Goal: Task Accomplishment & Management: Manage account settings

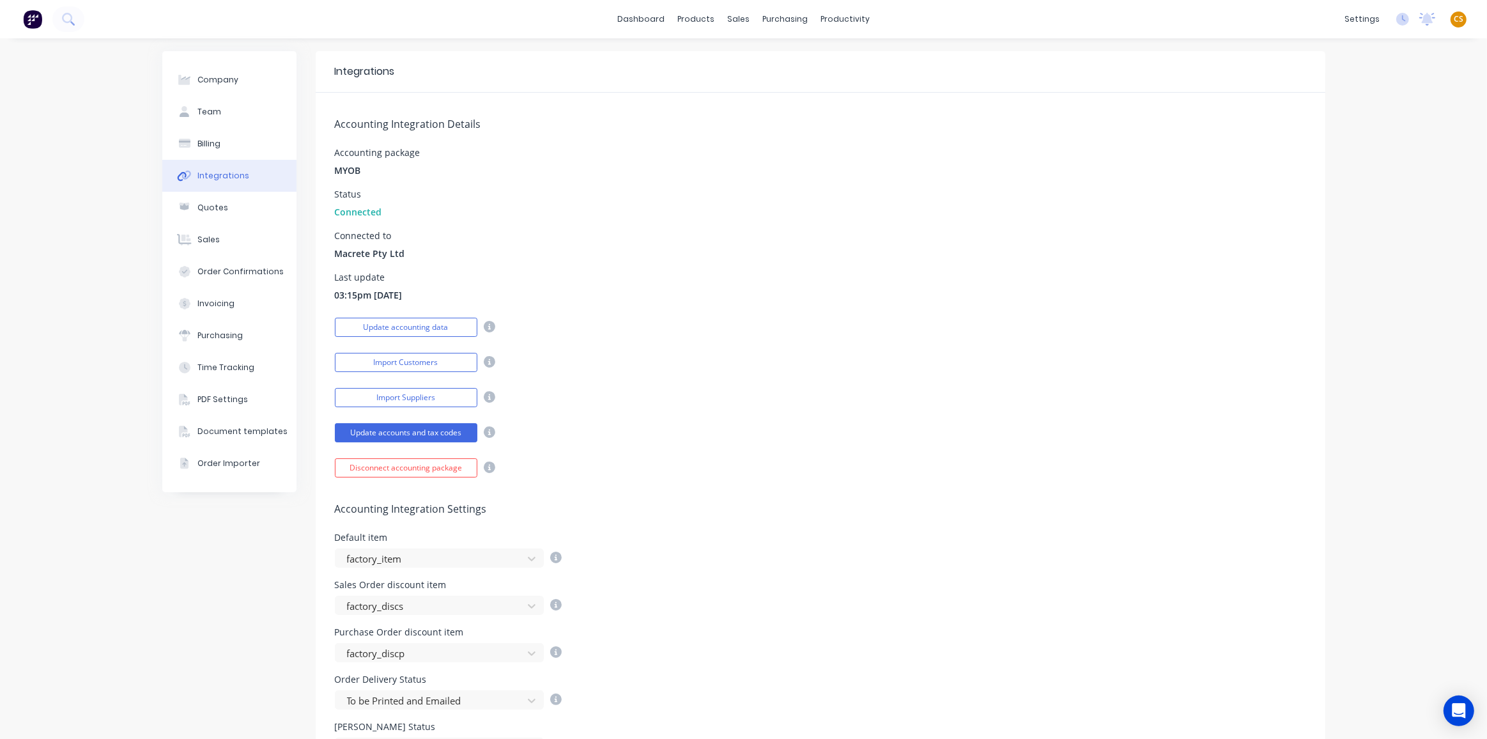
click at [1454, 17] on span "CS" at bounding box center [1459, 19] width 10 height 12
drag, startPoint x: 1360, startPoint y: 157, endPoint x: 1471, endPoint y: 144, distance: 112.0
click at [1360, 157] on button "Sign out" at bounding box center [1378, 160] width 169 height 26
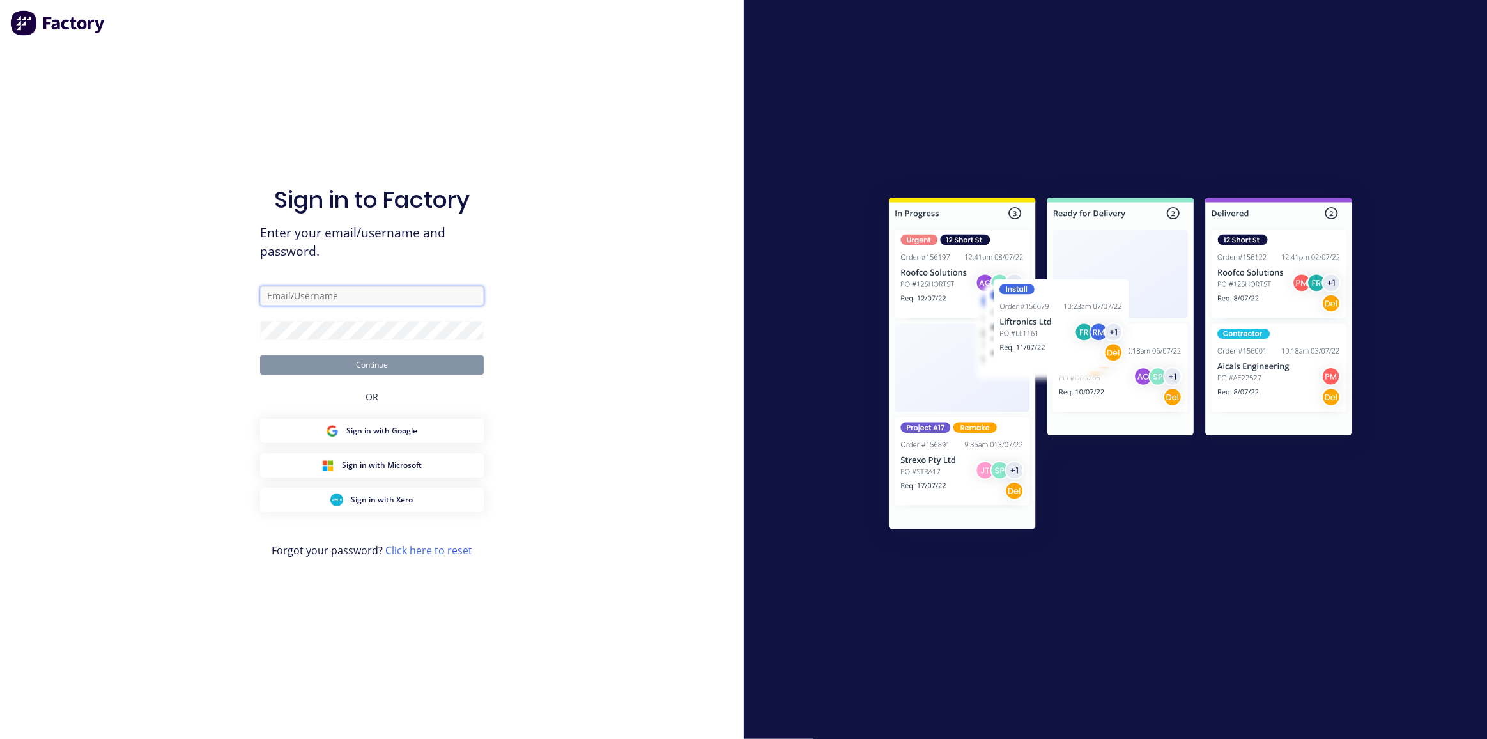
click at [301, 296] on input "text" at bounding box center [372, 295] width 224 height 19
type input "cat"
click at [311, 297] on input "text" at bounding box center [372, 295] width 224 height 19
type input "[PERSON_NAME][EMAIL_ADDRESS][DOMAIN_NAME]"
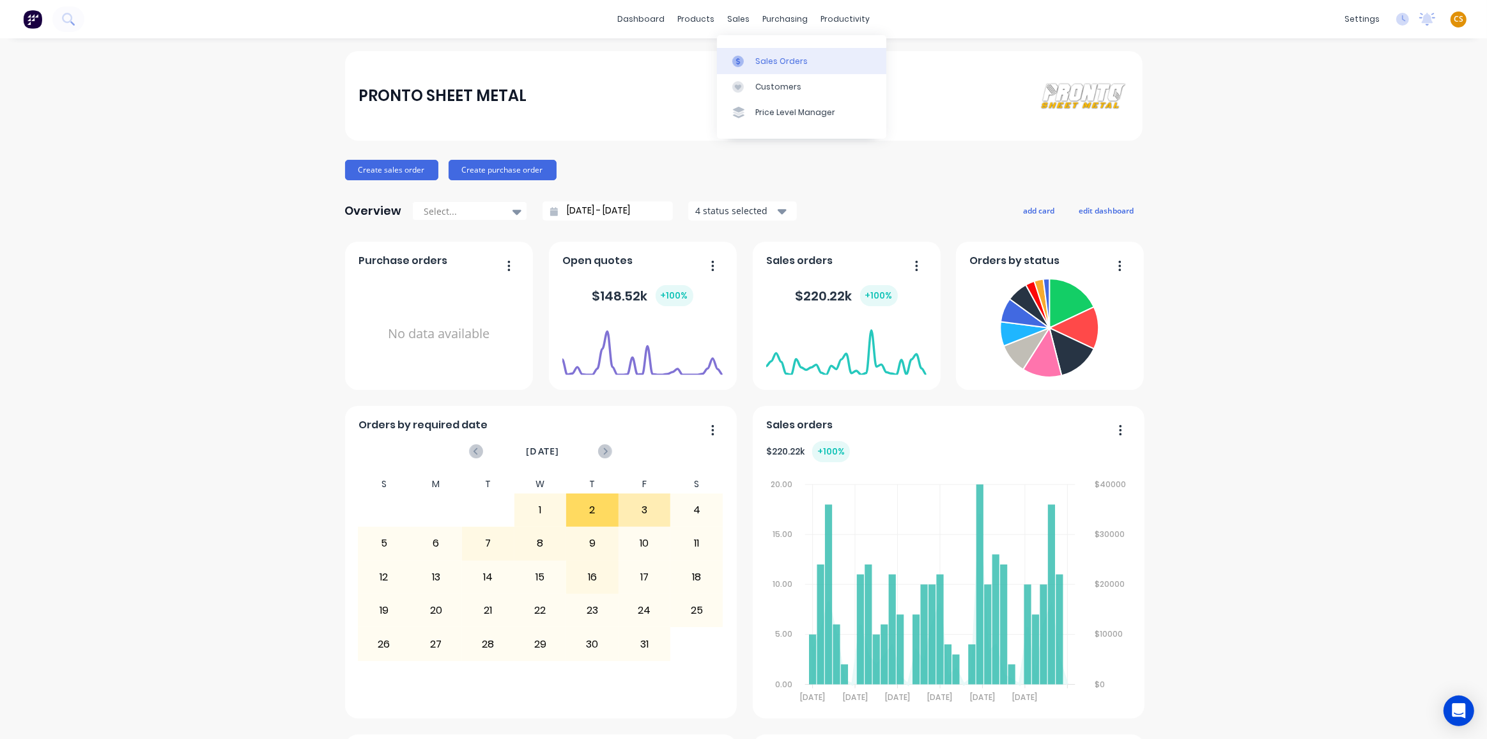
click at [765, 60] on div "Sales Orders" at bounding box center [782, 62] width 52 height 12
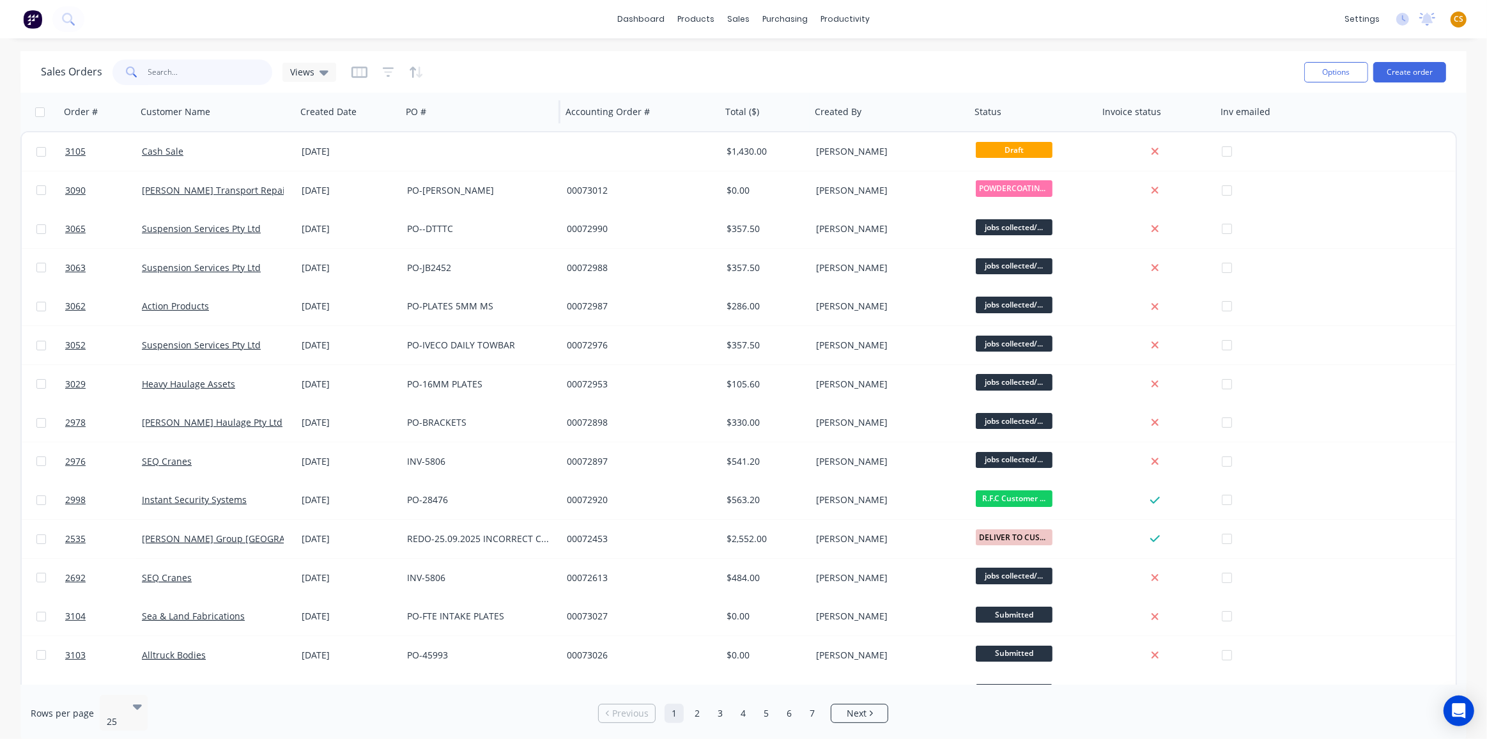
drag, startPoint x: 174, startPoint y: 76, endPoint x: 508, endPoint y: 93, distance: 334.1
click at [174, 76] on input "text" at bounding box center [210, 72] width 125 height 26
type input "3071"
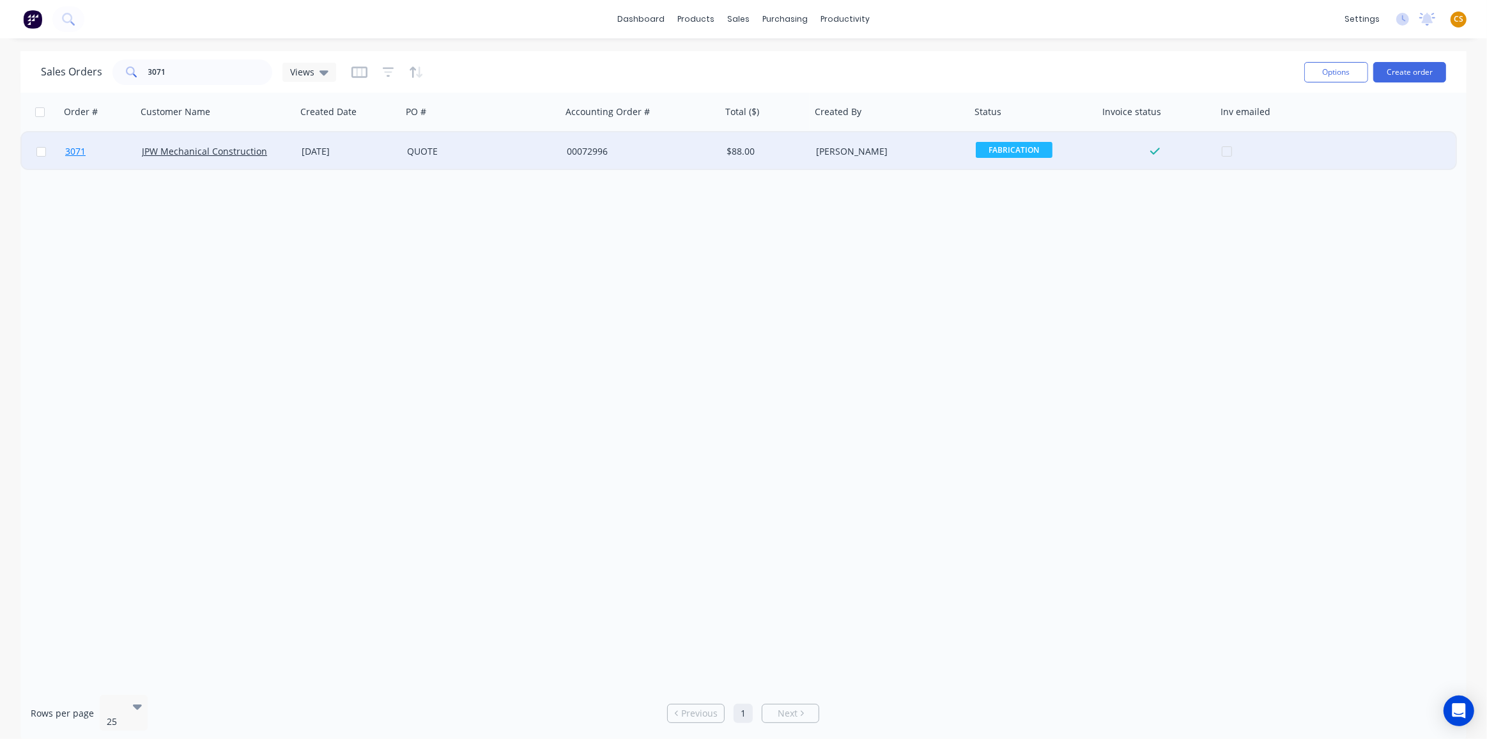
click at [94, 150] on link "3071" at bounding box center [103, 151] width 77 height 38
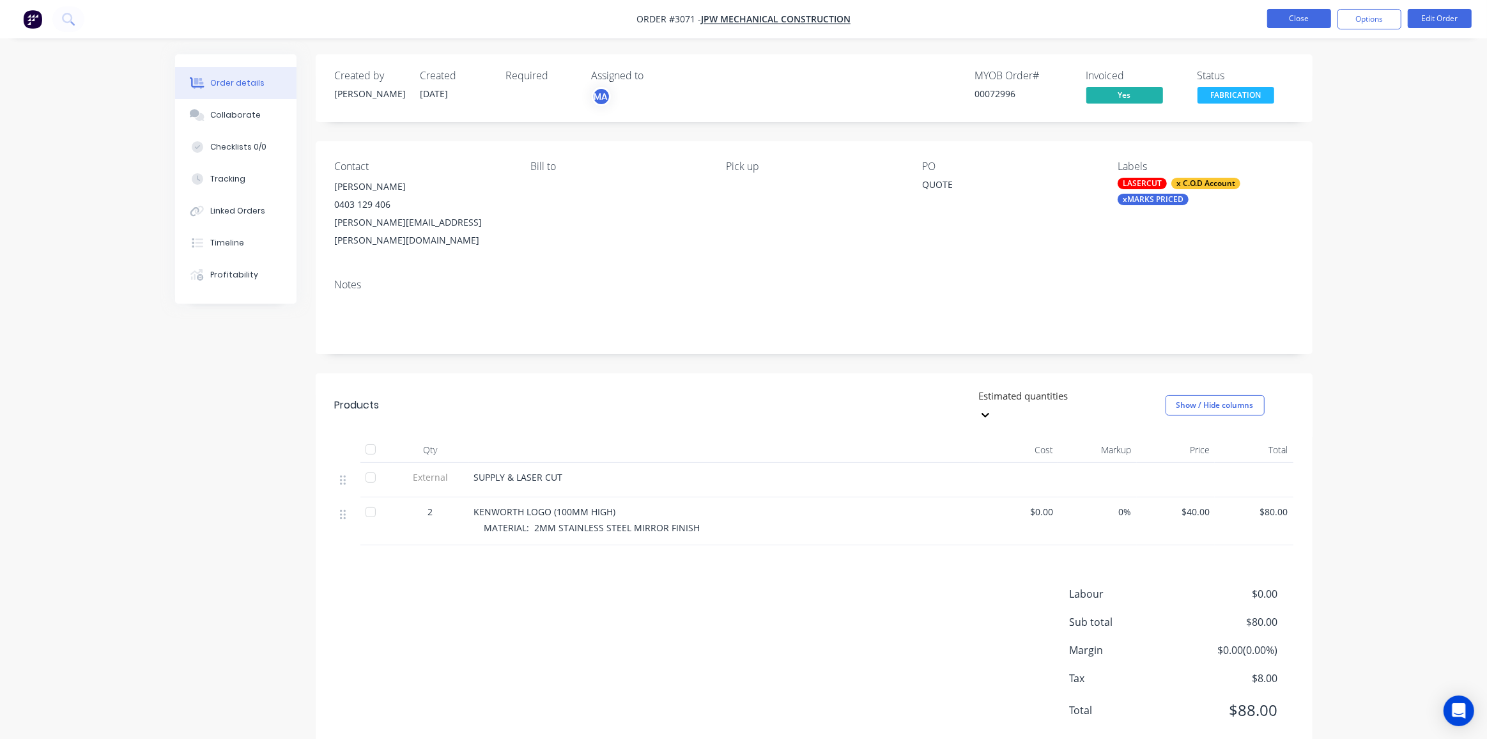
click at [1284, 21] on button "Close" at bounding box center [1300, 18] width 64 height 19
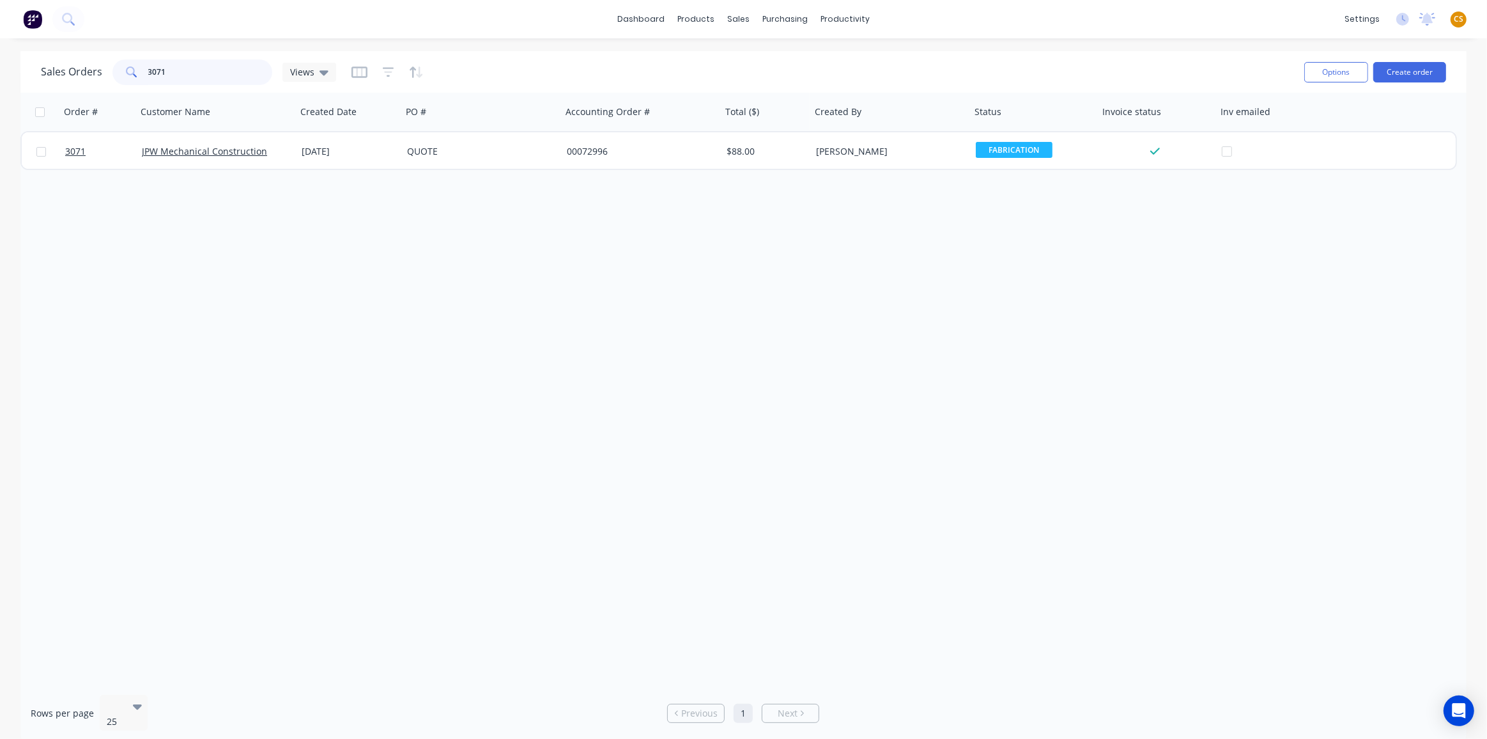
drag, startPoint x: 188, startPoint y: 72, endPoint x: 70, endPoint y: 47, distance: 120.2
click at [70, 47] on div "dashboard products sales purchasing productivity dashboard products Product Cat…" at bounding box center [743, 369] width 1487 height 739
type input "3055"
drag, startPoint x: 164, startPoint y: 74, endPoint x: 66, endPoint y: 63, distance: 98.4
click at [66, 63] on div "Sales Orders 3055 Views" at bounding box center [188, 72] width 295 height 26
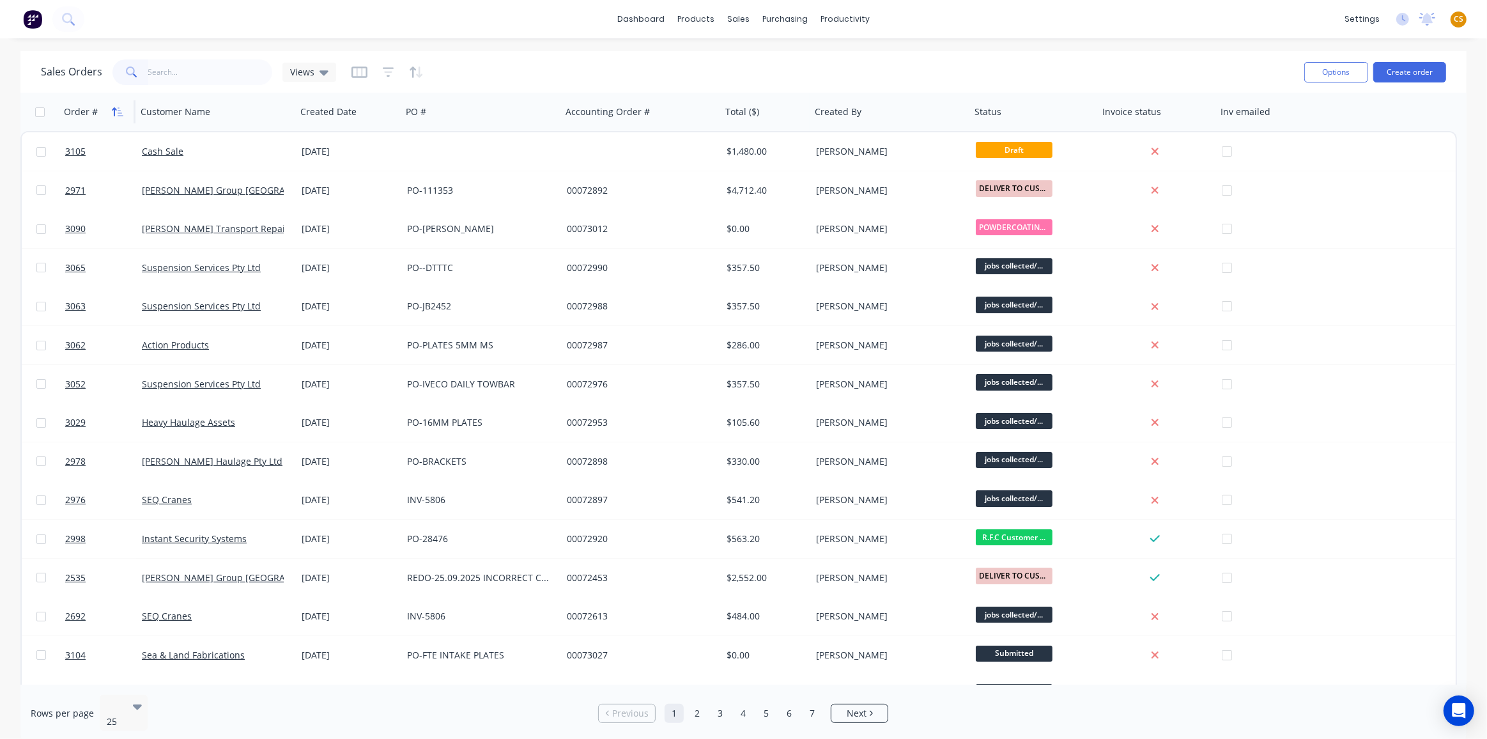
click at [115, 112] on icon "button" at bounding box center [118, 112] width 12 height 10
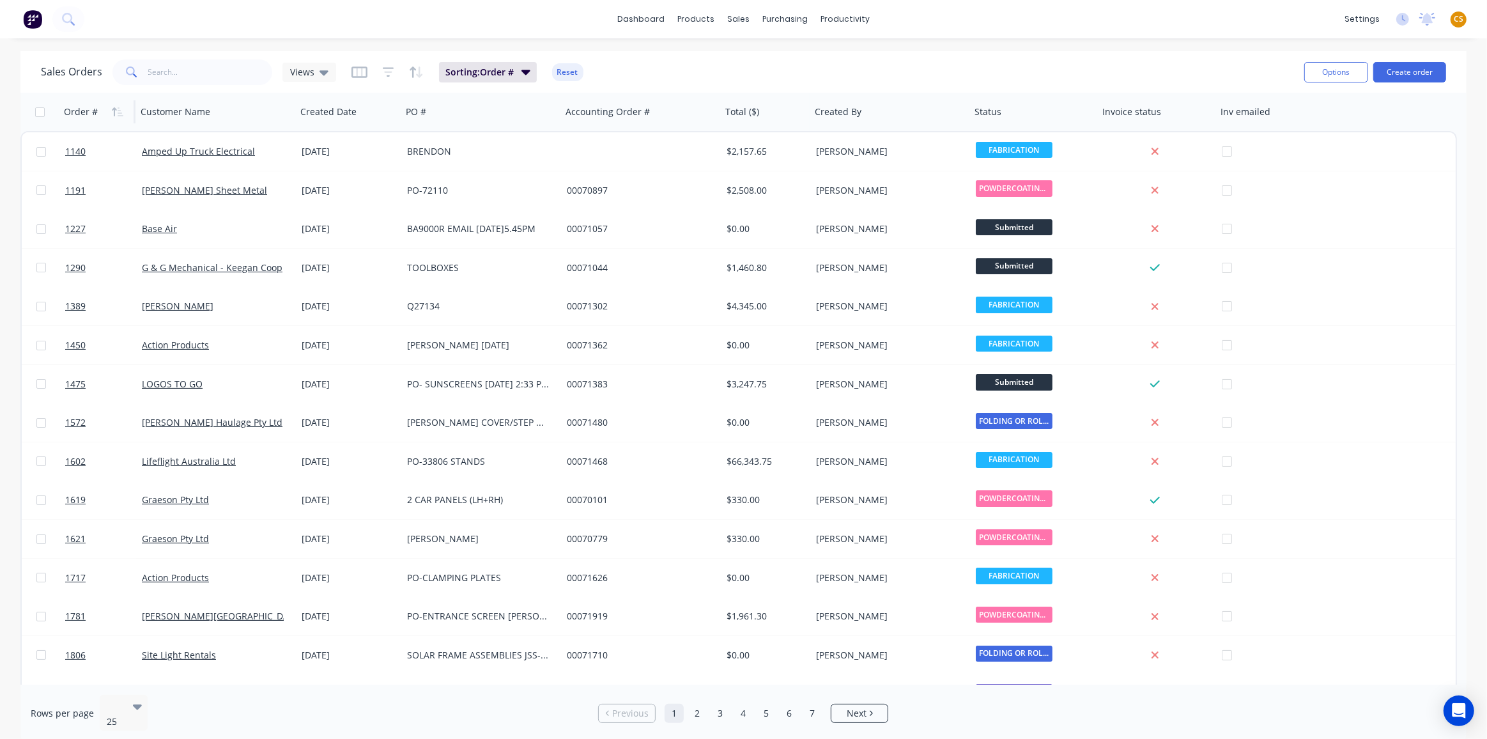
click at [115, 112] on icon "button" at bounding box center [118, 112] width 12 height 10
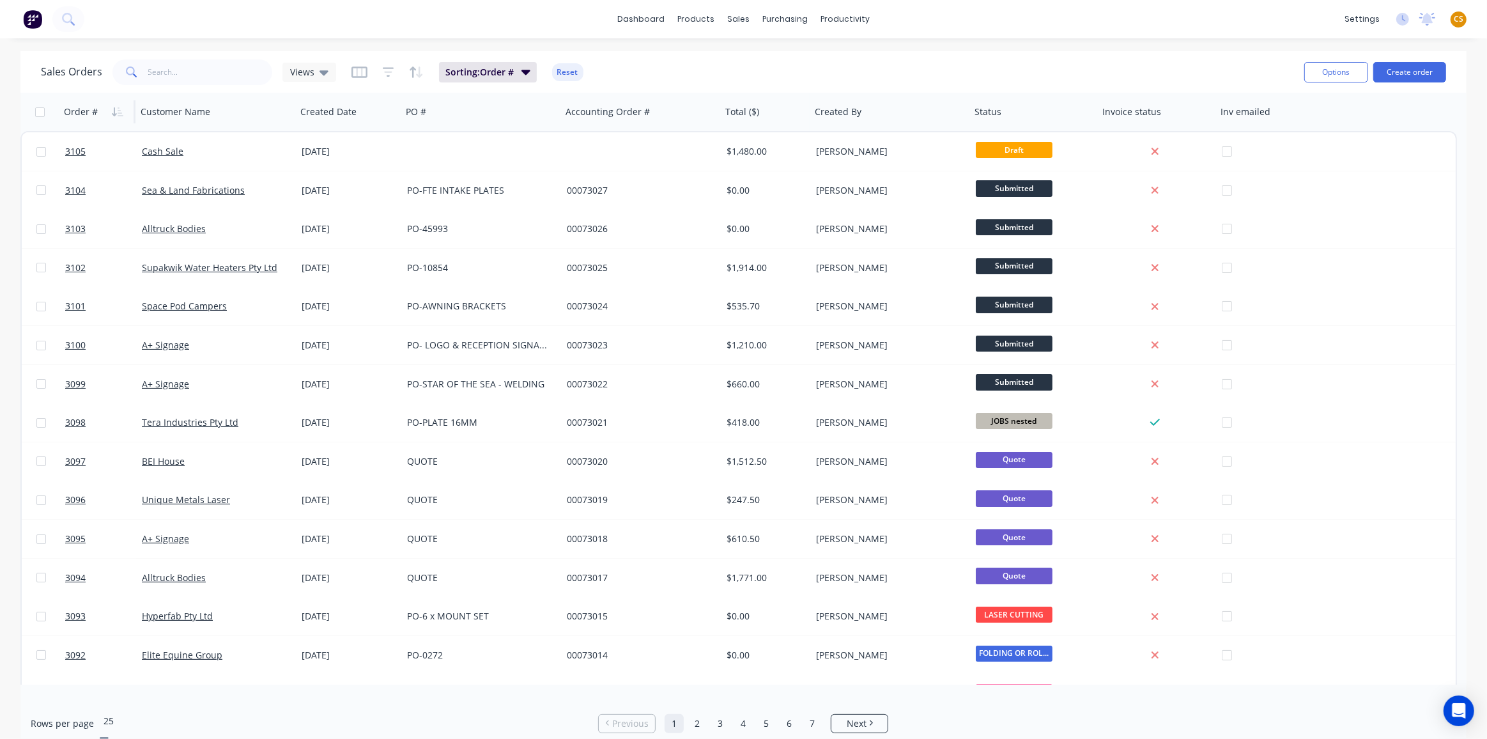
click at [109, 738] on icon at bounding box center [104, 740] width 9 height 5
click at [388, 72] on icon "button" at bounding box center [388, 72] width 8 height 2
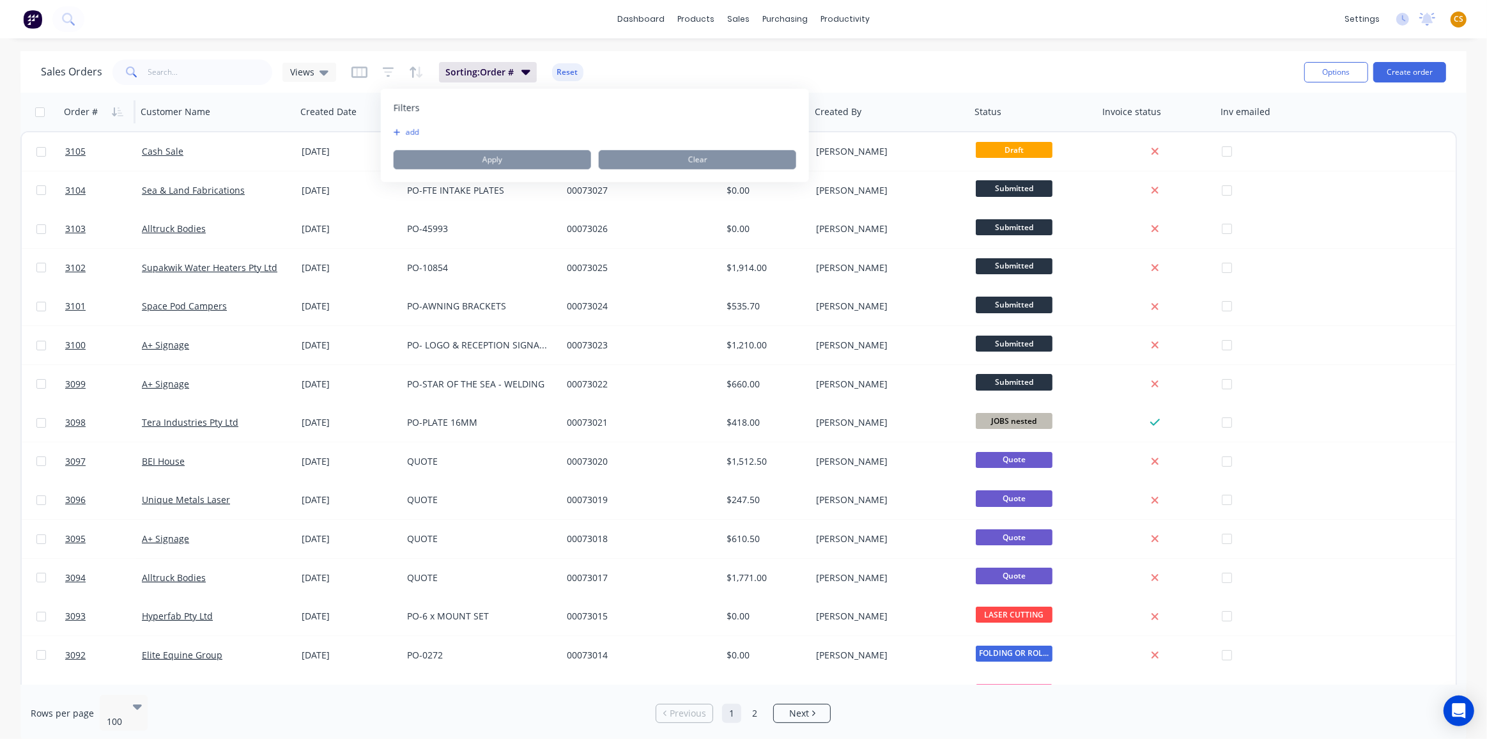
click at [415, 130] on button "add" at bounding box center [410, 132] width 32 height 10
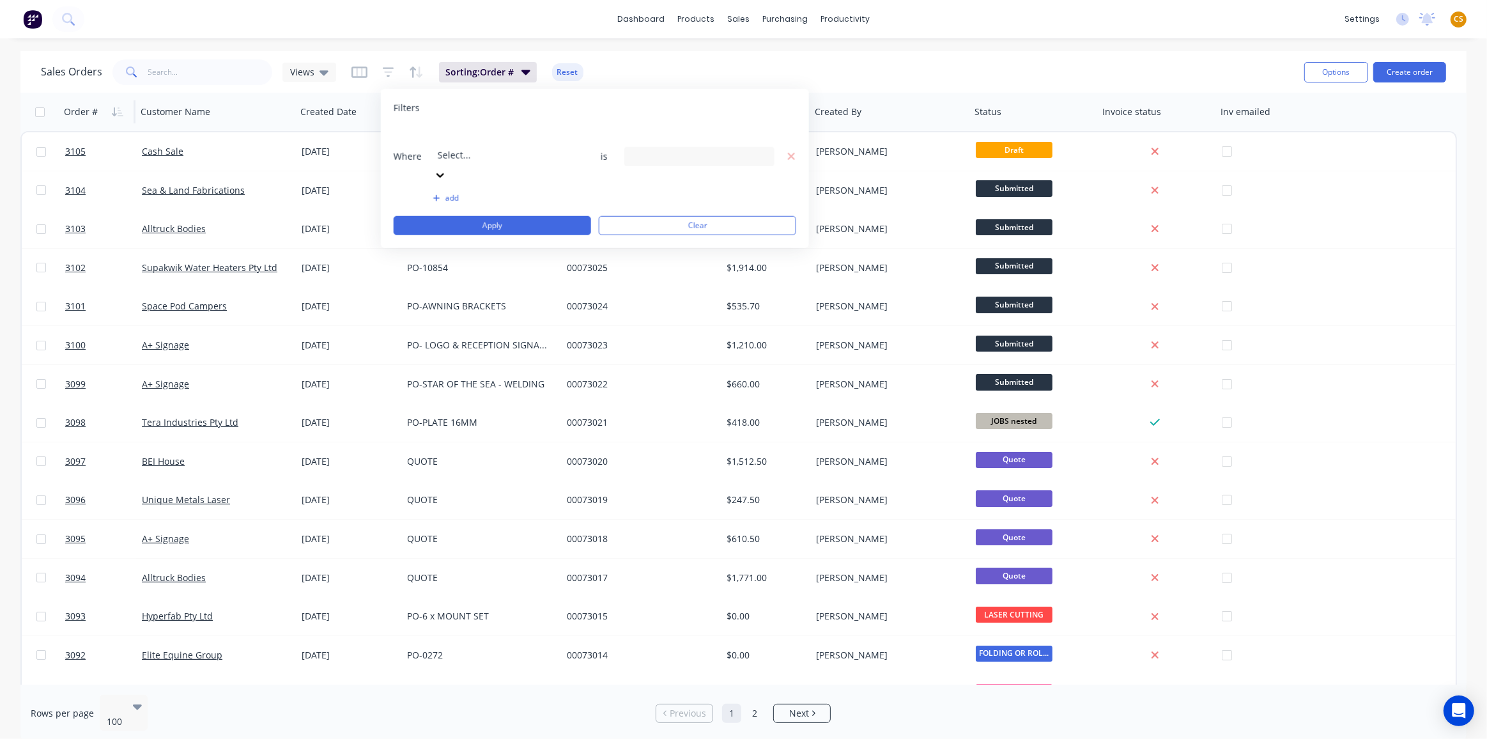
click at [504, 139] on div at bounding box center [530, 138] width 184 height 16
type input "st"
click at [658, 150] on div "20 Status selected" at bounding box center [690, 156] width 116 height 13
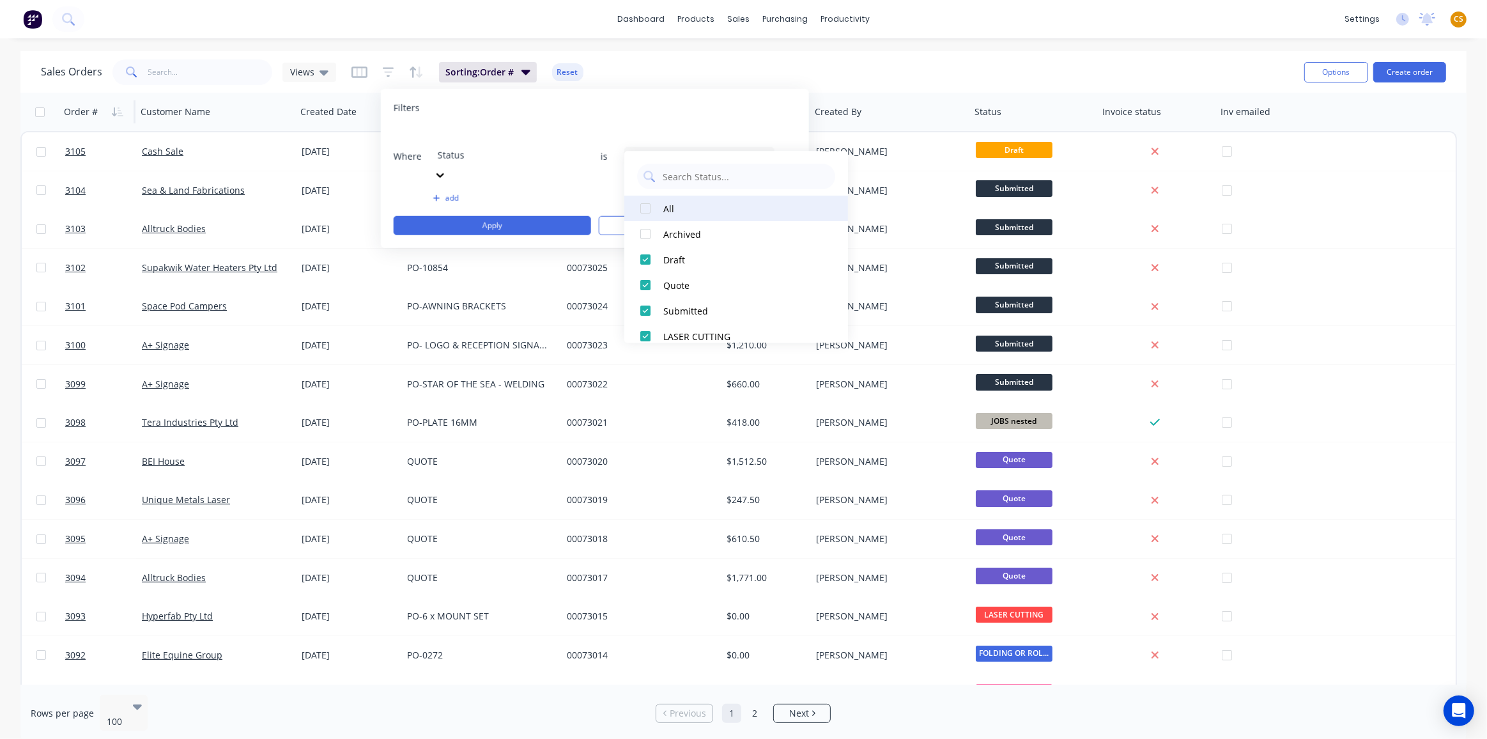
click at [646, 208] on div at bounding box center [646, 209] width 26 height 26
click at [544, 216] on button "Apply" at bounding box center [493, 225] width 198 height 19
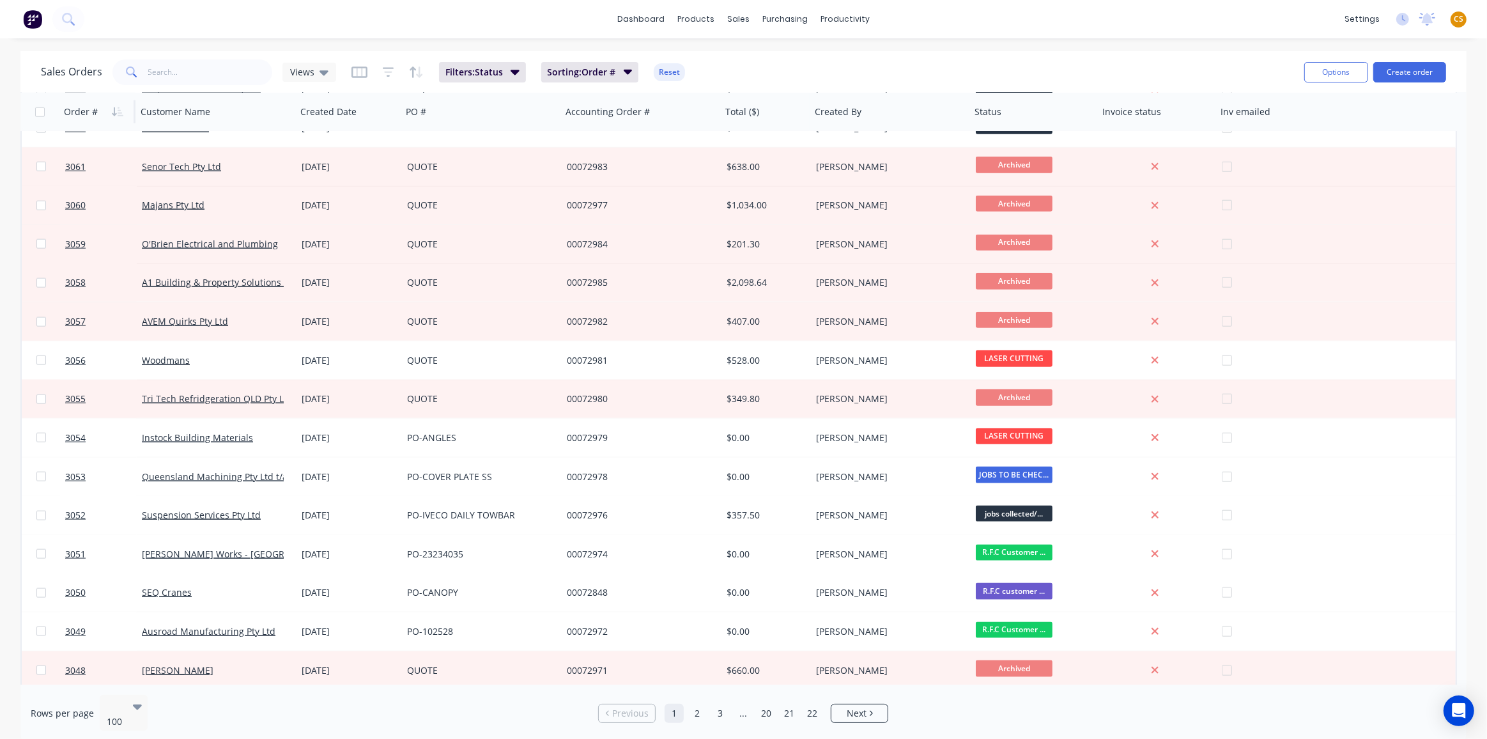
scroll to position [1743, 0]
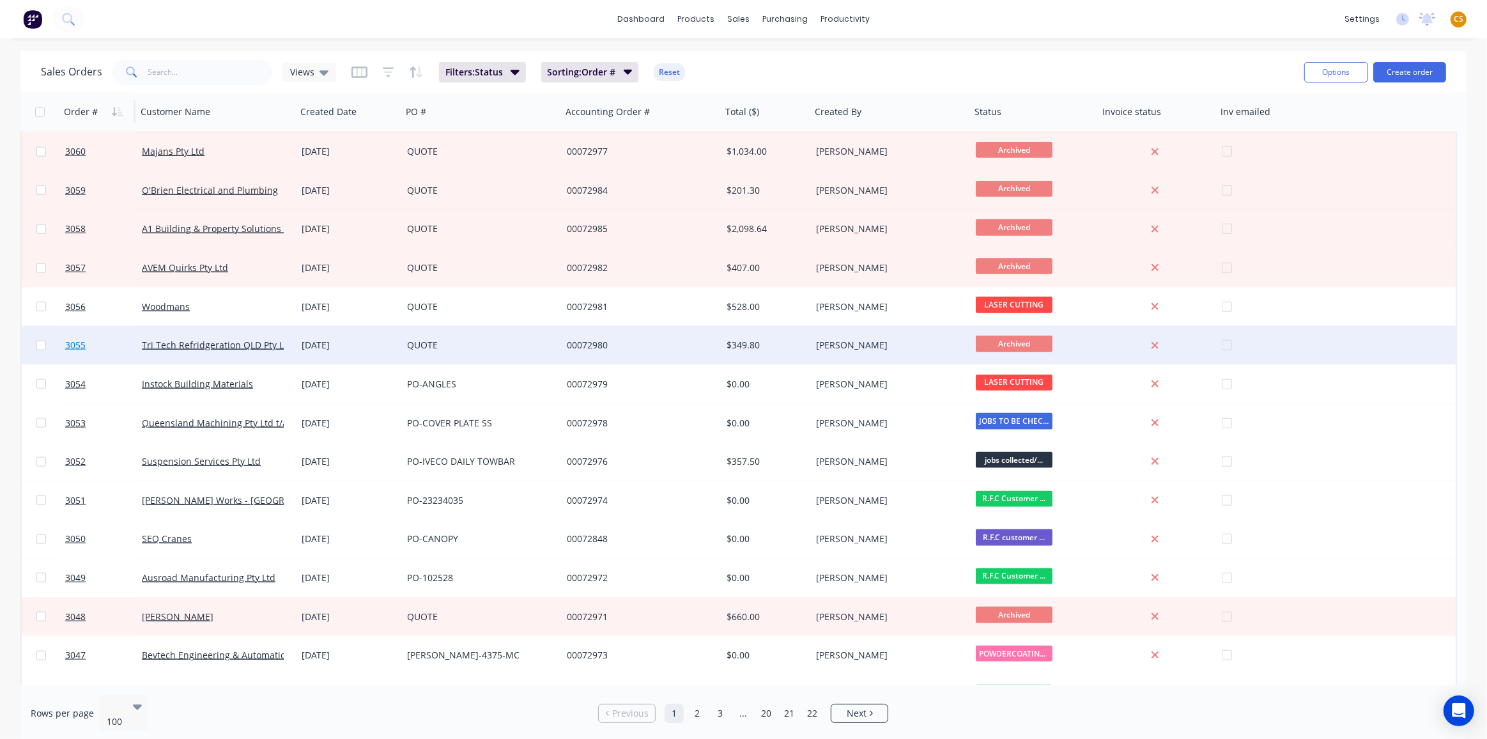
click at [93, 346] on link "3055" at bounding box center [103, 345] width 77 height 38
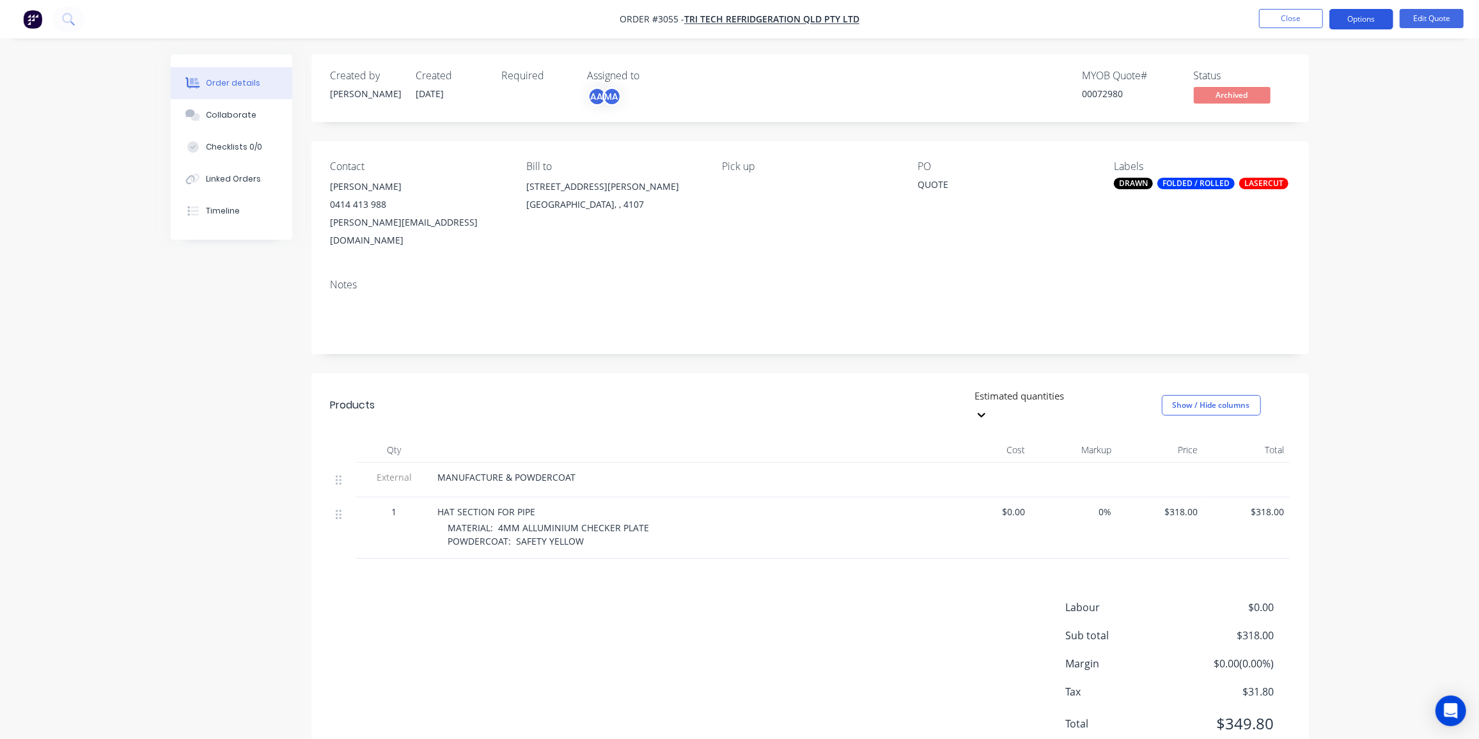
click at [1362, 20] on button "Options" at bounding box center [1361, 19] width 64 height 20
click at [1287, 284] on div "Unarchive" at bounding box center [1323, 282] width 118 height 19
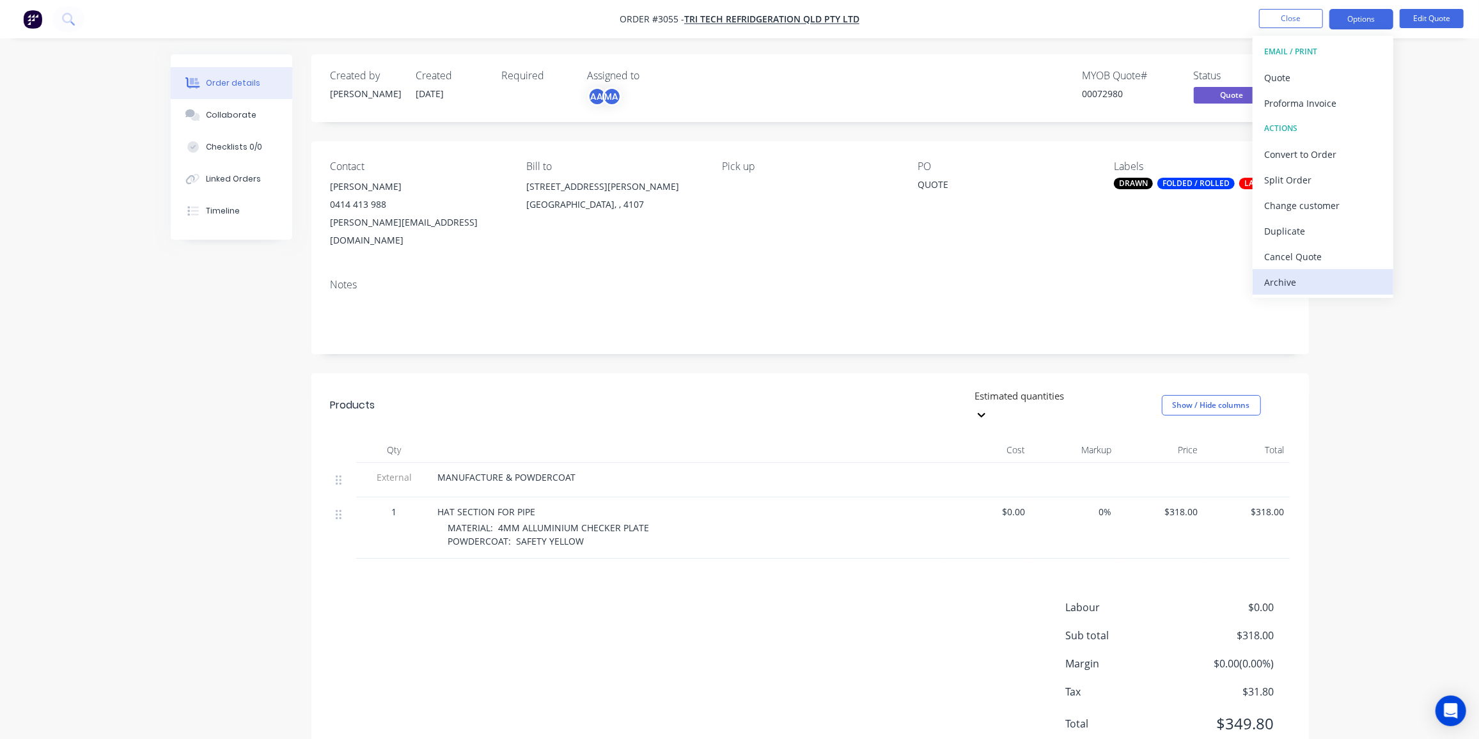
click at [1292, 281] on div "Archive" at bounding box center [1323, 282] width 118 height 19
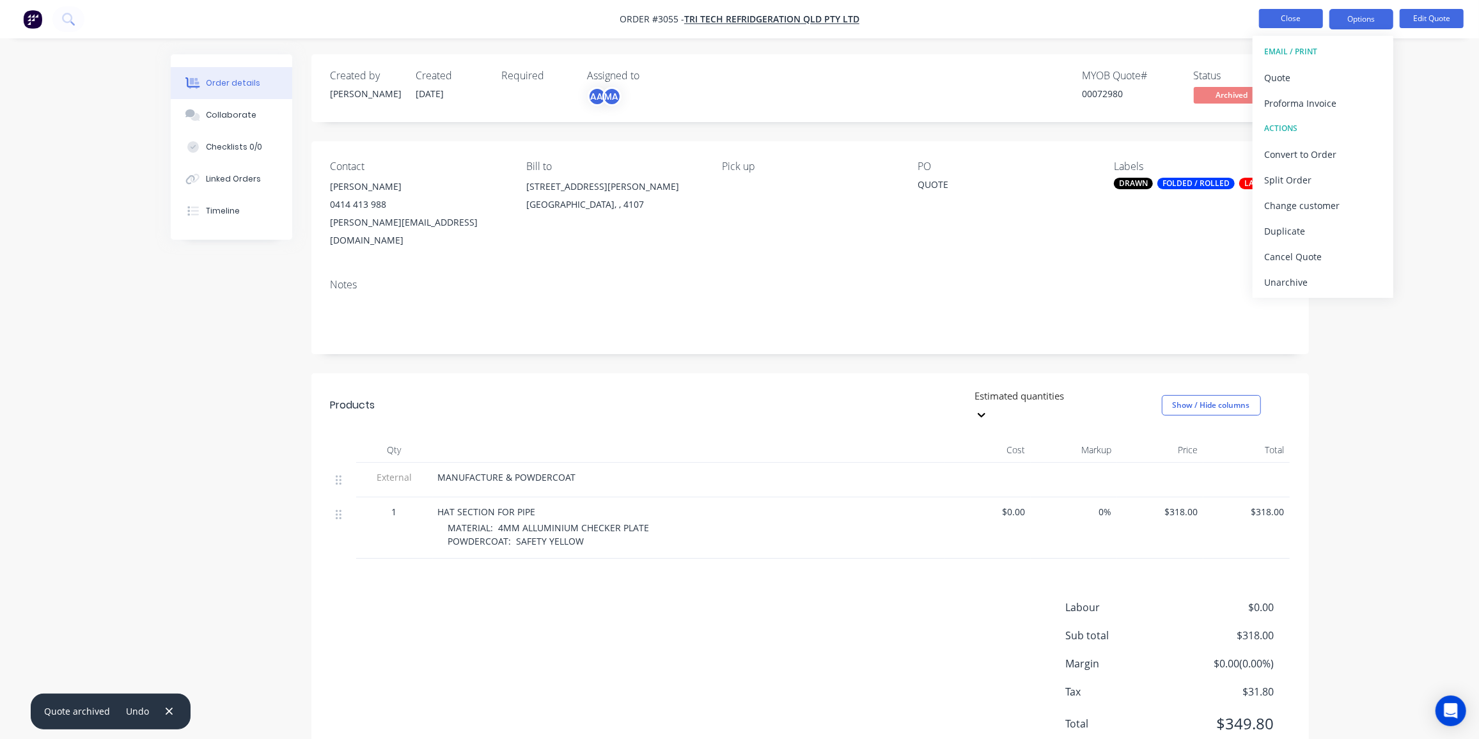
click at [1300, 16] on button "Close" at bounding box center [1291, 18] width 64 height 19
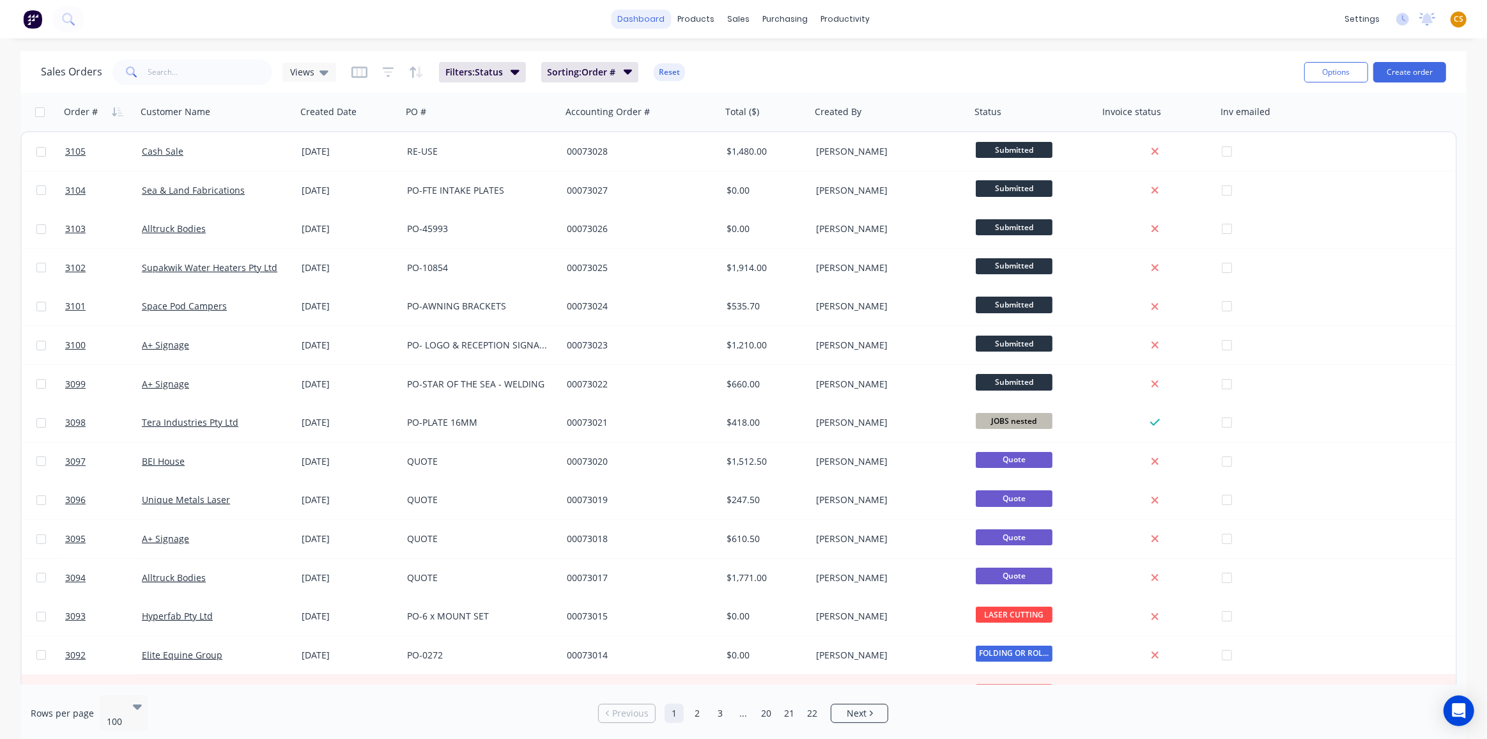
click at [643, 21] on link "dashboard" at bounding box center [641, 19] width 60 height 19
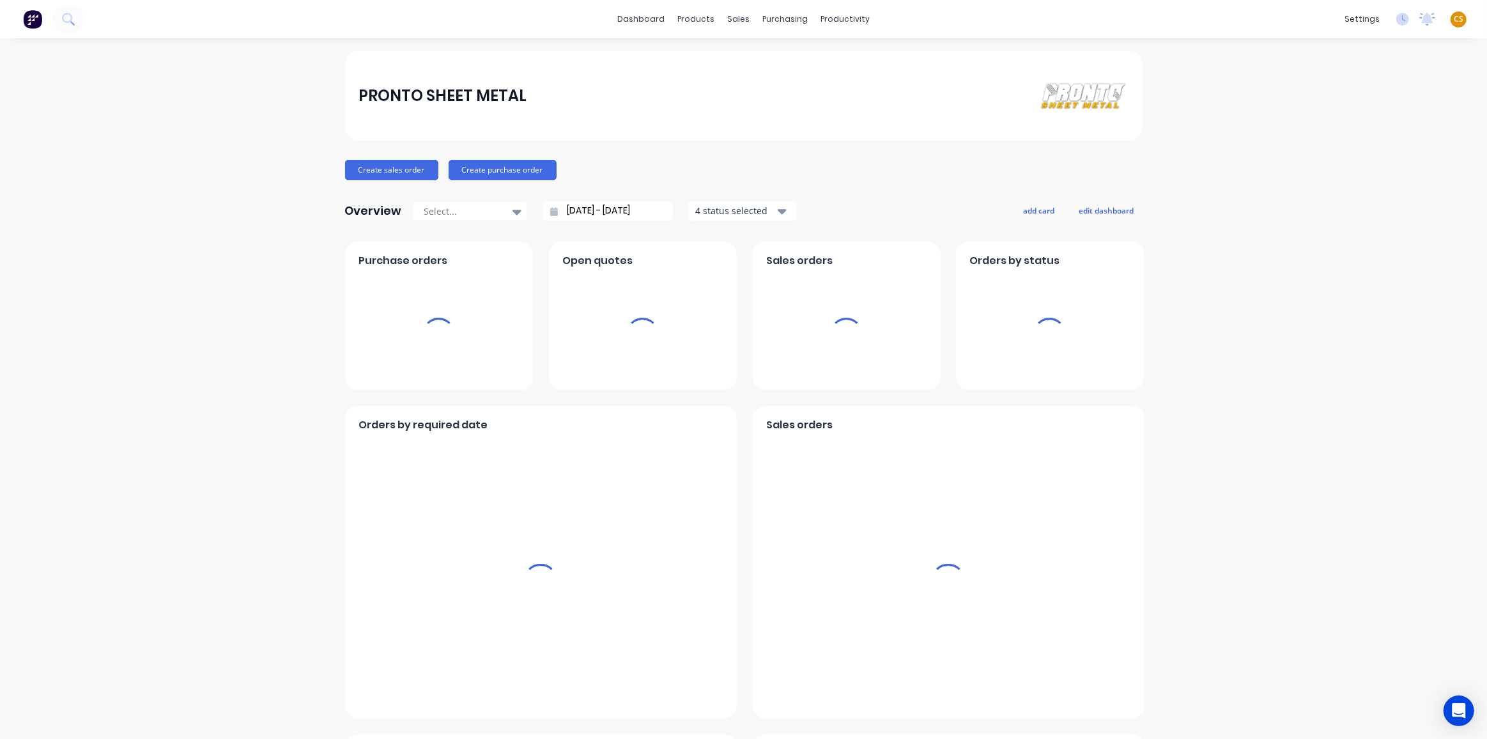
click at [1454, 20] on span "CS" at bounding box center [1459, 19] width 10 height 12
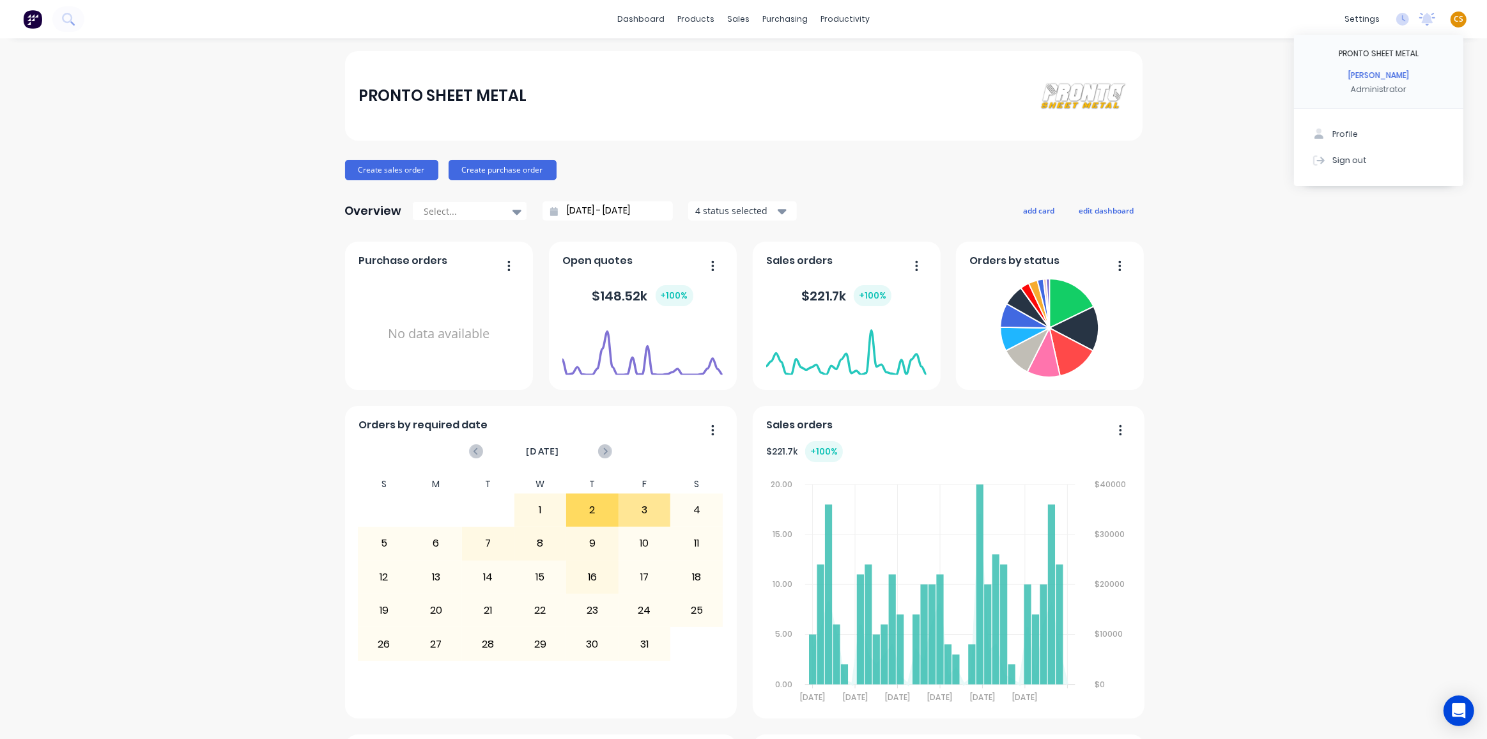
click at [1454, 18] on span "CS" at bounding box center [1459, 19] width 10 height 12
click at [1454, 20] on span "CS" at bounding box center [1459, 19] width 10 height 12
click at [1354, 166] on button "Sign out" at bounding box center [1378, 160] width 169 height 26
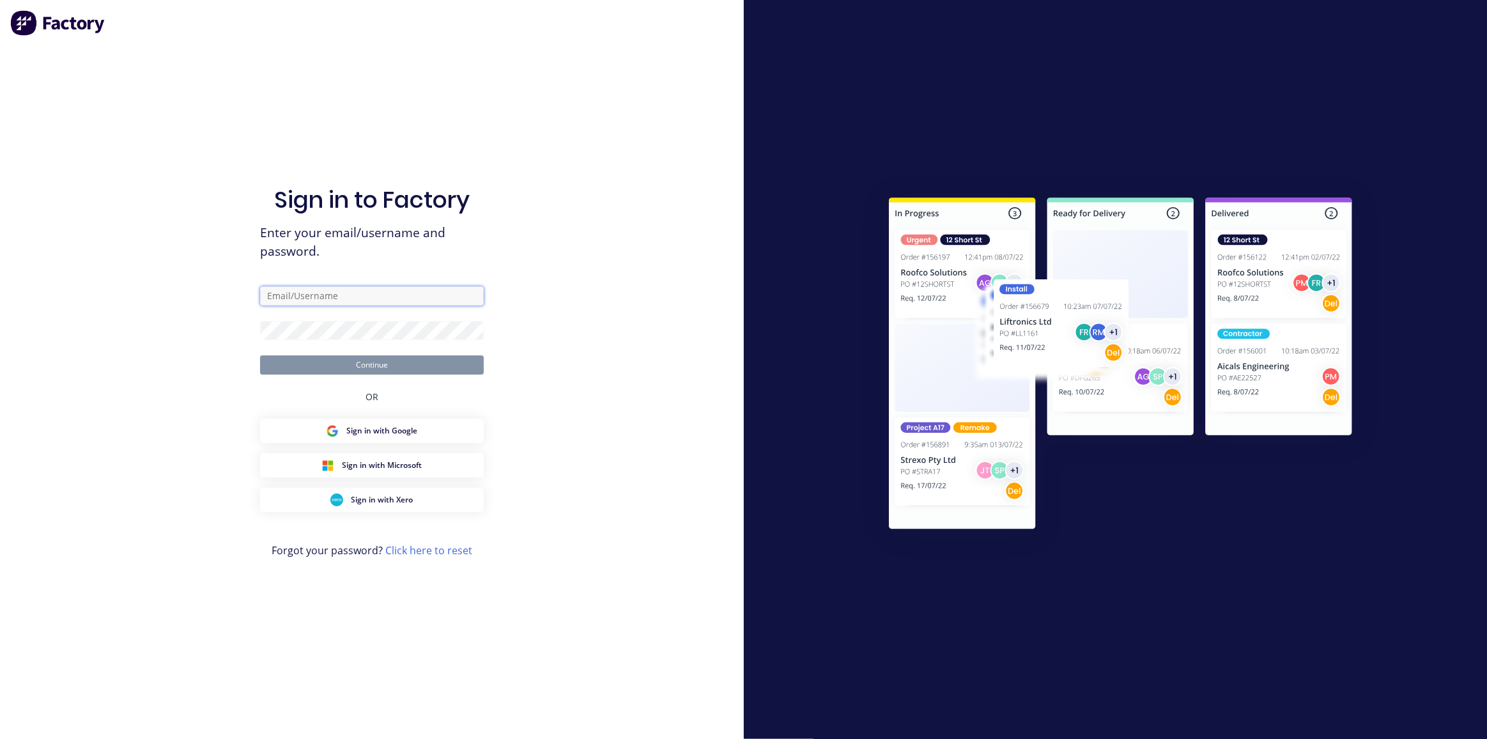
click at [290, 300] on input "text" at bounding box center [372, 295] width 224 height 19
type input "[PERSON_NAME][EMAIL_ADDRESS][DOMAIN_NAME]"
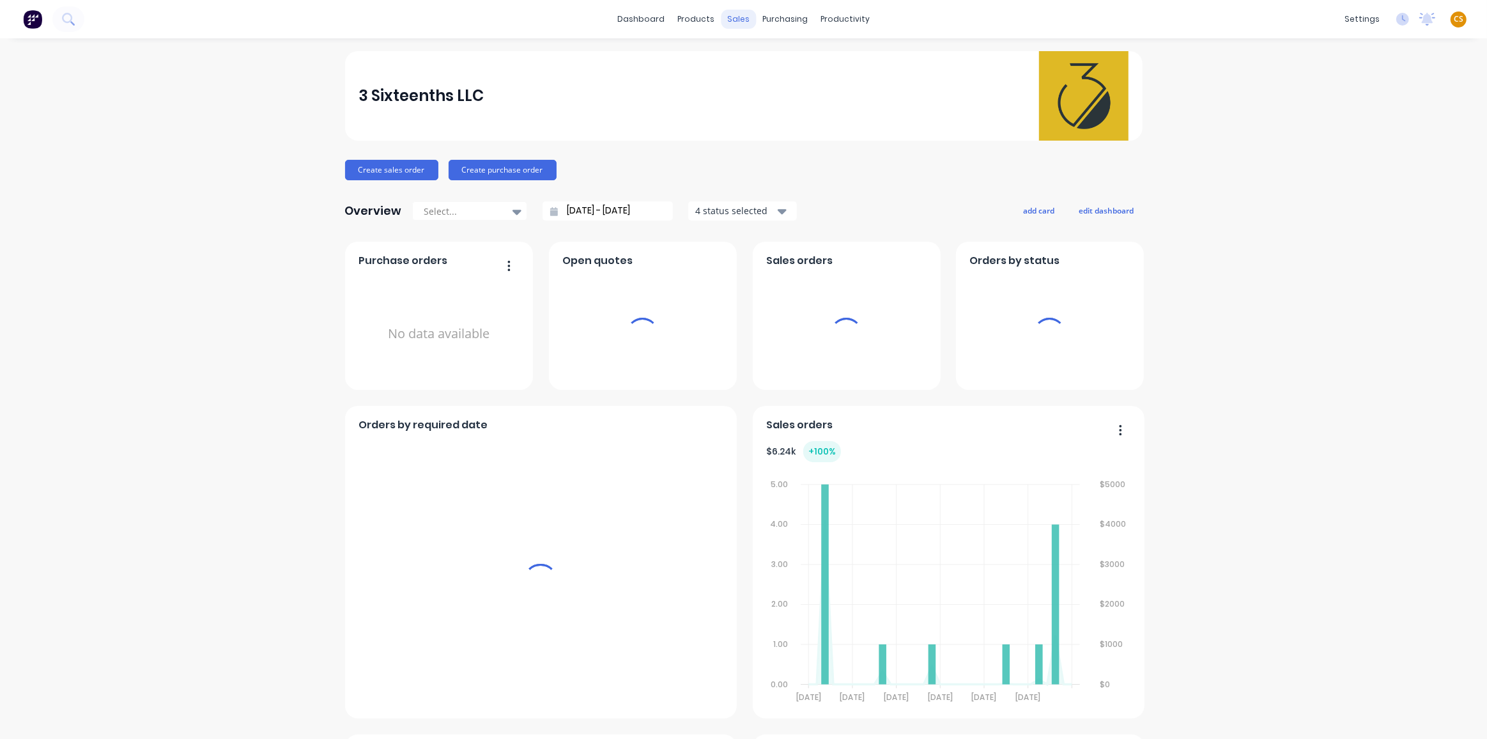
click at [740, 17] on div "sales" at bounding box center [738, 19] width 35 height 19
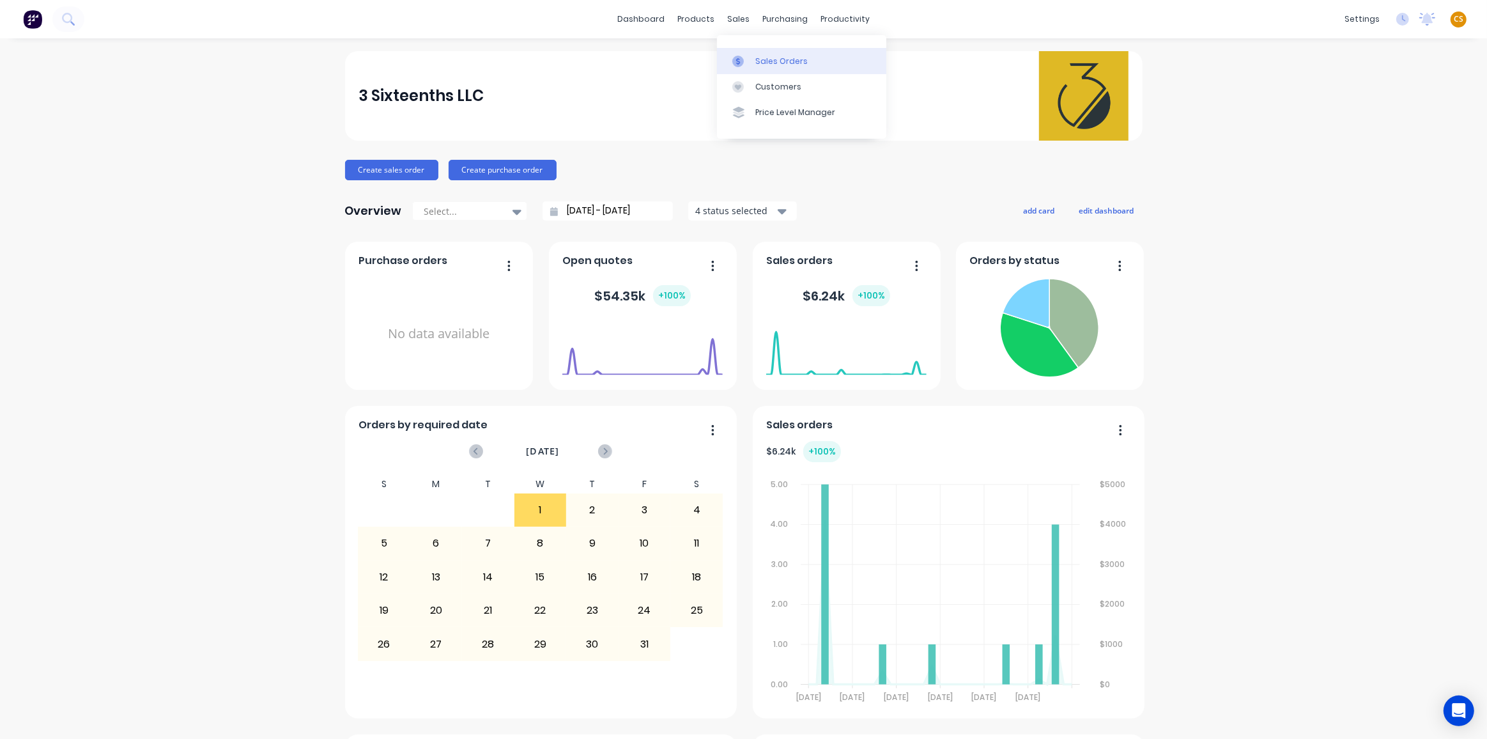
drag, startPoint x: 769, startPoint y: 61, endPoint x: 739, endPoint y: 68, distance: 30.9
click at [770, 61] on div "Sales Orders" at bounding box center [782, 62] width 52 height 12
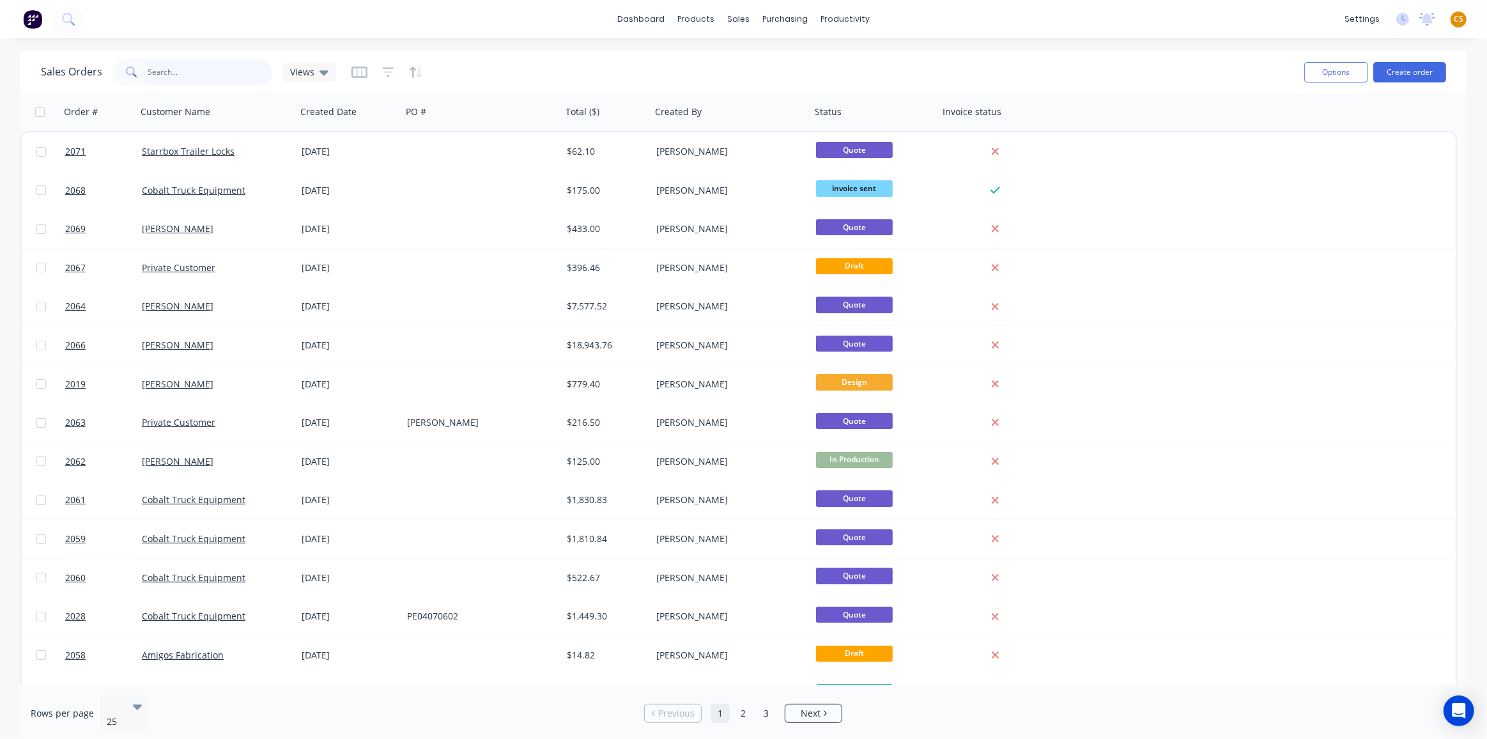
click at [180, 73] on input "text" at bounding box center [210, 72] width 125 height 26
type input "2057"
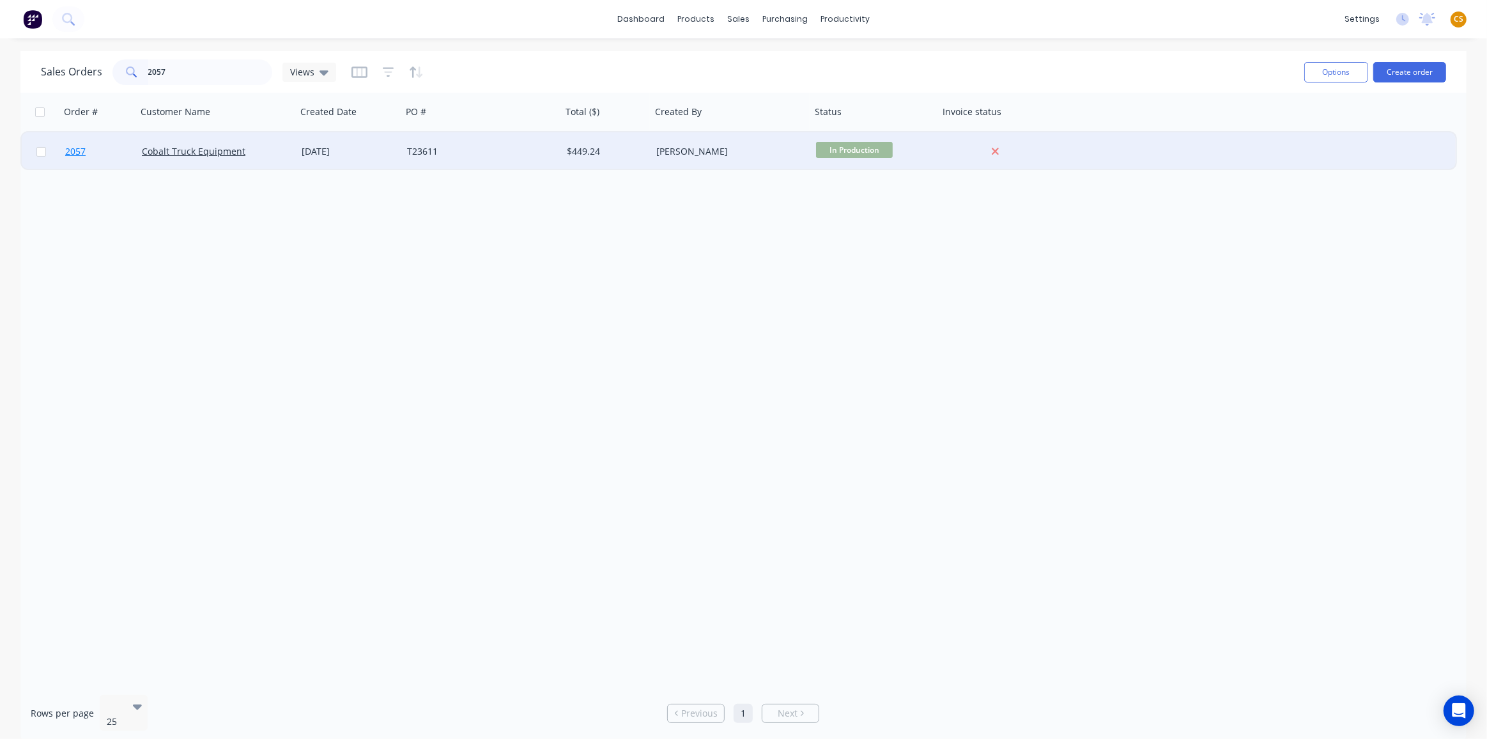
click at [90, 151] on link "2057" at bounding box center [103, 151] width 77 height 38
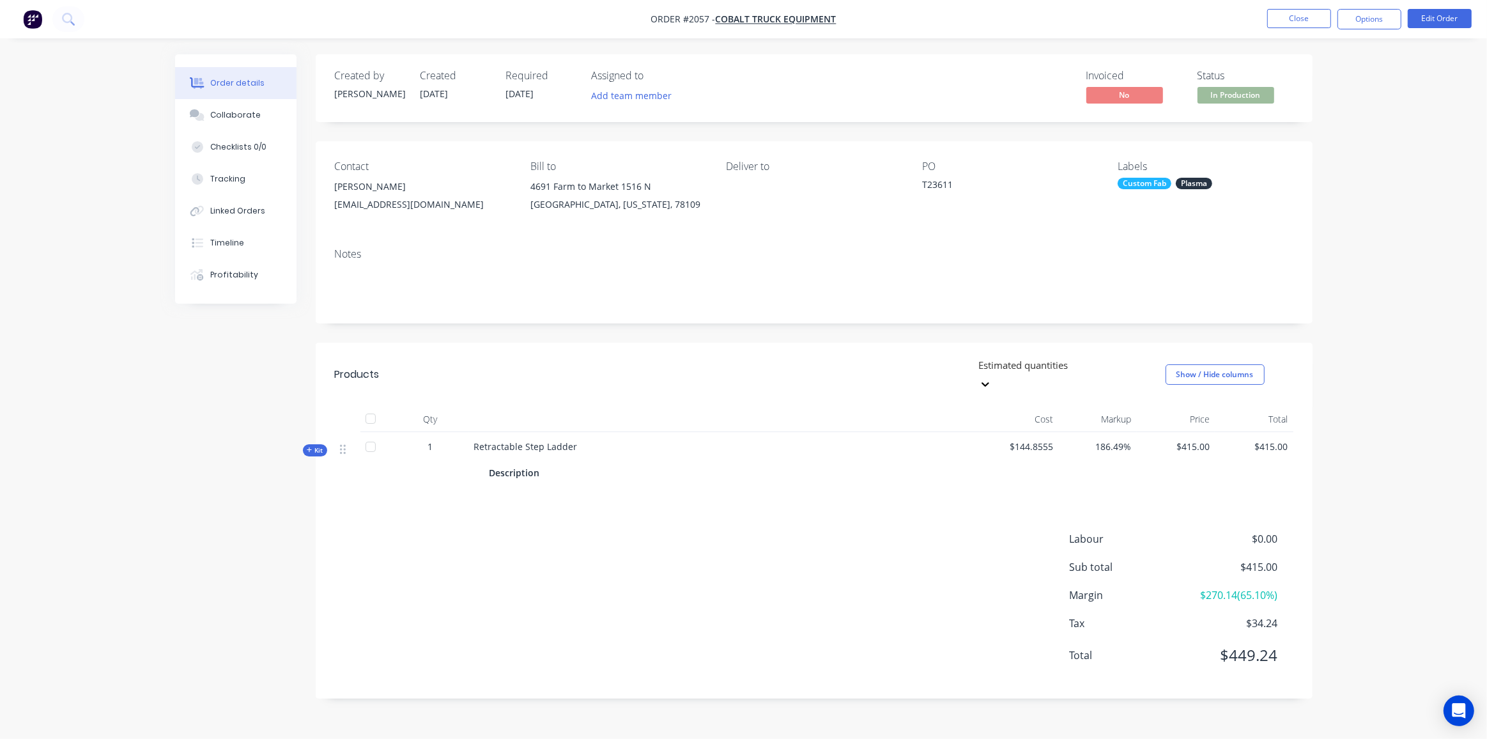
click at [309, 447] on icon "button" at bounding box center [310, 450] width 6 height 6
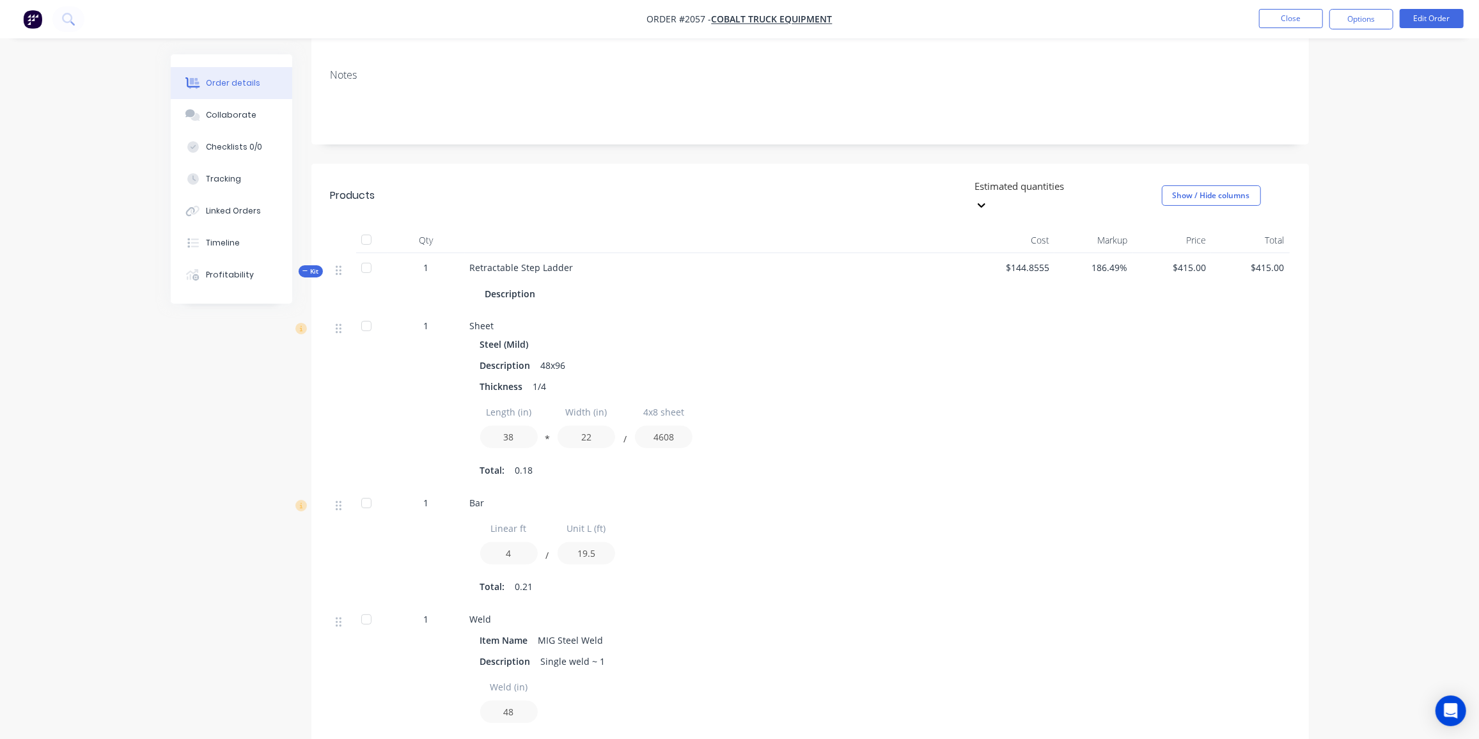
scroll to position [174, 0]
click at [1282, 16] on button "Close" at bounding box center [1291, 18] width 64 height 19
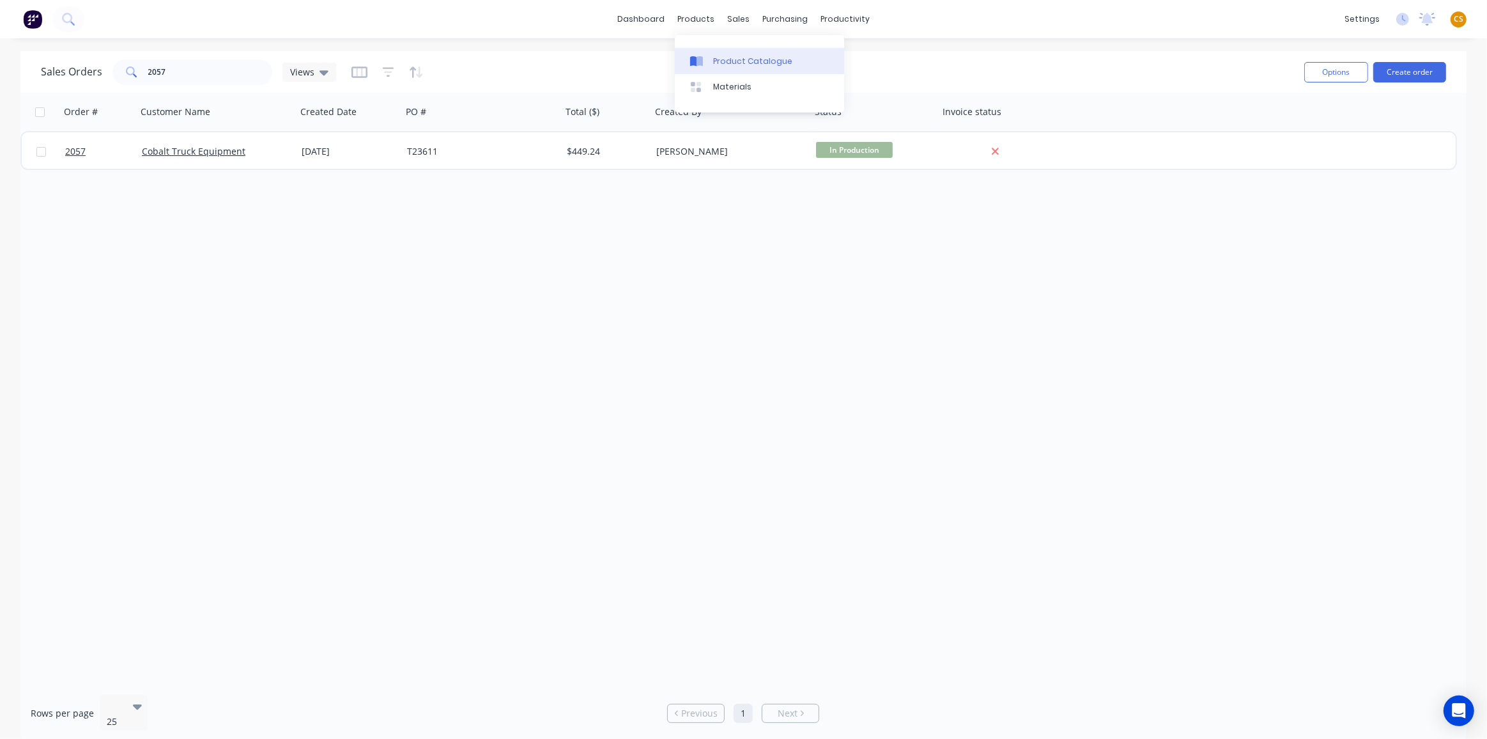
click at [733, 62] on div "Product Catalogue" at bounding box center [752, 62] width 79 height 12
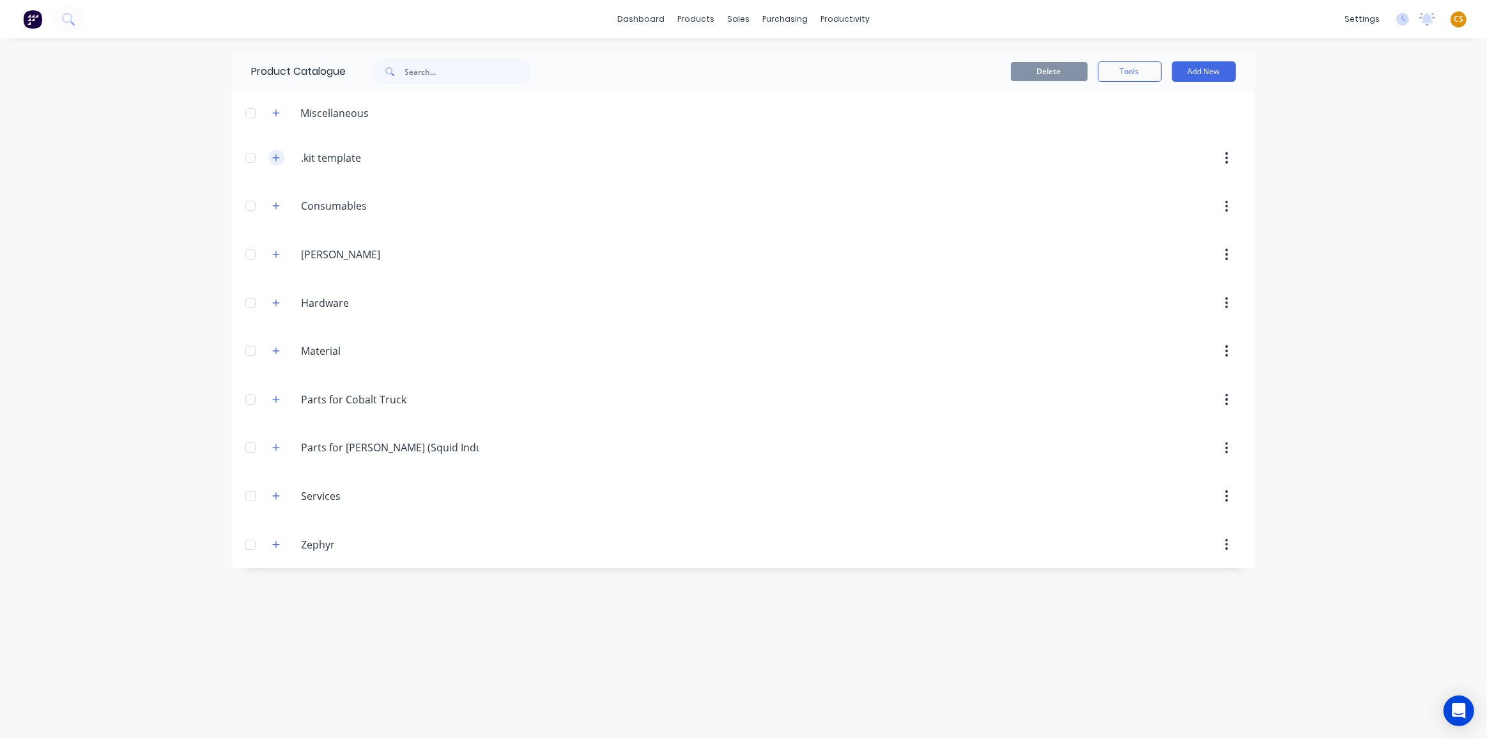
click at [280, 162] on button "button" at bounding box center [276, 158] width 16 height 16
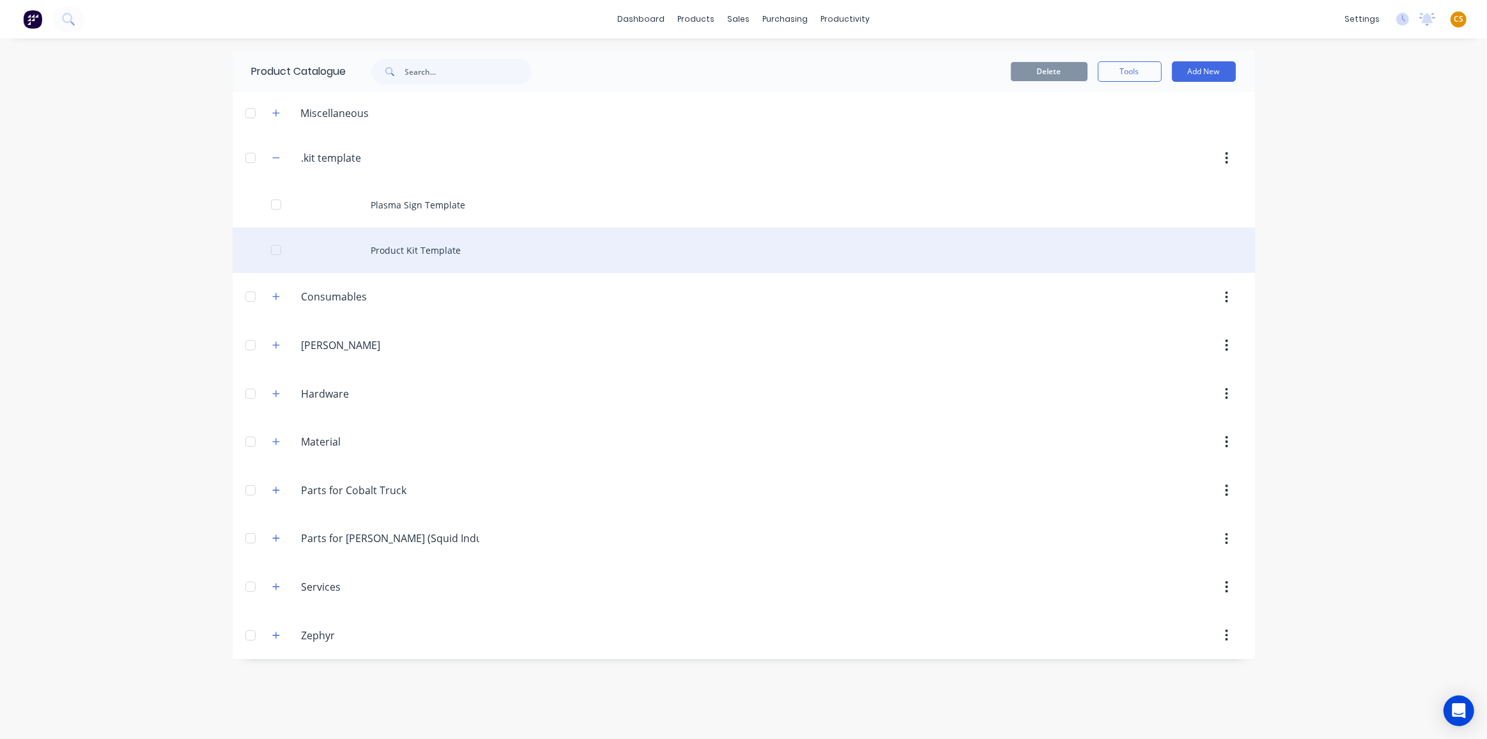
click at [395, 256] on div "Product Kit Template" at bounding box center [744, 250] width 1023 height 45
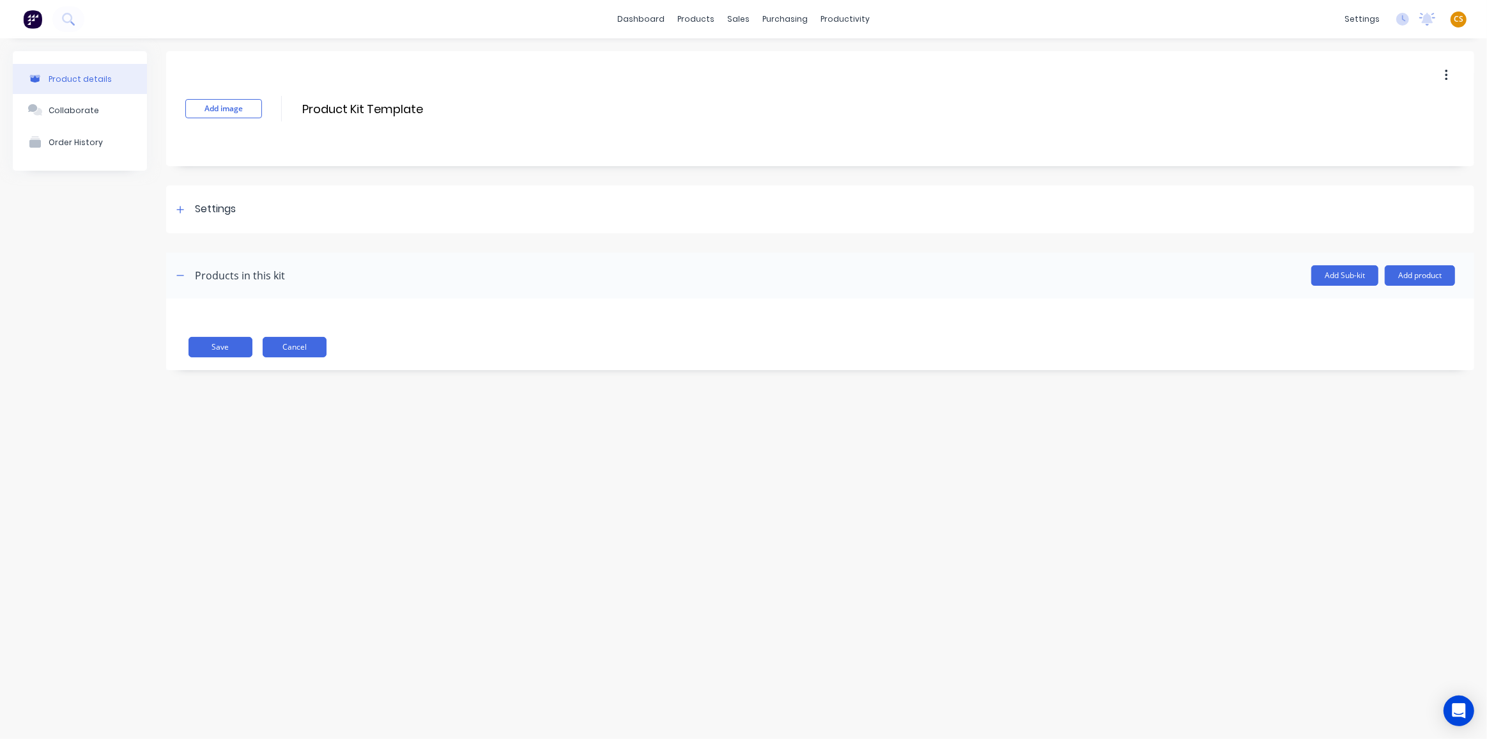
click at [288, 347] on button "Cancel" at bounding box center [295, 347] width 64 height 20
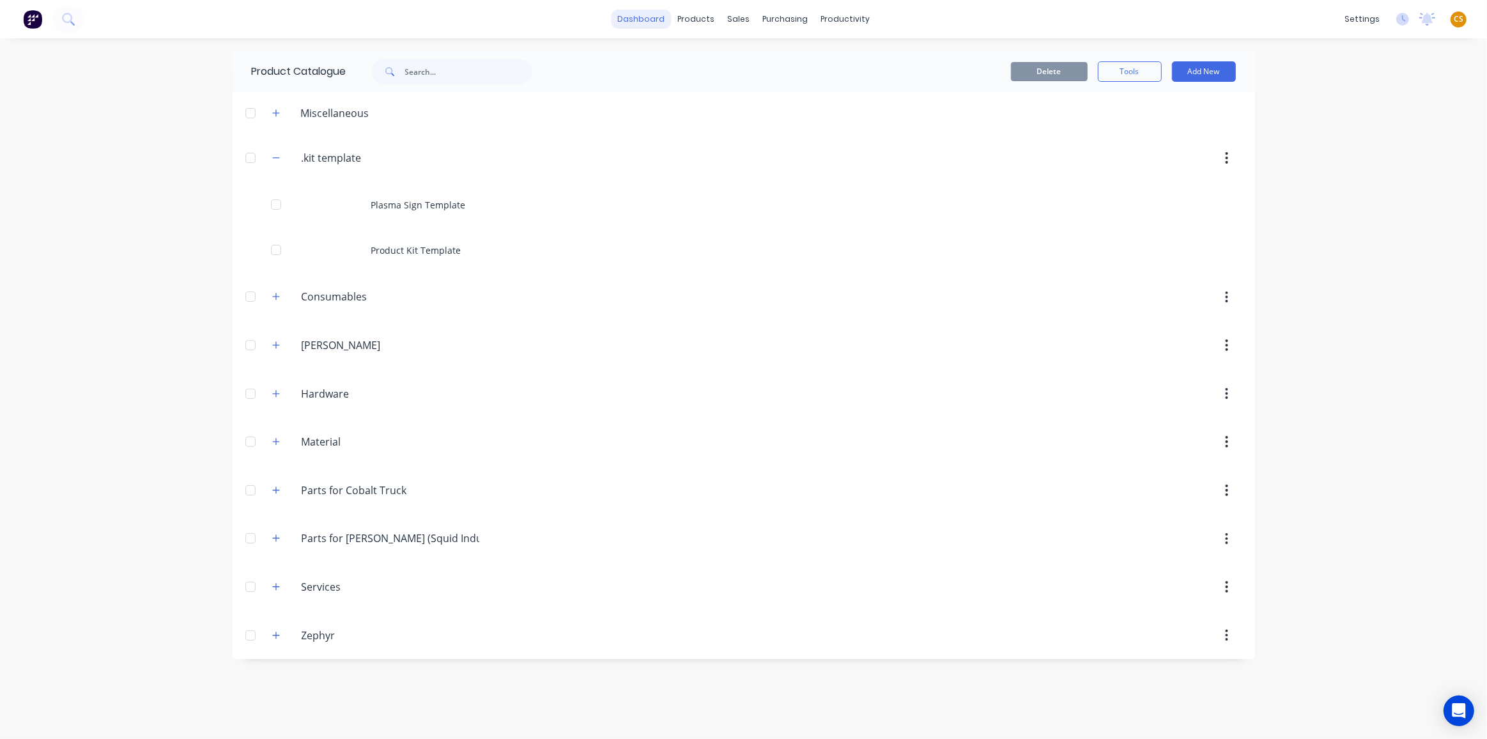
click at [657, 26] on link "dashboard" at bounding box center [641, 19] width 60 height 19
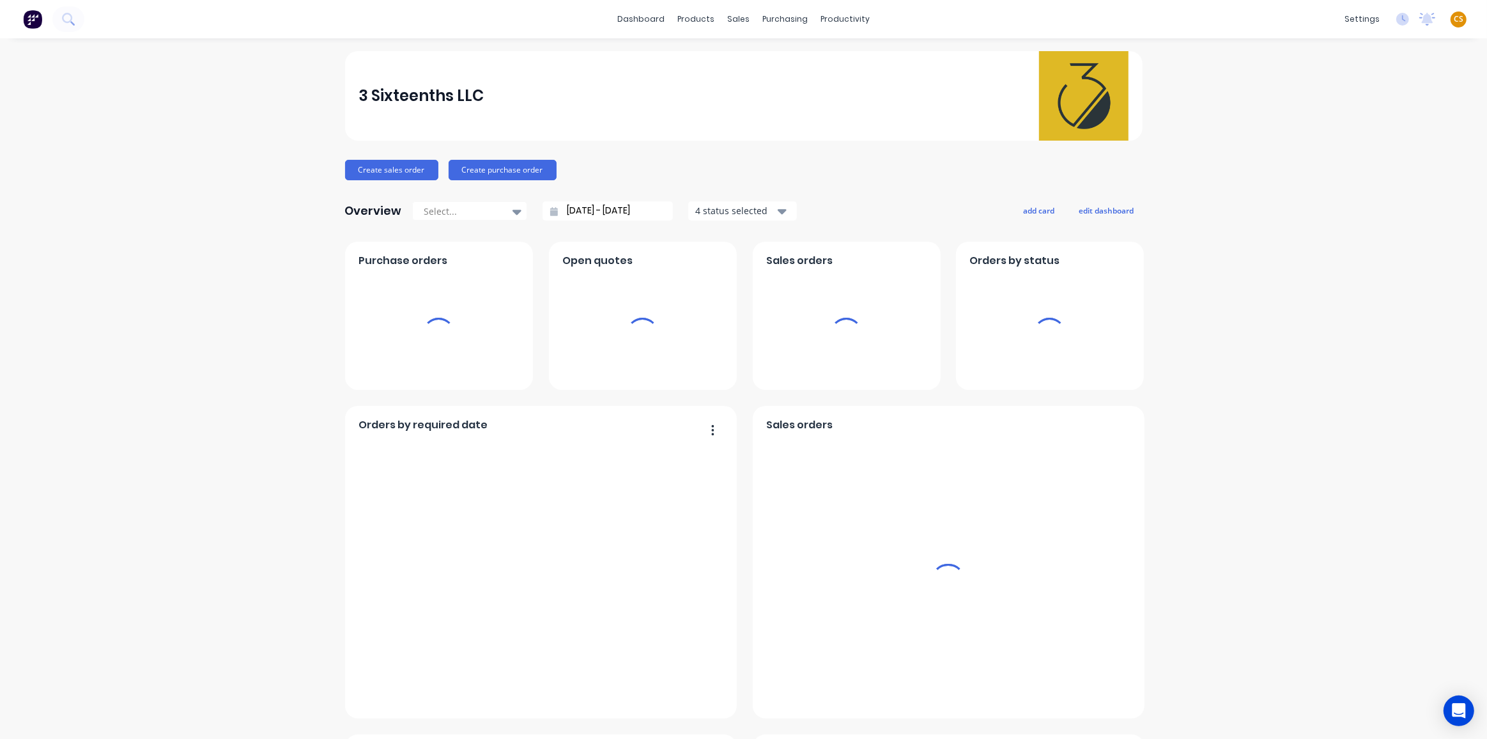
click at [1454, 16] on span "CS" at bounding box center [1459, 19] width 10 height 12
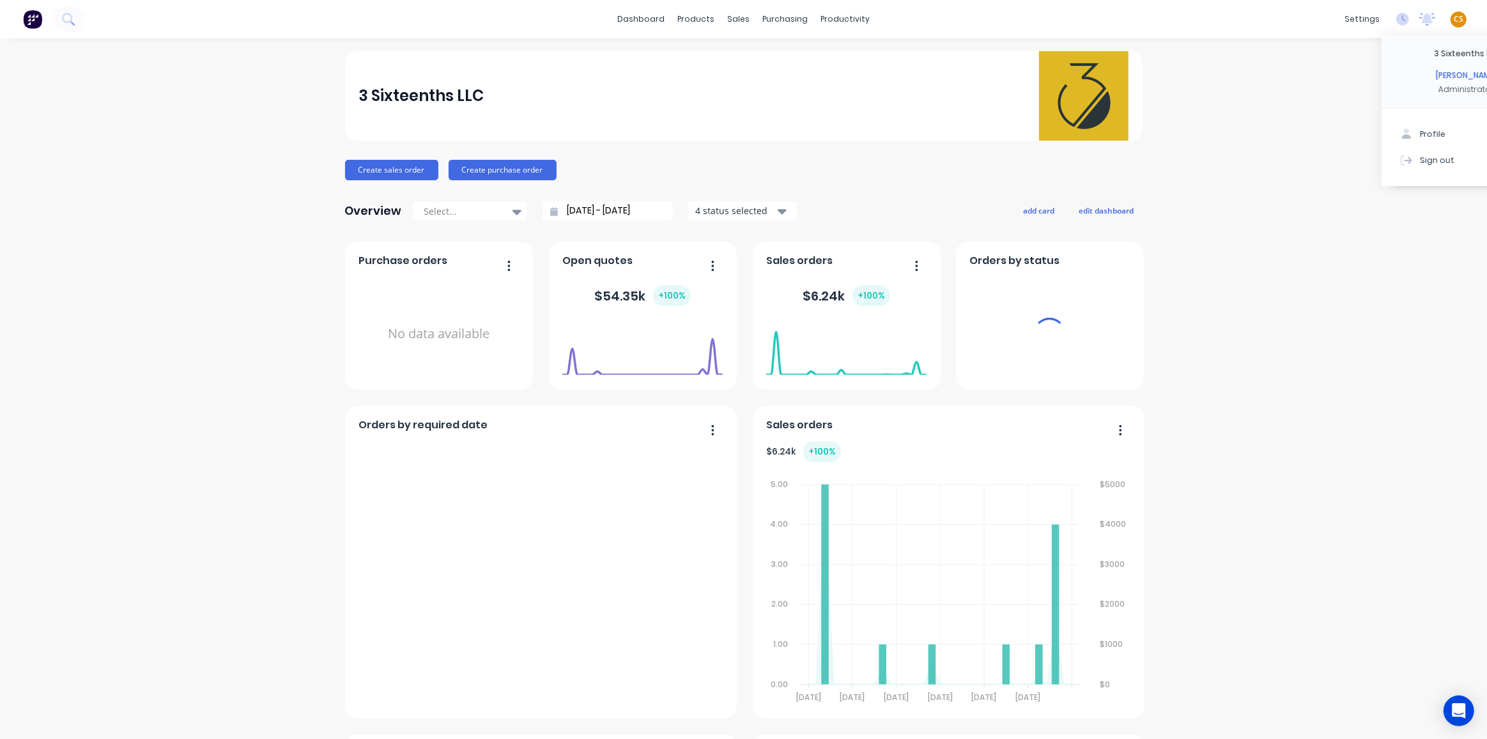
click at [1420, 164] on button "Sign out" at bounding box center [1466, 160] width 169 height 26
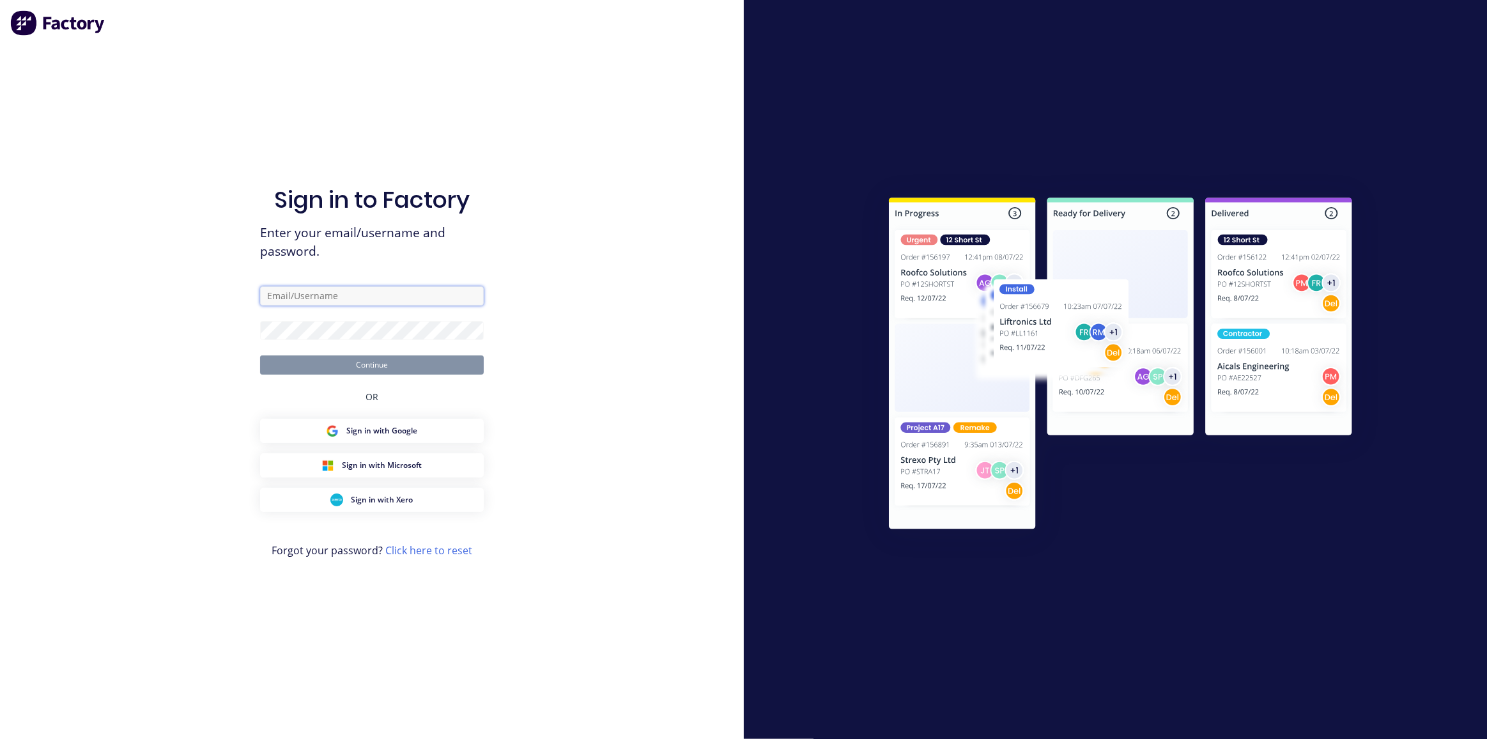
click at [293, 299] on input "text" at bounding box center [372, 295] width 224 height 19
type input "[PERSON_NAME][EMAIL_ADDRESS][DOMAIN_NAME]"
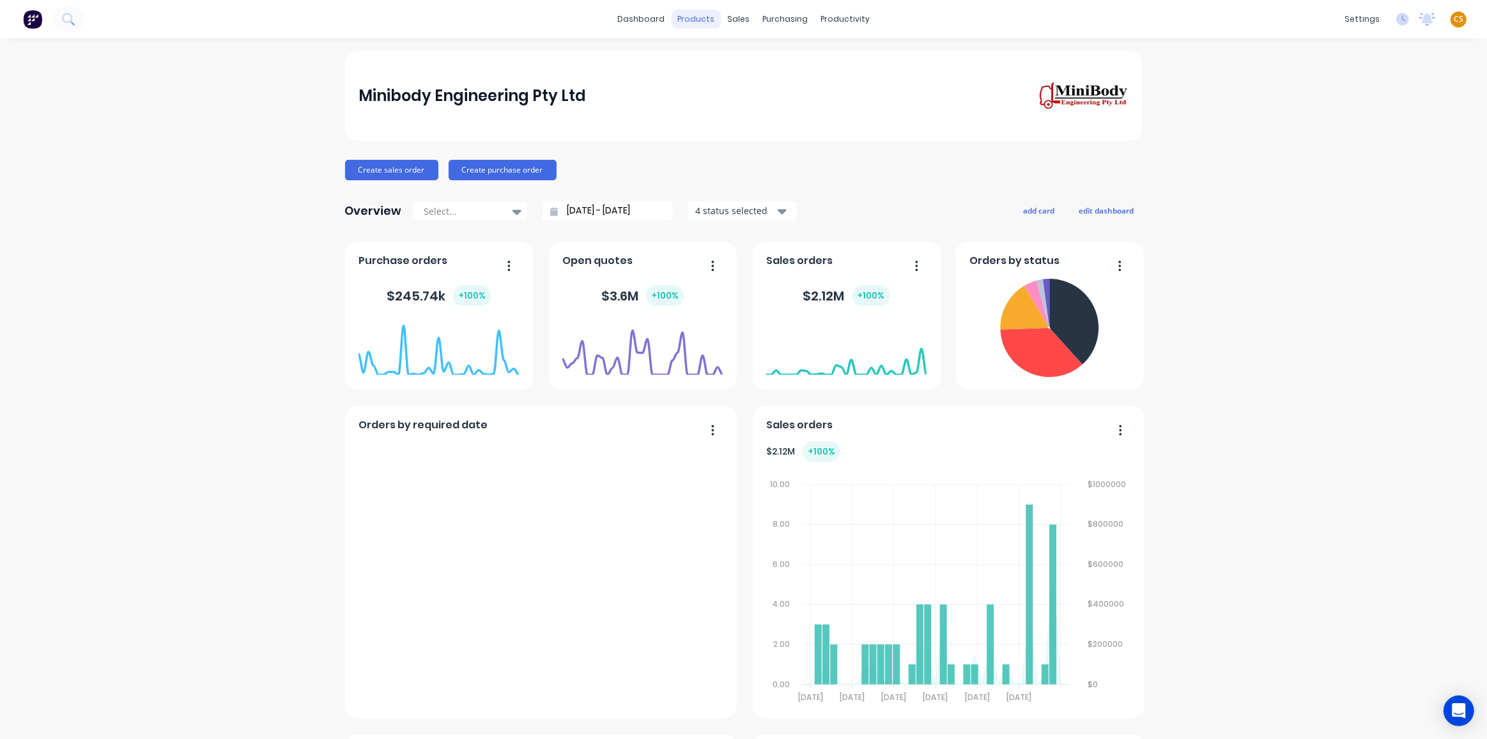
click at [697, 20] on div "products" at bounding box center [696, 19] width 50 height 19
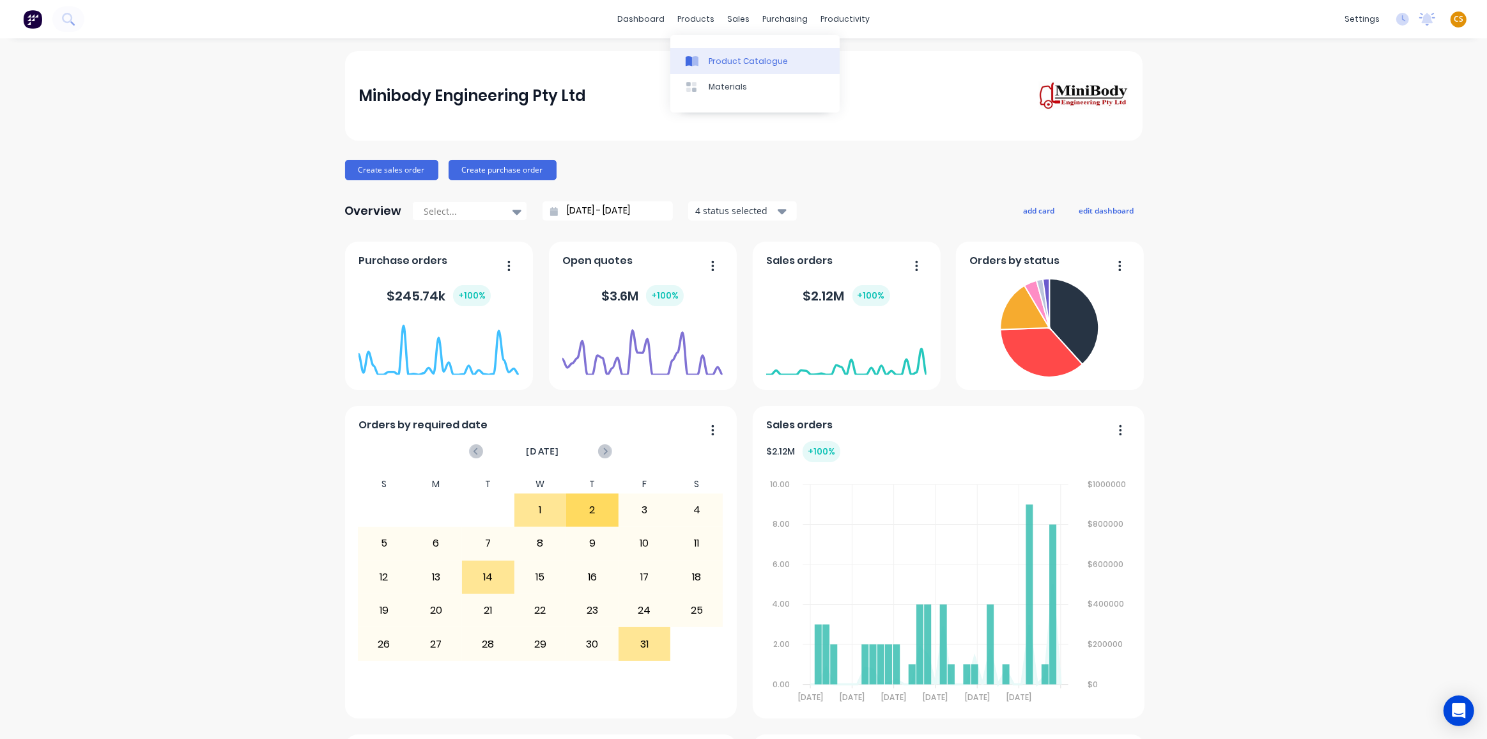
click at [731, 59] on div "Product Catalogue" at bounding box center [748, 62] width 79 height 12
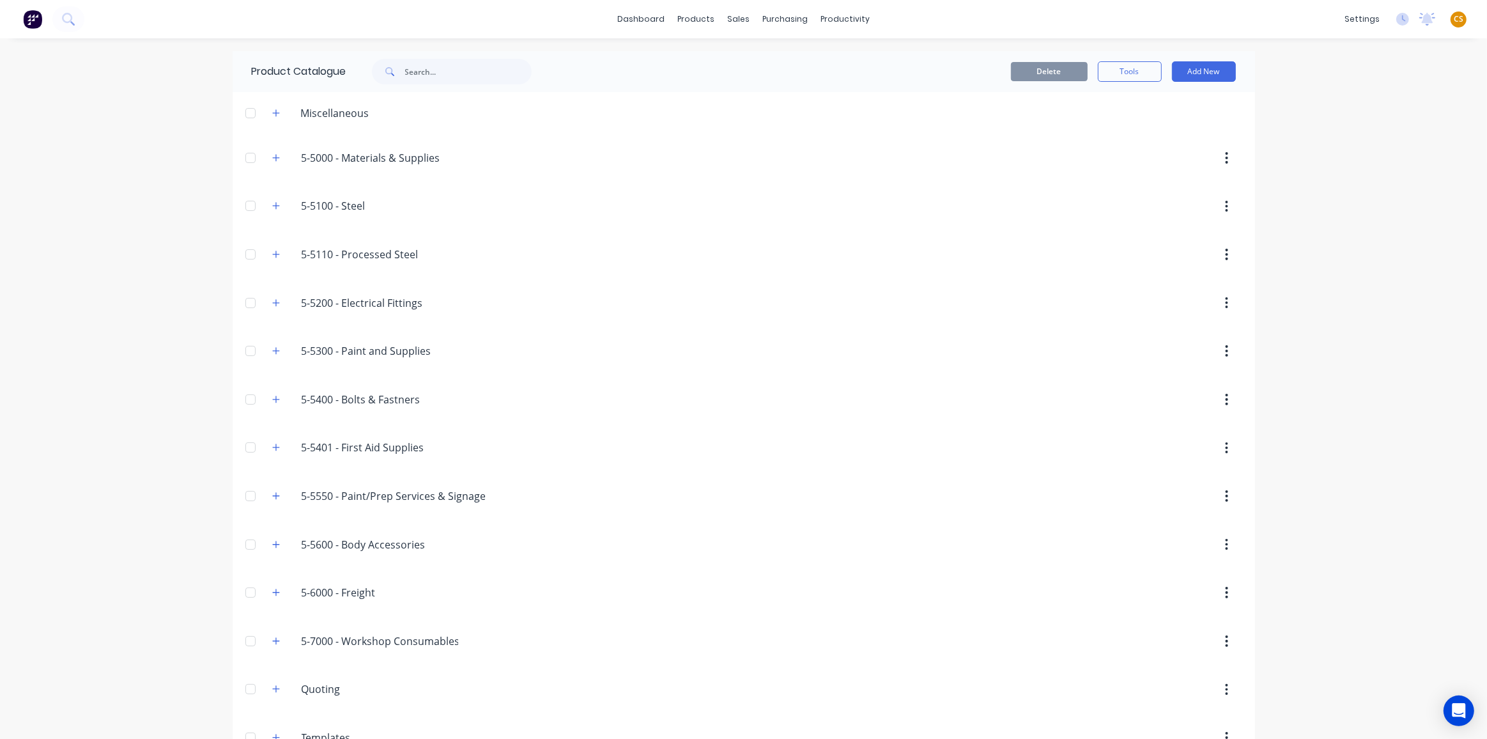
scroll to position [29, 0]
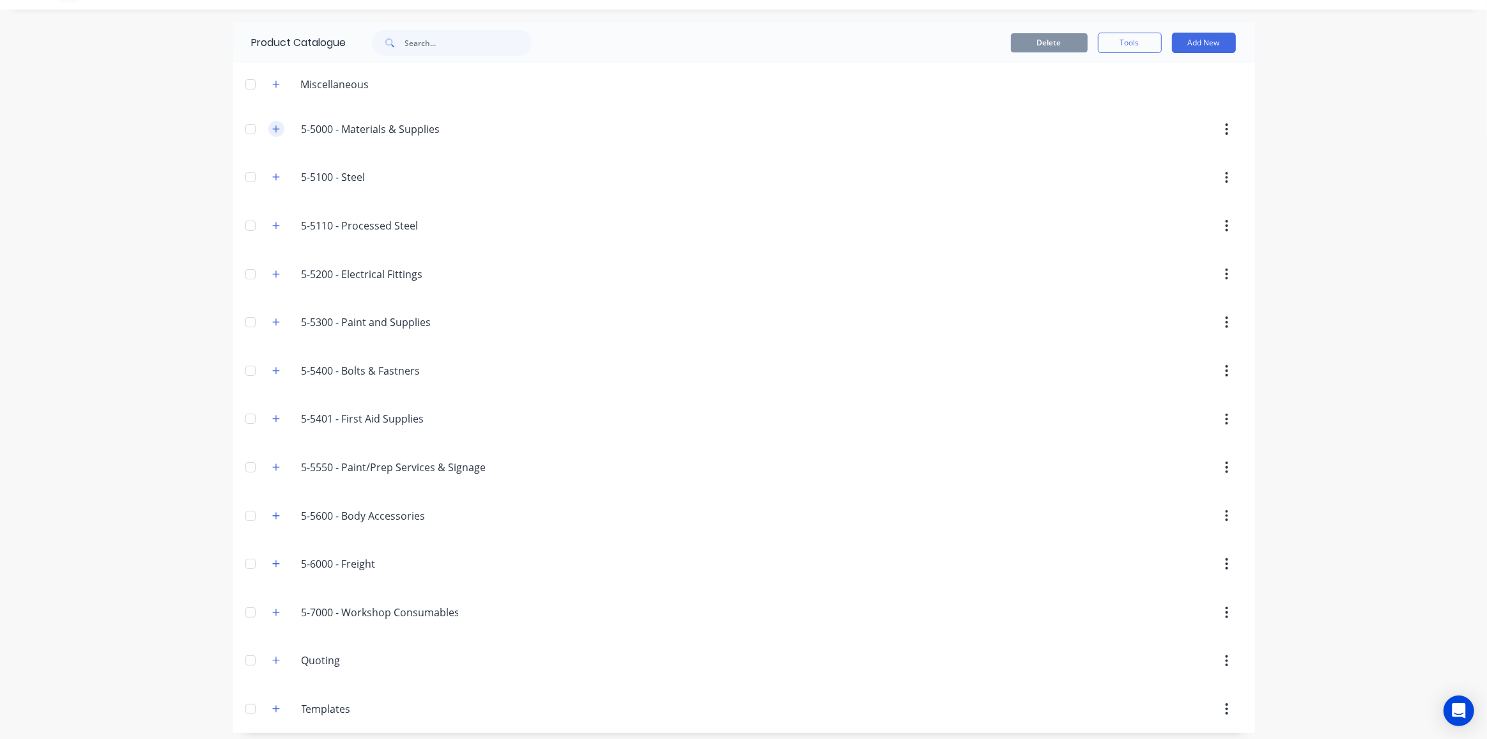
click at [268, 133] on button "button" at bounding box center [276, 129] width 16 height 16
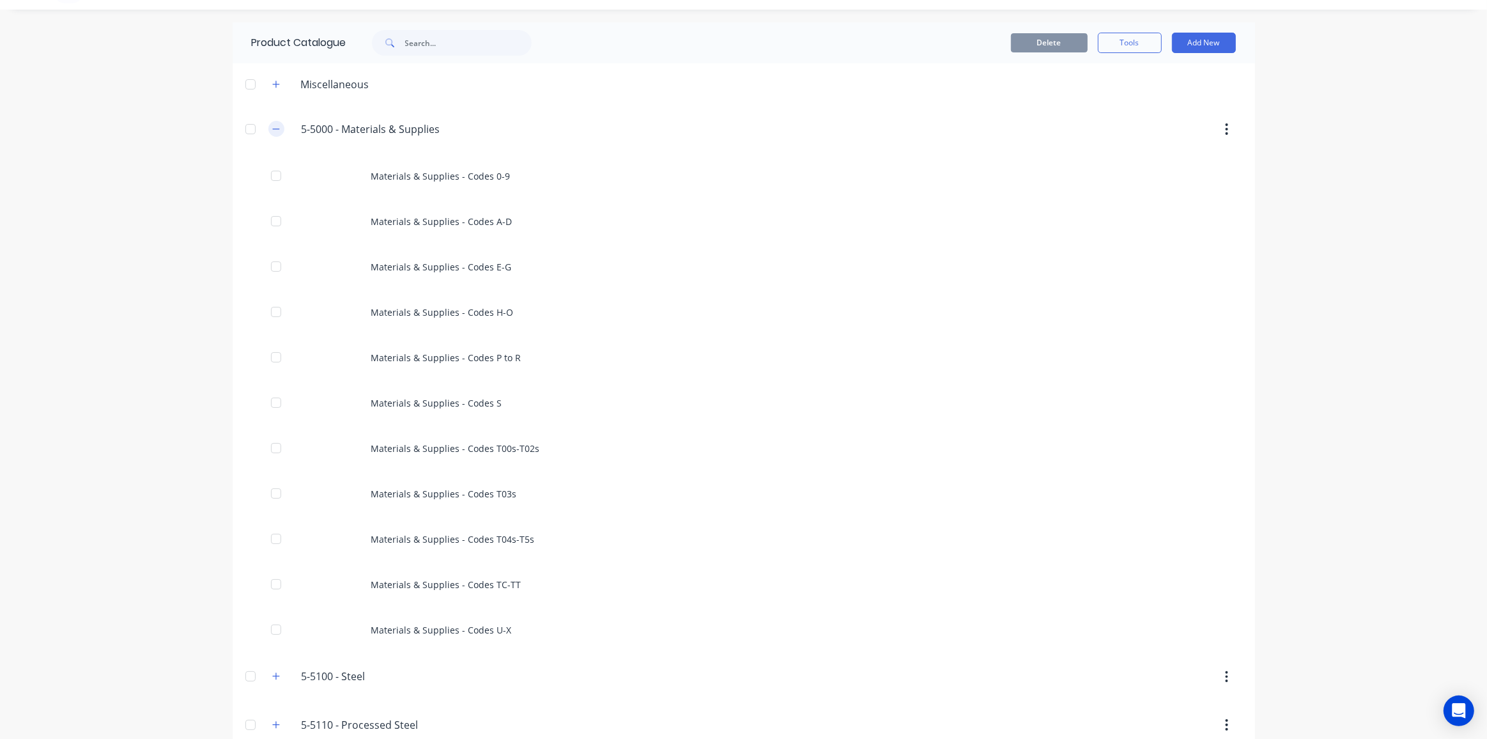
click at [268, 133] on button "button" at bounding box center [276, 129] width 16 height 16
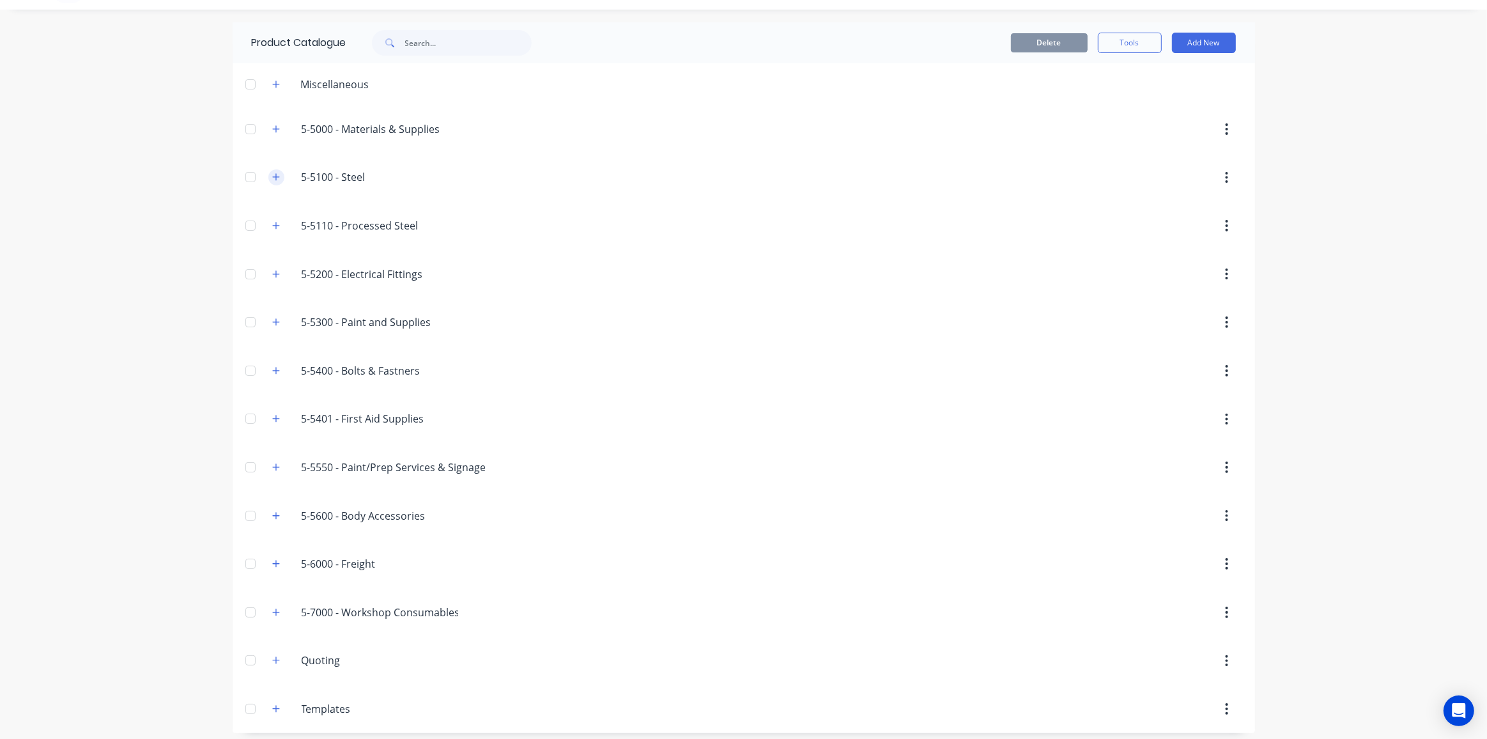
click at [272, 178] on icon "button" at bounding box center [276, 177] width 8 height 9
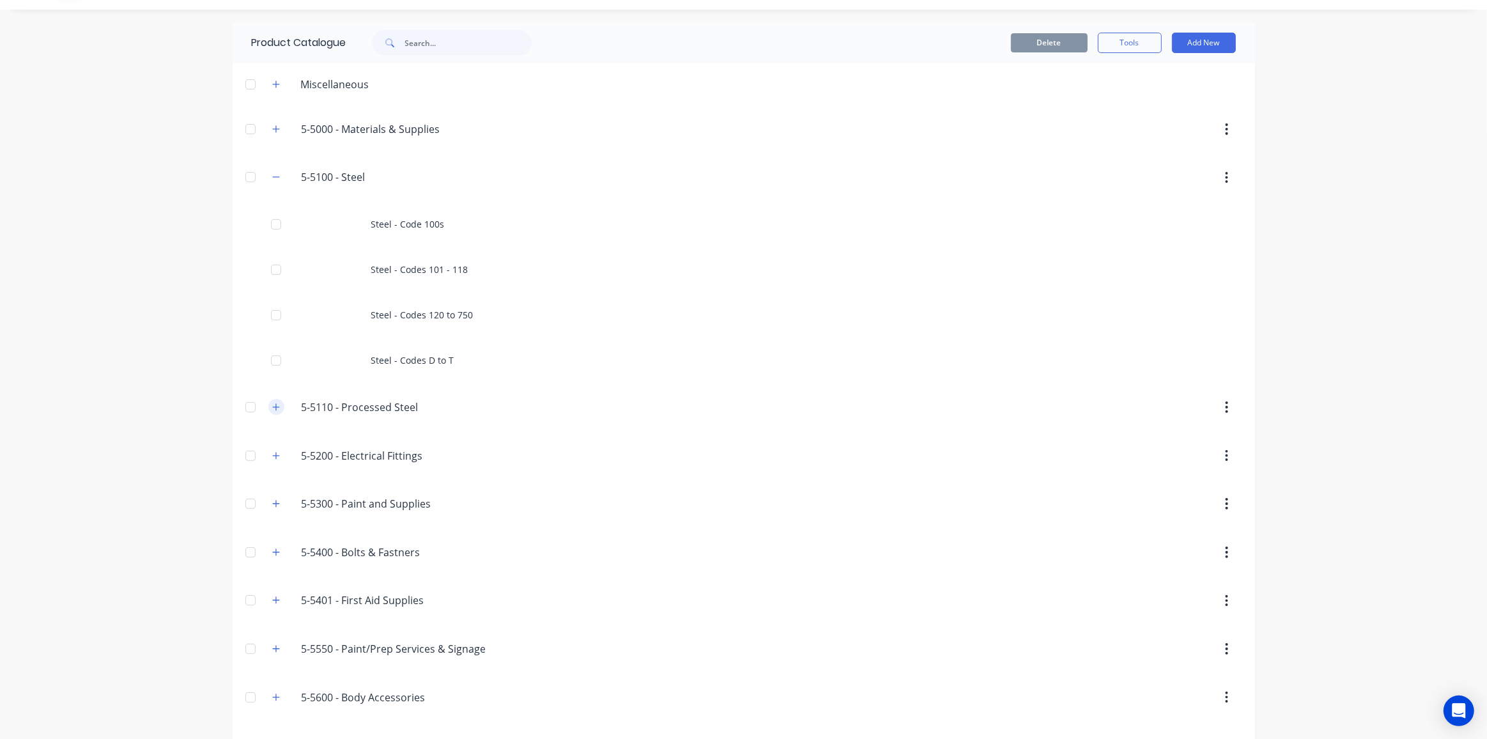
click at [272, 408] on icon "button" at bounding box center [275, 406] width 7 height 7
click at [272, 499] on icon "button" at bounding box center [276, 501] width 8 height 9
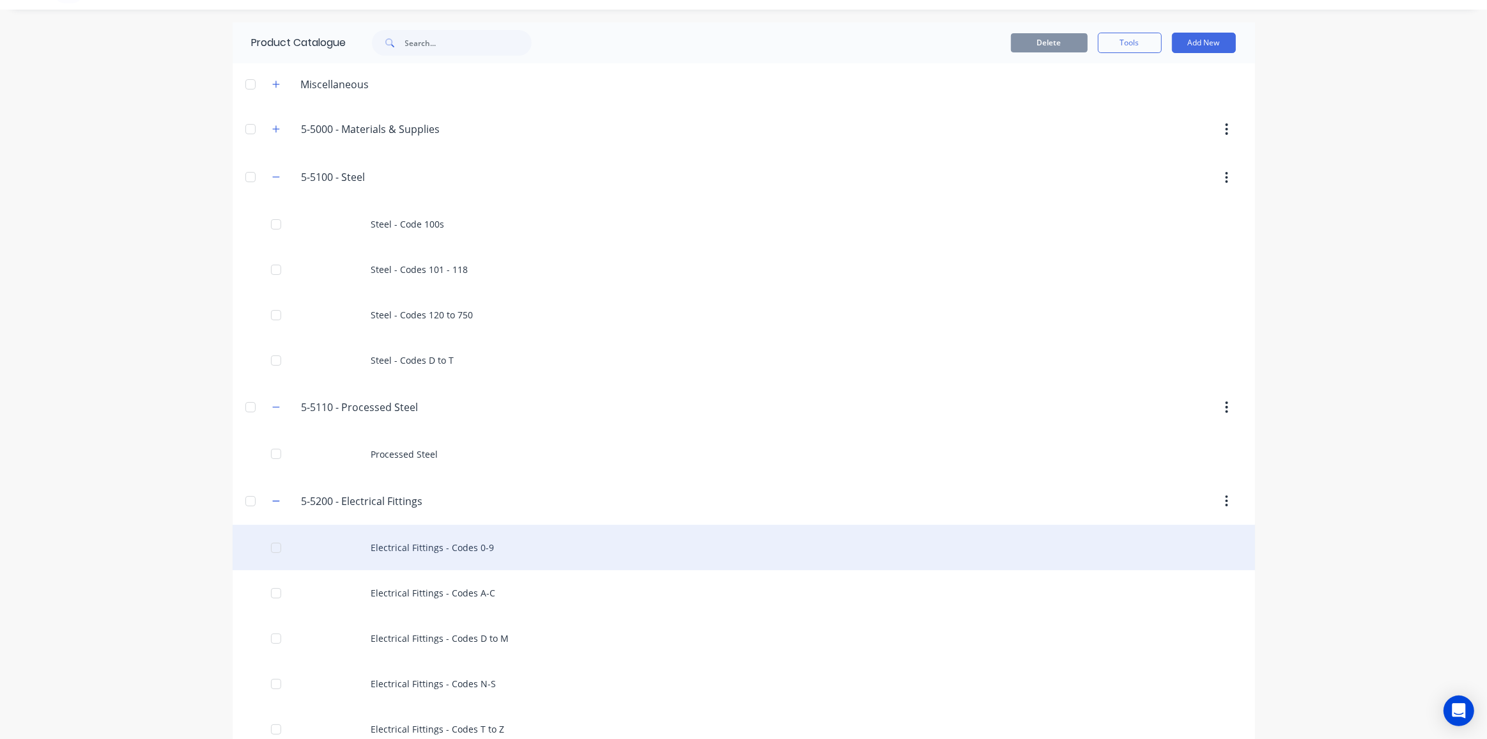
click at [408, 559] on div "Electrical Fittings - Codes 0-9" at bounding box center [744, 547] width 1023 height 45
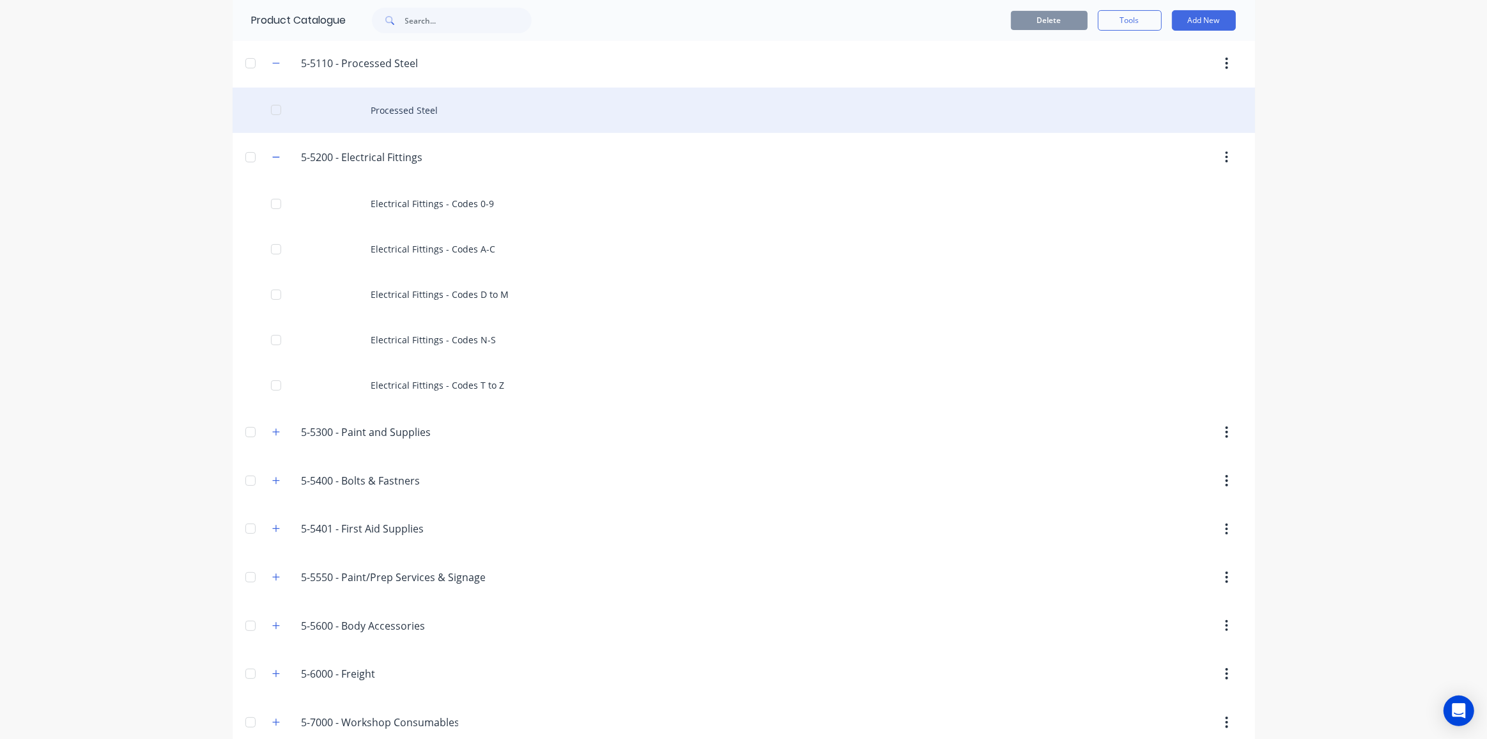
scroll to position [483, 0]
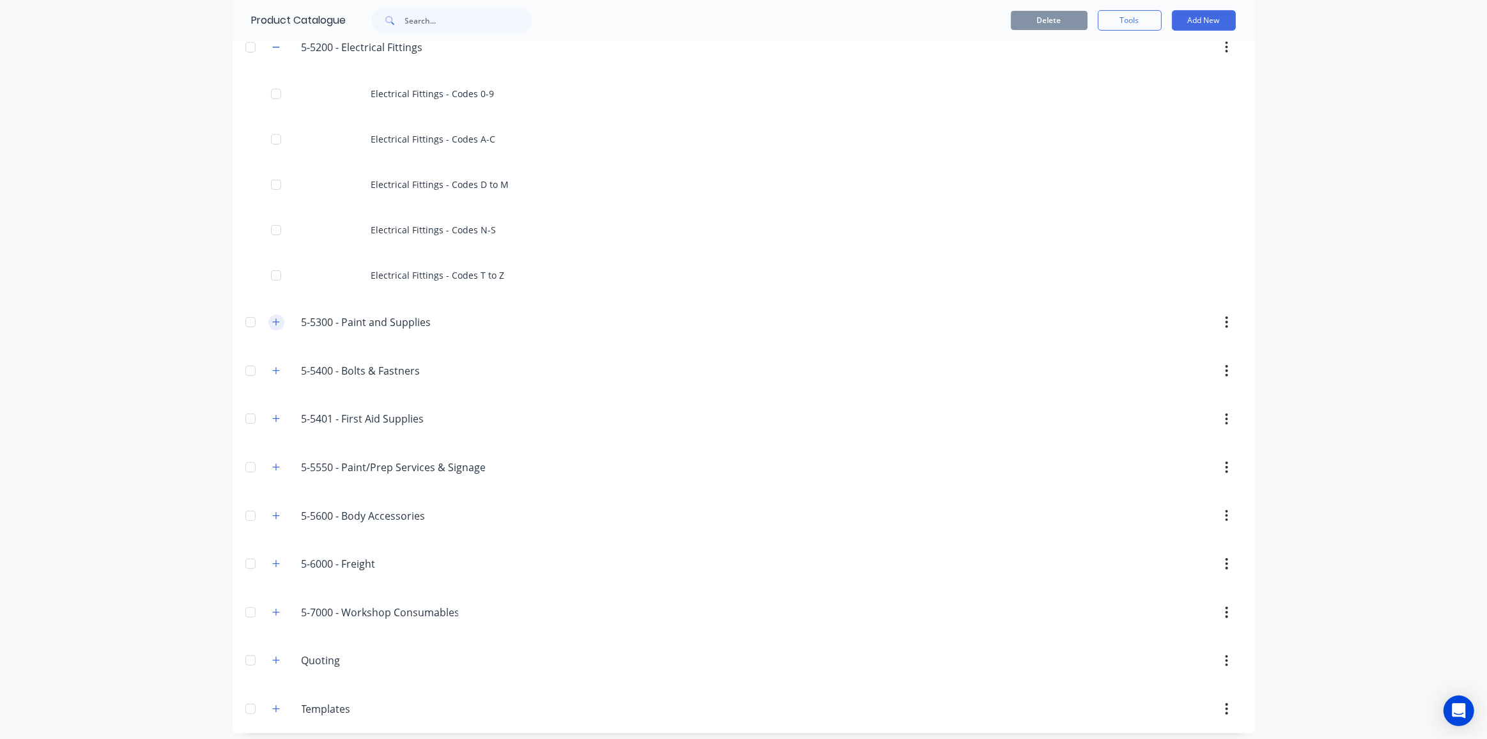
click at [272, 320] on icon "button" at bounding box center [275, 321] width 7 height 7
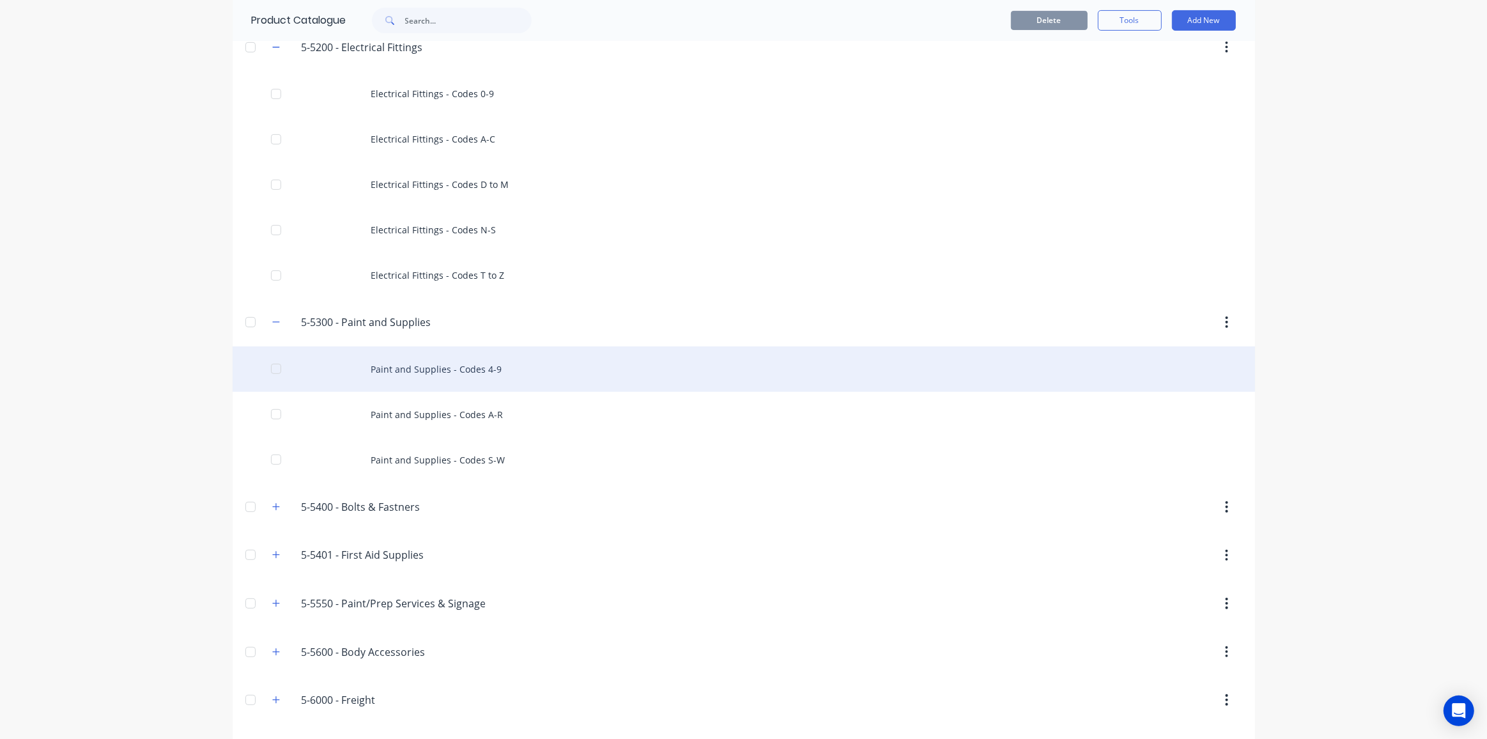
click at [408, 373] on div "Paint and Supplies - Codes 4-9" at bounding box center [744, 368] width 1023 height 45
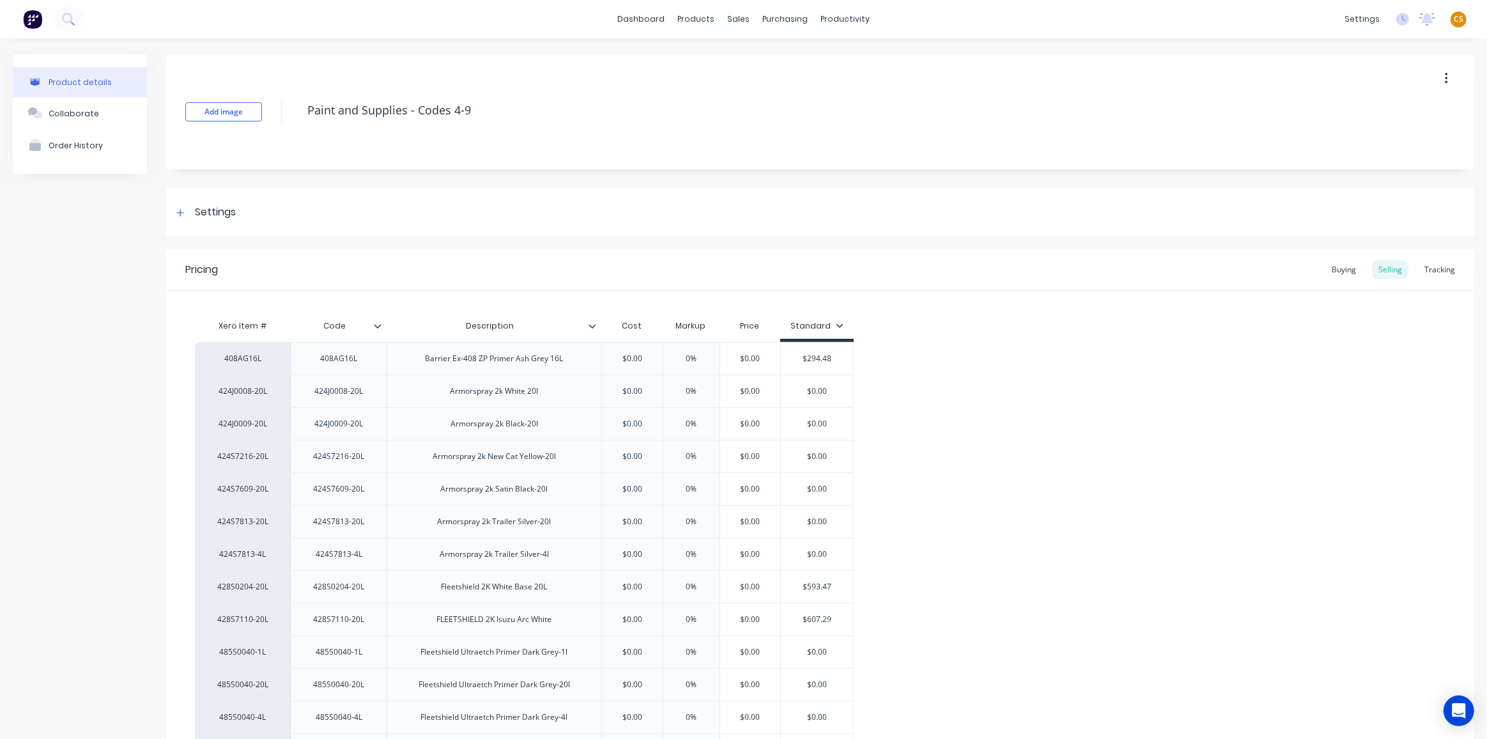
click at [379, 323] on icon at bounding box center [378, 326] width 8 height 8
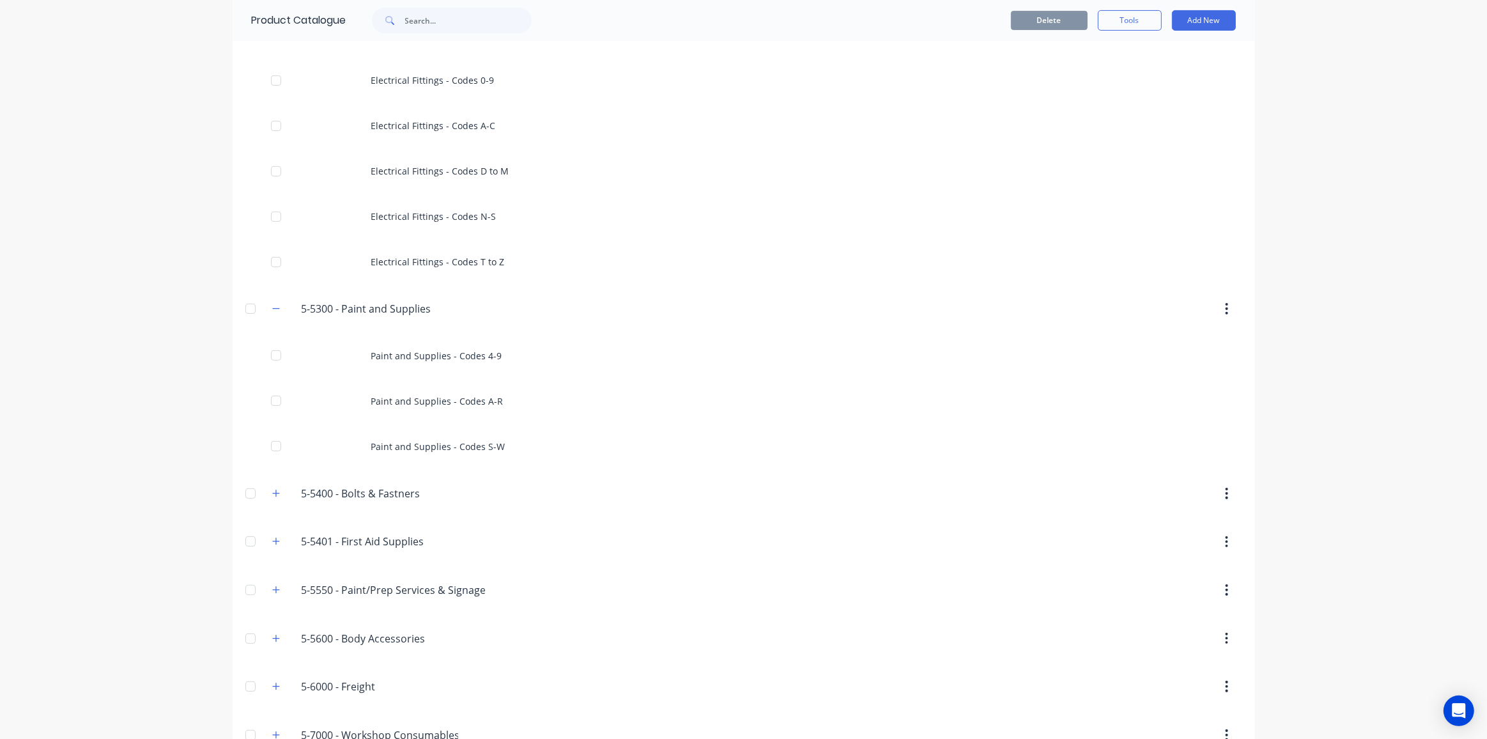
scroll to position [619, 0]
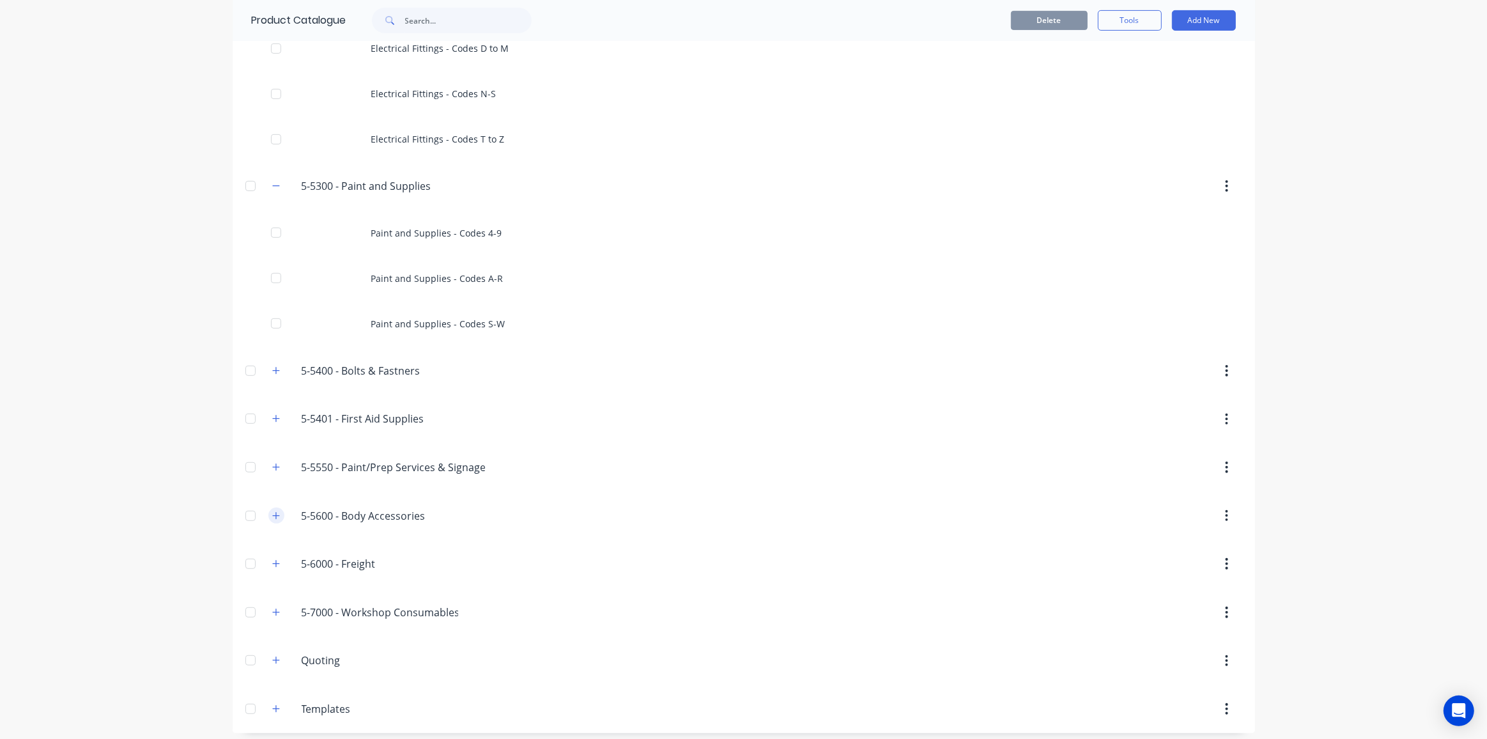
click at [272, 511] on icon "button" at bounding box center [276, 515] width 8 height 9
click at [272, 463] on icon "button" at bounding box center [276, 467] width 8 height 9
click at [268, 411] on button "button" at bounding box center [276, 419] width 16 height 16
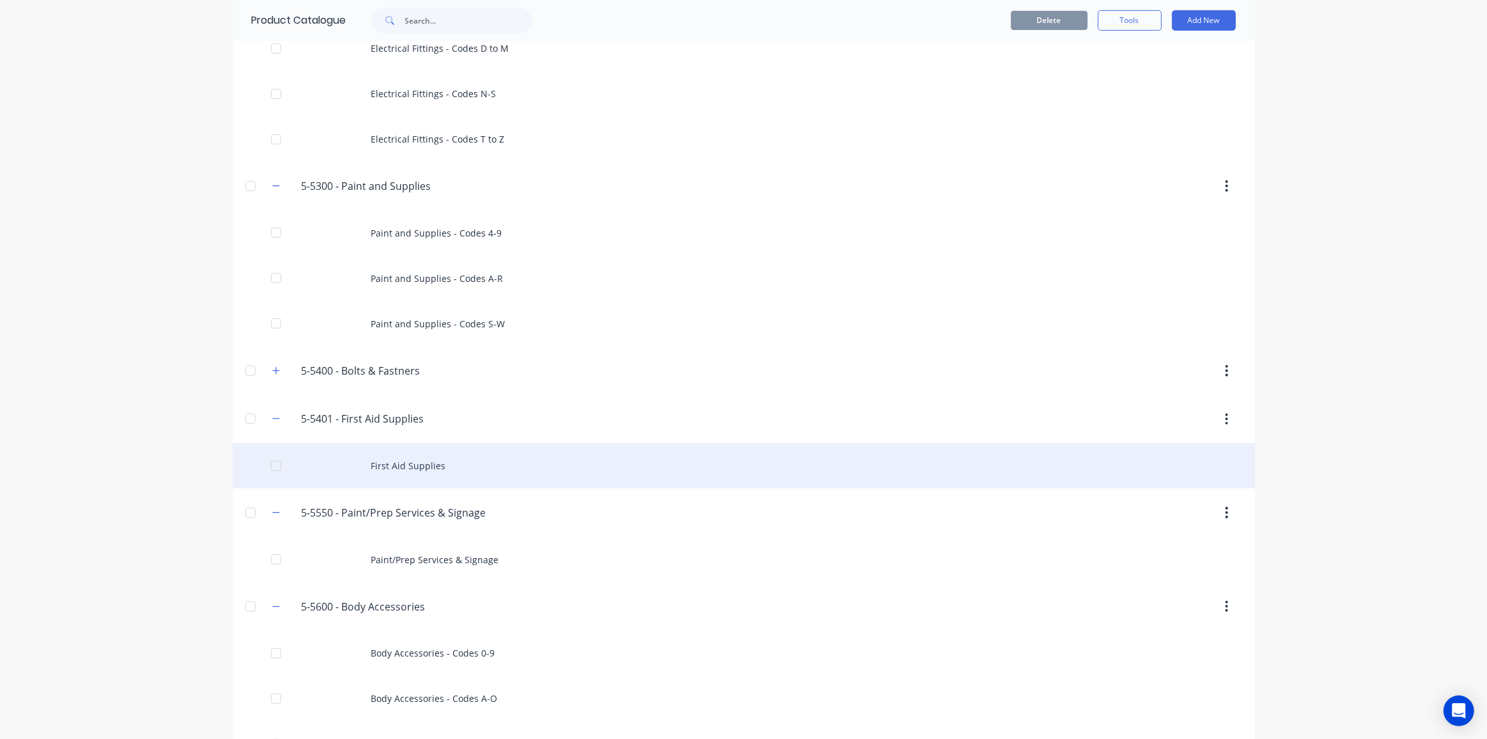
click at [401, 461] on div "First Aid Supplies" at bounding box center [744, 465] width 1023 height 45
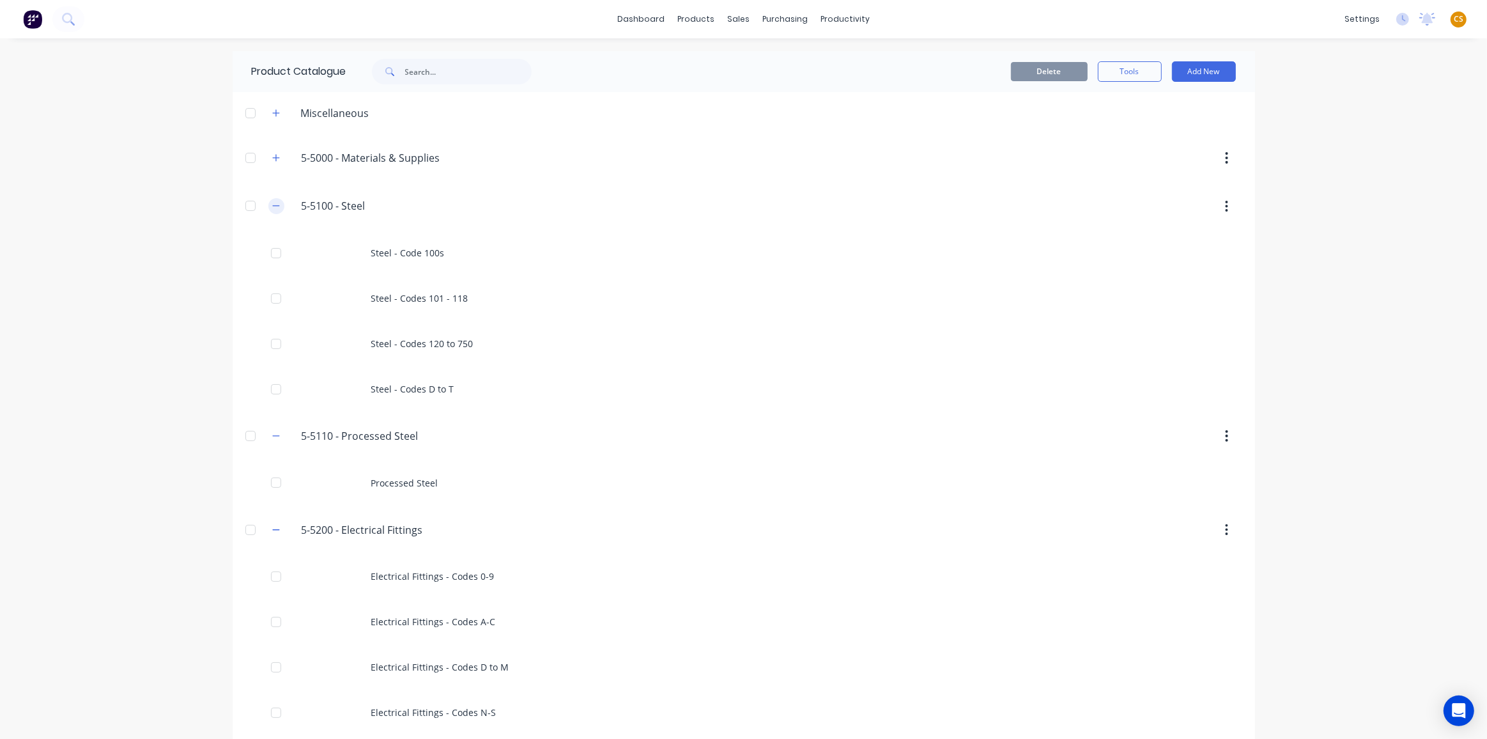
click at [268, 207] on button "button" at bounding box center [276, 206] width 16 height 16
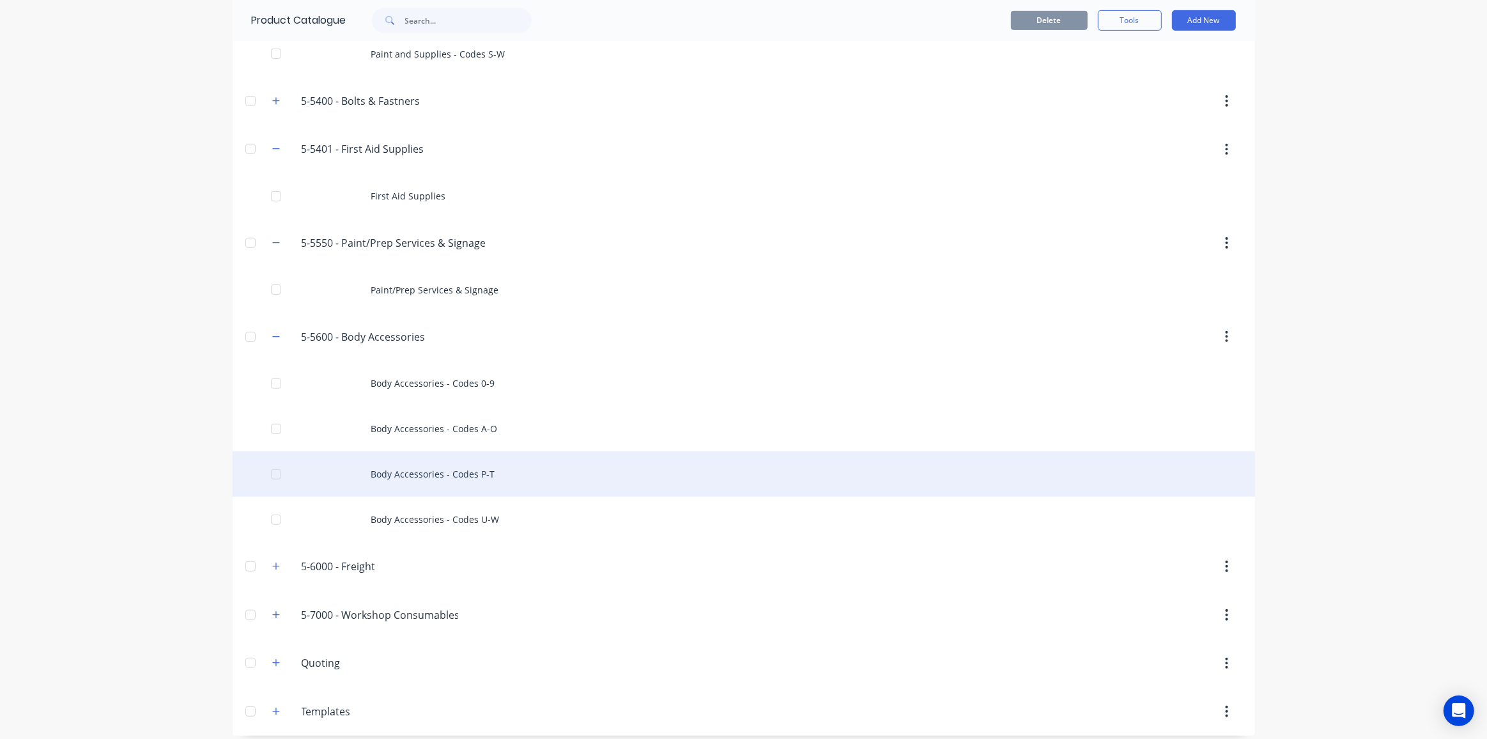
scroll to position [710, 0]
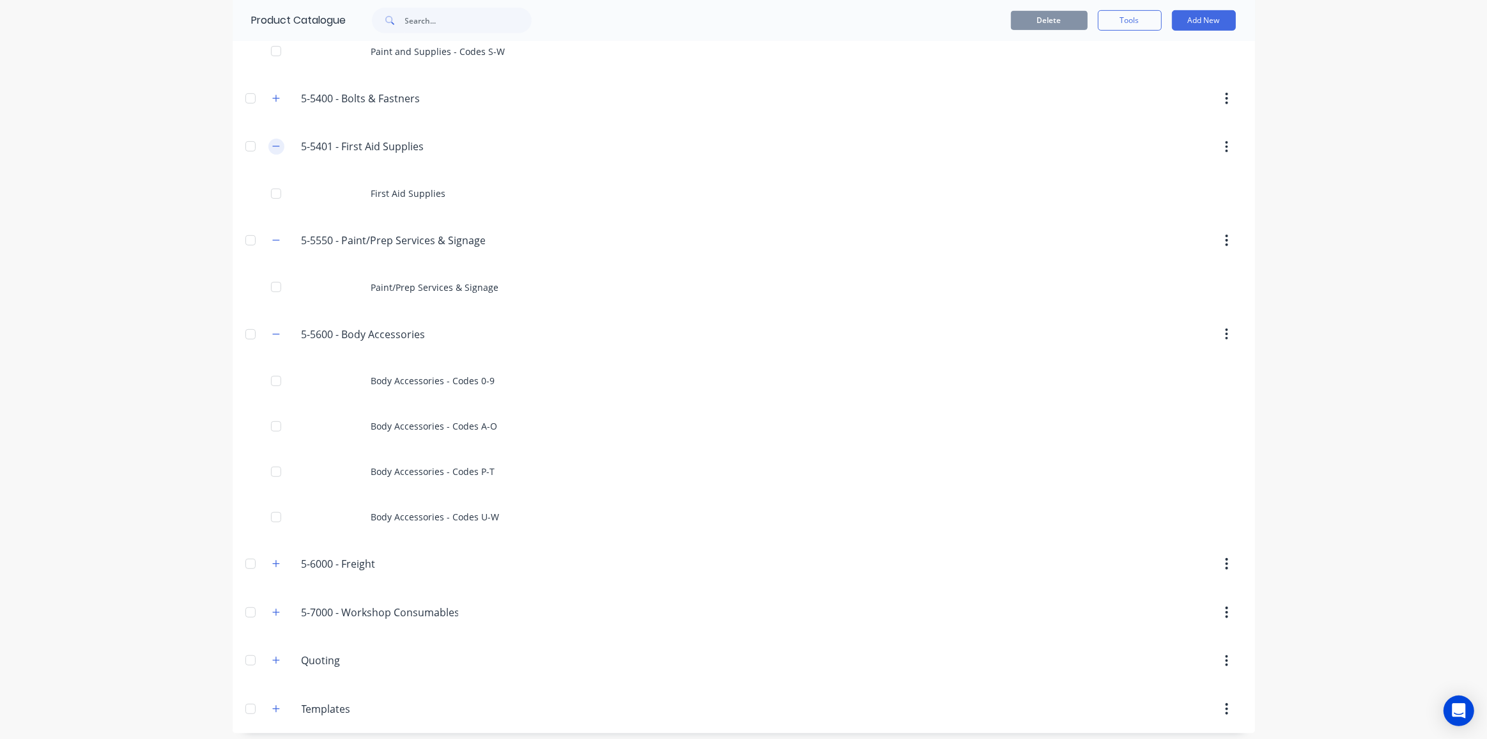
click at [272, 142] on icon "button" at bounding box center [276, 146] width 8 height 9
drag, startPoint x: 266, startPoint y: 236, endPoint x: 266, endPoint y: 262, distance: 26.2
click at [268, 236] on button "button" at bounding box center [276, 240] width 16 height 16
click at [272, 332] on icon "button" at bounding box center [276, 334] width 8 height 9
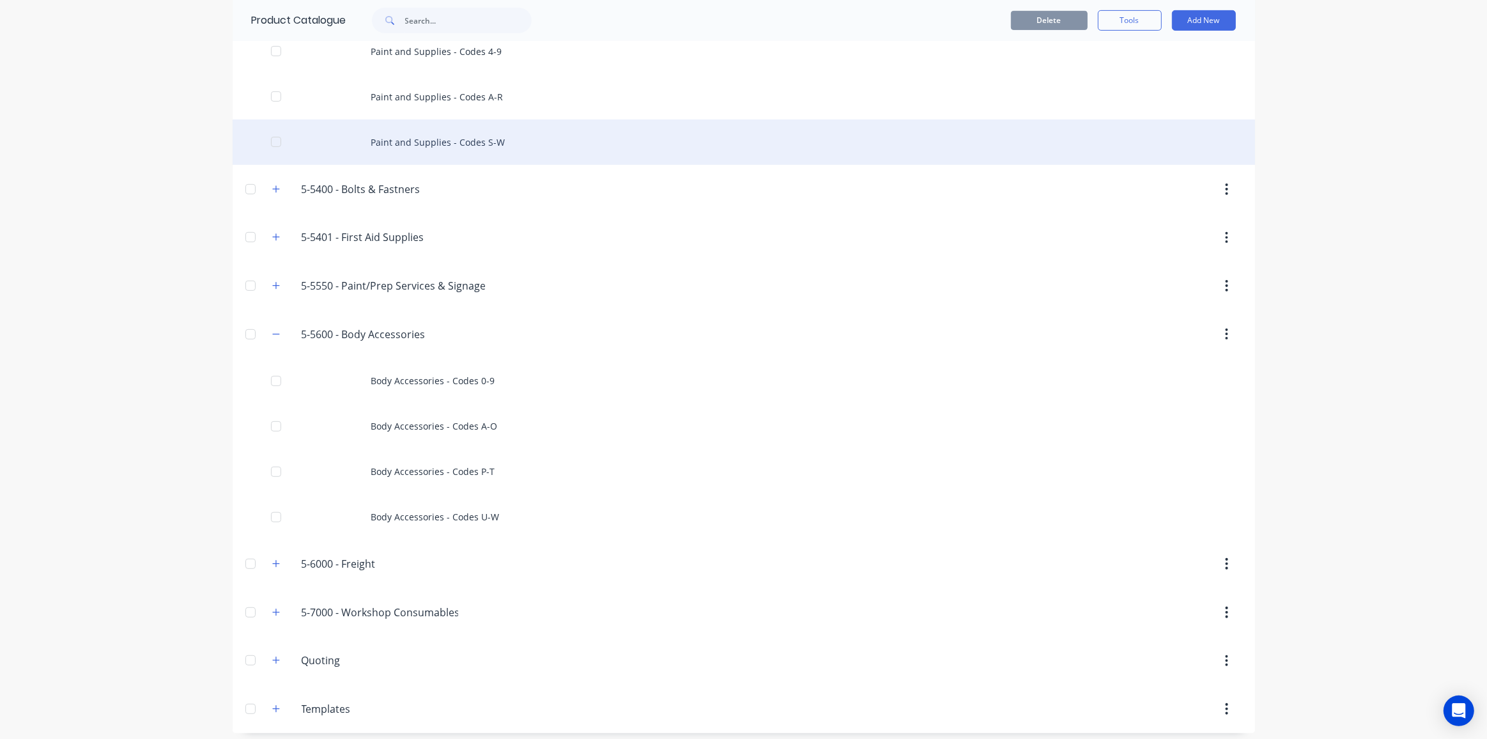
scroll to position [437, 0]
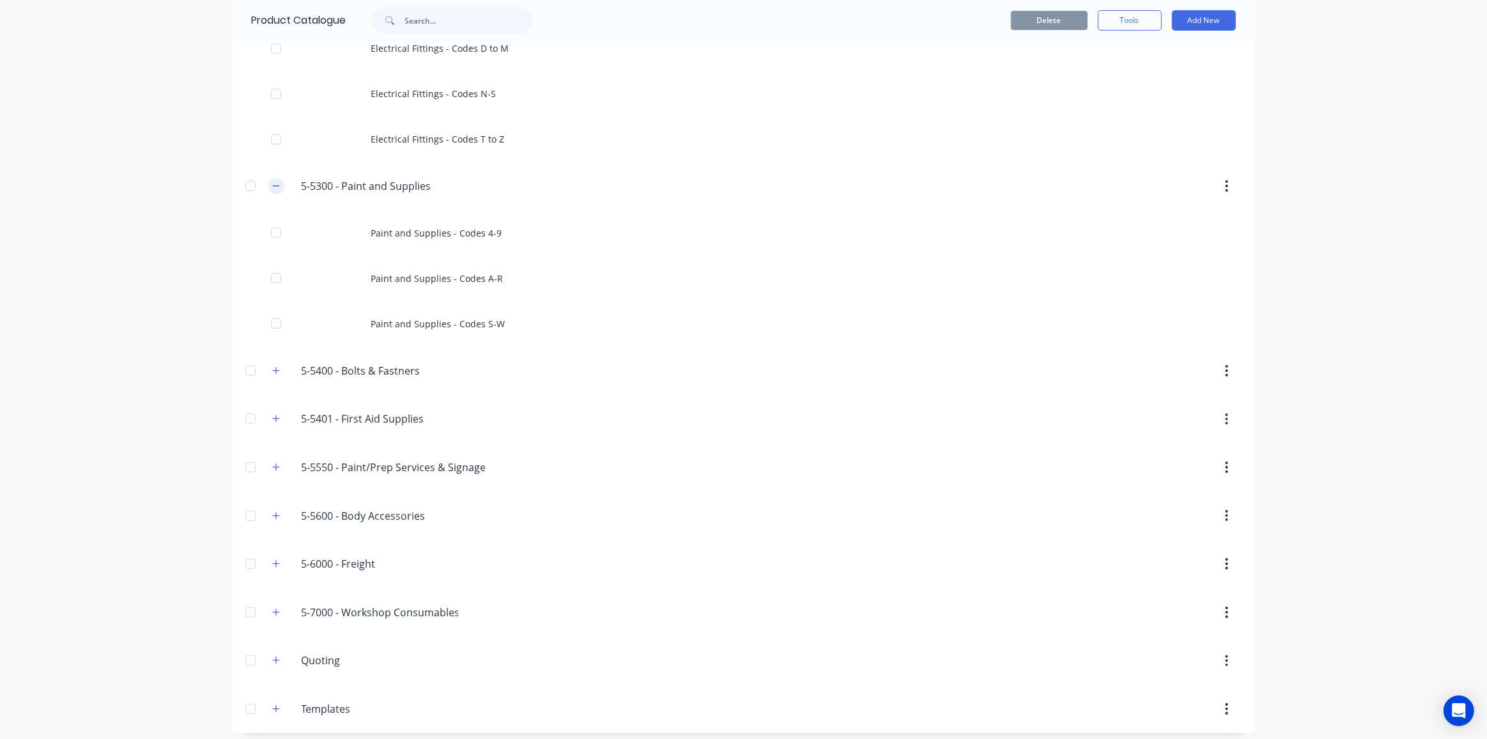
click at [268, 180] on button "button" at bounding box center [276, 186] width 16 height 16
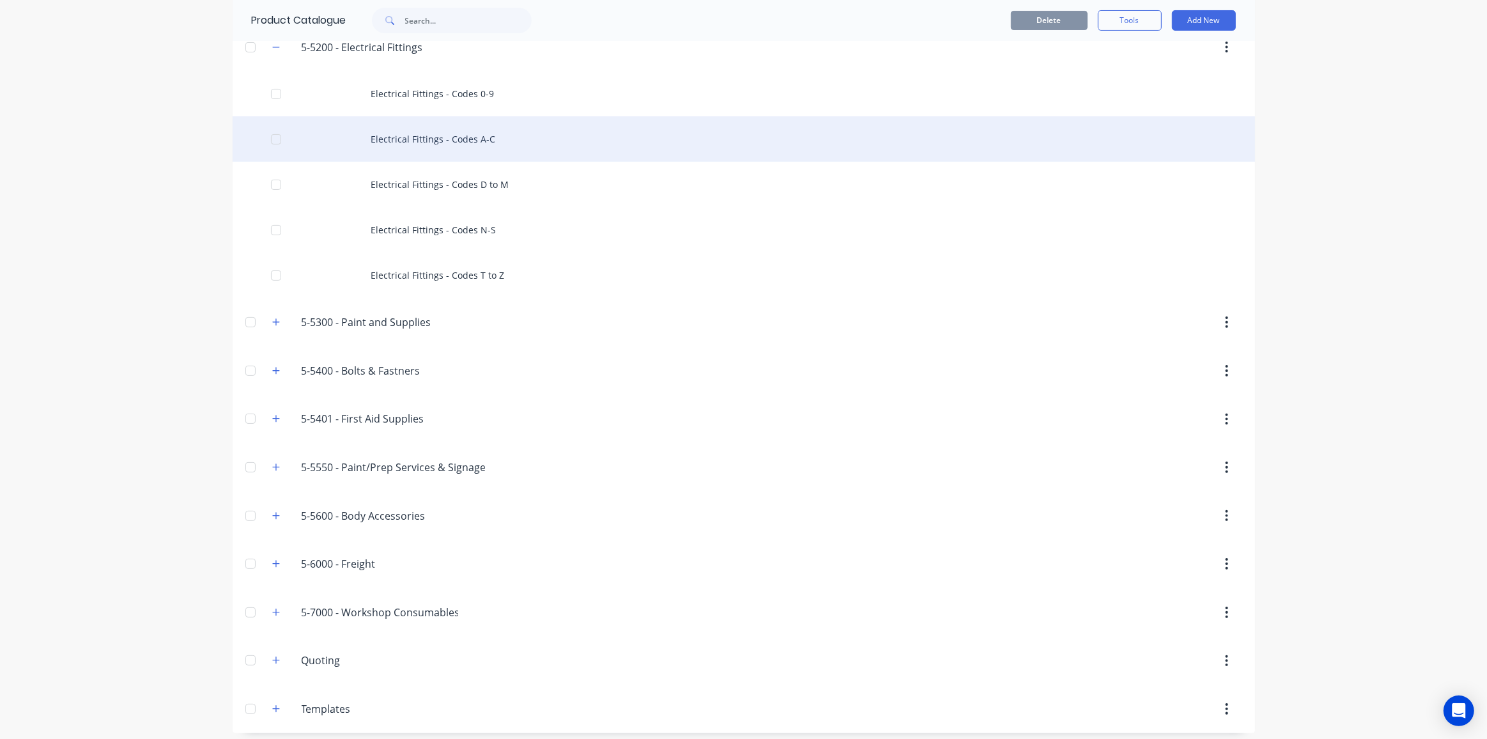
scroll to position [0, 0]
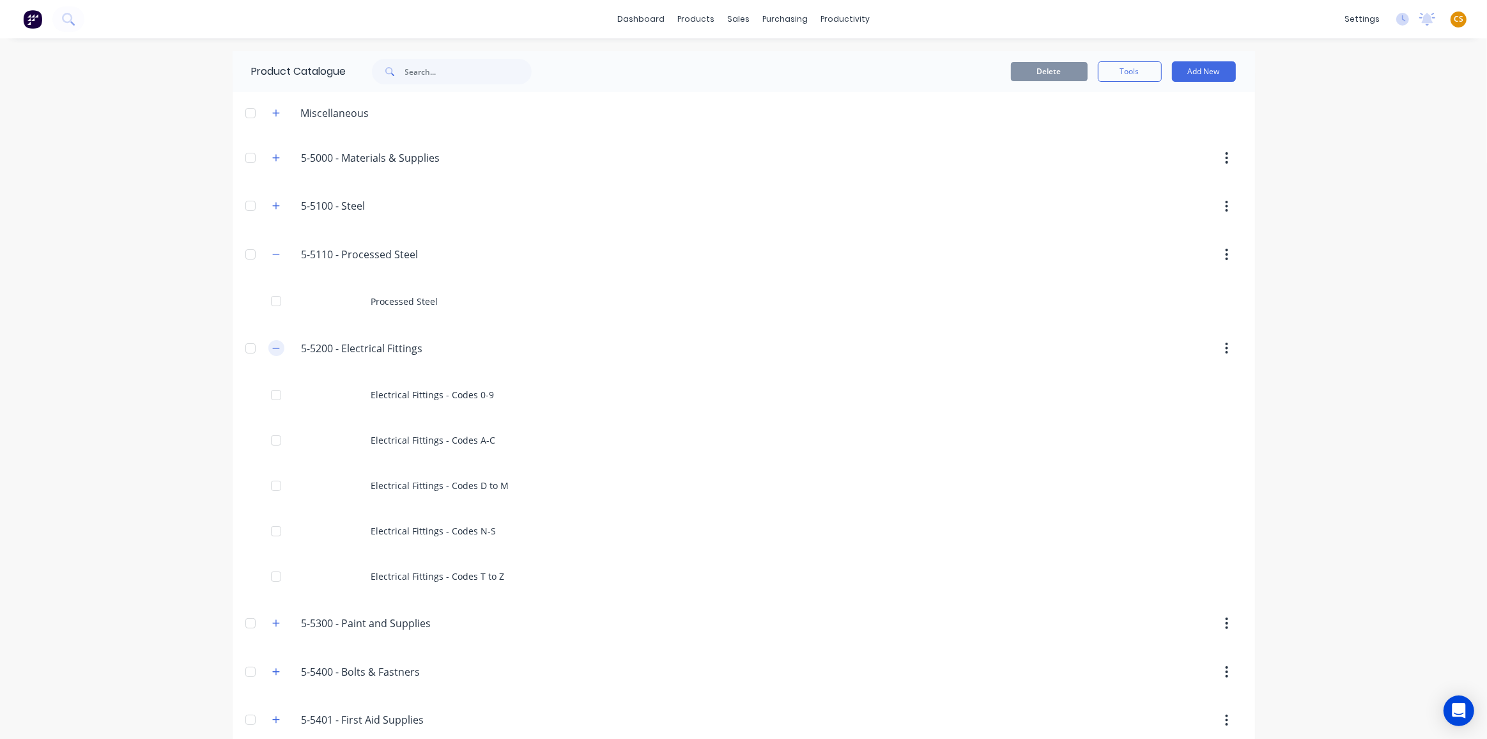
click at [272, 349] on icon "button" at bounding box center [276, 348] width 8 height 9
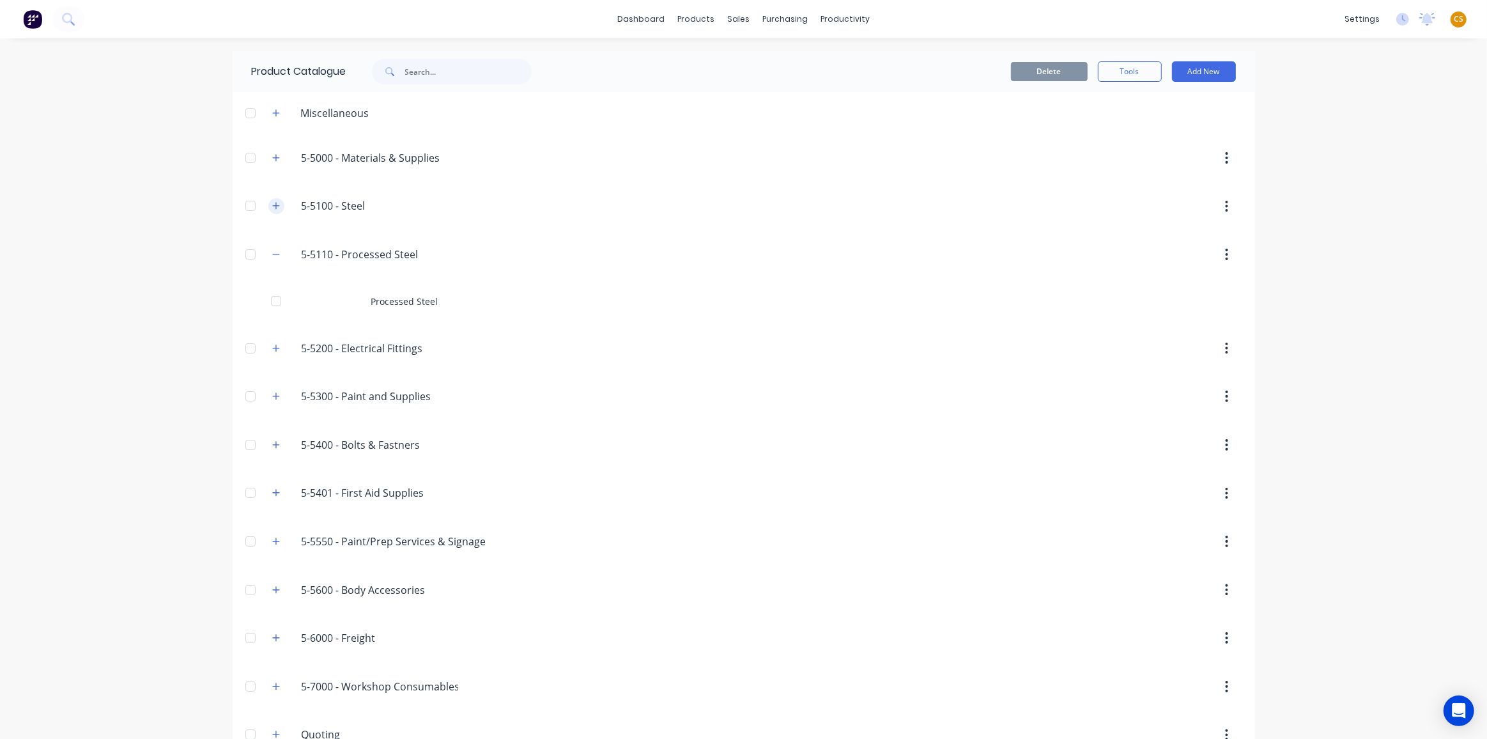
click at [272, 205] on icon "button" at bounding box center [275, 206] width 7 height 7
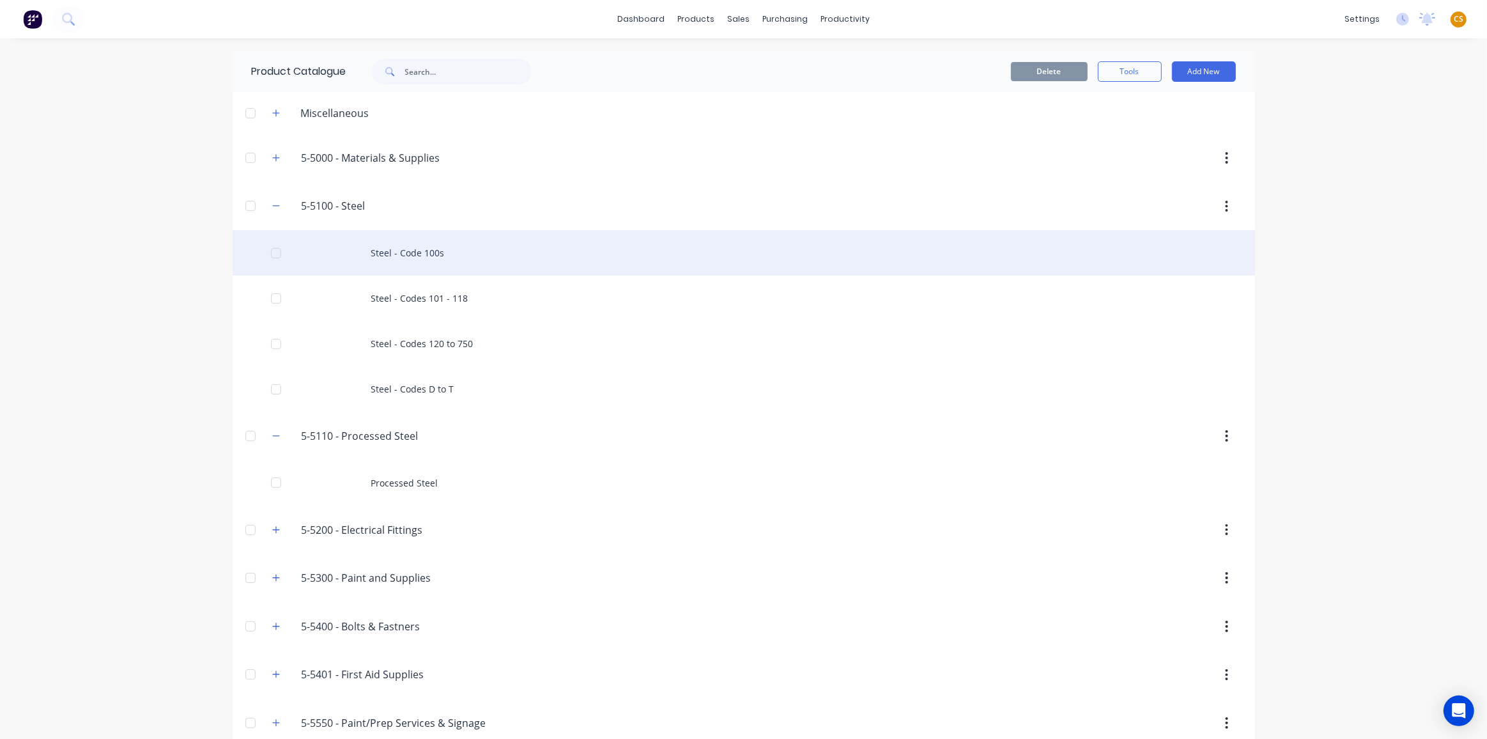
click at [395, 254] on div "Steel - Code 100s" at bounding box center [744, 252] width 1023 height 45
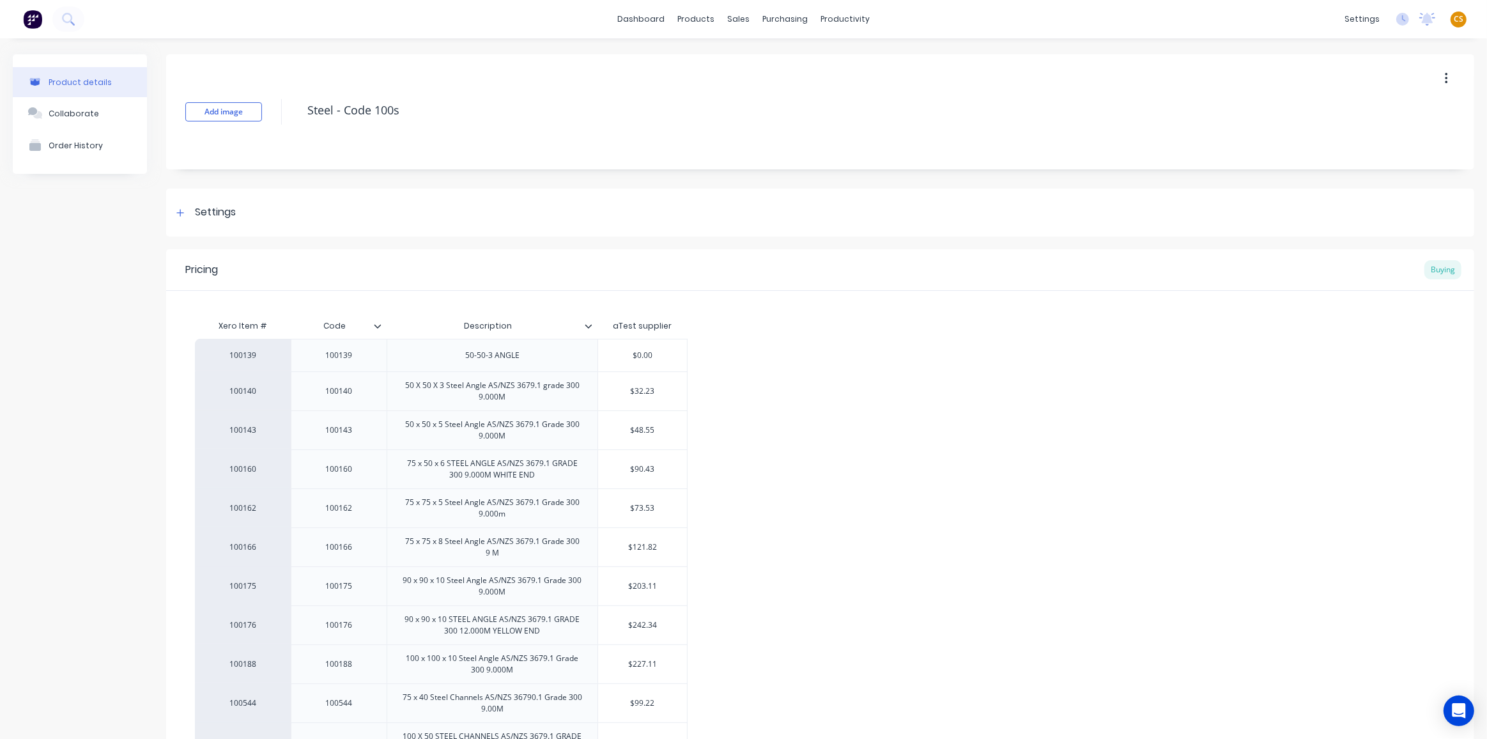
click at [624, 326] on div "aTest supplier" at bounding box center [643, 326] width 59 height 12
click at [176, 217] on div at bounding box center [181, 213] width 16 height 16
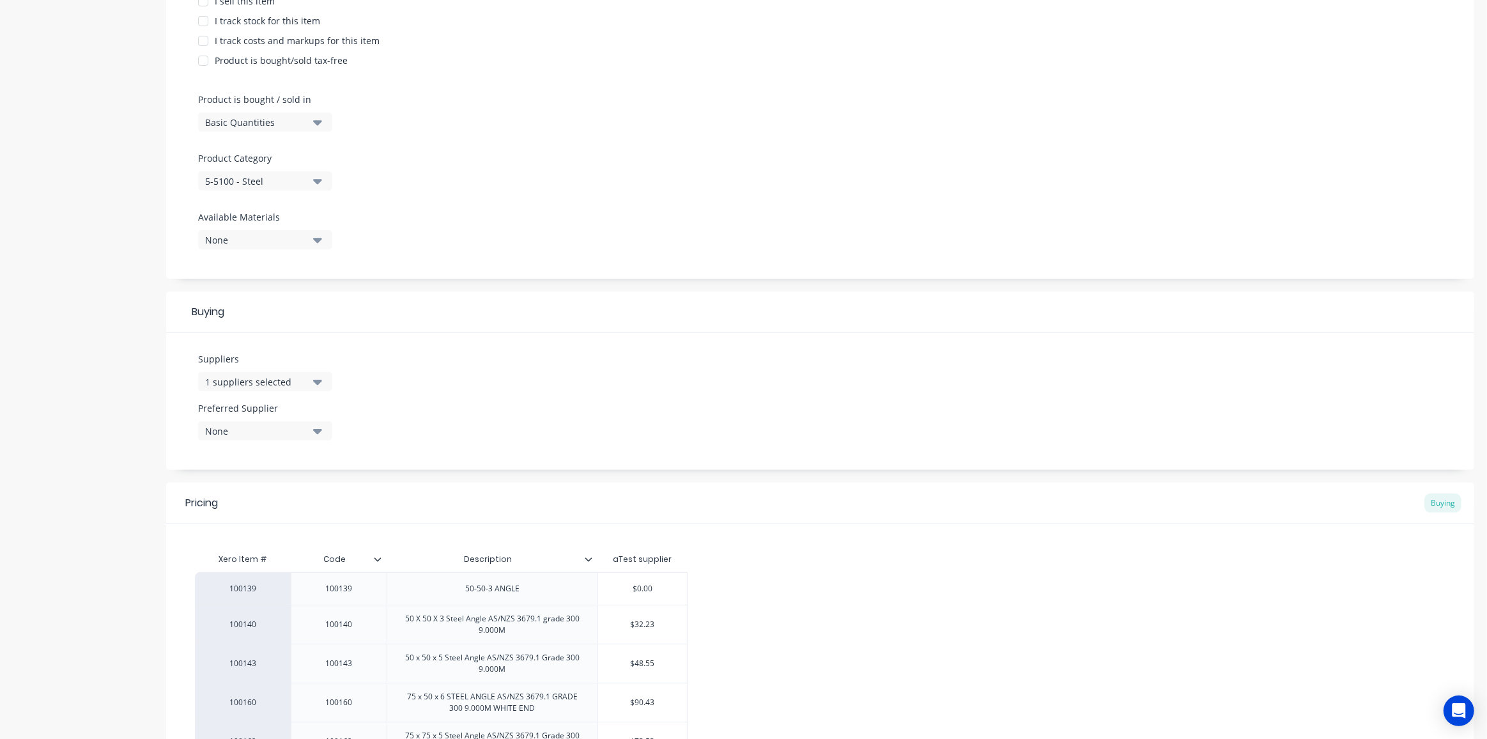
scroll to position [348, 0]
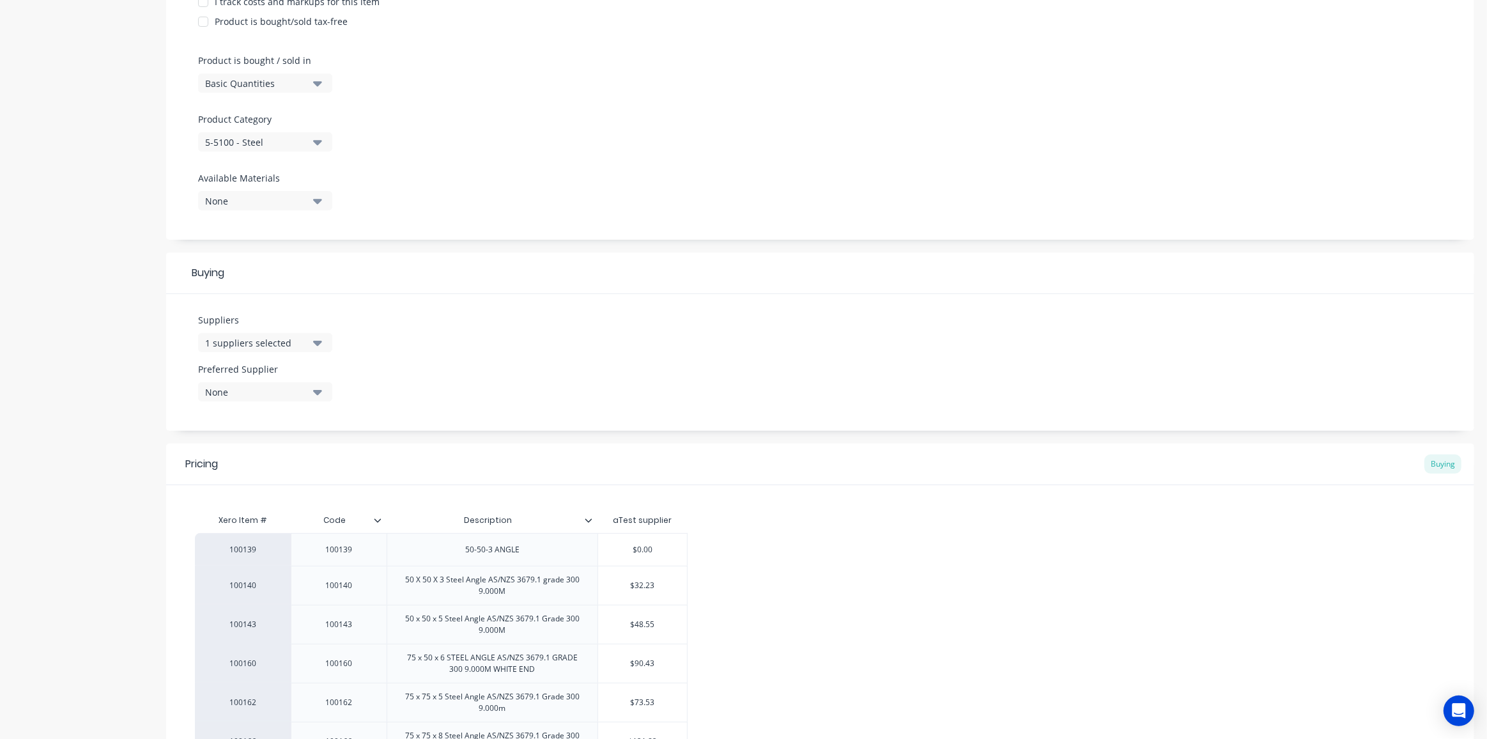
click at [274, 345] on div "1 suppliers selected" at bounding box center [256, 342] width 102 height 13
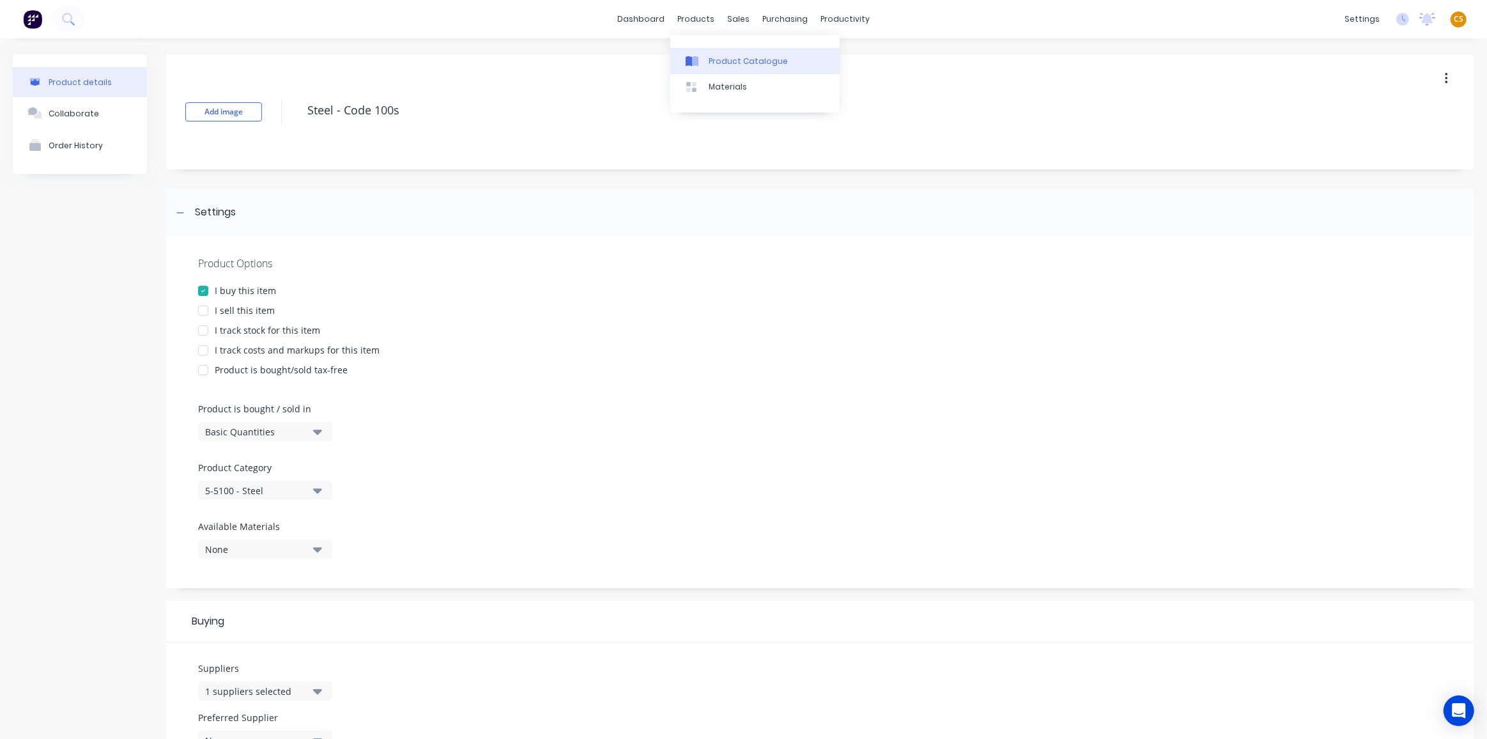
click at [729, 61] on div "Product Catalogue" at bounding box center [748, 62] width 79 height 12
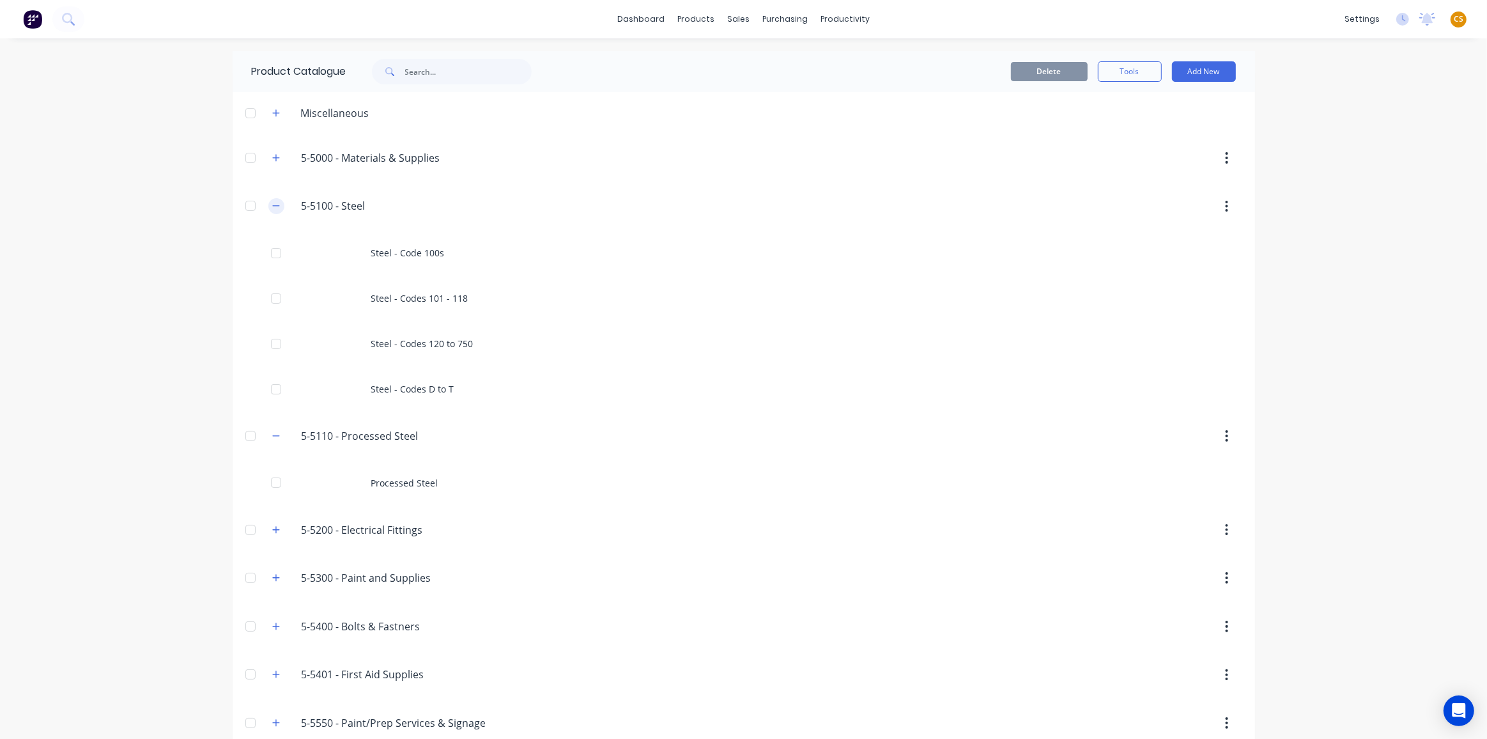
click at [268, 205] on button "button" at bounding box center [276, 206] width 16 height 16
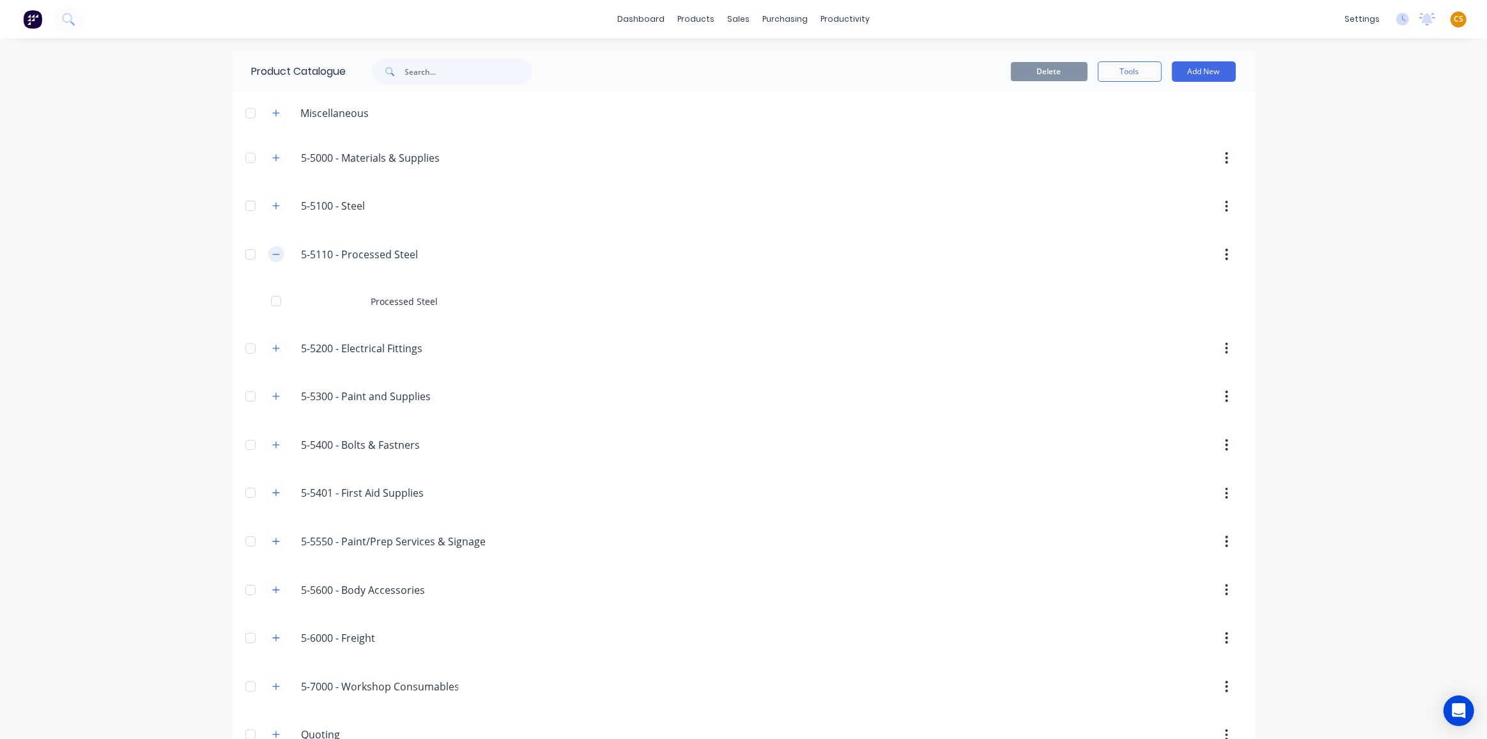
click at [272, 255] on icon "button" at bounding box center [276, 254] width 8 height 9
click at [272, 302] on icon "button" at bounding box center [275, 302] width 7 height 7
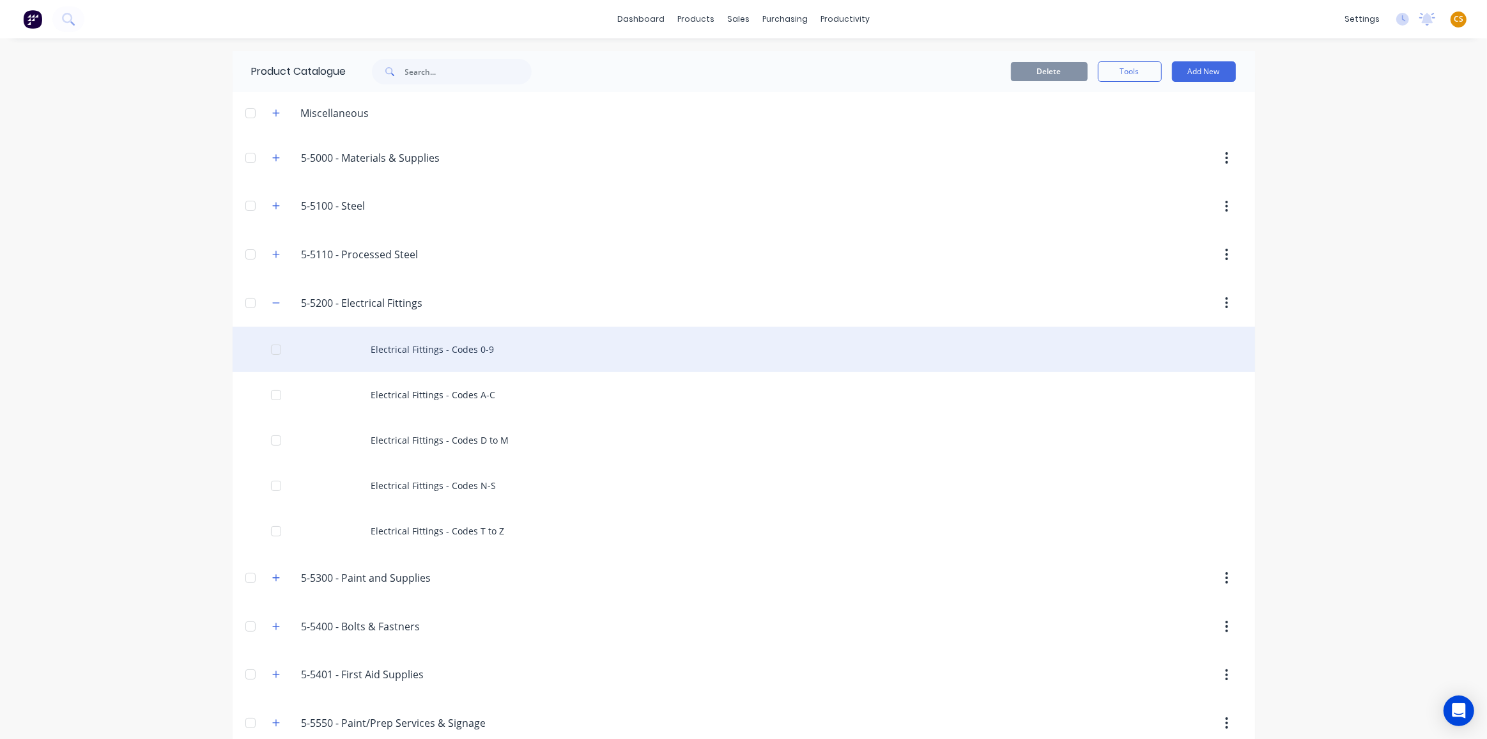
click at [419, 352] on div "Electrical Fittings - Codes 0-9" at bounding box center [744, 349] width 1023 height 45
click at [405, 353] on div "Electrical Fittings - Codes 0-9" at bounding box center [744, 349] width 1023 height 45
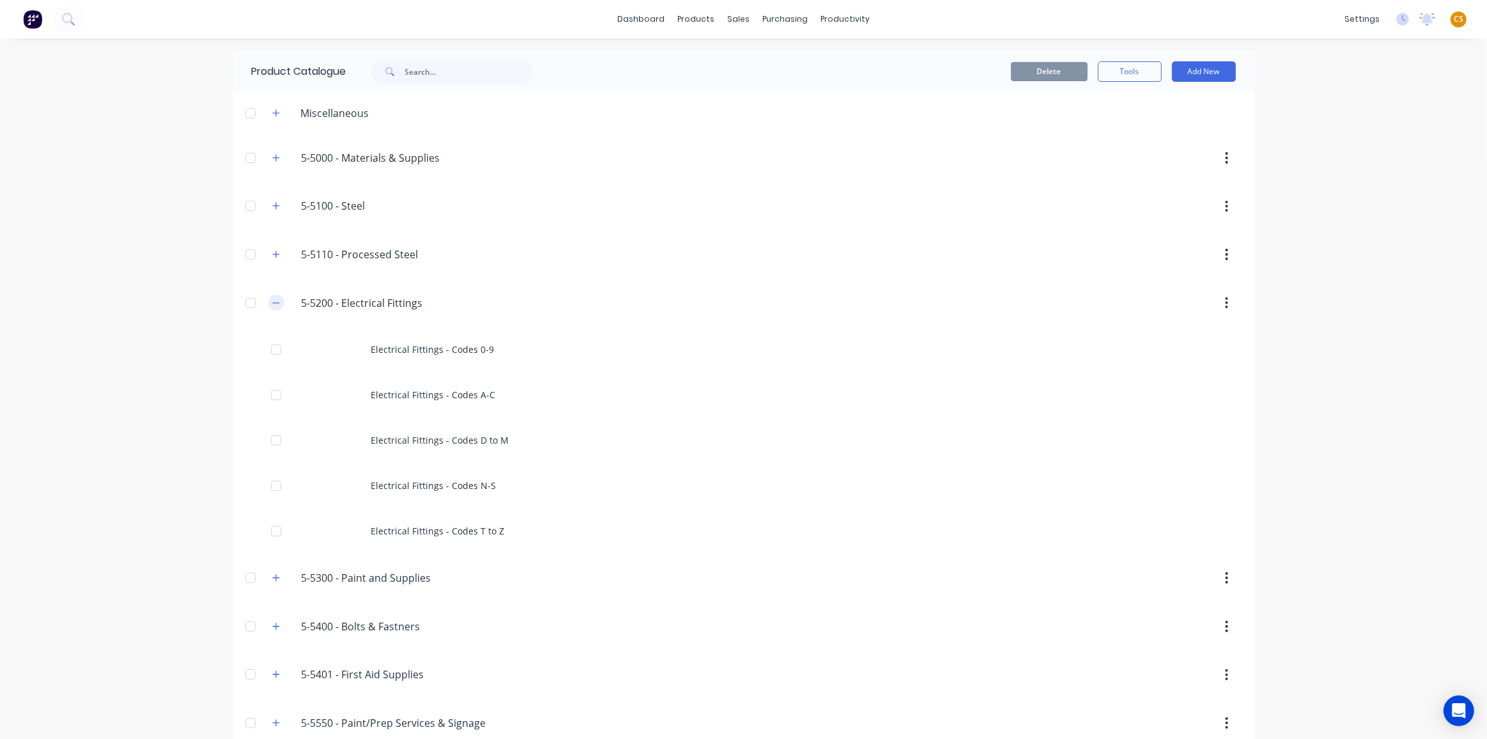
click at [272, 302] on icon "button" at bounding box center [276, 303] width 8 height 9
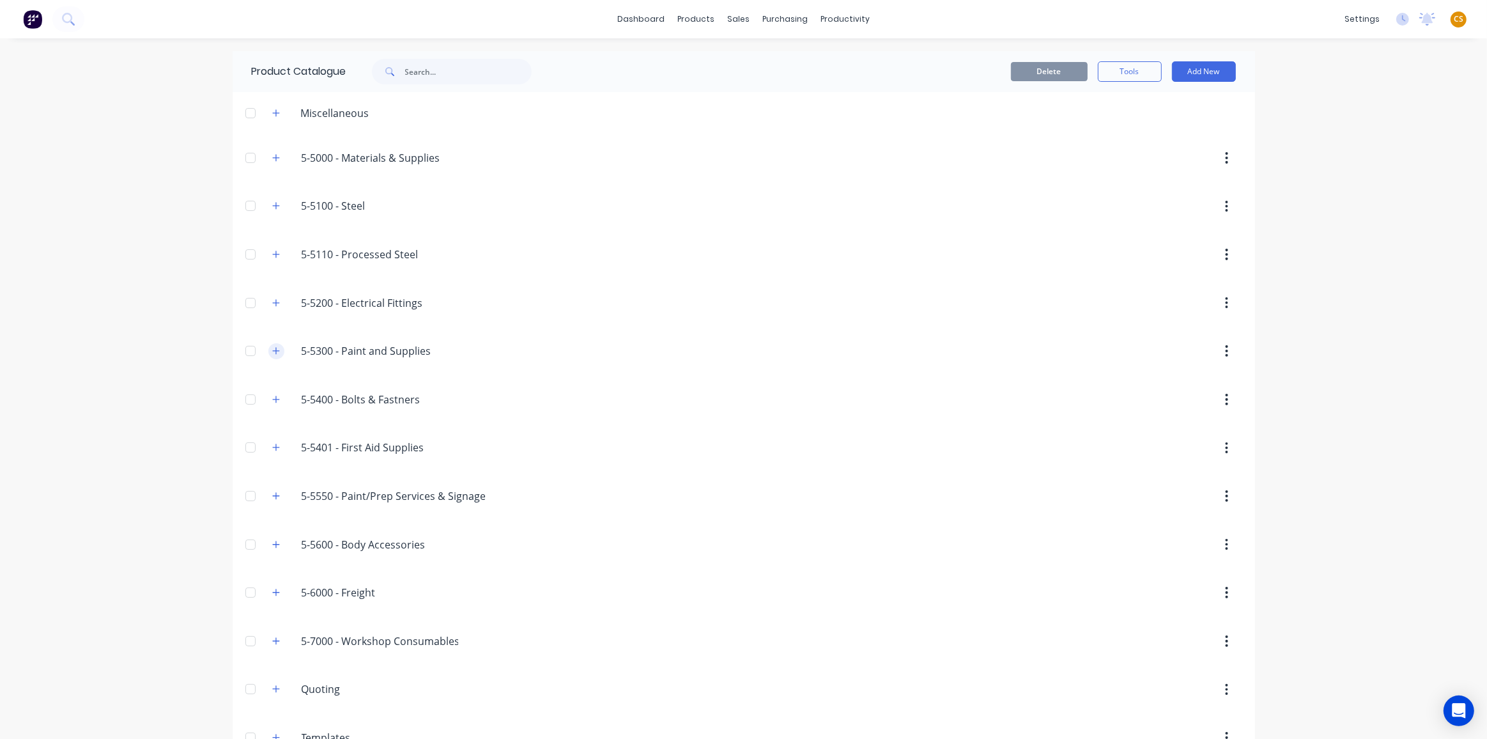
click at [272, 349] on icon "button" at bounding box center [276, 350] width 8 height 9
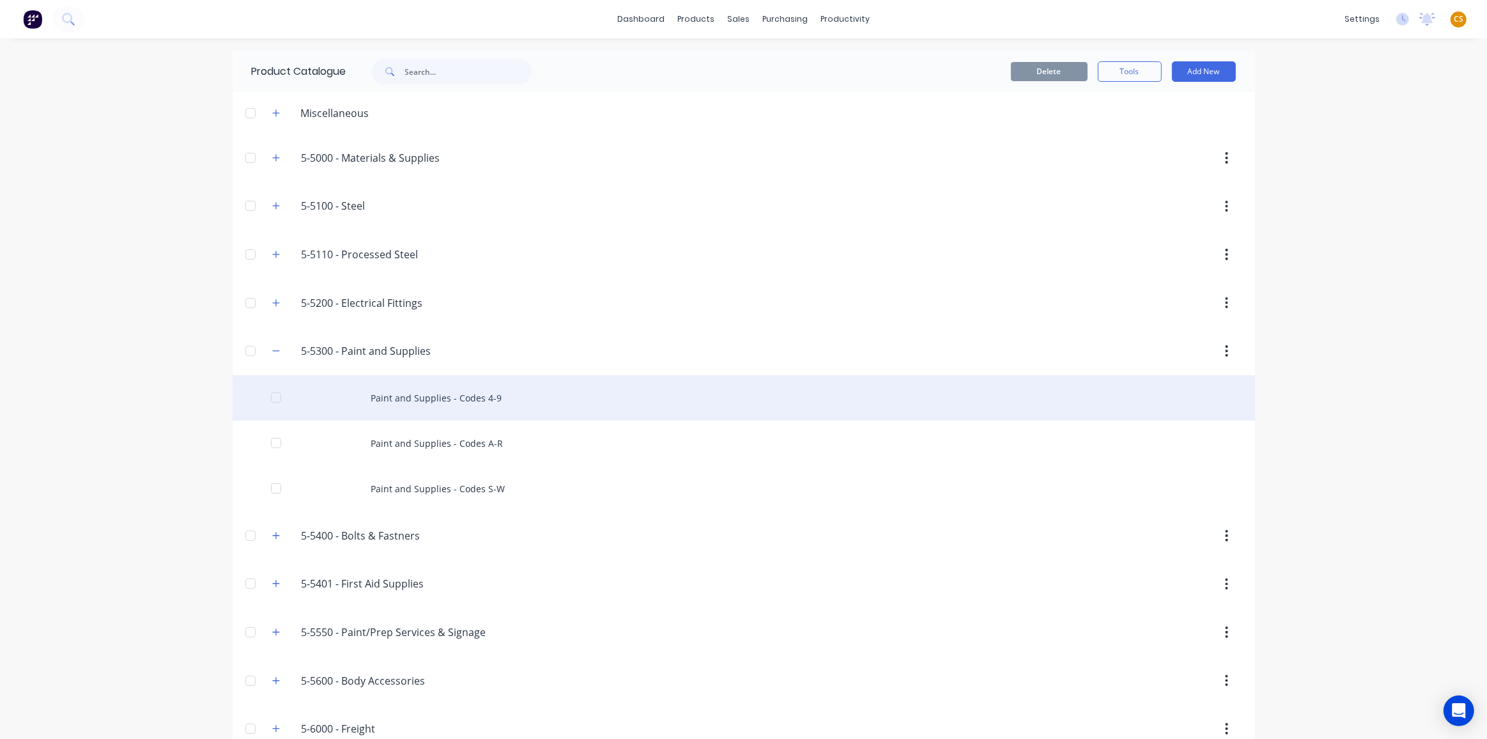
click at [424, 401] on div "Paint and Supplies - Codes 4-9" at bounding box center [744, 397] width 1023 height 45
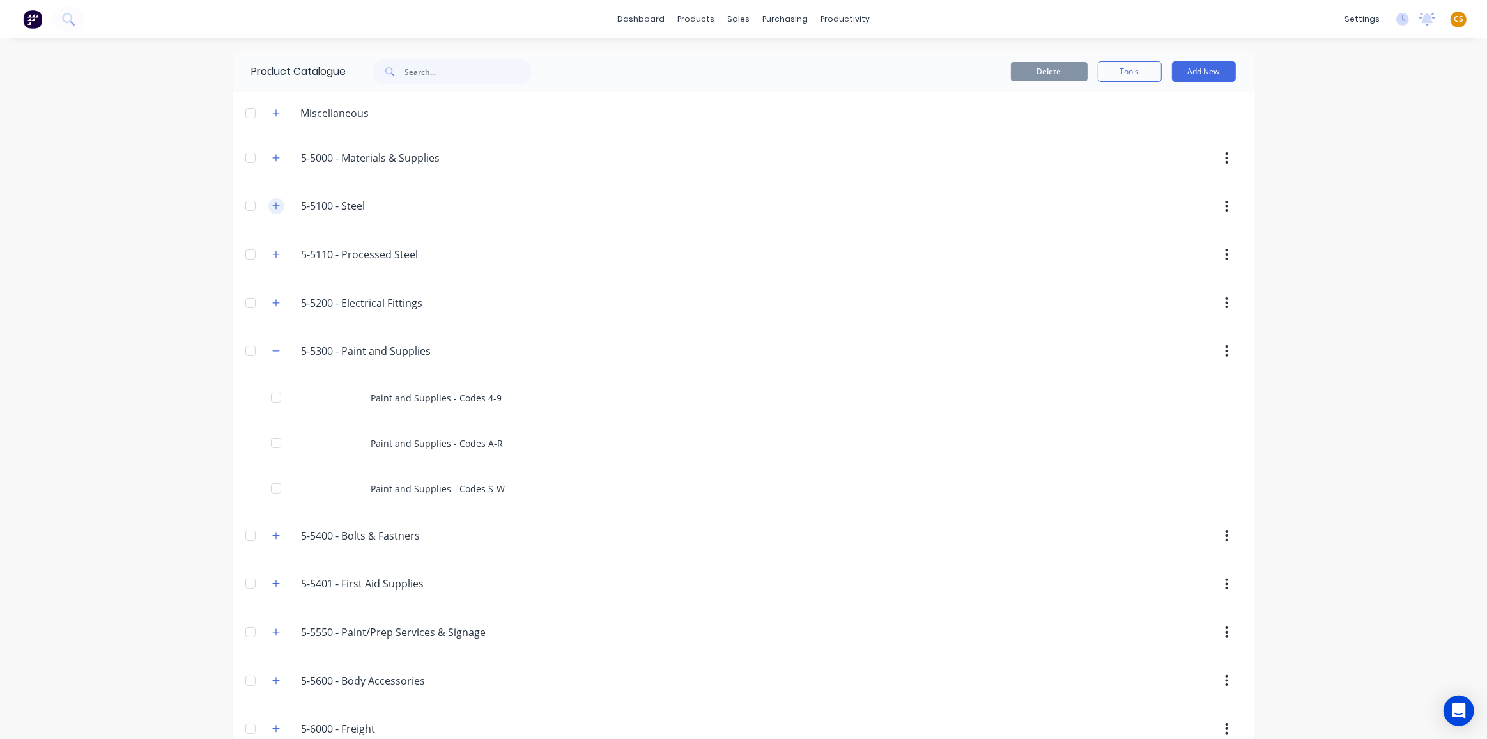
click at [272, 207] on icon "button" at bounding box center [276, 205] width 8 height 9
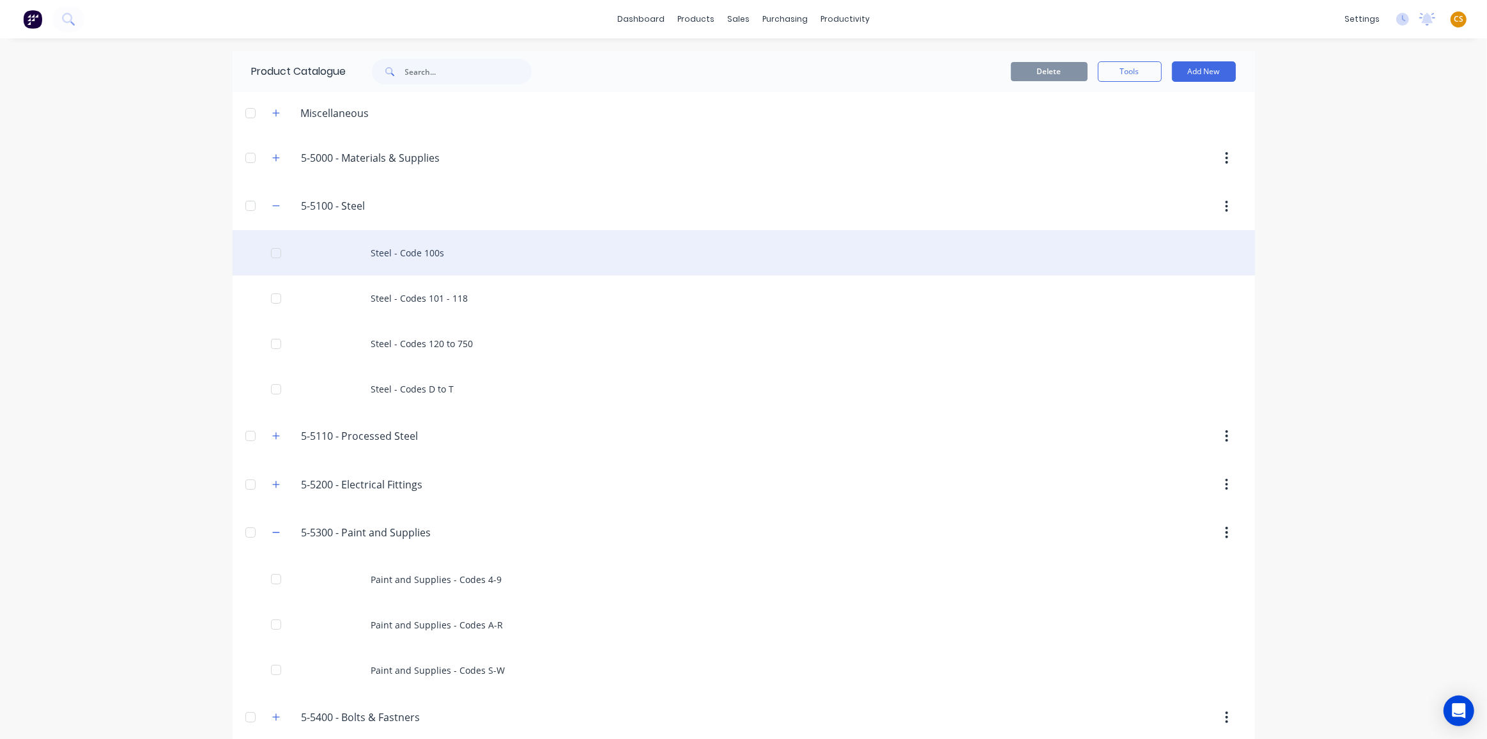
click at [421, 251] on div "Steel - Code 100s" at bounding box center [744, 252] width 1023 height 45
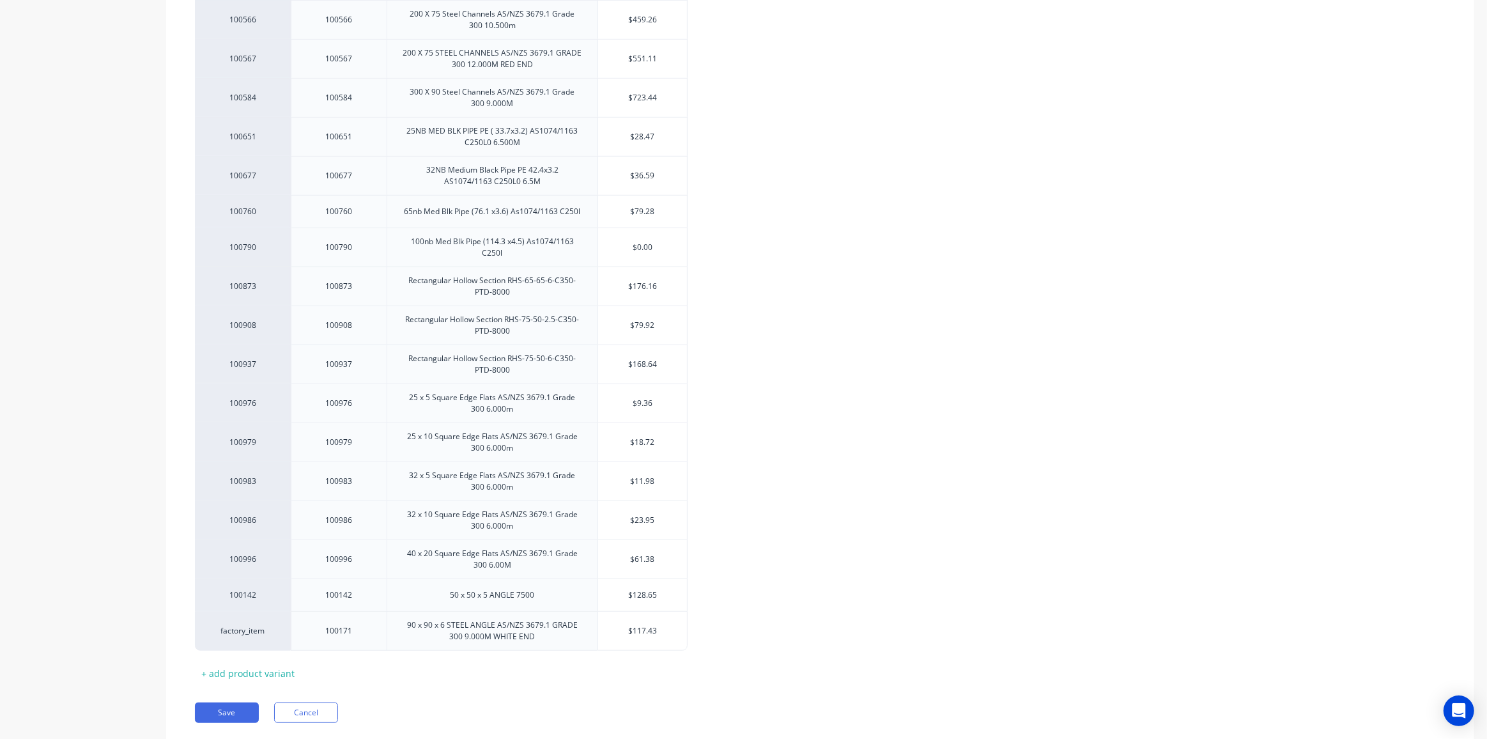
scroll to position [1023, 0]
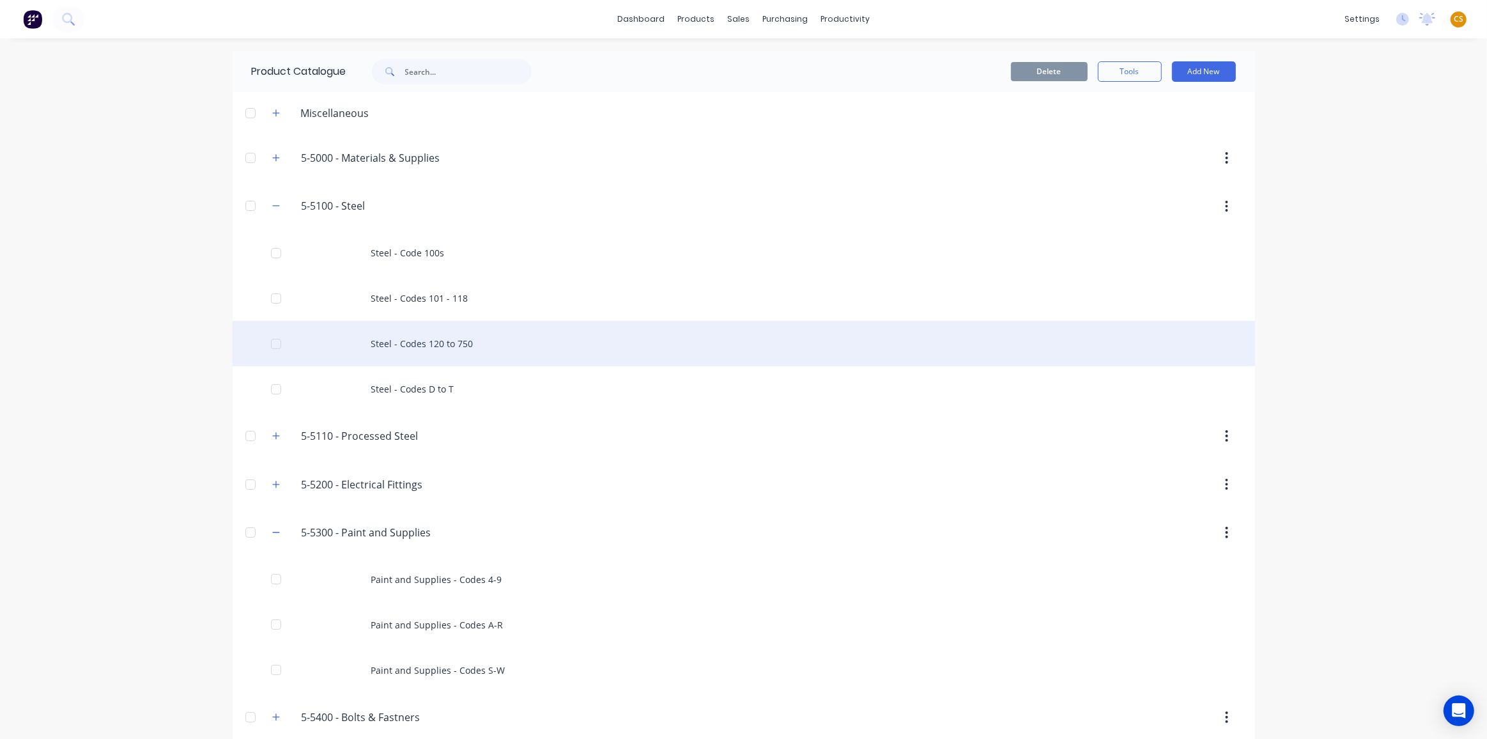
click at [422, 350] on div "Steel - Codes 120 to 750" at bounding box center [744, 343] width 1023 height 45
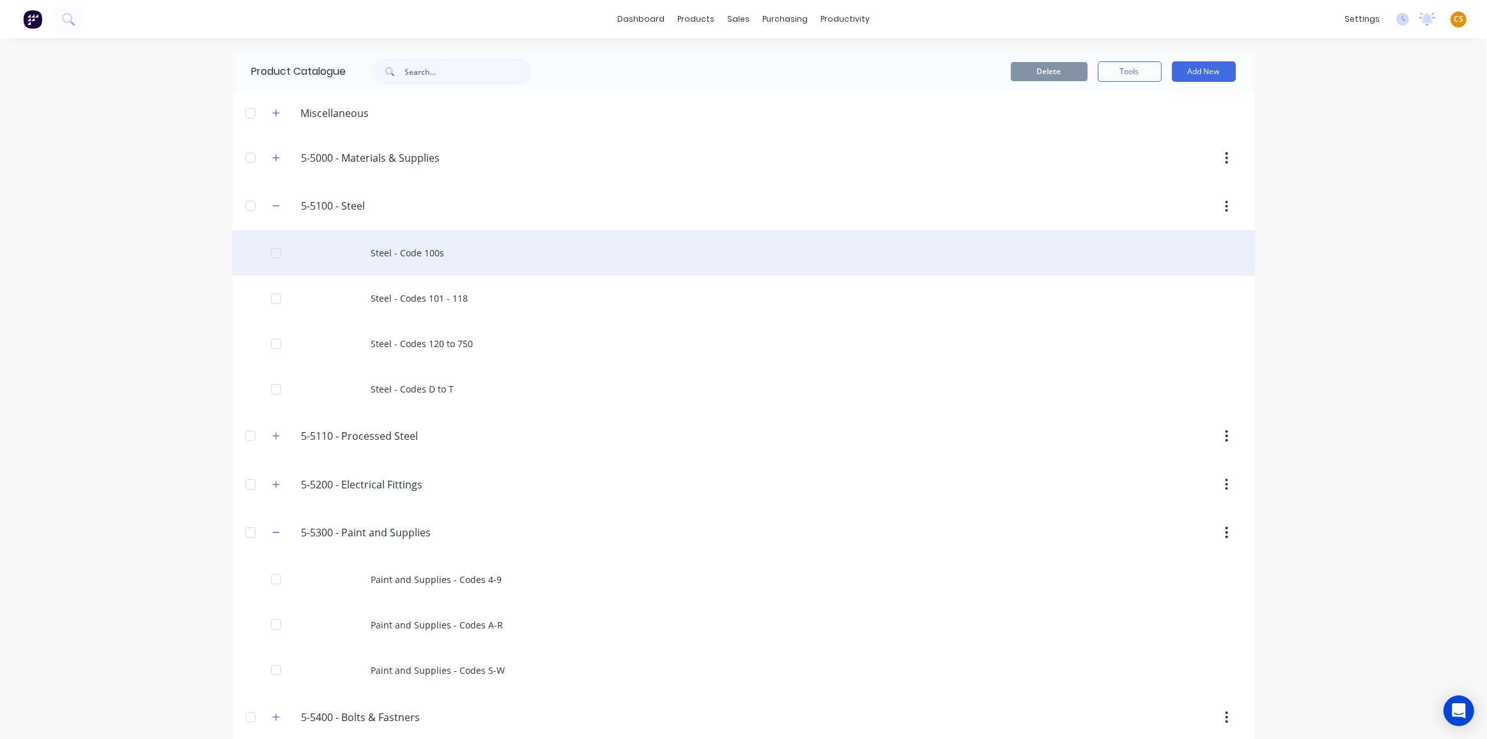
click at [410, 252] on div "Steel - Code 100s" at bounding box center [744, 252] width 1023 height 45
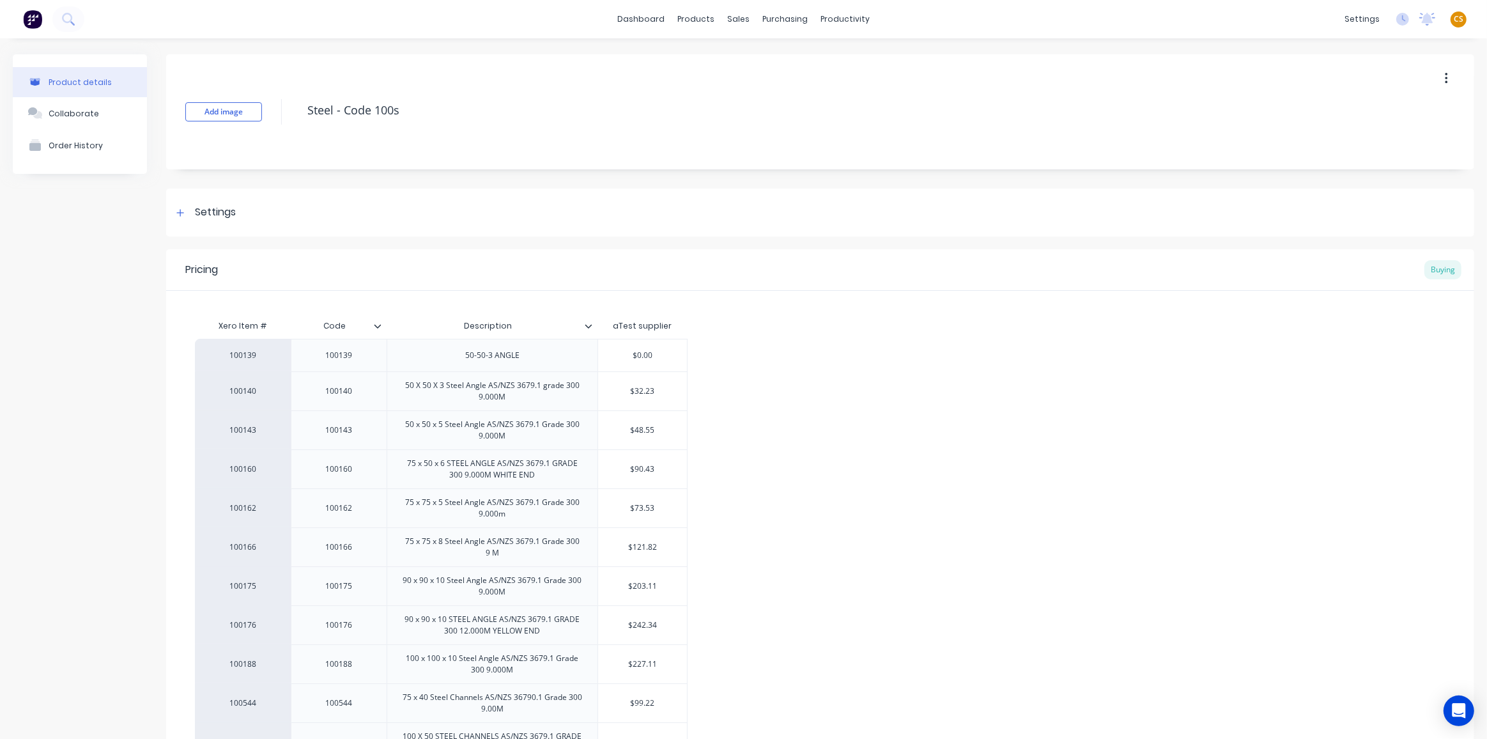
click at [381, 324] on icon at bounding box center [378, 326] width 8 height 8
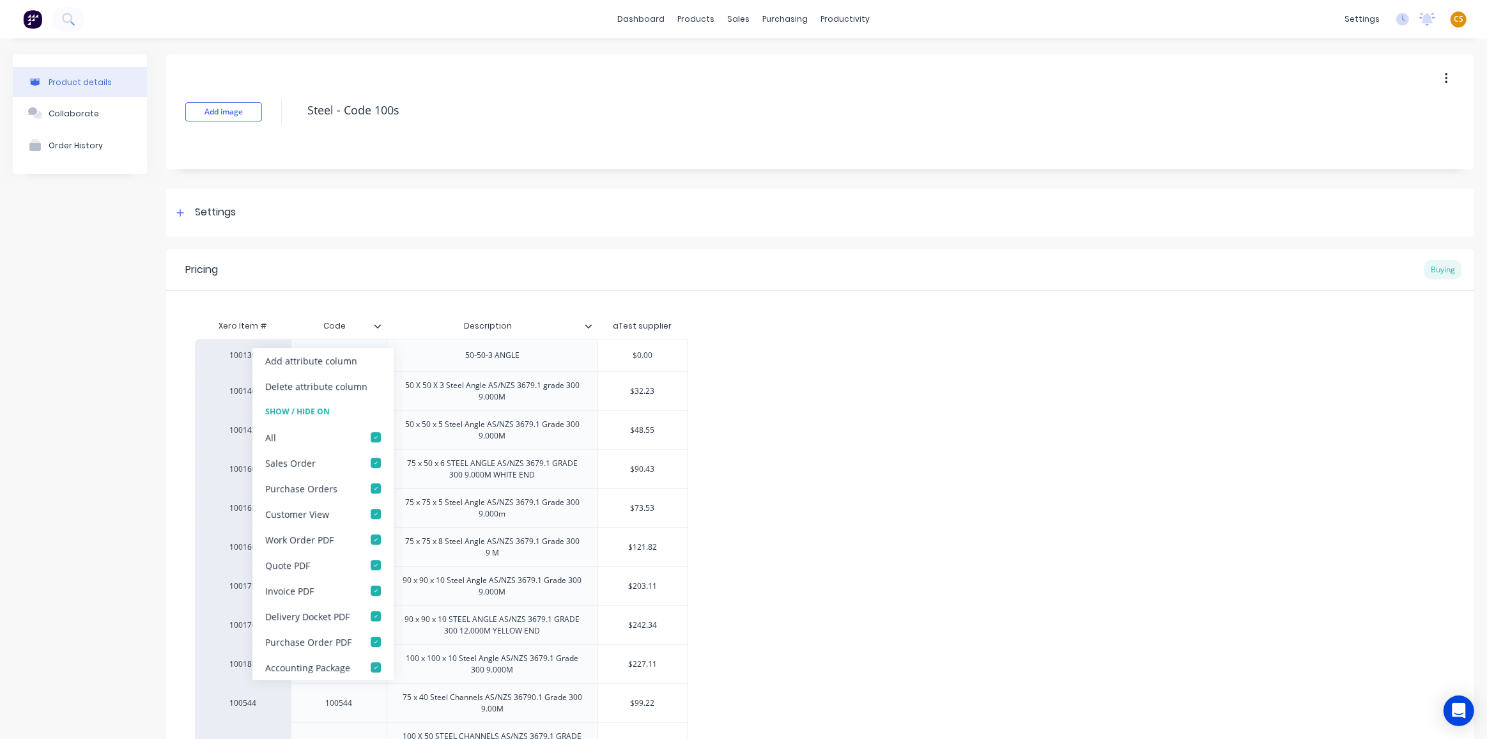
click at [381, 324] on icon at bounding box center [378, 326] width 8 height 8
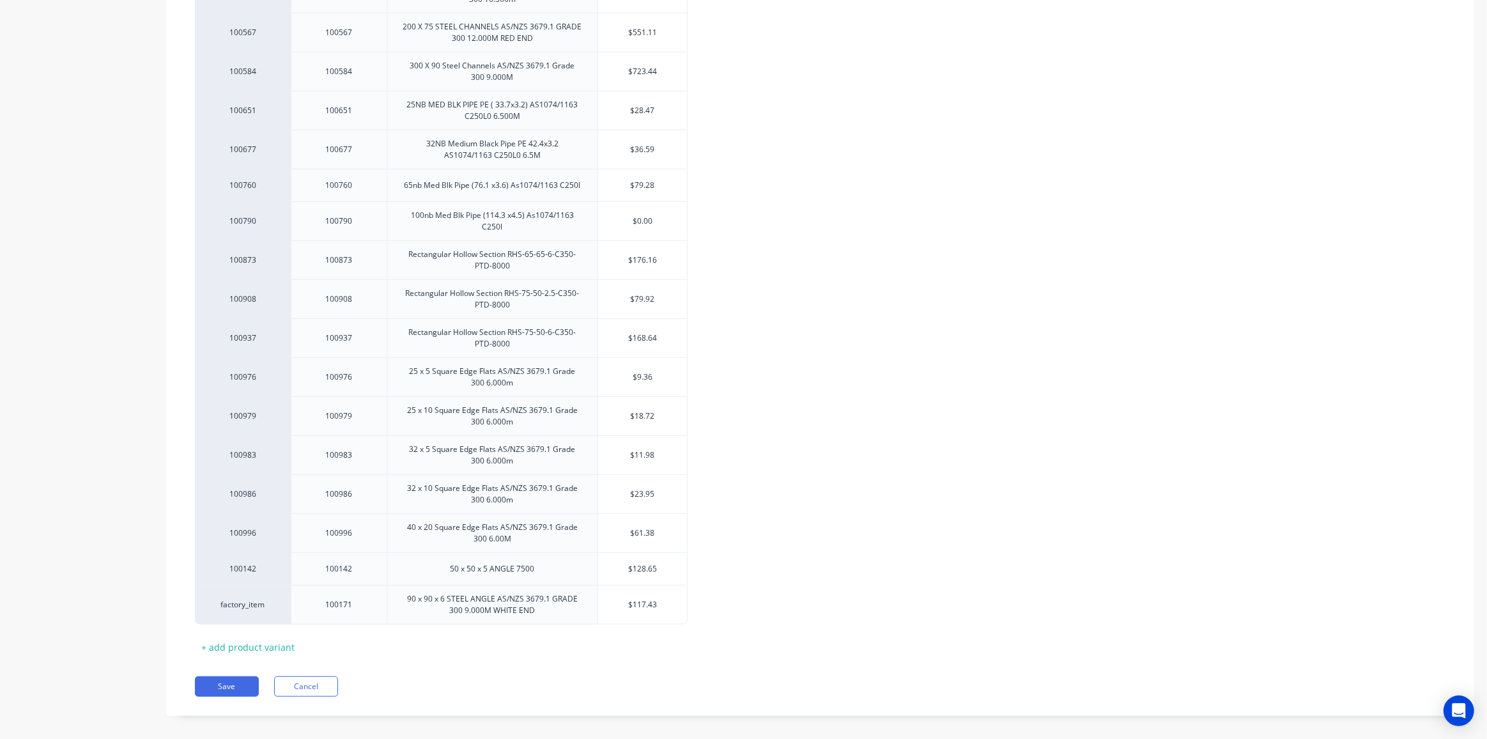
scroll to position [1023, 0]
click at [296, 674] on button "Cancel" at bounding box center [306, 684] width 64 height 20
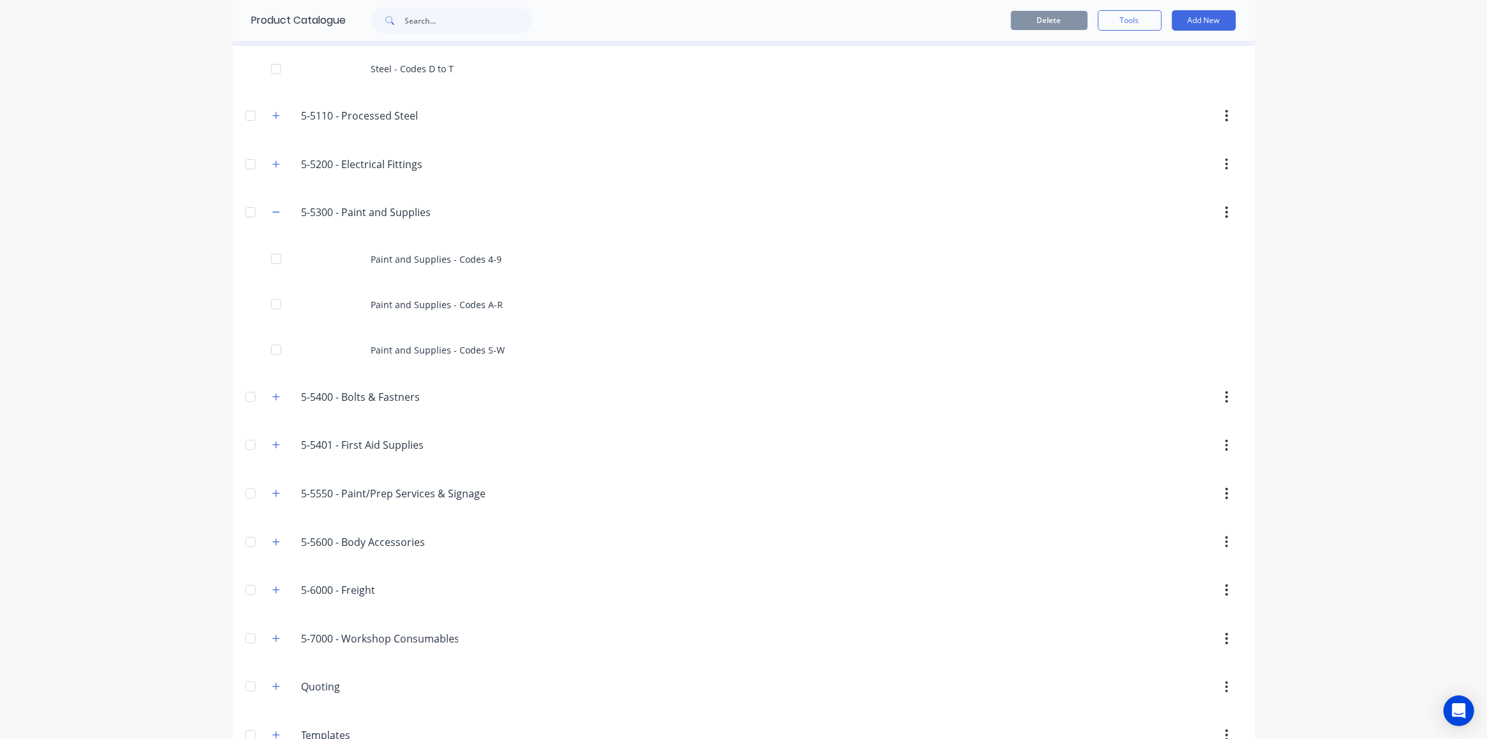
scroll to position [346, 0]
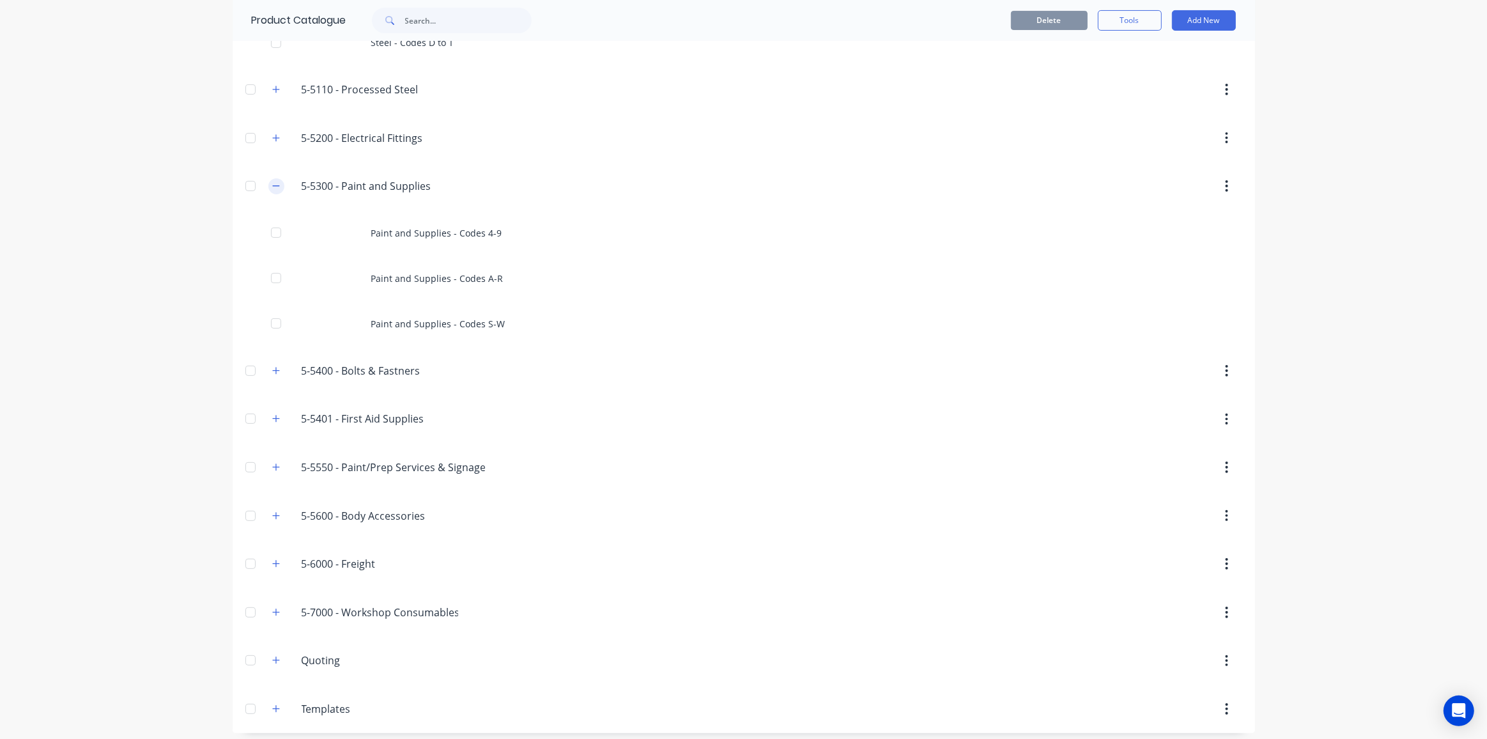
click at [272, 186] on icon "button" at bounding box center [276, 186] width 8 height 9
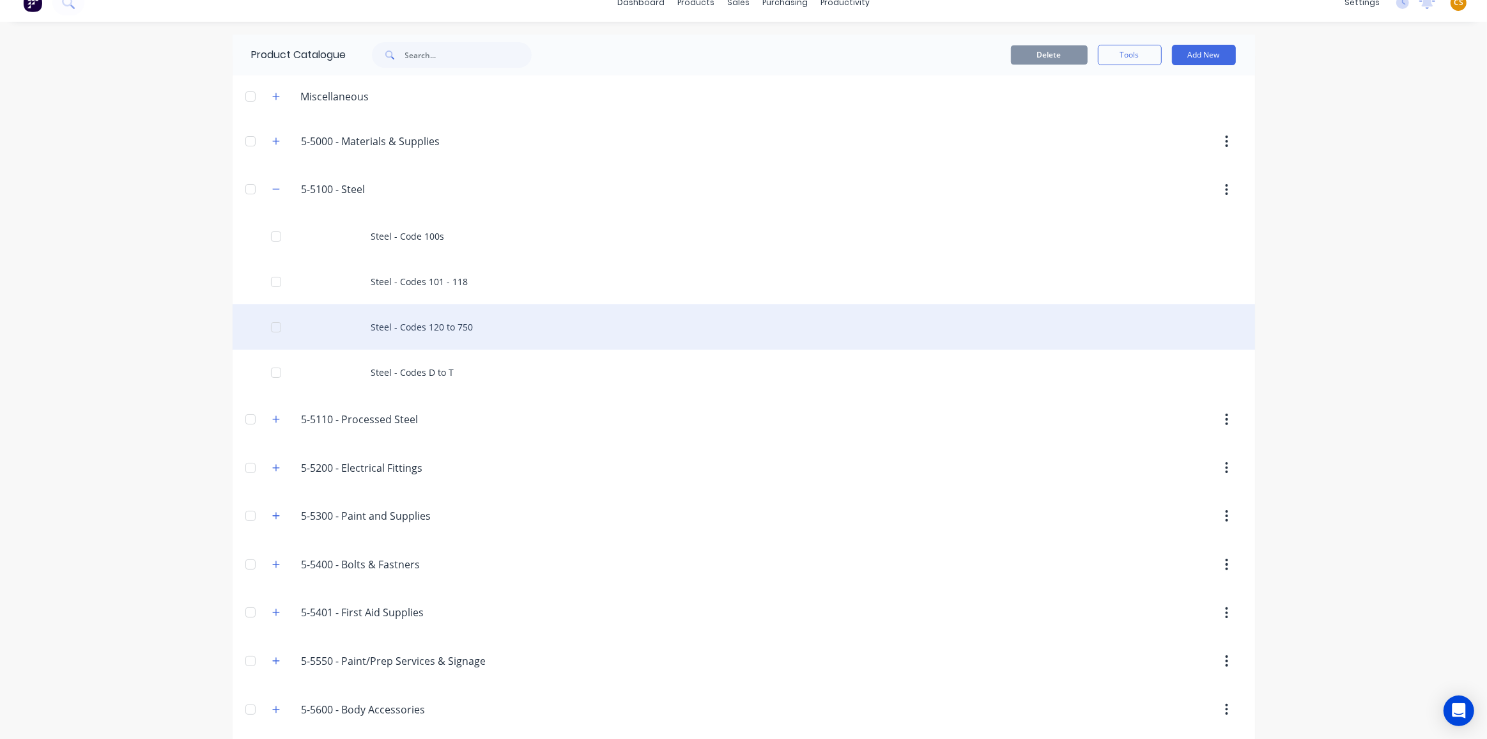
scroll to position [0, 0]
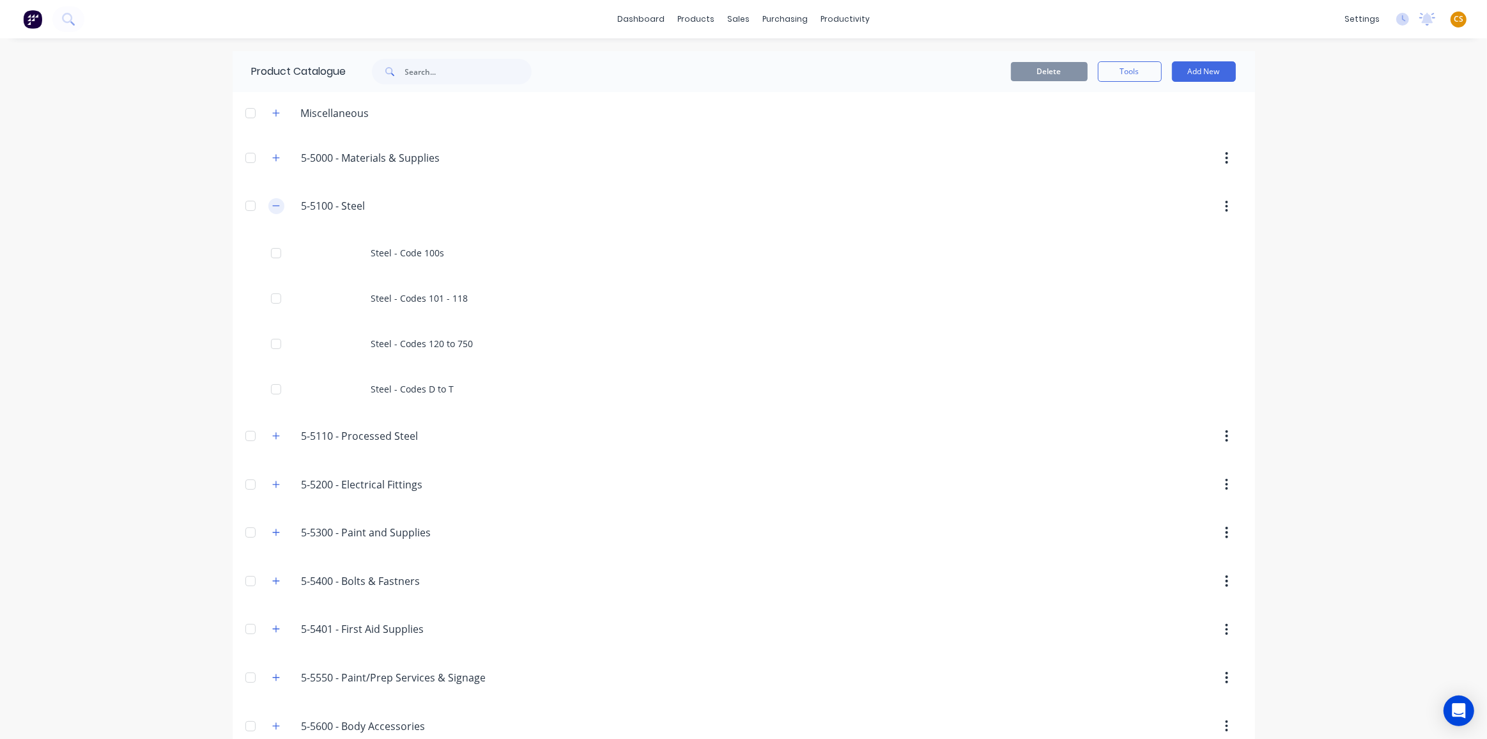
click at [272, 206] on icon "button" at bounding box center [276, 205] width 8 height 9
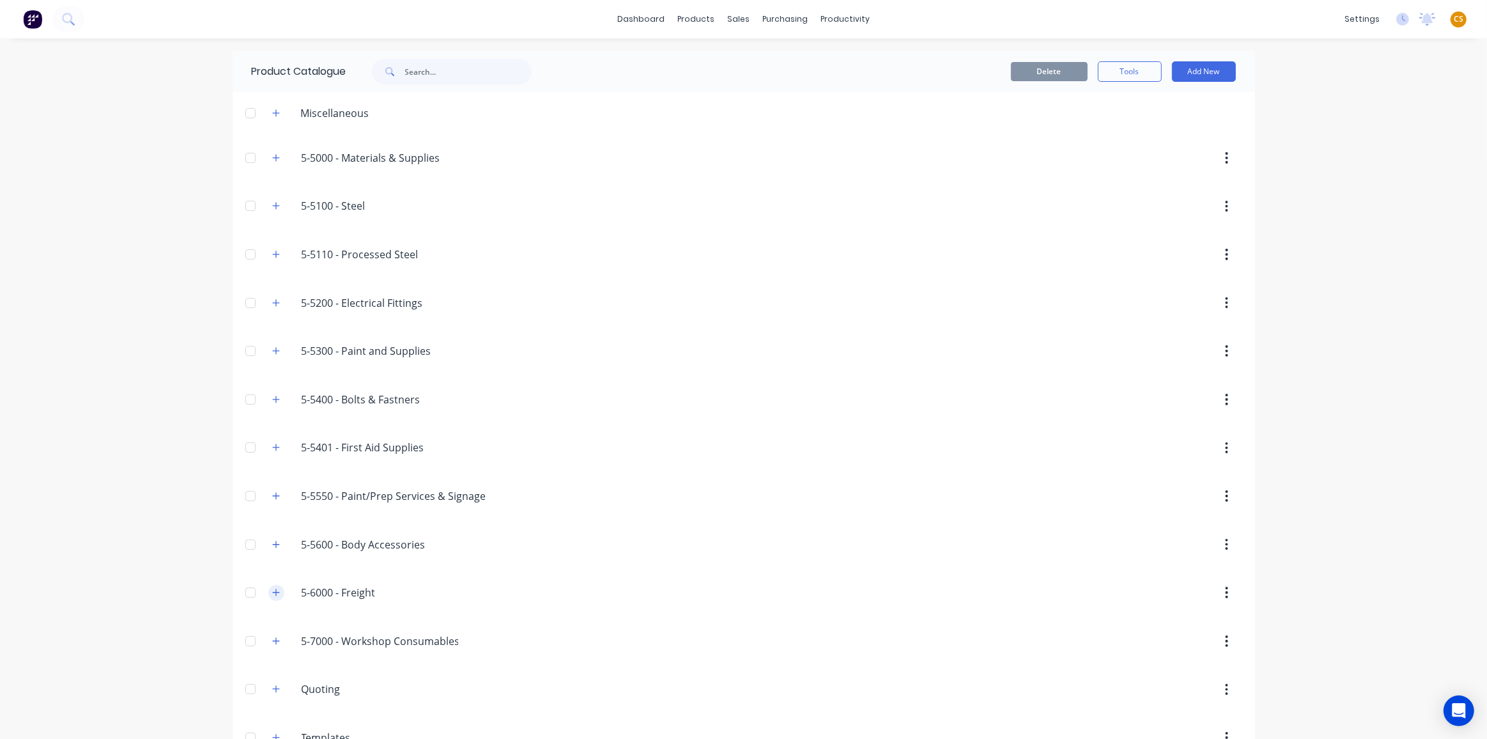
click at [272, 589] on icon "button" at bounding box center [276, 592] width 8 height 9
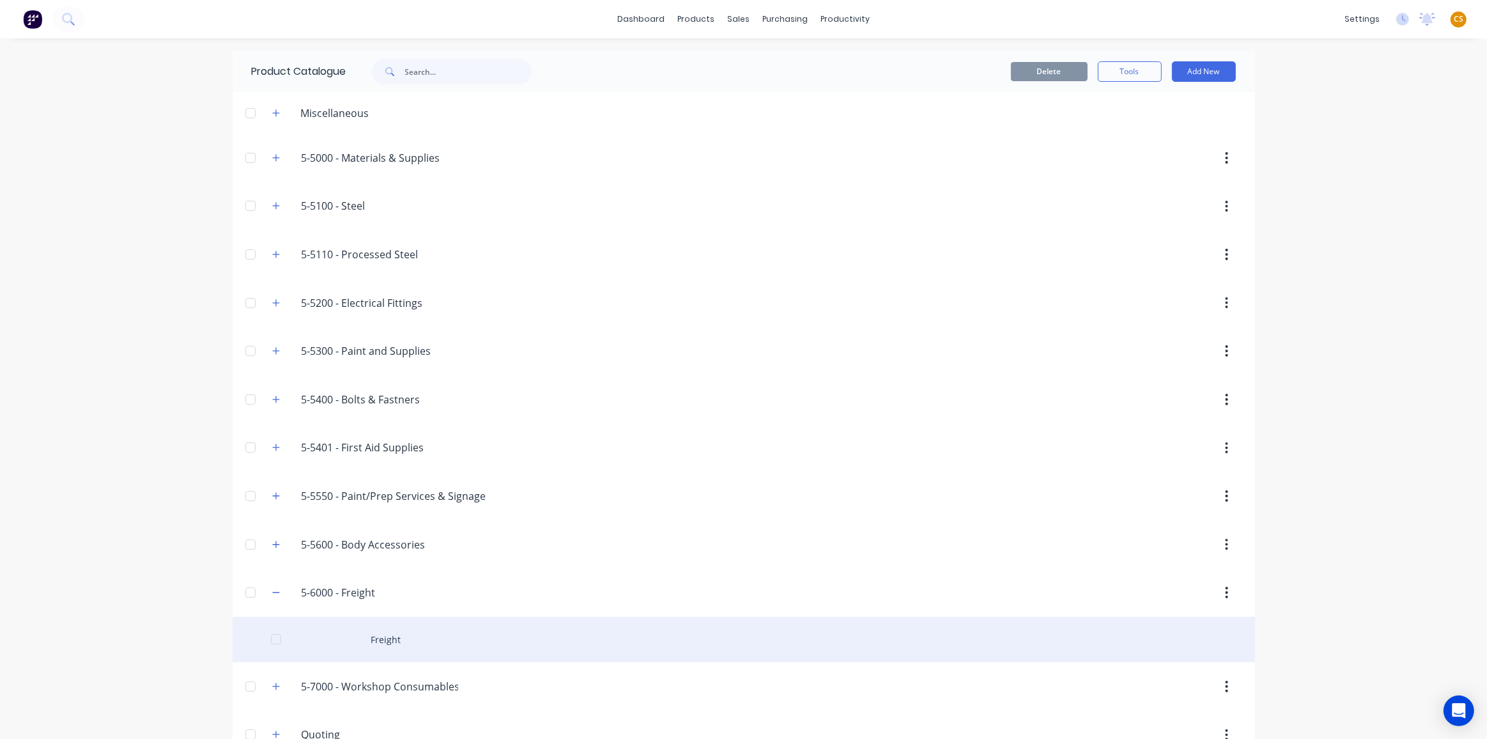
click at [366, 642] on div "Freight" at bounding box center [744, 639] width 1023 height 45
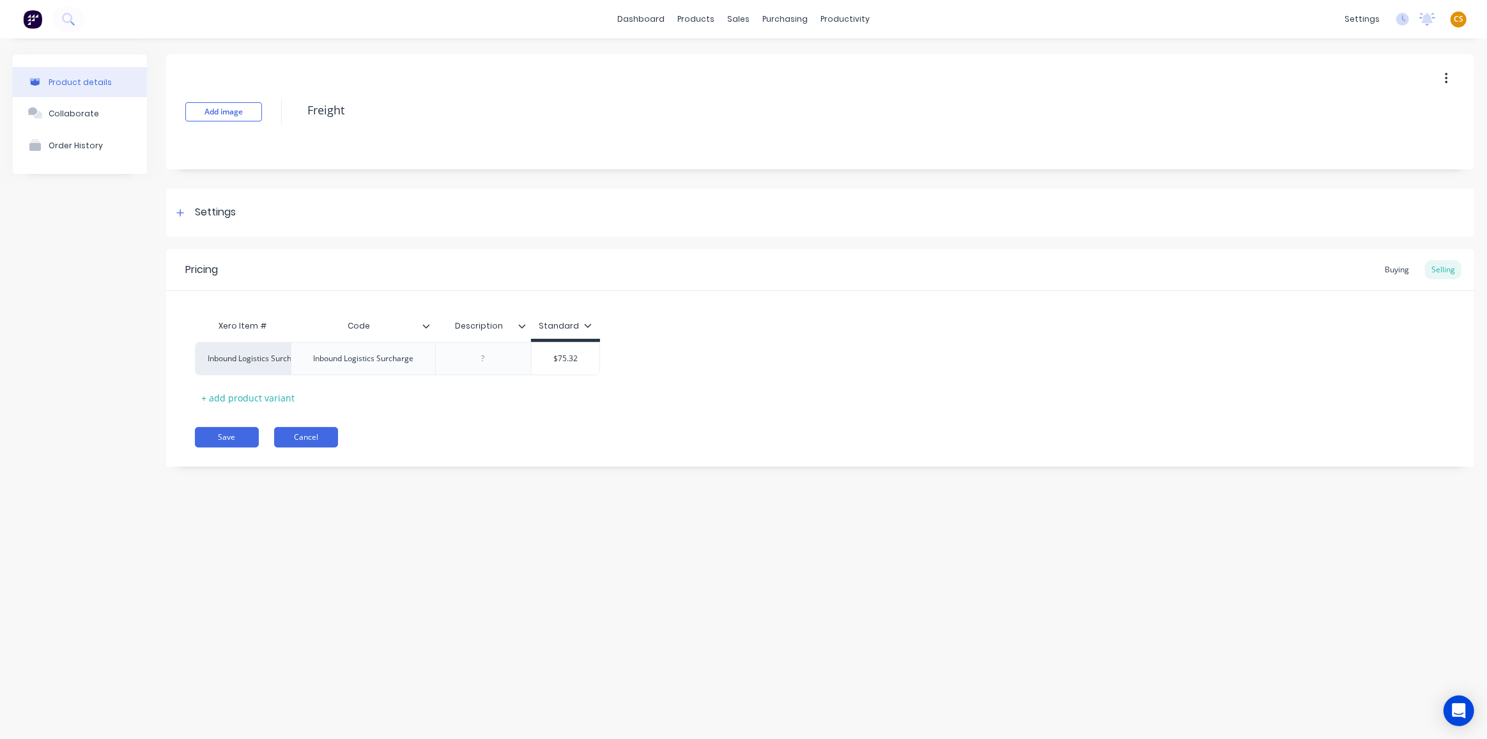
click at [293, 443] on button "Cancel" at bounding box center [306, 437] width 64 height 20
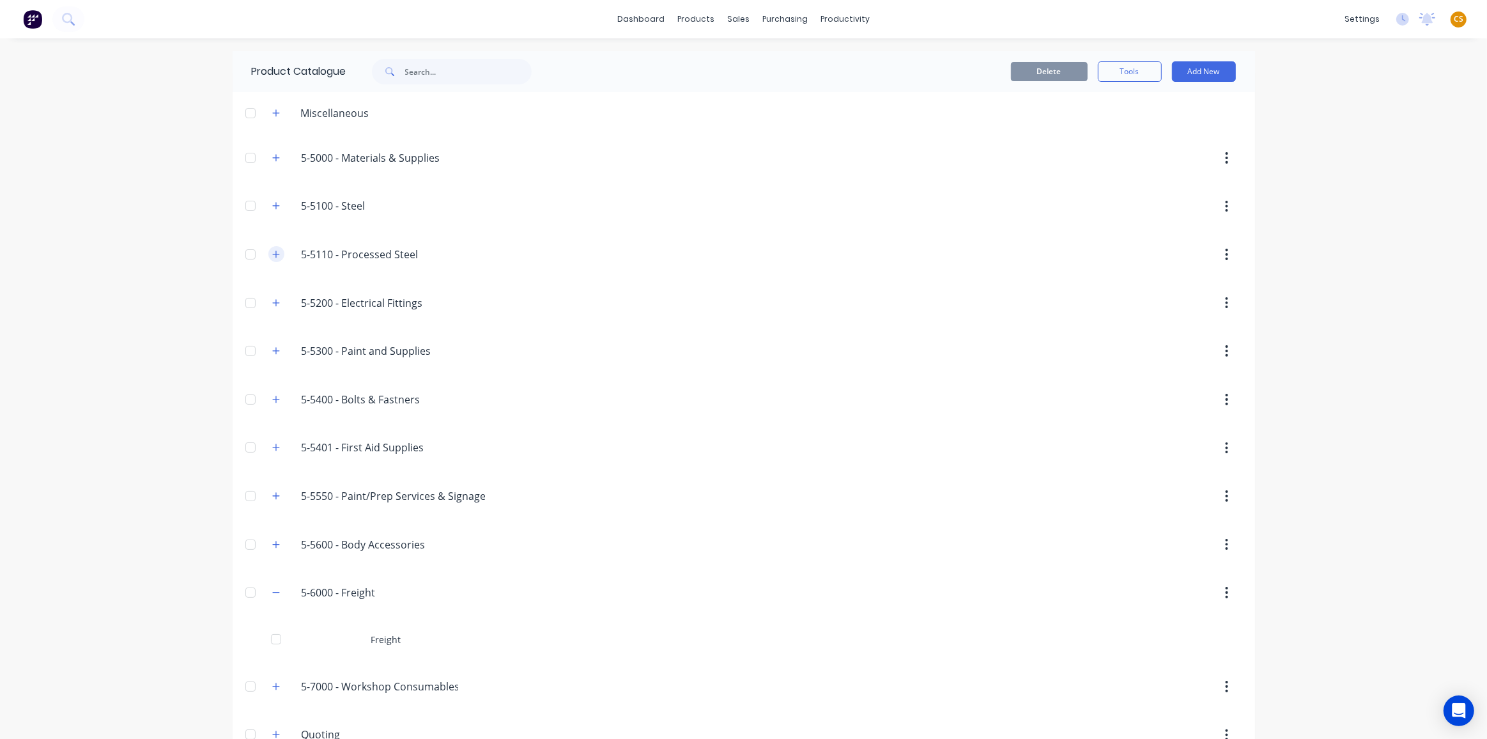
click at [272, 254] on icon "button" at bounding box center [275, 254] width 7 height 7
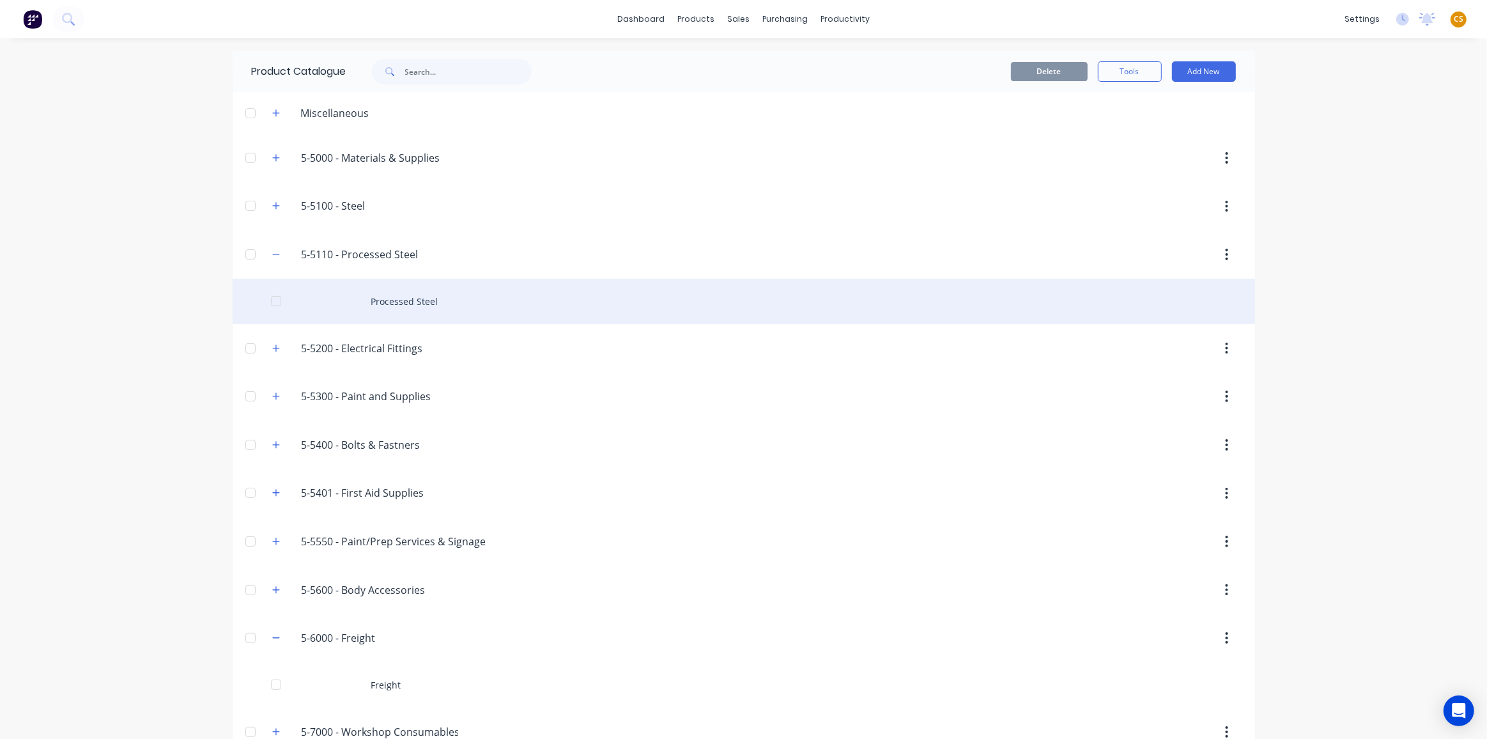
click at [404, 300] on div "Processed Steel" at bounding box center [744, 301] width 1023 height 45
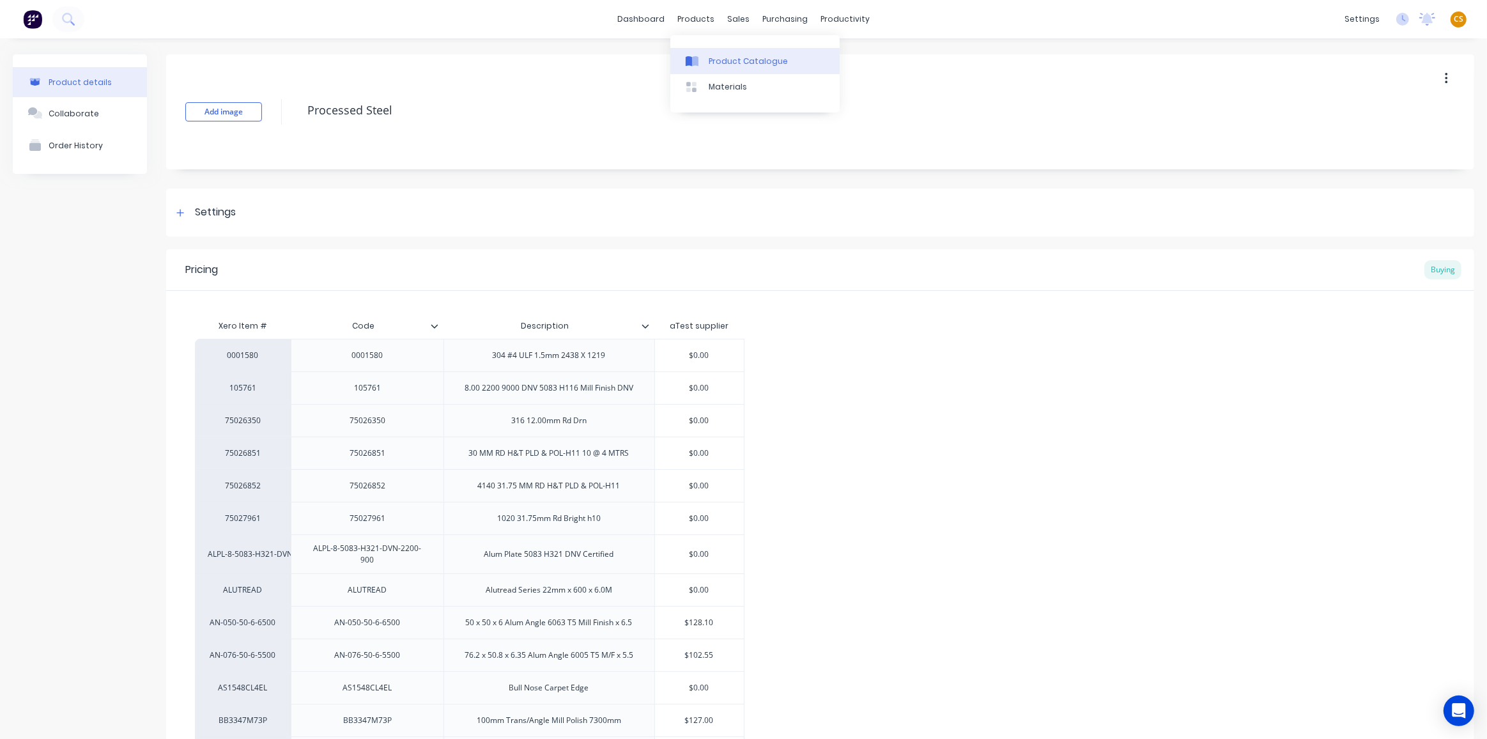
click at [731, 59] on div "Product Catalogue" at bounding box center [748, 62] width 79 height 12
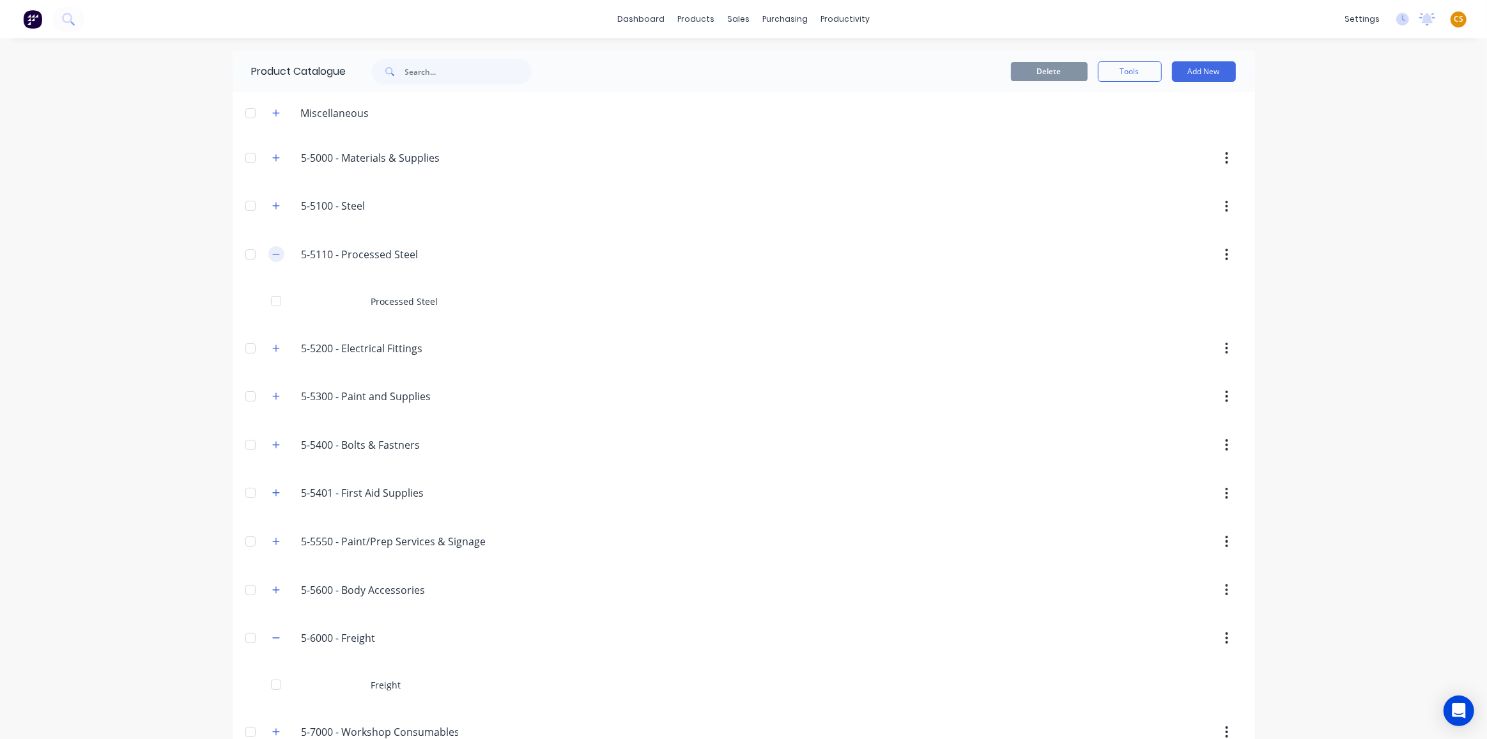
click at [272, 251] on icon "button" at bounding box center [276, 254] width 8 height 9
click at [272, 202] on icon "button" at bounding box center [276, 205] width 8 height 9
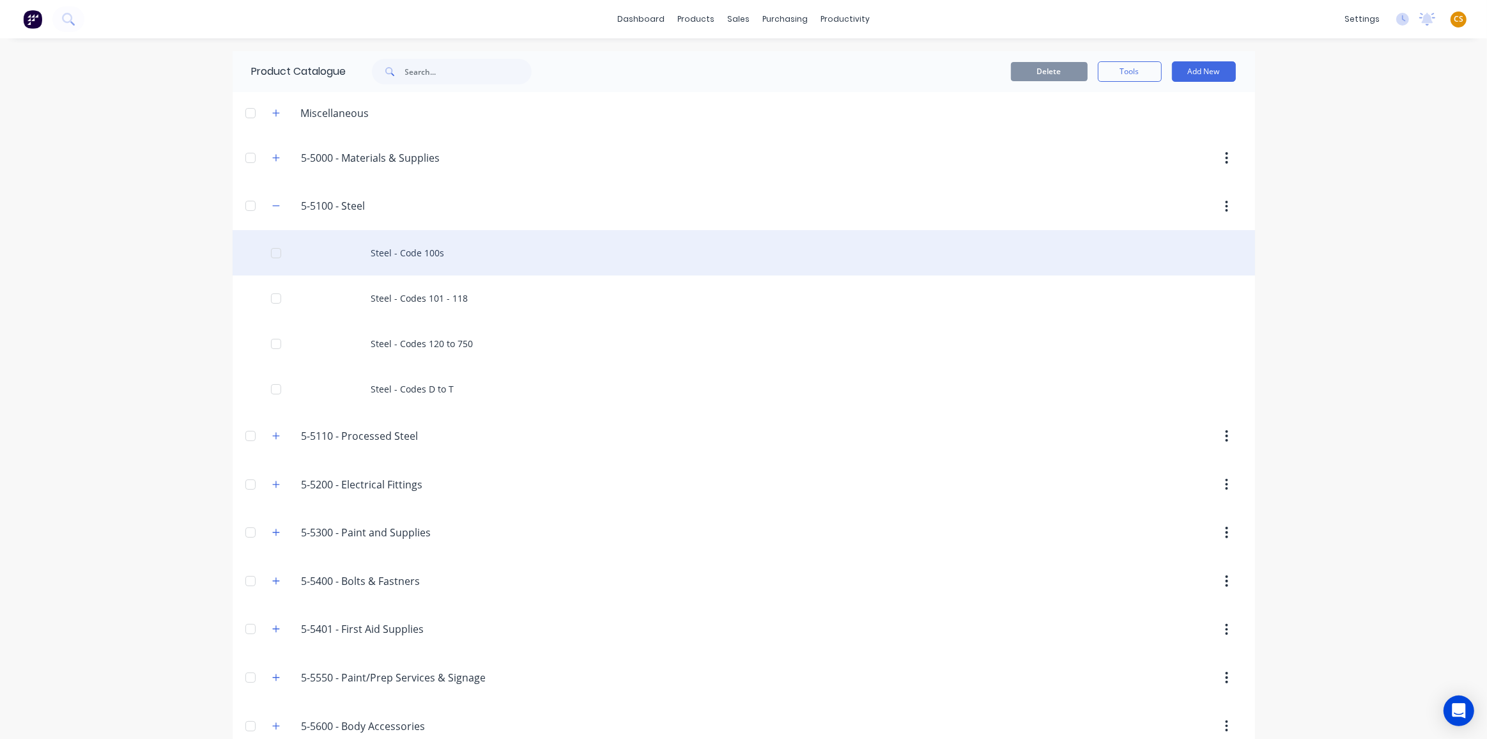
click at [412, 251] on div "Steel - Code 100s" at bounding box center [744, 252] width 1023 height 45
click at [394, 251] on div "Steel - Code 100s" at bounding box center [744, 252] width 1023 height 45
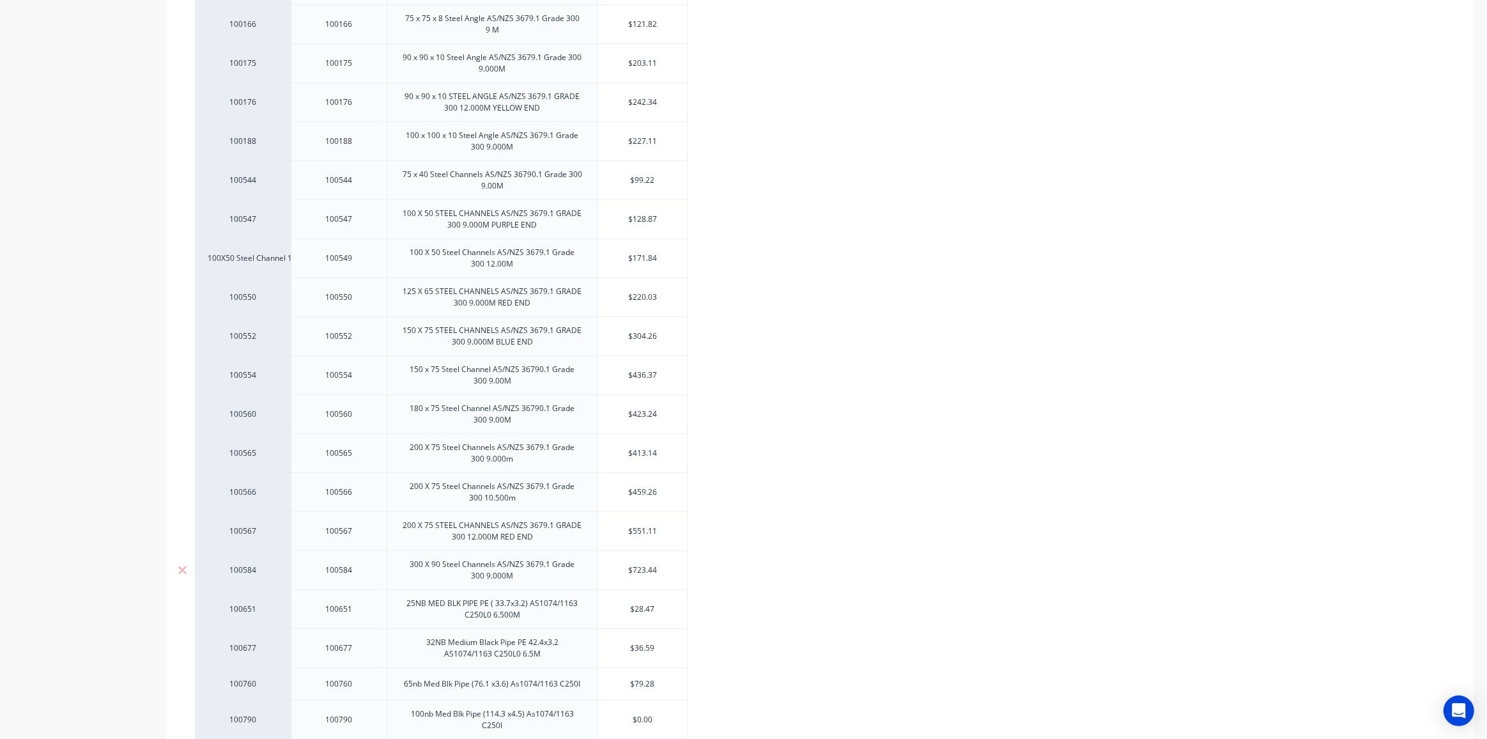
scroll to position [1023, 0]
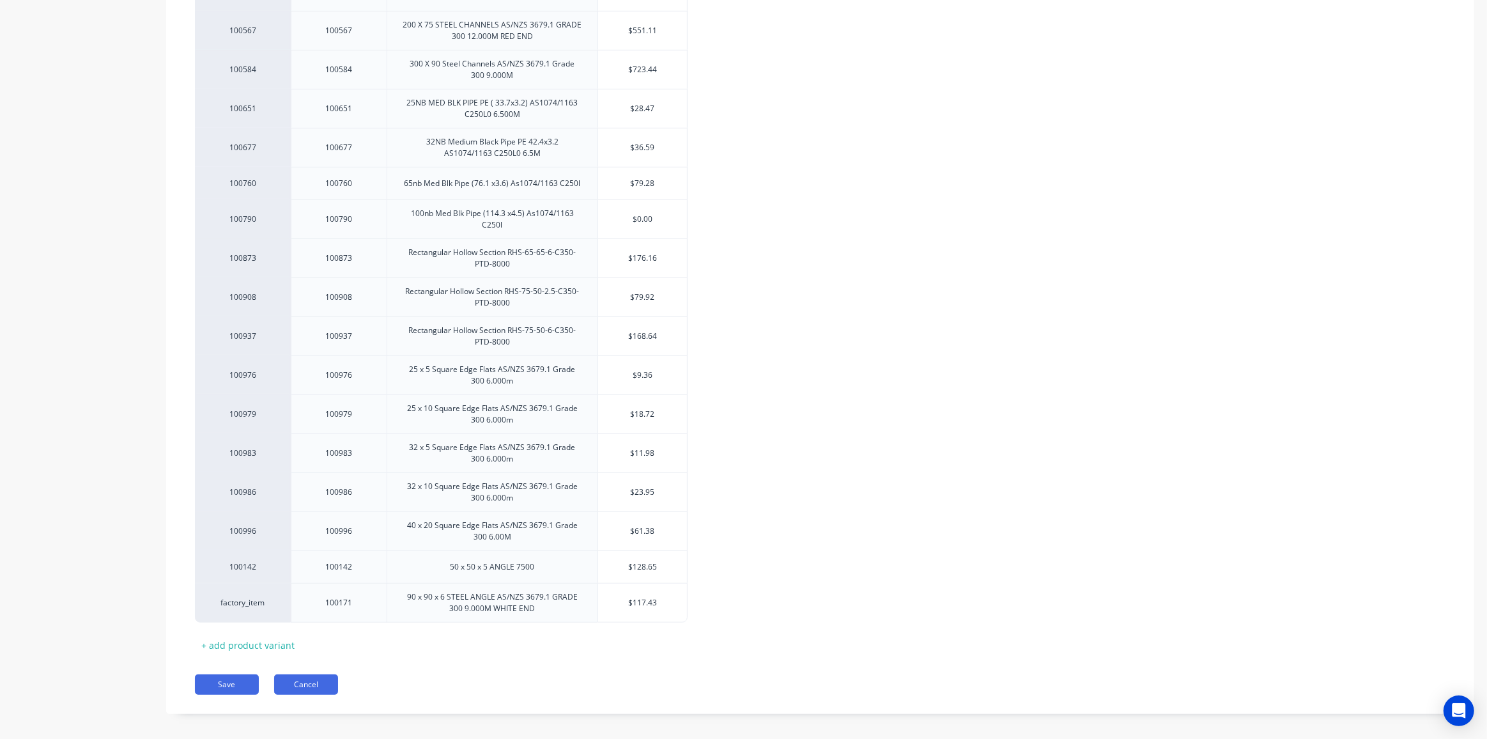
click at [315, 675] on button "Cancel" at bounding box center [306, 684] width 64 height 20
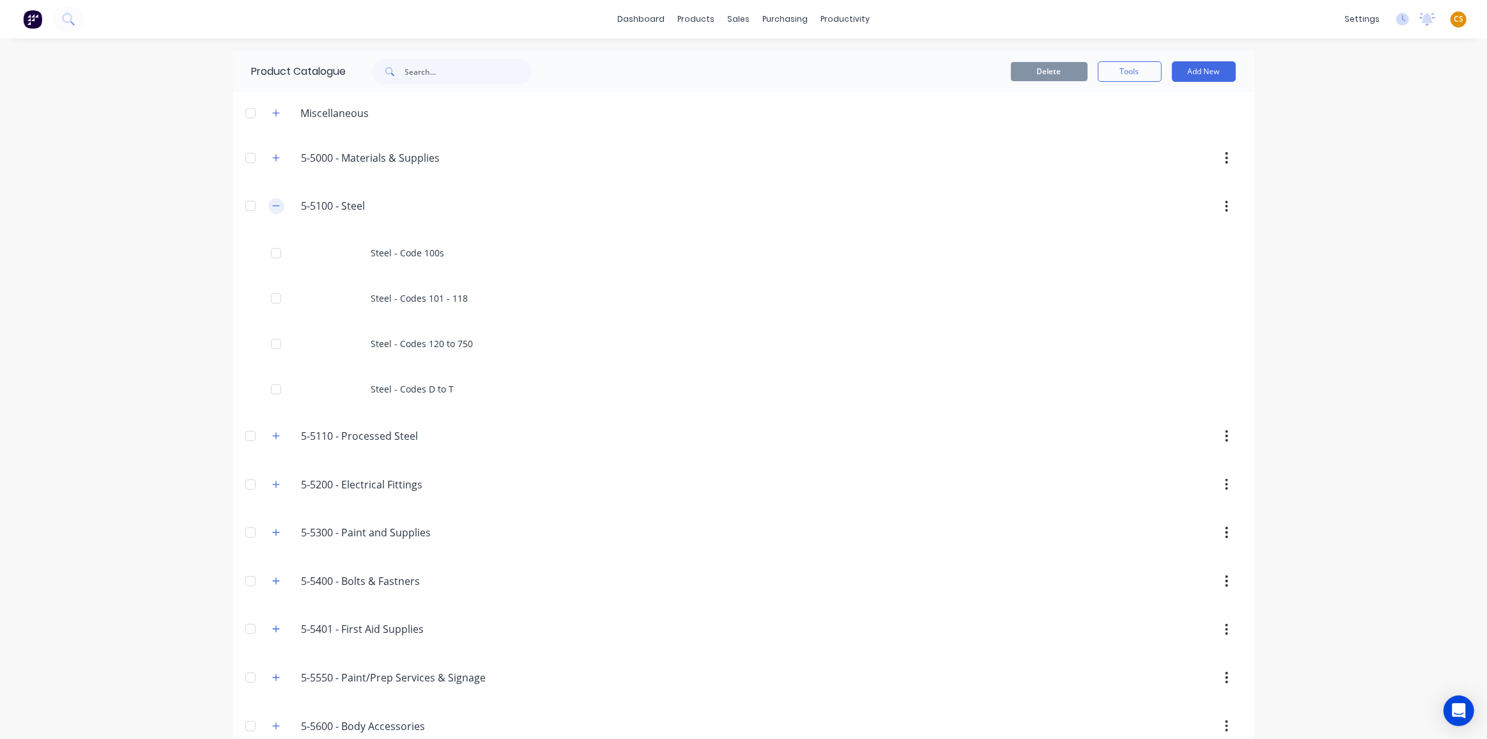
click at [272, 208] on icon "button" at bounding box center [276, 205] width 8 height 9
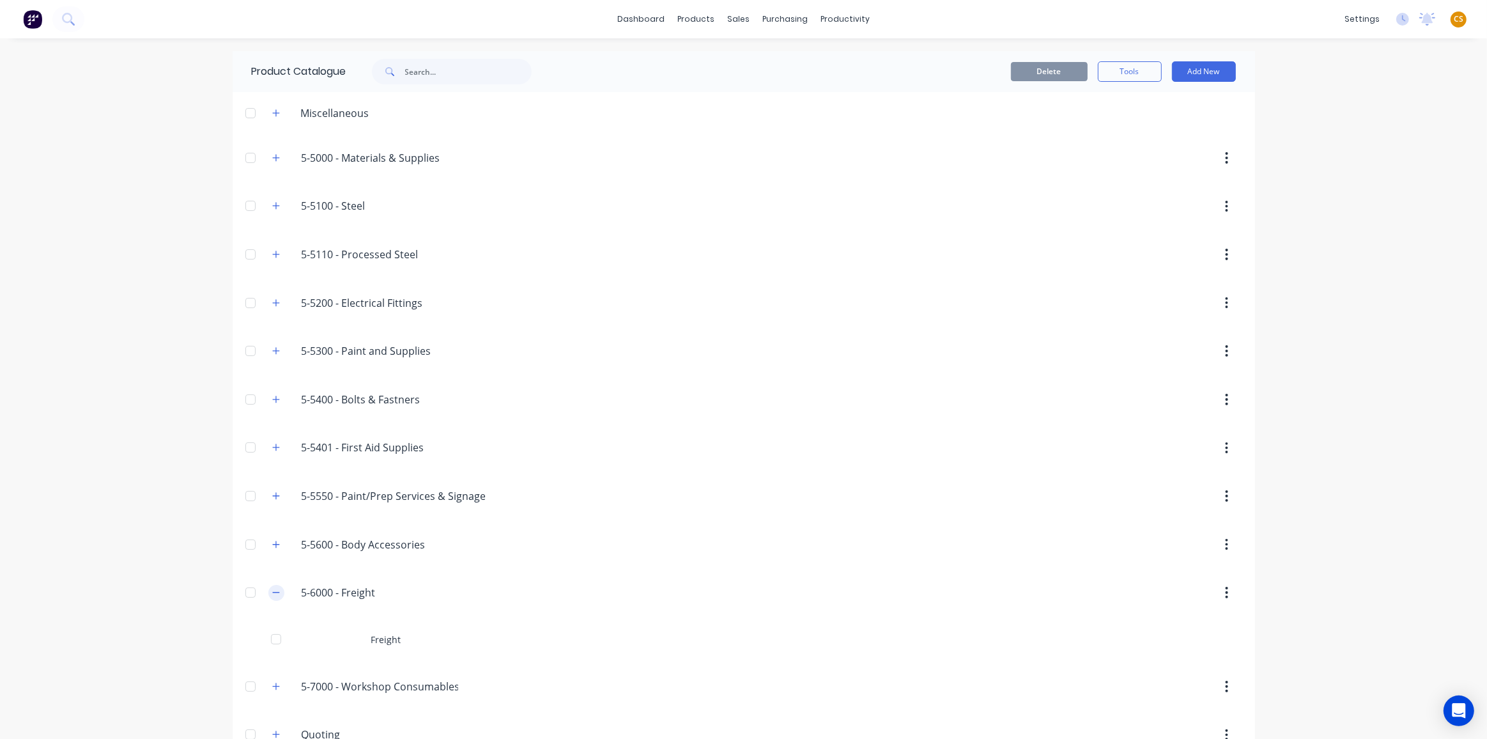
click at [268, 589] on button "button" at bounding box center [276, 593] width 16 height 16
click at [274, 447] on icon "button" at bounding box center [276, 447] width 8 height 9
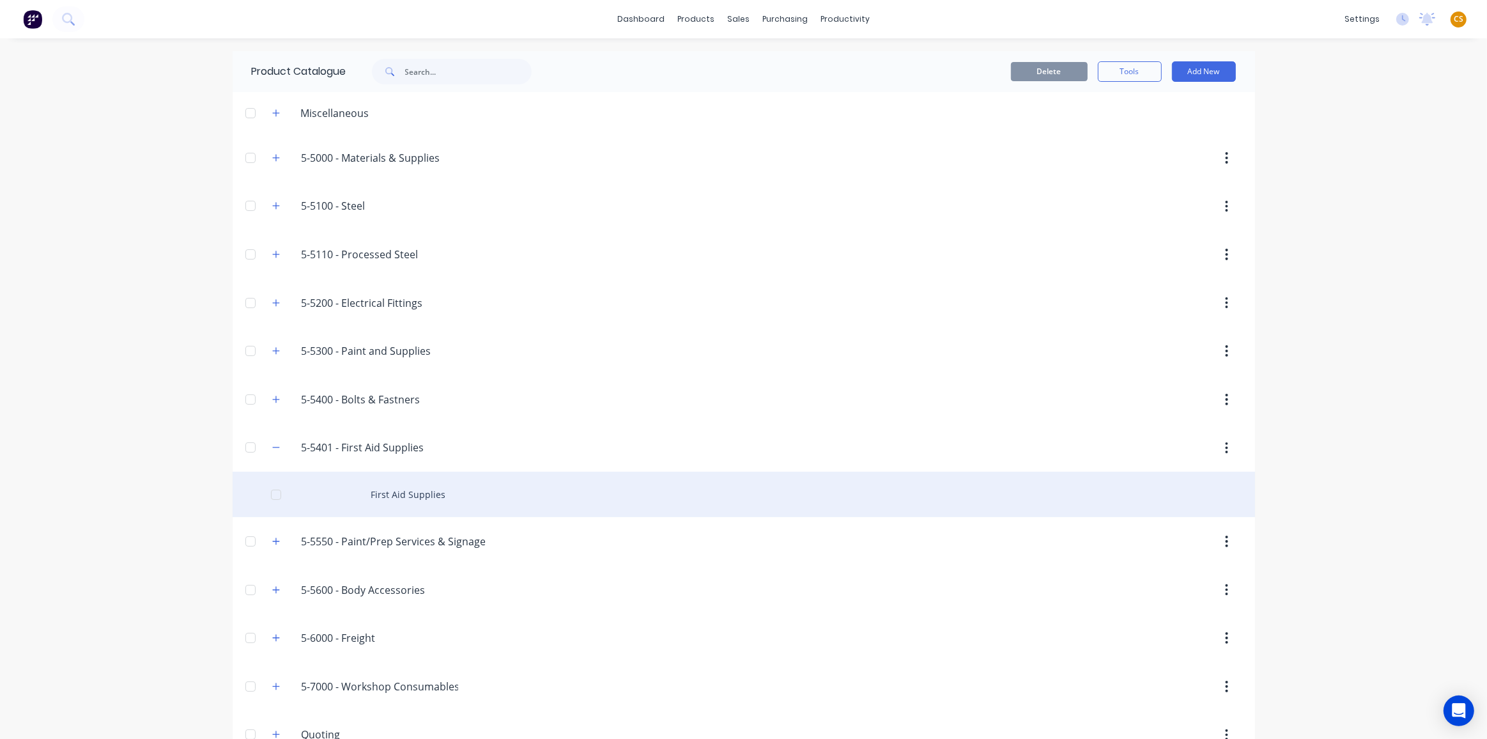
click at [384, 495] on div "First Aid Supplies" at bounding box center [744, 494] width 1023 height 45
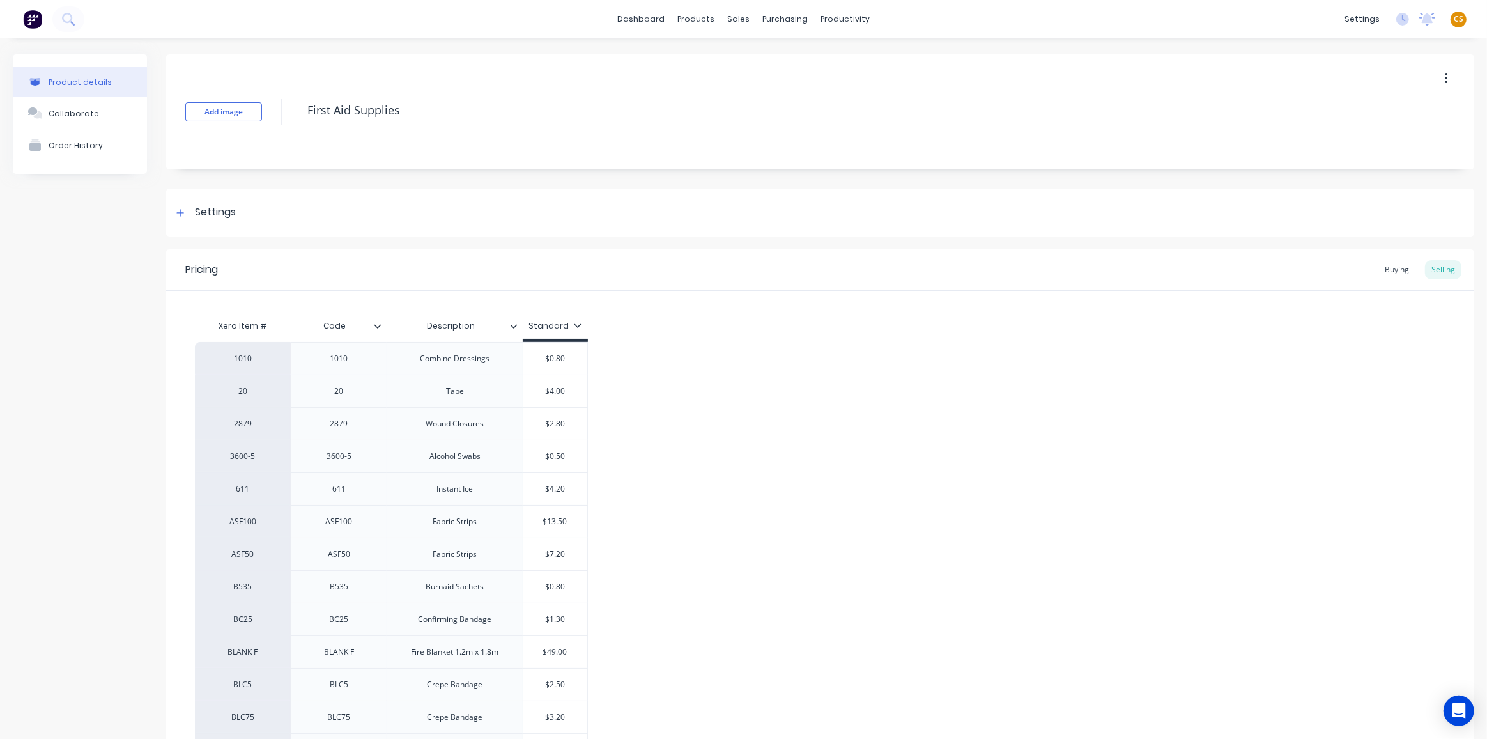
click at [375, 327] on icon at bounding box center [378, 326] width 8 height 8
type input "Code"
click at [327, 323] on input "Code" at bounding box center [335, 326] width 88 height 12
click at [328, 323] on input "Code" at bounding box center [335, 326] width 88 height 12
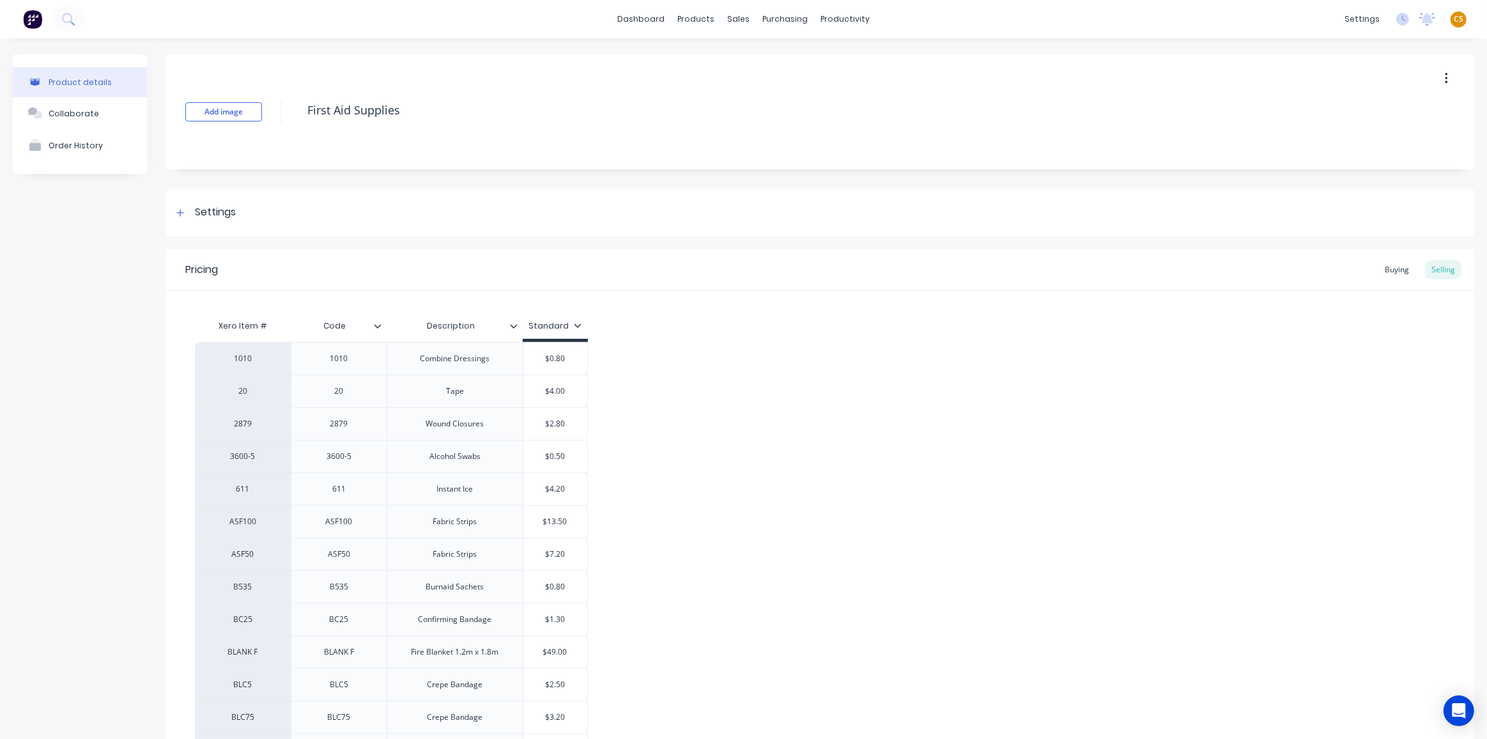
click at [375, 324] on icon at bounding box center [378, 326] width 8 height 8
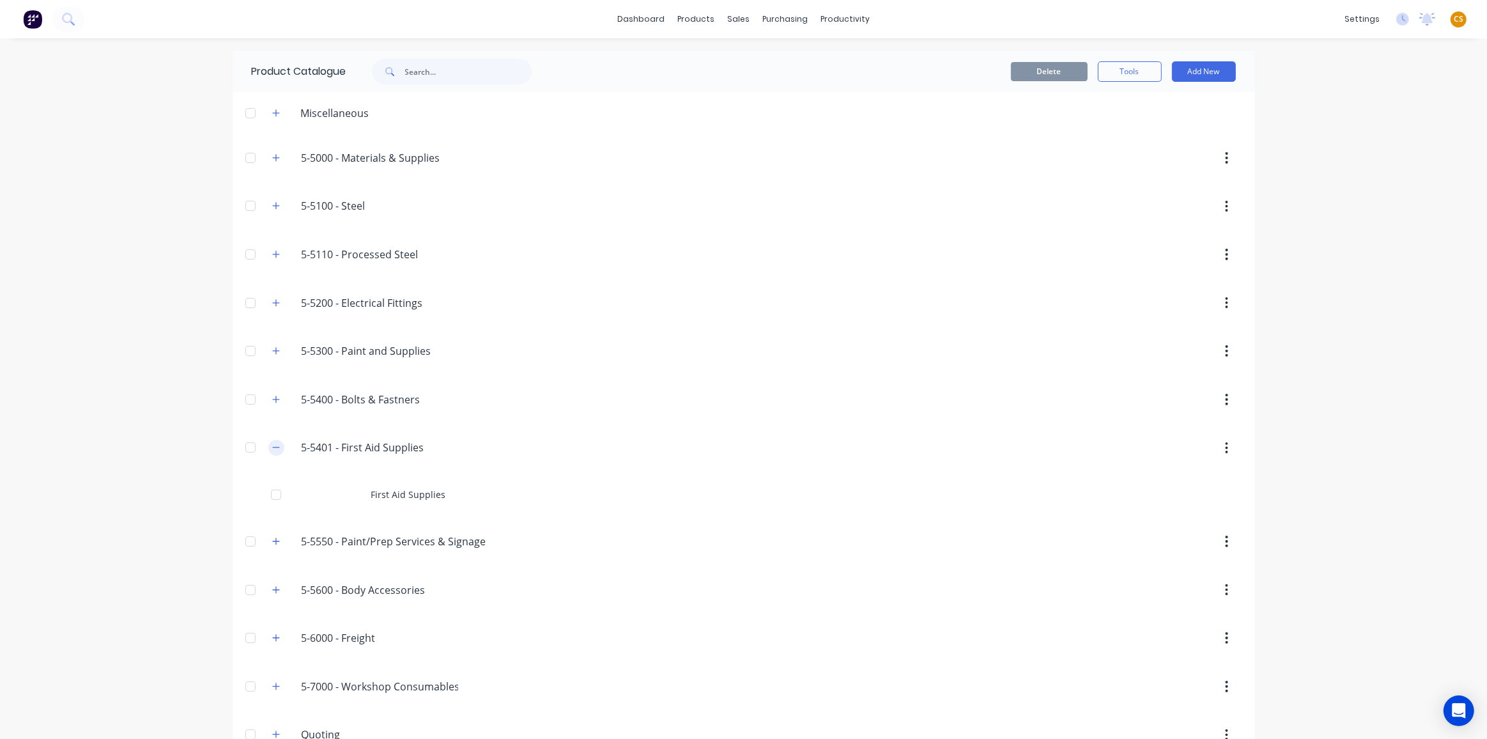
click at [273, 447] on icon "button" at bounding box center [276, 447] width 8 height 9
click at [272, 206] on icon "button" at bounding box center [276, 205] width 8 height 9
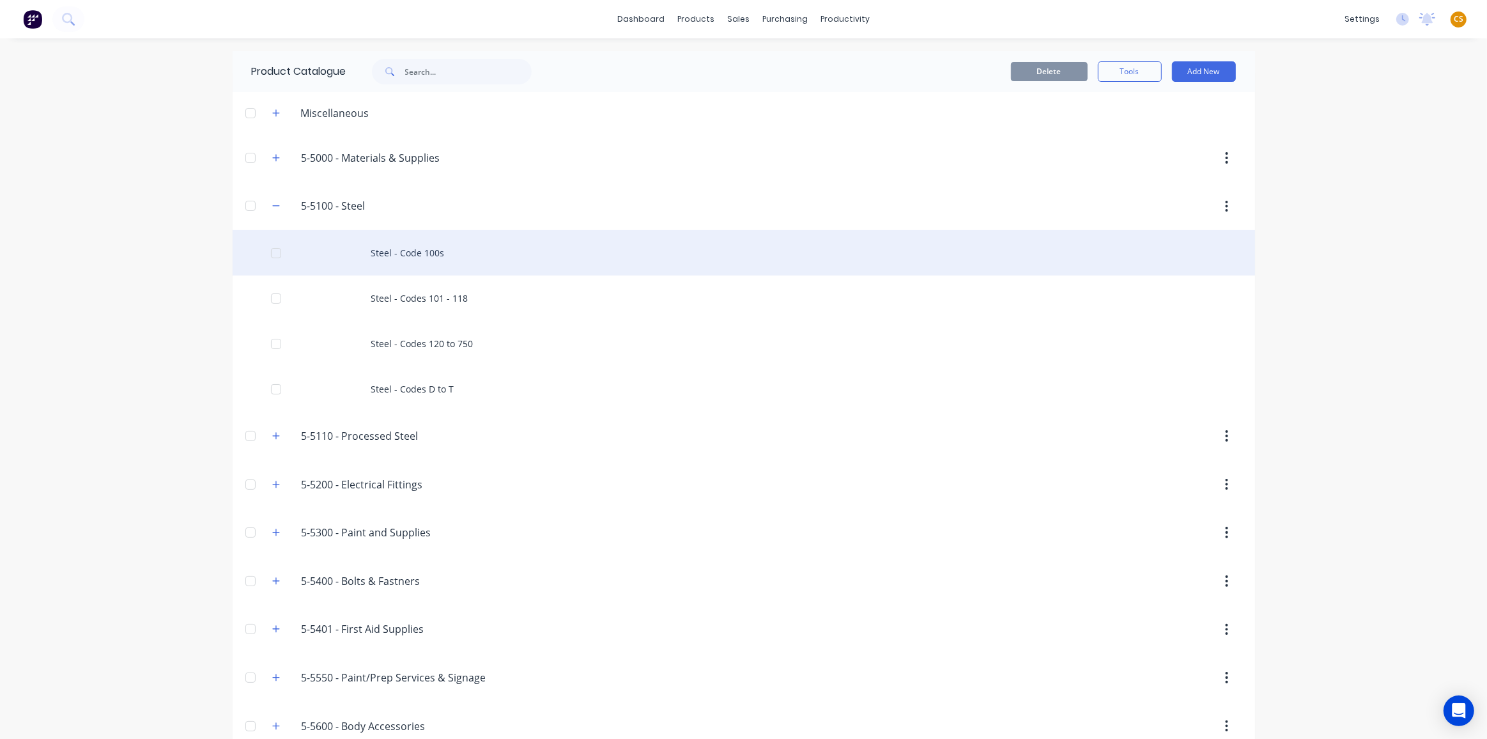
click at [424, 254] on div "Steel - Code 100s" at bounding box center [744, 252] width 1023 height 45
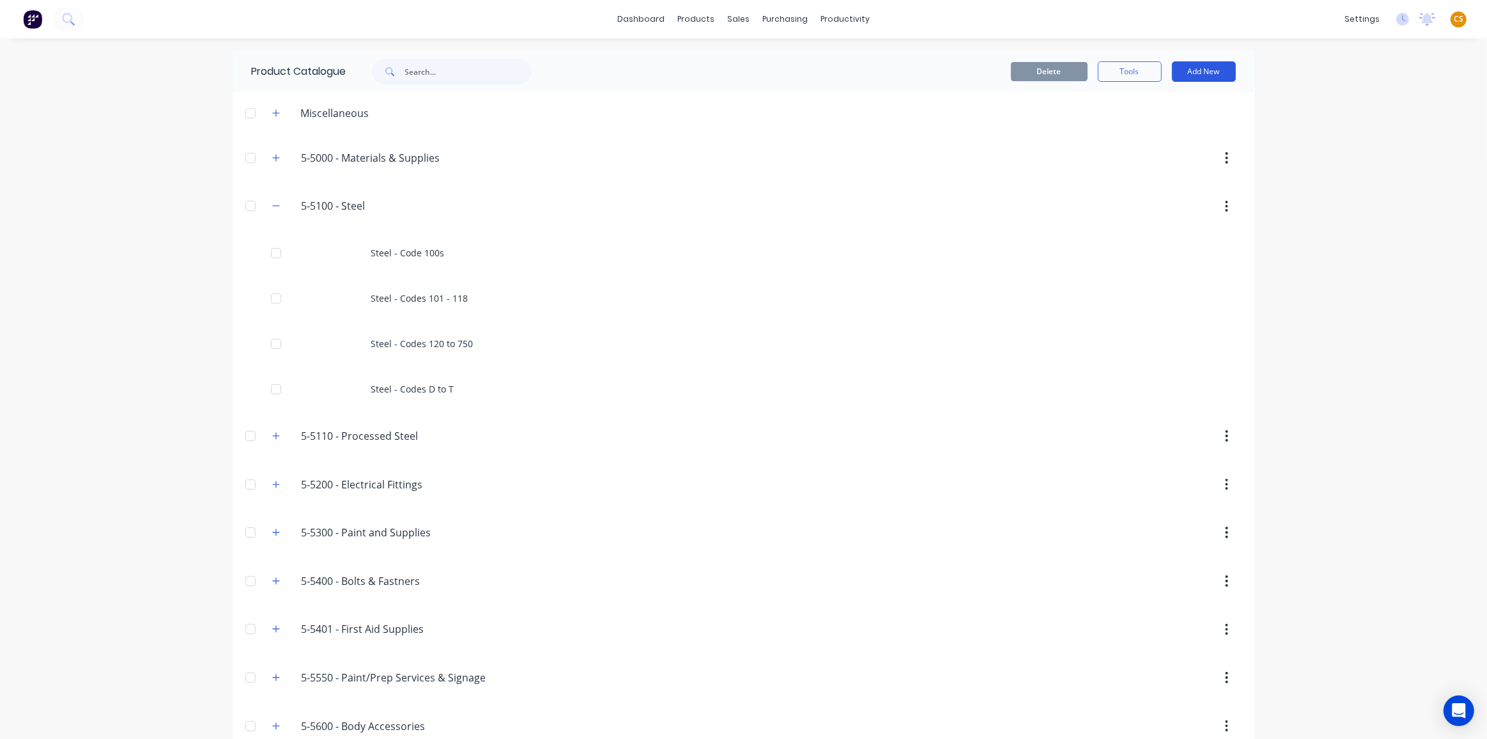
click at [1184, 73] on button "Add New" at bounding box center [1204, 71] width 64 height 20
click at [1142, 104] on div "Category" at bounding box center [1175, 104] width 98 height 19
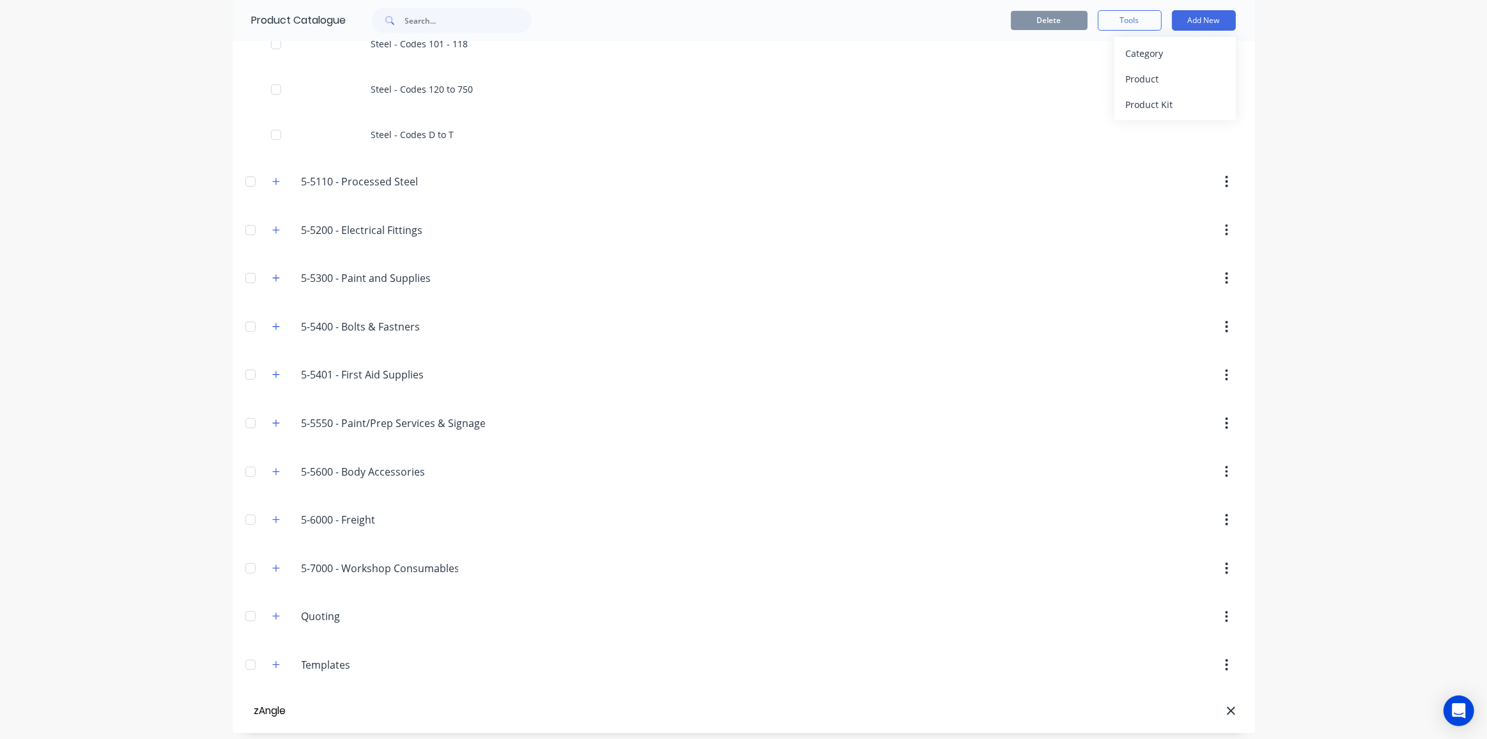
type input "zAngle"
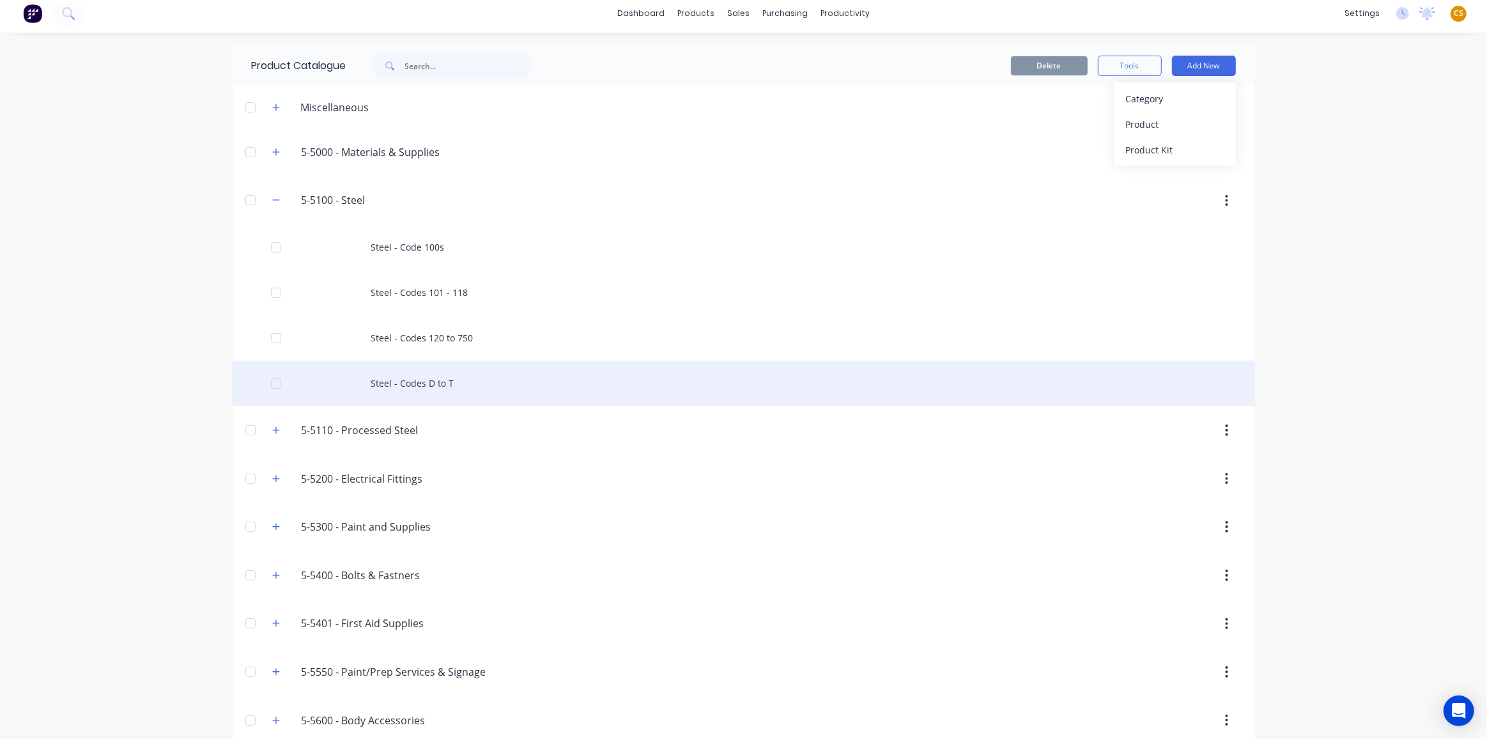
scroll to position [0, 0]
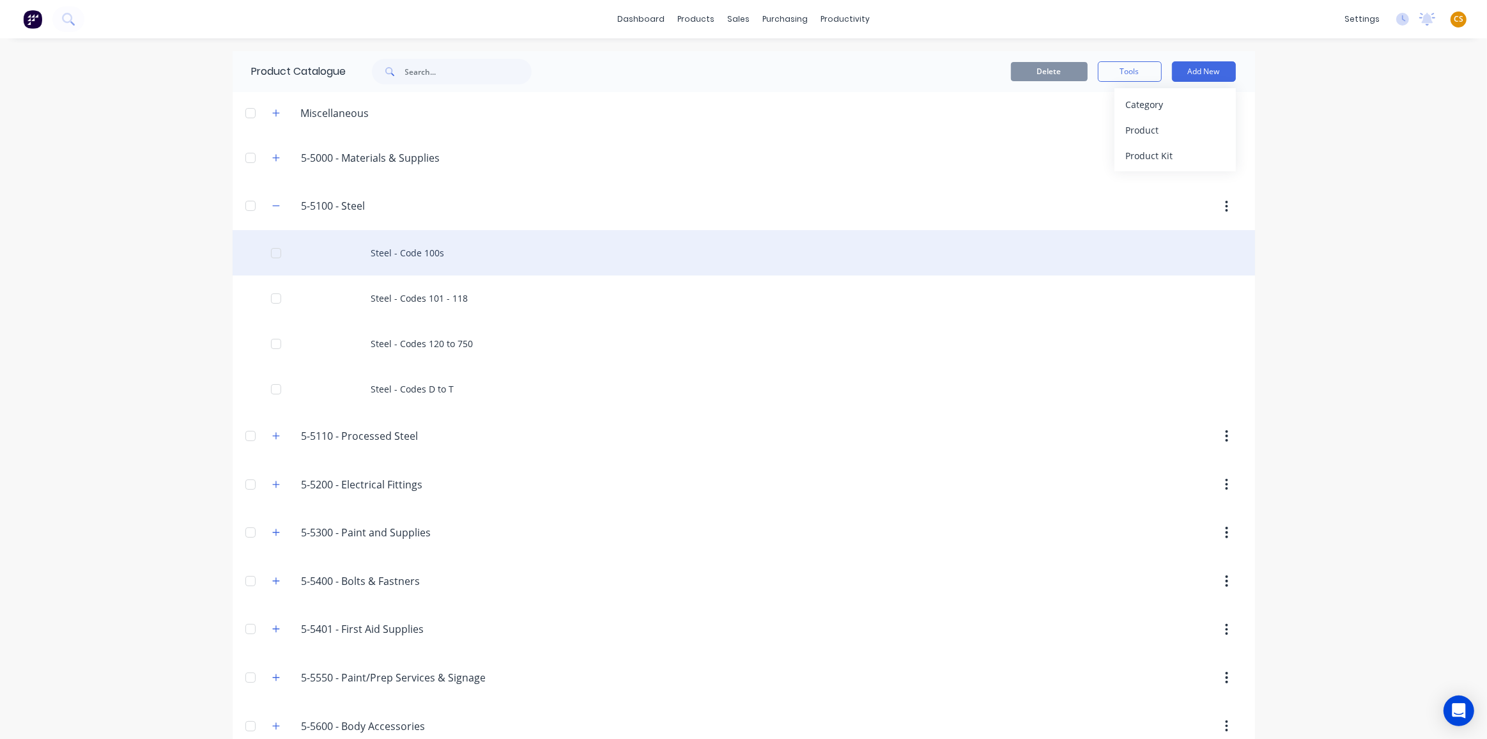
click at [414, 254] on div "Steel - Code 100s" at bounding box center [744, 252] width 1023 height 45
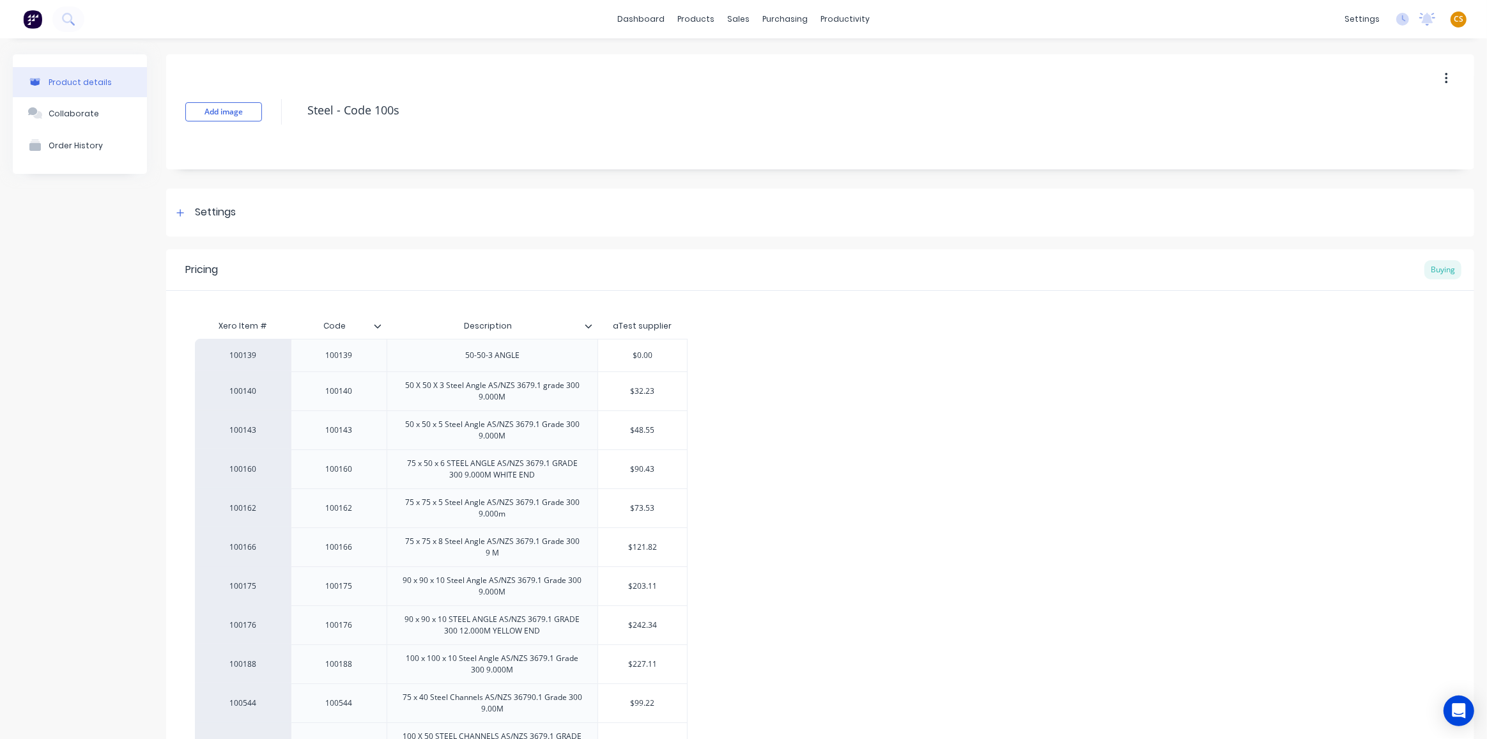
click at [1441, 78] on button "button" at bounding box center [1447, 78] width 30 height 23
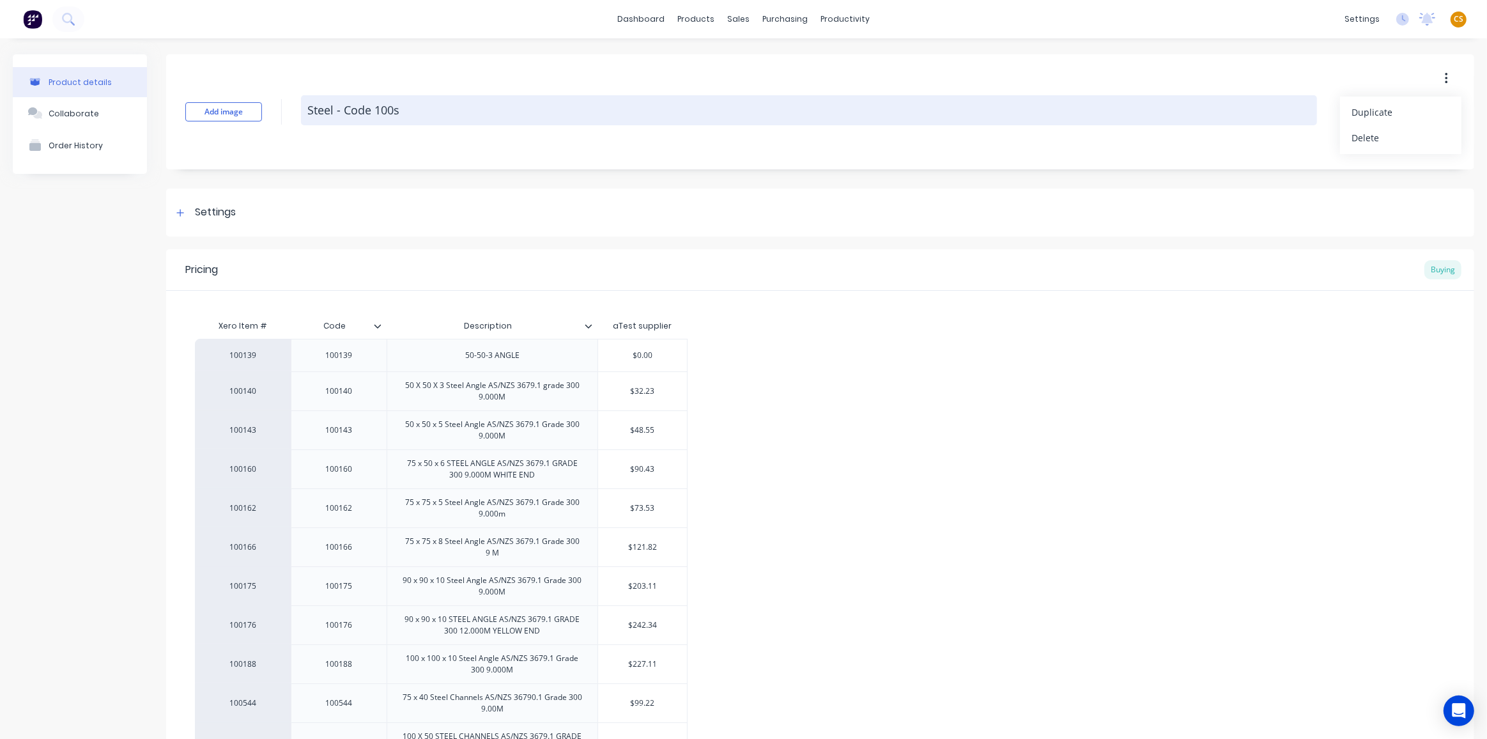
drag, startPoint x: 1358, startPoint y: 114, endPoint x: 1115, endPoint y: 116, distance: 242.9
click at [1358, 114] on span "Duplicate" at bounding box center [1400, 111] width 96 height 13
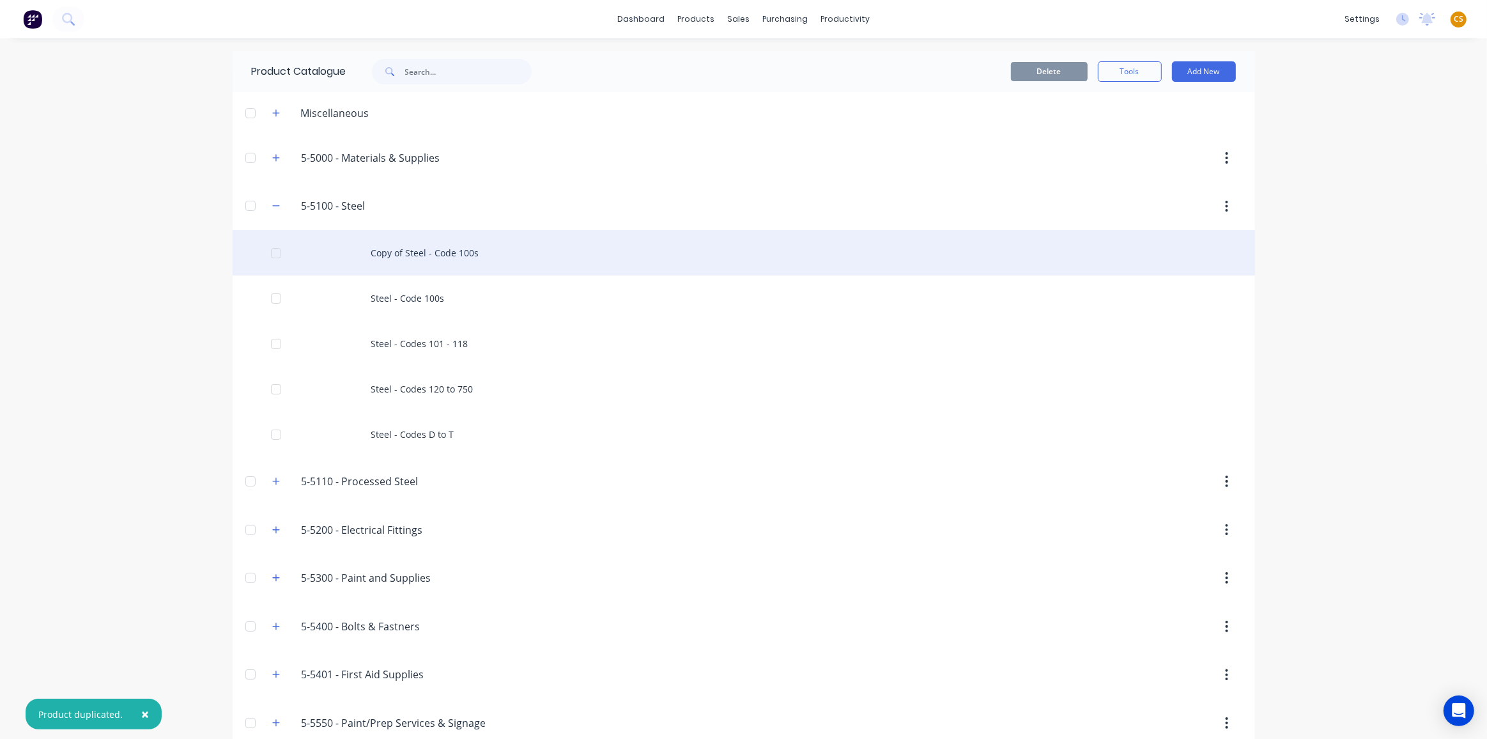
click at [446, 257] on div "Copy of Steel - Code 100s" at bounding box center [744, 252] width 1023 height 45
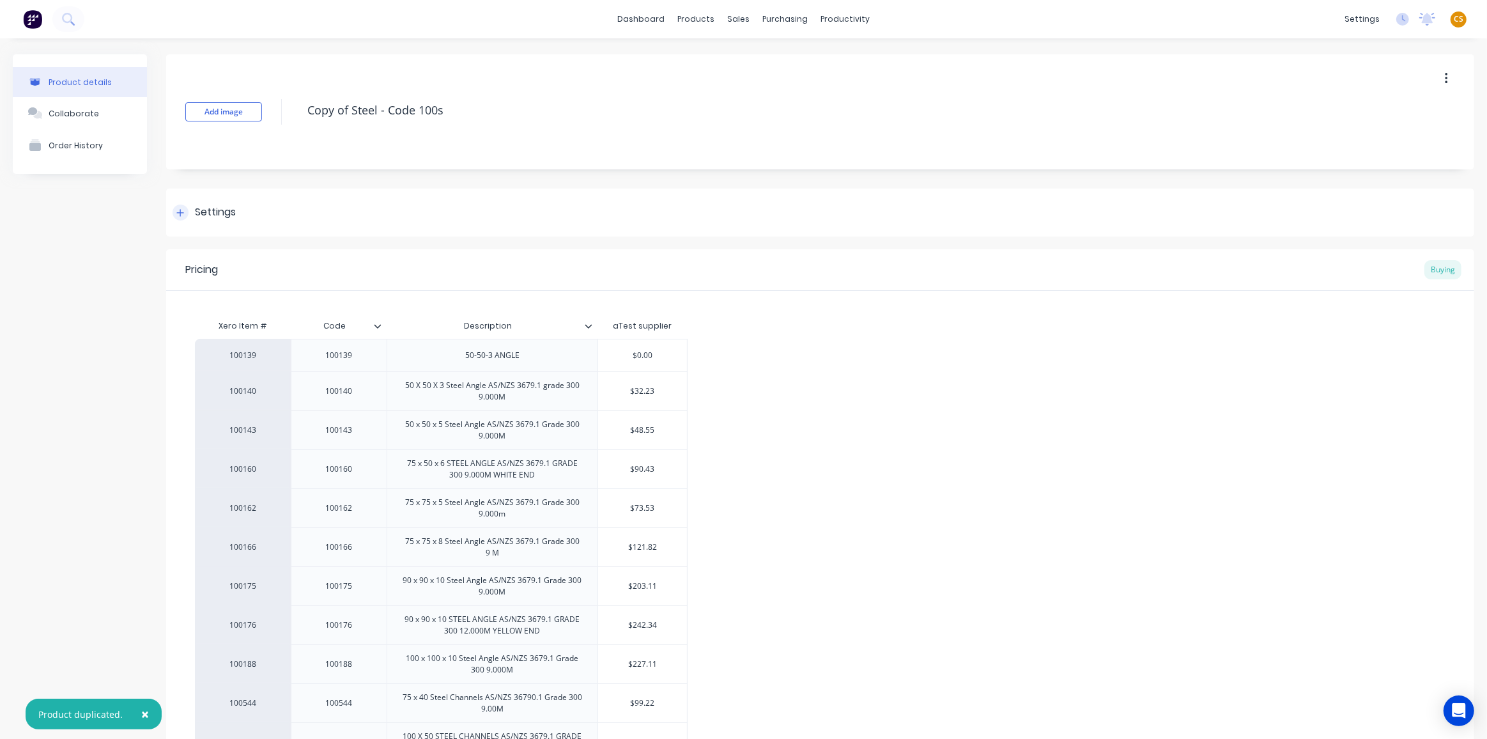
click at [175, 212] on div at bounding box center [181, 213] width 16 height 16
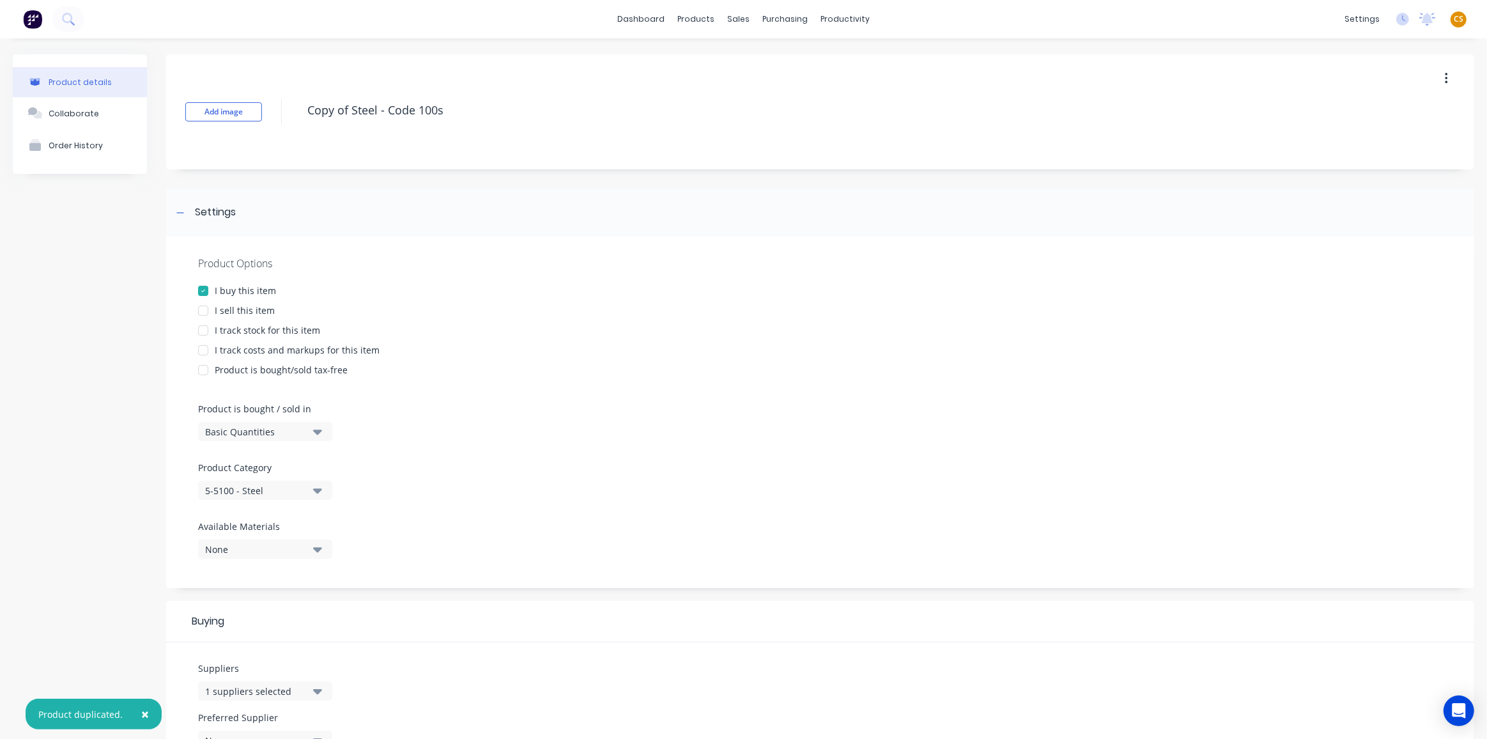
click at [259, 492] on div "5-5100 - Steel" at bounding box center [256, 490] width 102 height 13
drag, startPoint x: 251, startPoint y: 675, endPoint x: 245, endPoint y: 667, distance: 9.6
click at [251, 675] on div "zAngle" at bounding box center [294, 677] width 192 height 26
click at [202, 308] on div at bounding box center [203, 311] width 26 height 26
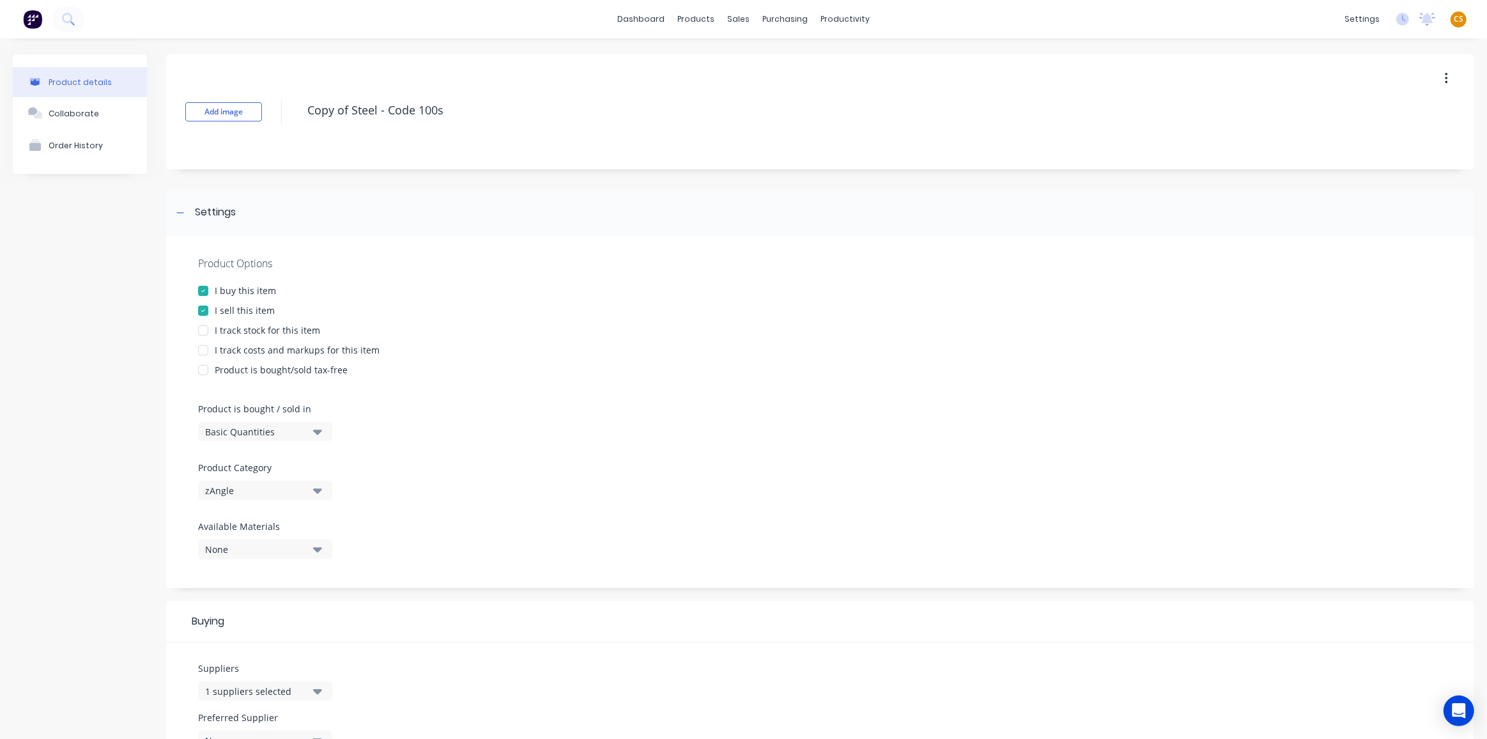
click at [209, 330] on div at bounding box center [203, 331] width 26 height 26
click at [204, 350] on div at bounding box center [203, 351] width 26 height 26
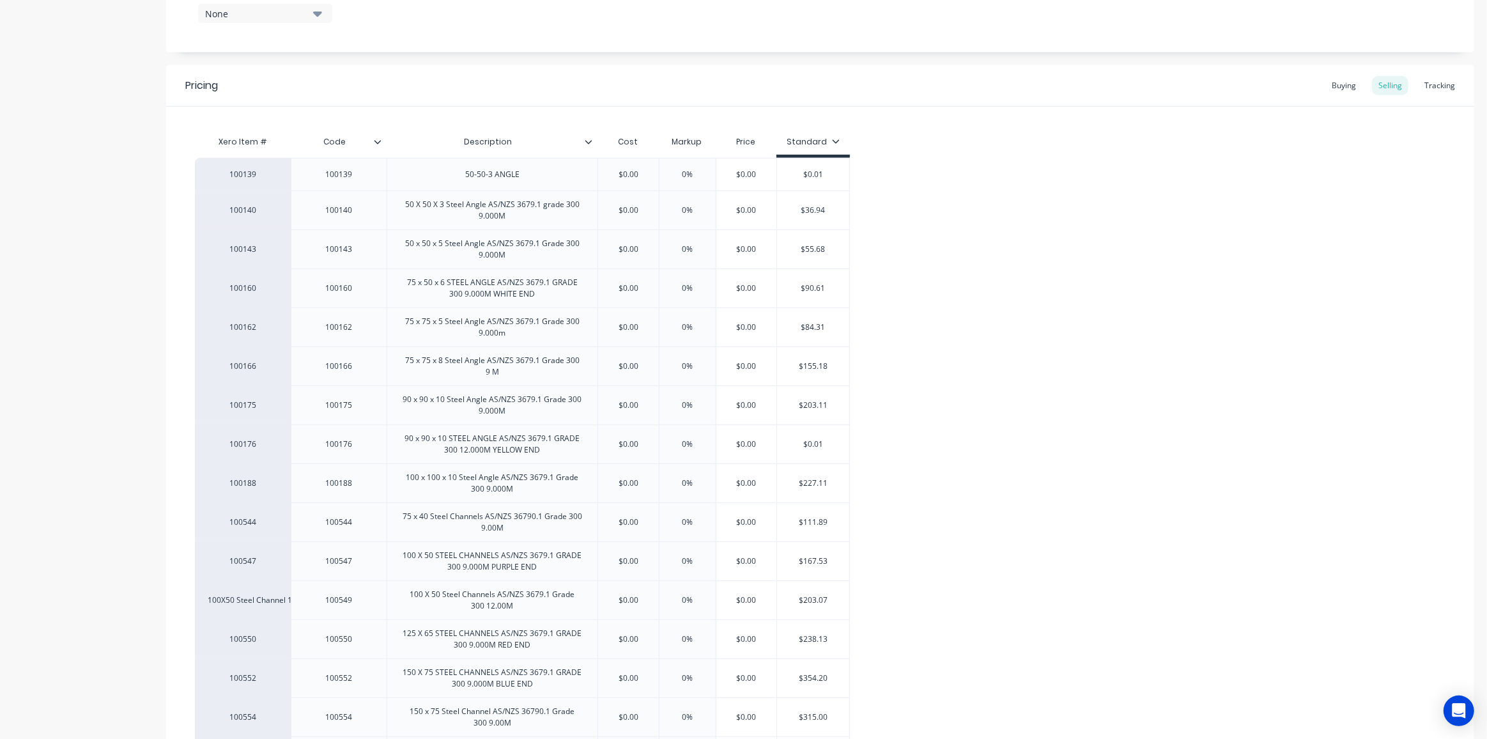
scroll to position [523, 0]
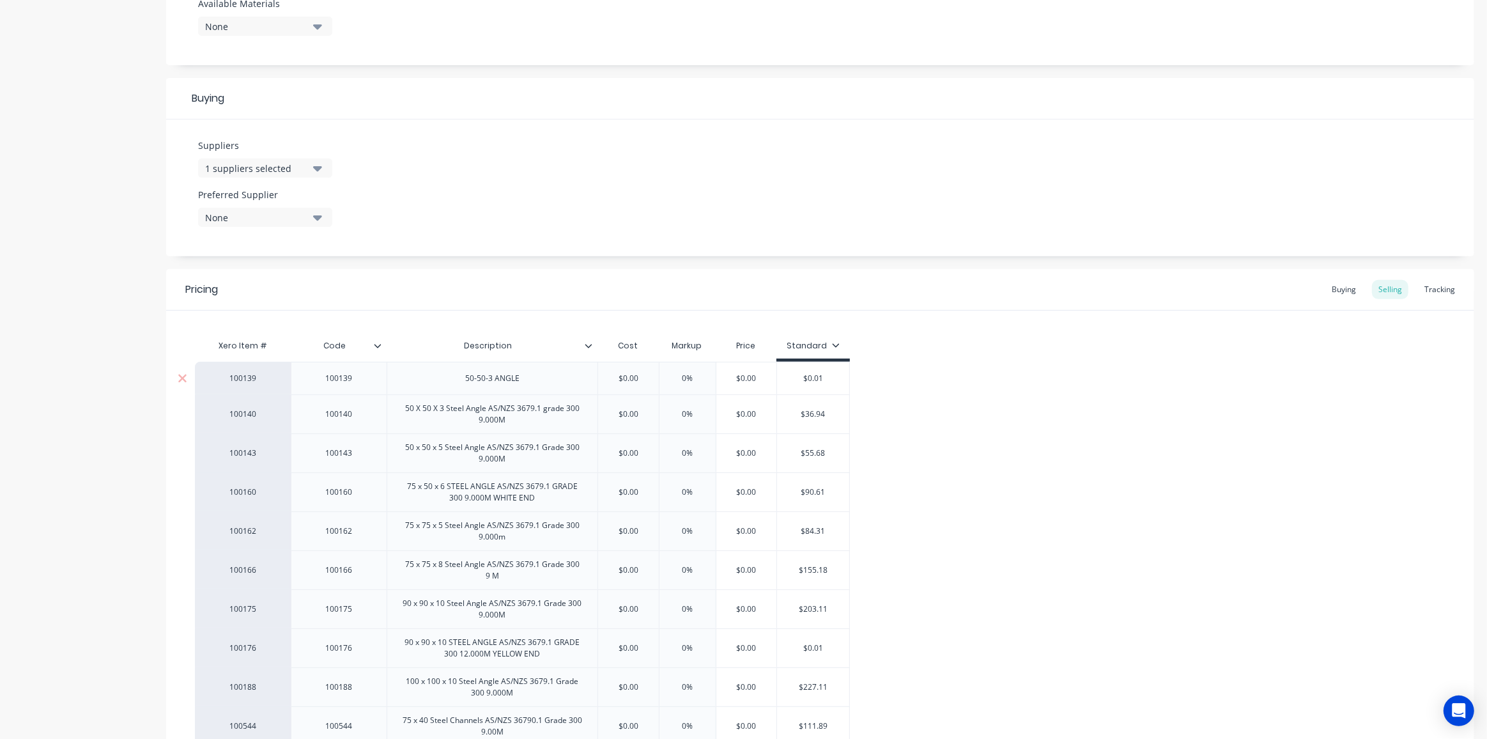
drag, startPoint x: 639, startPoint y: 376, endPoint x: 598, endPoint y: 374, distance: 41.0
click at [598, 374] on input "$0.00" at bounding box center [628, 379] width 64 height 12
type input ".01"
type input "$36.94"
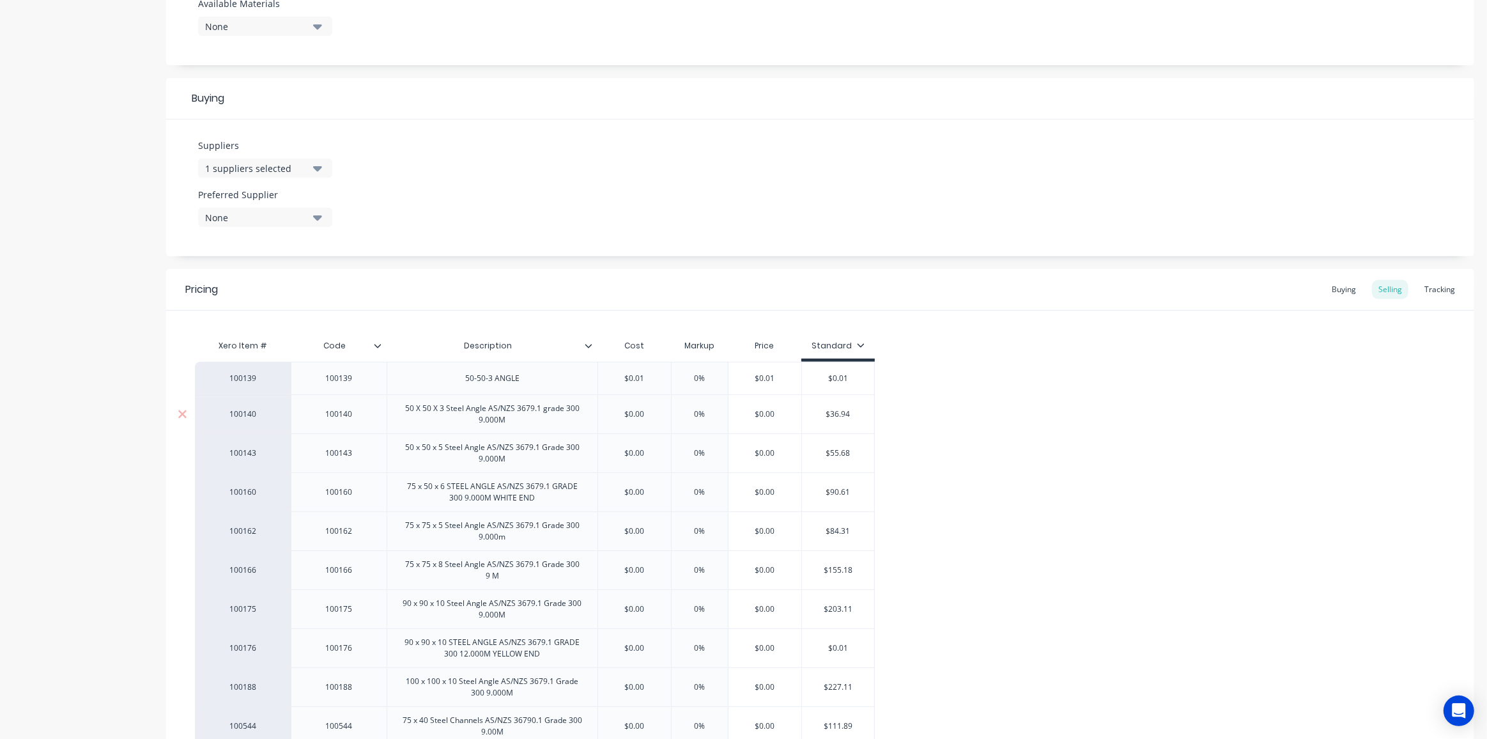
click at [832, 412] on input "$36.94" at bounding box center [838, 414] width 72 height 12
click at [633, 416] on input "$0.00" at bounding box center [634, 414] width 73 height 12
click at [633, 415] on input "$0.00" at bounding box center [634, 414] width 73 height 12
paste input "36.94"
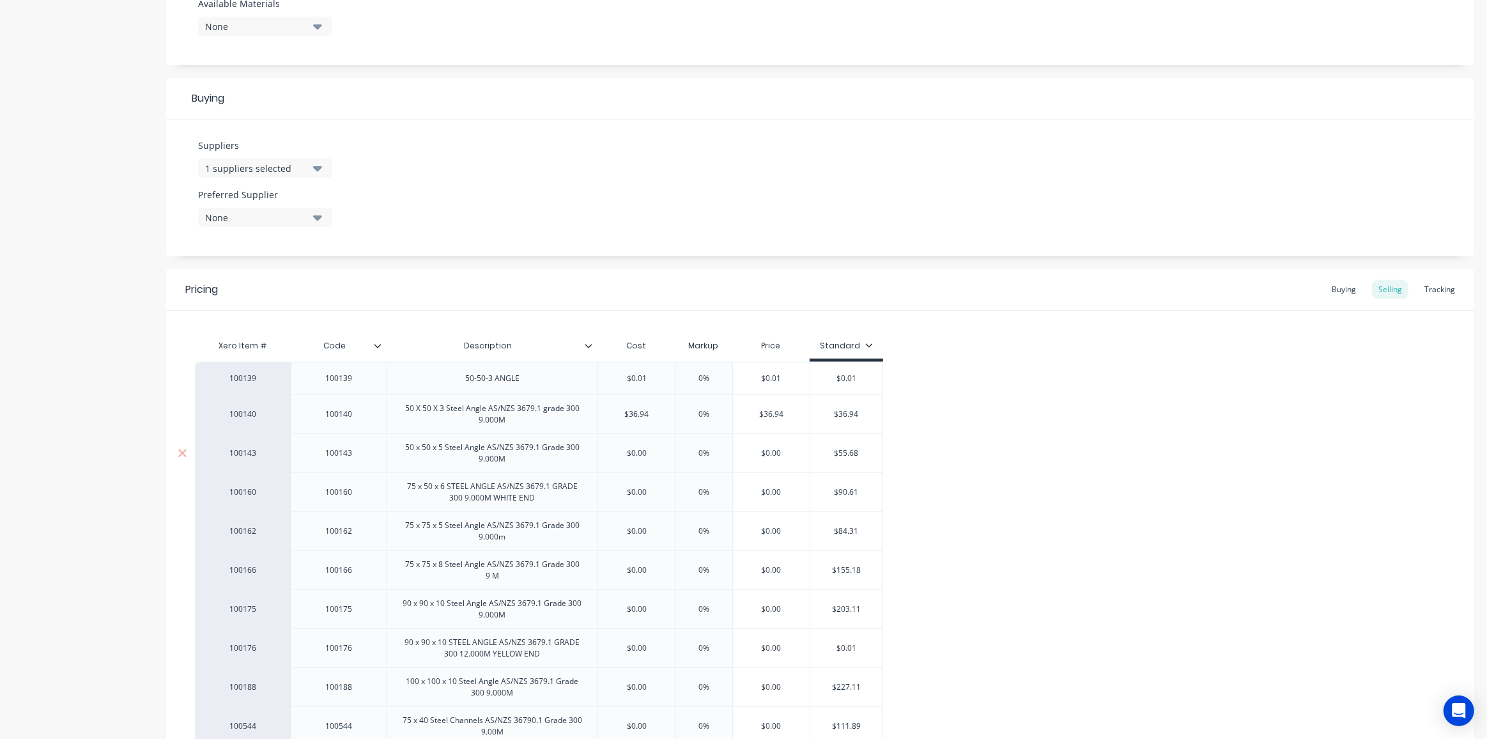
type input "$36.94"
type input "$55.68"
click at [844, 451] on input "$55.68" at bounding box center [847, 453] width 72 height 12
click at [635, 454] on input "$0.00" at bounding box center [636, 453] width 77 height 12
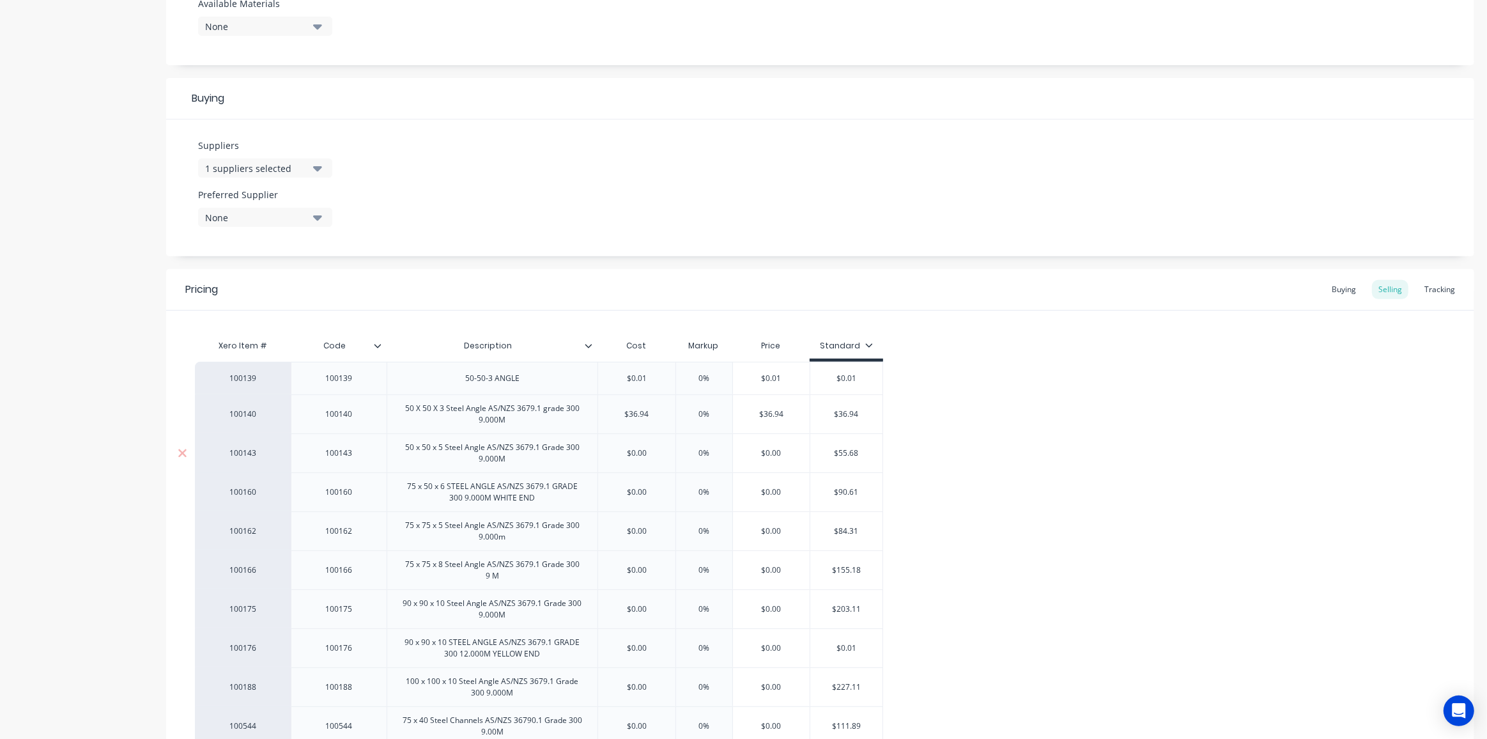
click at [635, 454] on input "$0.00" at bounding box center [636, 453] width 77 height 12
paste input "55.68"
type input "$55.68"
type input "$90.61"
click at [842, 493] on input "$90.61" at bounding box center [847, 492] width 72 height 12
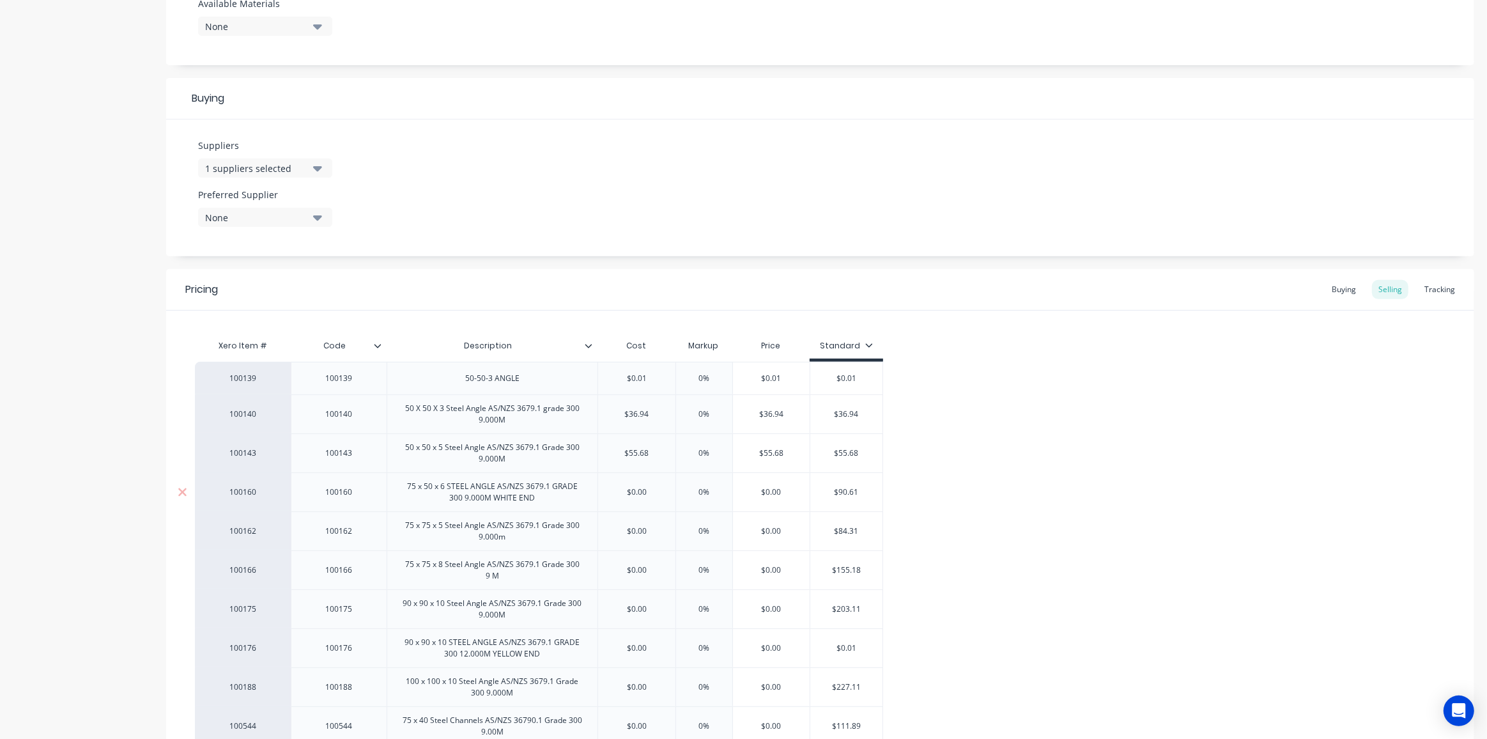
click at [841, 493] on input "$90.61" at bounding box center [847, 492] width 72 height 12
click at [638, 490] on input "$0.00" at bounding box center [636, 492] width 77 height 12
paste input "90.61"
type input "$90.61"
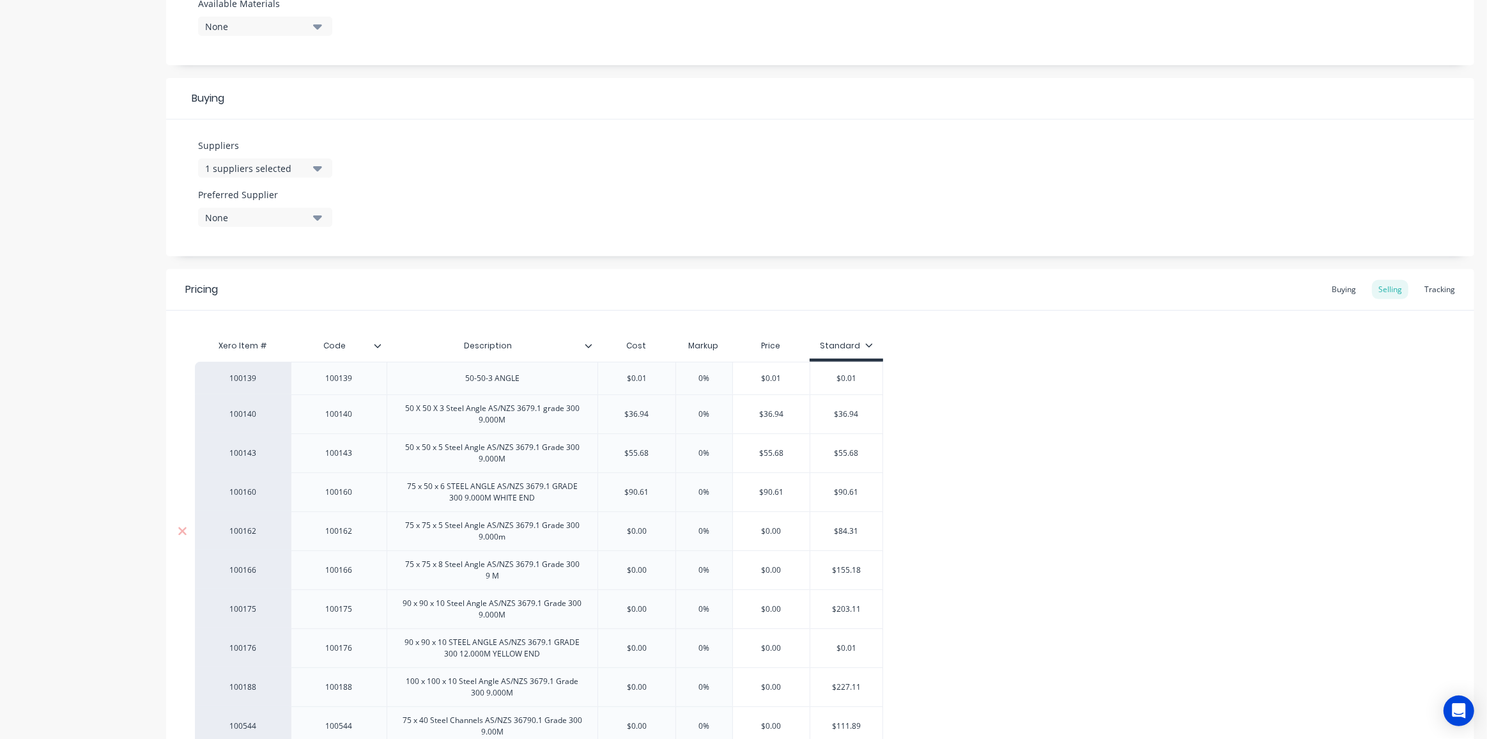
type input "$84.31"
click at [846, 527] on input "$84.31" at bounding box center [847, 531] width 72 height 12
click at [638, 528] on input "$0.00" at bounding box center [636, 531] width 77 height 12
click at [638, 527] on input "$0.00" at bounding box center [636, 531] width 77 height 12
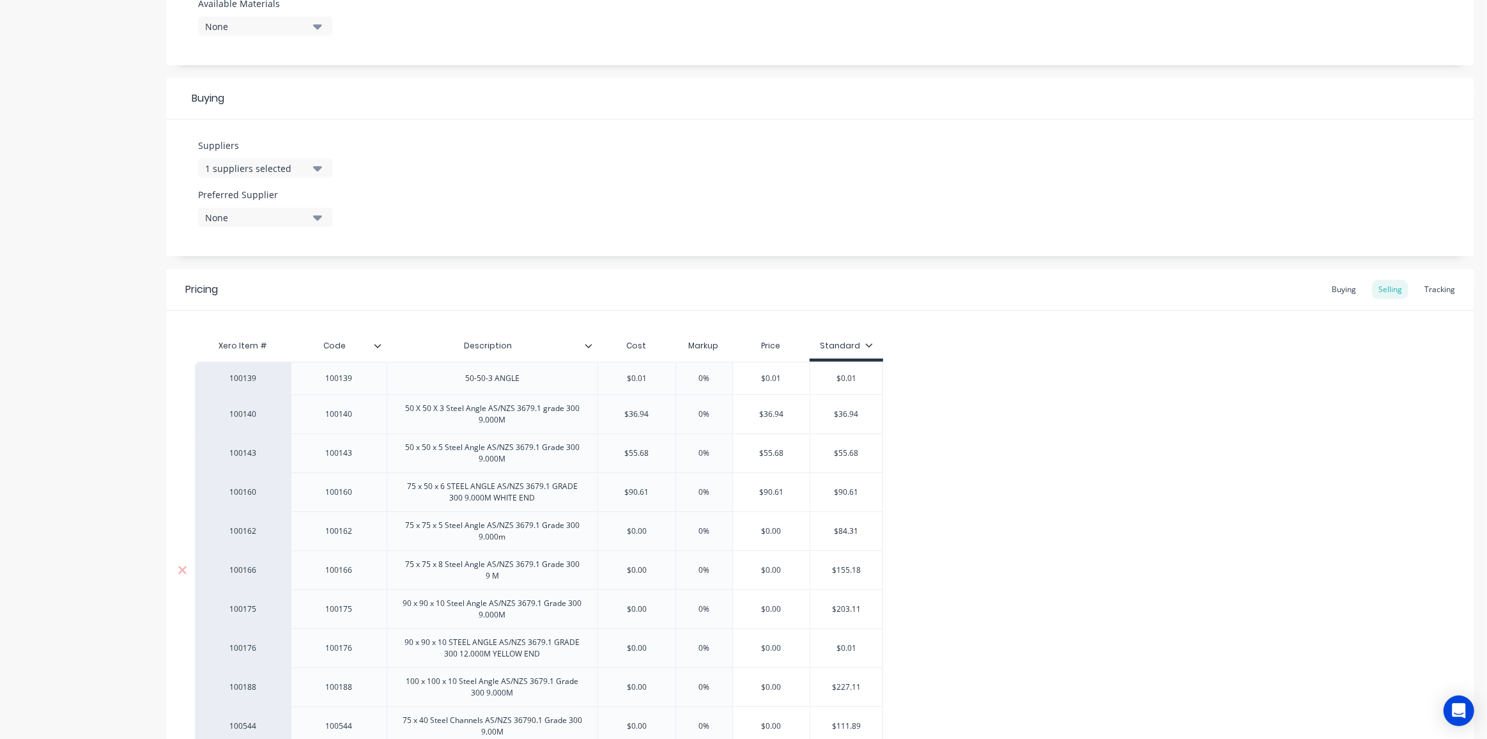
paste input "84.31"
type input "$84.31"
type input "$155.18"
click at [842, 564] on input "$155.18" at bounding box center [847, 570] width 72 height 12
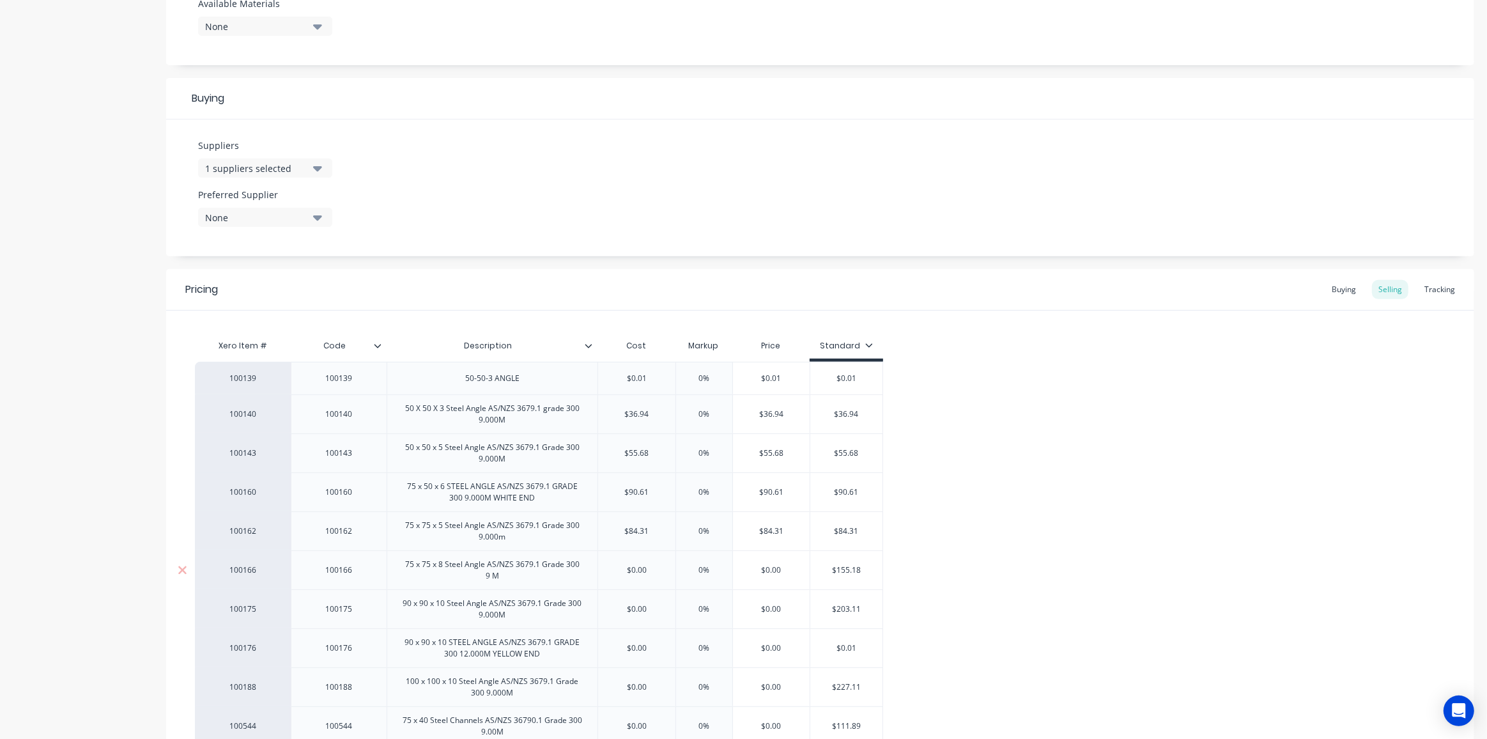
click at [635, 570] on input "$0.00" at bounding box center [636, 570] width 77 height 12
paste input "155.18"
type input "$155.18"
type input "$203.11"
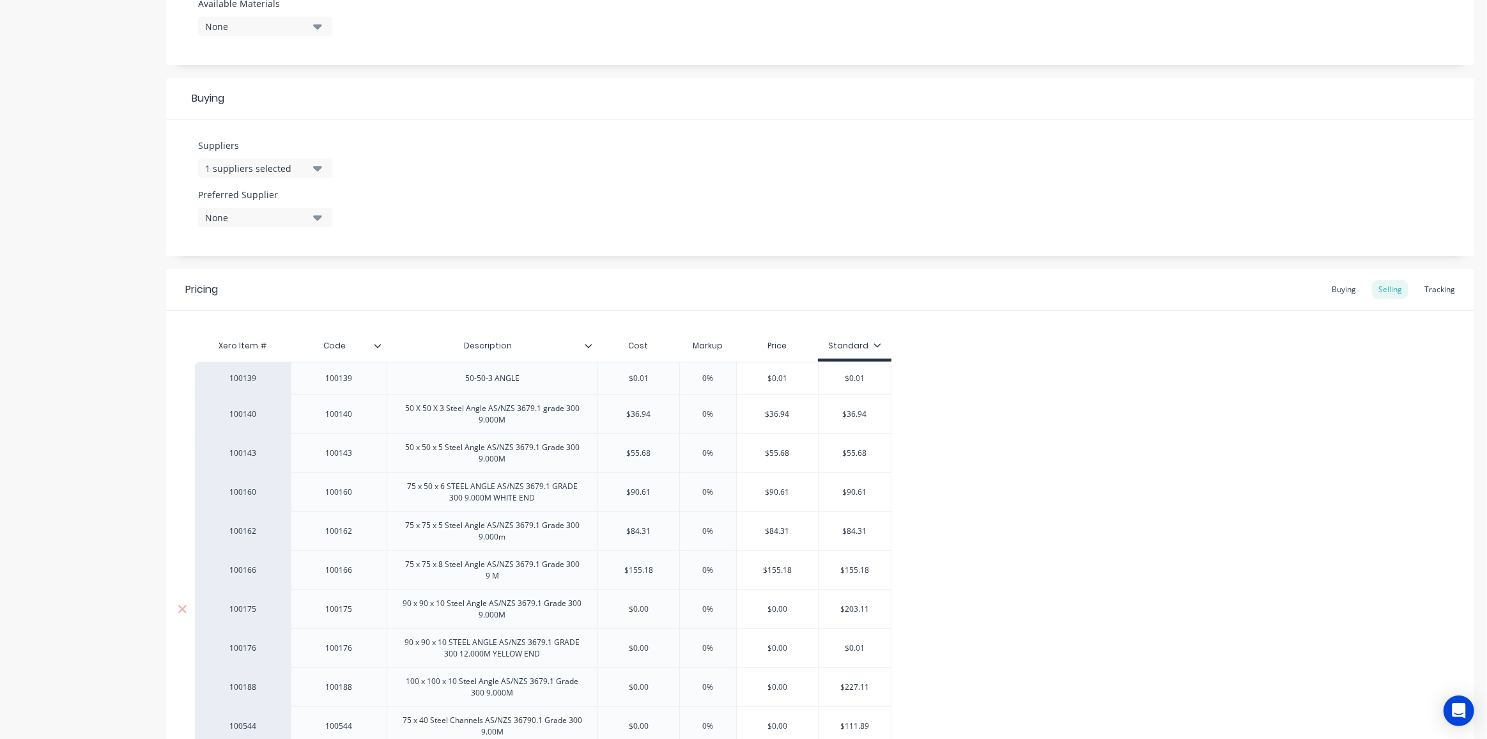
click at [851, 609] on input "$203.11" at bounding box center [855, 609] width 72 height 12
click at [640, 607] on input "$0.00" at bounding box center [638, 609] width 81 height 12
paste input "203.11"
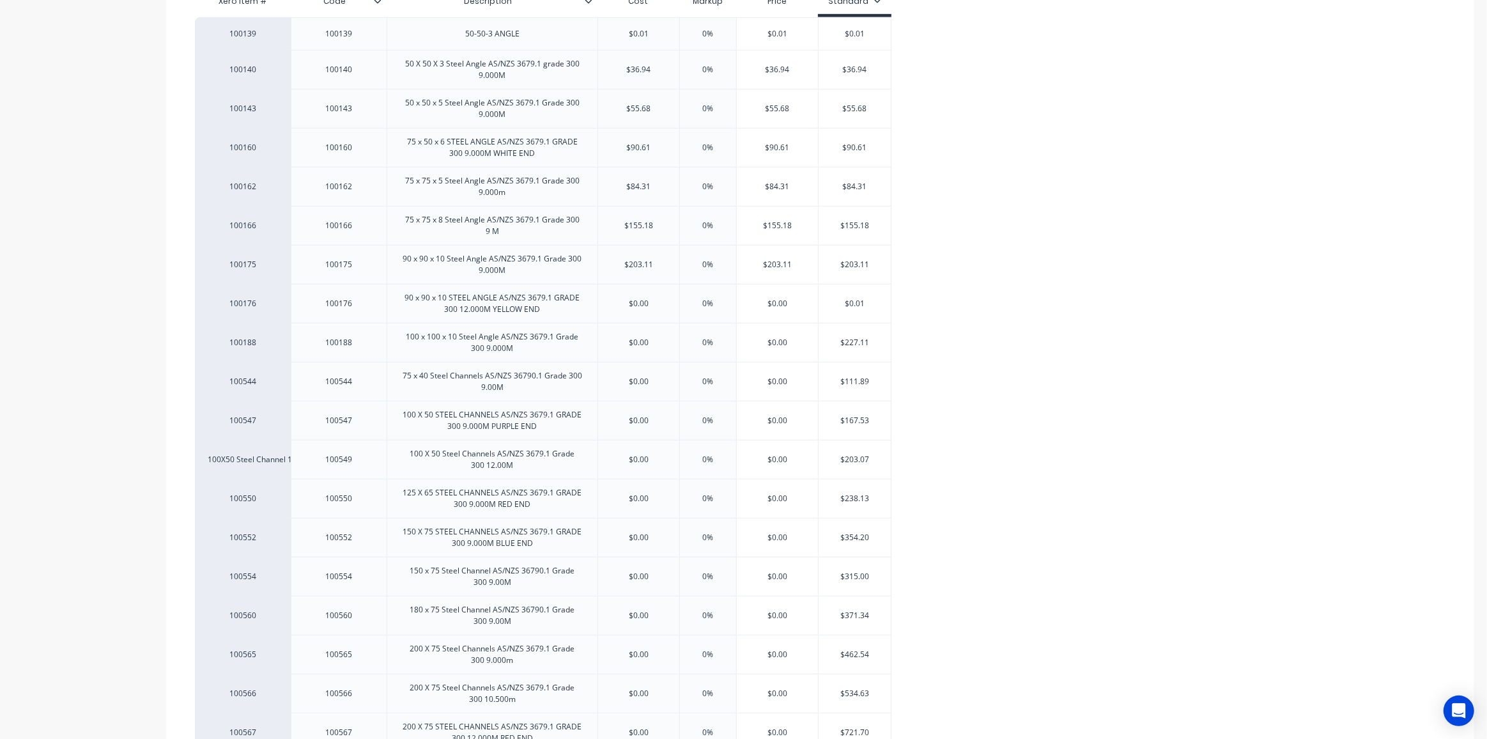
scroll to position [871, 0]
type input "$203.11"
type input "$0.01"
click at [852, 297] on input "$0.01" at bounding box center [855, 300] width 72 height 12
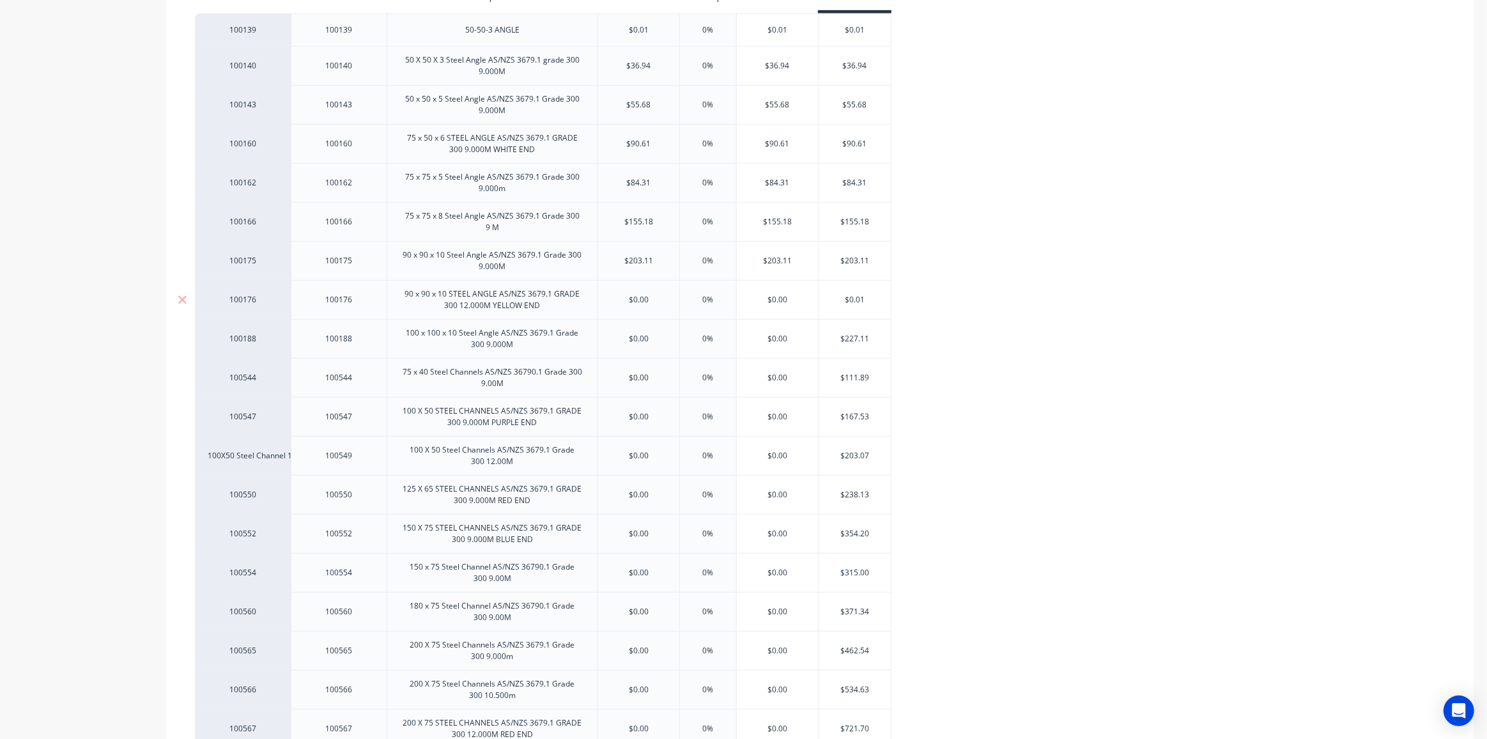
click at [632, 294] on input "$0.00" at bounding box center [638, 300] width 81 height 12
paste input "1"
type input "$0.01"
type input "$227.11"
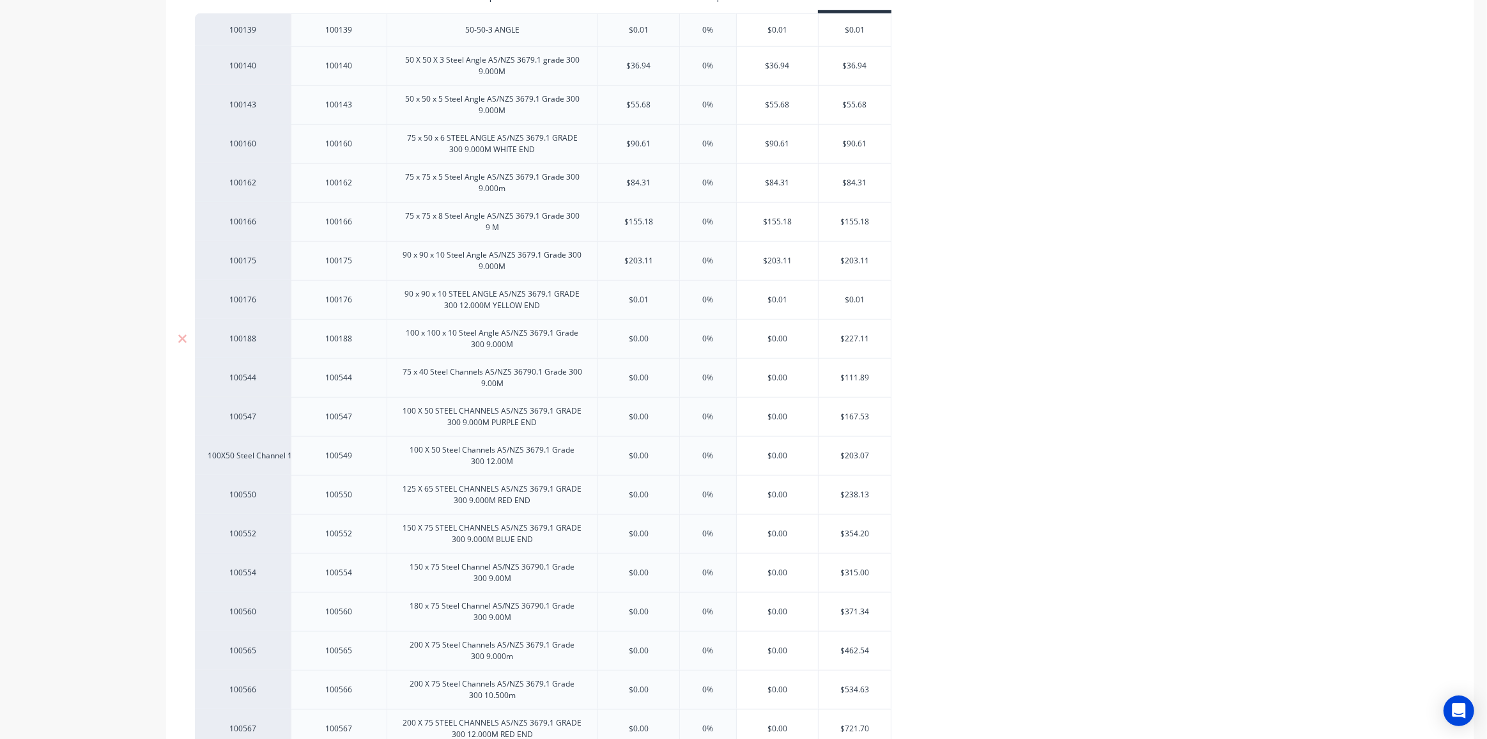
click at [850, 334] on input "$227.11" at bounding box center [855, 339] width 72 height 12
click at [638, 336] on input "$0.00" at bounding box center [638, 339] width 81 height 12
click at [638, 335] on input "$0.00" at bounding box center [638, 339] width 81 height 12
paste input "227.11"
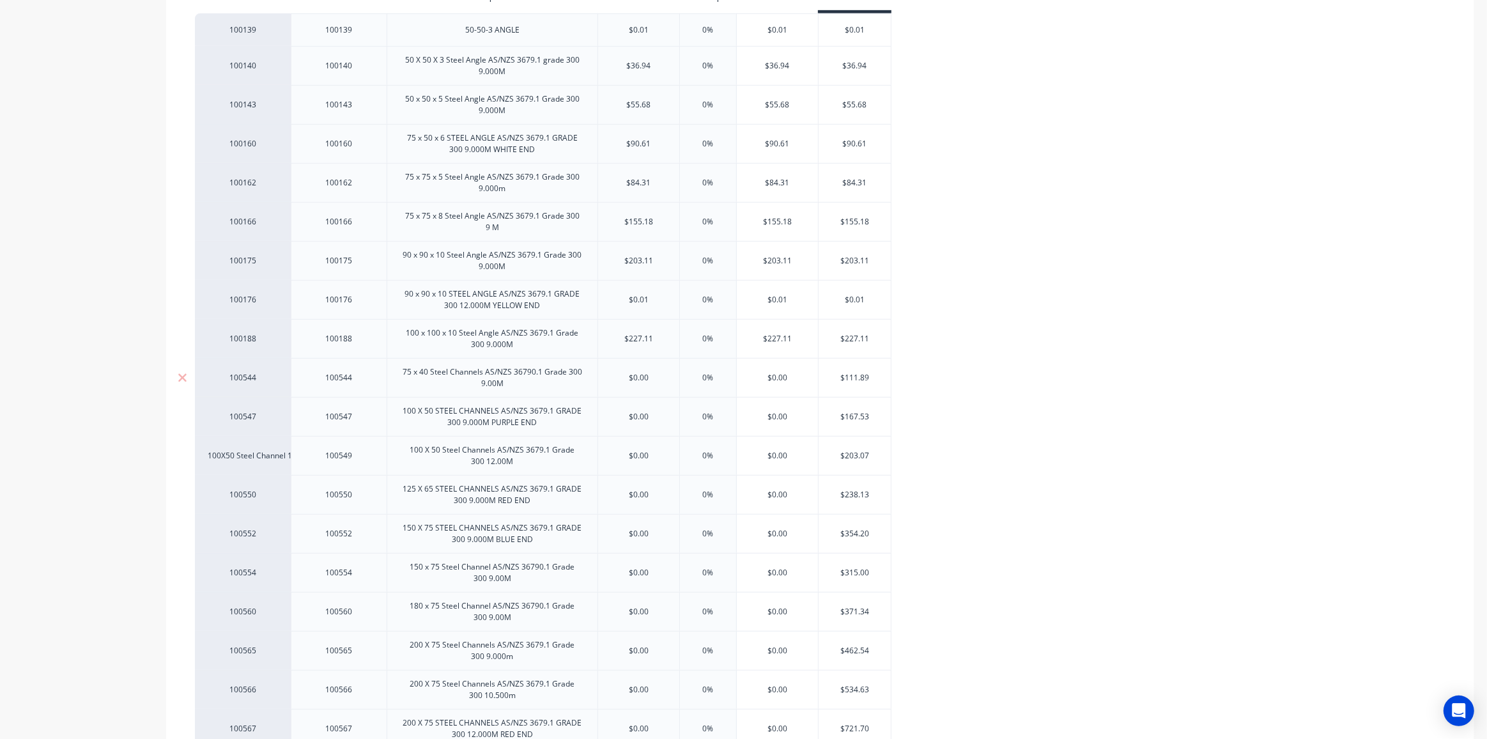
type input "$227.11"
type input "$111.89"
click at [850, 373] on input "$111.89" at bounding box center [855, 378] width 72 height 12
click at [640, 374] on input "$0.00" at bounding box center [638, 378] width 81 height 12
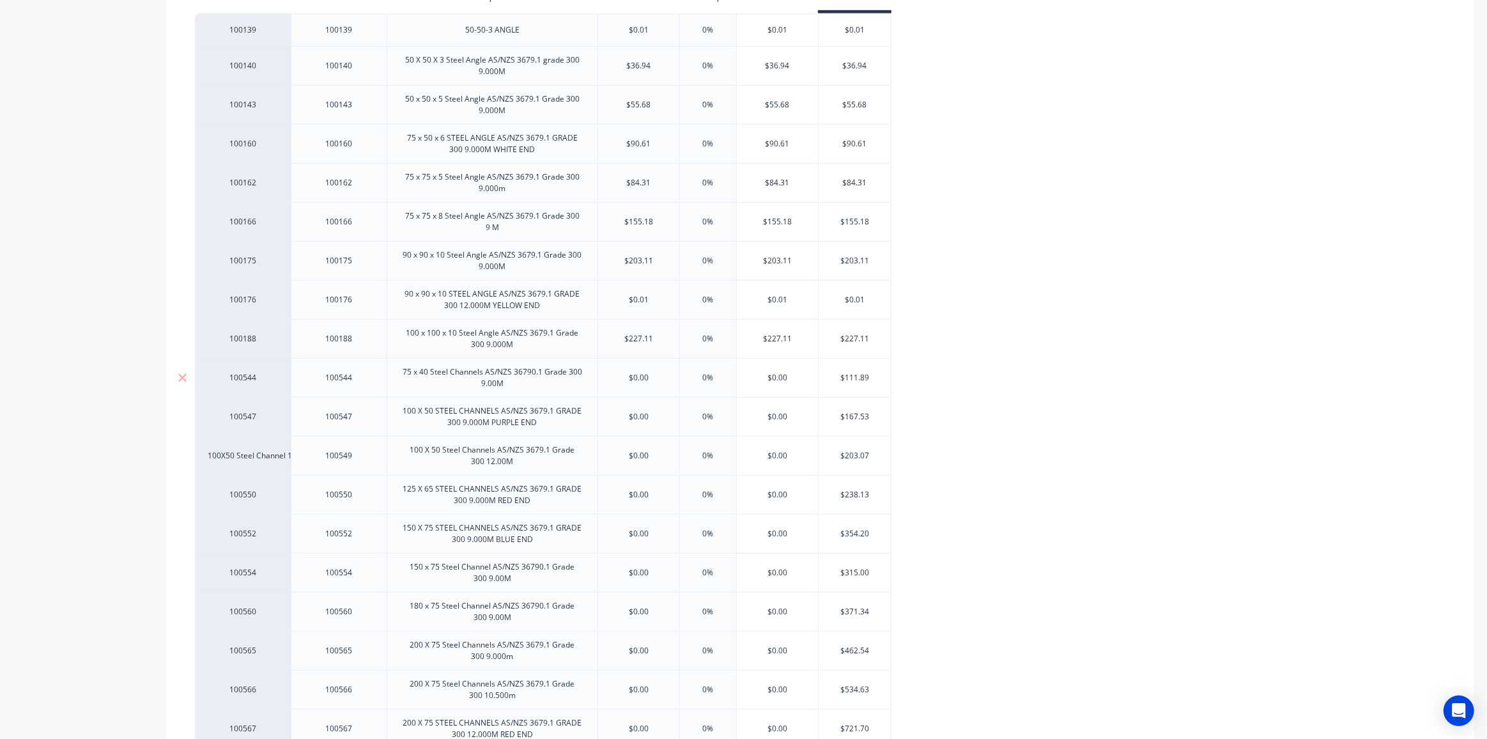
click at [640, 374] on input "$0.00" at bounding box center [638, 378] width 81 height 12
paste input "111.89"
type input "$111.89"
type input "$167.53"
click at [851, 412] on input "$167.53" at bounding box center [855, 417] width 72 height 12
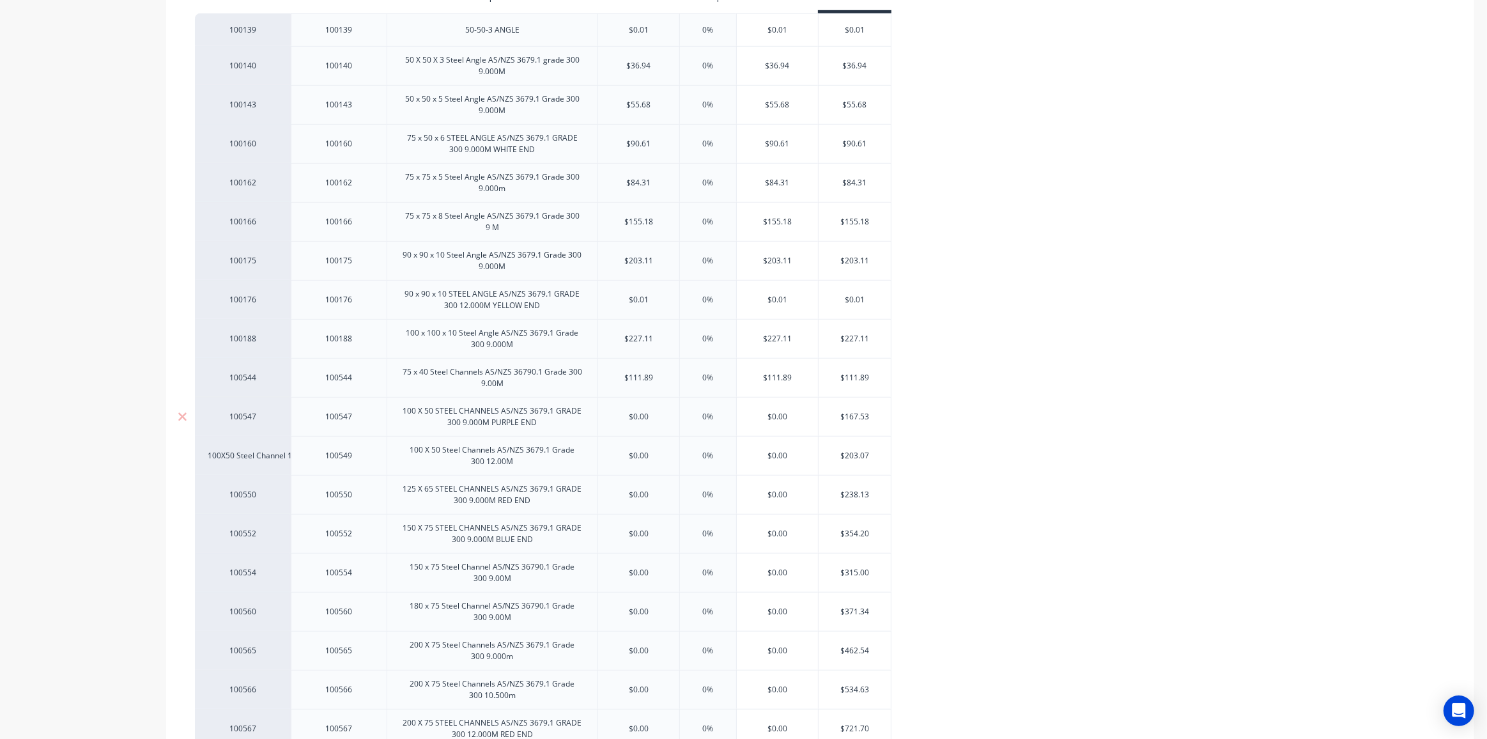
click at [851, 412] on input "$167.53" at bounding box center [855, 417] width 72 height 12
click at [636, 413] on input "$0.00" at bounding box center [638, 417] width 81 height 12
click at [637, 413] on input "$0.00" at bounding box center [638, 417] width 81 height 12
paste input "167.53"
type input "$0167.53.00"
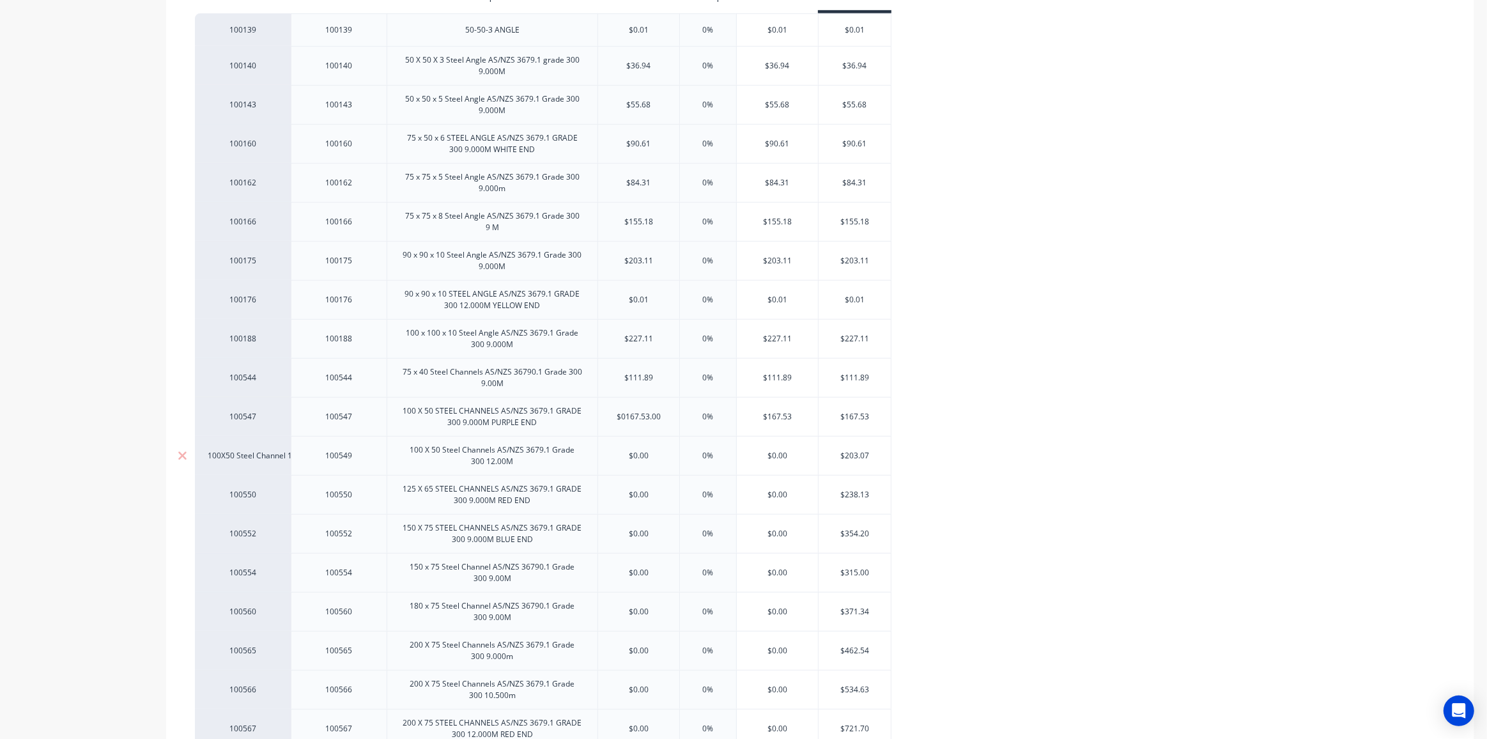
type input "0%"
type input "$203.07"
click at [850, 453] on input "$203.07" at bounding box center [855, 456] width 72 height 12
click at [642, 451] on input "$0.00" at bounding box center [638, 456] width 81 height 12
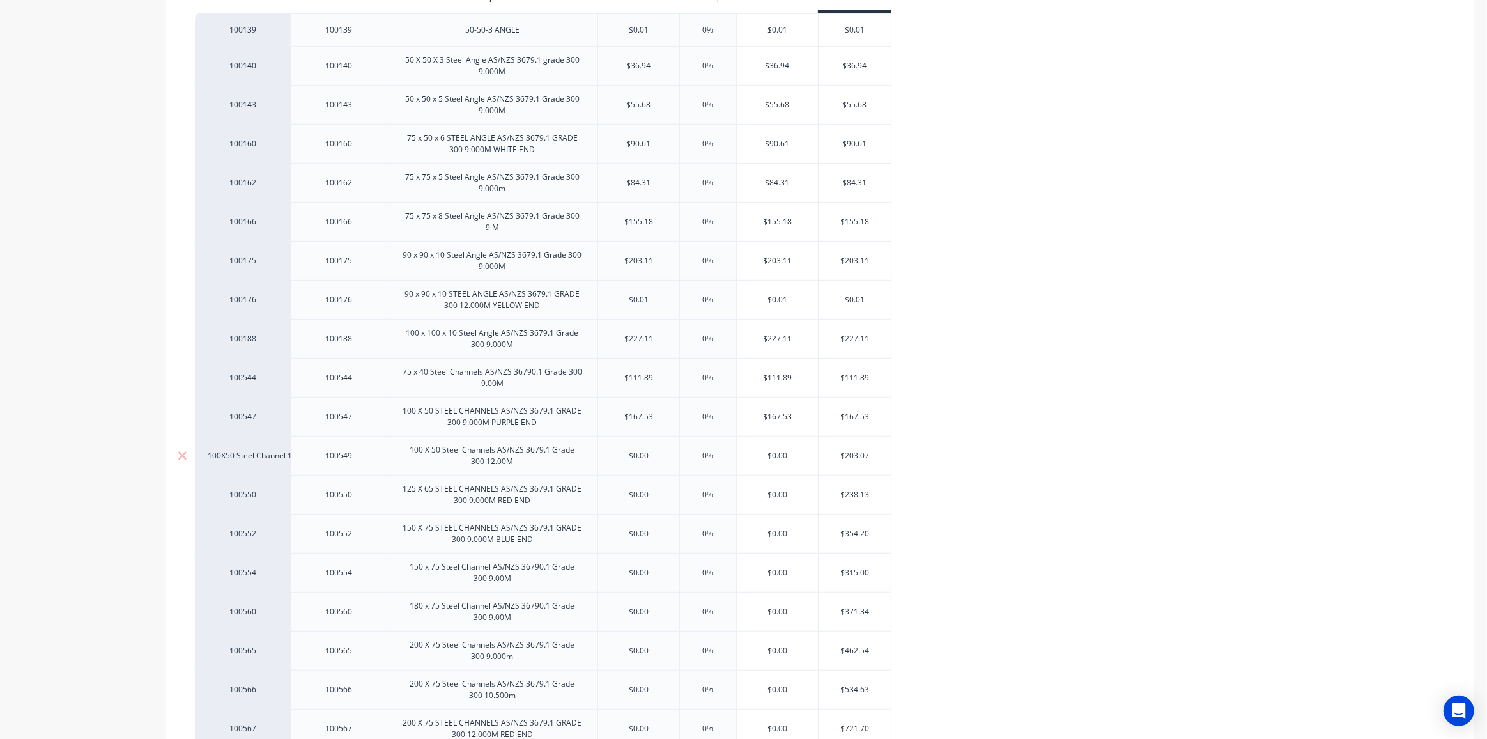
click at [642, 451] on input "$0.00" at bounding box center [638, 456] width 81 height 12
paste input "203.07"
type input "$203.07"
type input "$238.13"
click at [853, 491] on input "$238.13" at bounding box center [855, 495] width 72 height 12
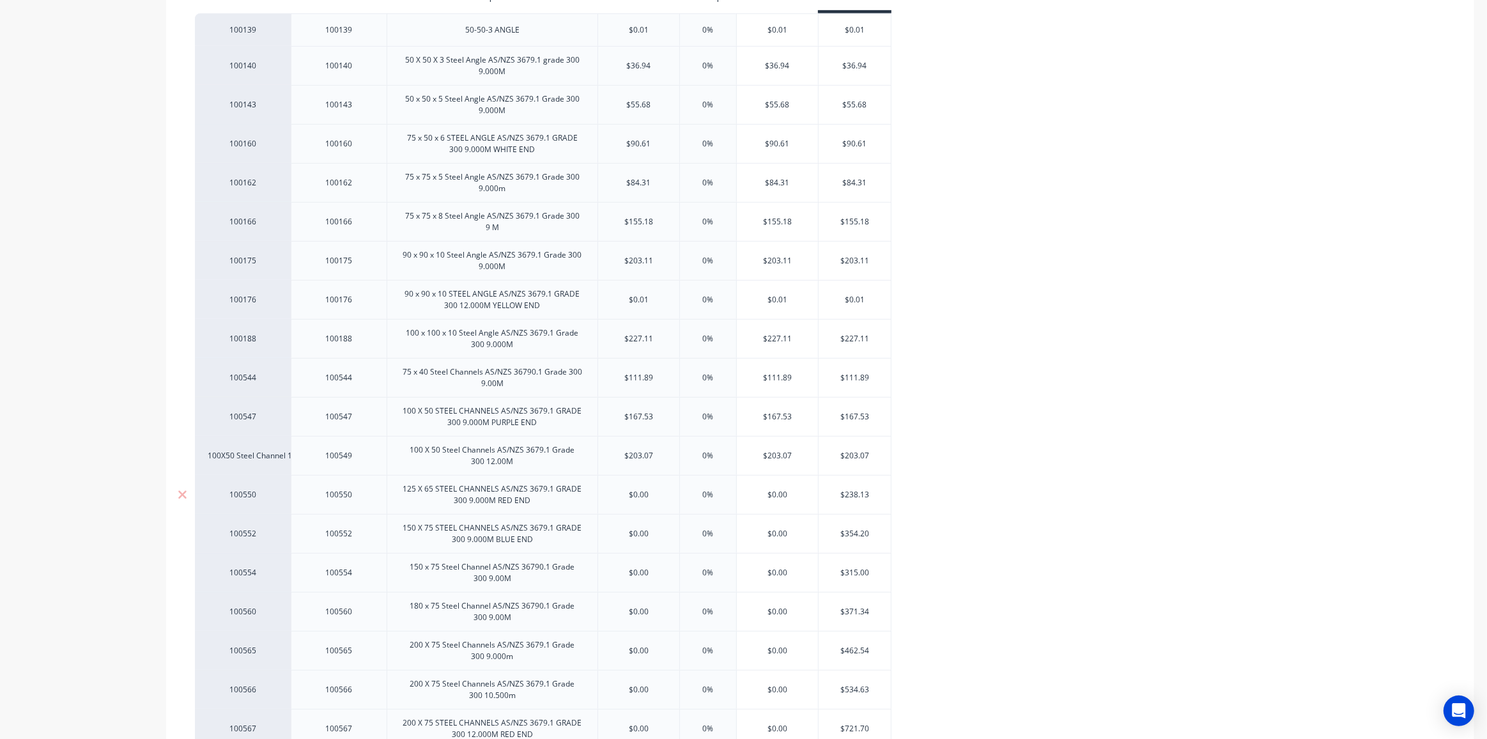
click at [853, 491] on input "$238.13" at bounding box center [855, 495] width 72 height 12
click at [640, 490] on input "$0.00" at bounding box center [638, 495] width 81 height 12
paste input "238.13"
type input "$238.13"
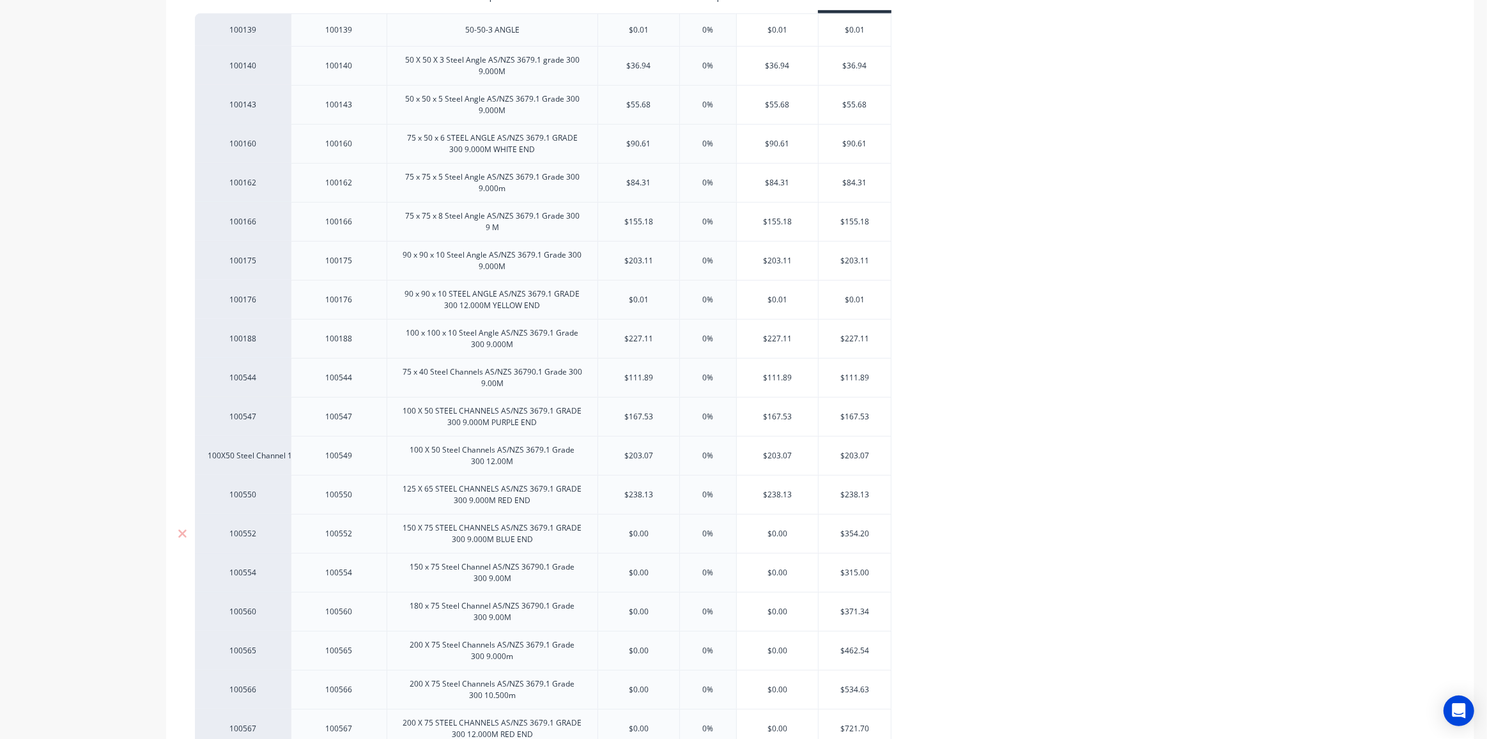
type input "$354.20"
click at [850, 528] on input "$354.20" at bounding box center [855, 534] width 72 height 12
click at [633, 529] on input "$0.00" at bounding box center [638, 534] width 81 height 12
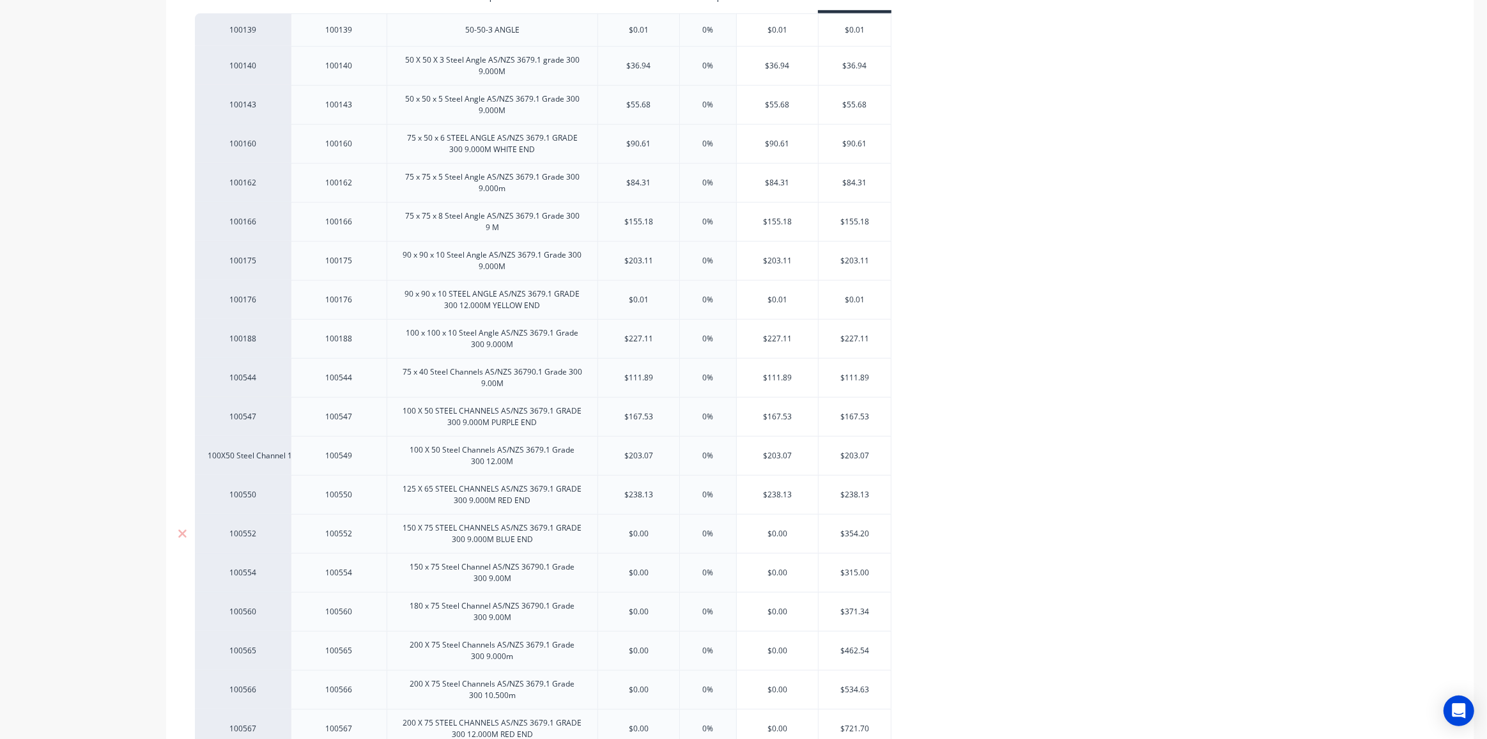
paste input "354.2"
type input "$354.20"
type input "$315.00"
click at [852, 567] on input "$315.00" at bounding box center [855, 573] width 72 height 12
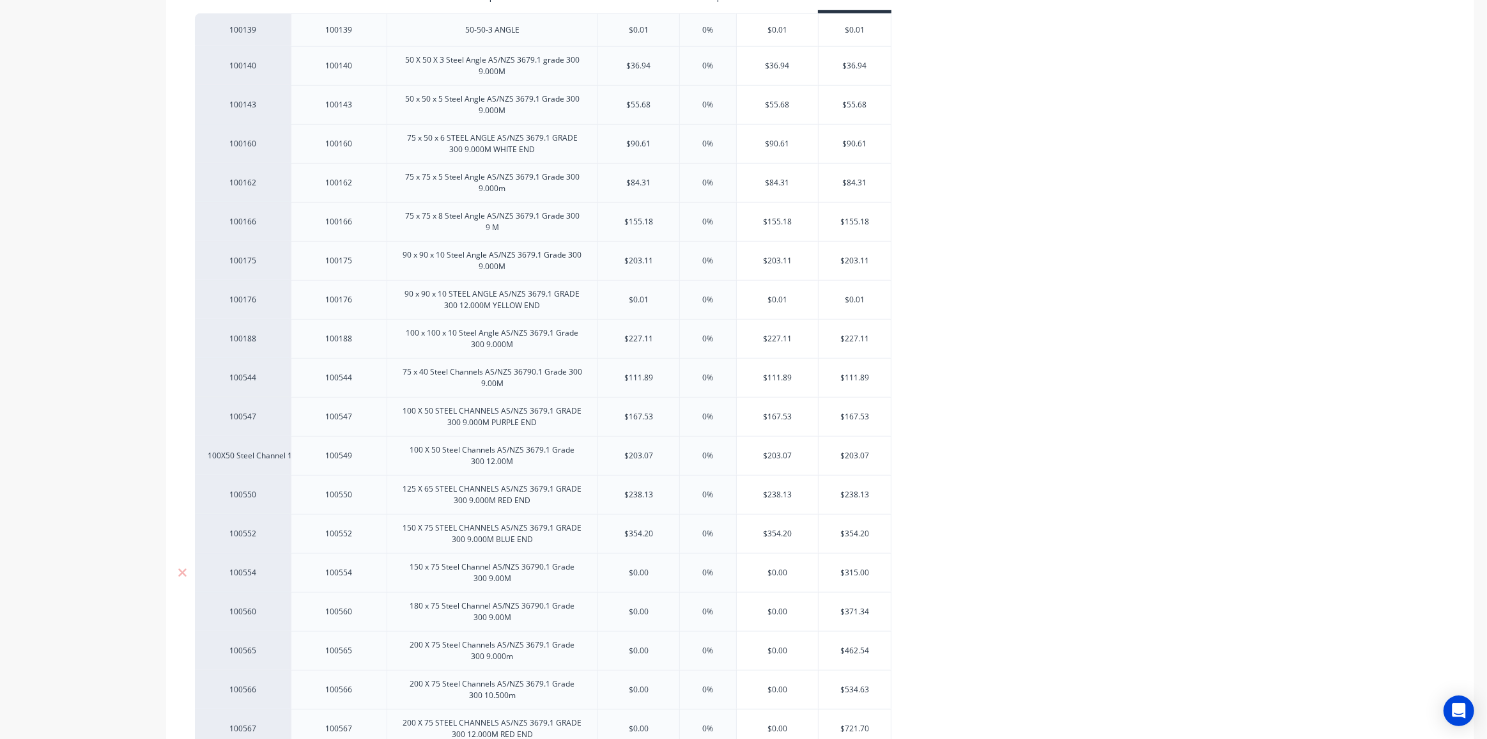
click at [639, 568] on input "$0.00" at bounding box center [638, 573] width 81 height 12
paste input "315"
type input "$315.00"
click at [1033, 552] on div "100139 100139 50-50-3 ANGLE $0.01 .01 0% $0.01 $0.01 100140 100140 50 X 50 X 3 …" at bounding box center [820, 666] width 1251 height 1307
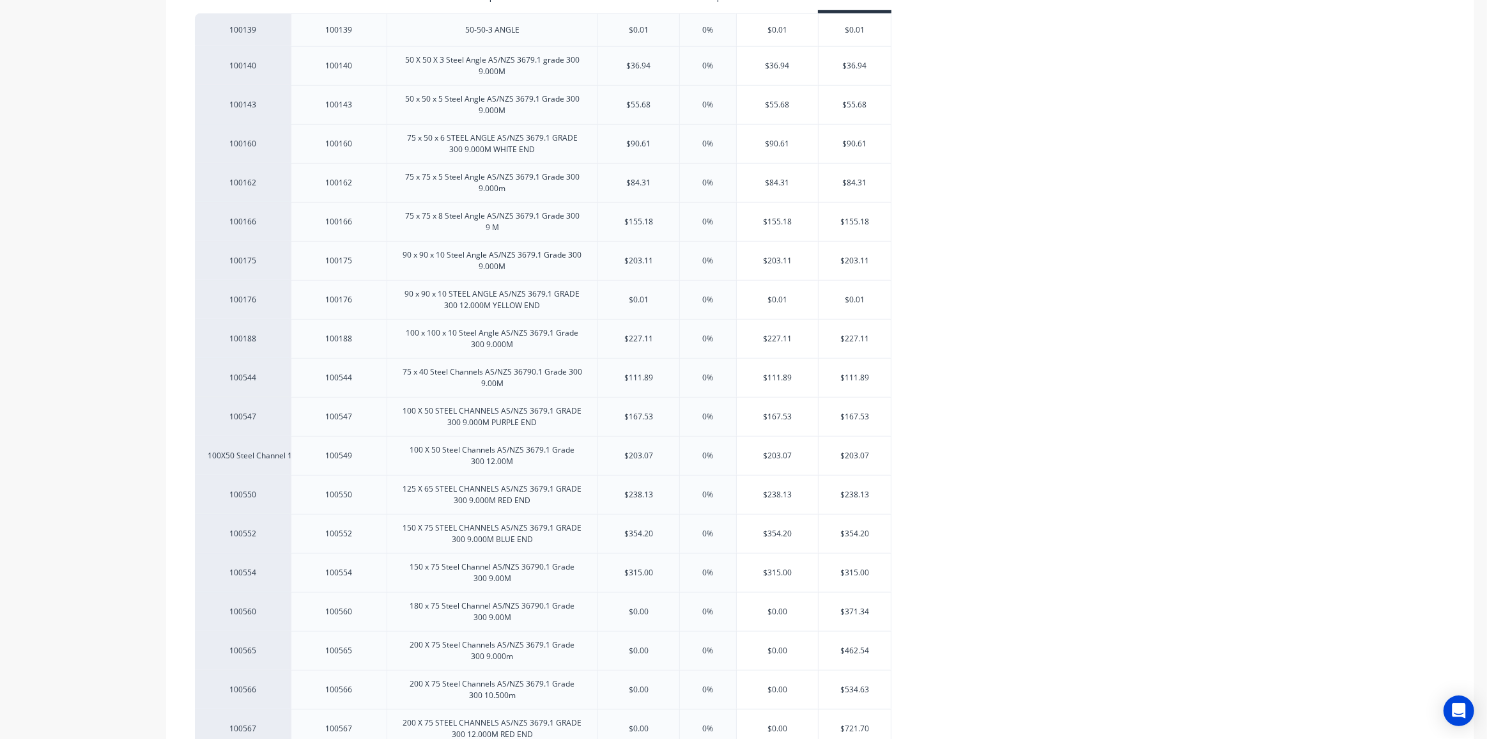
scroll to position [1220, 0]
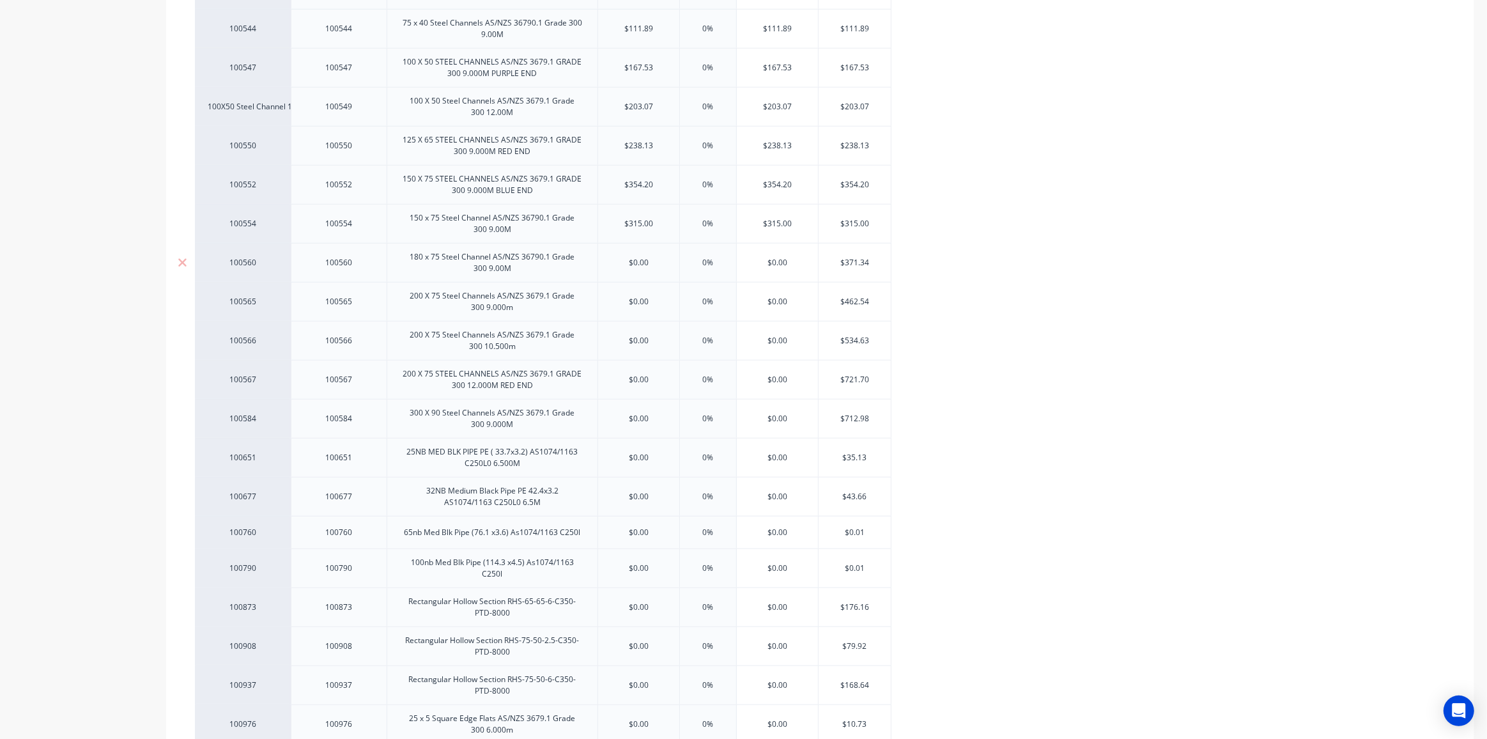
type input "$371.34"
click at [849, 257] on input "$371.34" at bounding box center [855, 263] width 72 height 12
click at [638, 257] on input "$0.00" at bounding box center [638, 263] width 81 height 12
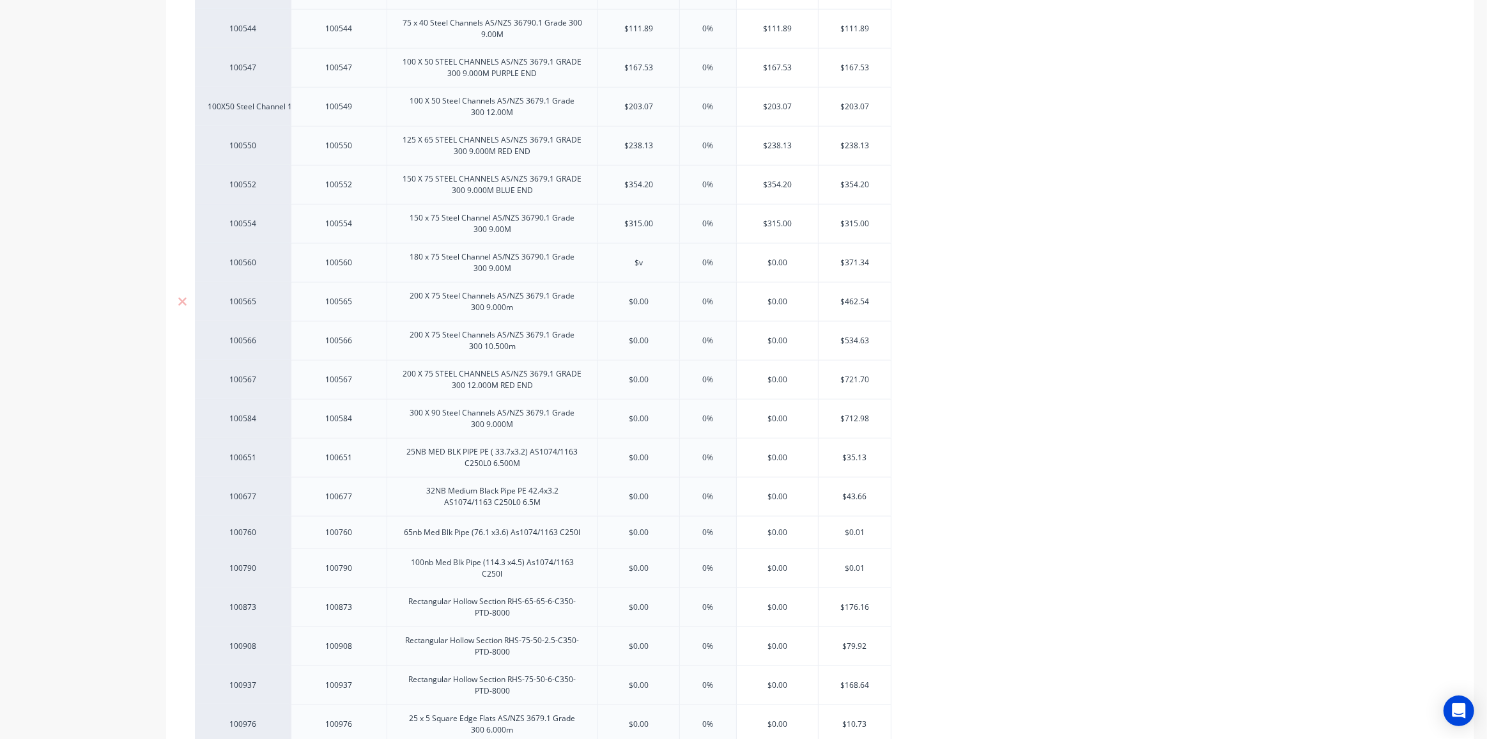
type input "$v"
type input "$462.54"
click at [853, 296] on input "$462.54" at bounding box center [855, 302] width 72 height 12
click at [636, 298] on input "$0.00" at bounding box center [638, 302] width 81 height 12
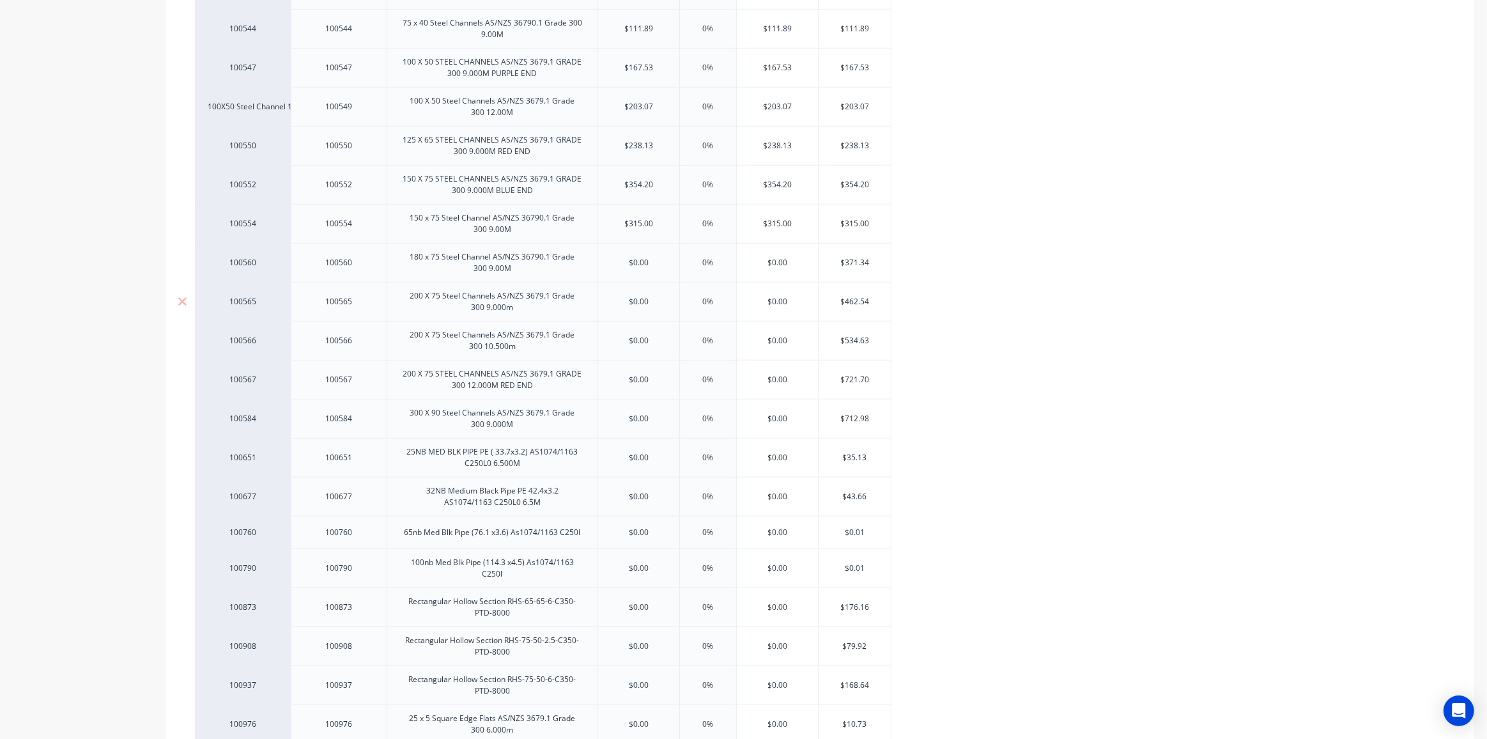
click at [636, 298] on input "$0.00" at bounding box center [638, 302] width 81 height 12
paste input "462.54"
type input "$462.54"
type input "$534.63"
click at [848, 336] on input "$534.63" at bounding box center [855, 341] width 72 height 12
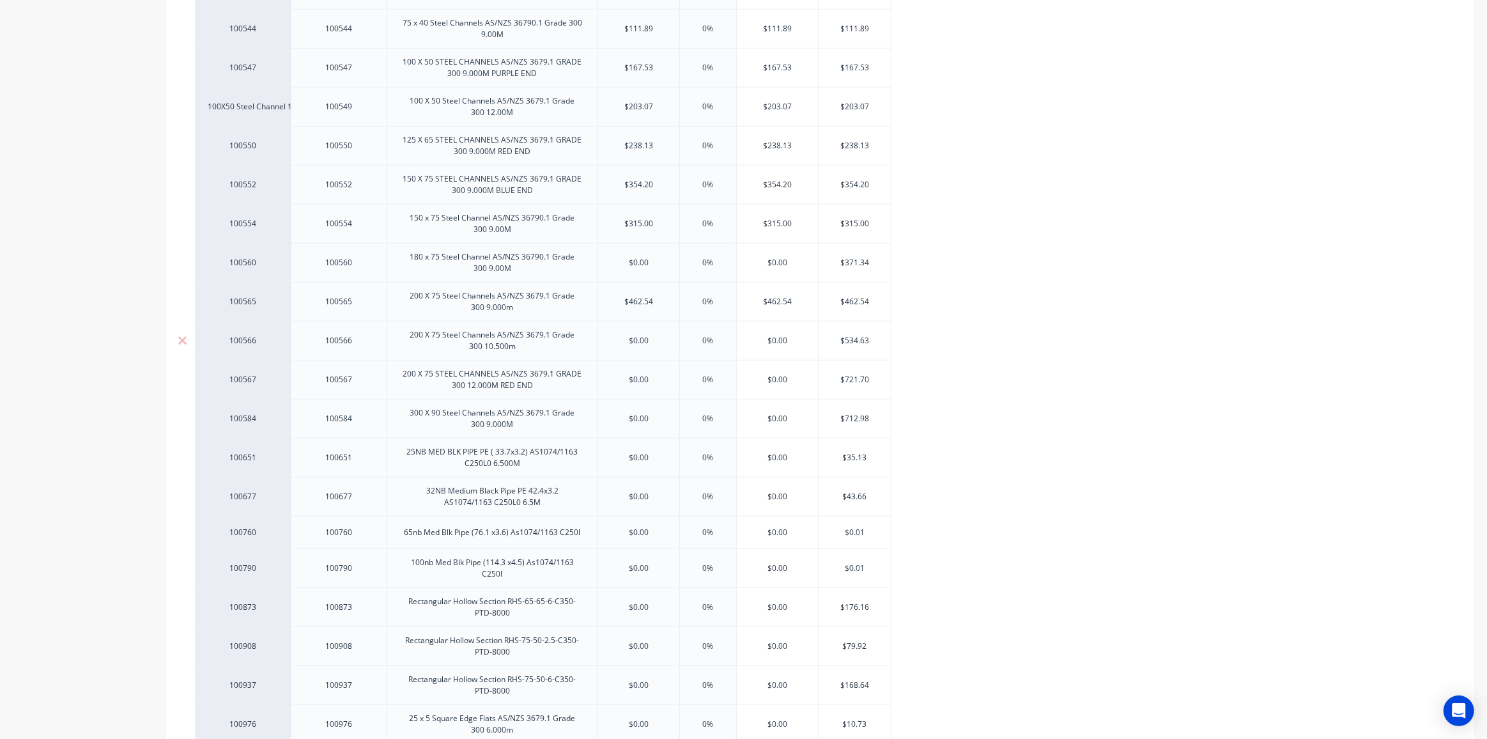
click at [848, 336] on input "$534.63" at bounding box center [855, 341] width 72 height 12
click at [637, 335] on input "$0.00" at bounding box center [638, 341] width 81 height 12
paste input "534.63"
type input "$534.63"
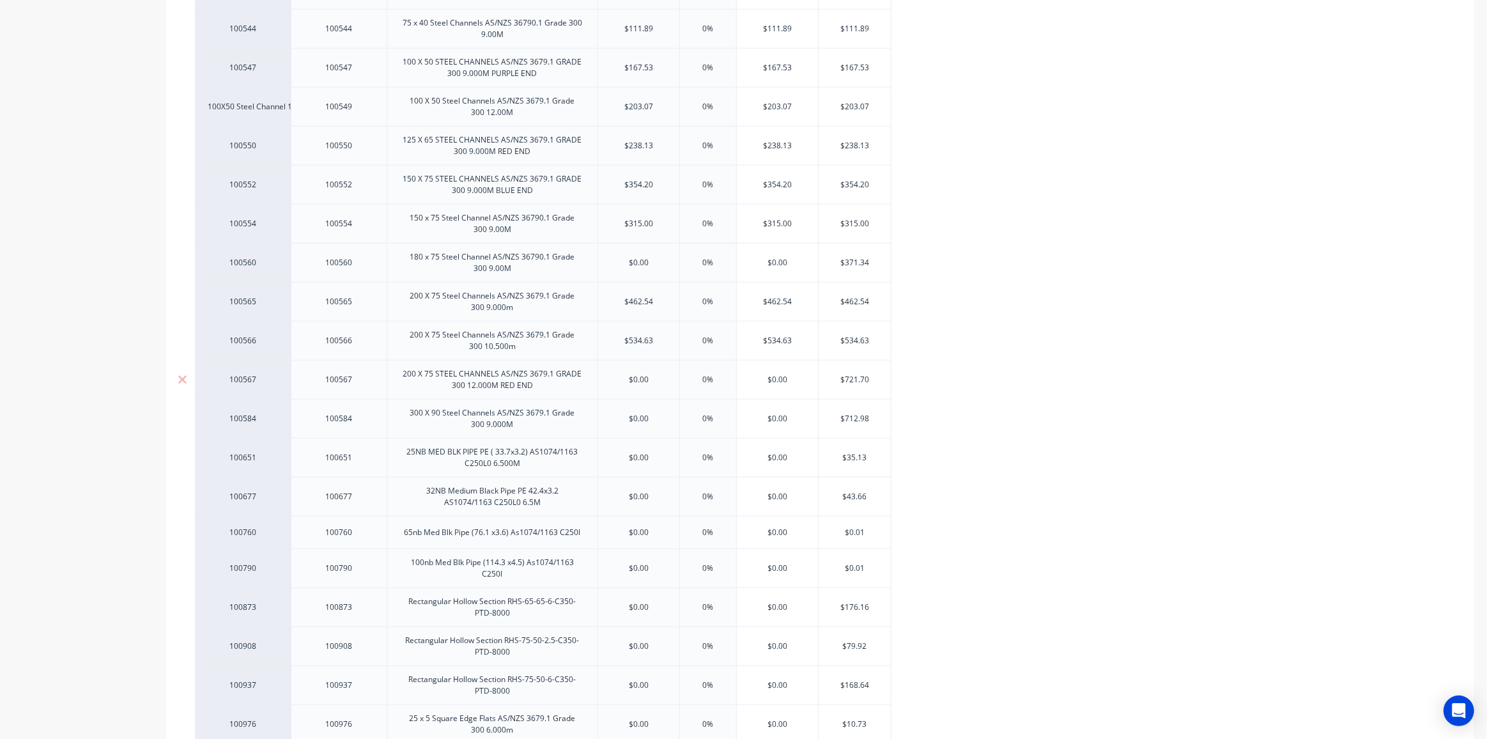
type input "$721.70"
click at [851, 374] on input "$721.70" at bounding box center [855, 380] width 72 height 12
click at [637, 374] on input "$0.00" at bounding box center [638, 380] width 81 height 12
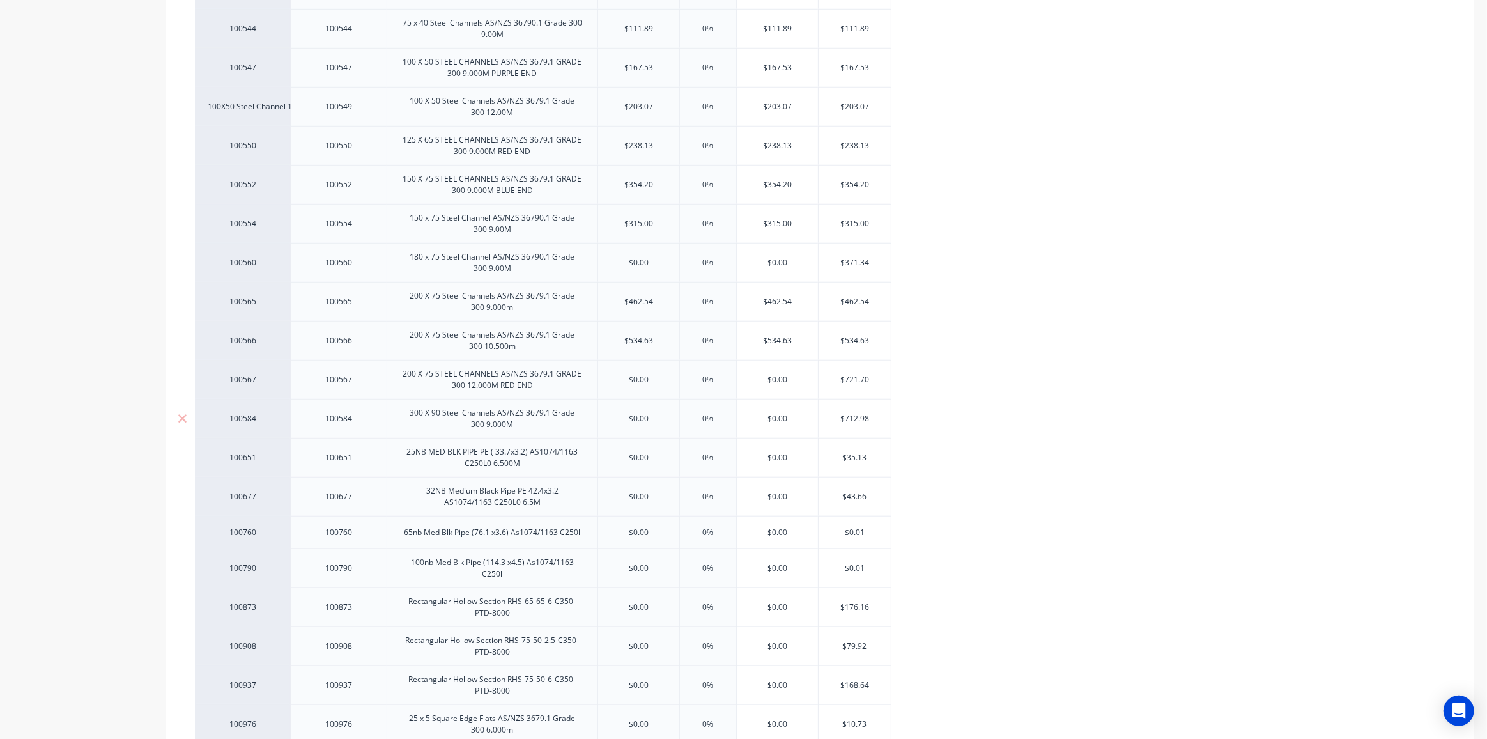
paste input "721.7"
type input "$721.70"
type input "$712.98"
click at [852, 413] on input "$712.98" at bounding box center [855, 419] width 72 height 12
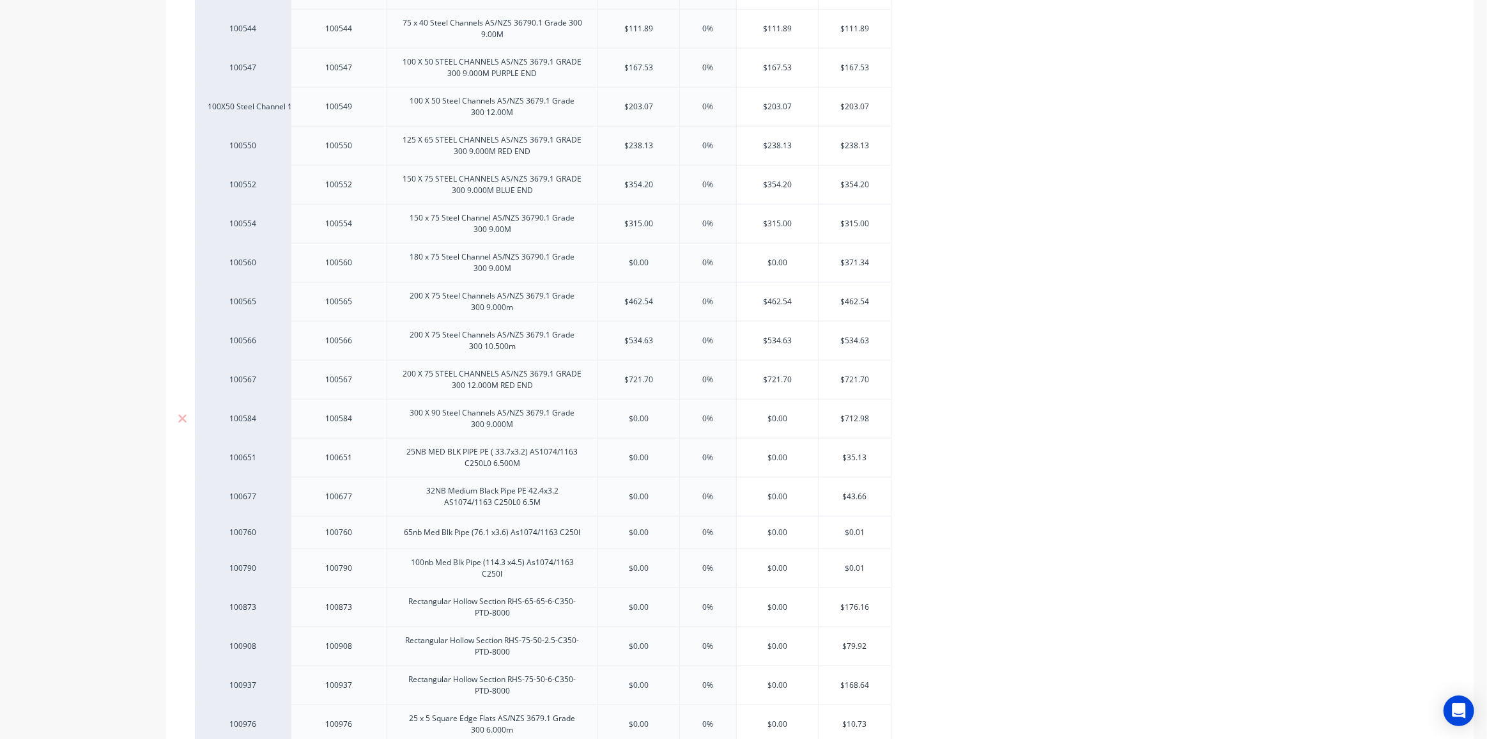
click at [638, 413] on input "$0.00" at bounding box center [638, 419] width 81 height 12
paste input "712.98"
type input "$712.98"
type input "$35.13"
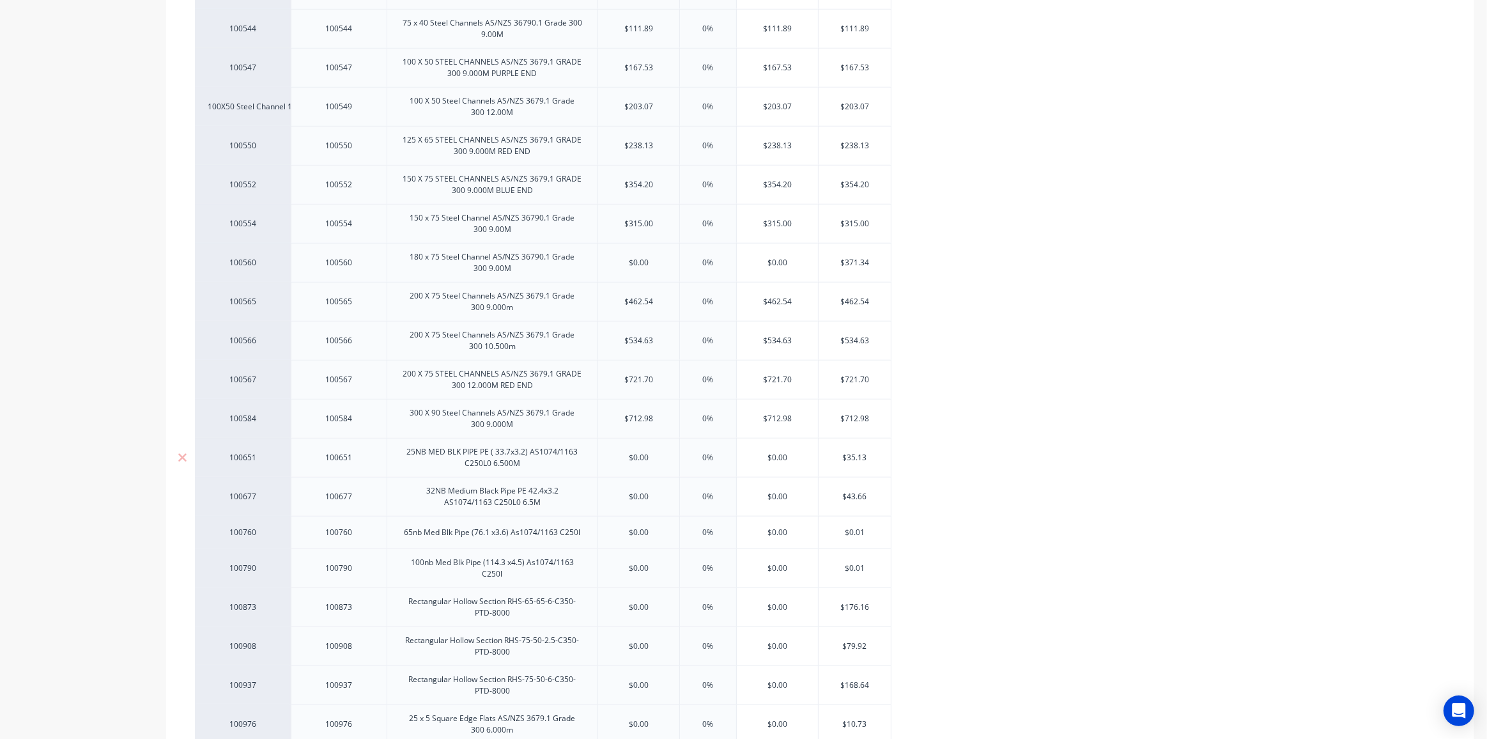
click at [858, 452] on input "$35.13" at bounding box center [855, 458] width 72 height 12
click at [641, 452] on input "$0.00" at bounding box center [638, 458] width 81 height 12
paste input "35.13"
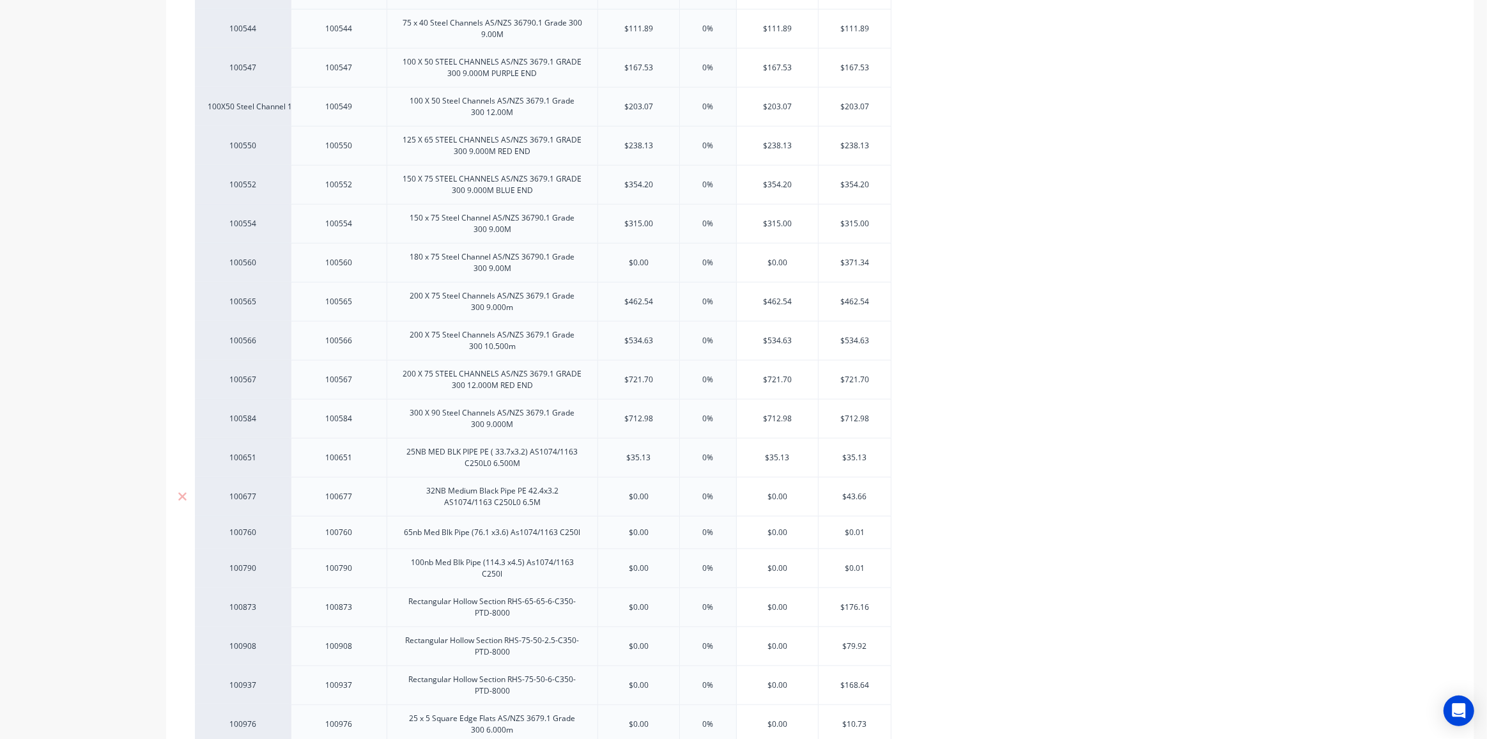
type input "$35.13"
type input "$43.66"
click at [850, 491] on input "$43.66" at bounding box center [855, 497] width 72 height 12
click at [635, 494] on input "$0.00" at bounding box center [638, 497] width 81 height 12
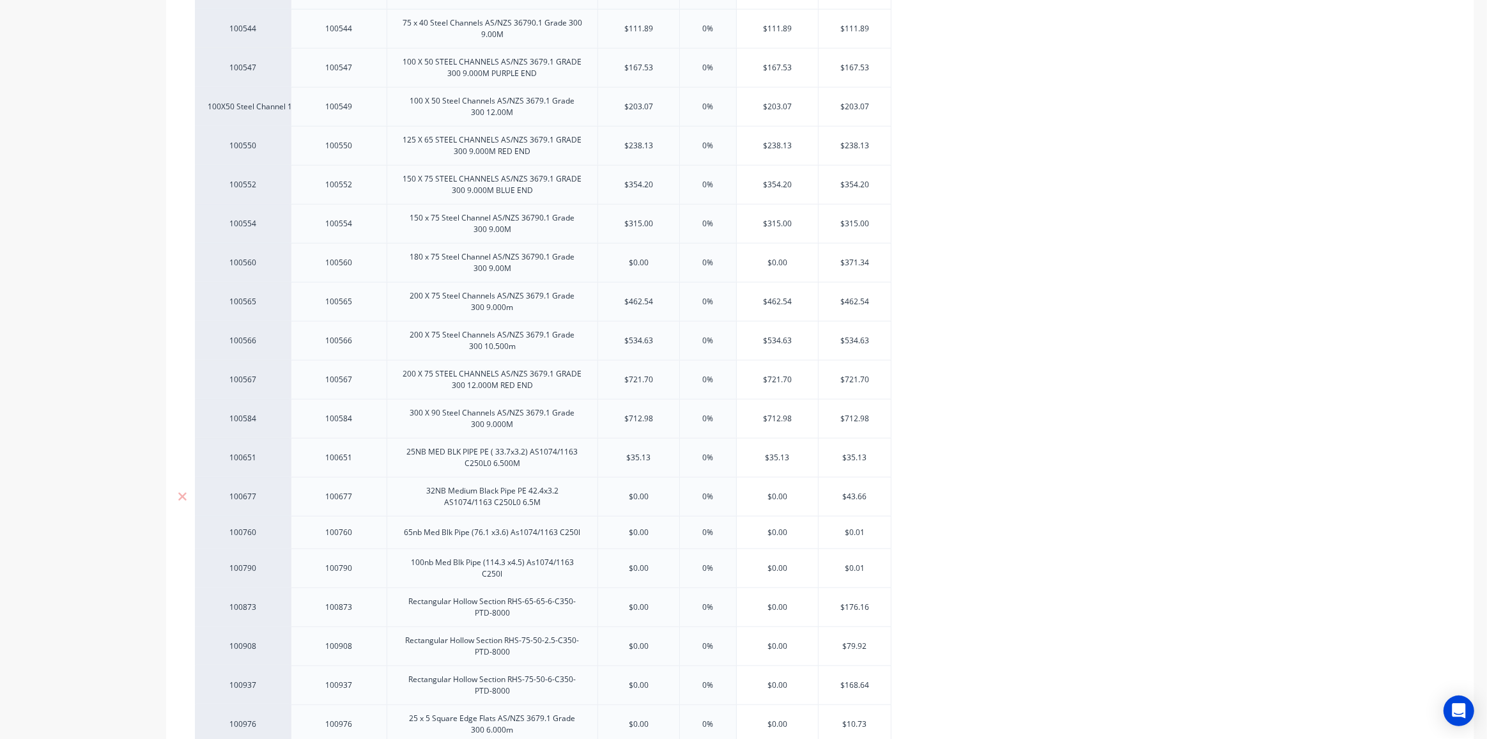
click at [635, 493] on input "$0.00" at bounding box center [638, 497] width 81 height 12
paste input "43.66"
type input "$43.66"
type input "$0.01"
click at [855, 527] on input "$0.01" at bounding box center [855, 533] width 72 height 12
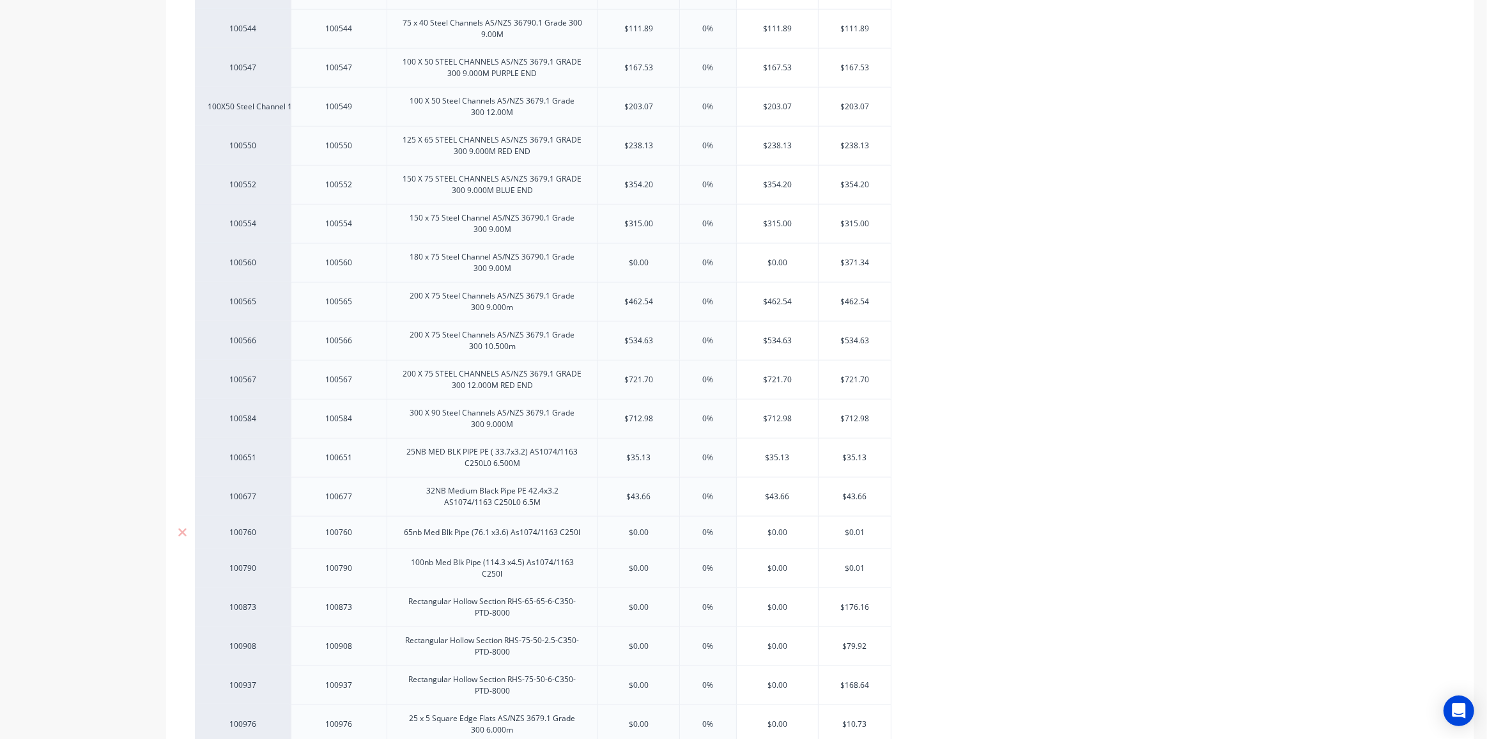
click at [855, 527] on input "$0.01" at bounding box center [855, 533] width 72 height 12
click at [637, 527] on input "$0.00" at bounding box center [638, 533] width 81 height 12
click at [638, 527] on input "$0.00" at bounding box center [638, 533] width 81 height 12
paste input "1"
type input "$0.01"
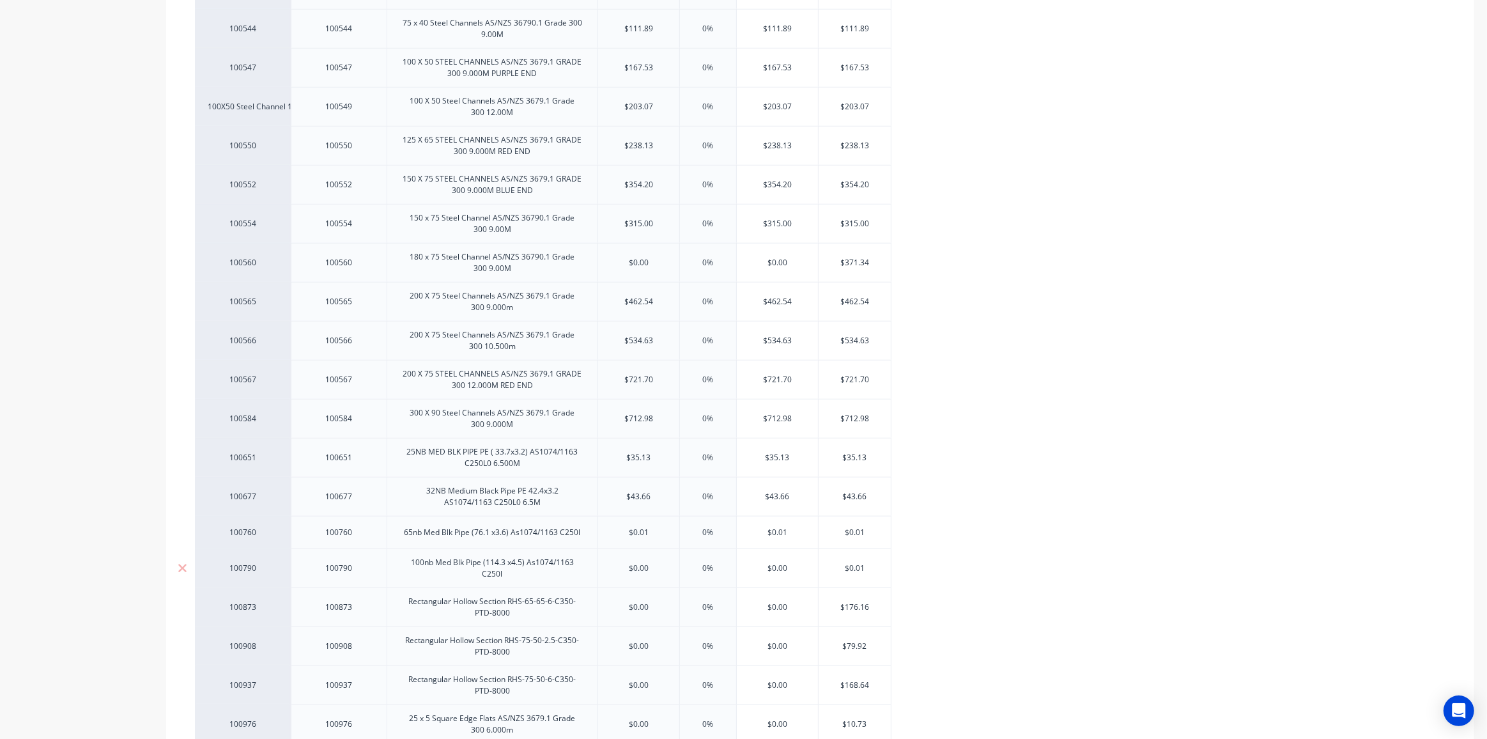
click at [638, 563] on input "$0.00" at bounding box center [638, 569] width 81 height 12
paste input "0.01"
type input "$0.01"
type input "$176.16"
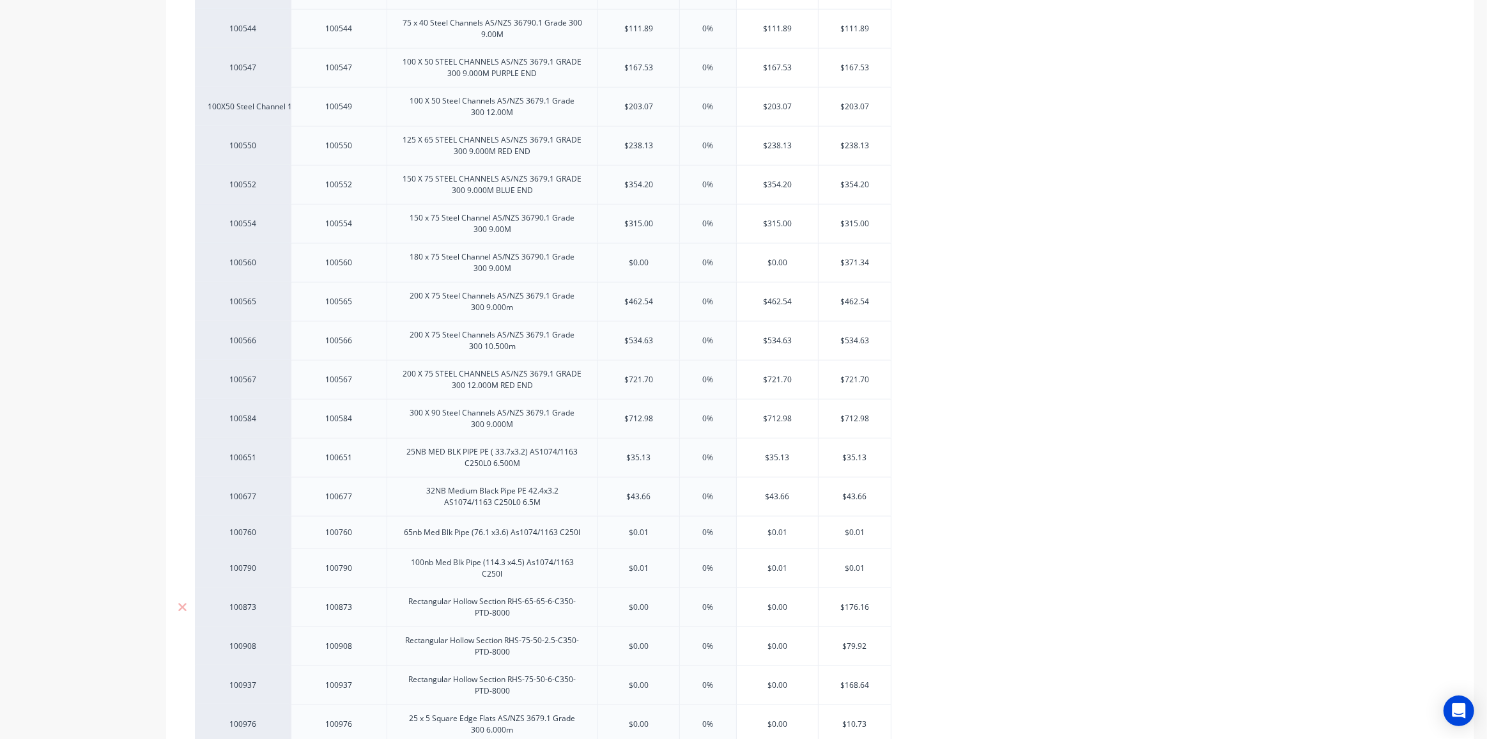
click at [851, 602] on input "$176.16" at bounding box center [855, 608] width 72 height 12
click at [632, 602] on input "$0.00" at bounding box center [638, 608] width 81 height 12
paste input "176.16"
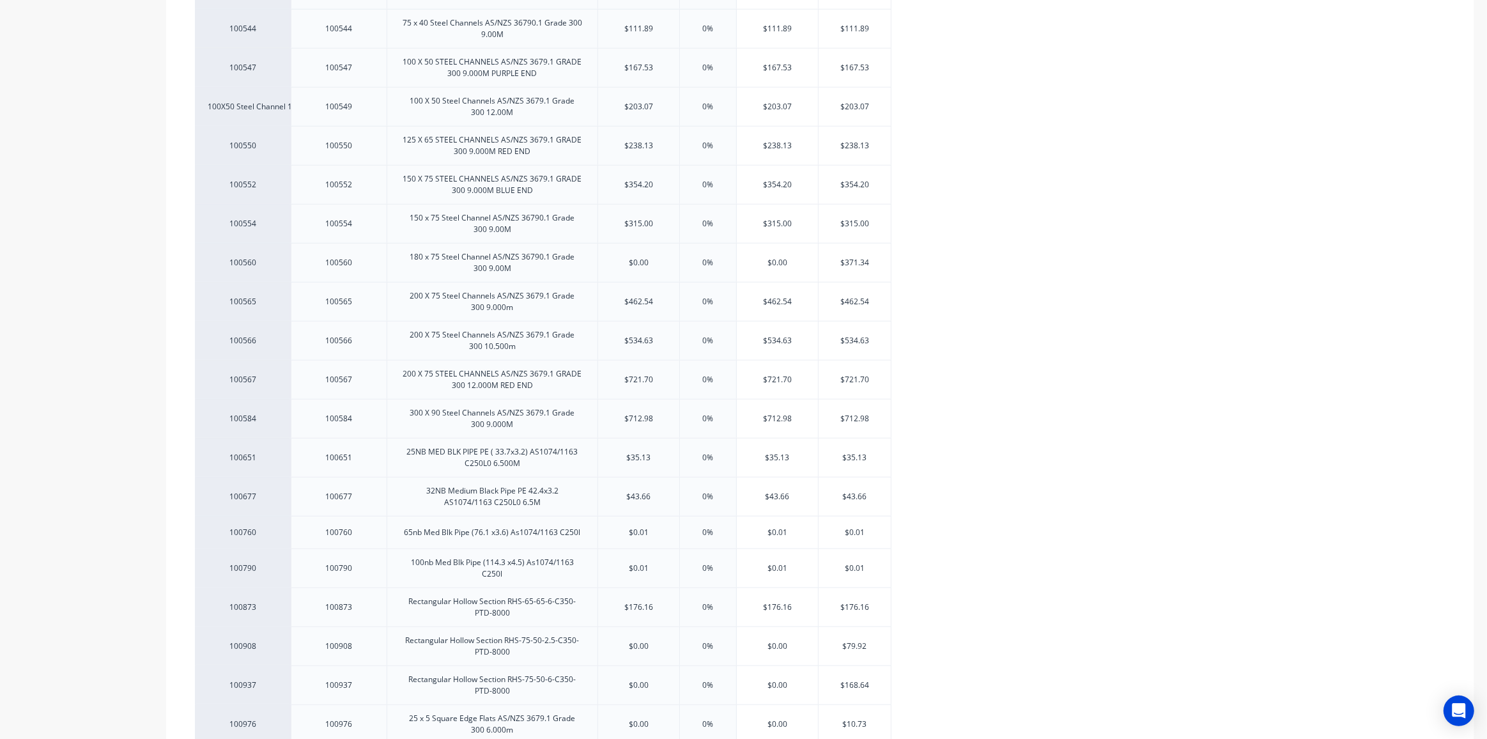
scroll to position [1569, 0]
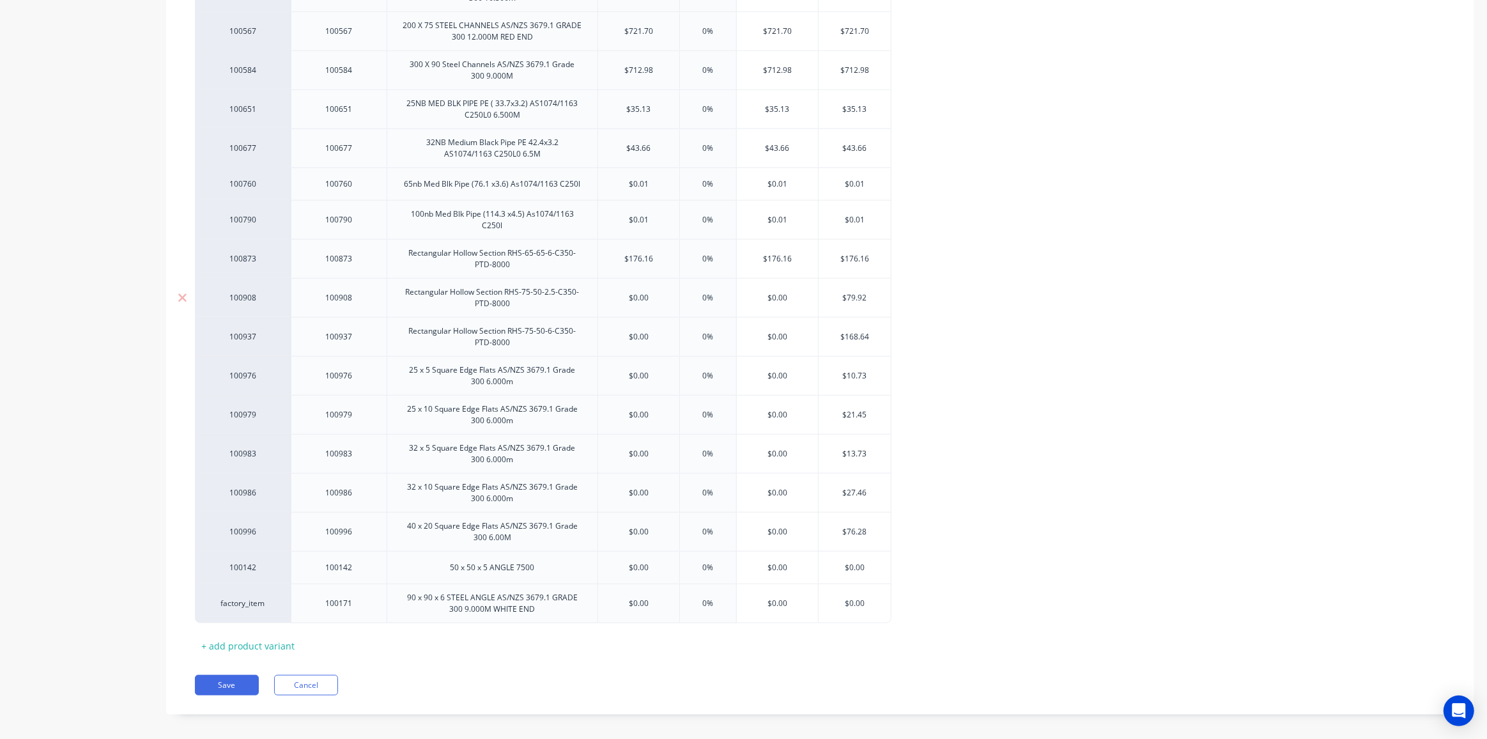
type input "$176.16"
type input "$79.92"
click at [855, 292] on input "$79.92" at bounding box center [855, 298] width 72 height 12
click at [637, 292] on input "$0.00" at bounding box center [638, 298] width 81 height 12
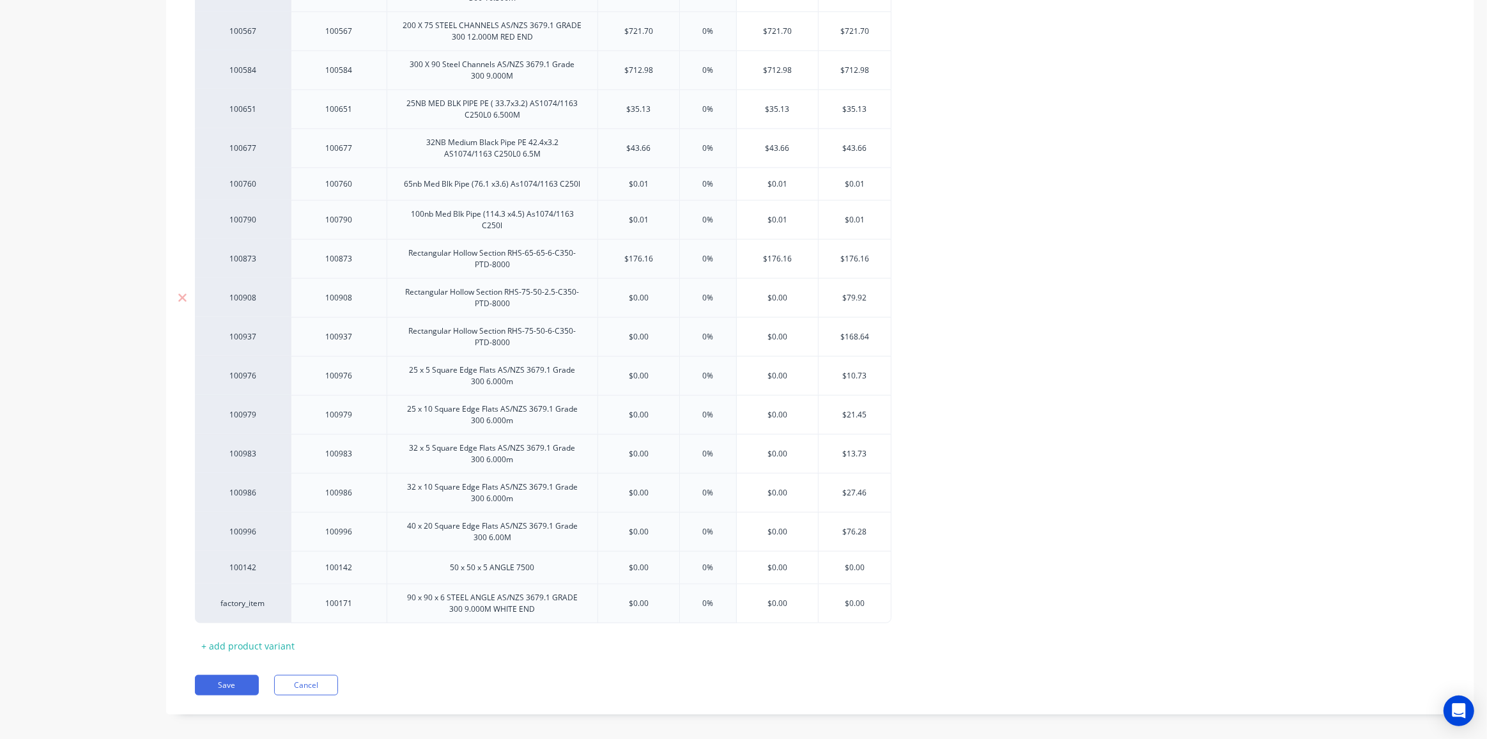
click at [637, 292] on input "$0.00" at bounding box center [638, 298] width 81 height 12
type input "$v"
type input "$168.64"
click at [848, 331] on input "$168.64" at bounding box center [855, 337] width 72 height 12
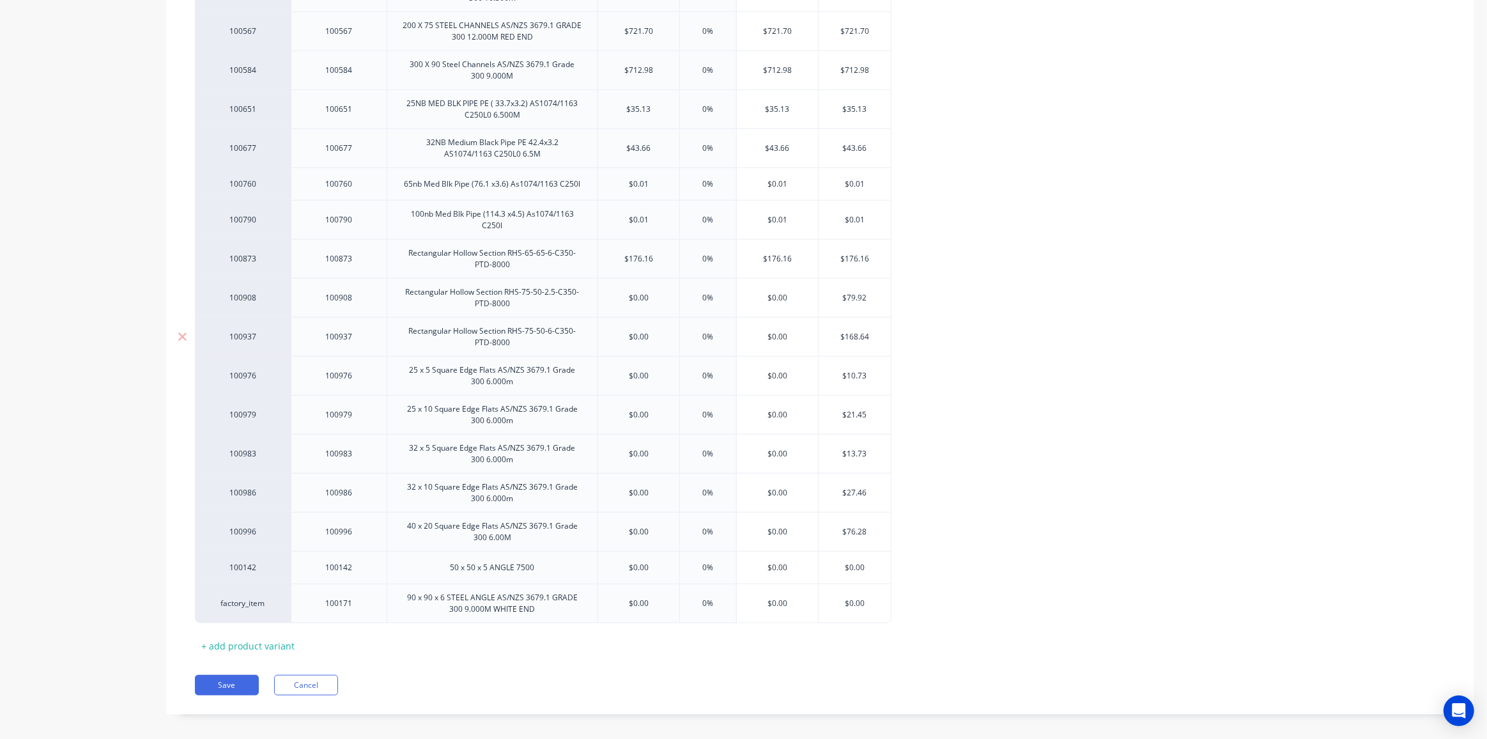
click at [637, 331] on input "$0.00" at bounding box center [638, 337] width 81 height 12
paste input "168.64"
type input "$168.64"
click at [852, 292] on input "$79.92" at bounding box center [855, 298] width 72 height 12
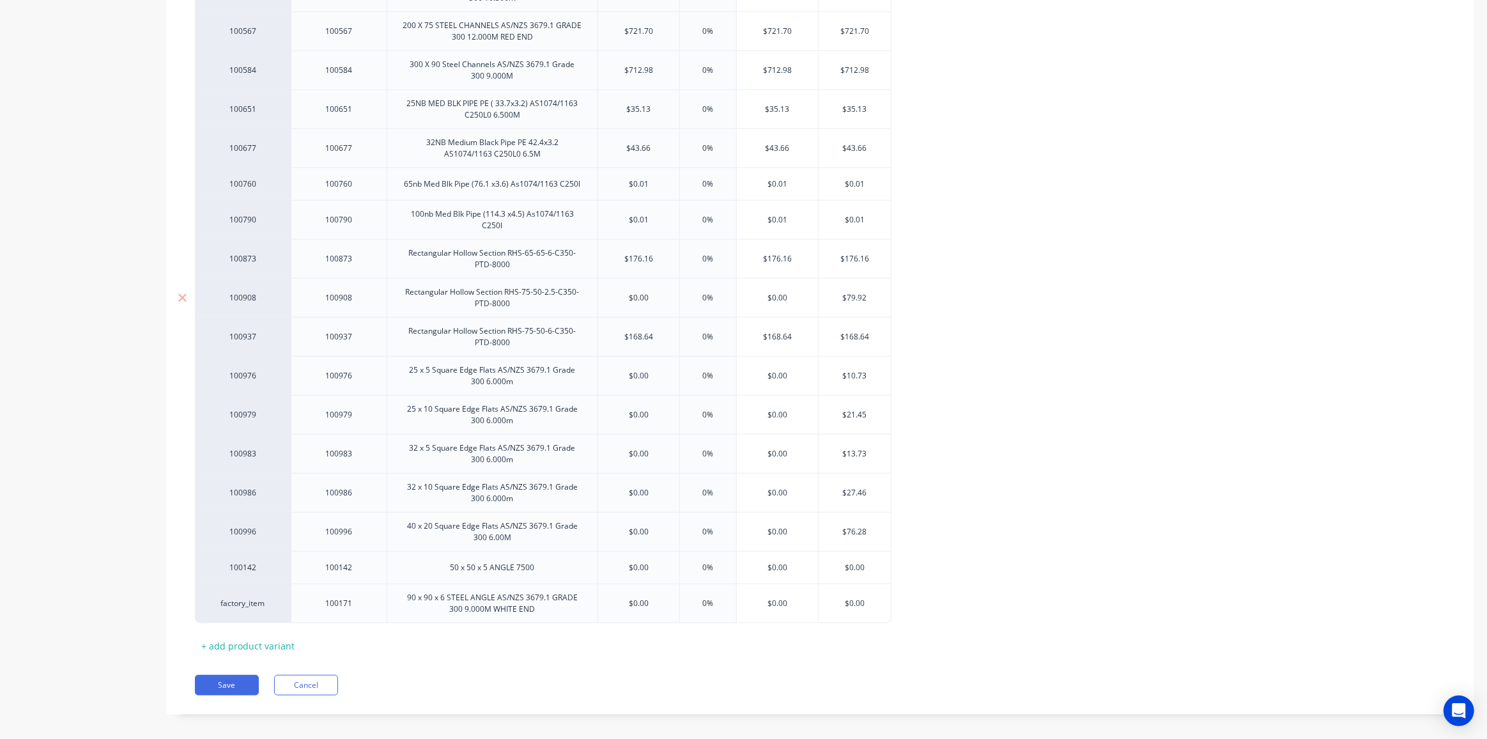
click at [852, 292] on input "$79.92" at bounding box center [855, 298] width 72 height 12
click at [637, 292] on input "$0.00" at bounding box center [638, 298] width 81 height 12
paste input "79.92"
type input "$79.92"
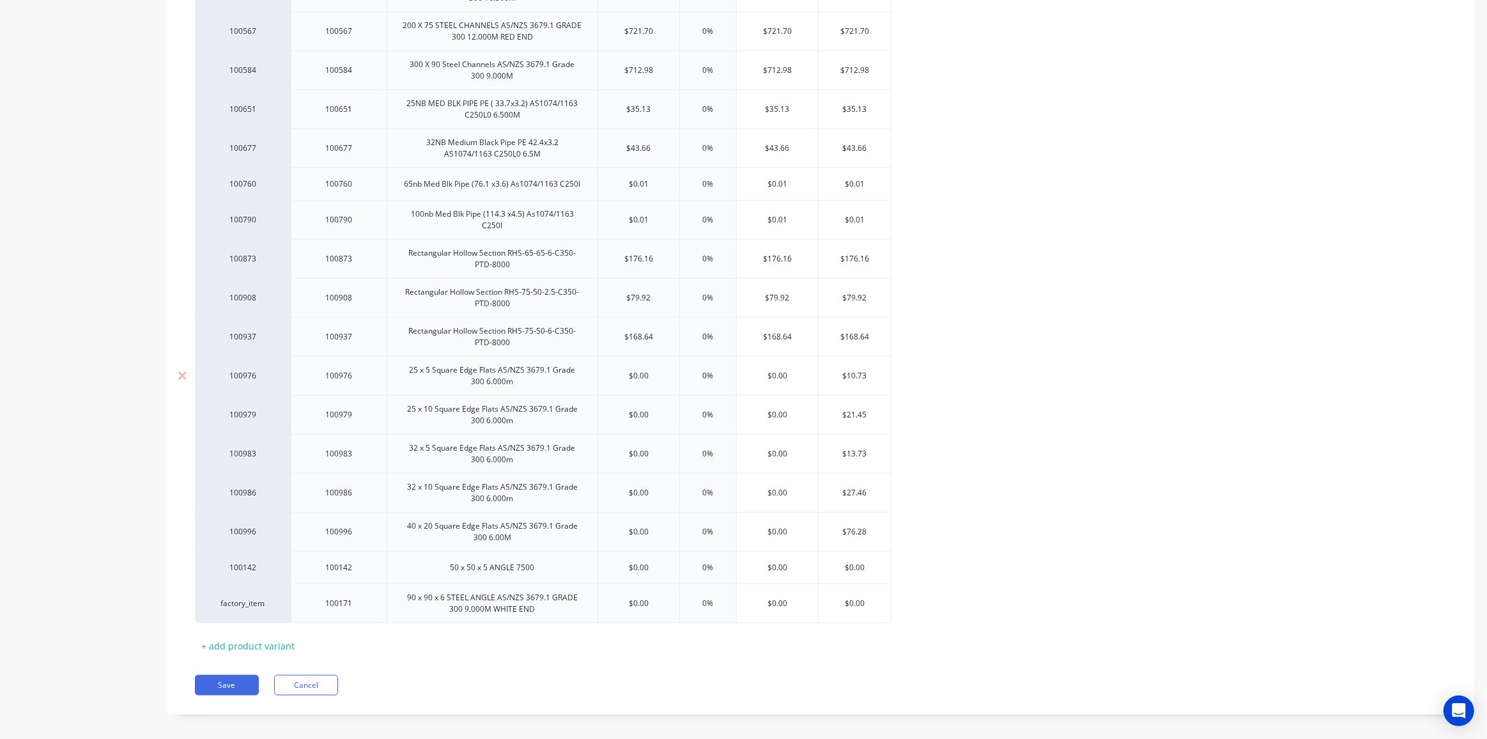
type input "$10.73"
click at [853, 370] on input "$10.73" at bounding box center [855, 376] width 72 height 12
click at [641, 370] on input "$0.00" at bounding box center [638, 376] width 81 height 12
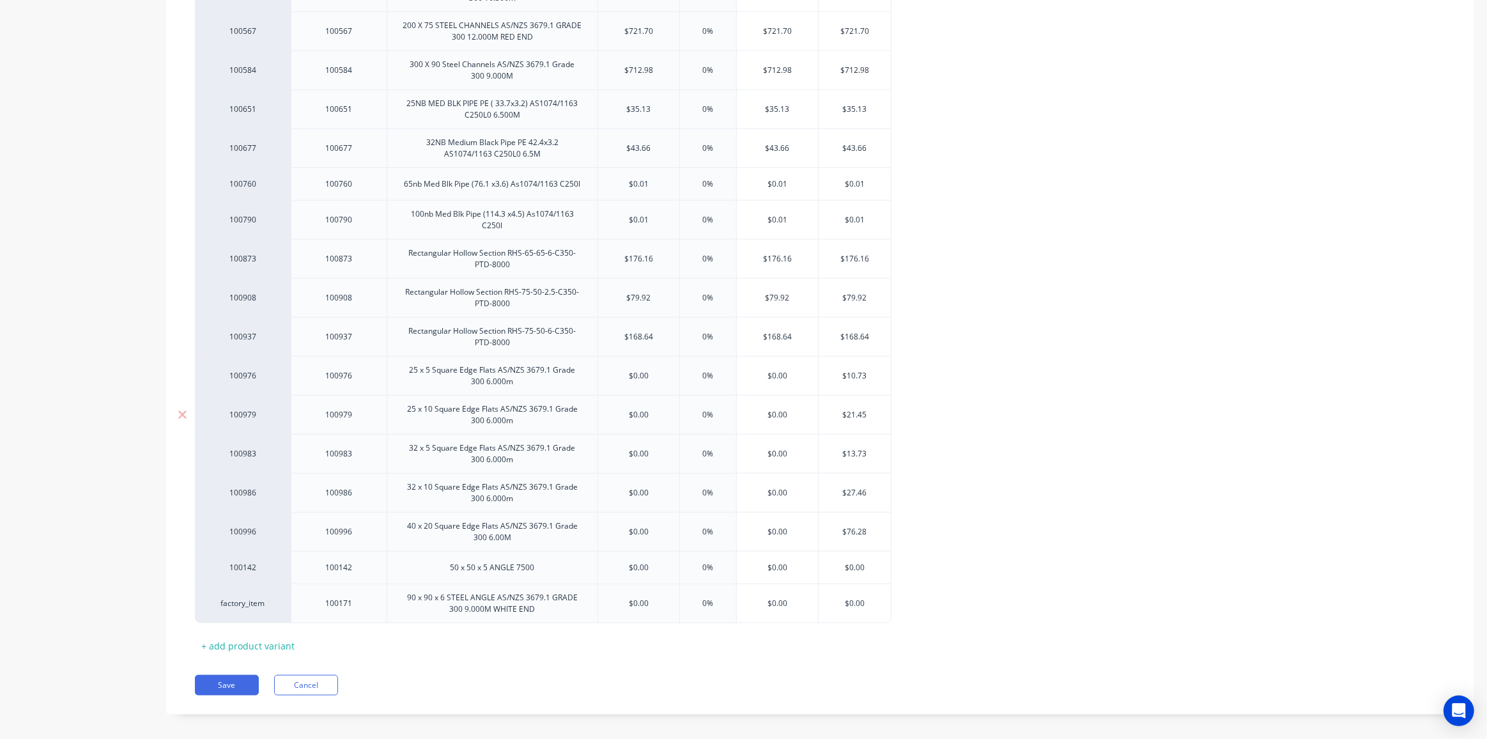
paste input "10.73"
type input "$10.73"
type input "$21.45"
click at [853, 409] on input "$21.45" at bounding box center [855, 415] width 72 height 12
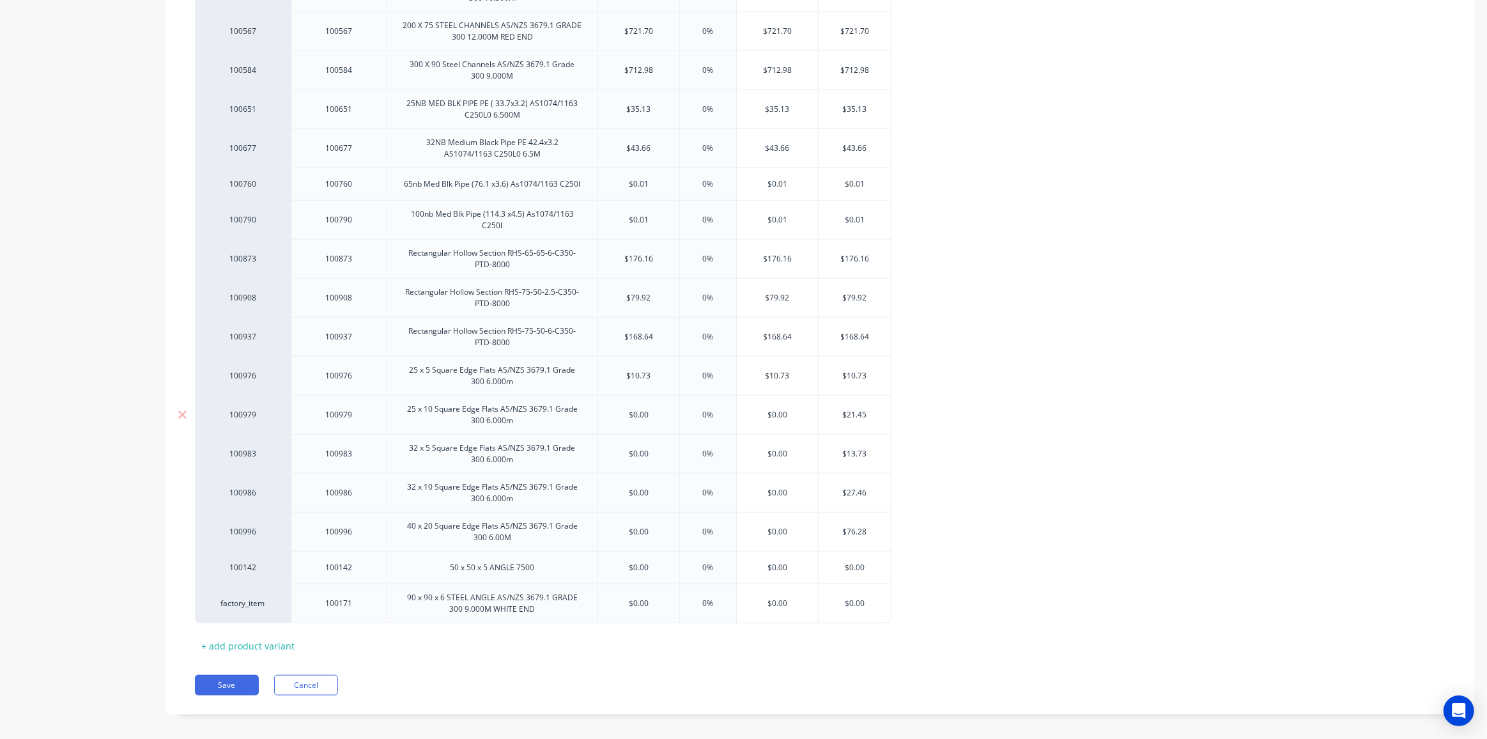
click at [637, 409] on input "$0.00" at bounding box center [638, 415] width 81 height 12
click at [636, 409] on input "$0.00" at bounding box center [638, 415] width 81 height 12
paste input "21.45"
type input "$21.45"
type input "$13.73"
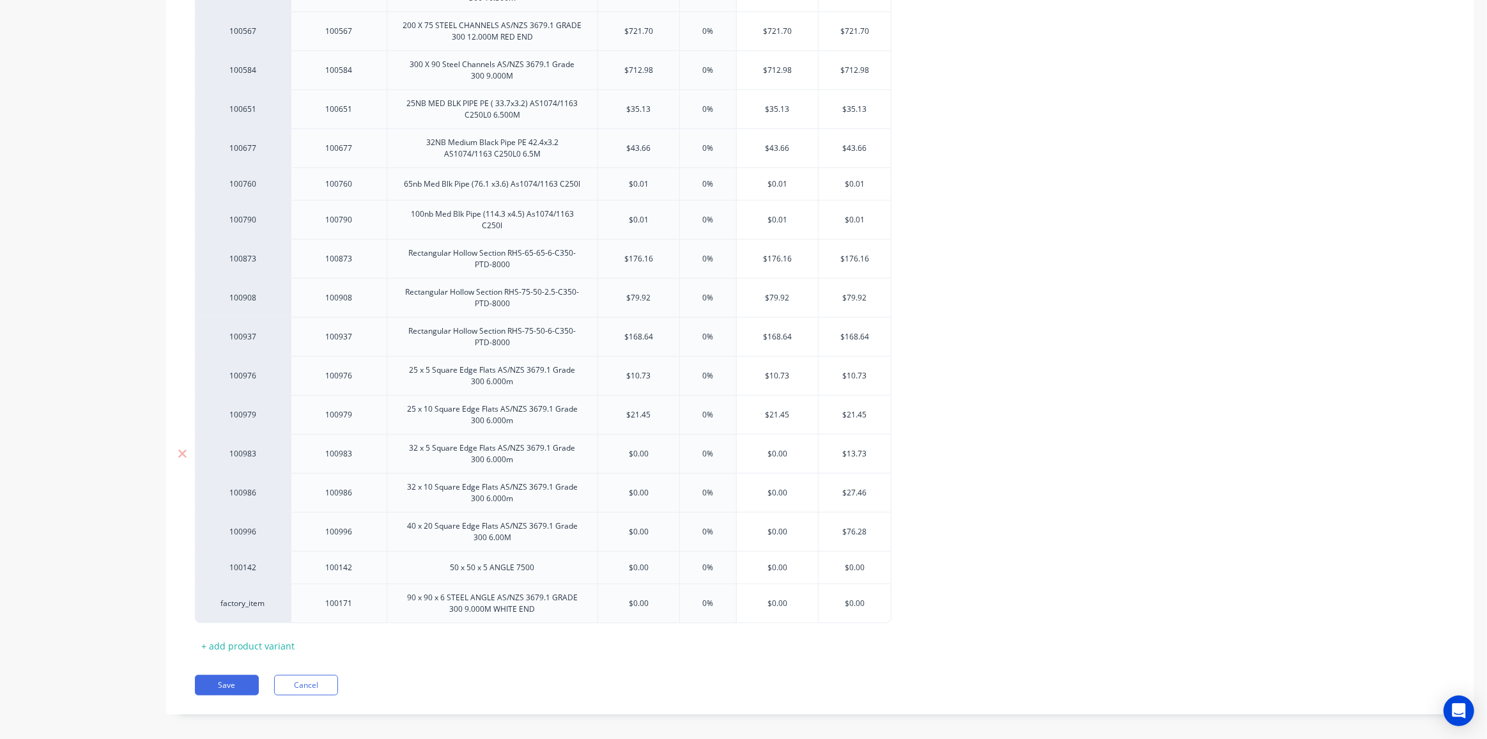
click at [853, 448] on input "$13.73" at bounding box center [855, 454] width 72 height 12
click at [637, 448] on input "$0.00" at bounding box center [638, 454] width 81 height 12
paste input "13.73"
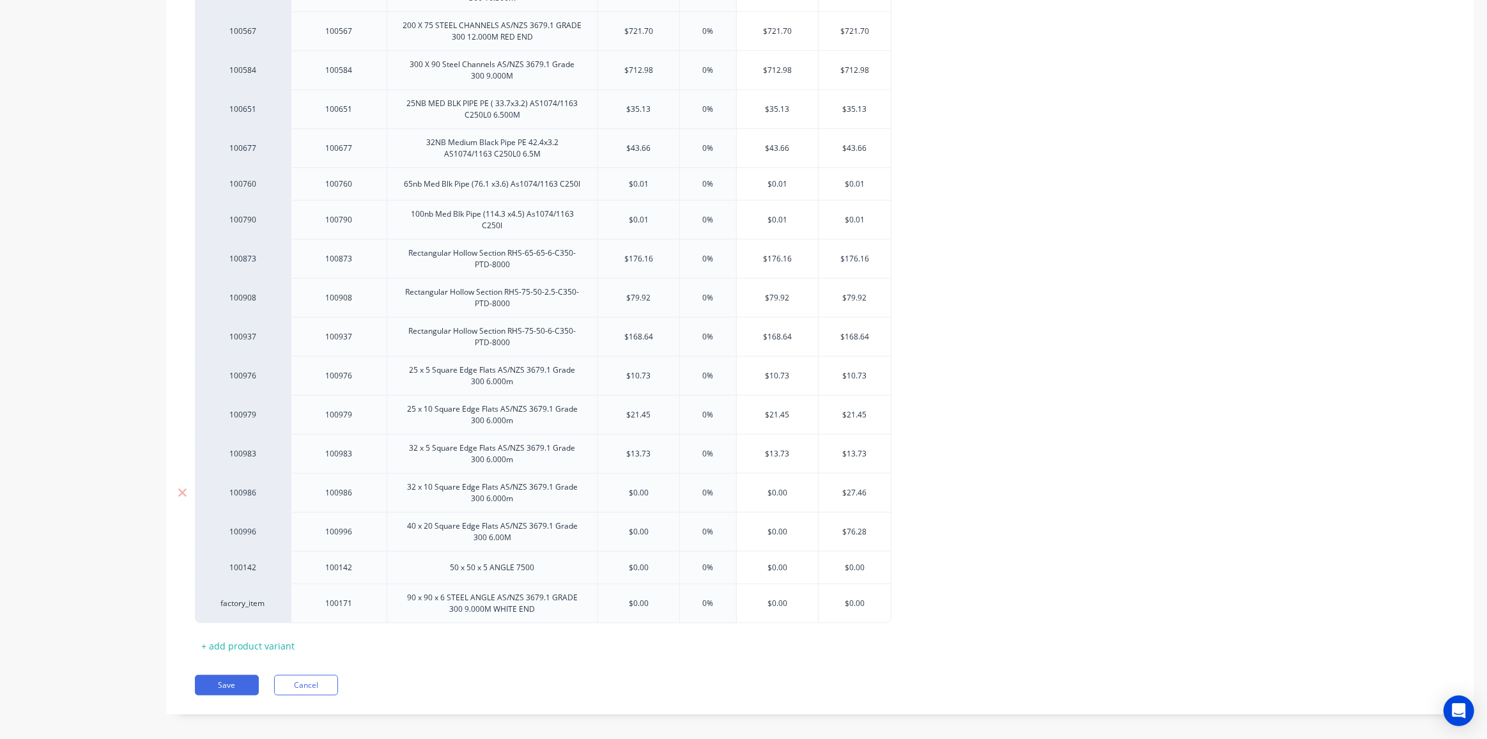
type input "$13.73"
type input "$27.46"
click at [852, 487] on input "$27.46" at bounding box center [855, 493] width 72 height 12
click at [639, 487] on input "$0.00" at bounding box center [638, 493] width 81 height 12
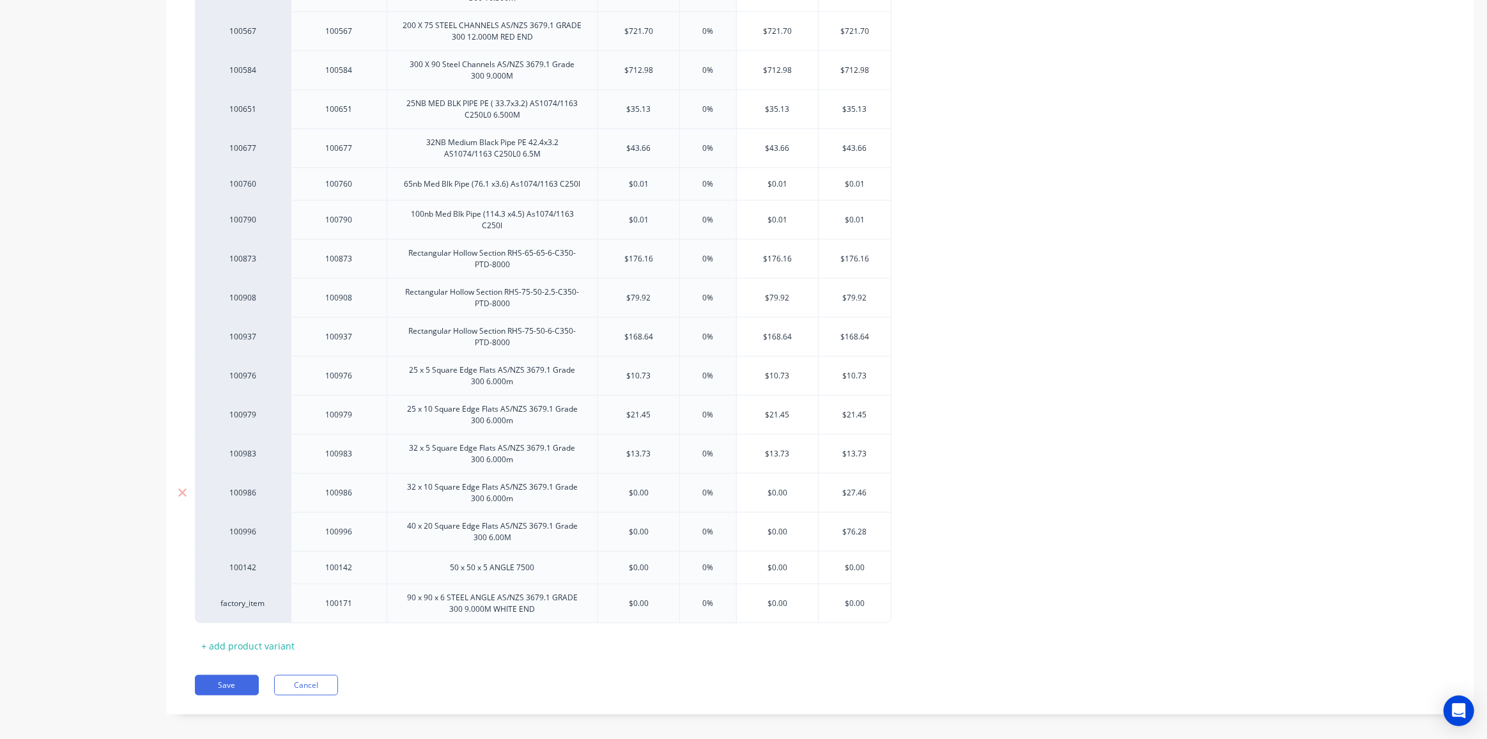
click at [639, 487] on input "$0.00" at bounding box center [638, 493] width 81 height 12
paste input "27.46"
type input "$27.46"
type input "$76.28"
click at [850, 526] on input "$76.28" at bounding box center [855, 532] width 72 height 12
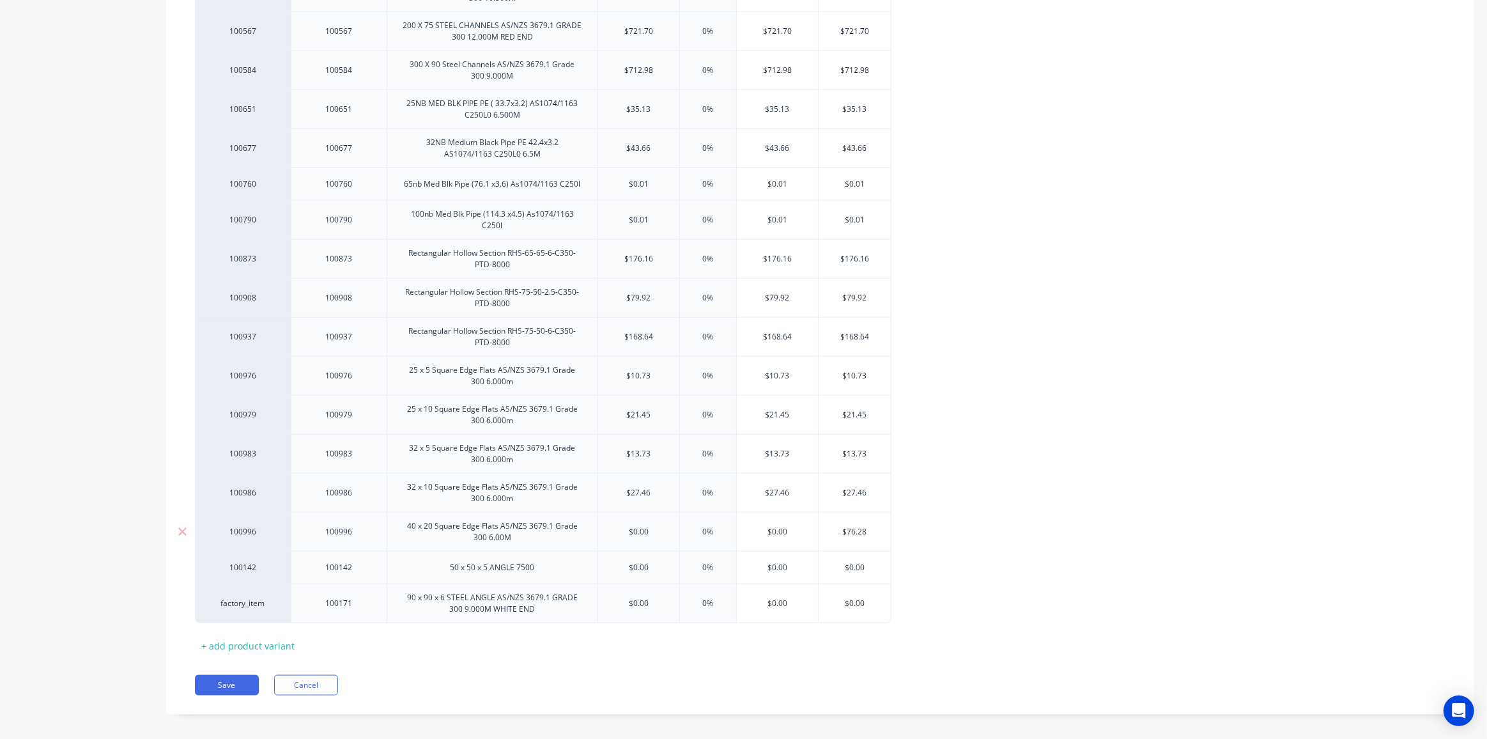
click at [850, 526] on input "$76.28" at bounding box center [855, 532] width 72 height 12
click at [636, 526] on input "$0.00" at bounding box center [638, 532] width 81 height 12
paste input "76.28"
click at [183, 561] on icon at bounding box center [183, 567] width 10 height 13
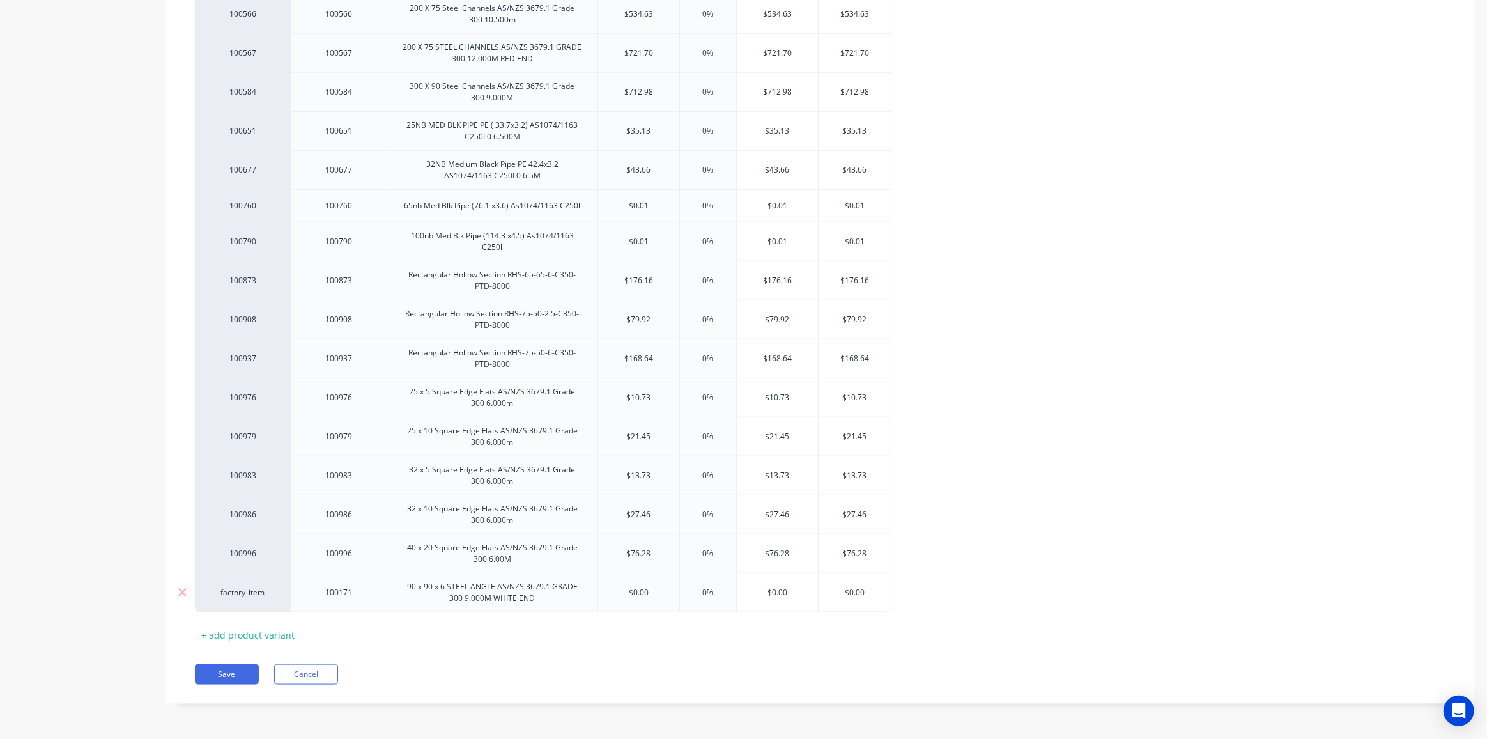
scroll to position [1537, 0]
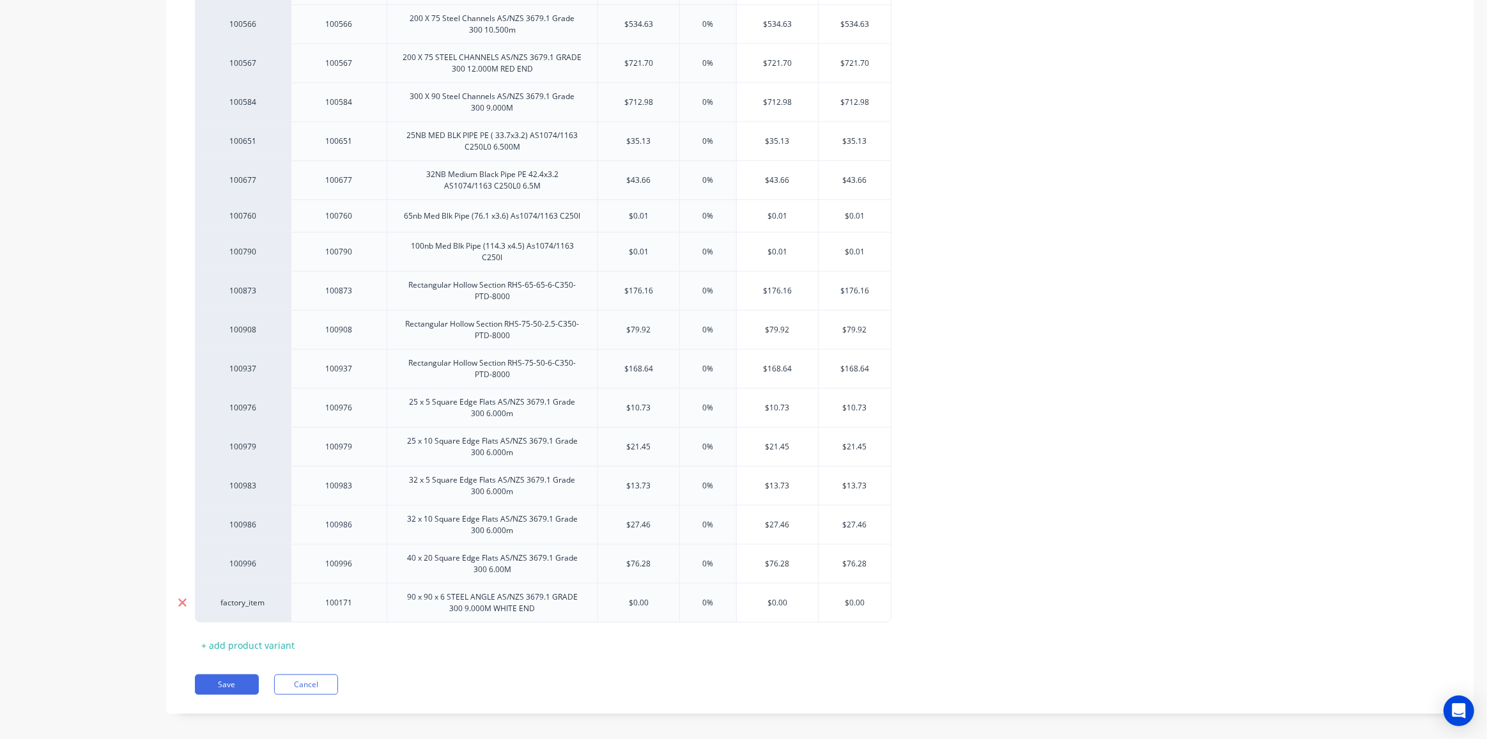
click at [183, 596] on icon at bounding box center [183, 602] width 10 height 13
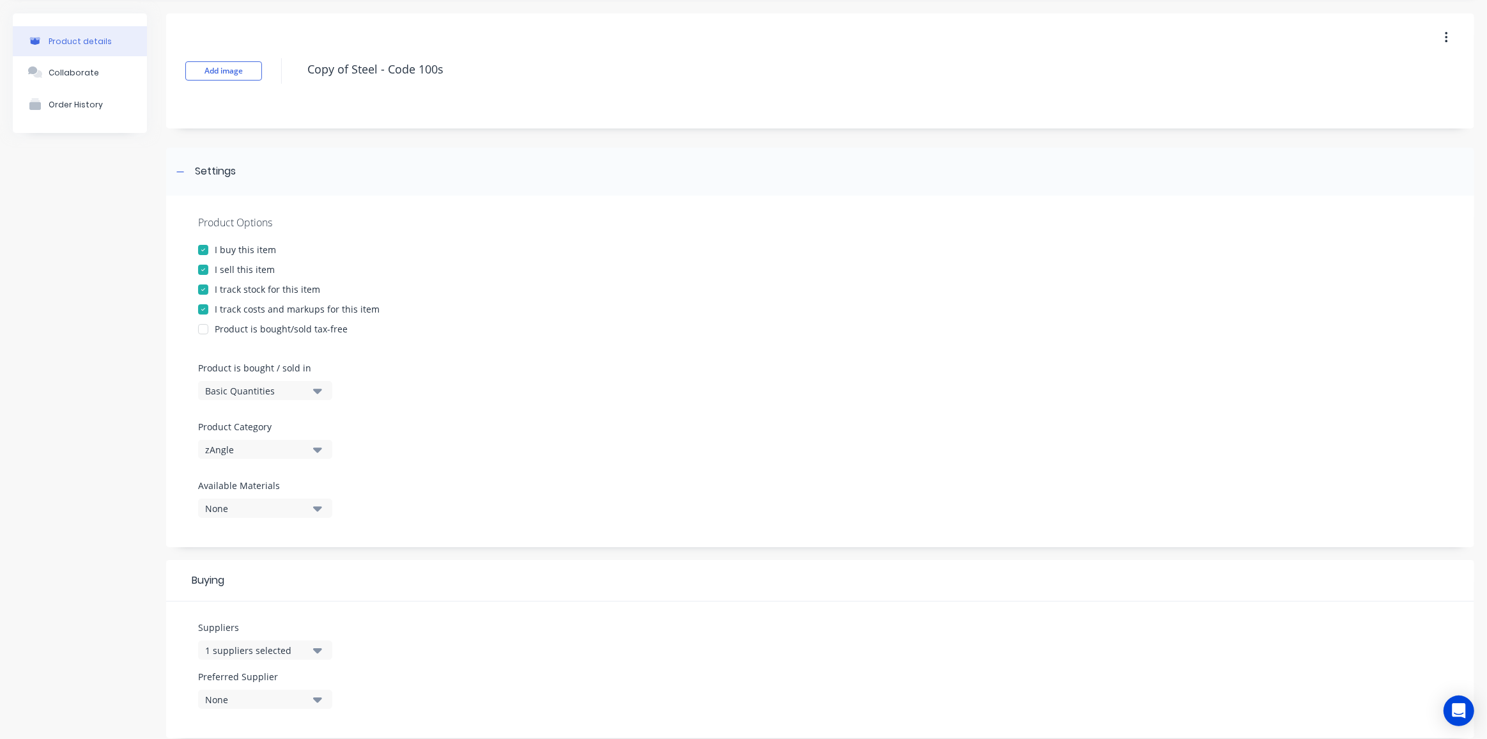
scroll to position [0, 0]
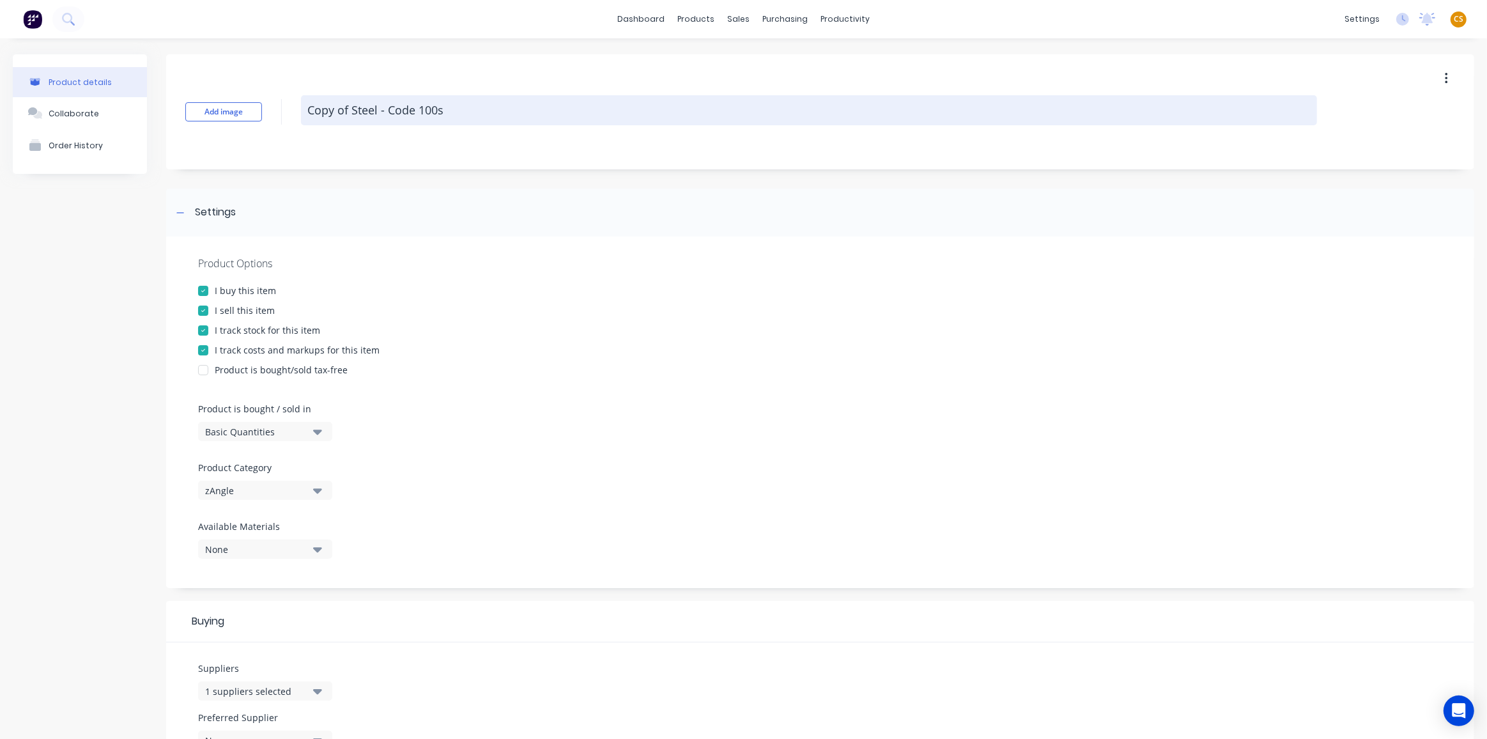
type input "$76.28"
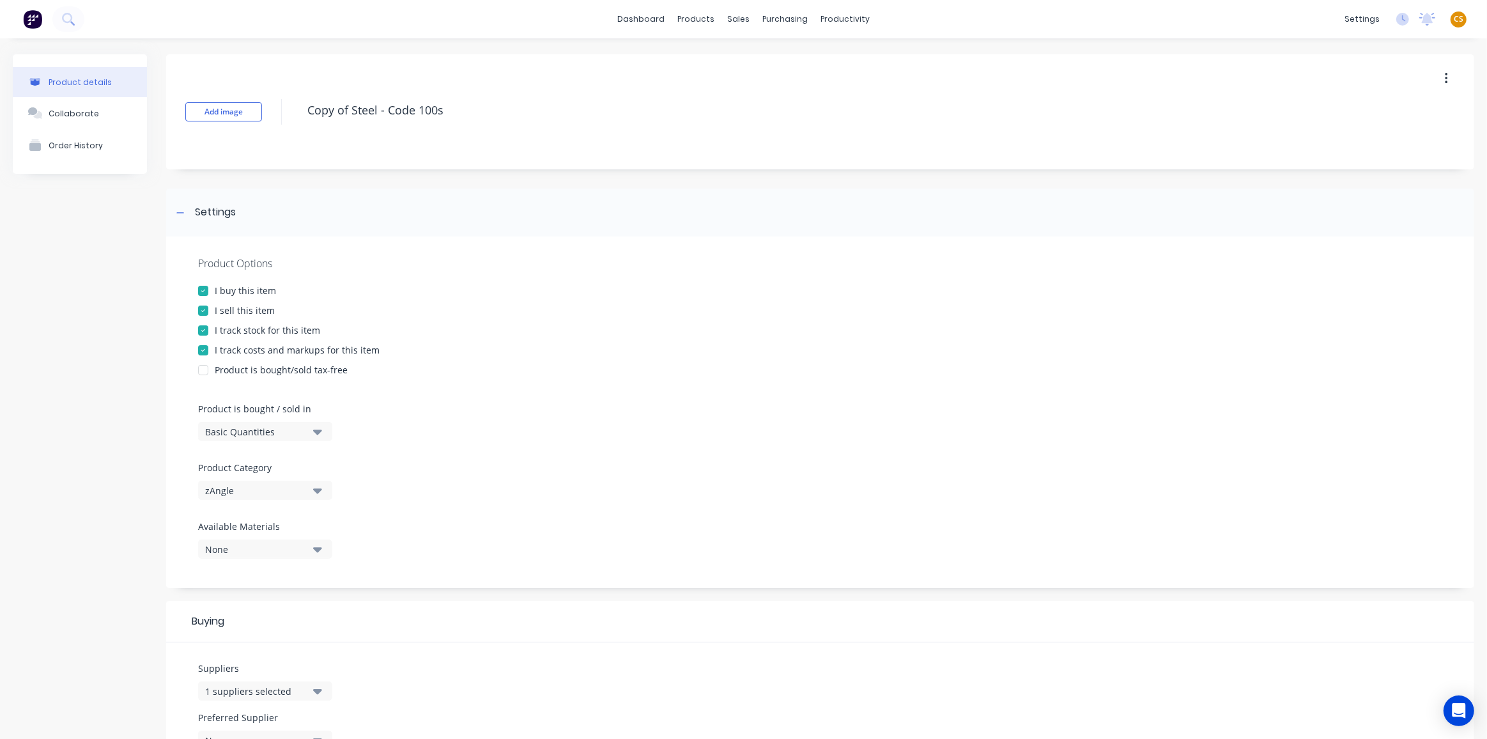
drag, startPoint x: 470, startPoint y: 108, endPoint x: 246, endPoint y: 100, distance: 223.9
click at [246, 100] on div "Add image Copy of Steel - Code 100s" at bounding box center [820, 111] width 1308 height 115
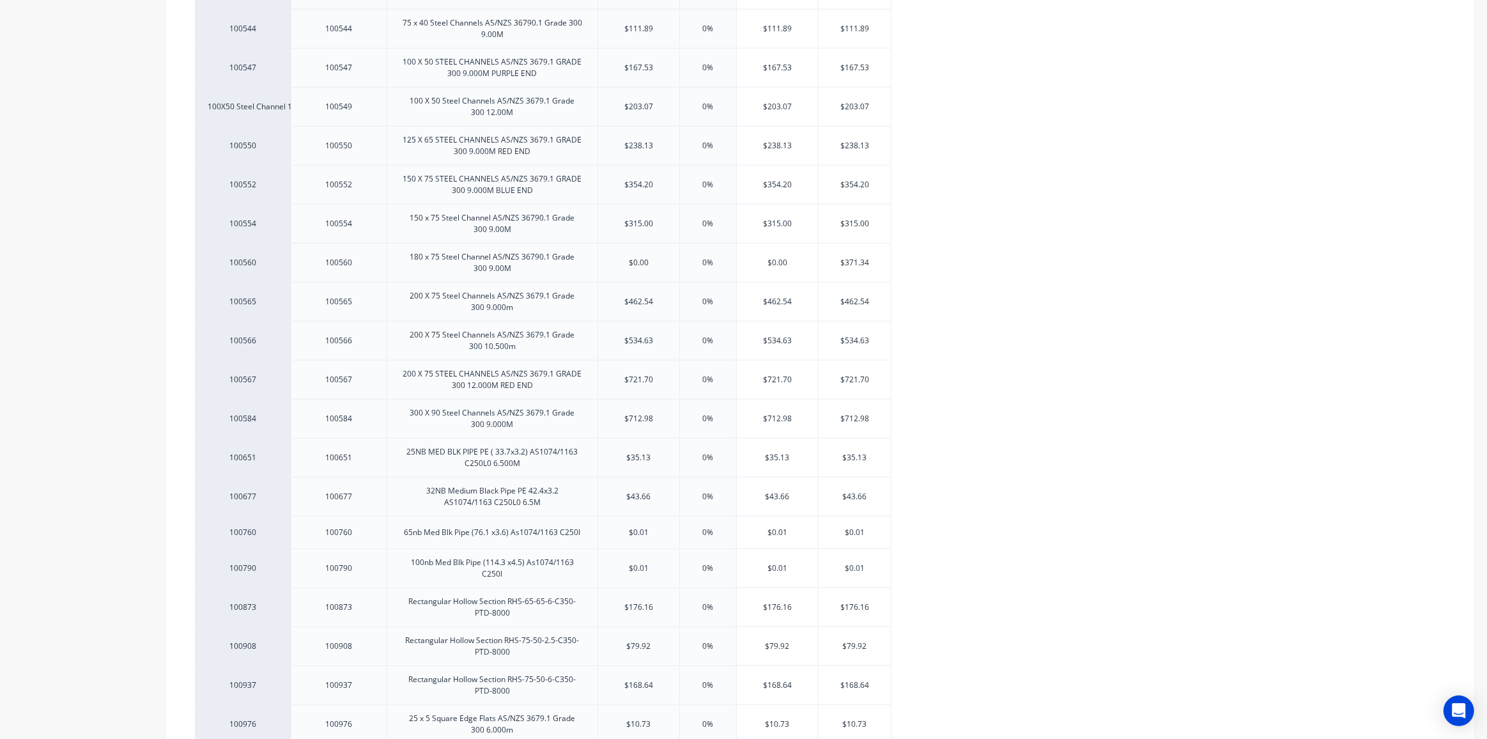
scroll to position [1498, 0]
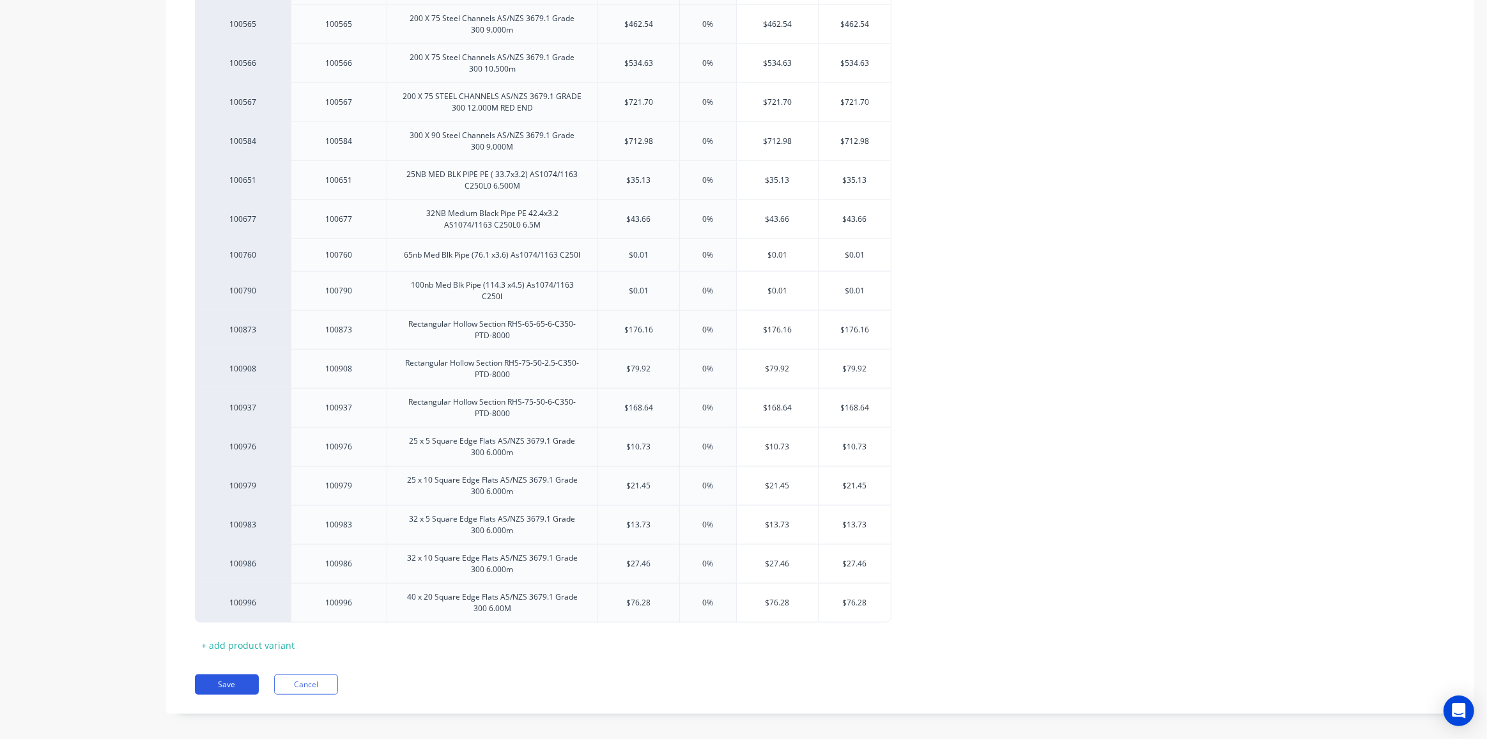
type textarea "Angle"
click at [221, 676] on button "Save" at bounding box center [227, 684] width 64 height 20
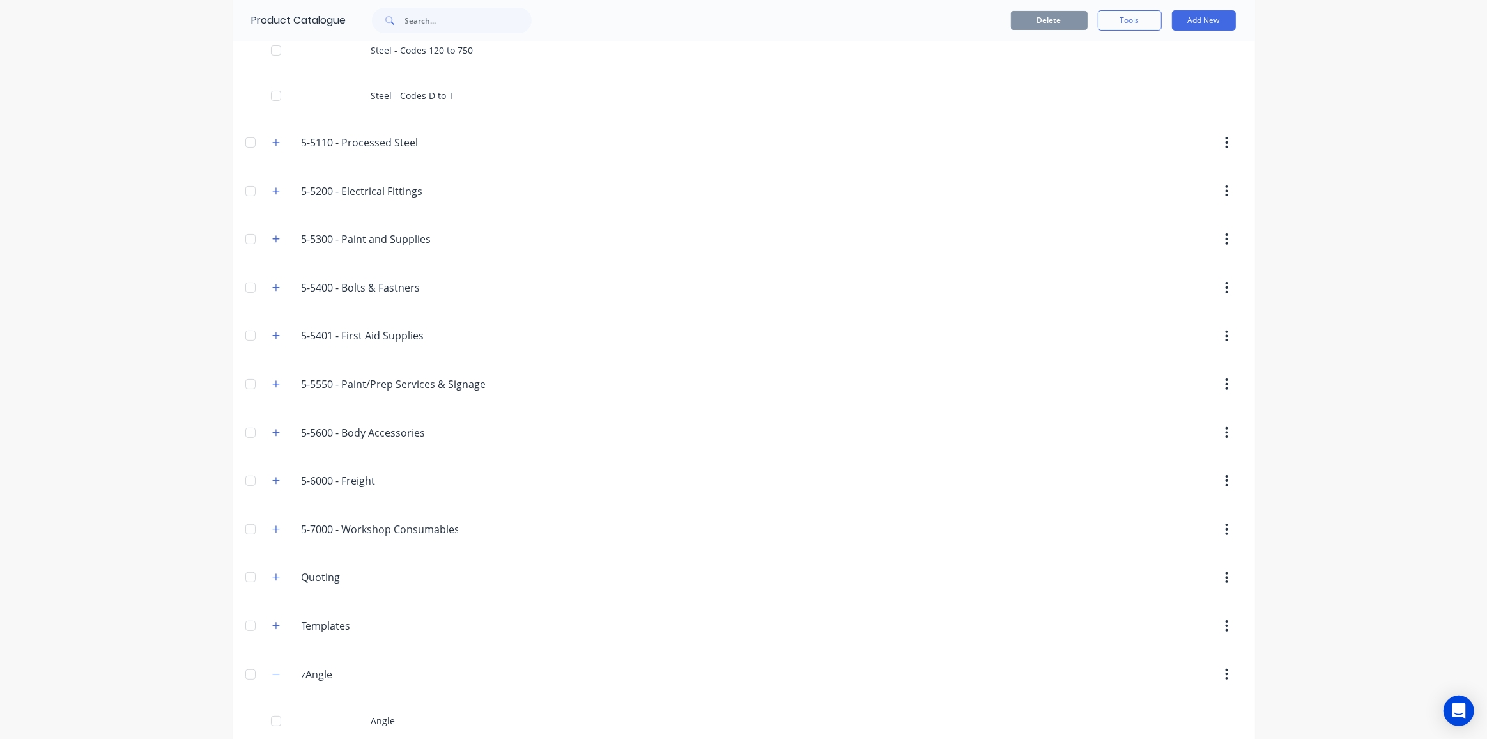
scroll to position [304, 0]
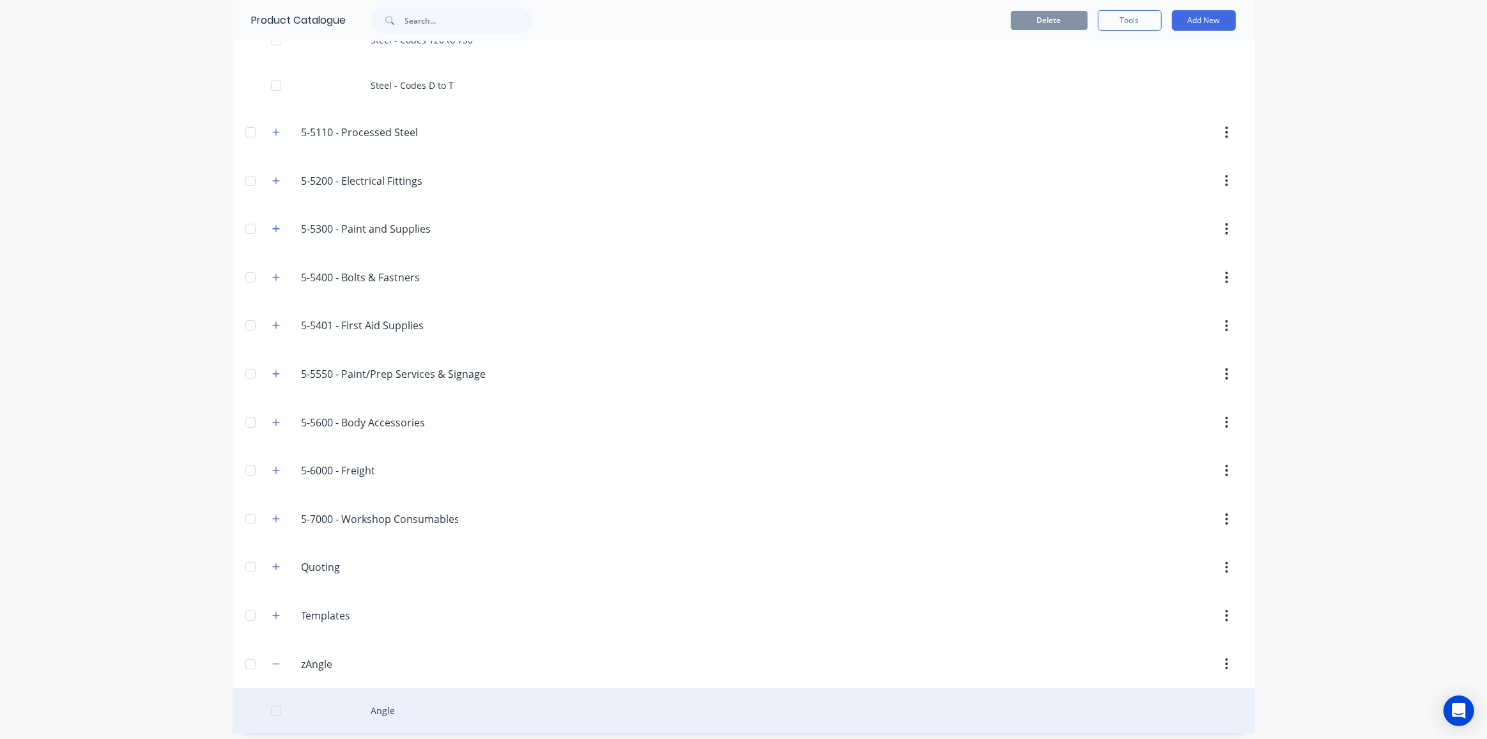
click at [270, 705] on div at bounding box center [276, 711] width 26 height 26
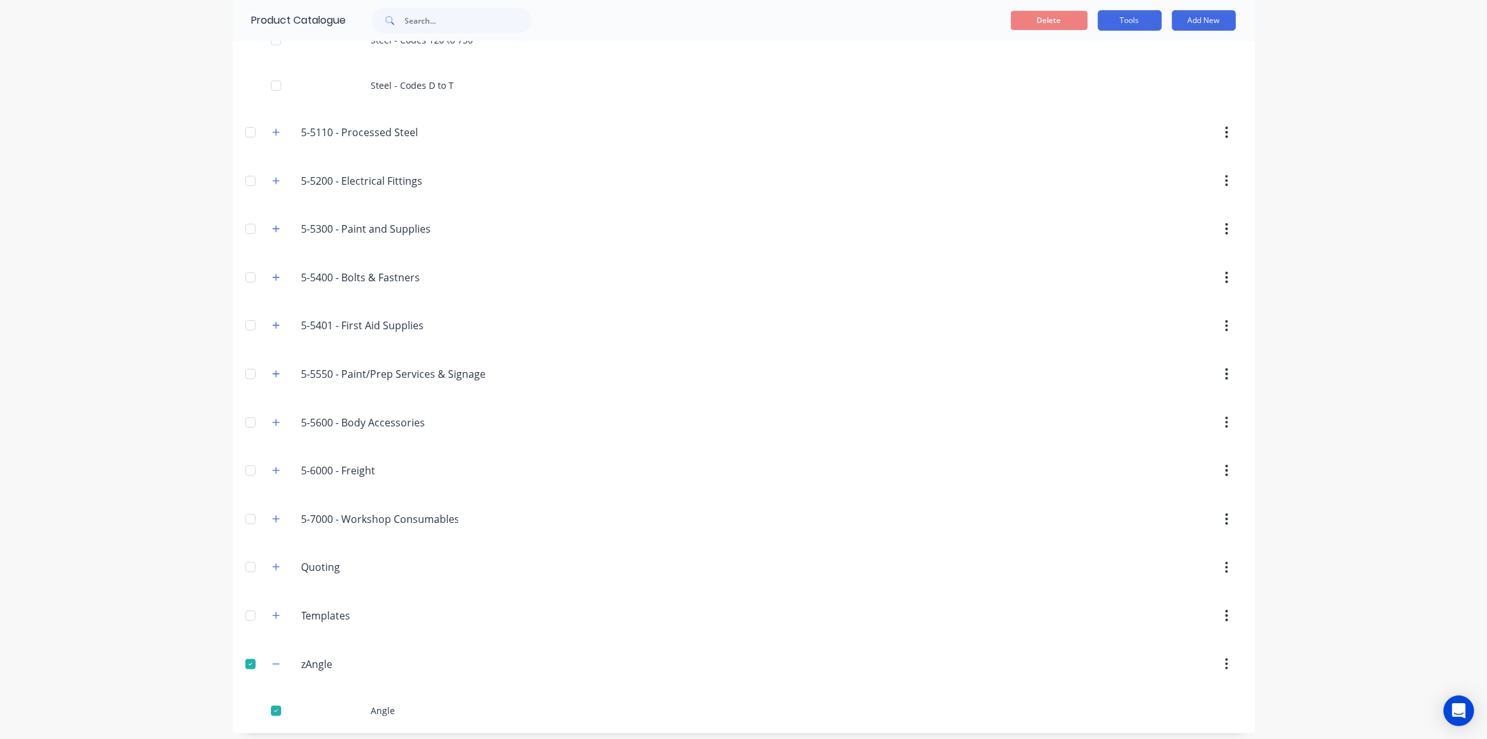
click at [1129, 24] on button "Tools" at bounding box center [1130, 20] width 64 height 20
click at [1083, 51] on span "Duplicate product" at bounding box center [1100, 53] width 96 height 13
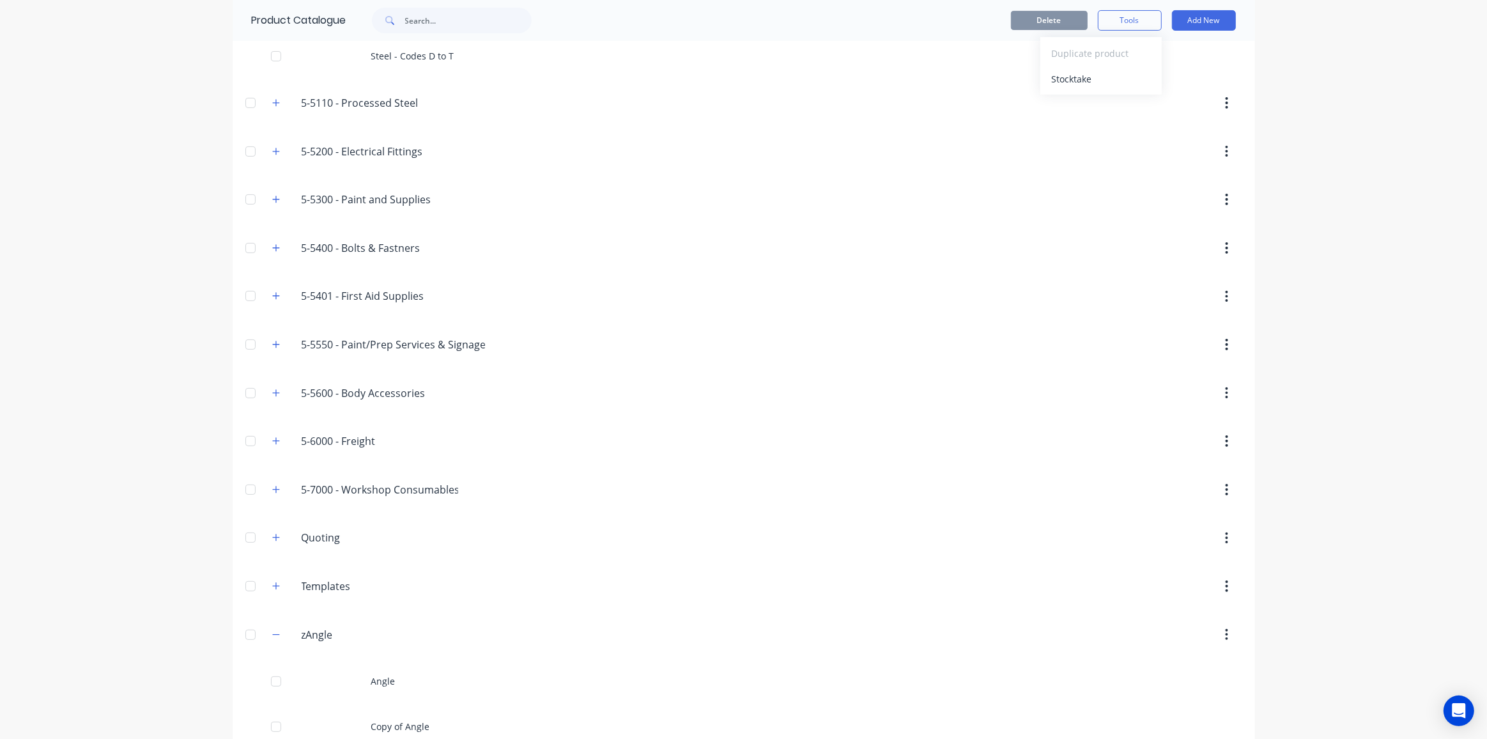
scroll to position [349, 0]
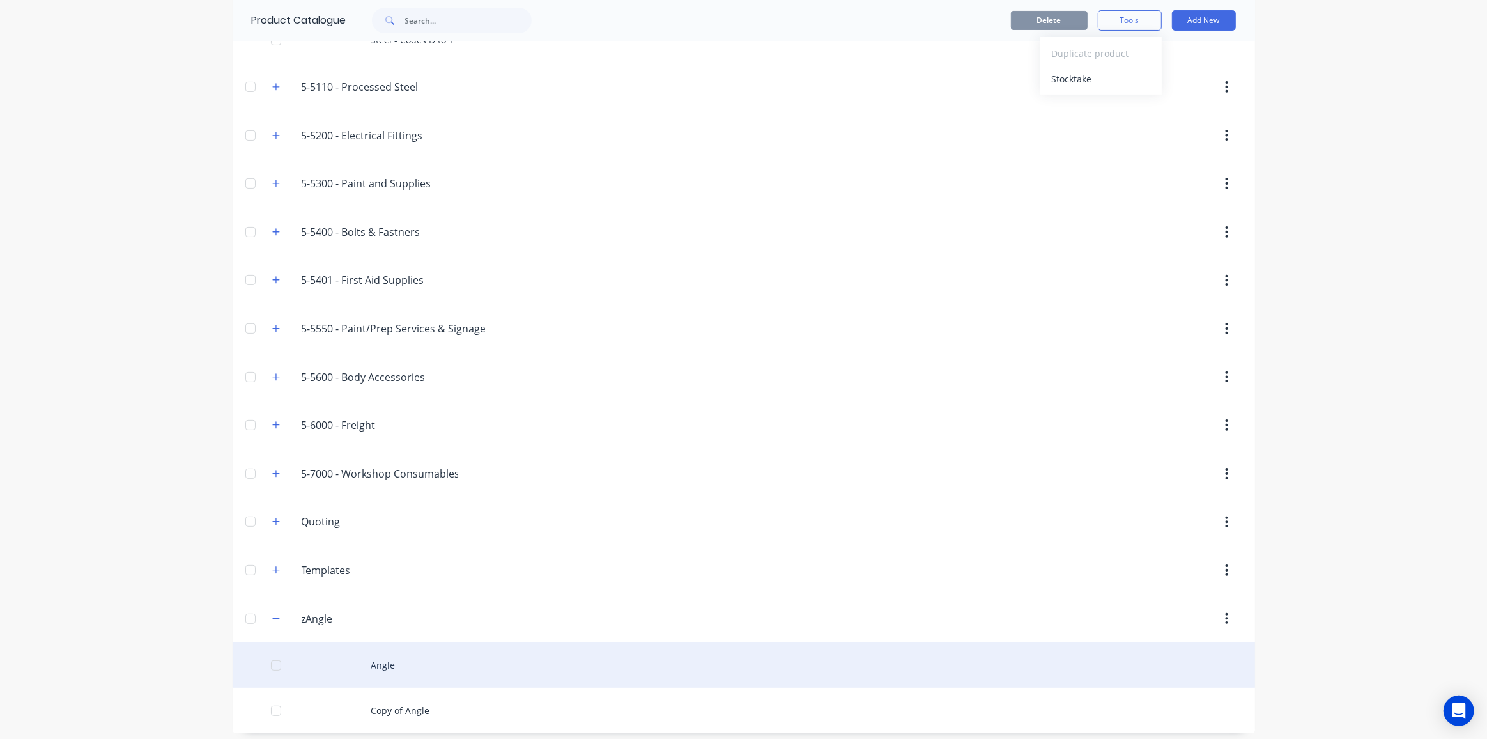
click at [386, 660] on div "Angle" at bounding box center [744, 664] width 1023 height 45
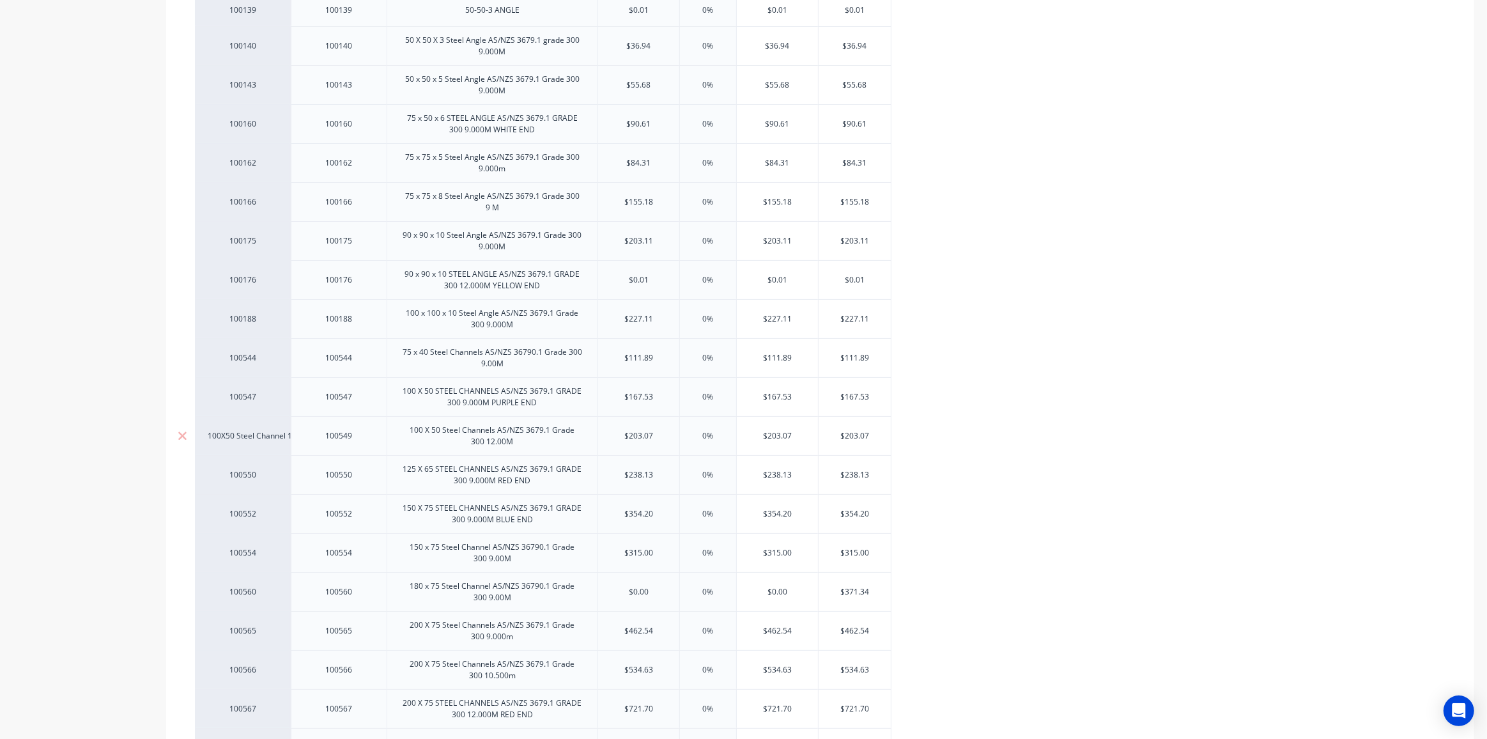
scroll to position [871, 0]
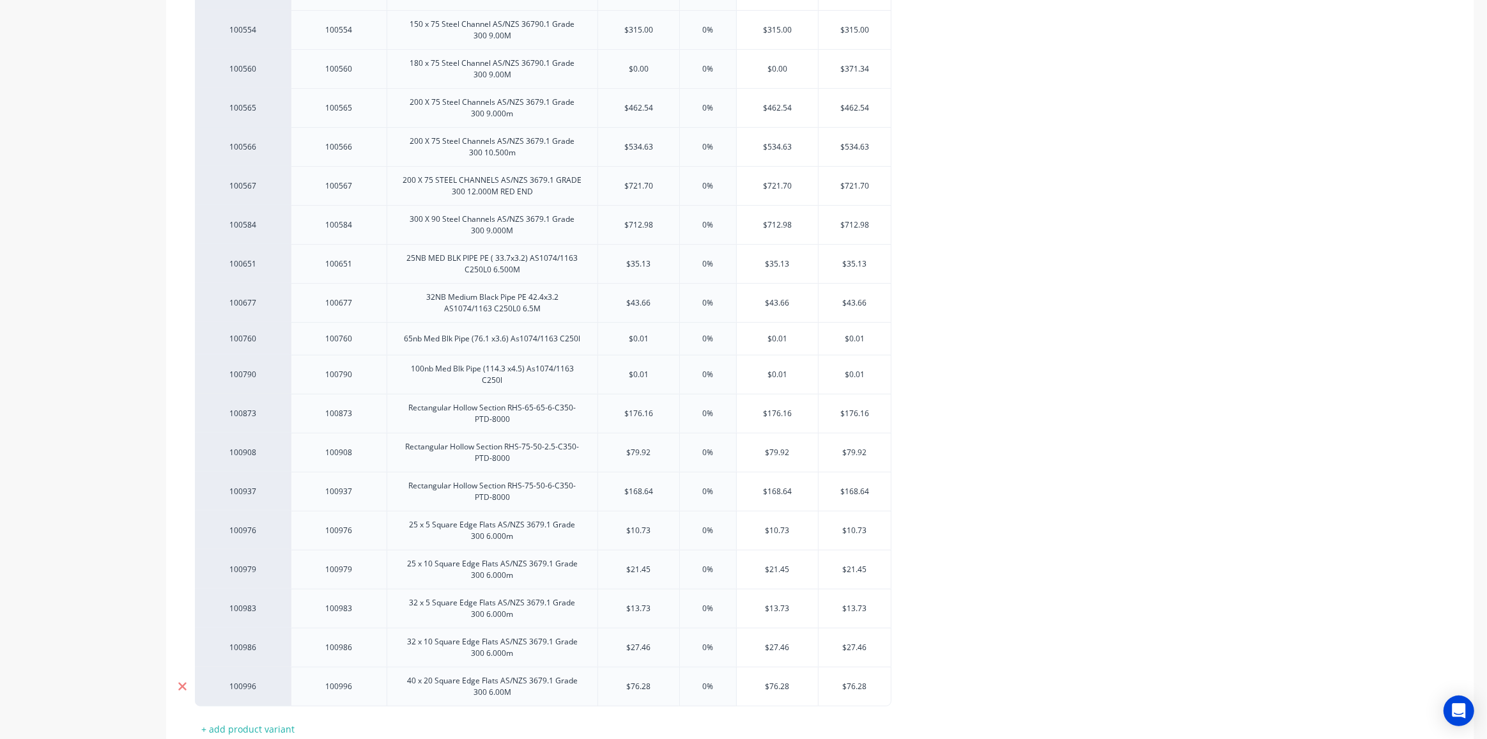
click at [180, 683] on icon at bounding box center [182, 687] width 8 height 8
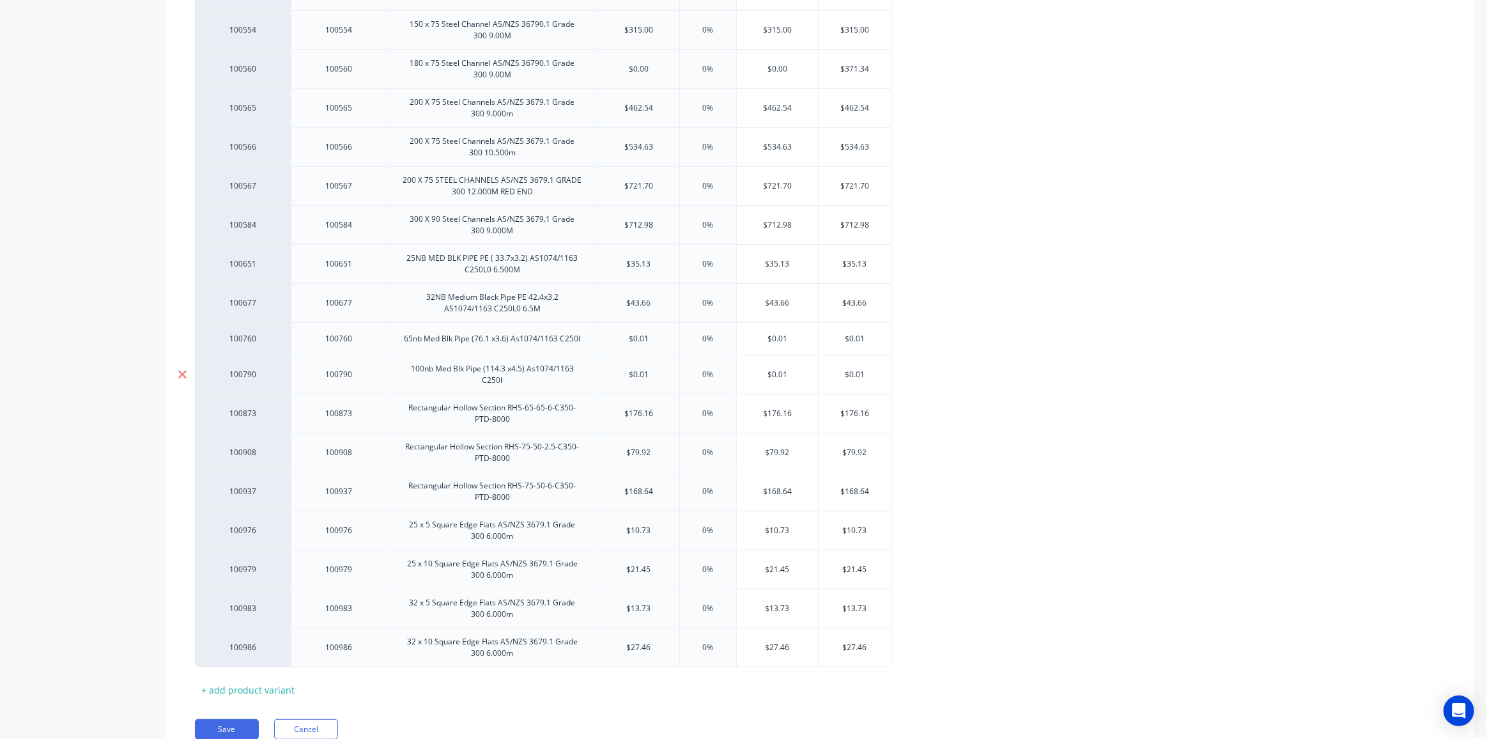
click at [181, 370] on icon at bounding box center [182, 374] width 8 height 8
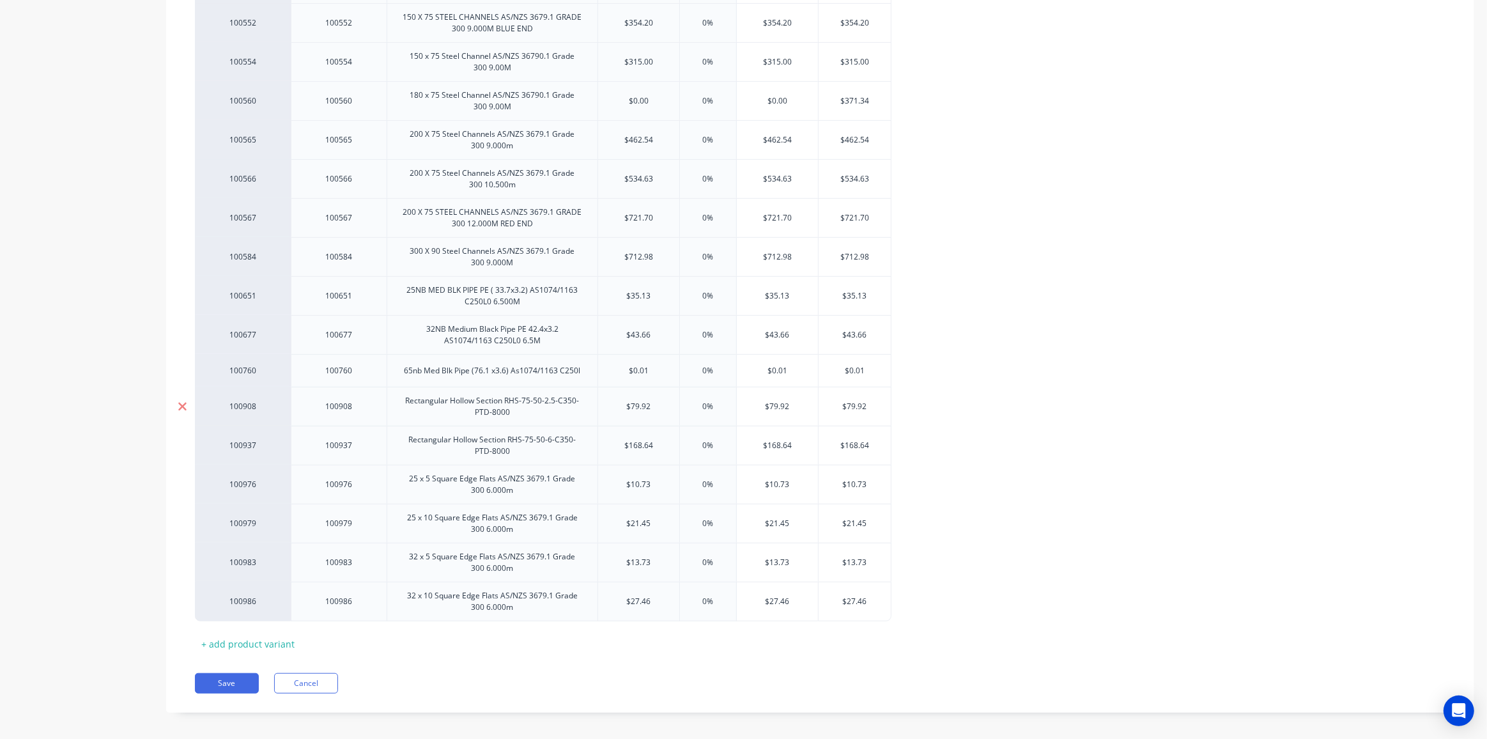
click at [181, 368] on icon at bounding box center [183, 370] width 10 height 13
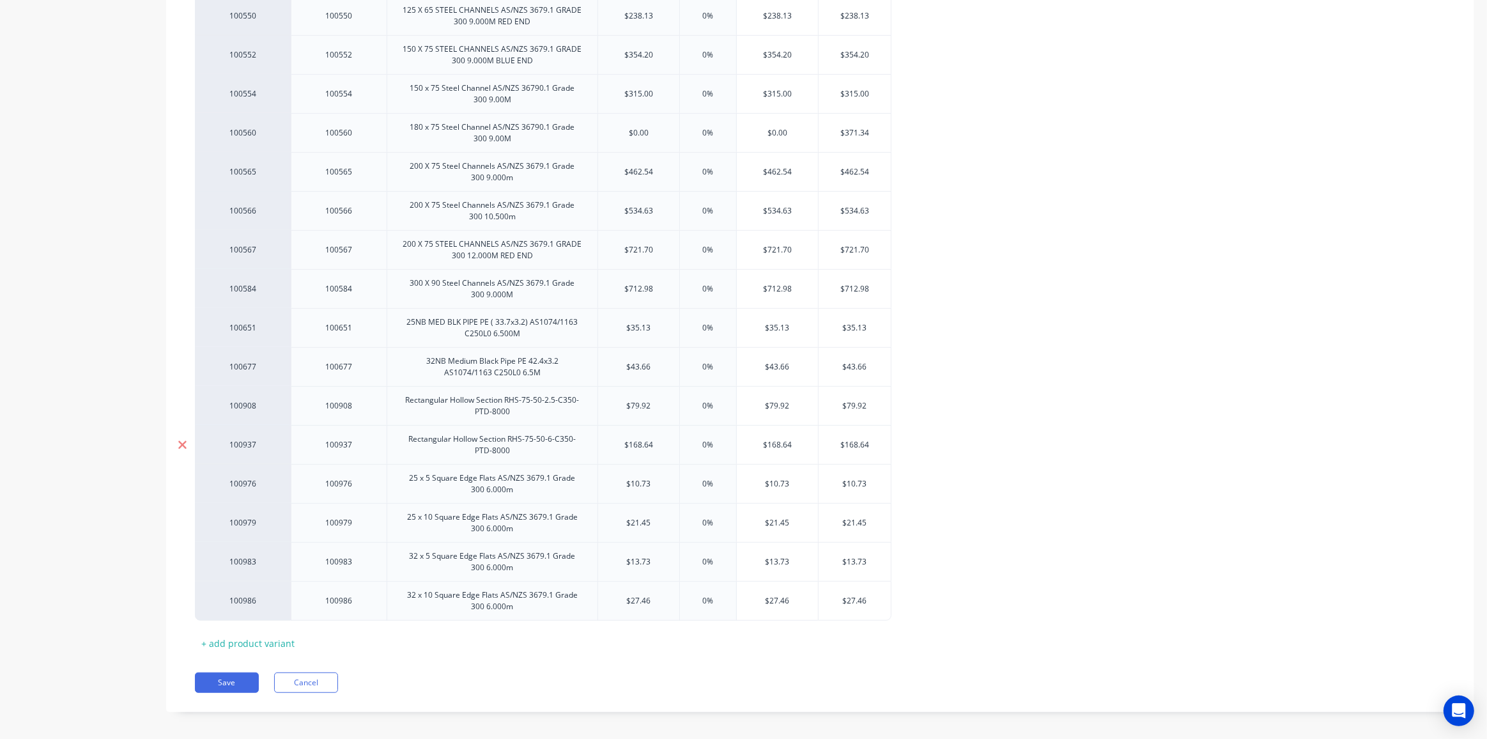
click at [181, 368] on div at bounding box center [182, 367] width 32 height 32
click at [181, 368] on div at bounding box center [182, 366] width 32 height 32
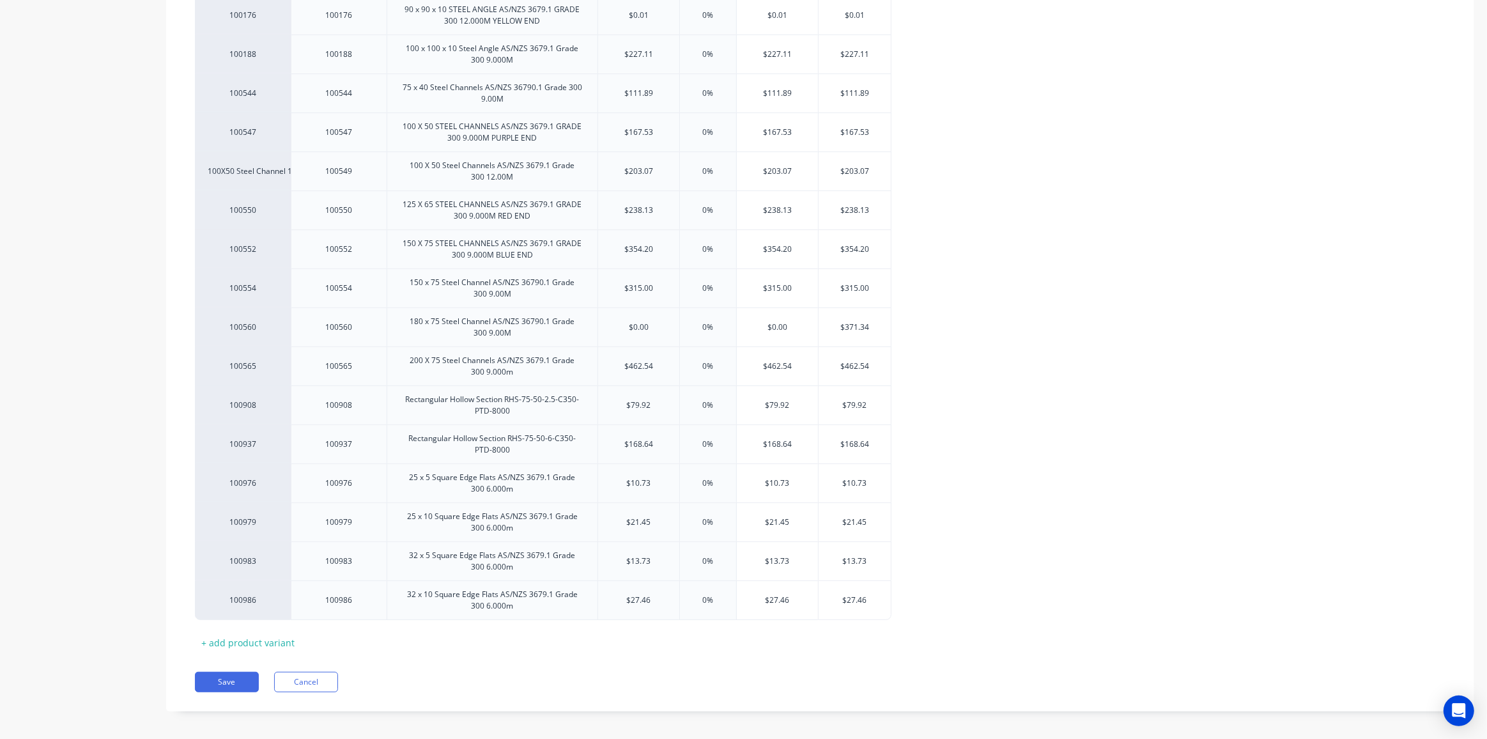
click at [181, 368] on div at bounding box center [182, 366] width 32 height 32
click at [181, 477] on icon at bounding box center [182, 481] width 8 height 8
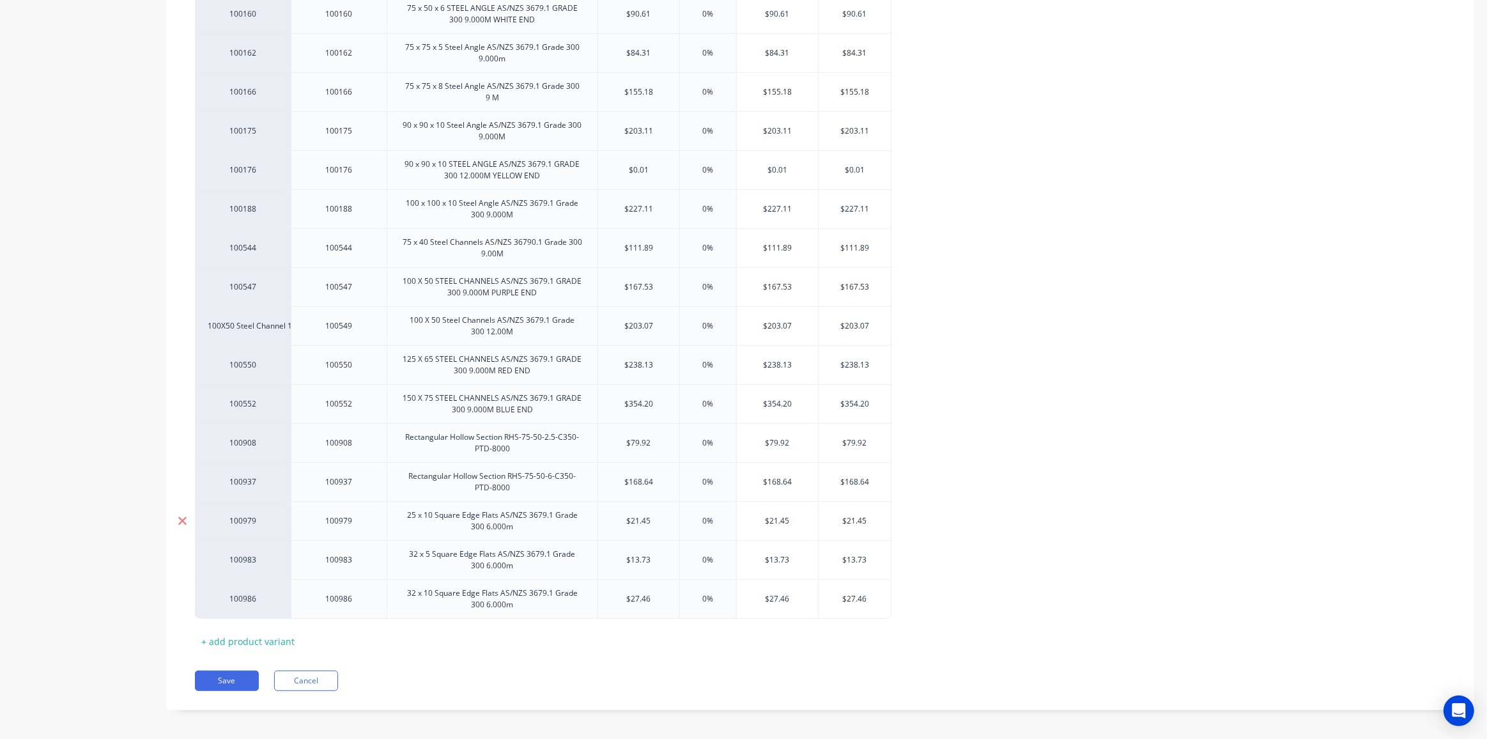
click at [181, 477] on icon at bounding box center [182, 481] width 8 height 8
click at [181, 476] on icon at bounding box center [182, 480] width 8 height 8
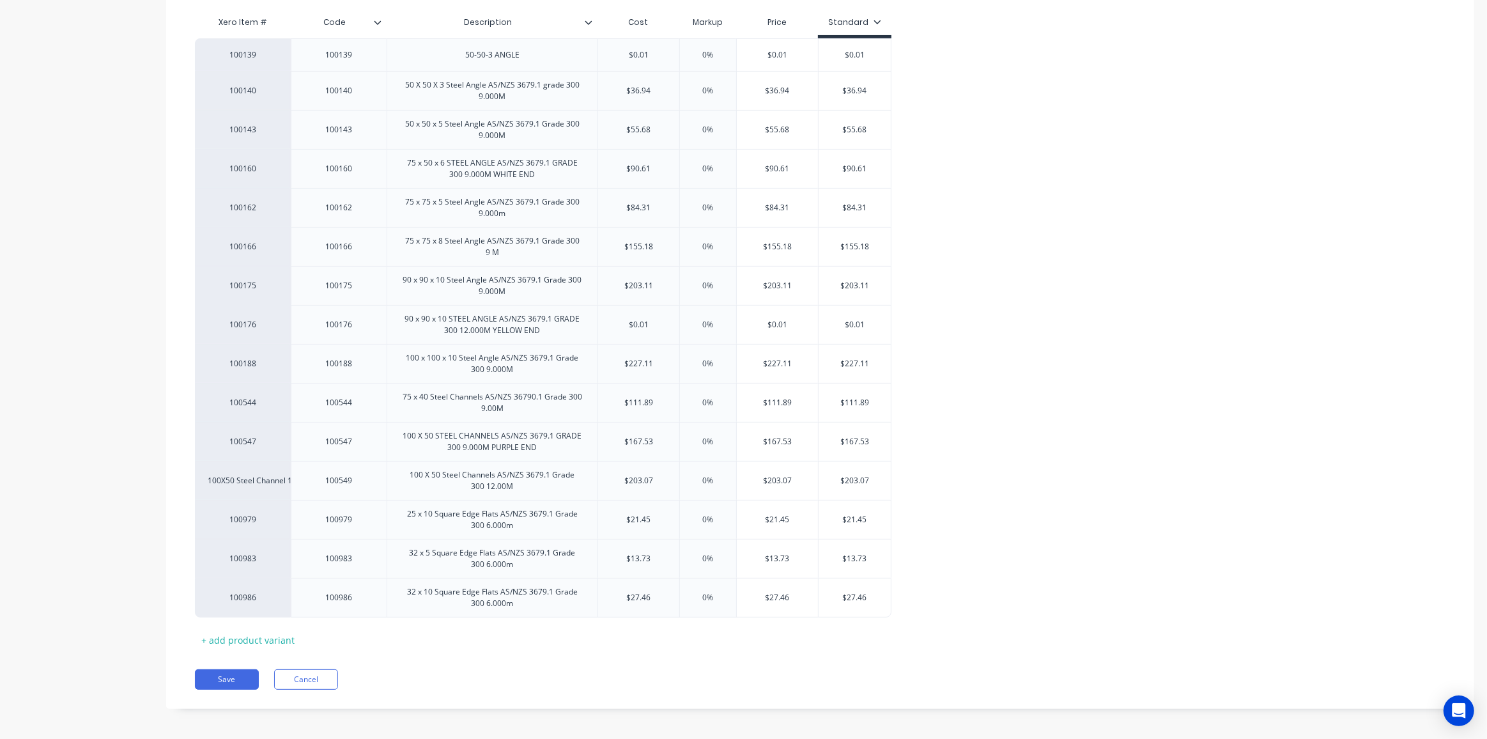
click at [181, 476] on icon at bounding box center [182, 480] width 8 height 8
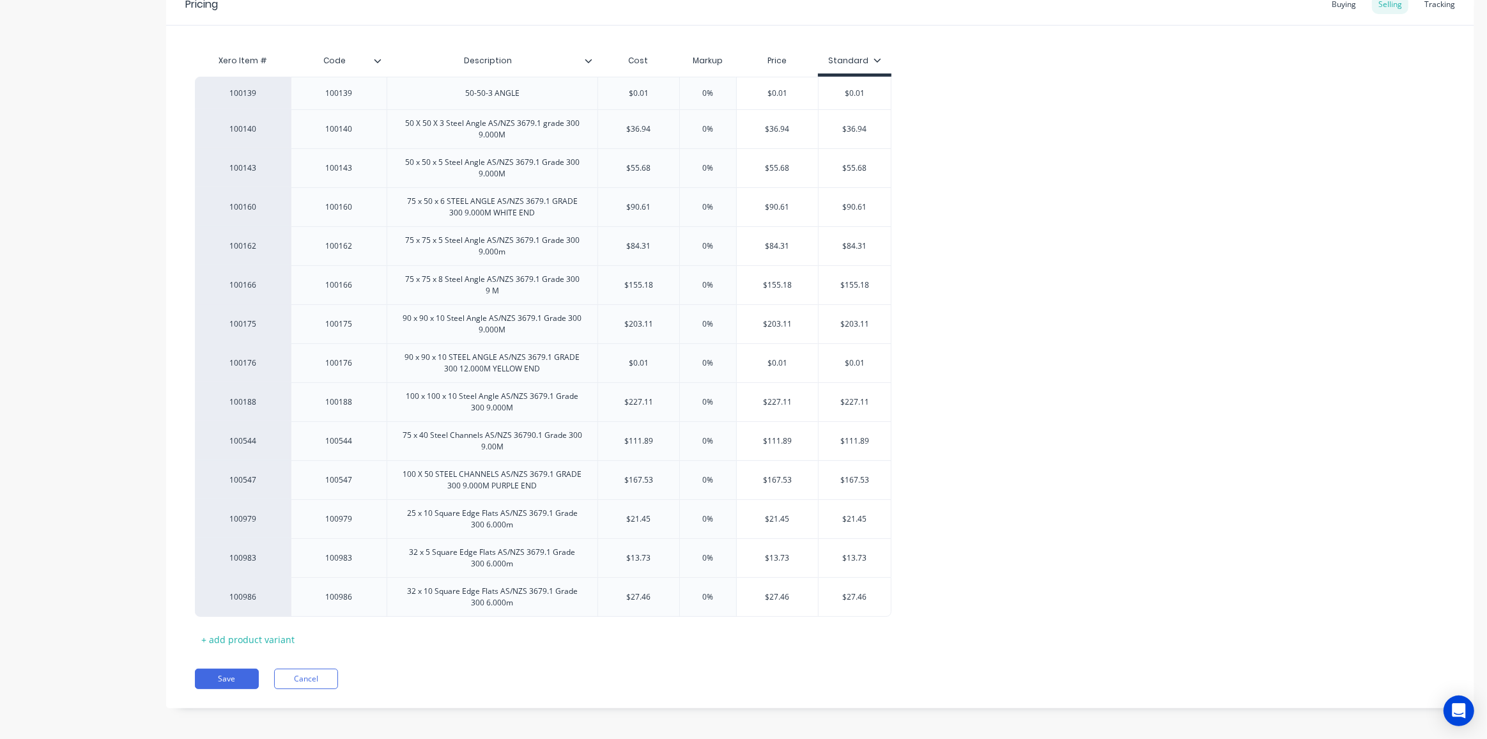
click at [181, 476] on icon at bounding box center [182, 480] width 8 height 8
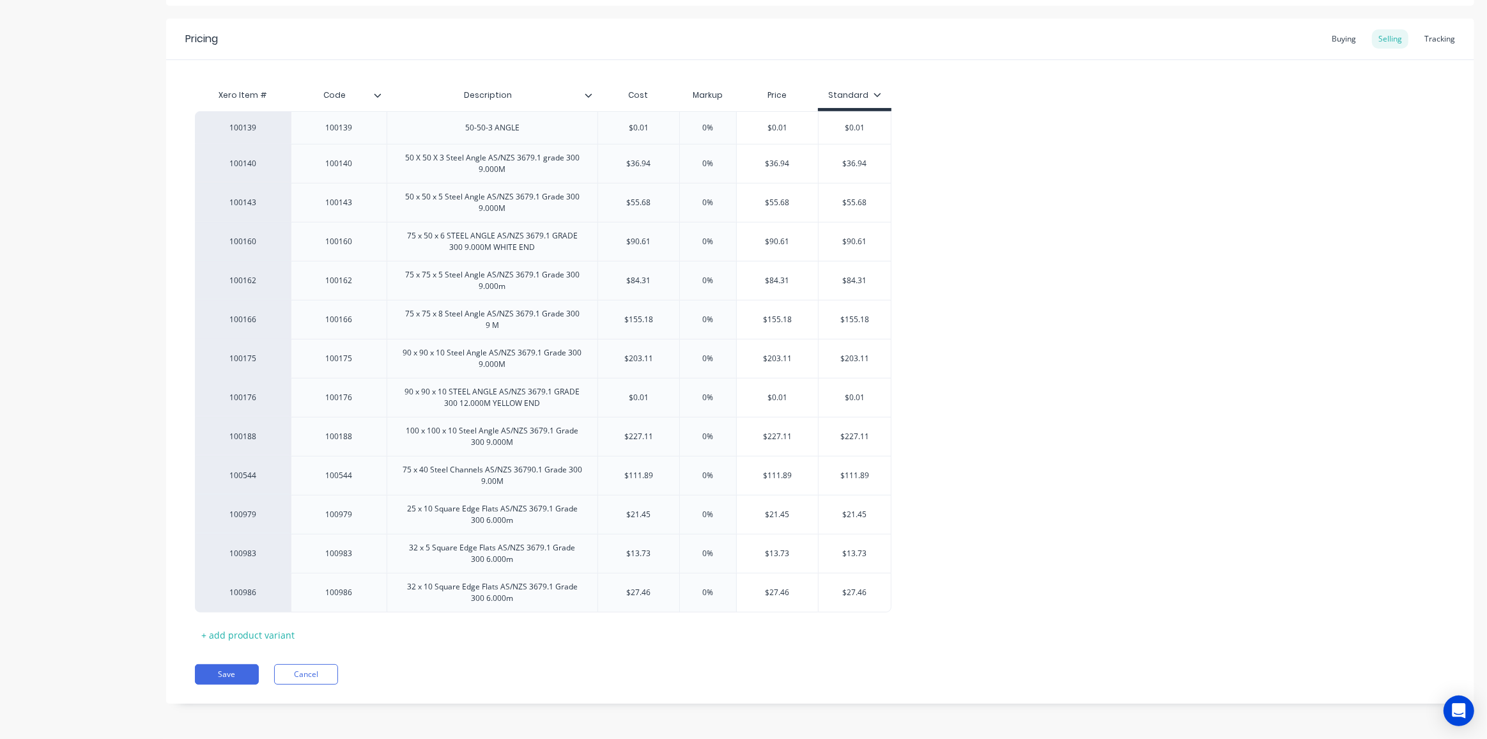
scroll to position [226, 0]
click at [173, 591] on div at bounding box center [182, 597] width 32 height 32
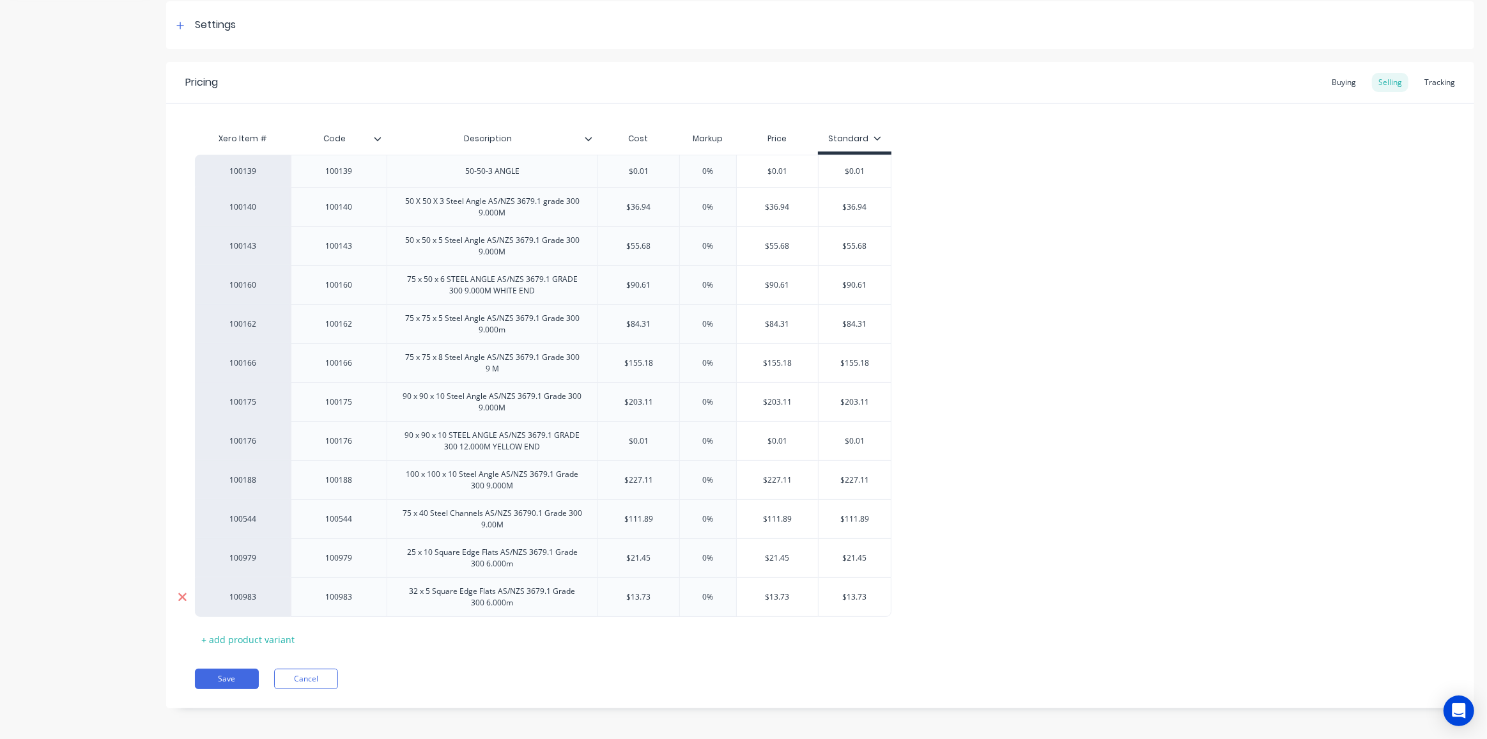
click at [180, 594] on icon at bounding box center [182, 597] width 8 height 8
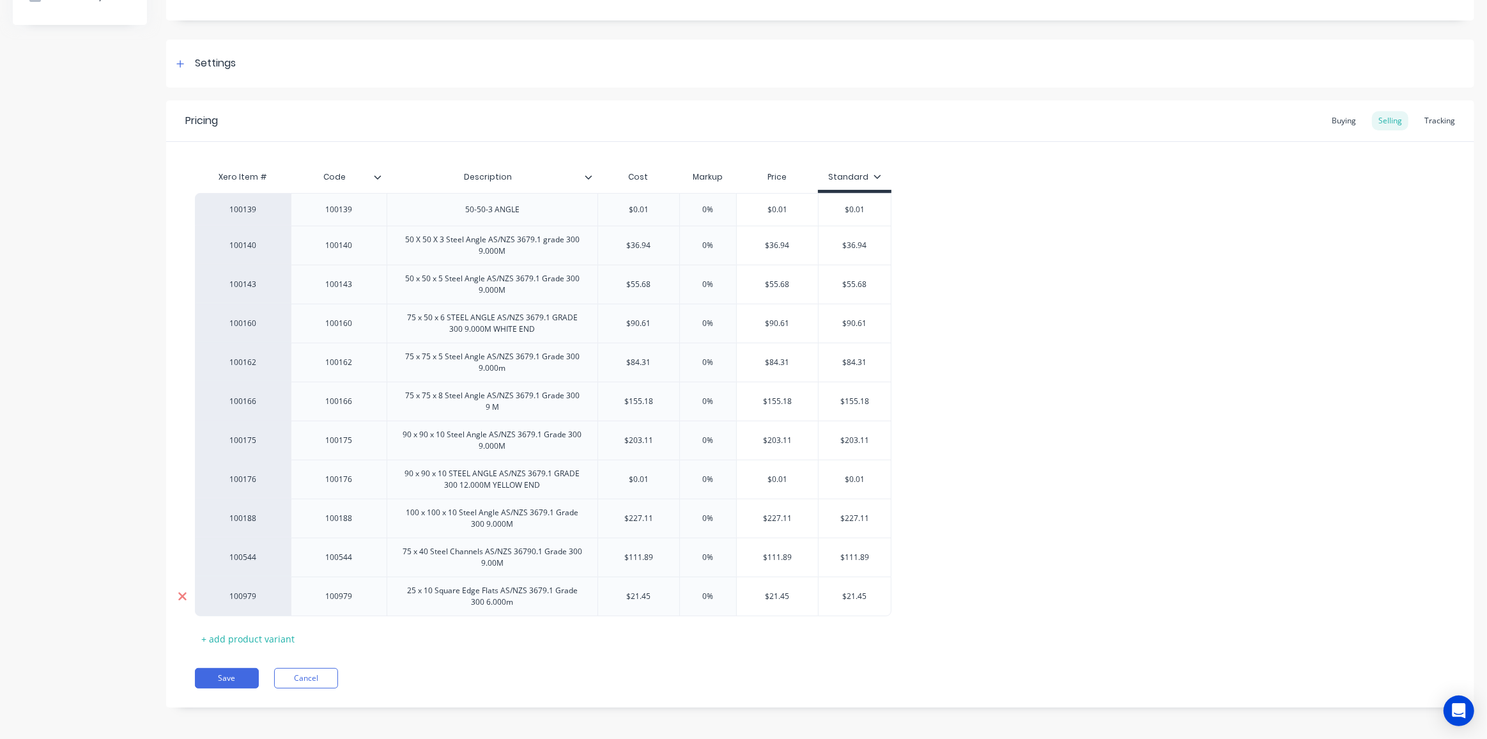
click at [181, 594] on icon at bounding box center [182, 597] width 8 height 8
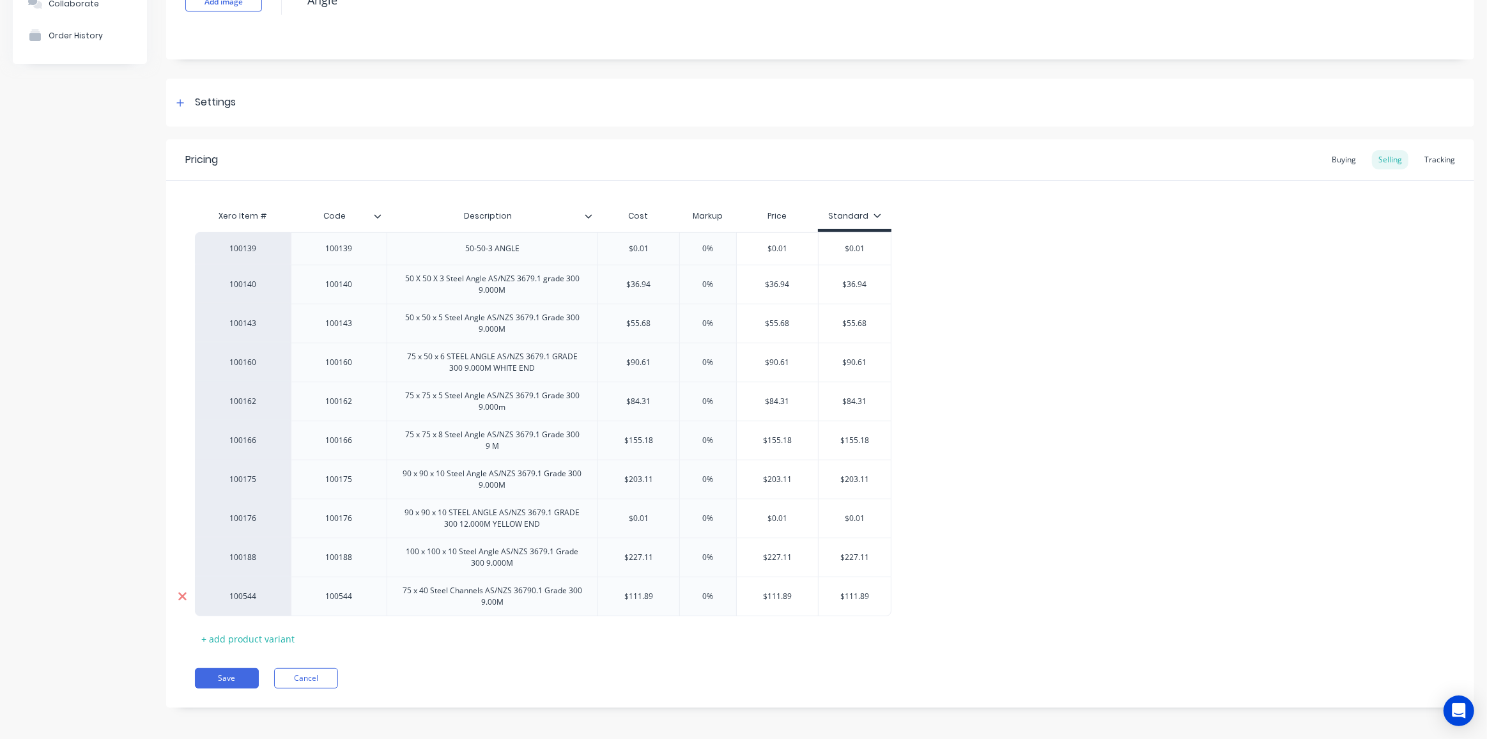
click at [181, 594] on icon at bounding box center [182, 597] width 8 height 8
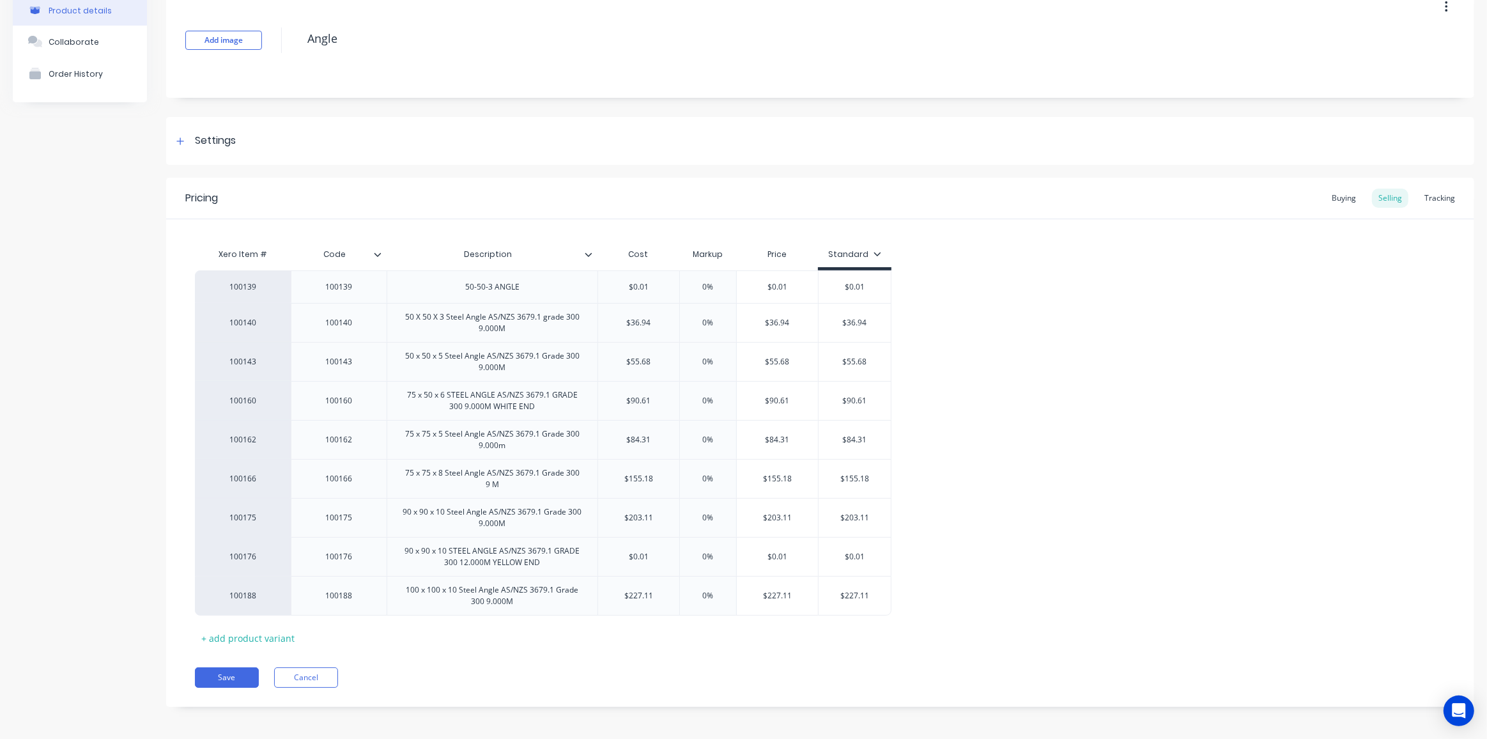
click at [376, 252] on icon at bounding box center [378, 255] width 8 height 8
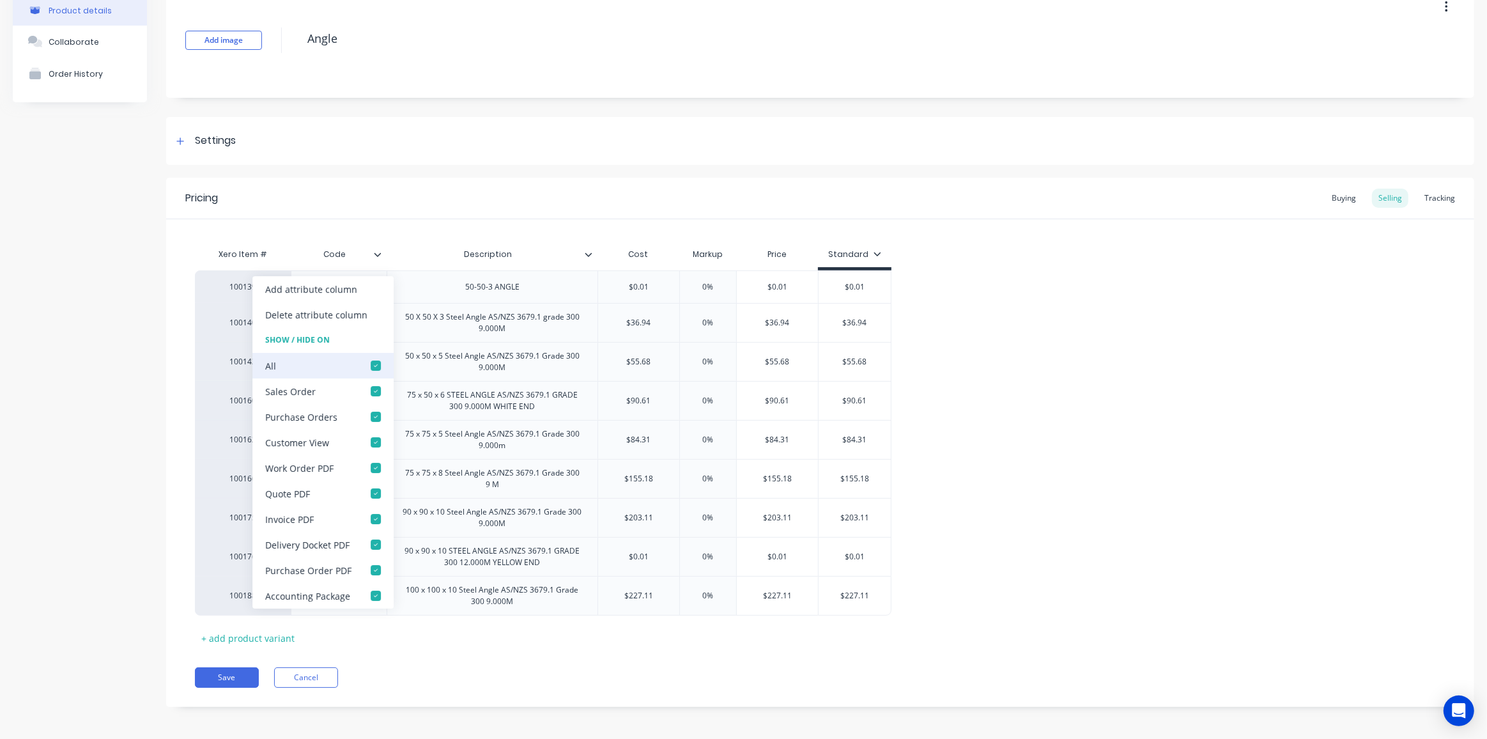
click at [375, 366] on div at bounding box center [376, 366] width 26 height 26
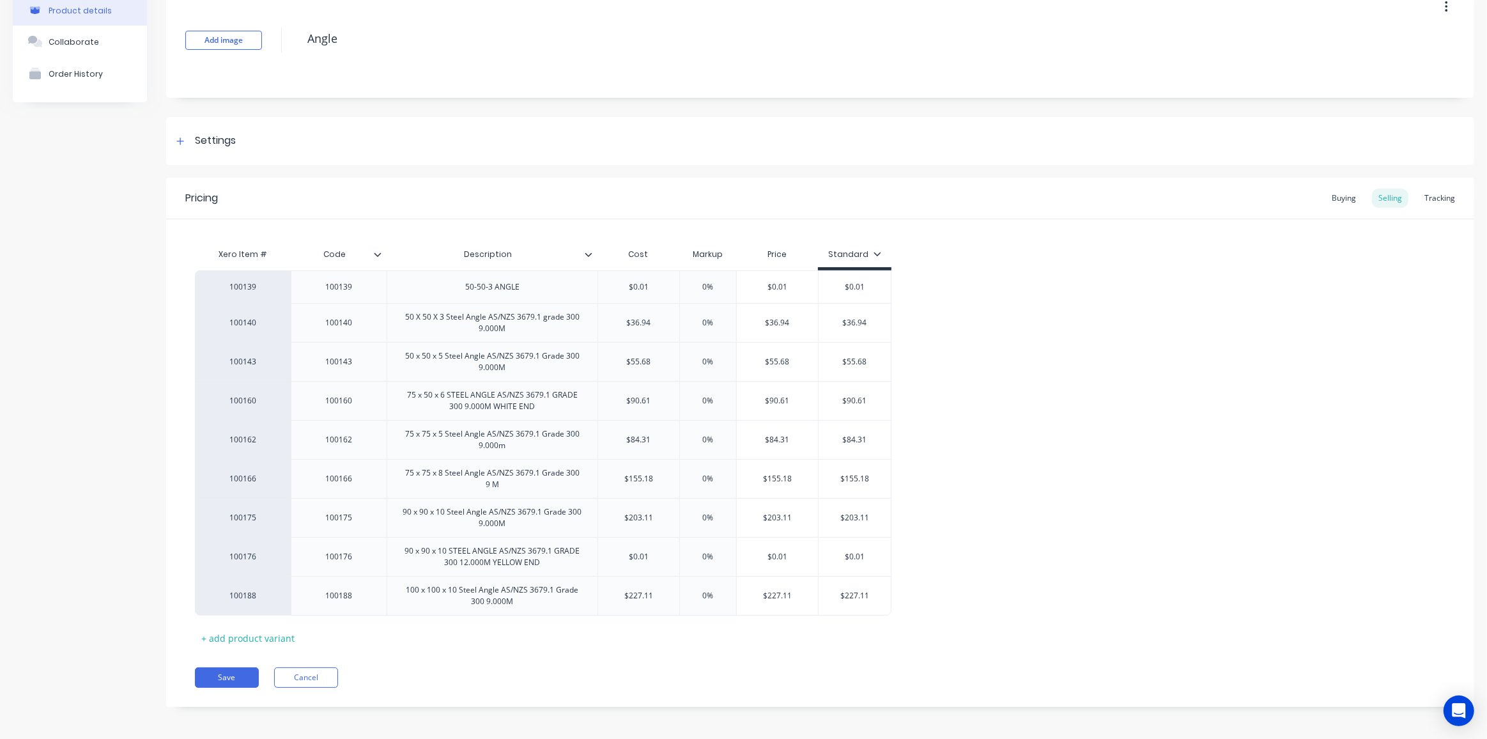
click at [1084, 524] on div "100139 100139 50-50-3 ANGLE $0.01 0% $0.01 $0.01 100140 100140 50 X 50 X 3 Stee…" at bounding box center [820, 442] width 1251 height 345
click at [229, 672] on button "Save" at bounding box center [227, 677] width 64 height 20
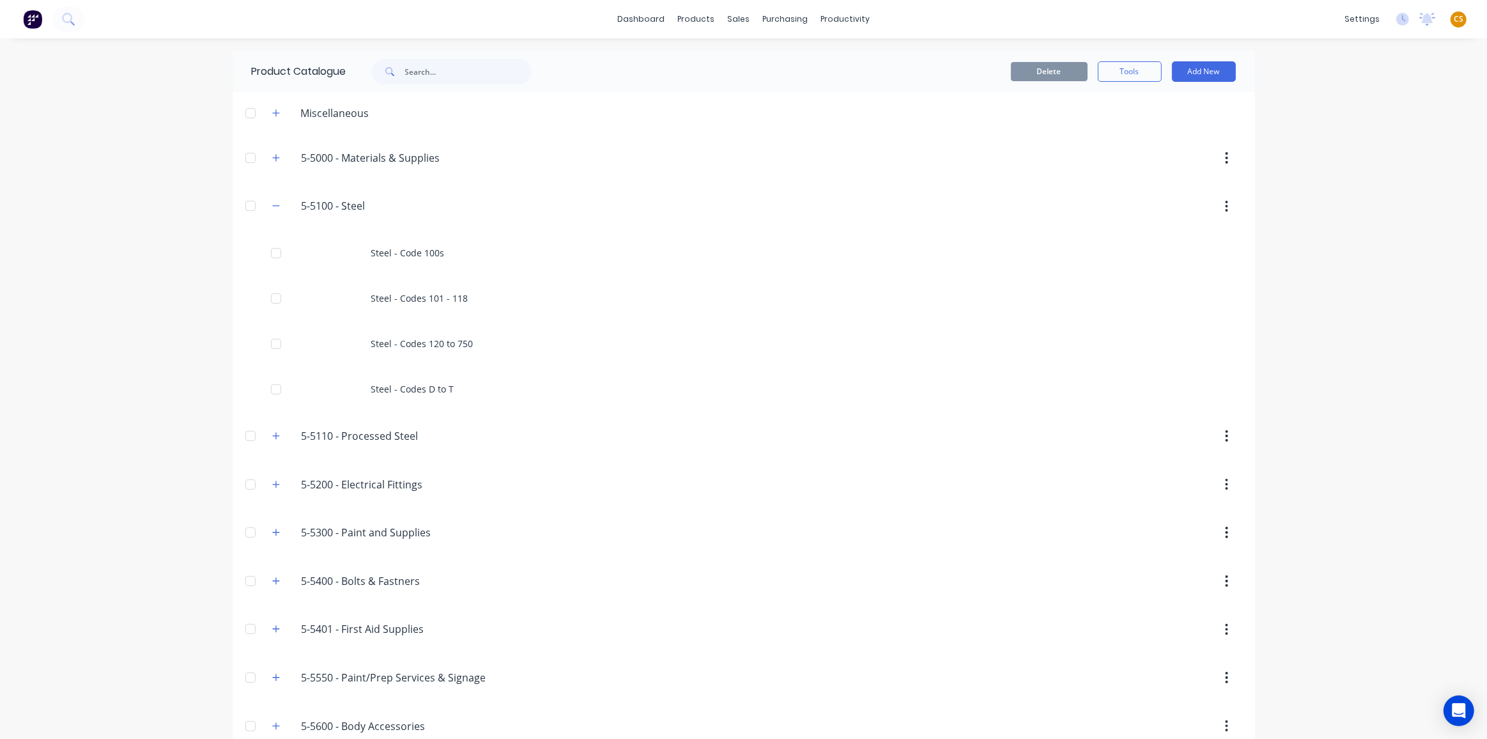
scroll to position [349, 0]
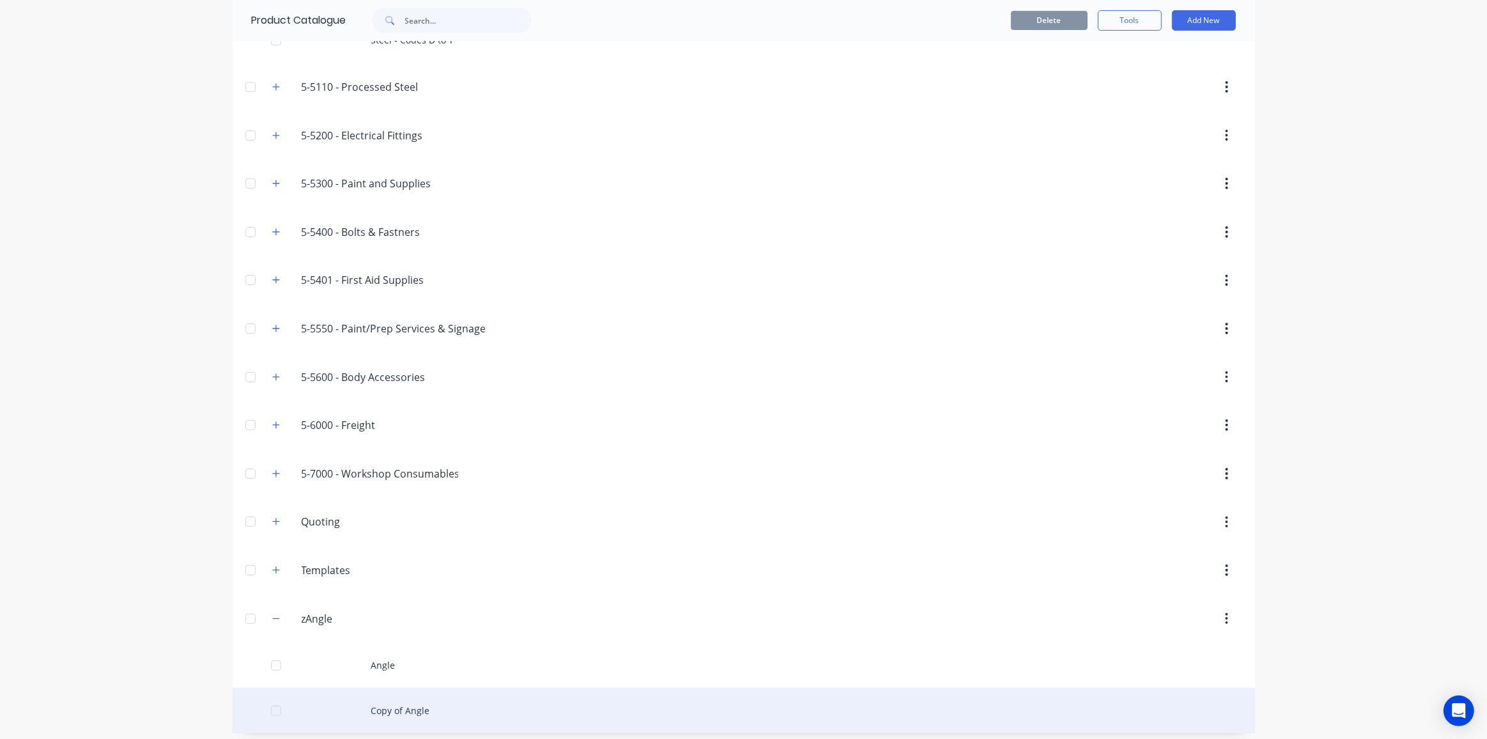
click at [377, 703] on div "Copy of Angle" at bounding box center [744, 710] width 1023 height 45
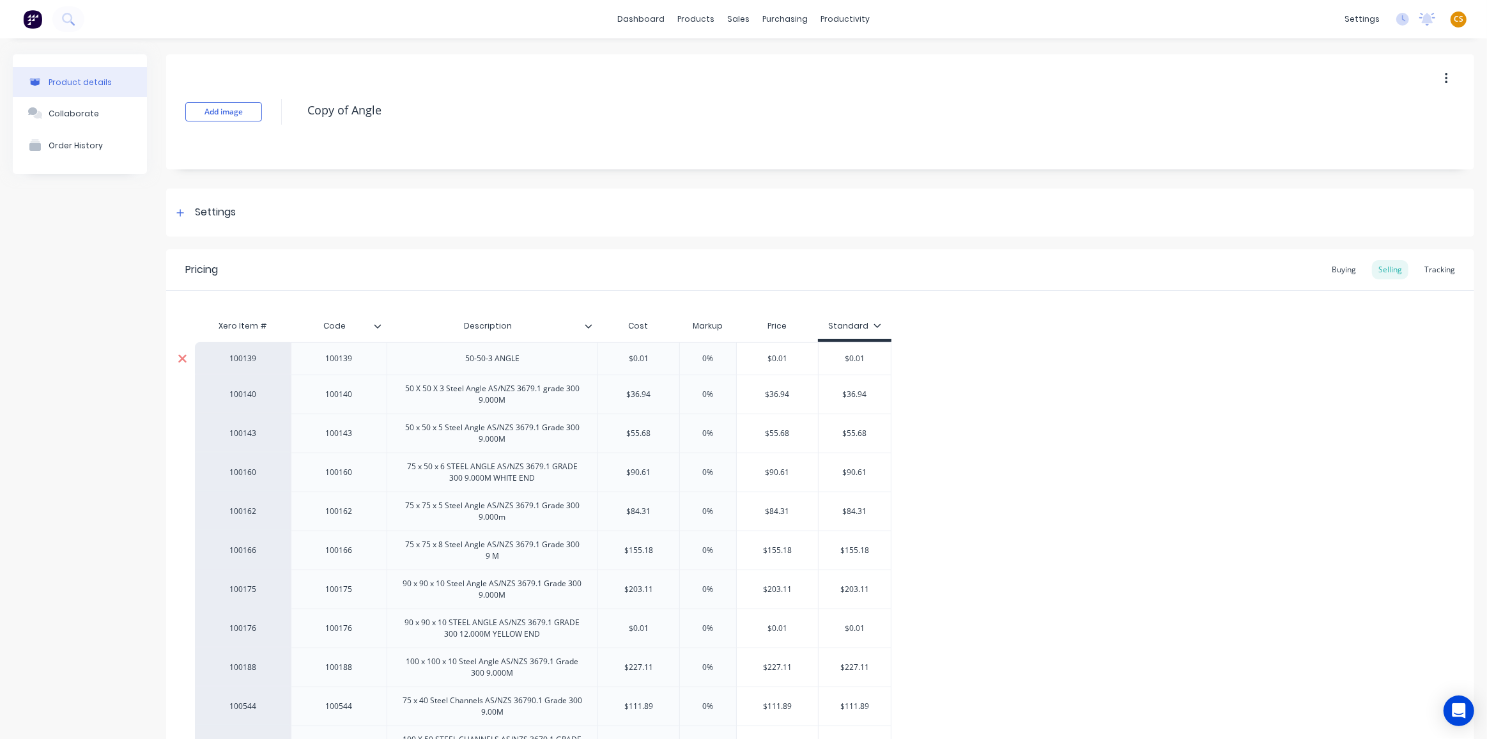
click at [176, 360] on div at bounding box center [182, 359] width 32 height 32
click at [178, 398] on icon at bounding box center [183, 400] width 10 height 13
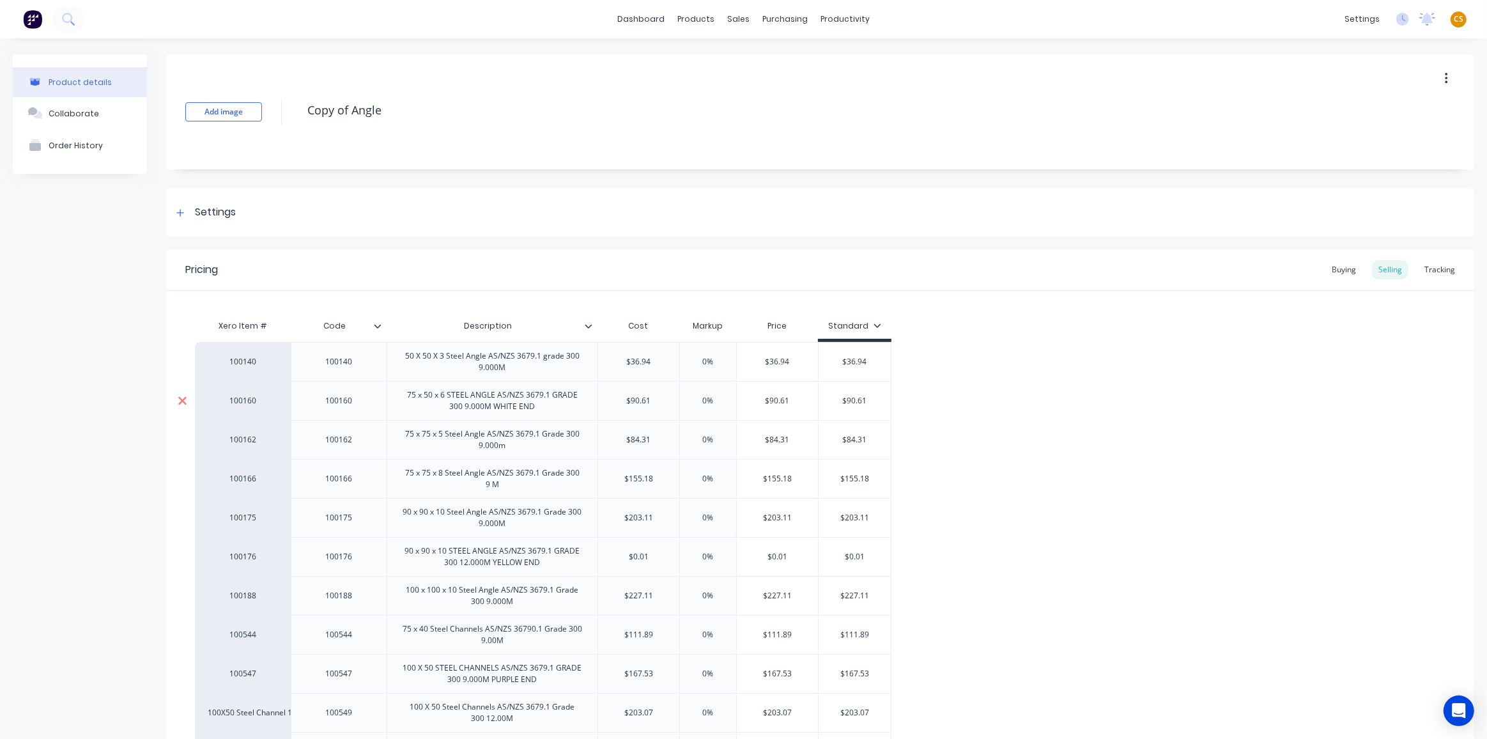
click at [181, 398] on icon at bounding box center [182, 400] width 8 height 8
click at [181, 360] on icon at bounding box center [182, 361] width 8 height 8
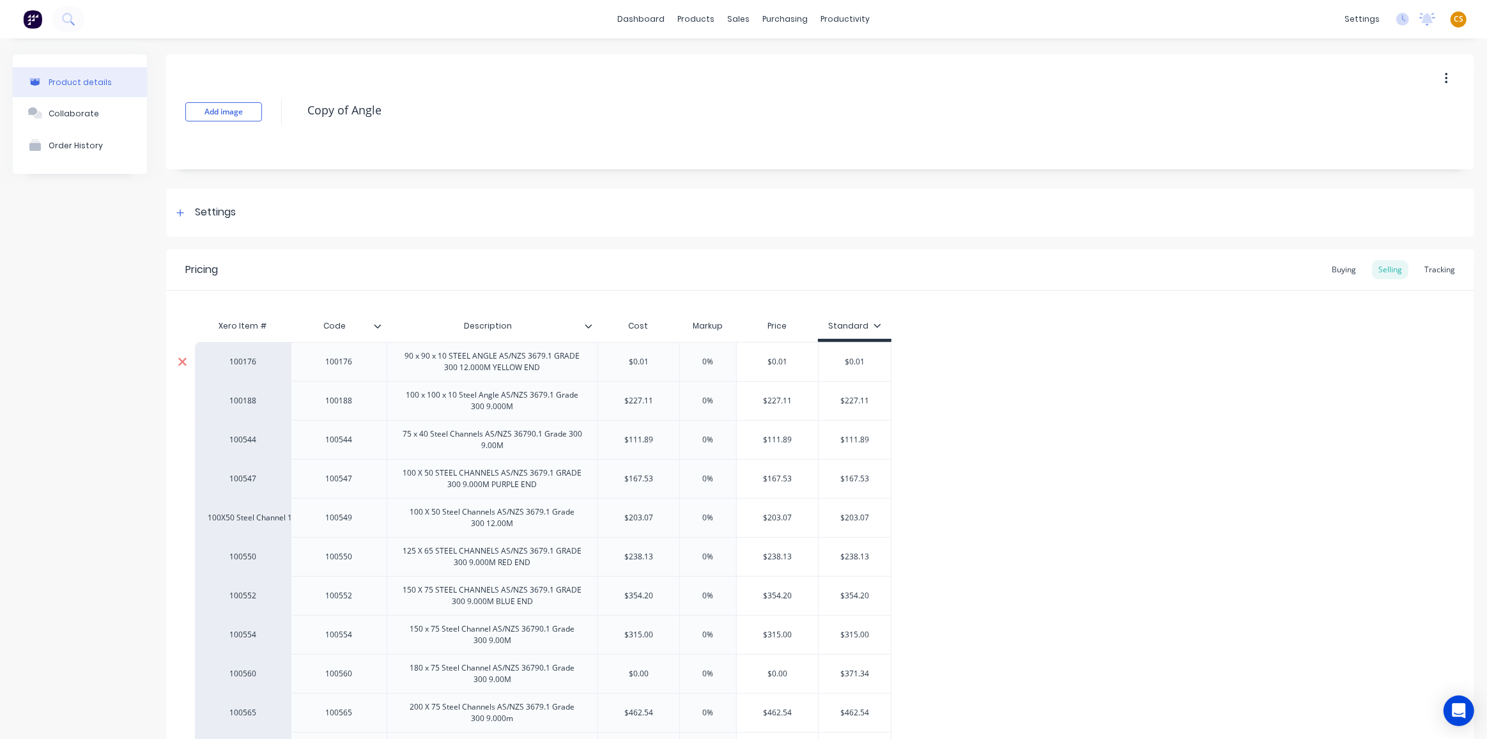
click at [181, 360] on icon at bounding box center [182, 361] width 8 height 8
drag, startPoint x: 402, startPoint y: 102, endPoint x: 258, endPoint y: 102, distance: 144.5
click at [258, 102] on div "Add image Copy of Angle" at bounding box center [820, 111] width 1308 height 115
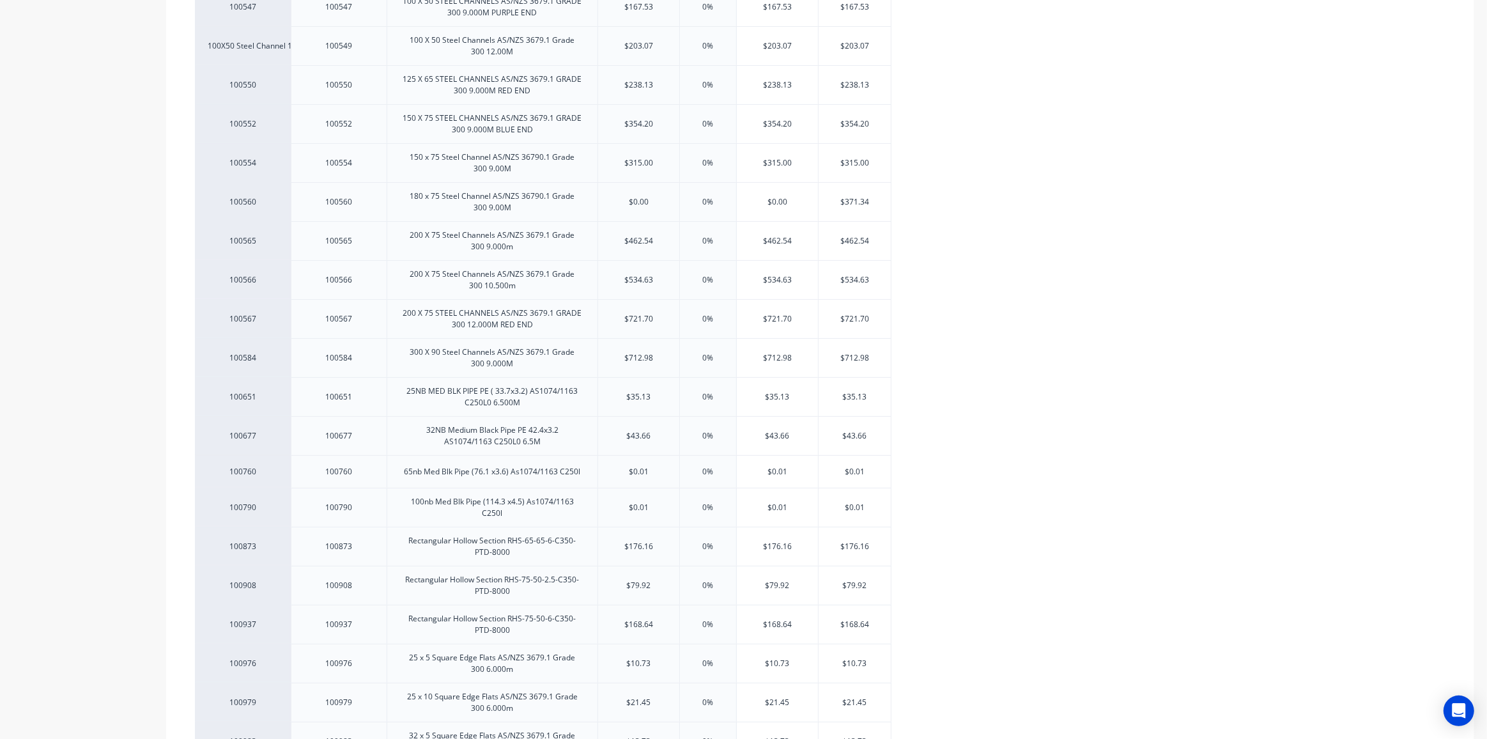
scroll to position [613, 0]
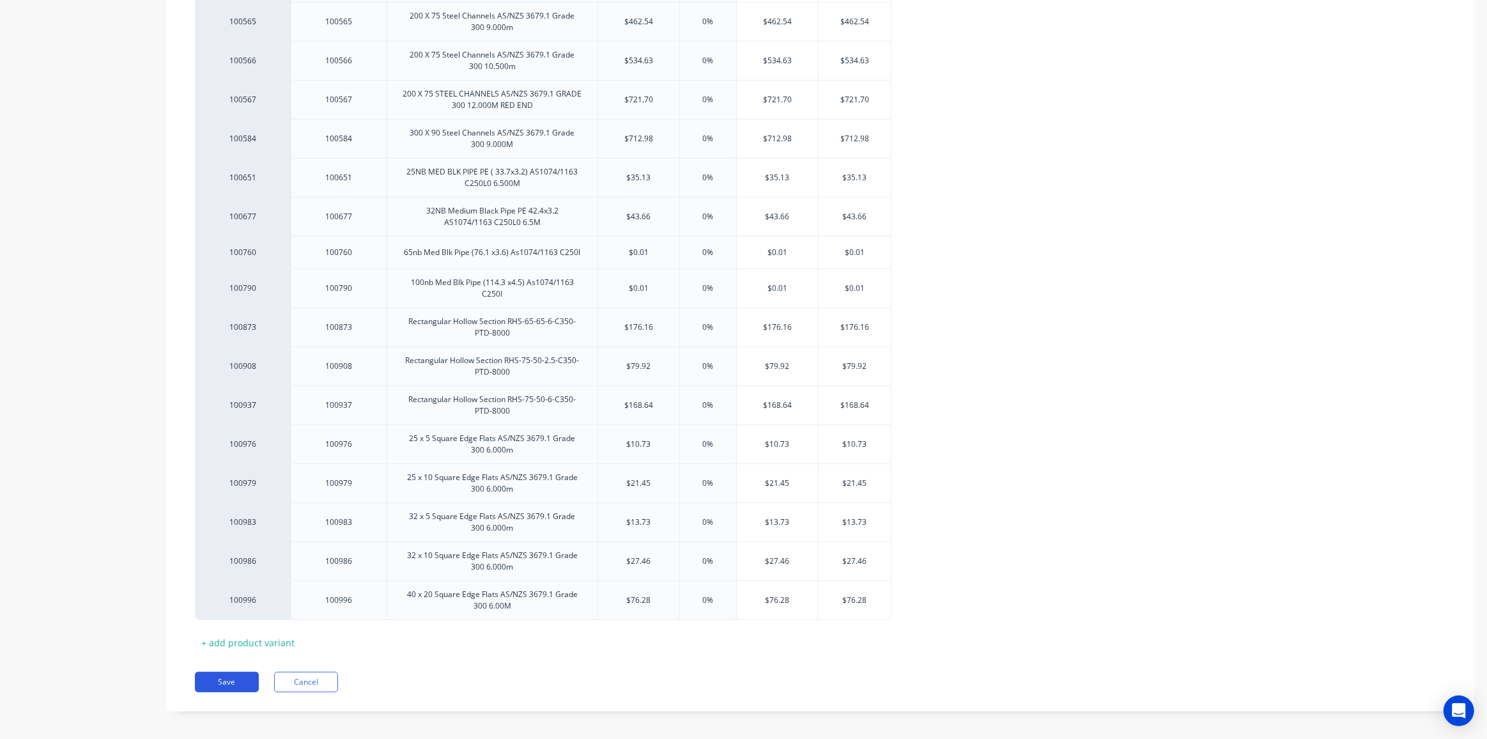
type textarea "Channel"
click at [211, 674] on button "Save" at bounding box center [227, 682] width 64 height 20
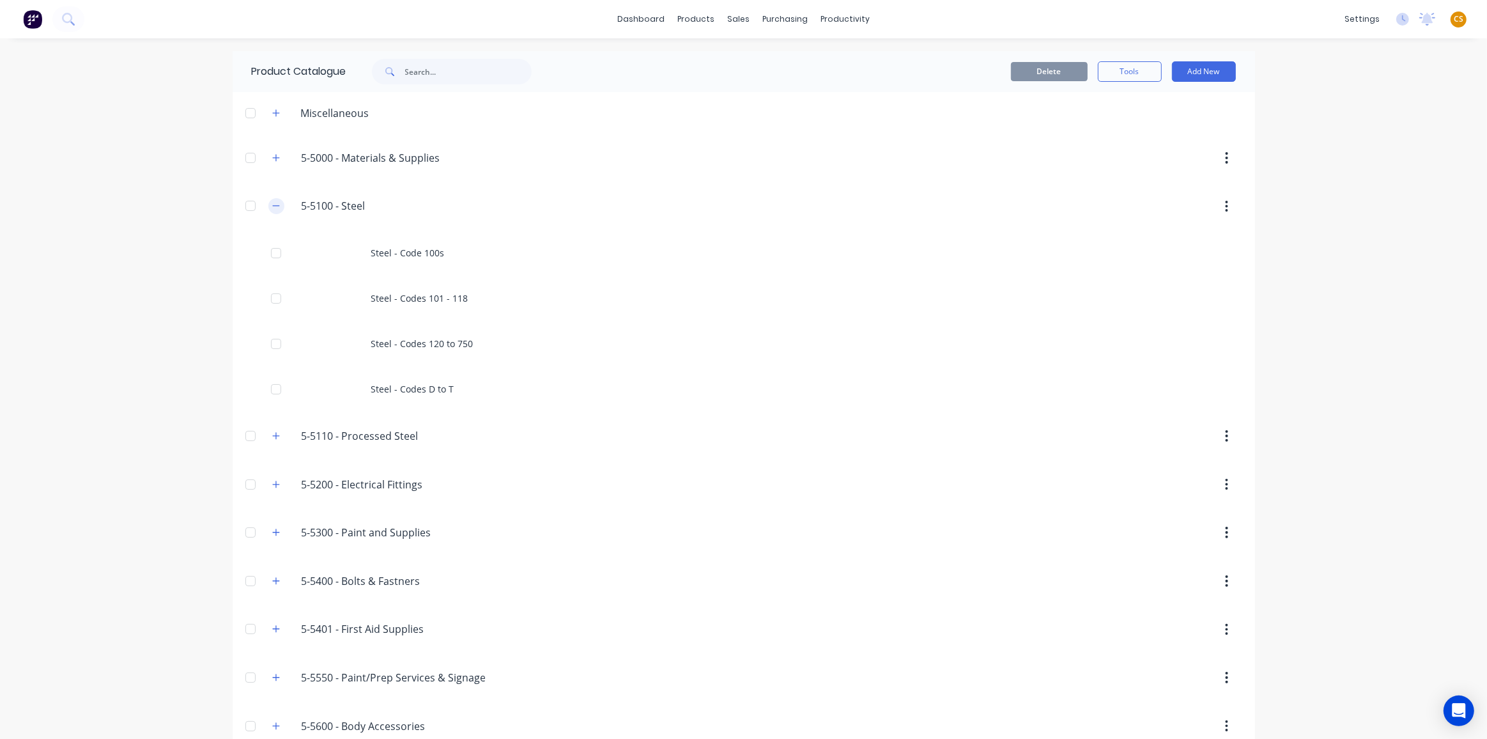
click at [272, 207] on icon "button" at bounding box center [276, 205] width 8 height 9
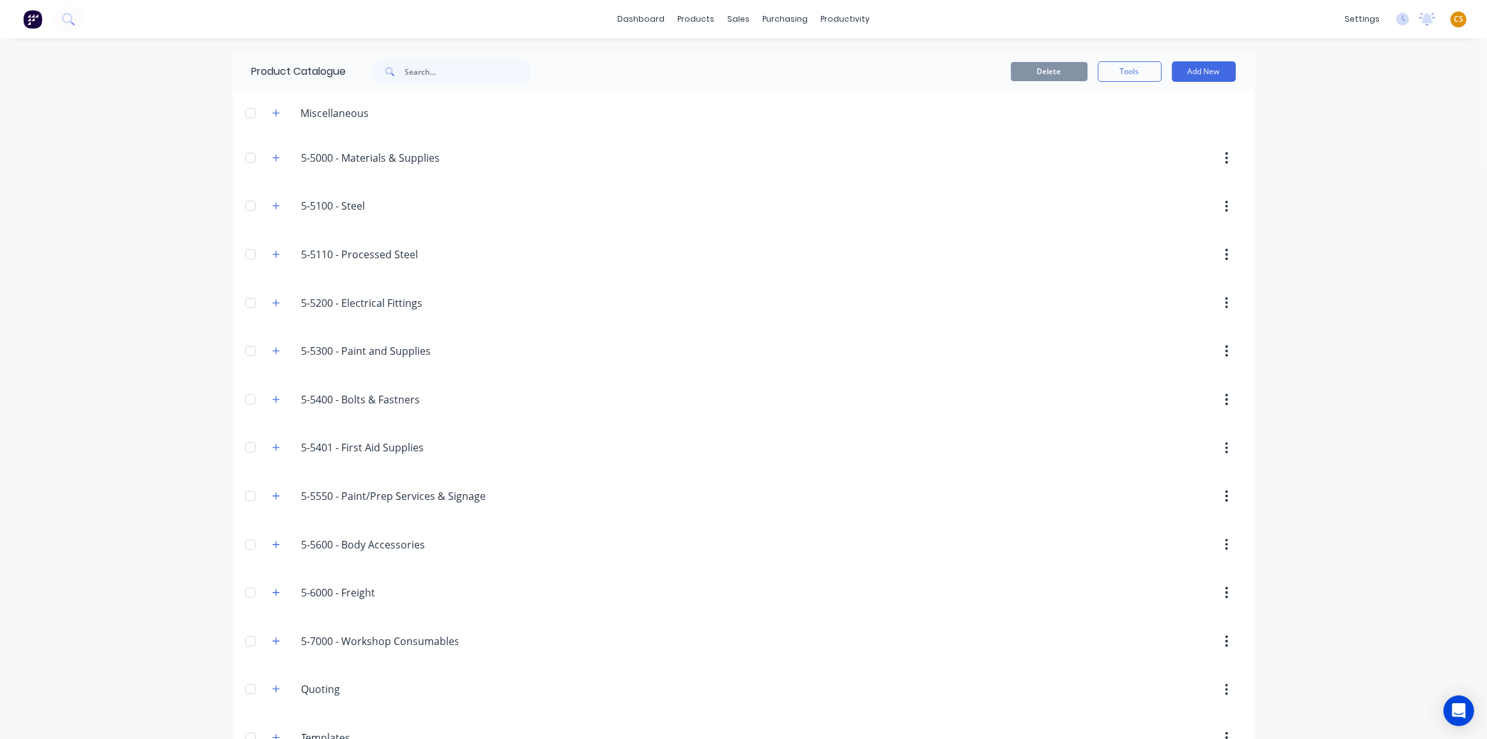
scroll to position [167, 0]
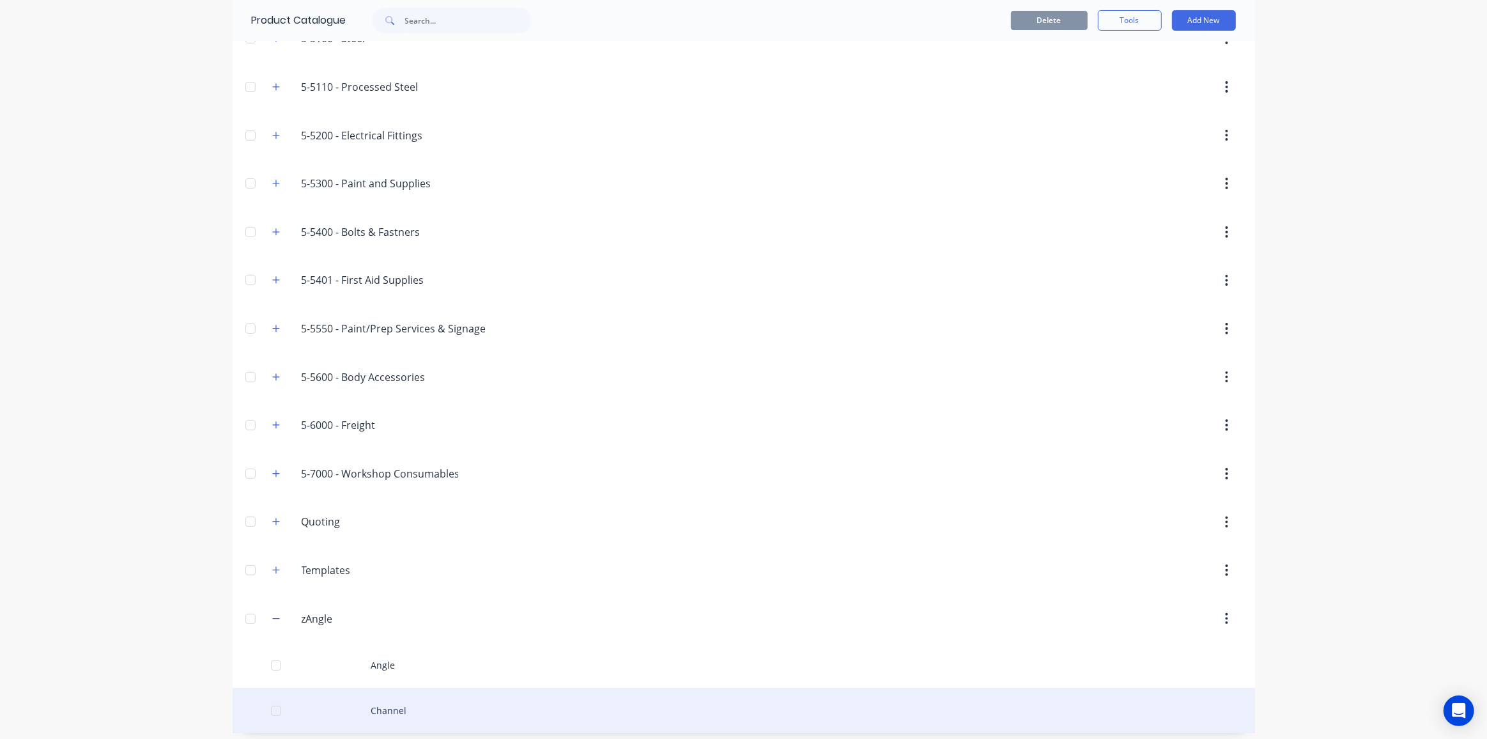
click at [380, 701] on div "Channel" at bounding box center [744, 710] width 1023 height 45
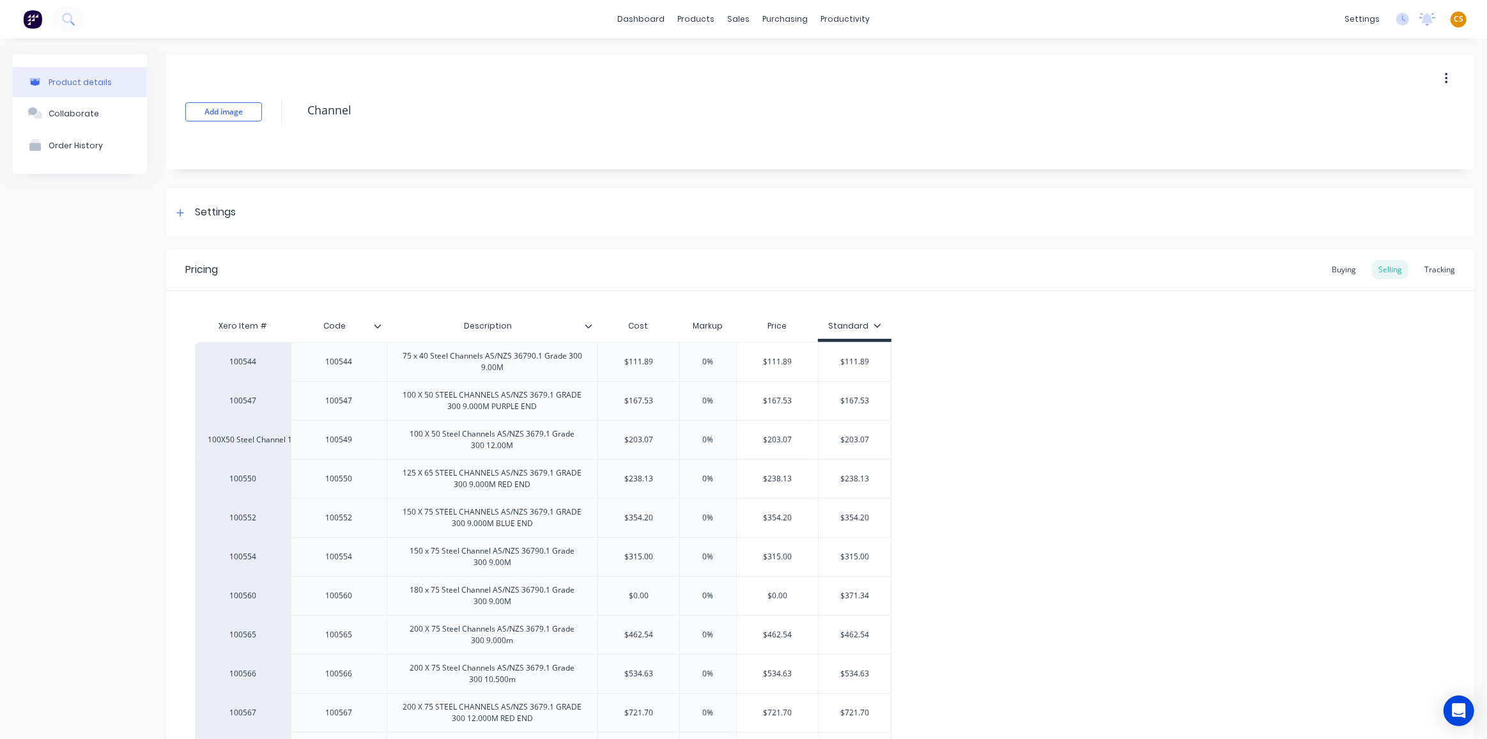
click at [1445, 73] on icon "button" at bounding box center [1446, 79] width 3 height 12
click at [1360, 111] on span "Duplicate" at bounding box center [1400, 111] width 96 height 13
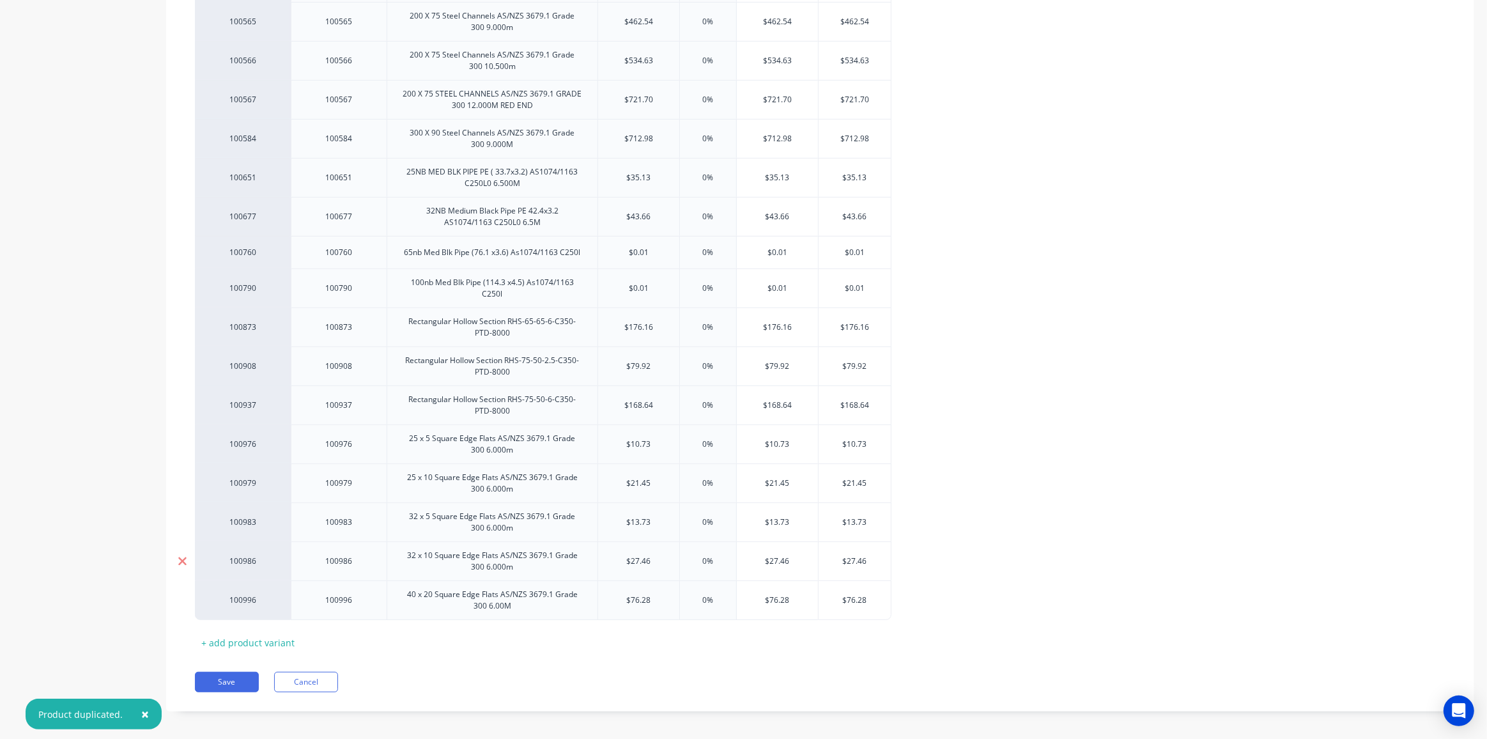
click at [180, 596] on icon at bounding box center [182, 600] width 8 height 8
click at [181, 596] on icon at bounding box center [182, 600] width 8 height 8
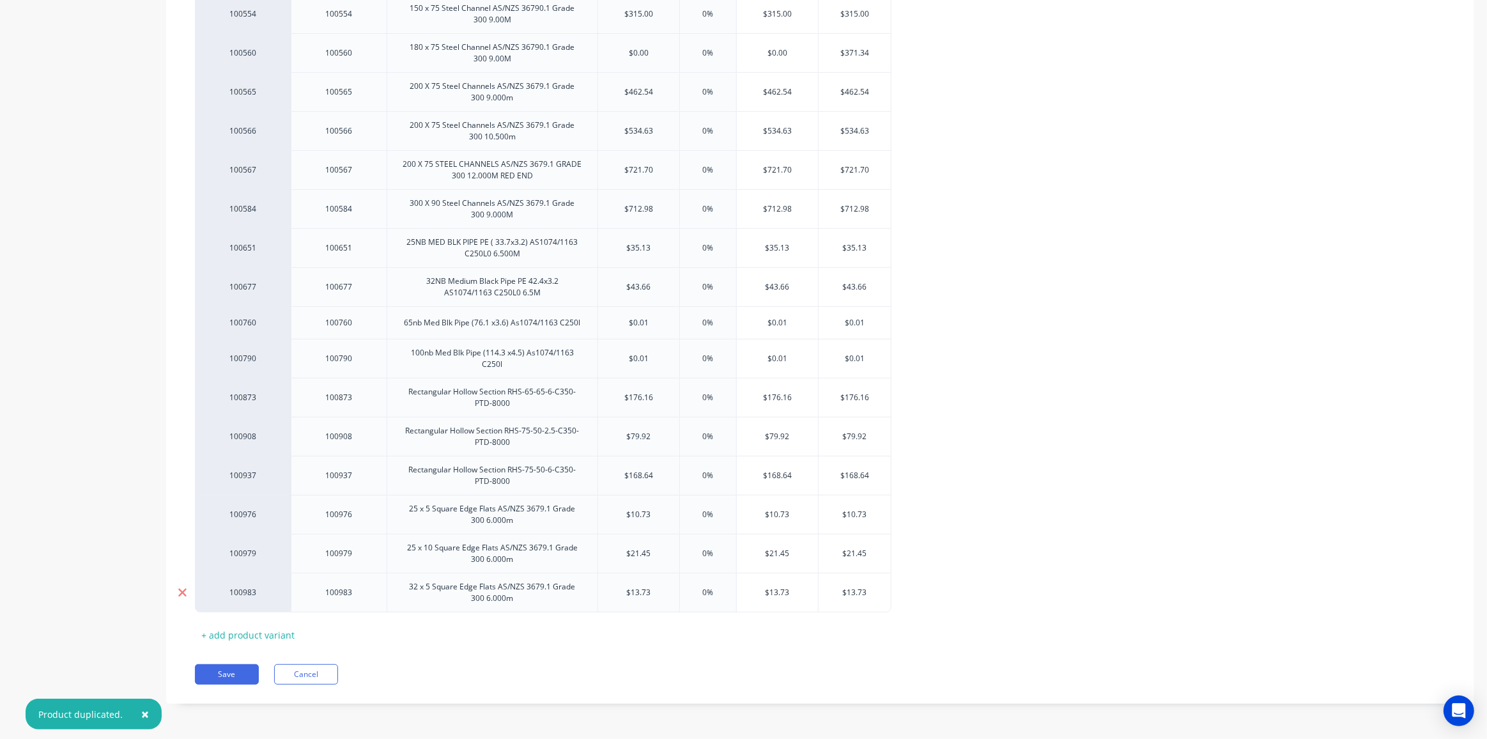
scroll to position [536, 0]
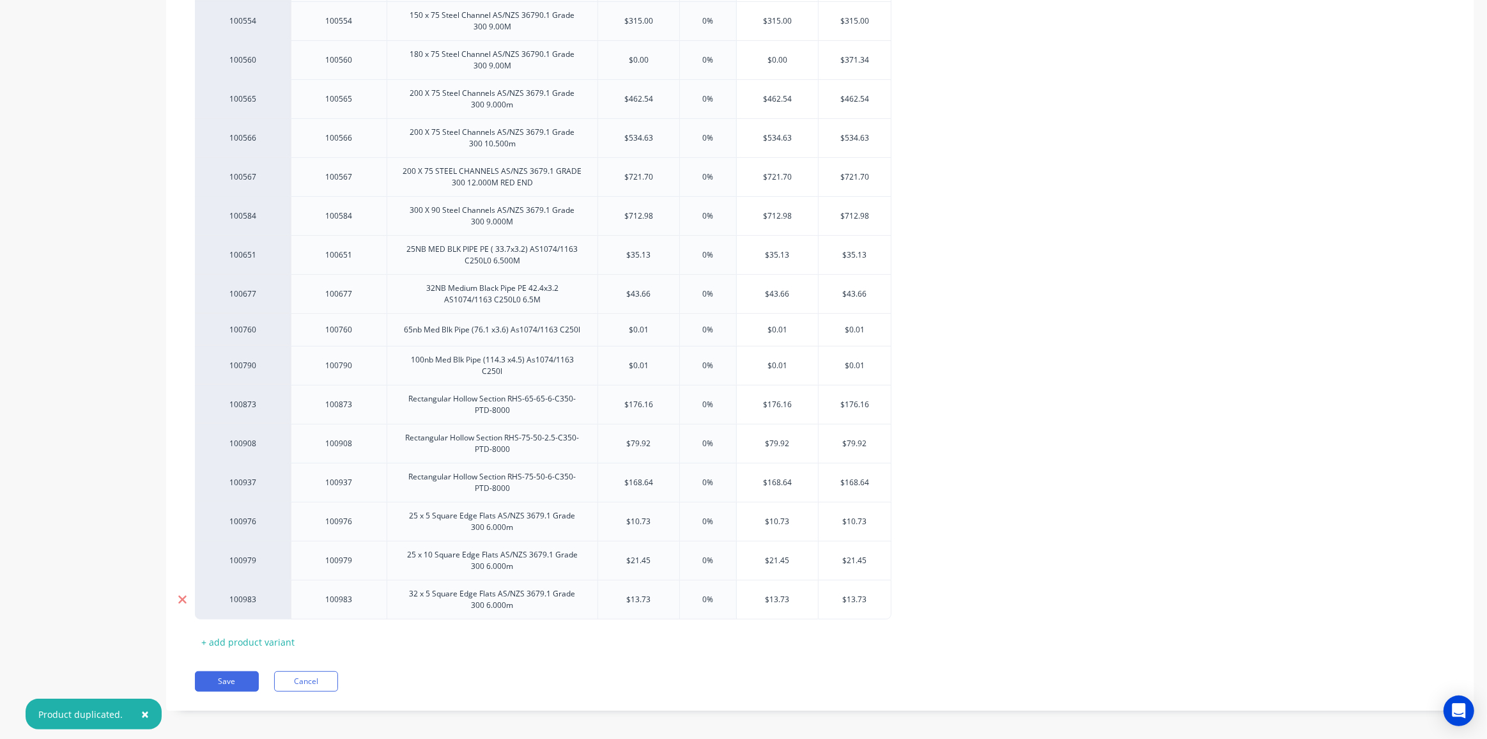
click at [185, 593] on icon at bounding box center [183, 599] width 10 height 13
click at [180, 593] on icon at bounding box center [183, 599] width 10 height 13
click at [180, 595] on icon at bounding box center [182, 599] width 8 height 8
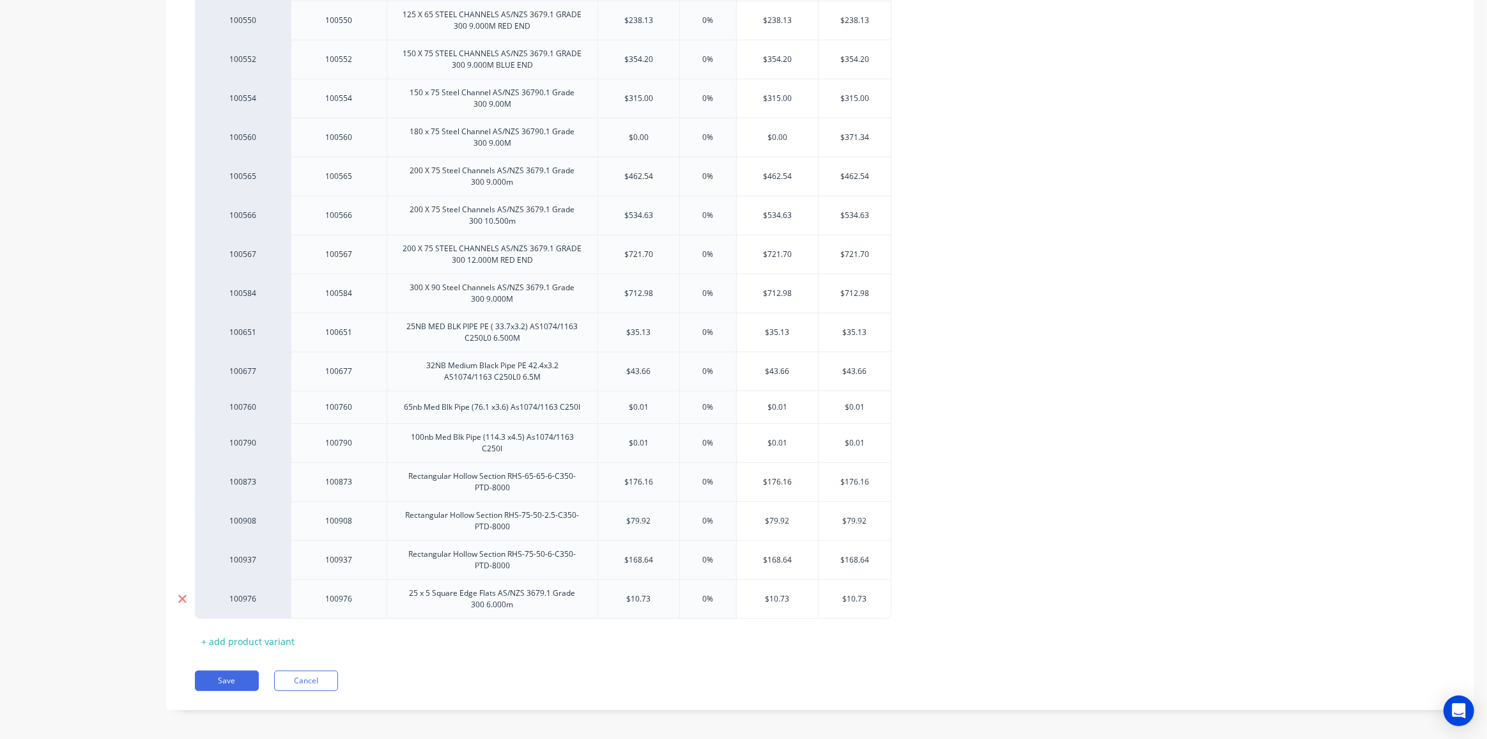
scroll to position [420, 0]
click at [181, 594] on icon at bounding box center [182, 598] width 8 height 8
click at [182, 592] on icon at bounding box center [183, 598] width 10 height 13
click at [180, 593] on icon at bounding box center [183, 597] width 10 height 13
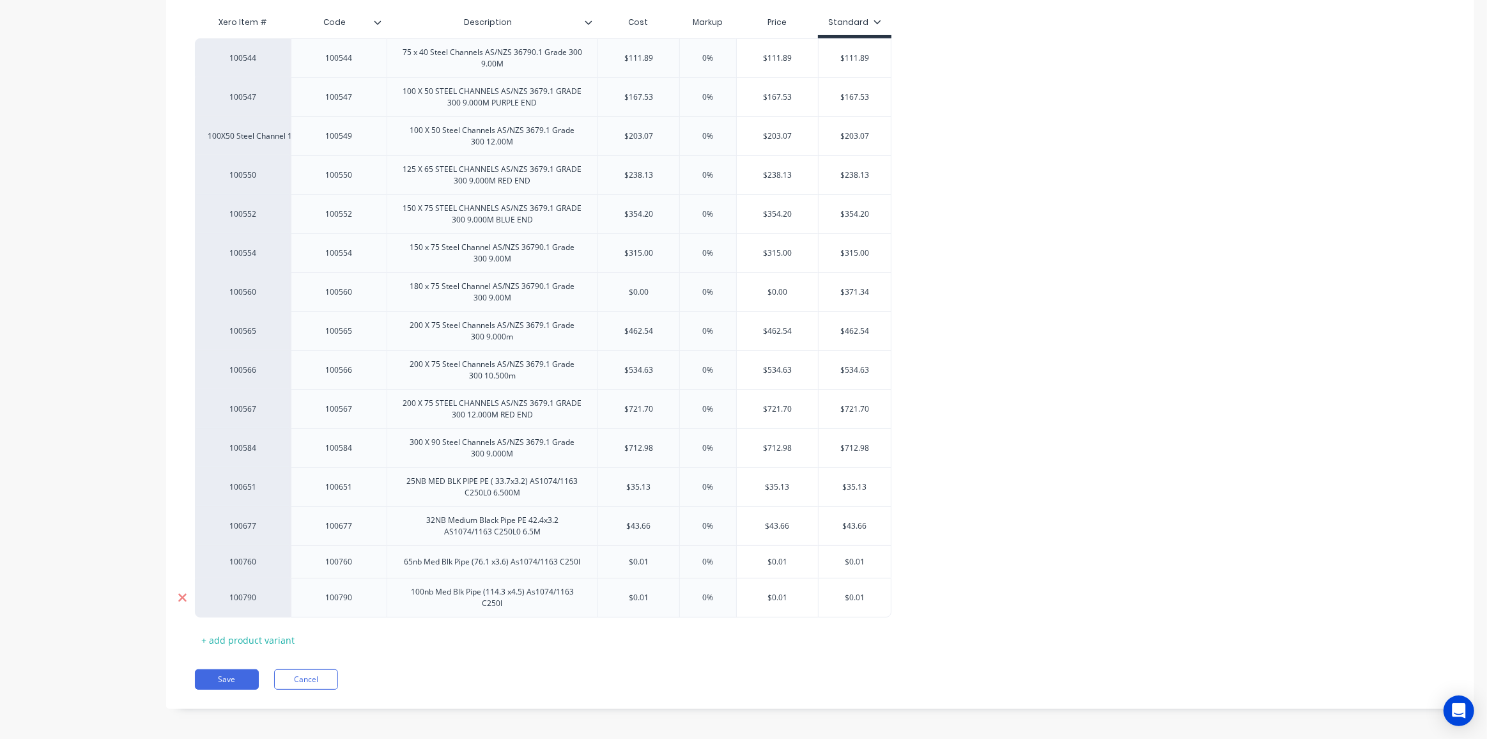
click at [180, 593] on icon at bounding box center [183, 597] width 10 height 13
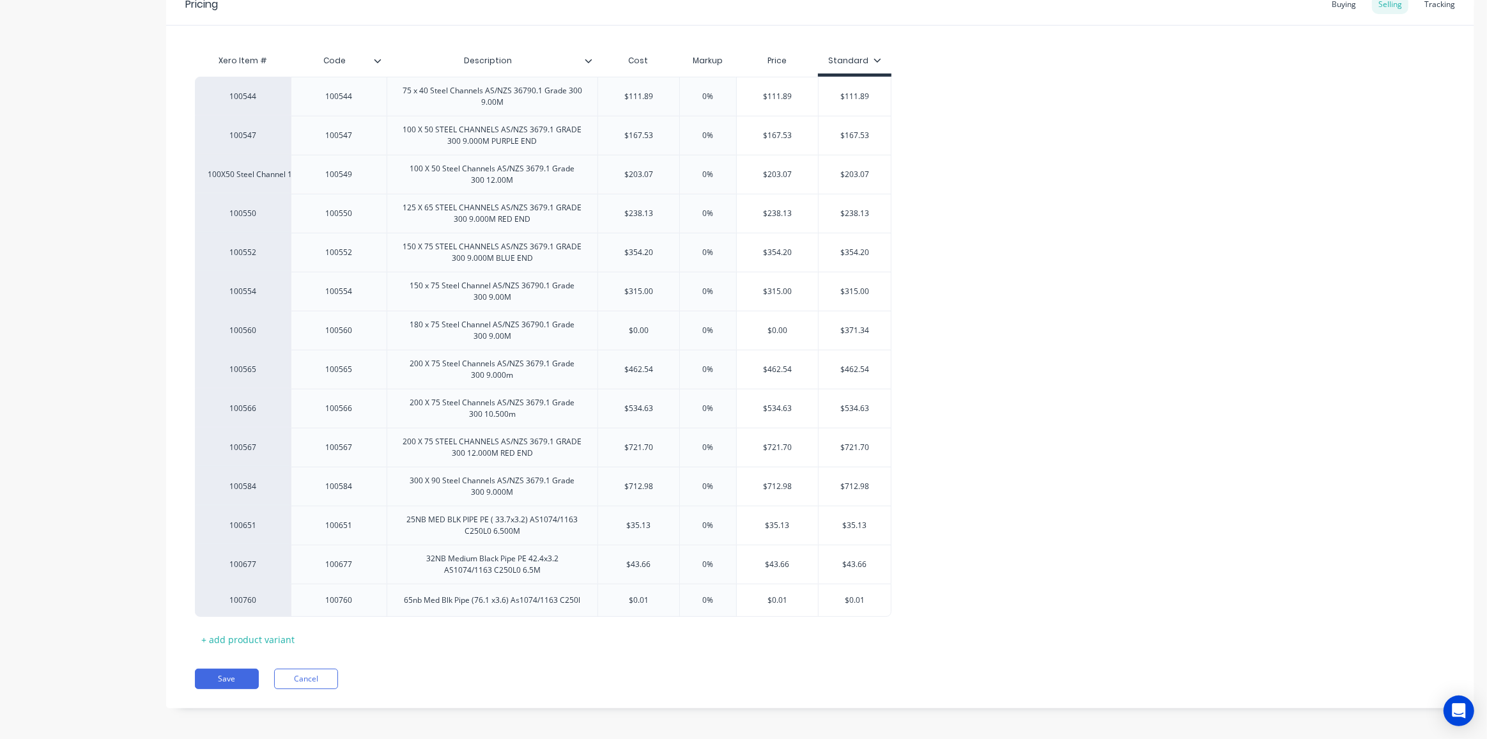
click at [180, 596] on icon at bounding box center [182, 600] width 8 height 8
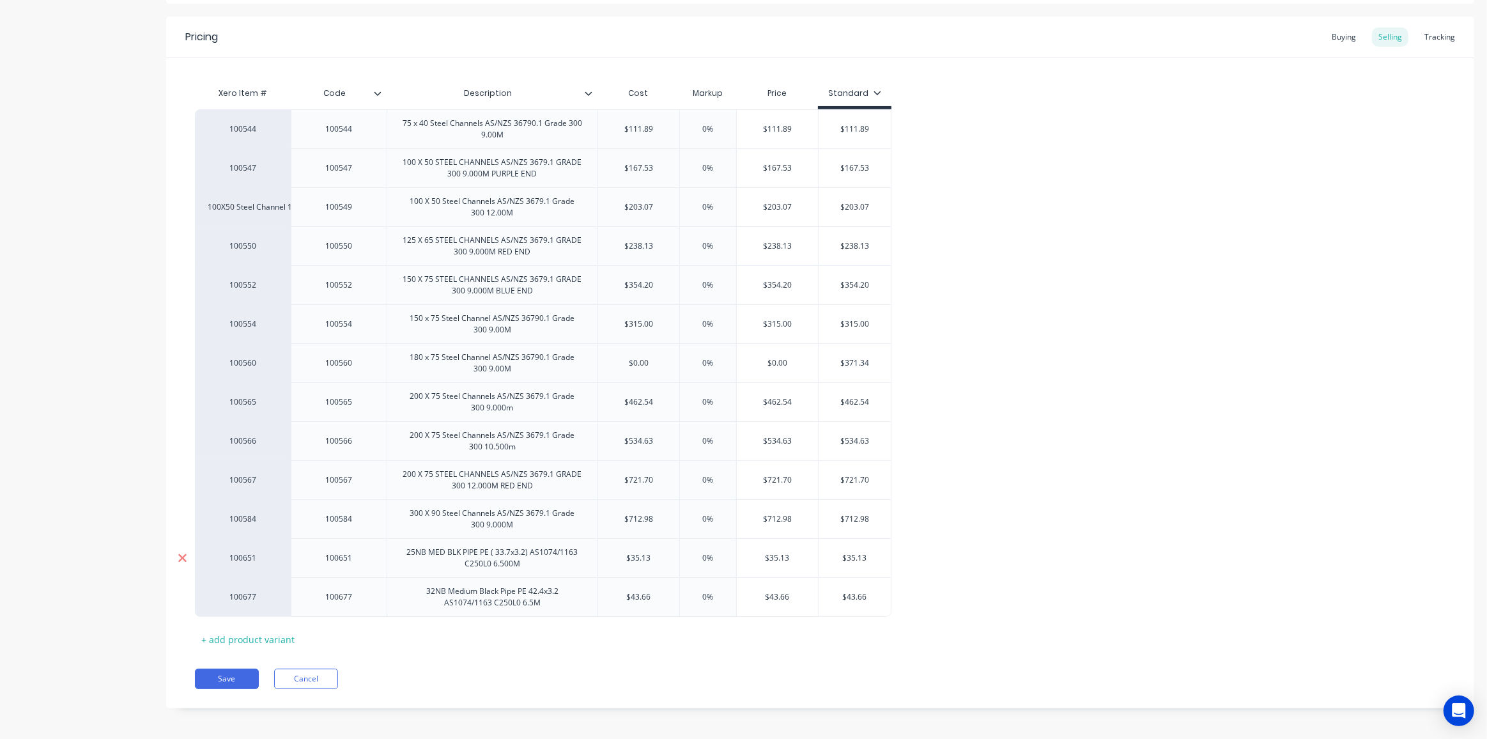
click at [180, 592] on icon at bounding box center [183, 597] width 10 height 13
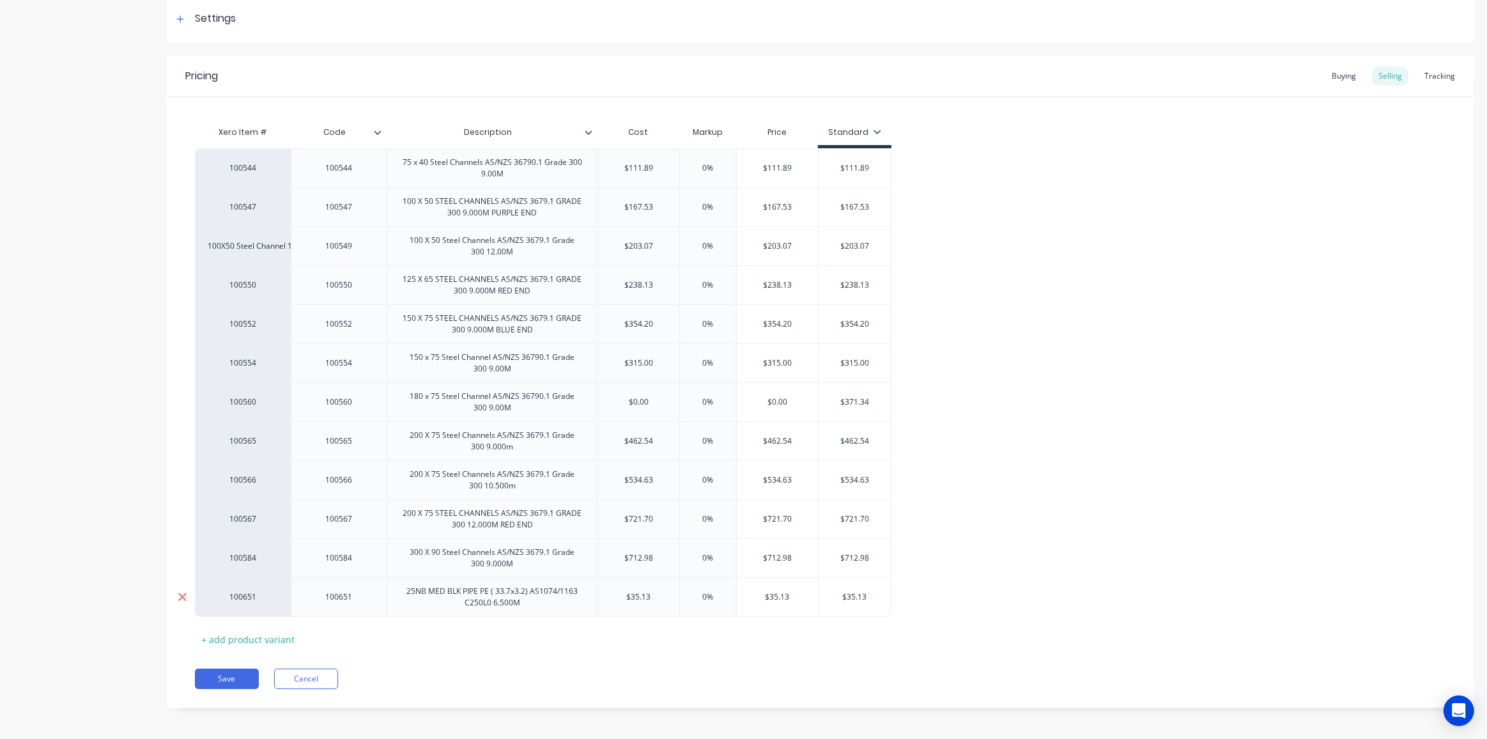
click at [180, 592] on icon at bounding box center [183, 597] width 10 height 13
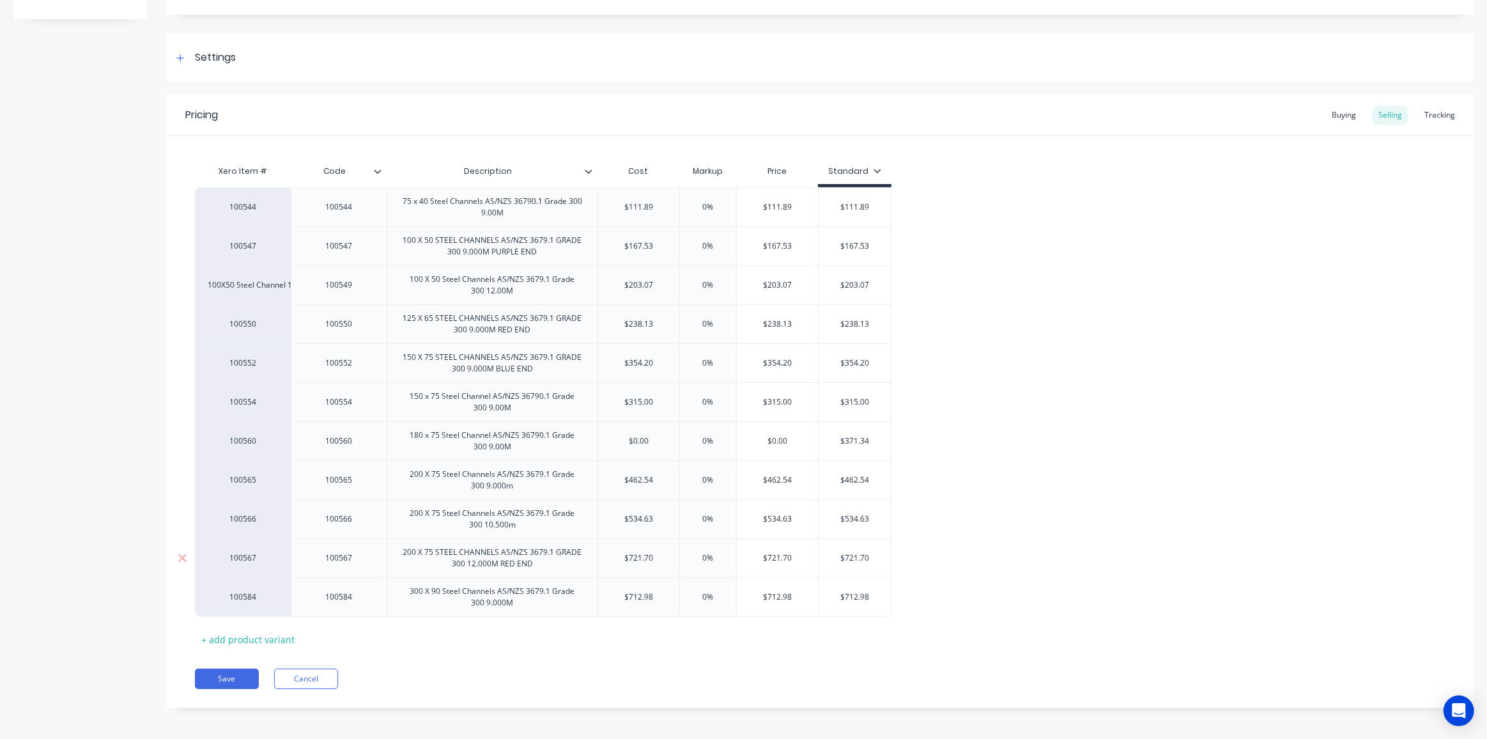
scroll to position [155, 0]
click at [229, 675] on button "Save" at bounding box center [227, 678] width 64 height 20
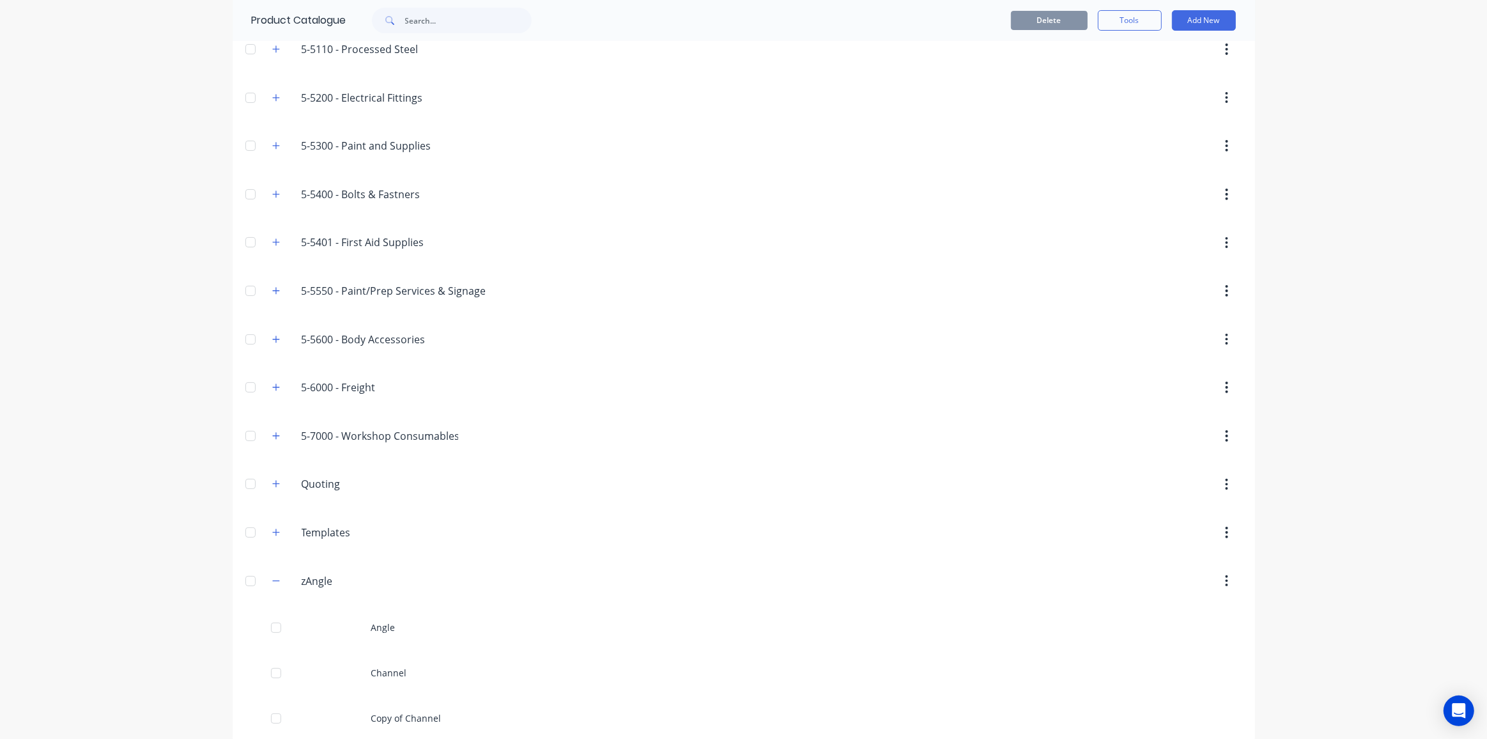
scroll to position [213, 0]
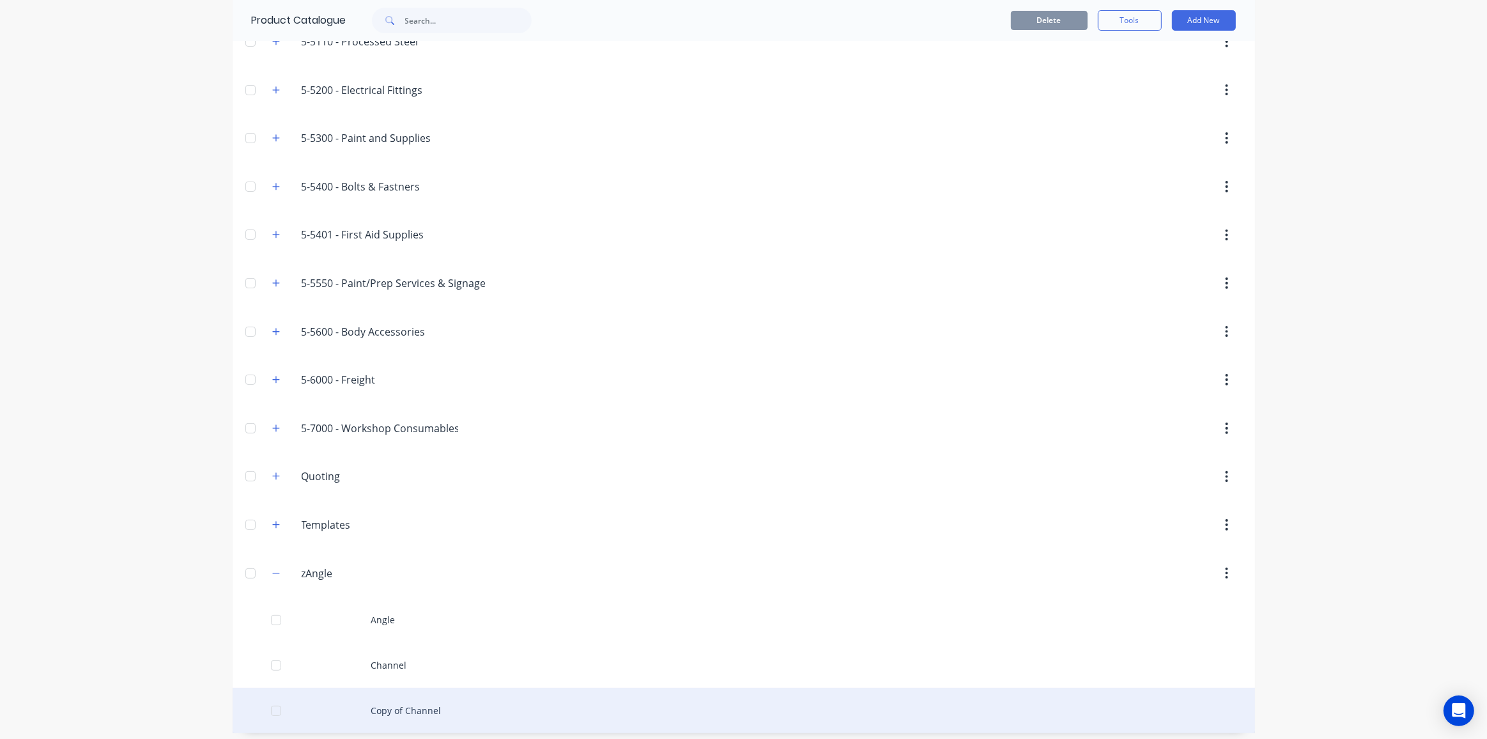
click at [389, 701] on div "Copy of Channel" at bounding box center [744, 710] width 1023 height 45
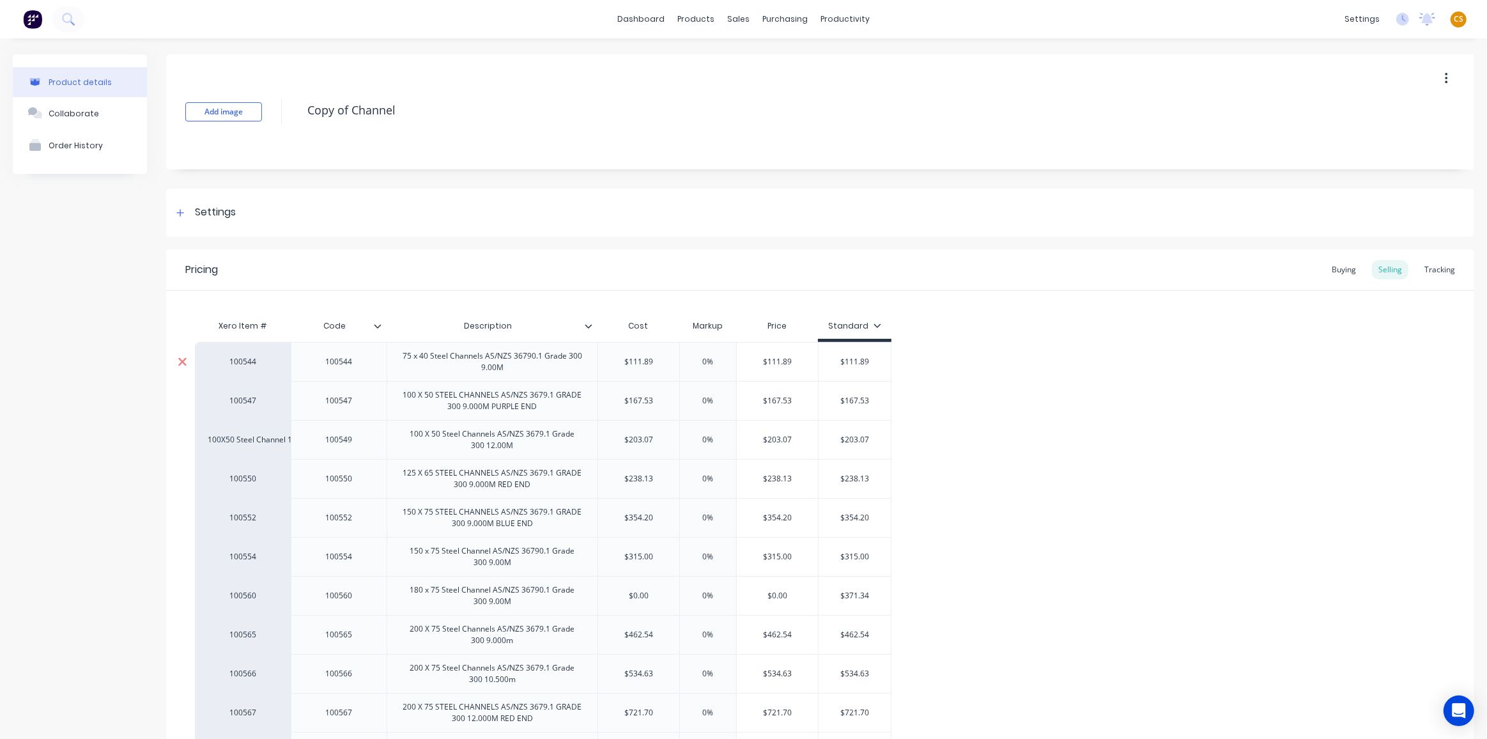
click at [182, 364] on icon at bounding box center [183, 361] width 10 height 13
click at [182, 359] on icon at bounding box center [183, 361] width 10 height 13
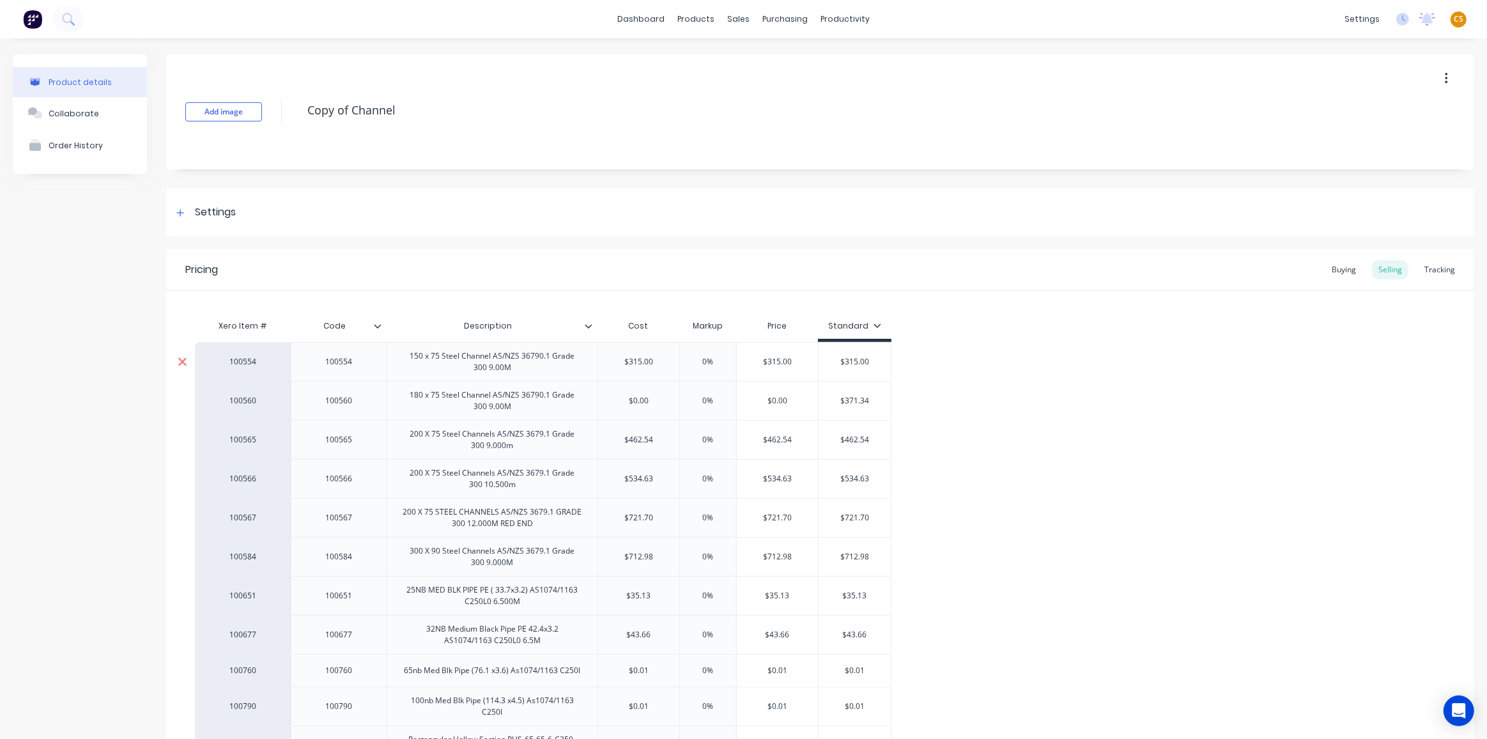
click at [182, 359] on icon at bounding box center [183, 361] width 10 height 13
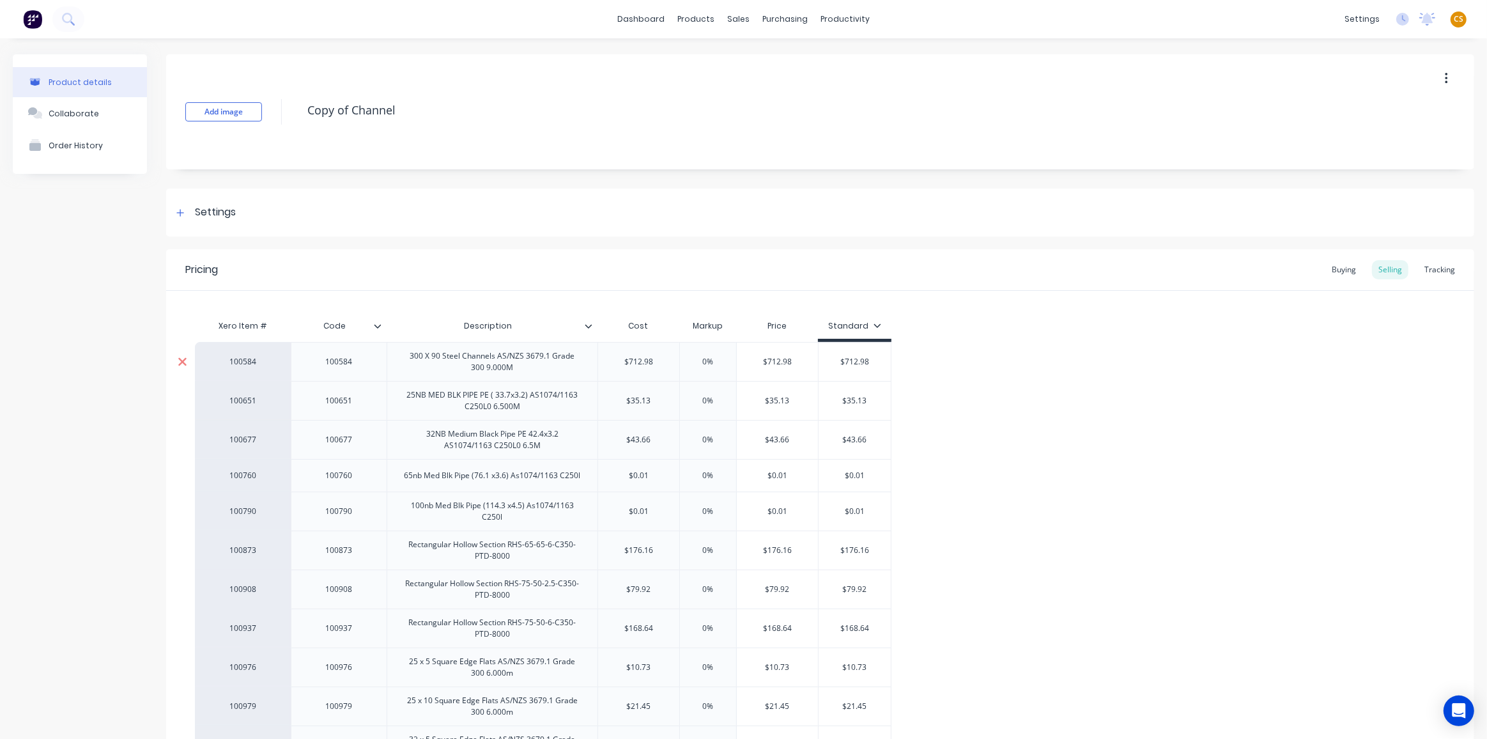
click at [182, 359] on icon at bounding box center [183, 361] width 10 height 13
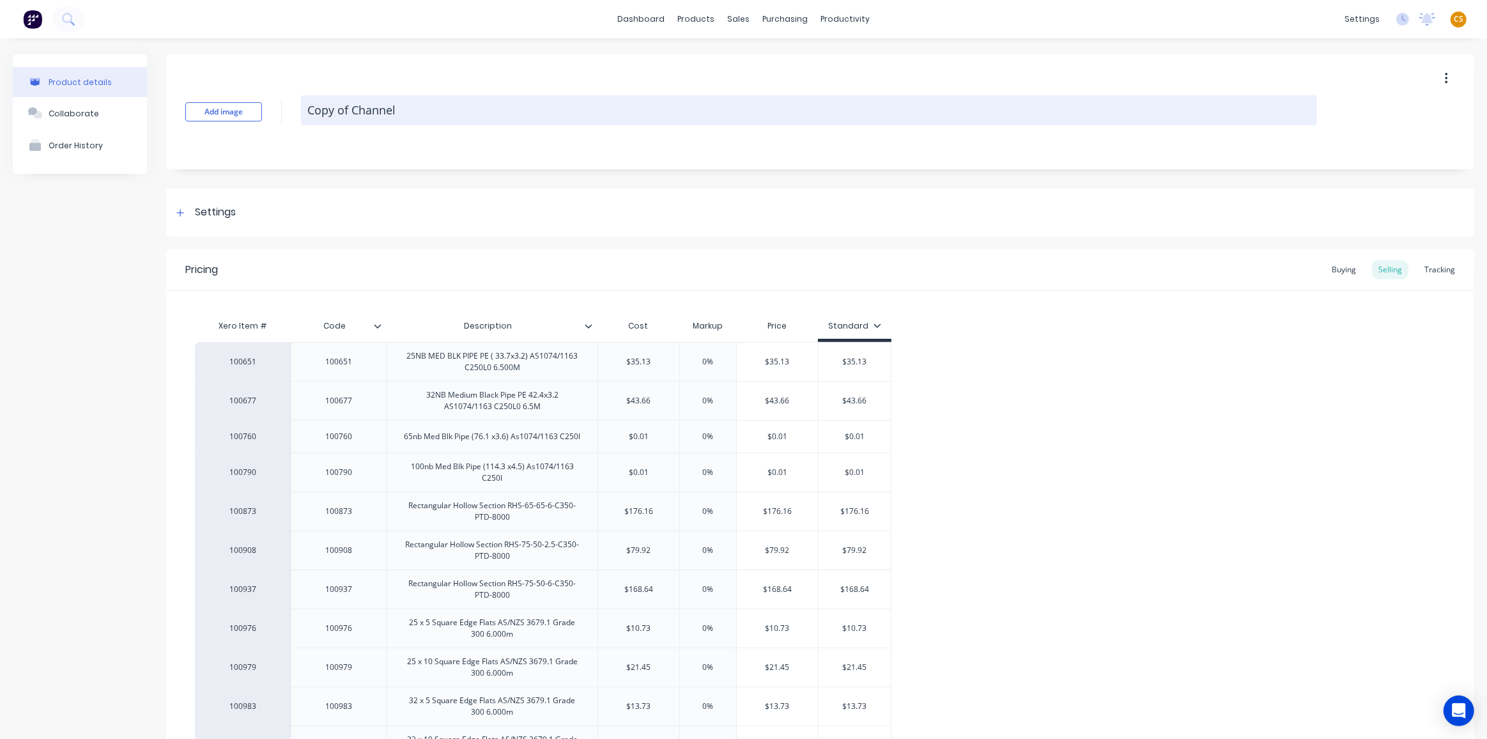
click at [431, 112] on textarea "Copy of Channel" at bounding box center [809, 110] width 1016 height 30
click at [431, 109] on textarea "Copy of Channel" at bounding box center [809, 110] width 1016 height 30
click at [413, 107] on textarea "Copy of Channel" at bounding box center [809, 110] width 1016 height 30
click at [320, 107] on textarea "Copy of Channel" at bounding box center [809, 110] width 1016 height 30
drag, startPoint x: 320, startPoint y: 107, endPoint x: 408, endPoint y: 109, distance: 88.2
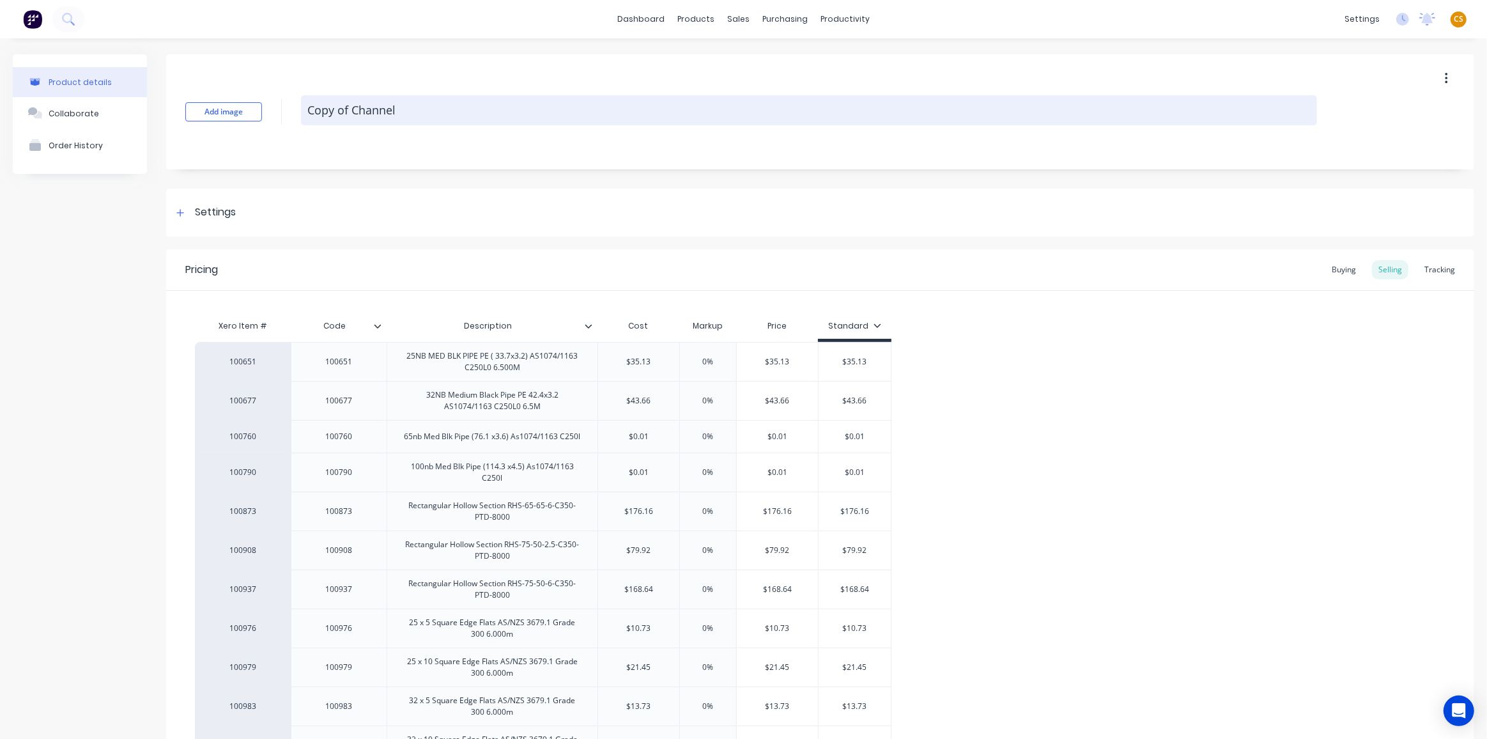
click at [408, 109] on textarea "Copy of Channel" at bounding box center [809, 110] width 1016 height 30
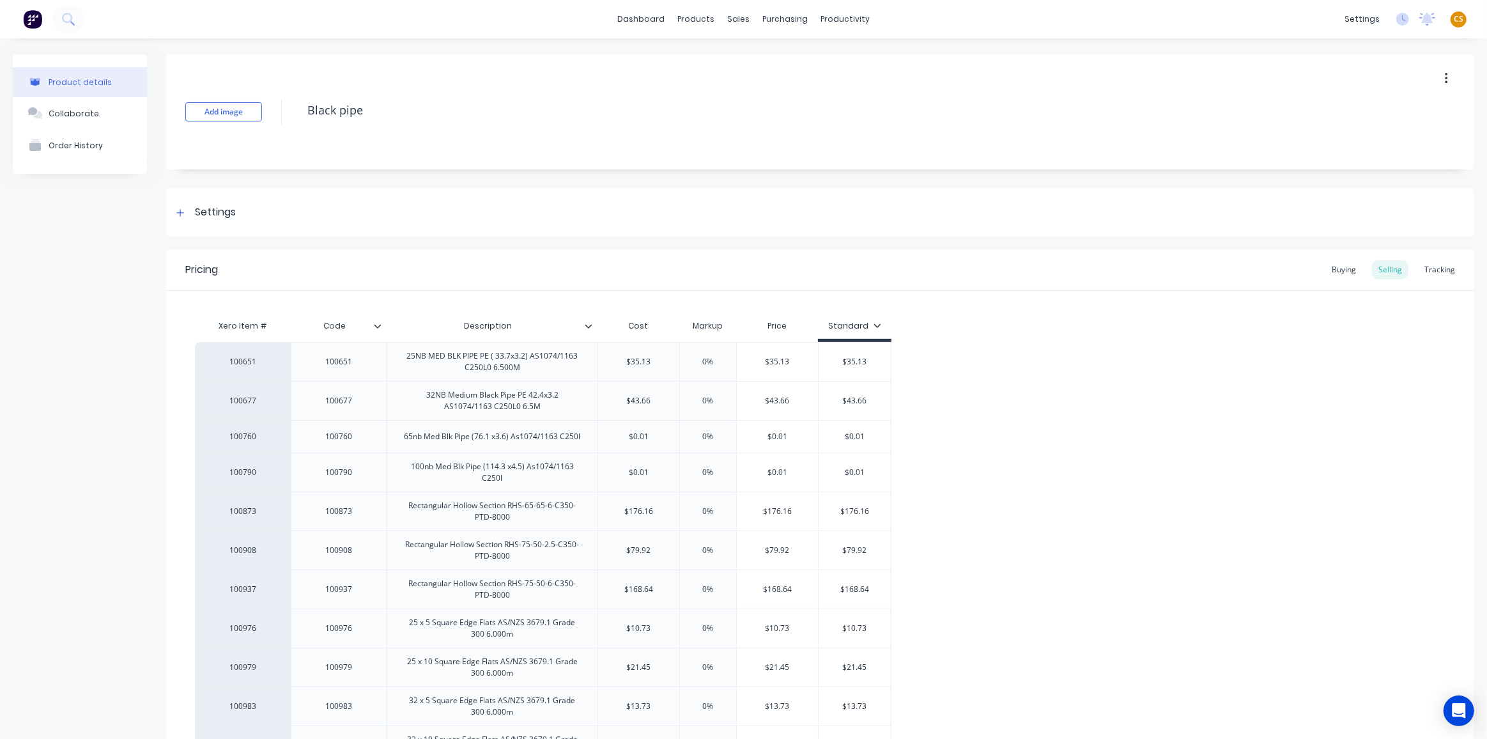
type textarea "Black pipe"
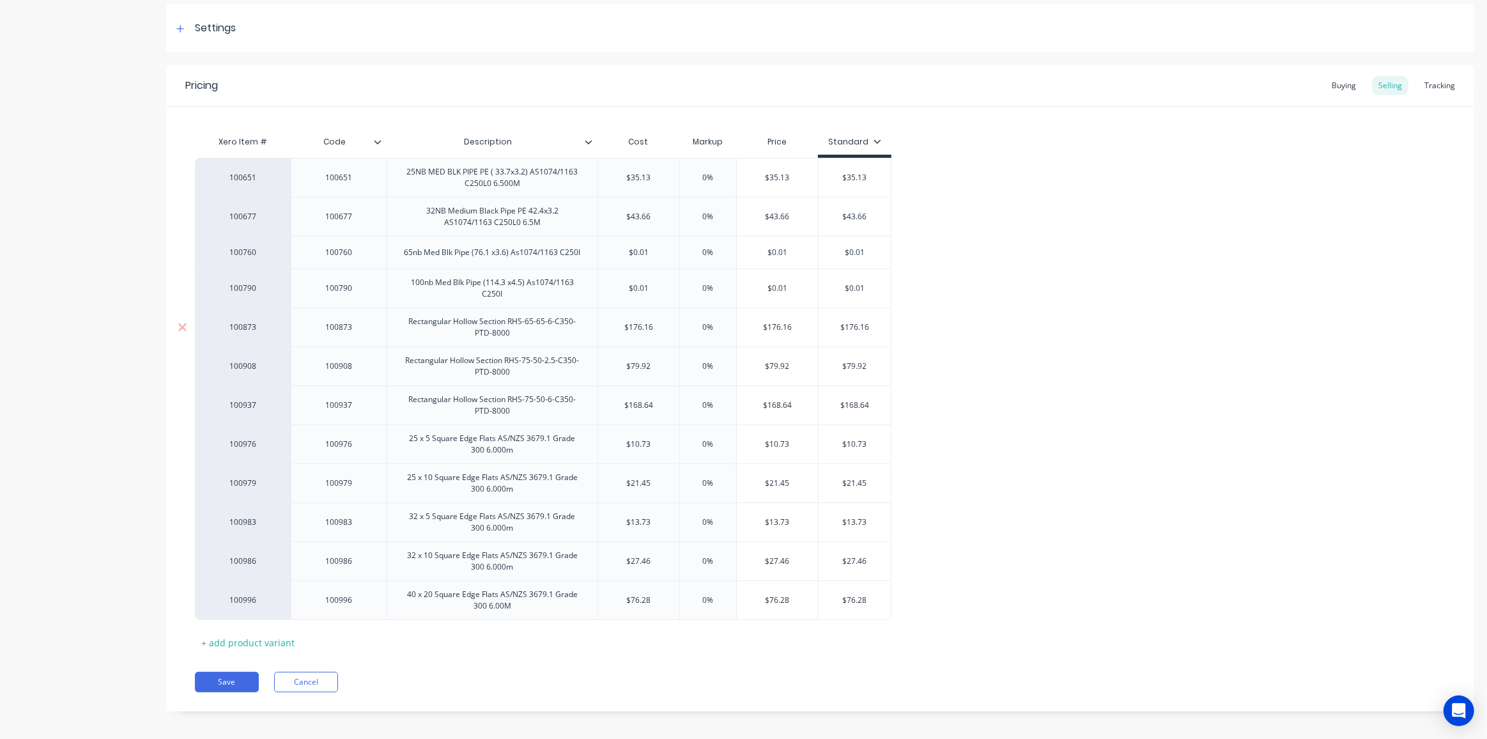
scroll to position [187, 0]
click at [225, 678] on button "Save" at bounding box center [227, 679] width 64 height 20
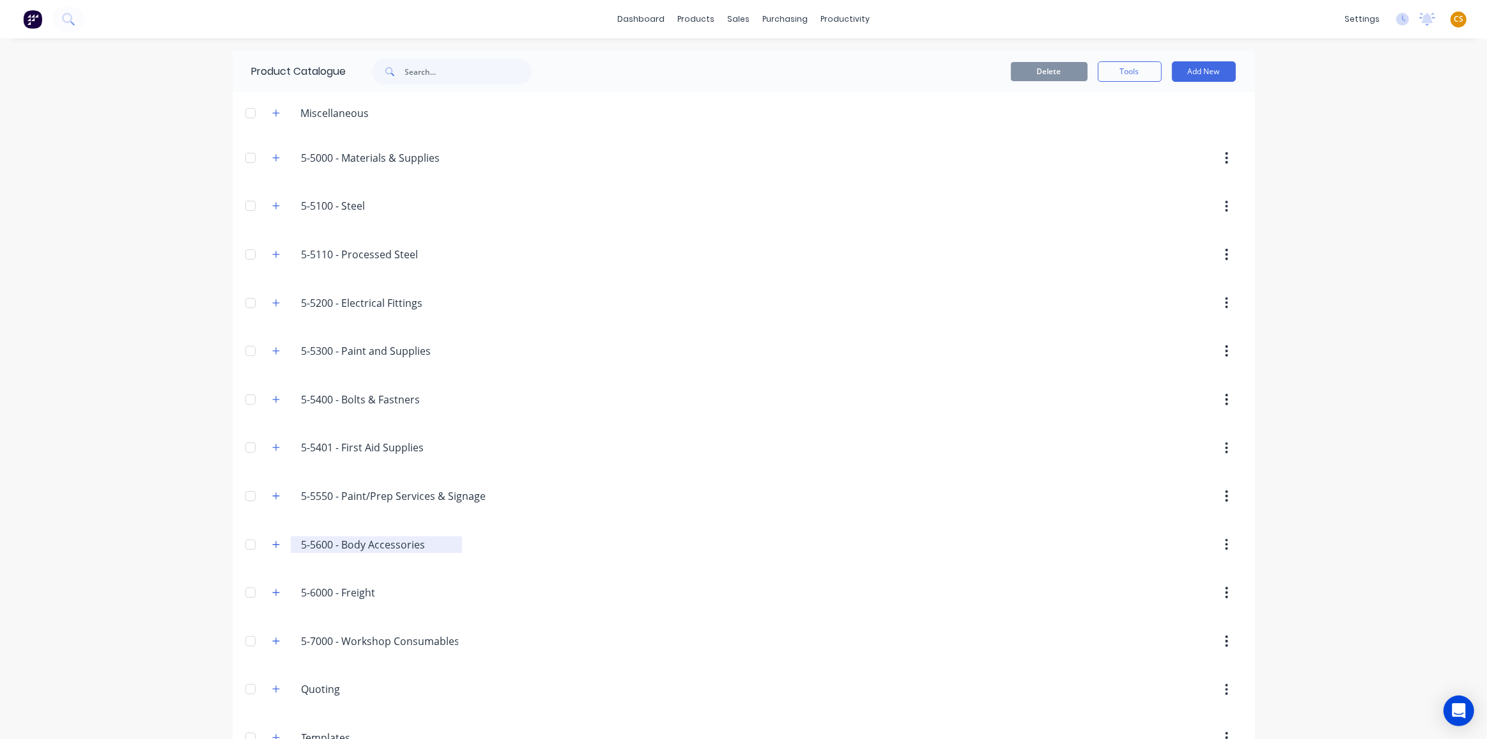
scroll to position [213, 0]
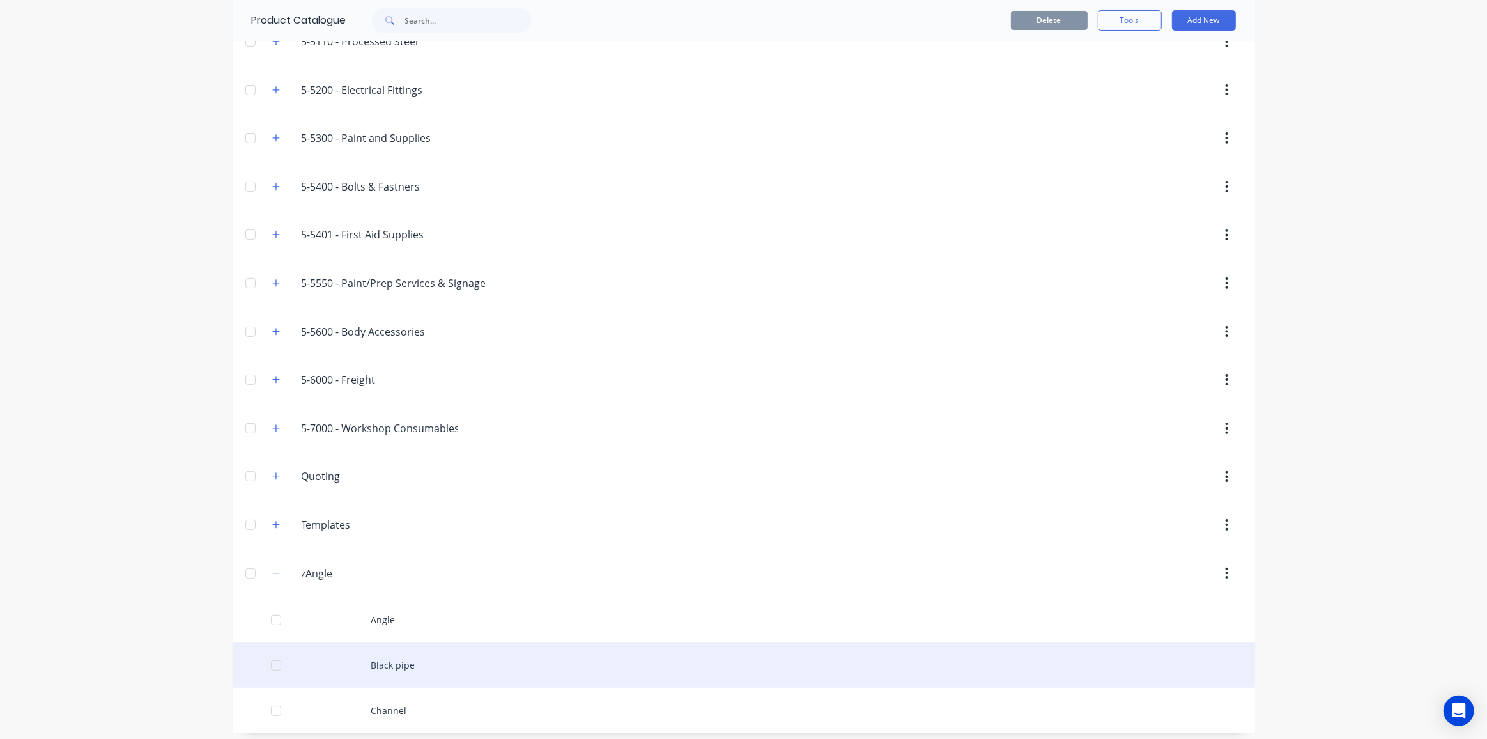
click at [395, 661] on div "Black pipe" at bounding box center [744, 664] width 1023 height 45
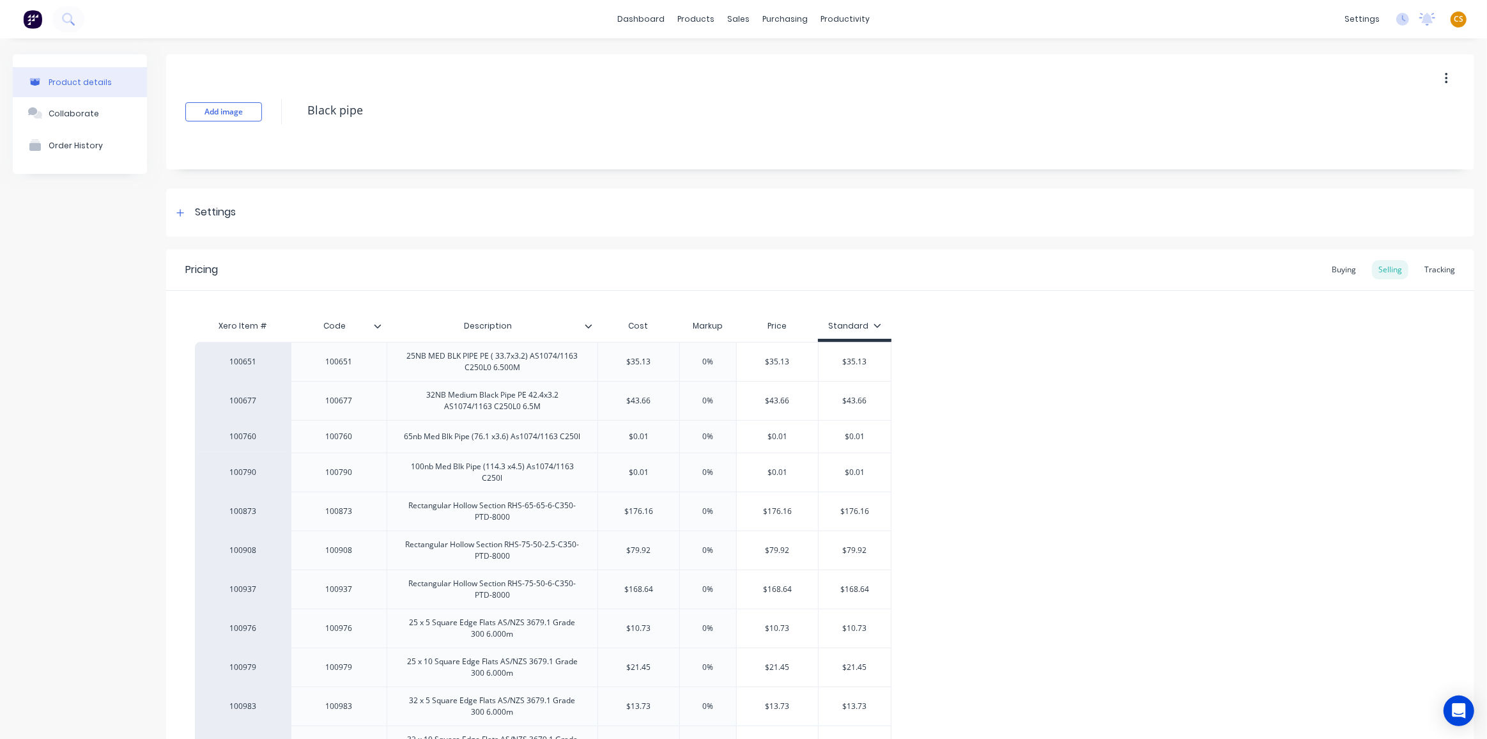
click at [1445, 82] on icon "button" at bounding box center [1446, 79] width 3 height 14
click at [1365, 114] on span "Duplicate" at bounding box center [1400, 111] width 96 height 13
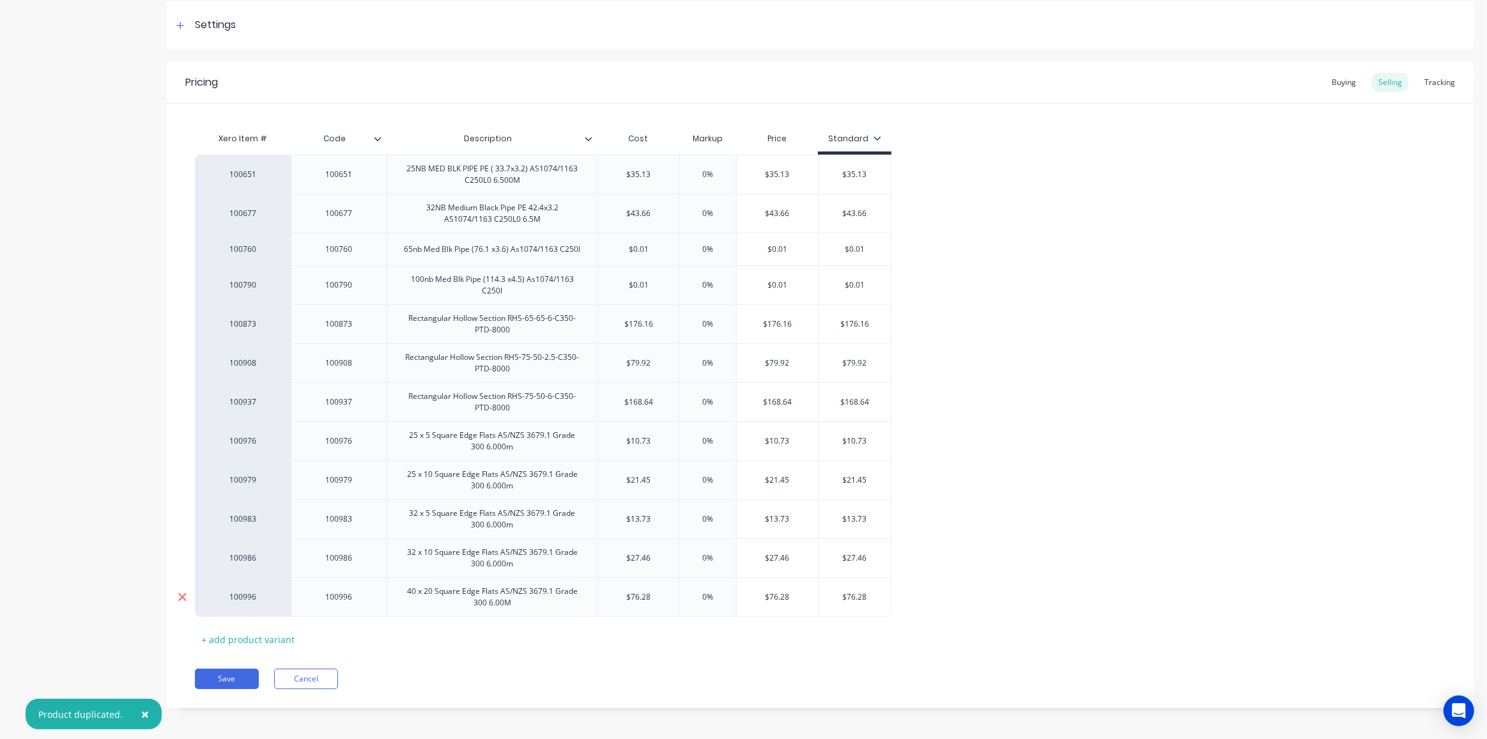
click at [181, 591] on icon at bounding box center [183, 597] width 10 height 13
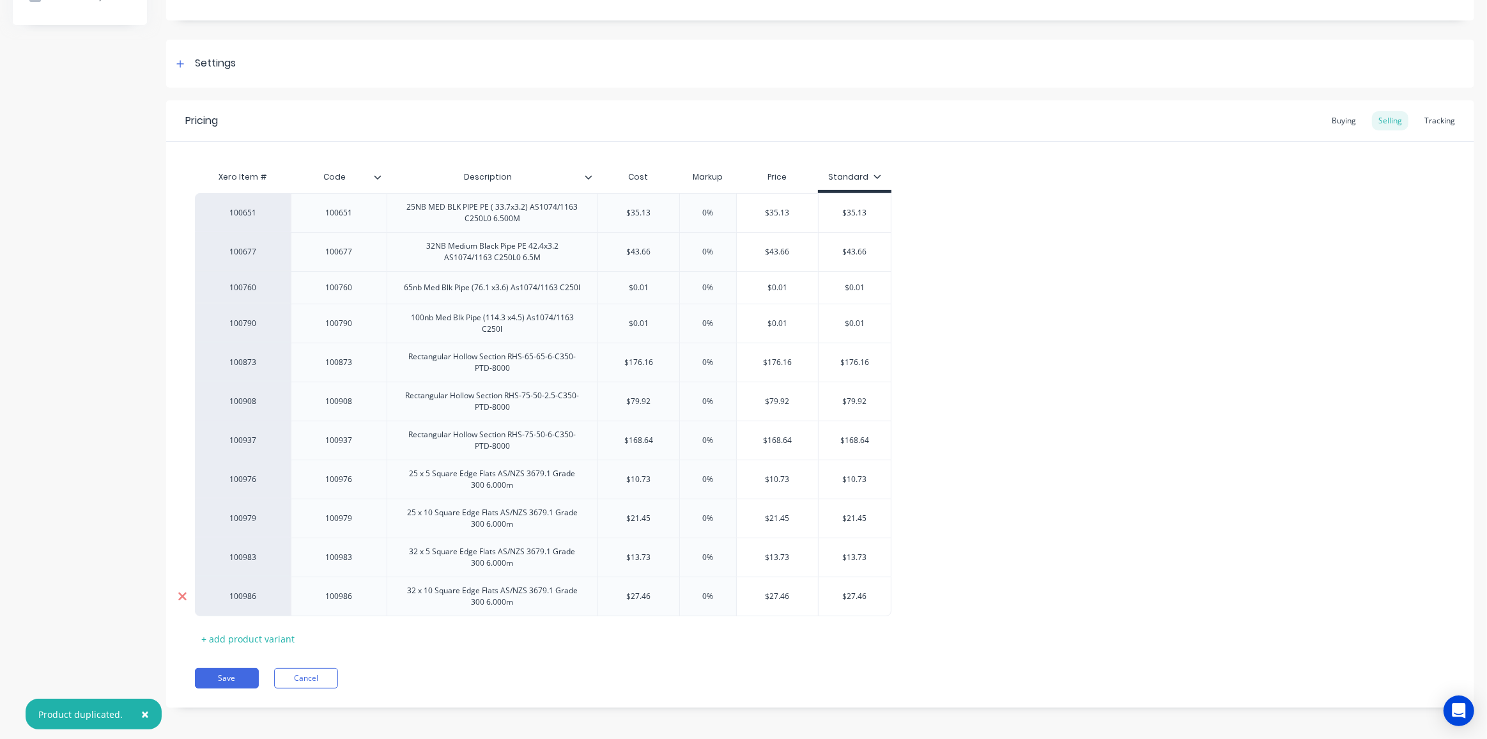
click at [183, 593] on icon at bounding box center [182, 597] width 8 height 8
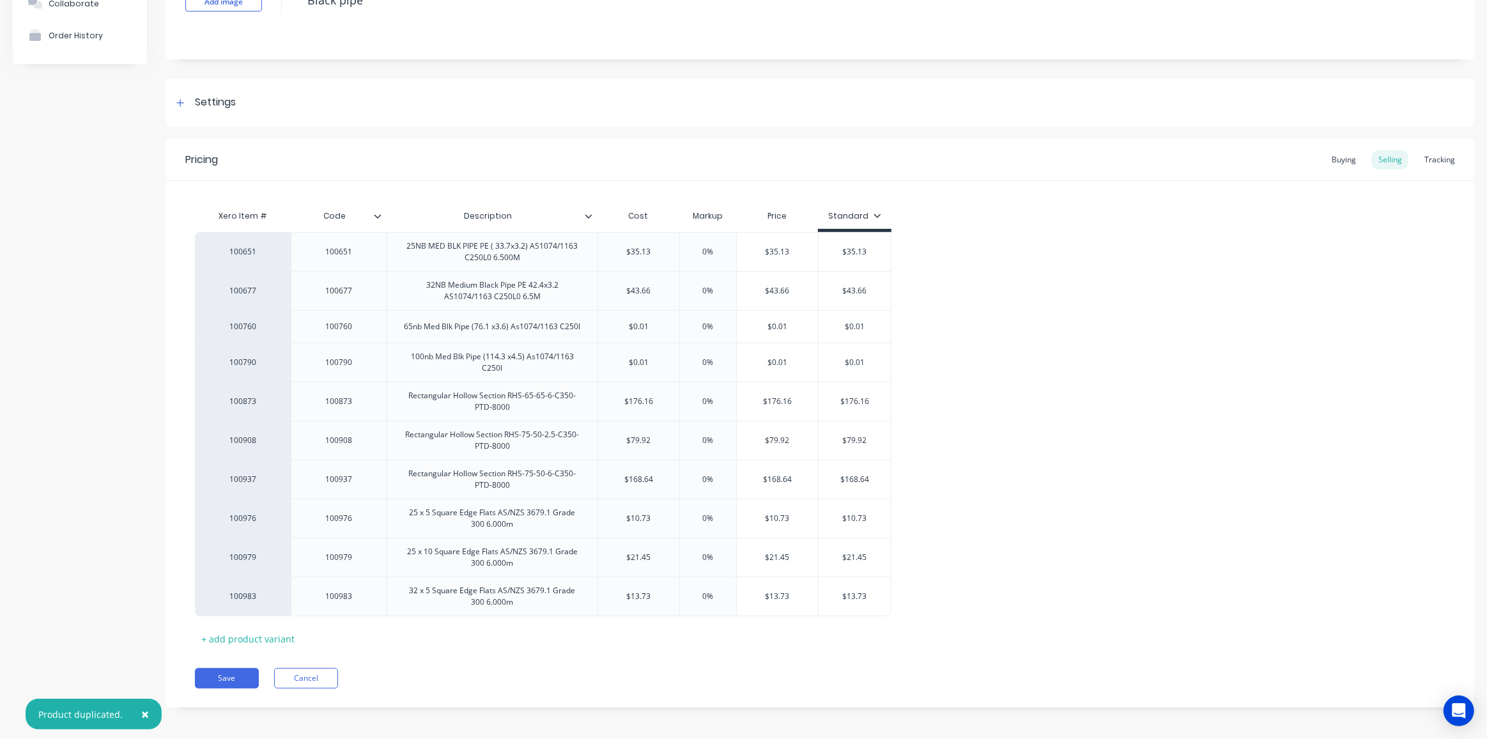
click at [183, 593] on icon at bounding box center [182, 597] width 8 height 8
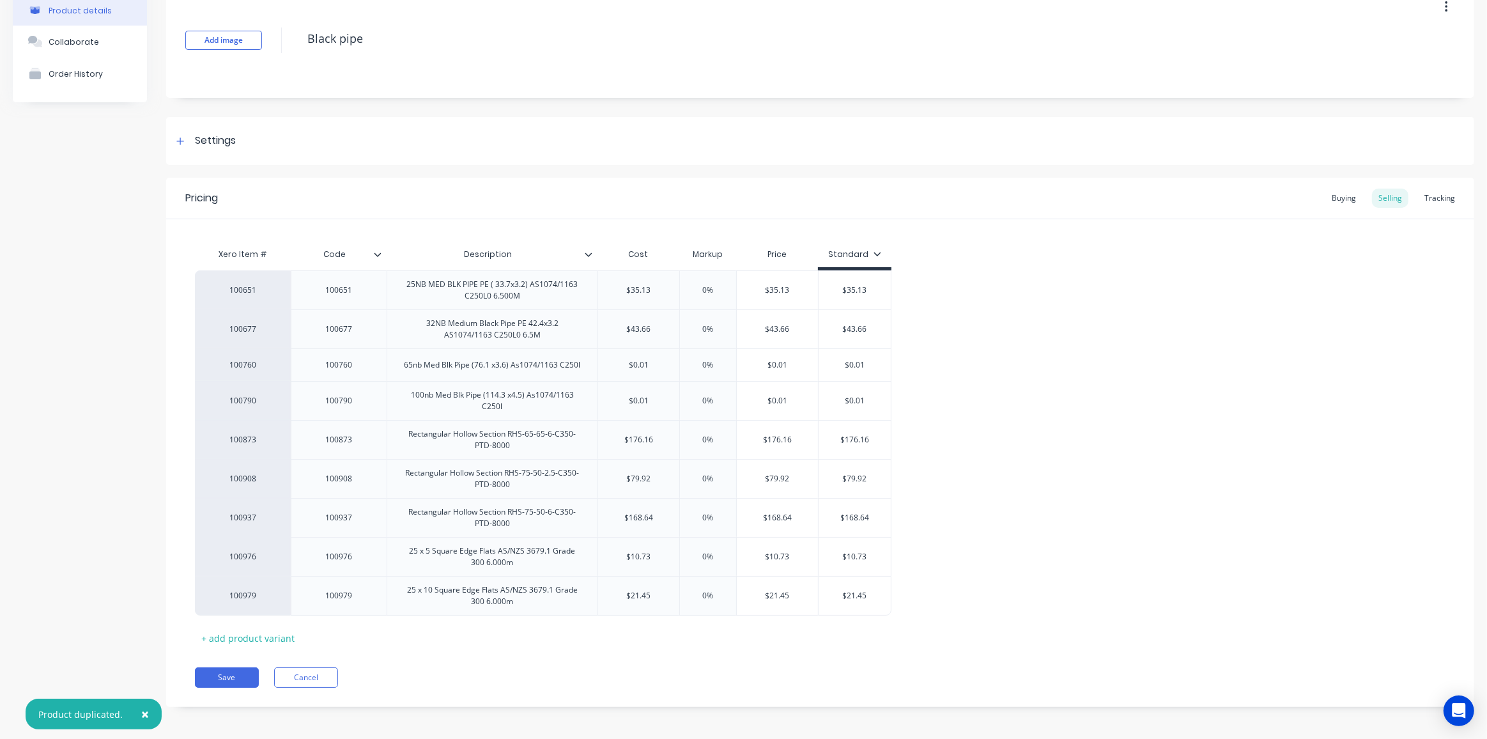
click at [182, 593] on icon at bounding box center [182, 596] width 8 height 8
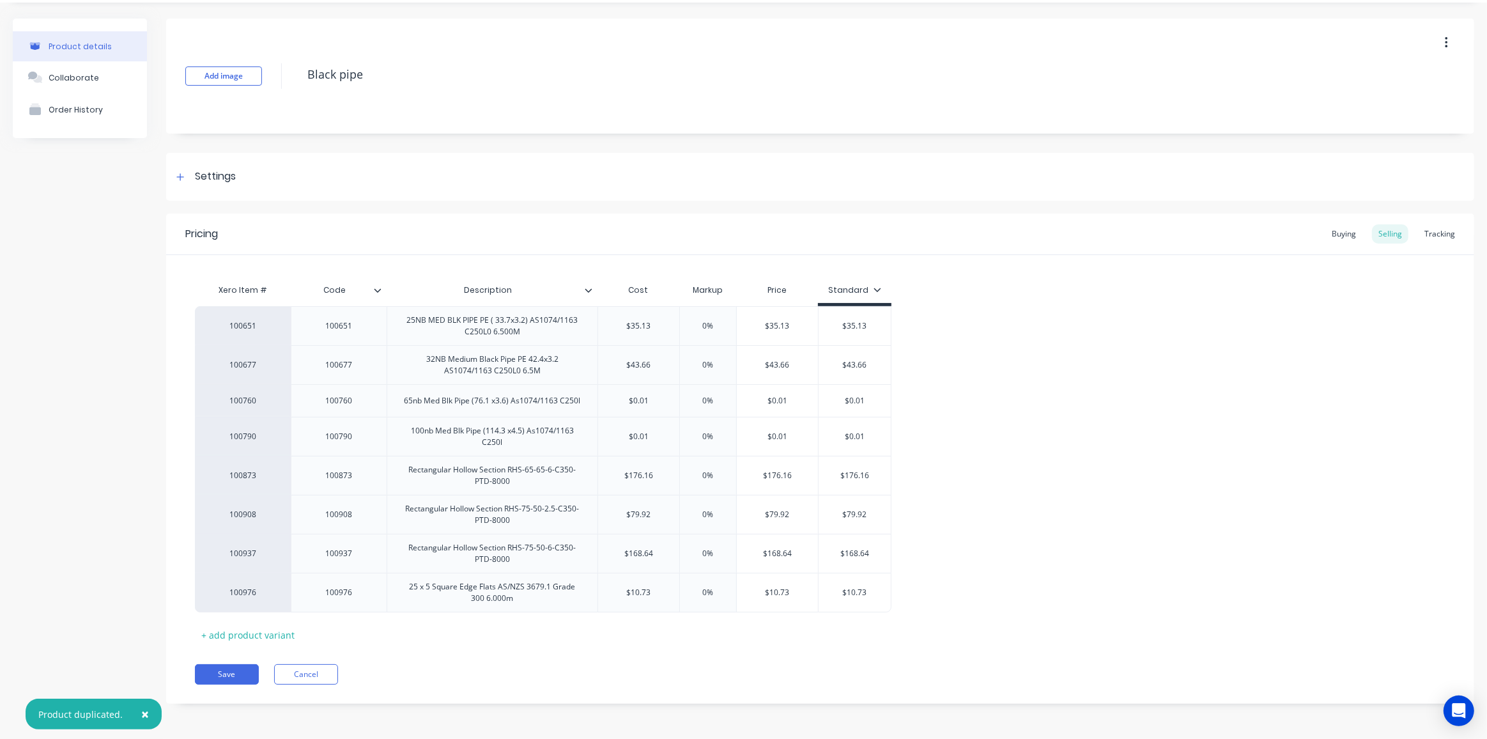
scroll to position [33, 0]
click at [182, 593] on icon at bounding box center [182, 596] width 8 height 8
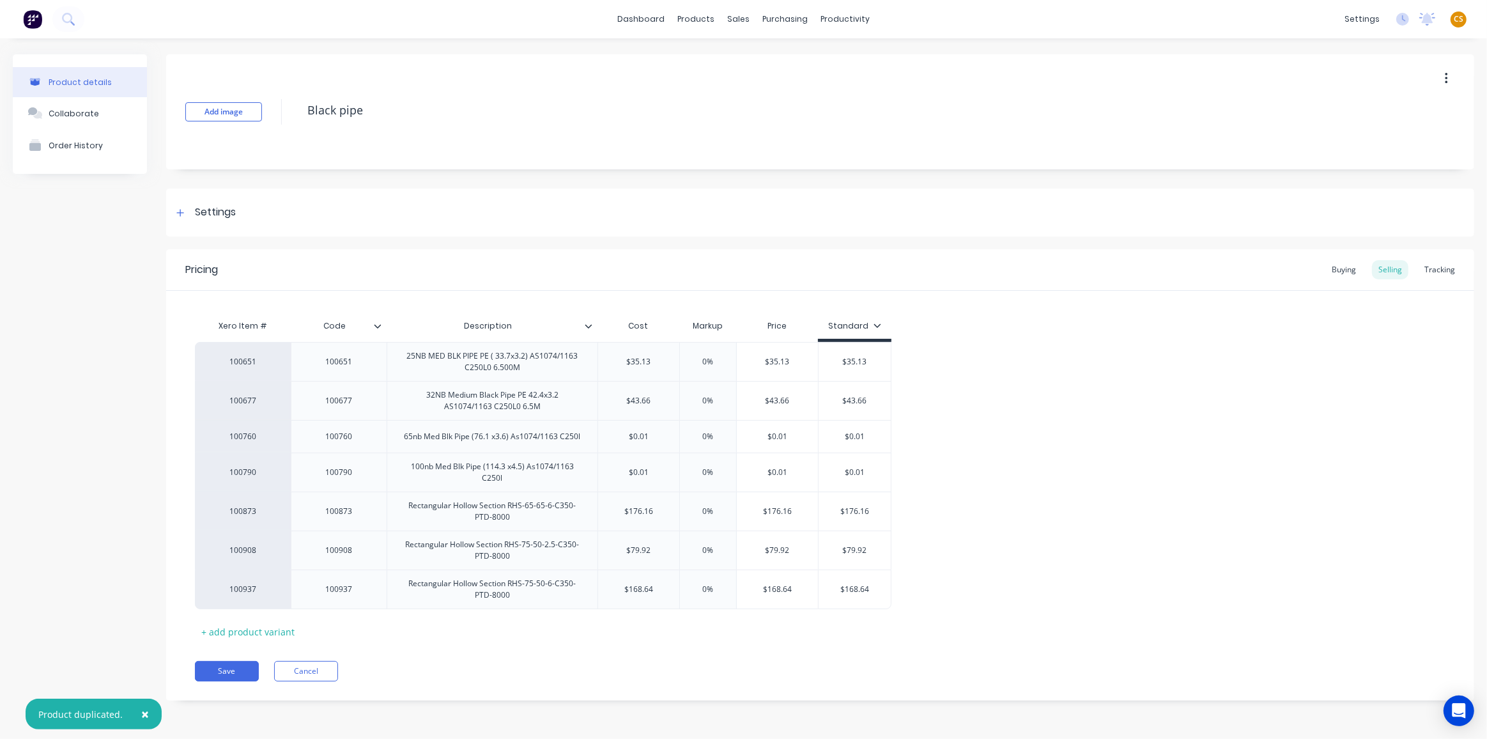
scroll to position [0, 0]
click at [181, 589] on icon at bounding box center [182, 590] width 8 height 8
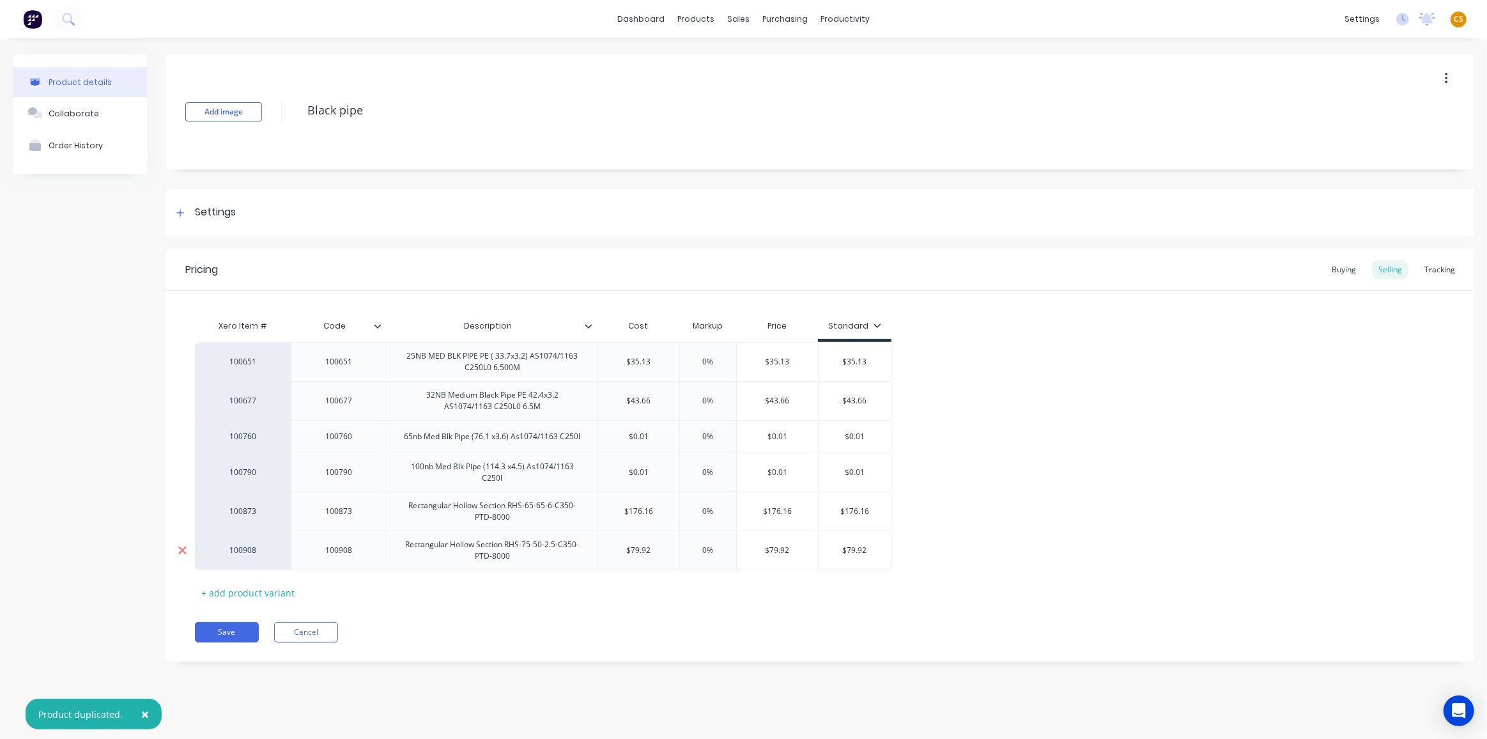
click at [180, 548] on icon at bounding box center [183, 550] width 10 height 13
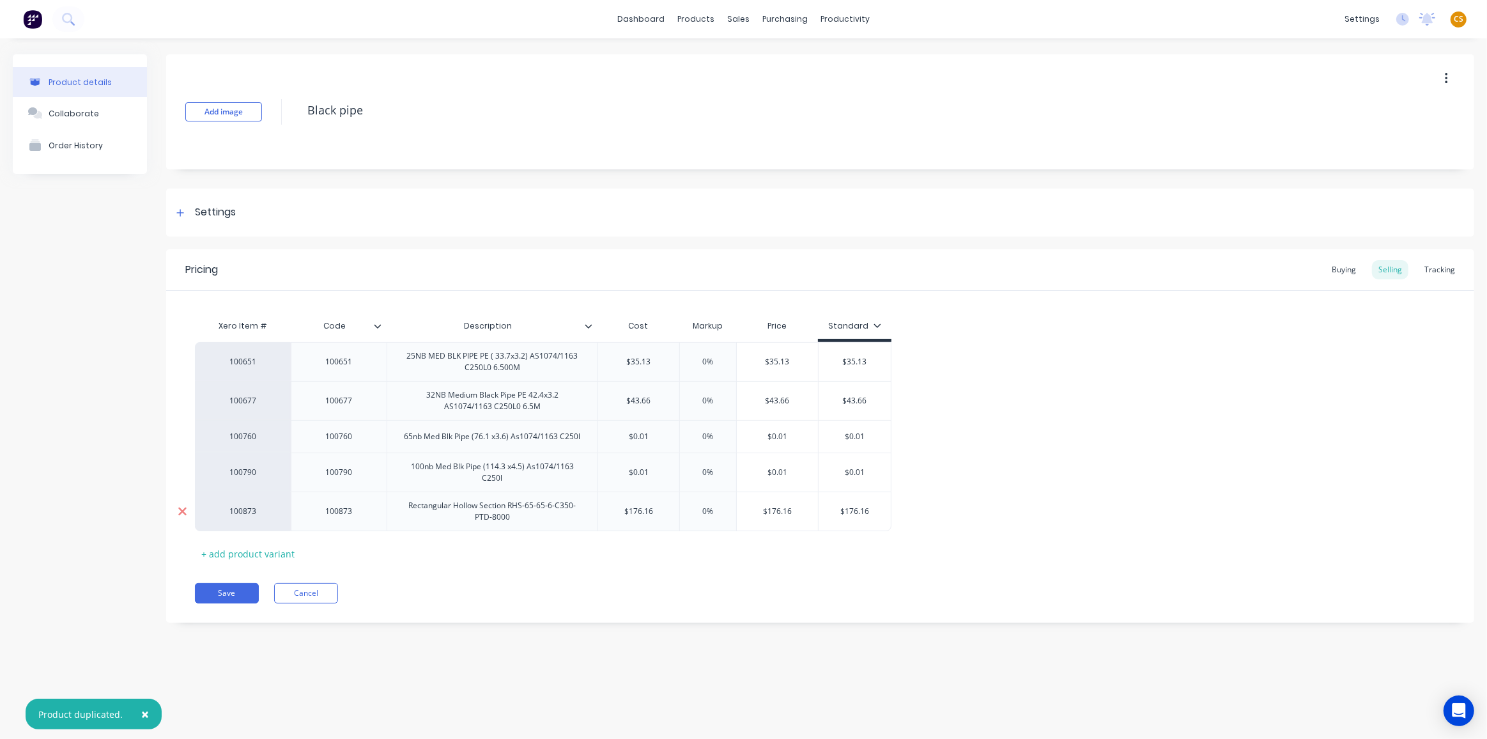
click at [181, 509] on icon at bounding box center [183, 511] width 10 height 13
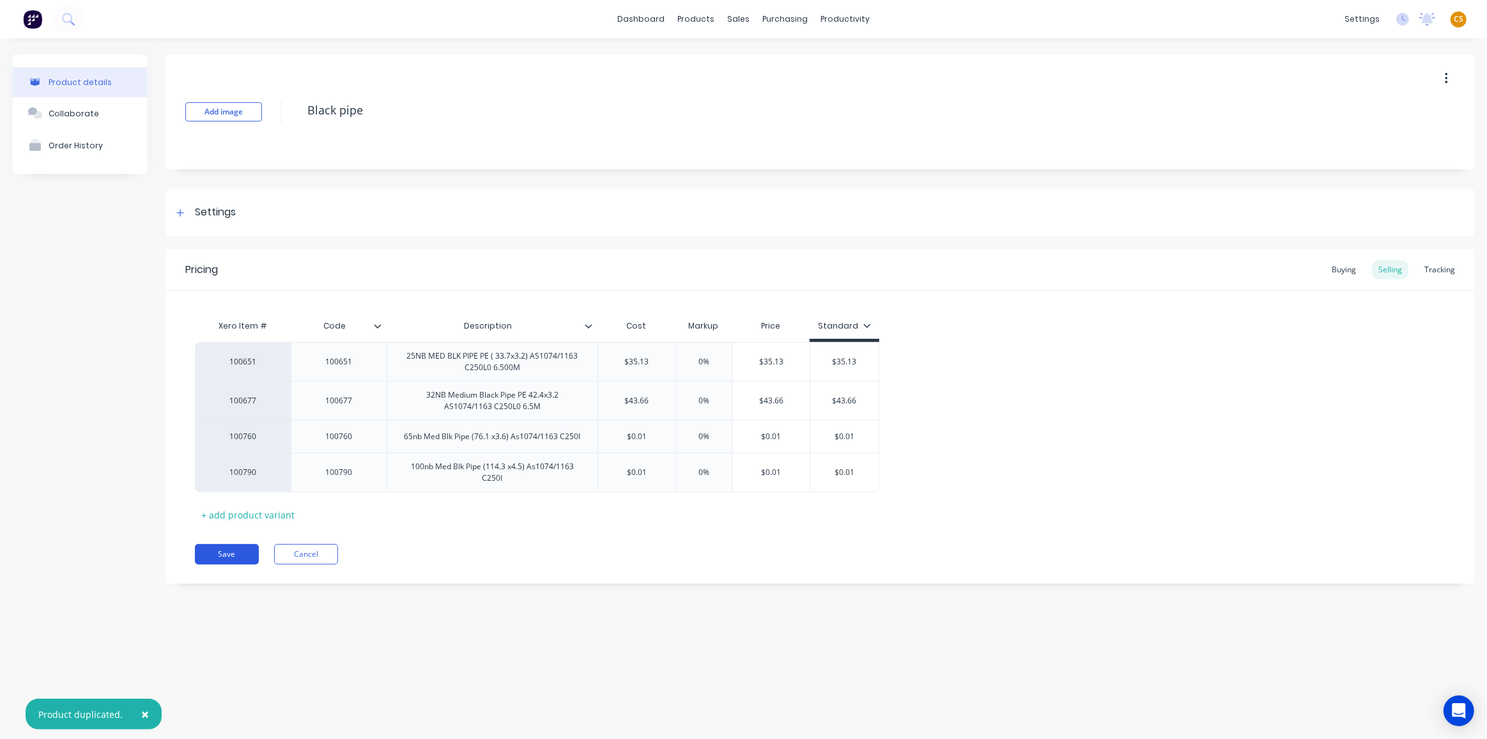
click at [210, 557] on button "Save" at bounding box center [227, 554] width 64 height 20
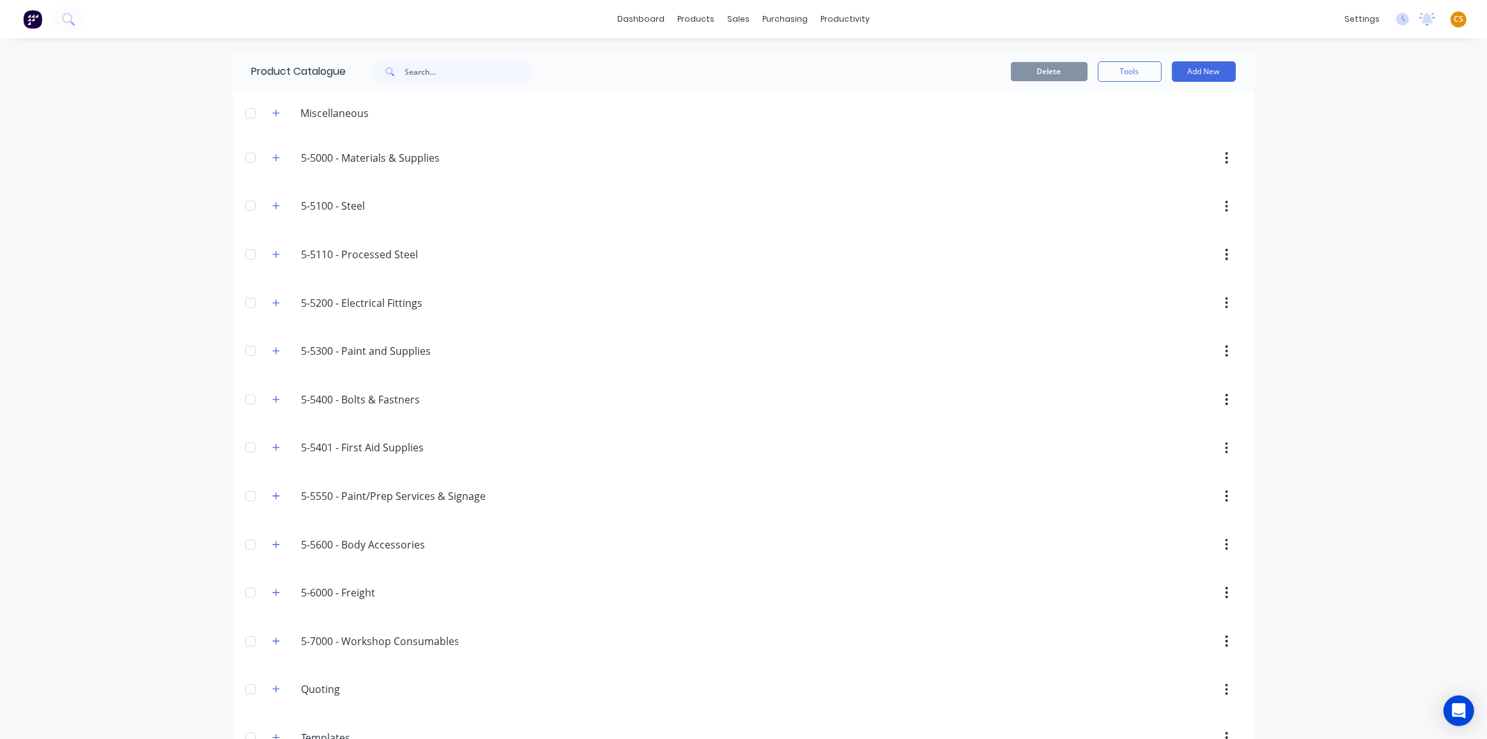
scroll to position [258, 0]
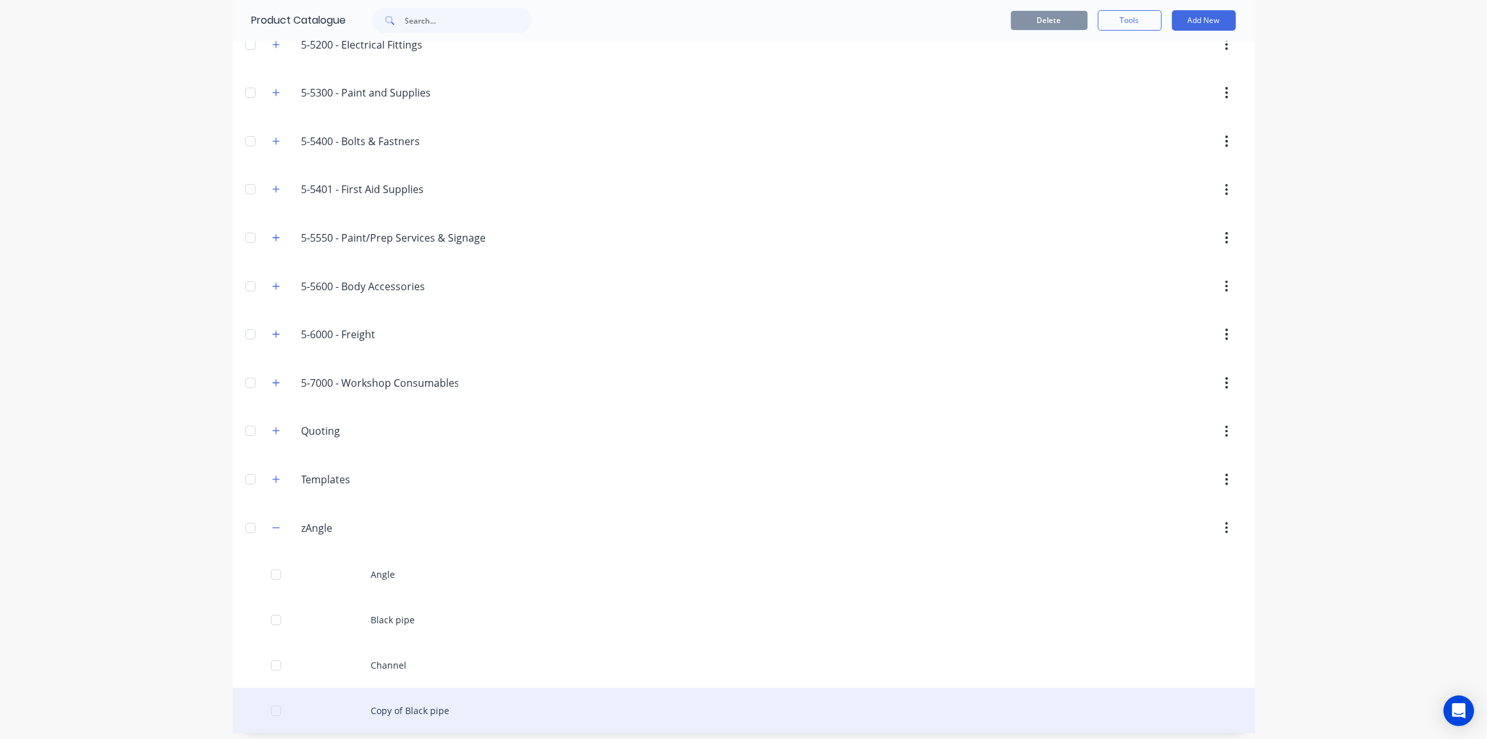
click at [417, 709] on div "Copy of Black pipe" at bounding box center [744, 710] width 1023 height 45
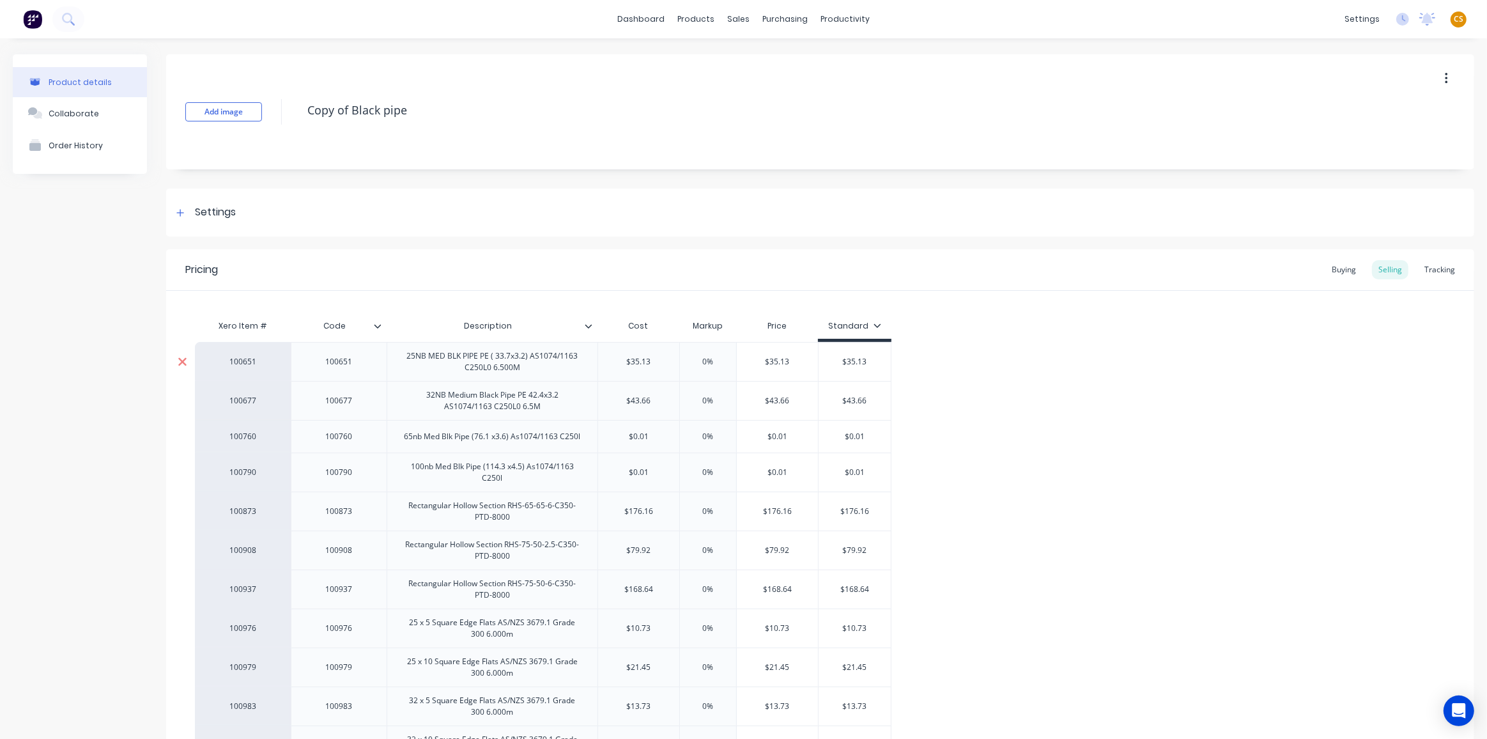
click at [180, 355] on icon at bounding box center [183, 361] width 10 height 13
click at [180, 355] on icon at bounding box center [182, 358] width 8 height 8
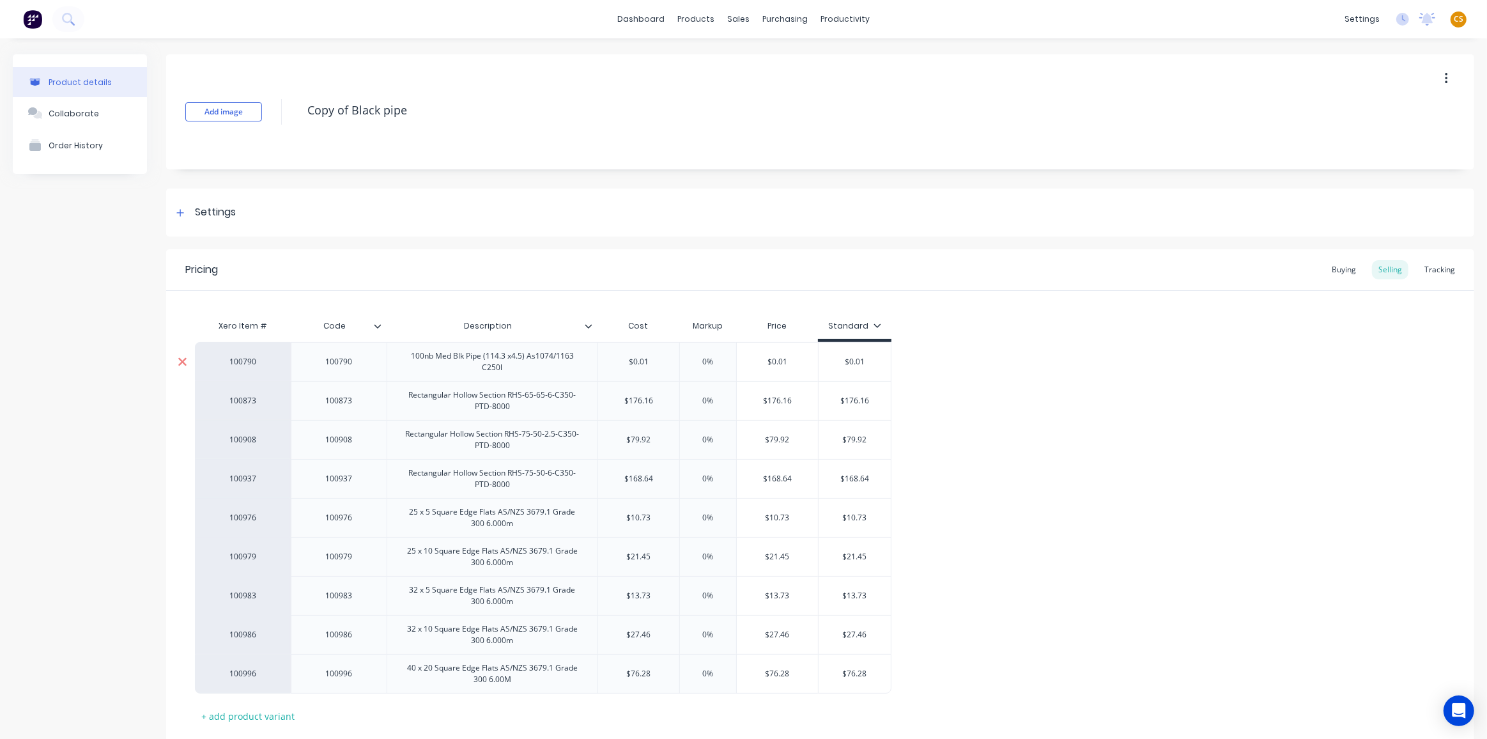
click at [180, 355] on icon at bounding box center [183, 361] width 10 height 13
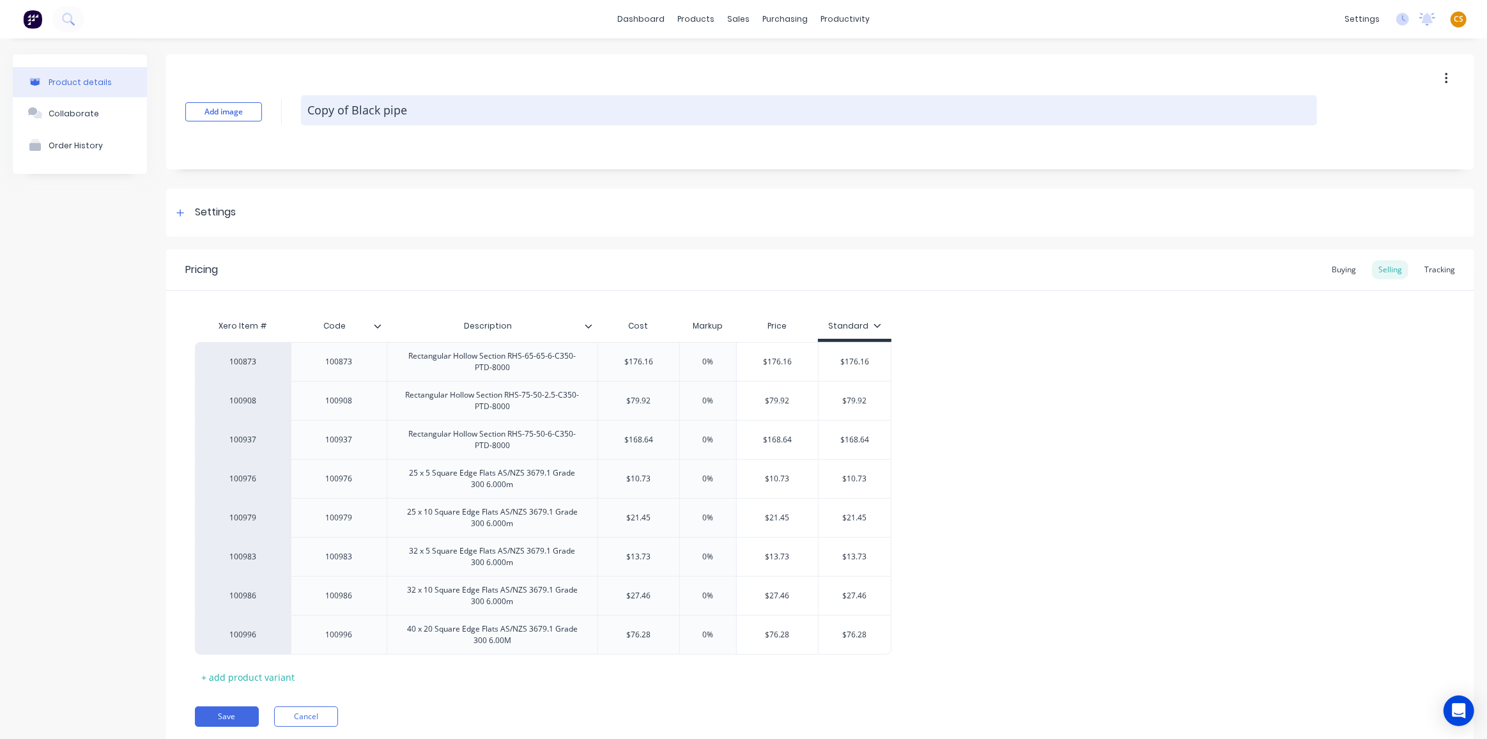
click at [429, 102] on textarea "Copy of Black pipe" at bounding box center [809, 110] width 1016 height 30
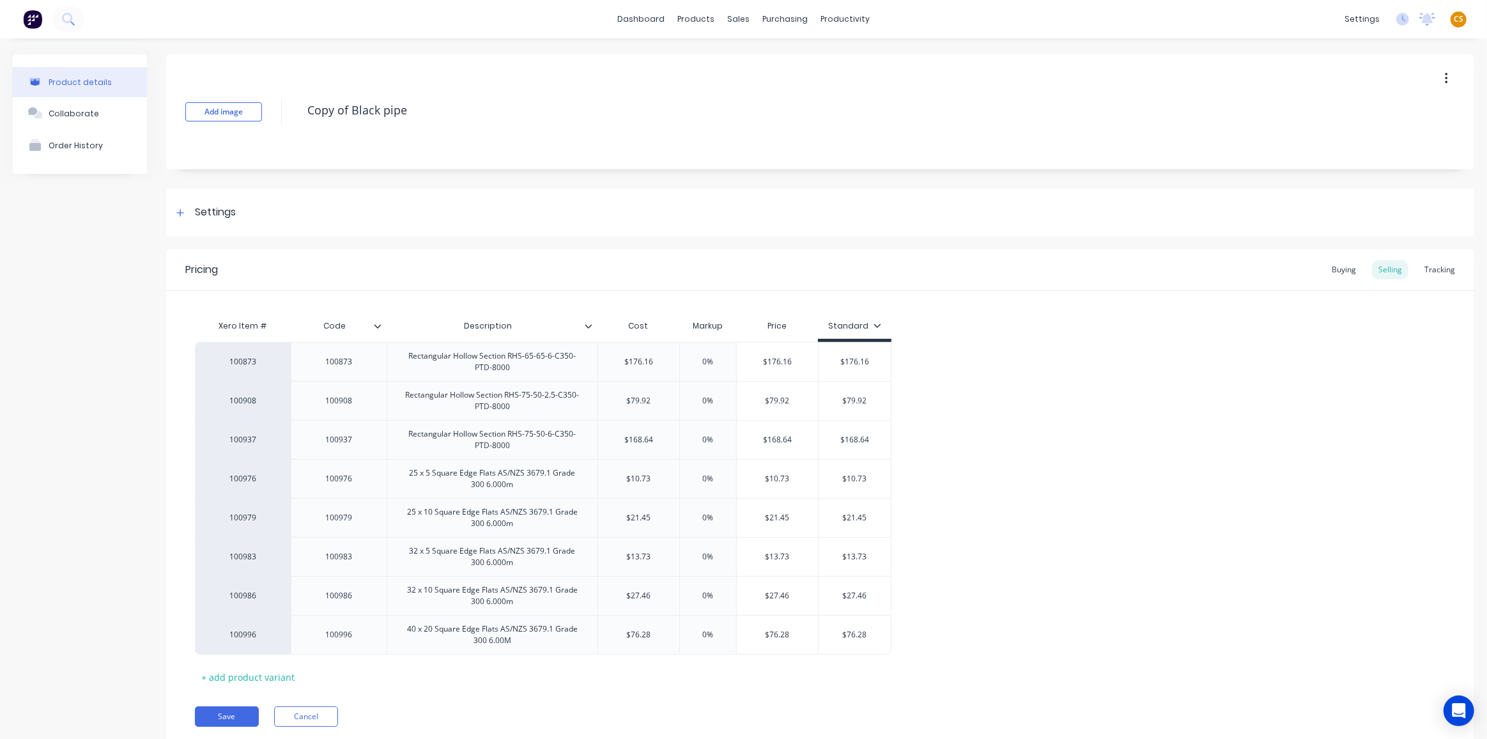
drag, startPoint x: 428, startPoint y: 114, endPoint x: 290, endPoint y: 103, distance: 138.5
click at [290, 103] on div "Add image Copy of Black pipe" at bounding box center [820, 111] width 1308 height 115
type textarea "RHS"
click at [224, 716] on button "Save" at bounding box center [227, 716] width 64 height 20
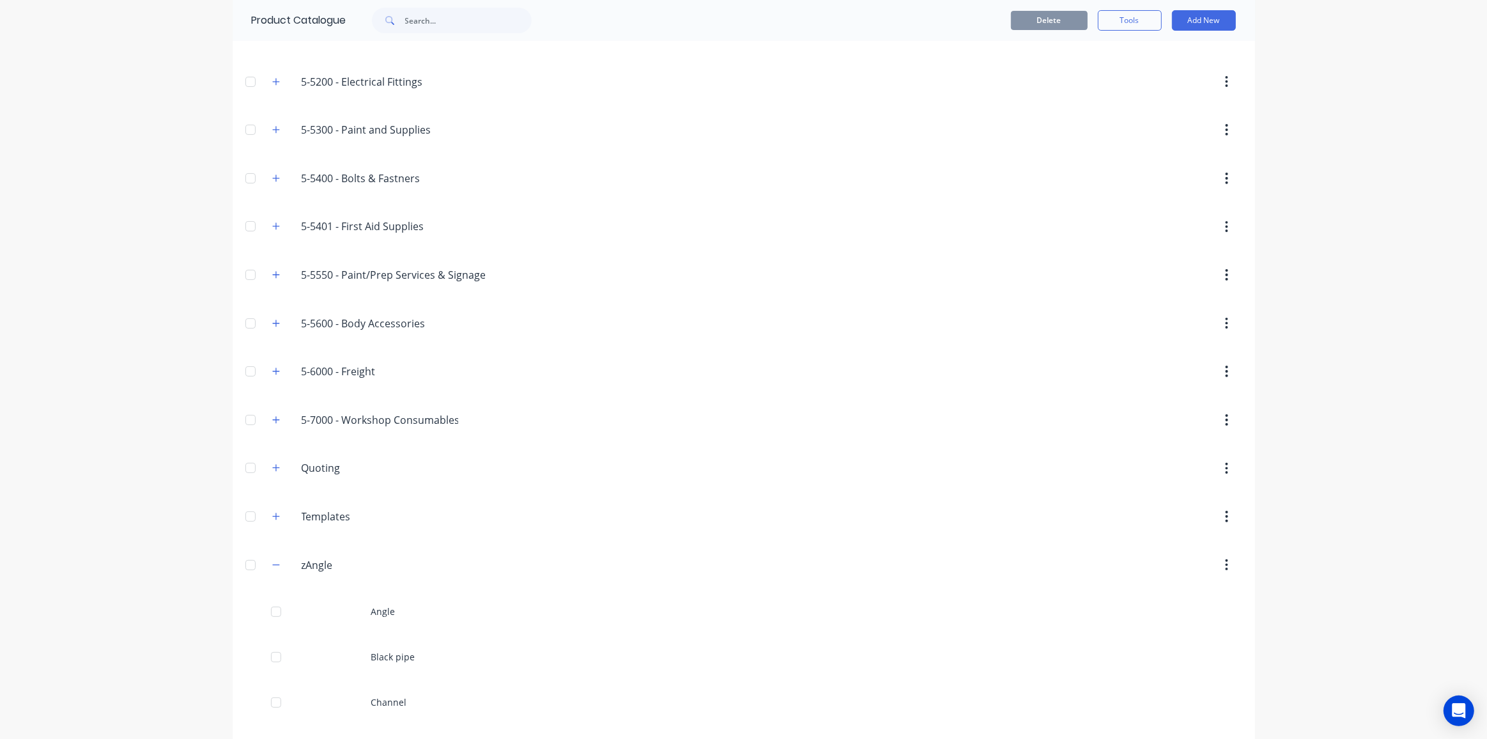
scroll to position [258, 0]
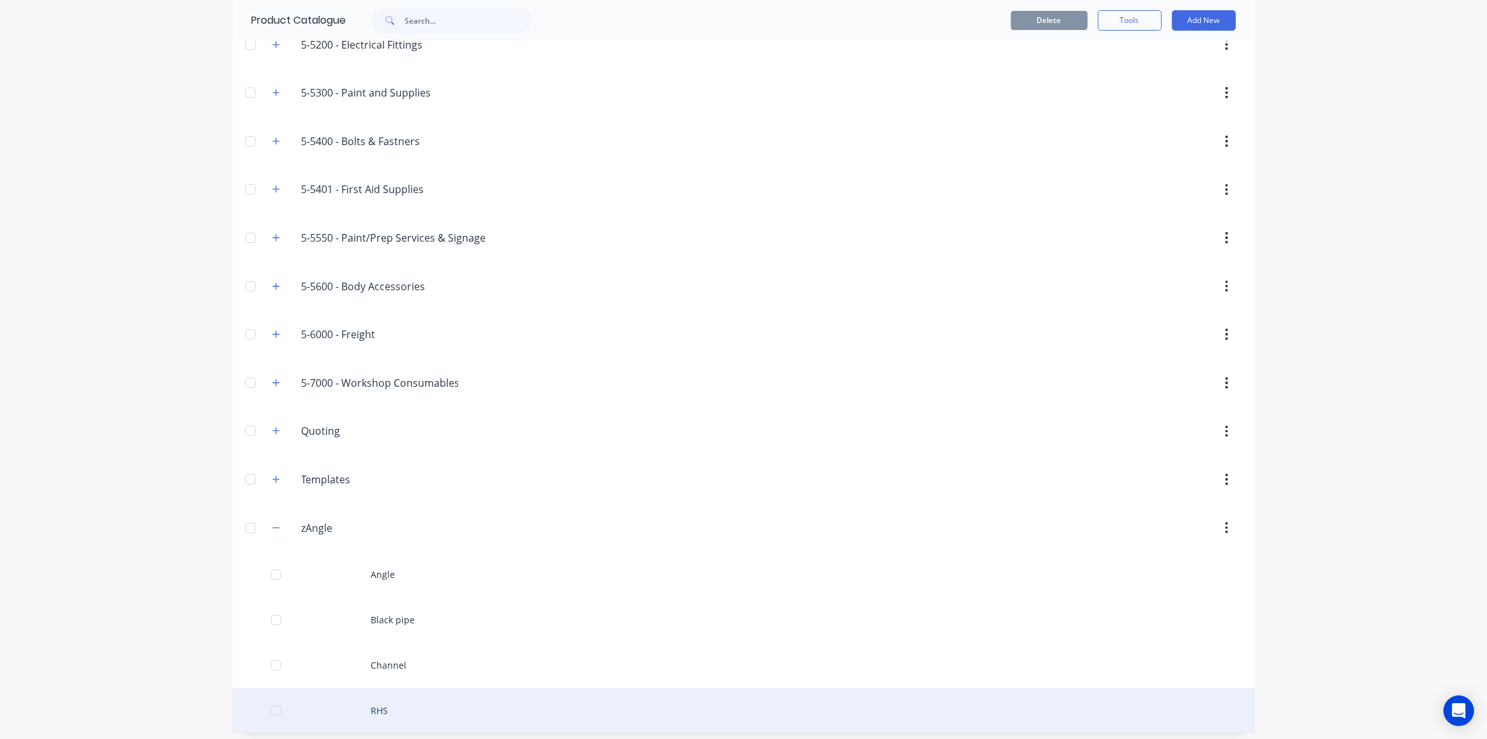
click at [382, 701] on div "RHS" at bounding box center [744, 710] width 1023 height 45
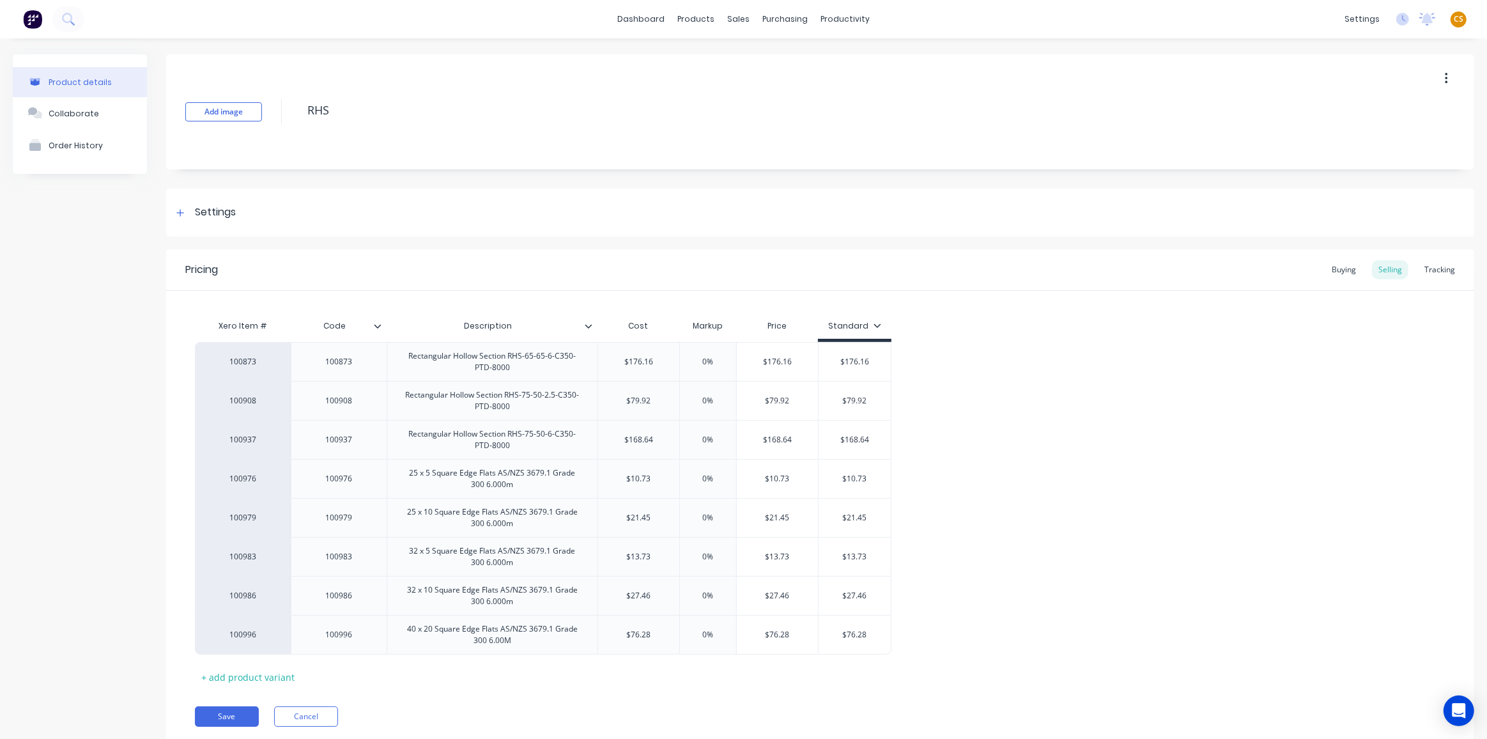
click at [1435, 75] on button "button" at bounding box center [1447, 78] width 30 height 23
click at [1363, 113] on span "Duplicate" at bounding box center [1400, 111] width 96 height 13
click at [181, 633] on icon at bounding box center [182, 635] width 8 height 8
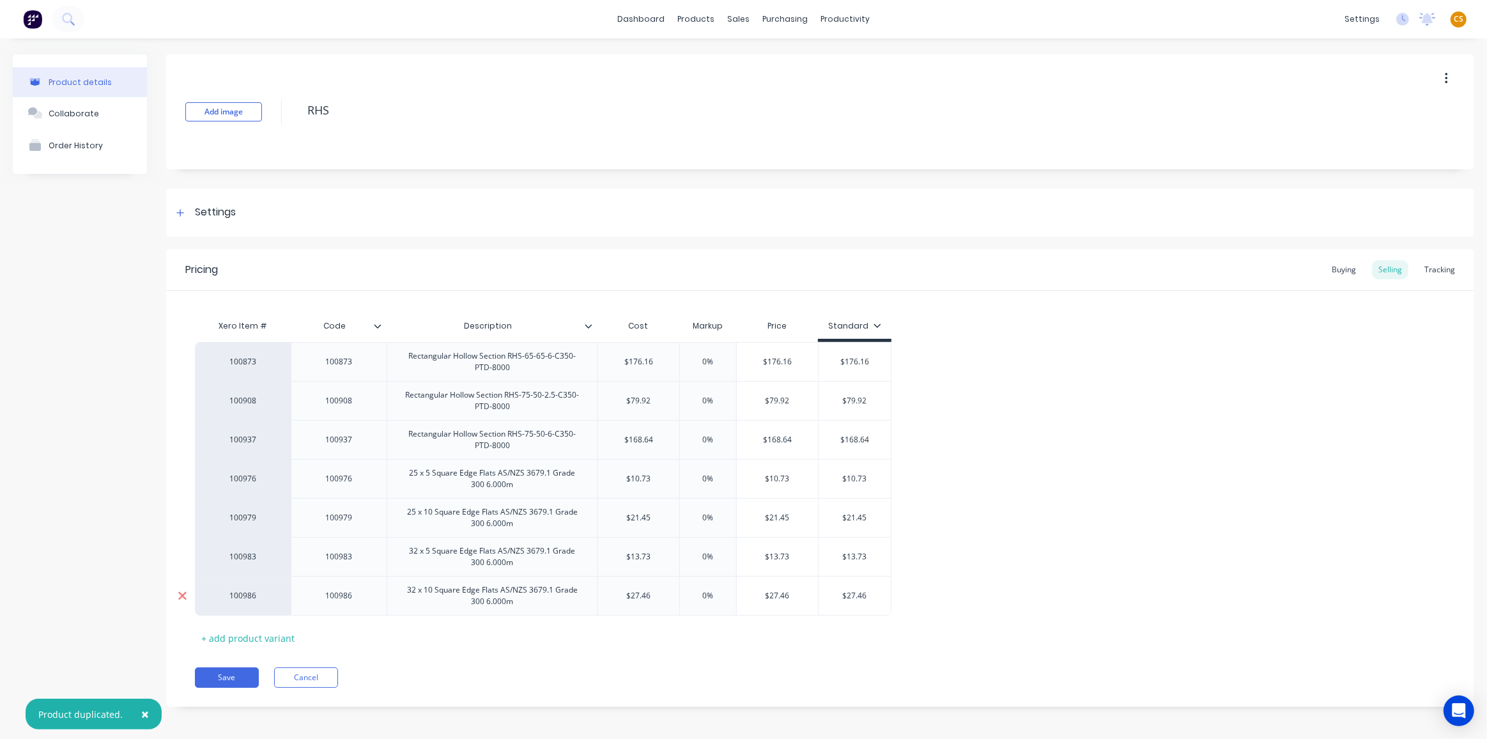
click at [182, 594] on icon at bounding box center [182, 596] width 8 height 8
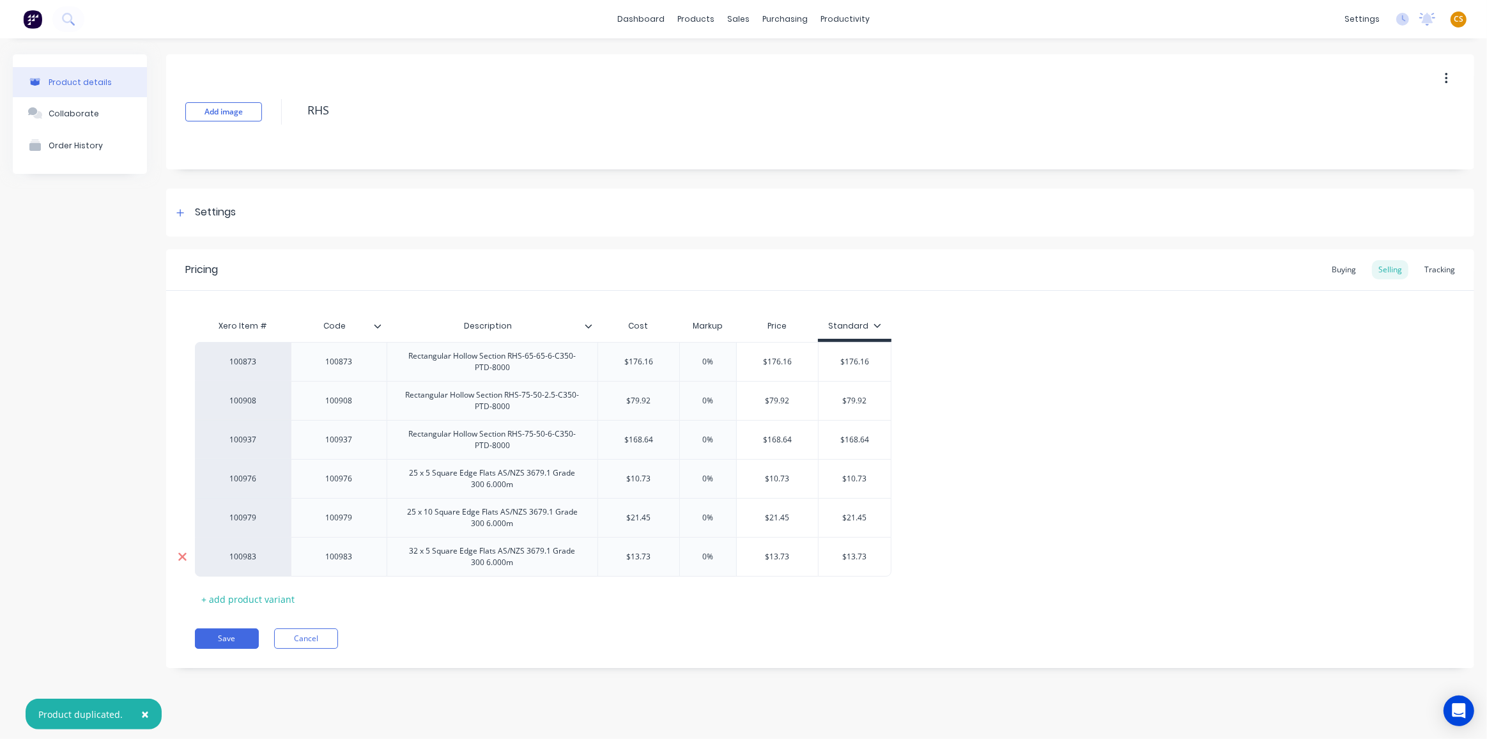
click at [183, 555] on icon at bounding box center [182, 557] width 8 height 8
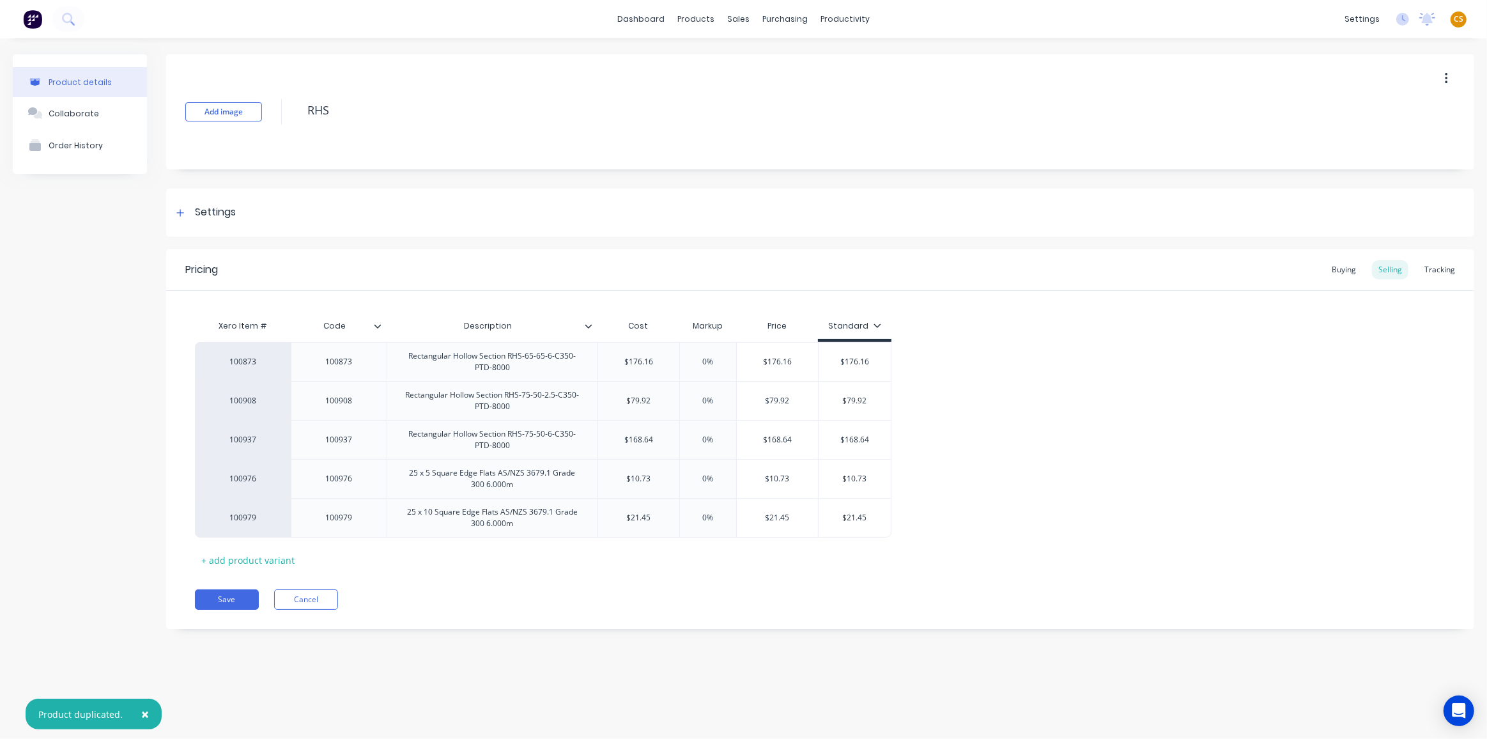
click at [183, 516] on icon at bounding box center [182, 518] width 8 height 8
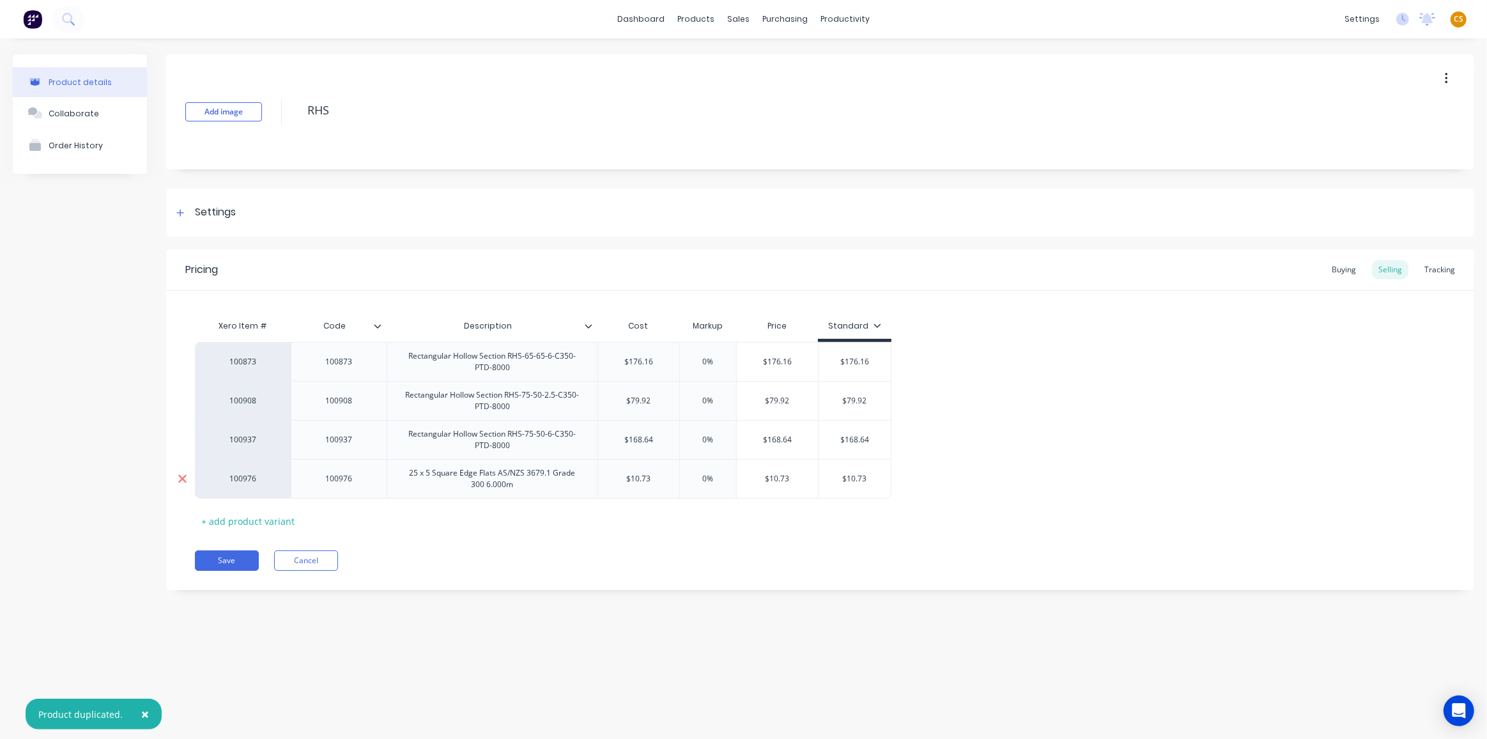
click at [183, 478] on icon at bounding box center [182, 479] width 8 height 8
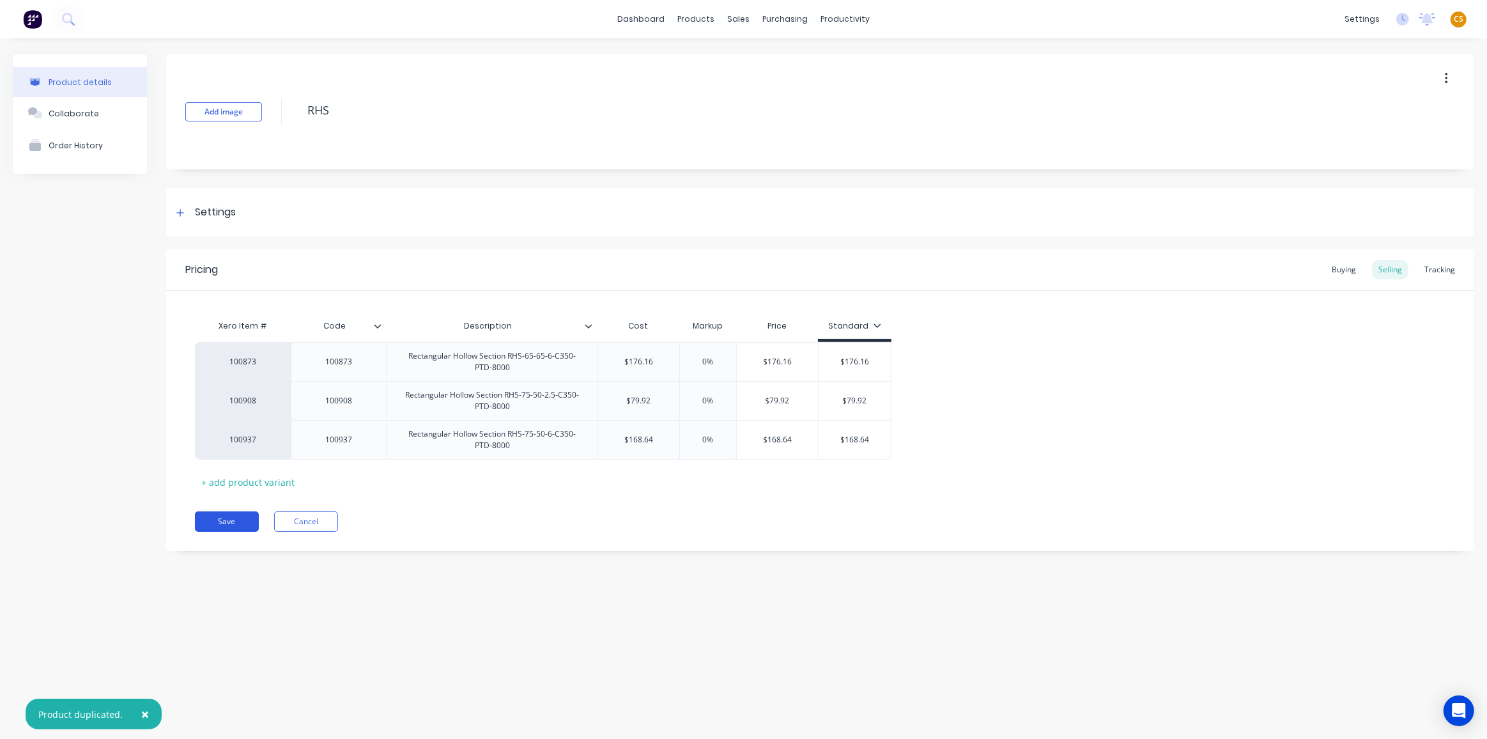
click at [217, 522] on button "Save" at bounding box center [227, 521] width 64 height 20
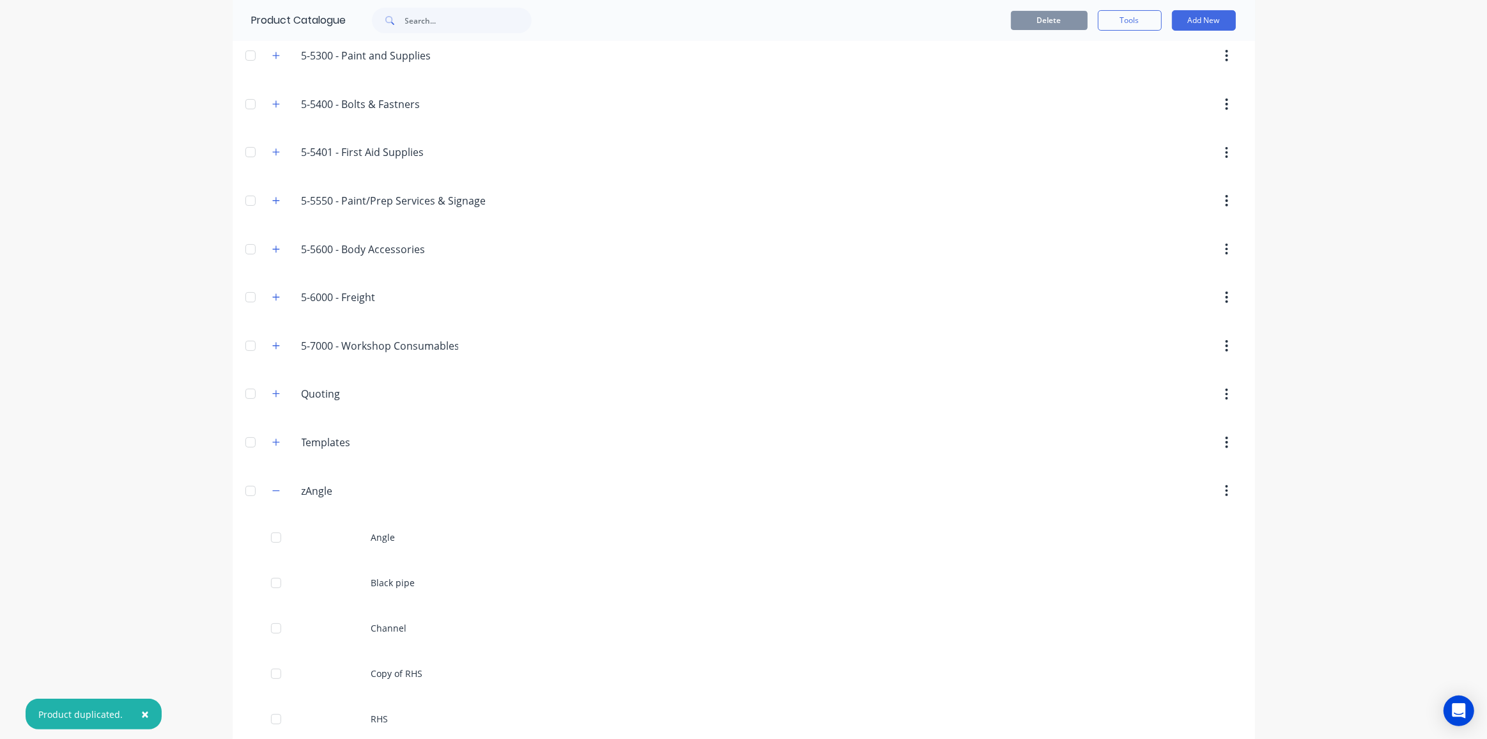
scroll to position [304, 0]
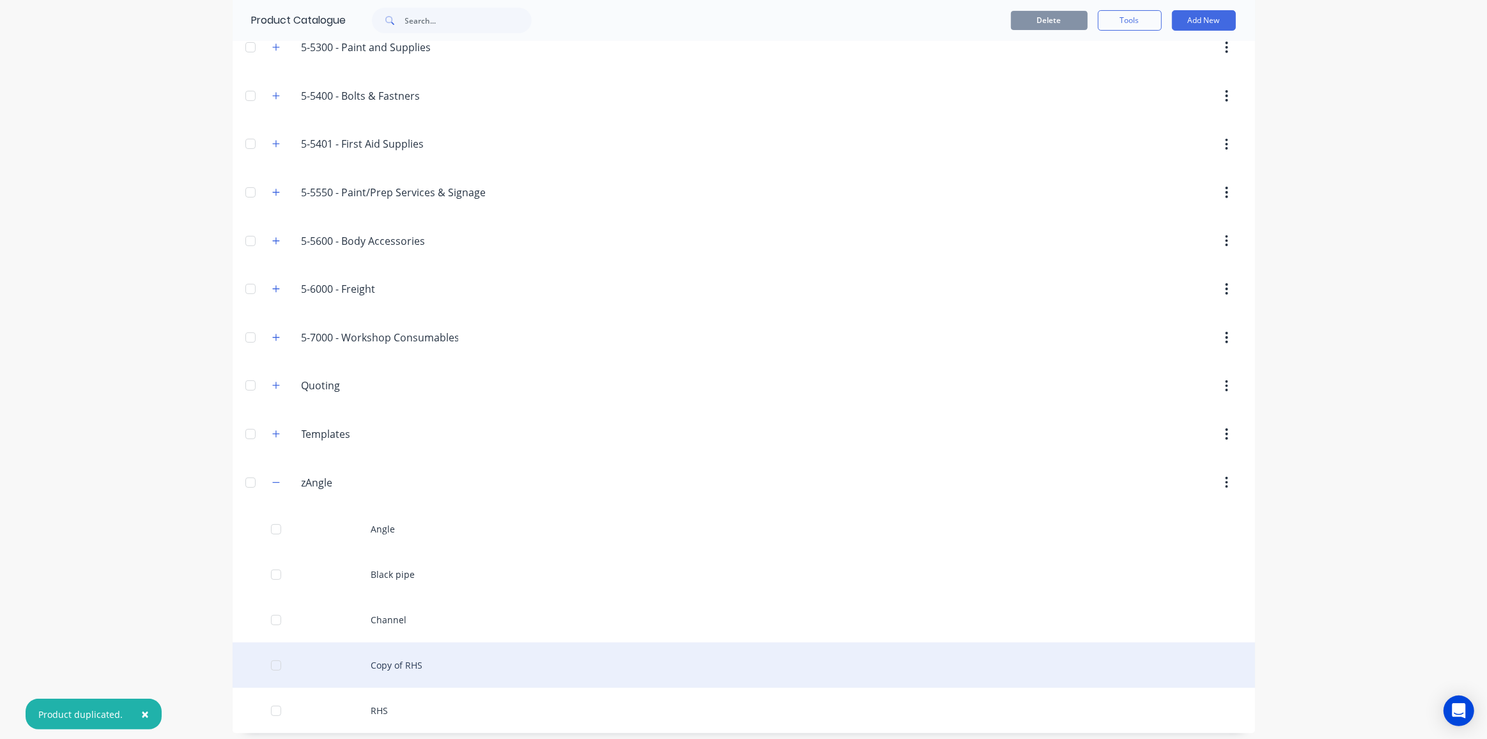
click at [396, 650] on div "Copy of RHS" at bounding box center [744, 664] width 1023 height 45
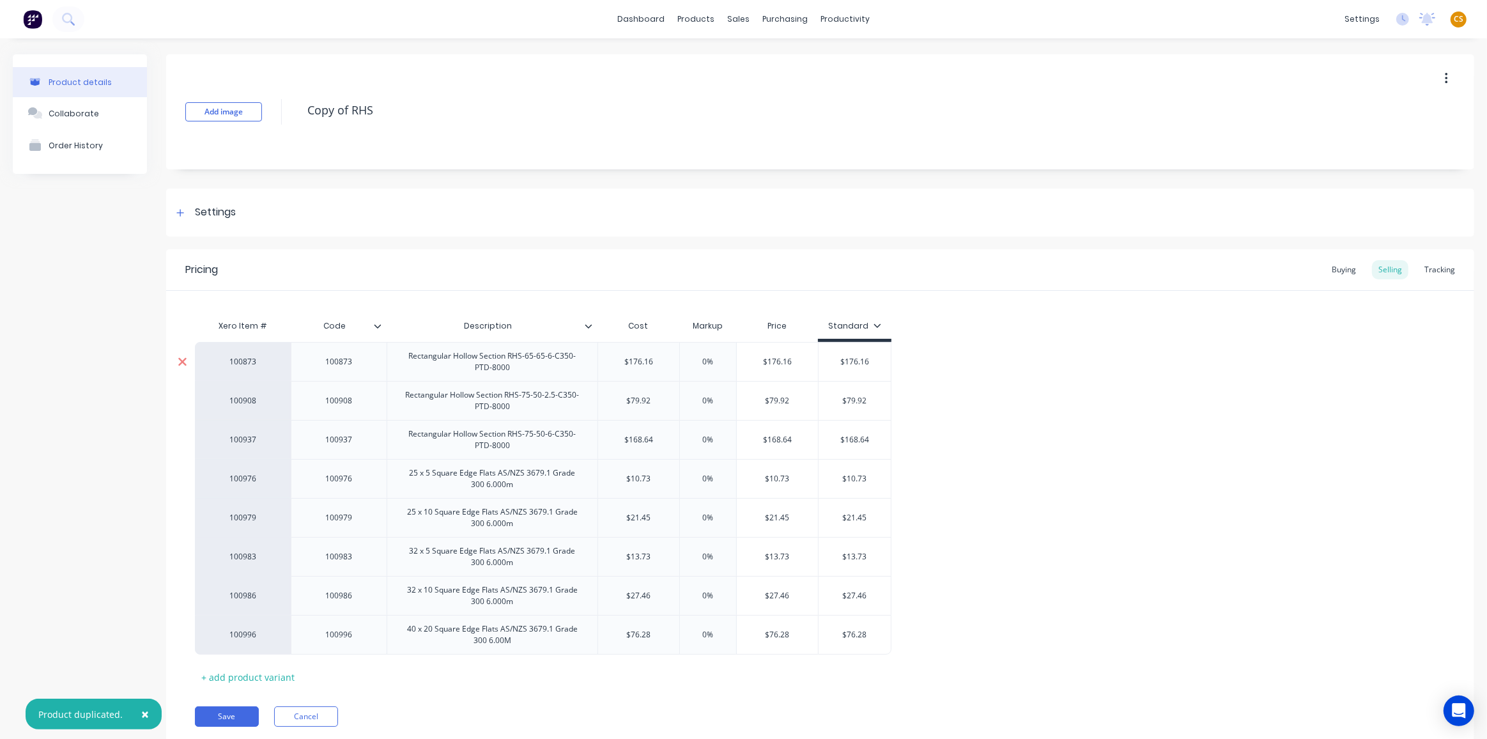
click at [178, 360] on icon at bounding box center [183, 361] width 10 height 13
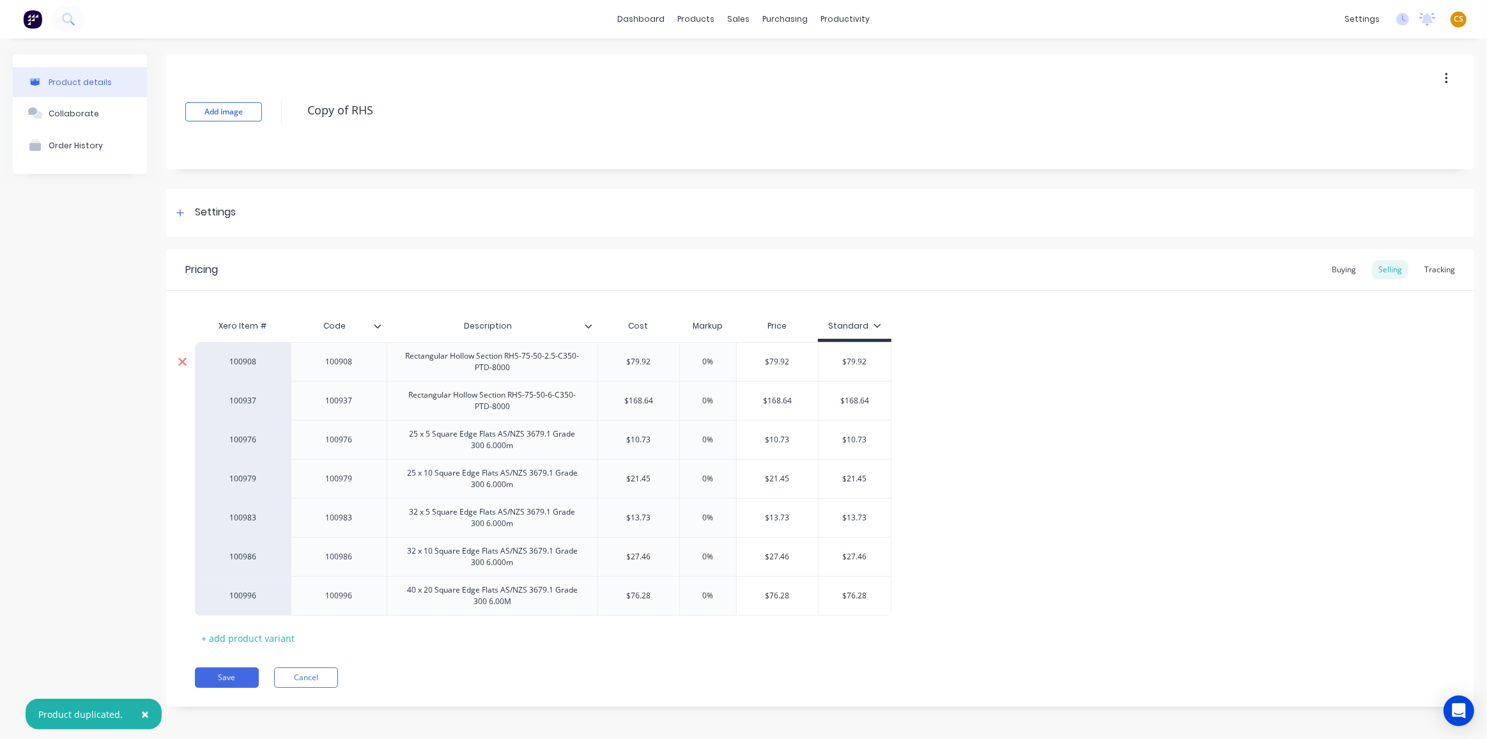
click at [179, 360] on icon at bounding box center [183, 361] width 10 height 13
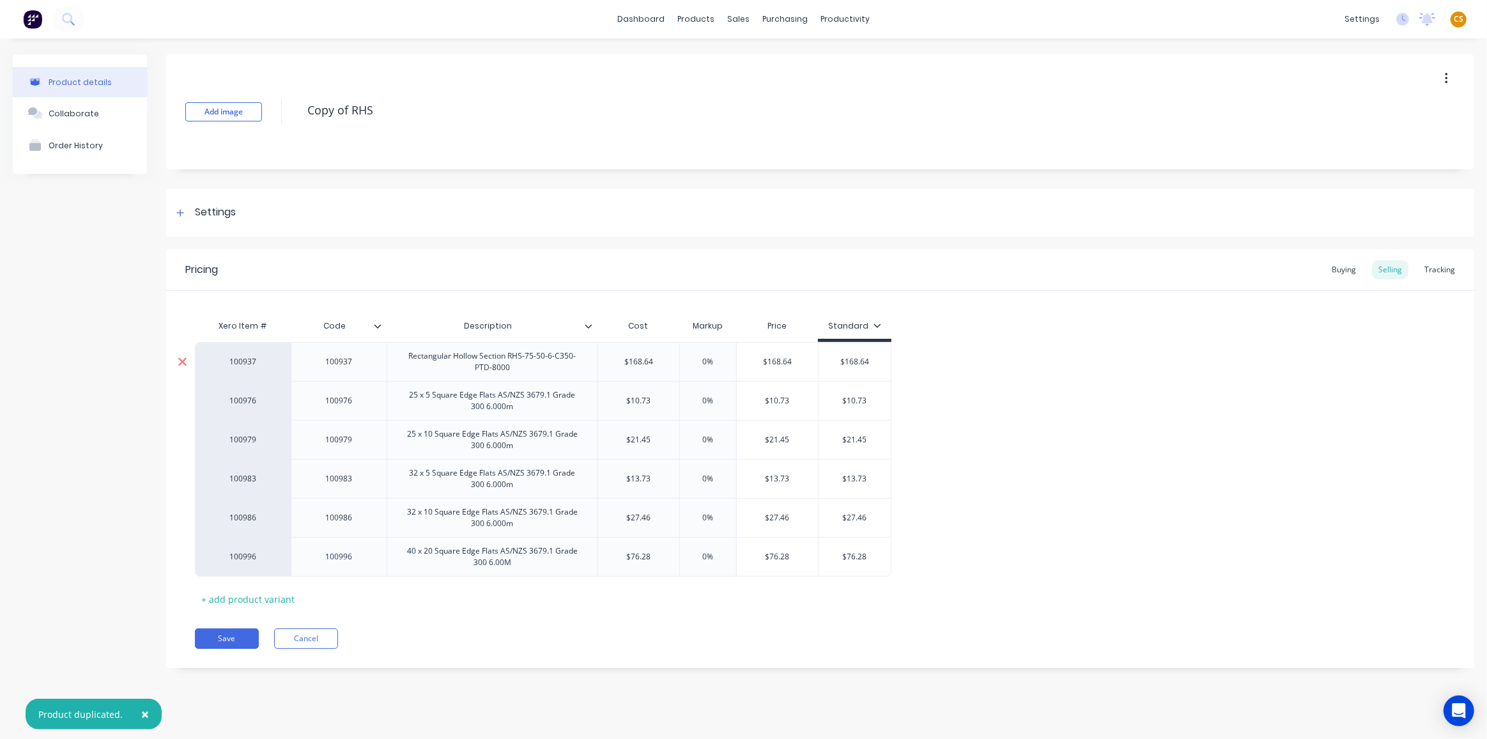
click at [180, 360] on icon at bounding box center [183, 361] width 10 height 13
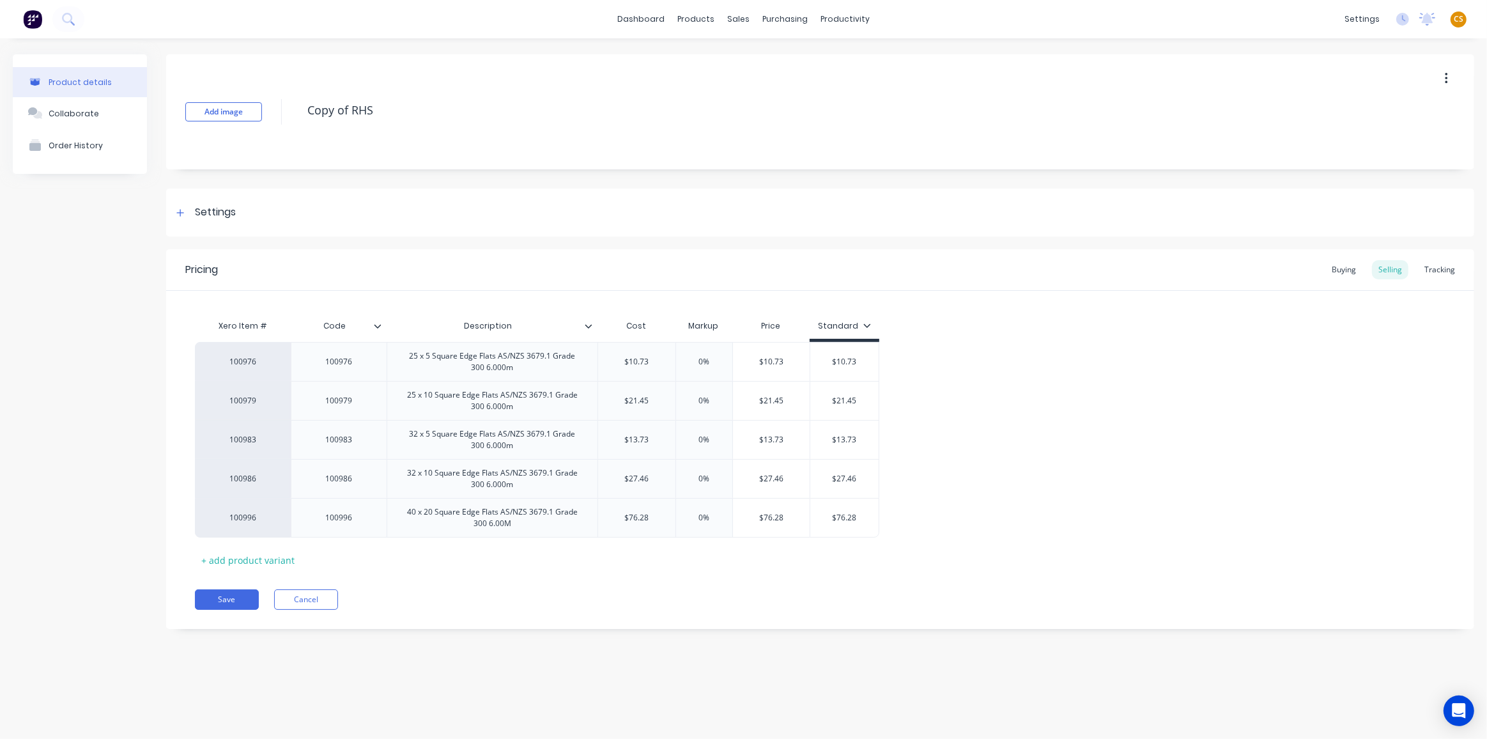
drag, startPoint x: 419, startPoint y: 108, endPoint x: 226, endPoint y: 98, distance: 192.7
click at [226, 98] on div "Add image Copy of RHS" at bounding box center [820, 111] width 1308 height 115
type textarea "f"
type textarea "Flats - square edge"
click at [210, 598] on button "Save" at bounding box center [227, 599] width 64 height 20
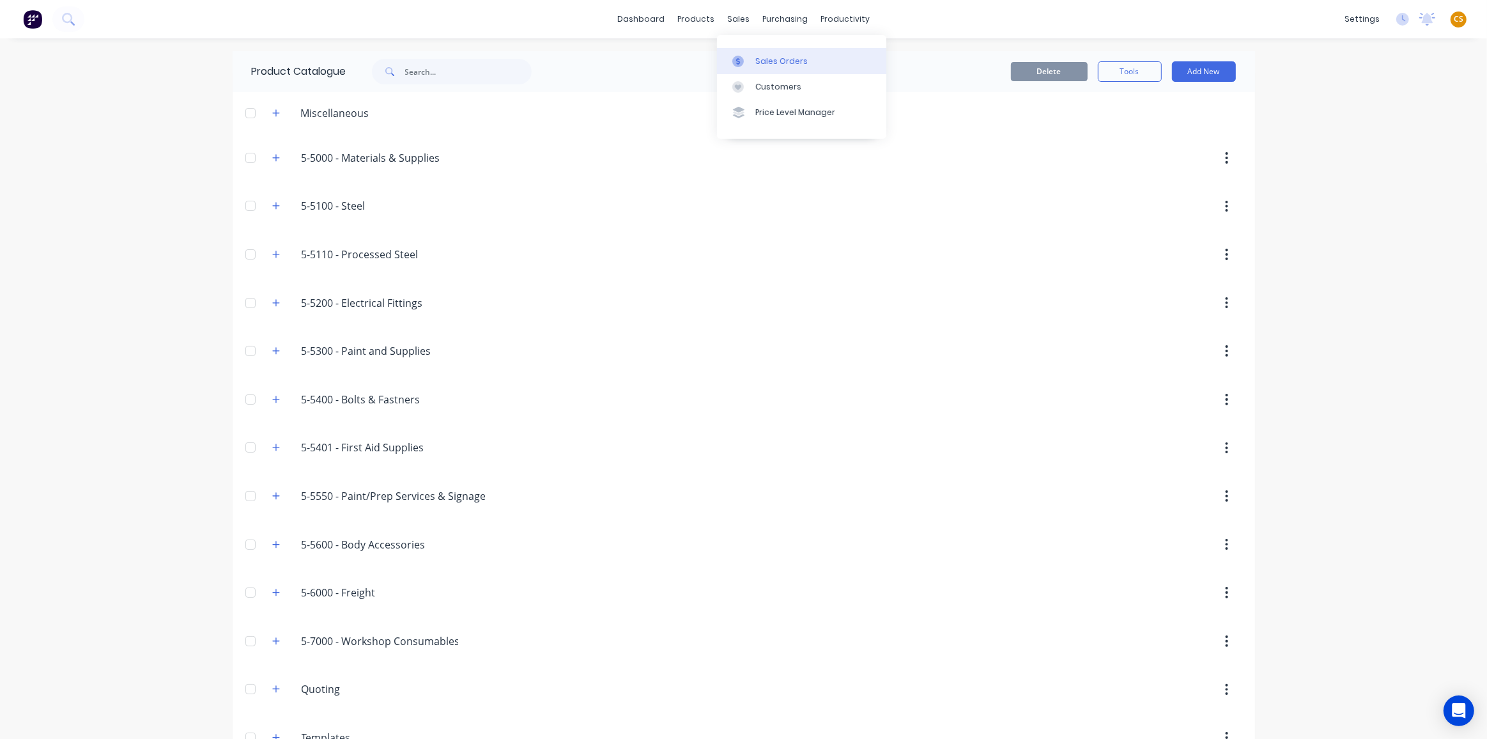
click at [779, 59] on div "Sales Orders" at bounding box center [782, 62] width 52 height 12
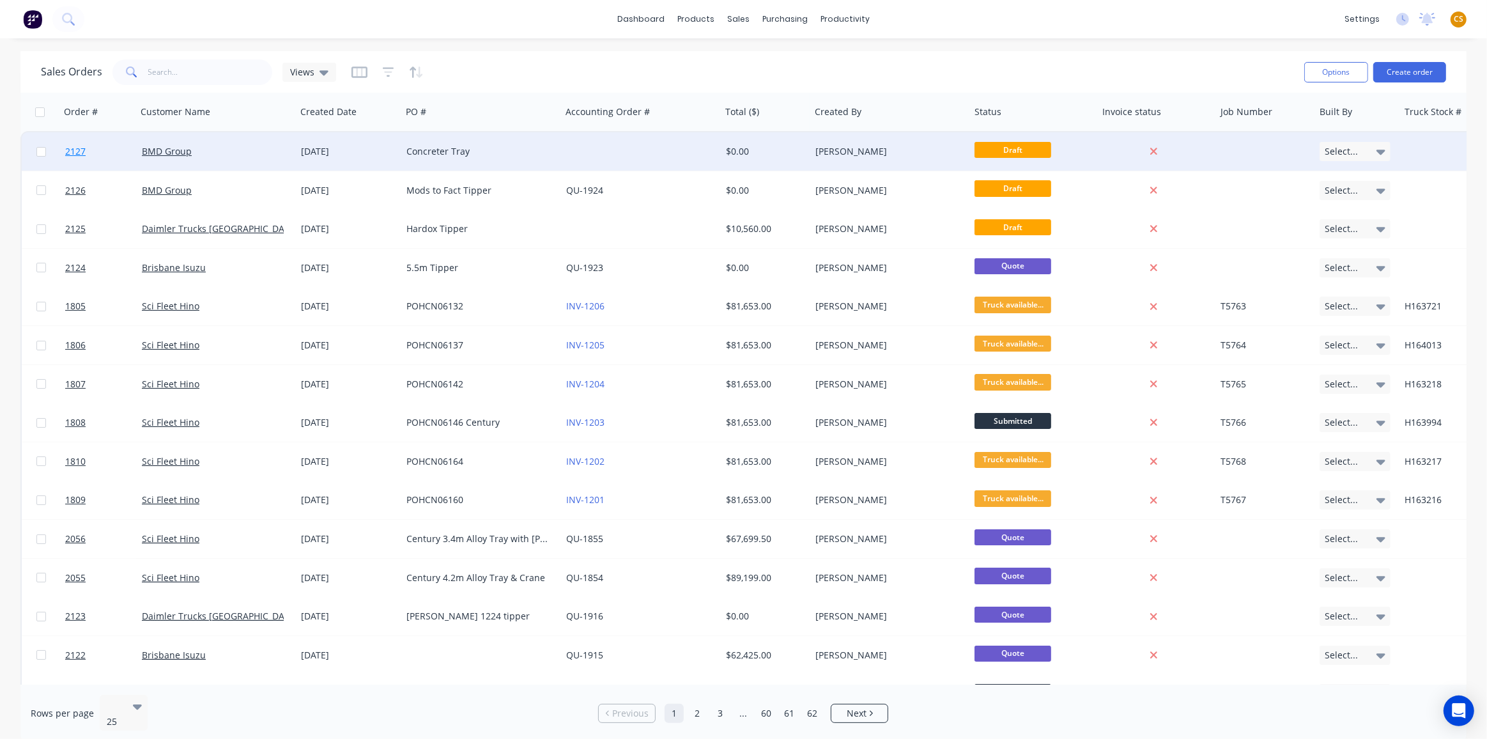
click at [94, 150] on link "2127" at bounding box center [103, 151] width 77 height 38
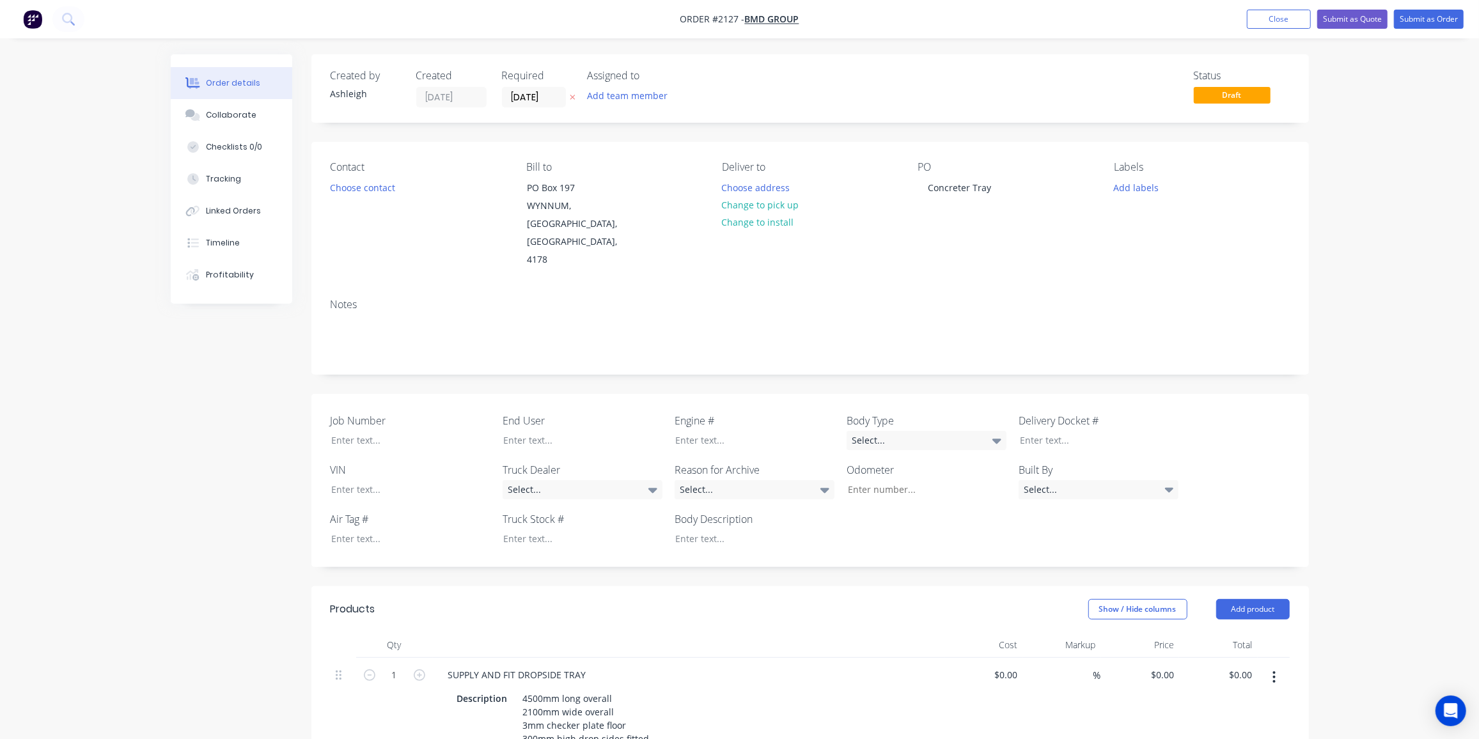
drag, startPoint x: 1271, startPoint y: 22, endPoint x: 1261, endPoint y: 31, distance: 14.0
click at [1271, 22] on button "Close" at bounding box center [1278, 19] width 64 height 19
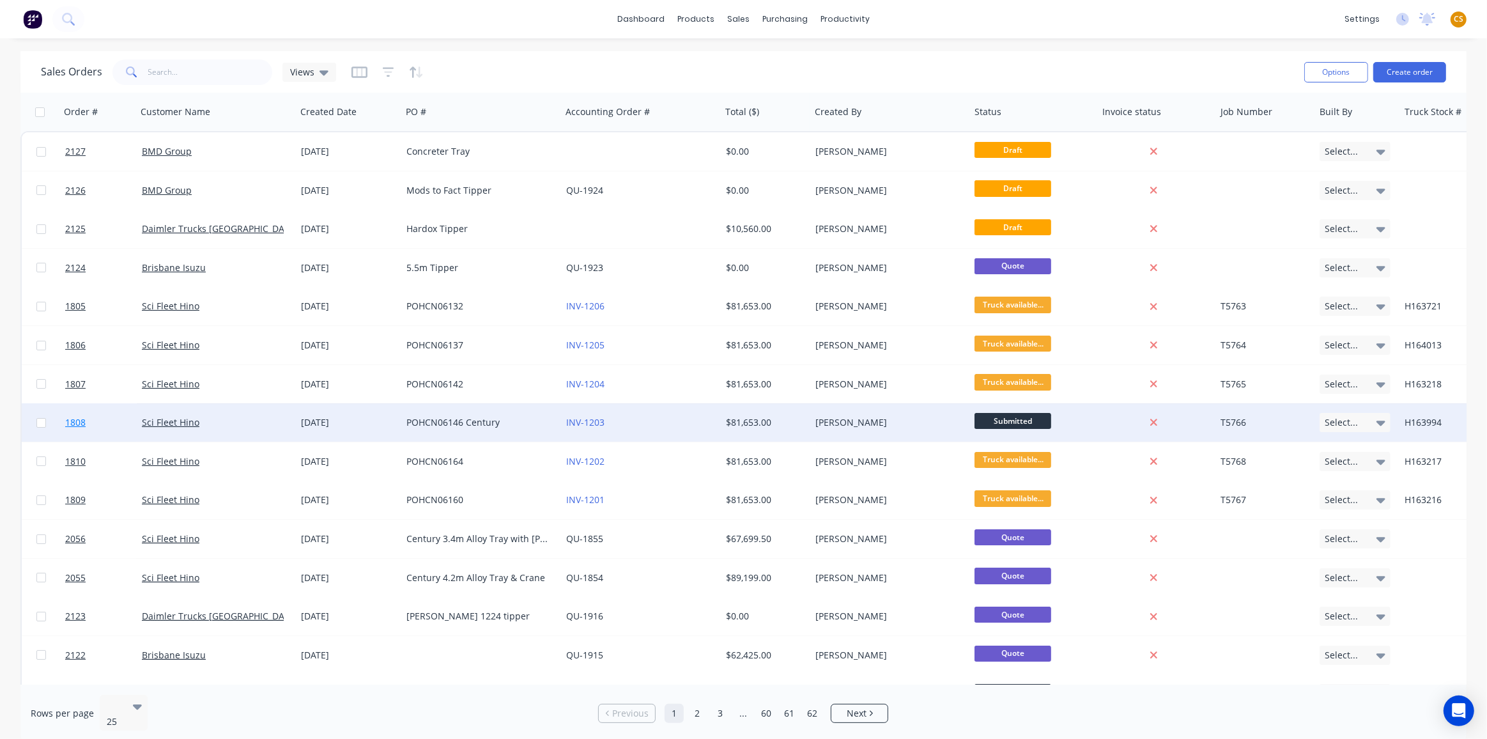
click at [98, 426] on link "1808" at bounding box center [103, 422] width 77 height 38
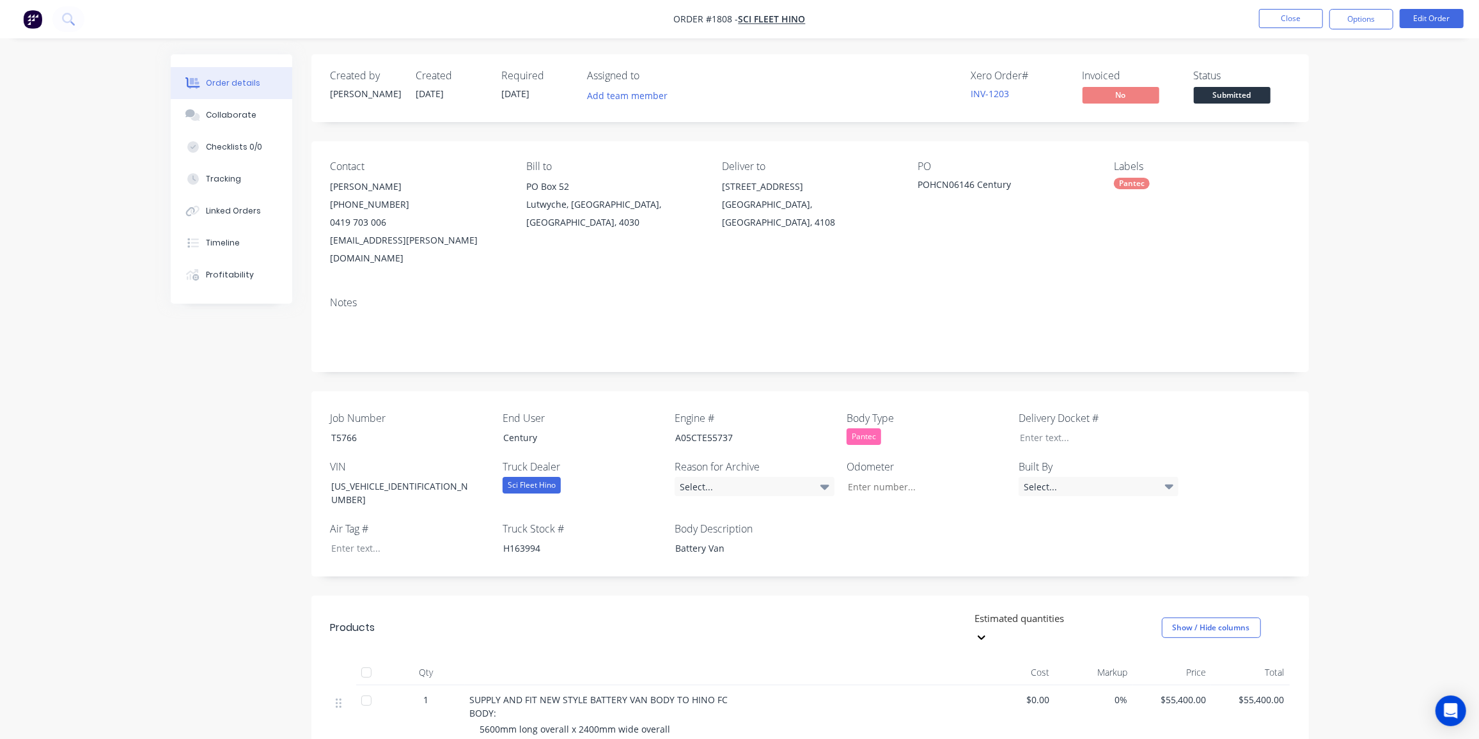
click at [1113, 610] on div at bounding box center [1066, 618] width 184 height 16
click at [1280, 17] on button "Close" at bounding box center [1291, 18] width 64 height 19
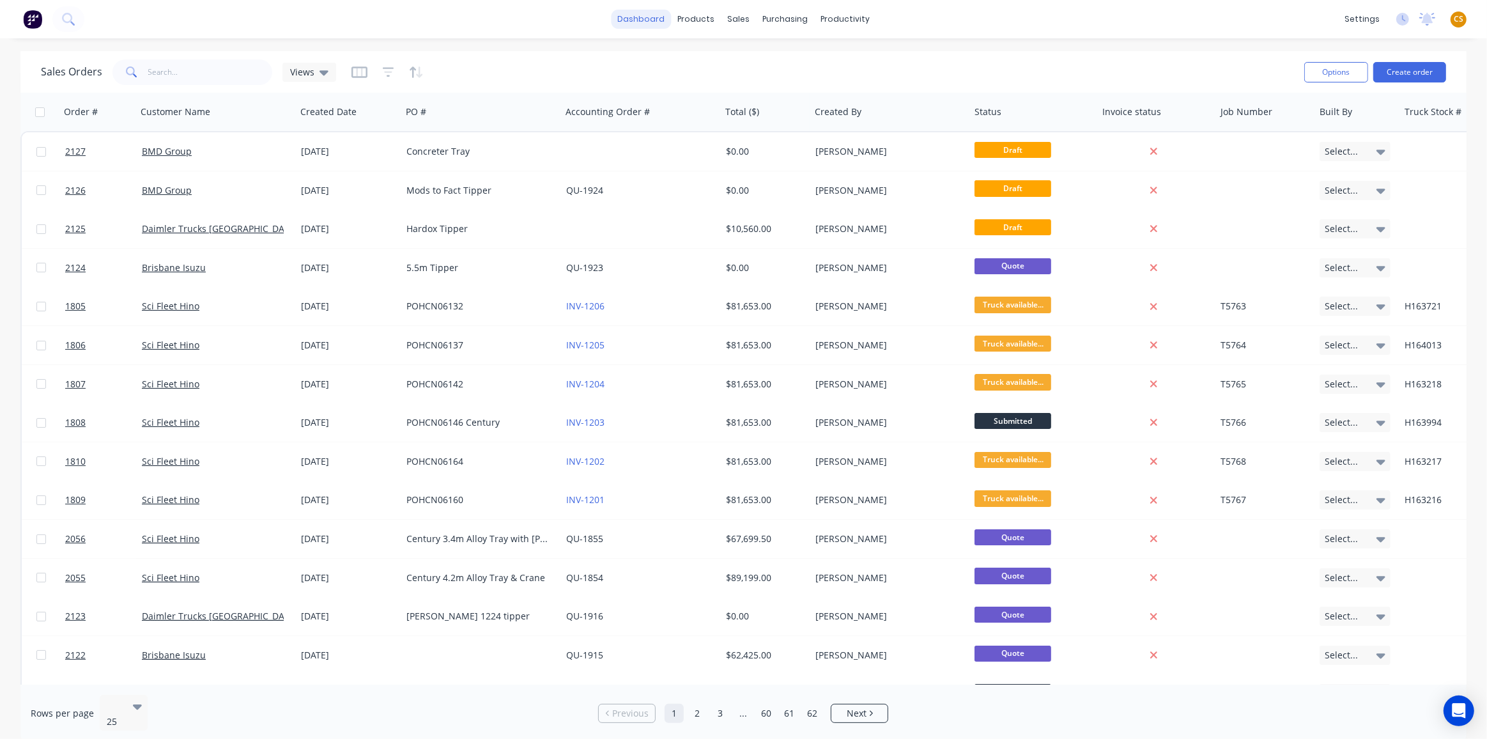
click at [644, 19] on link "dashboard" at bounding box center [641, 19] width 60 height 19
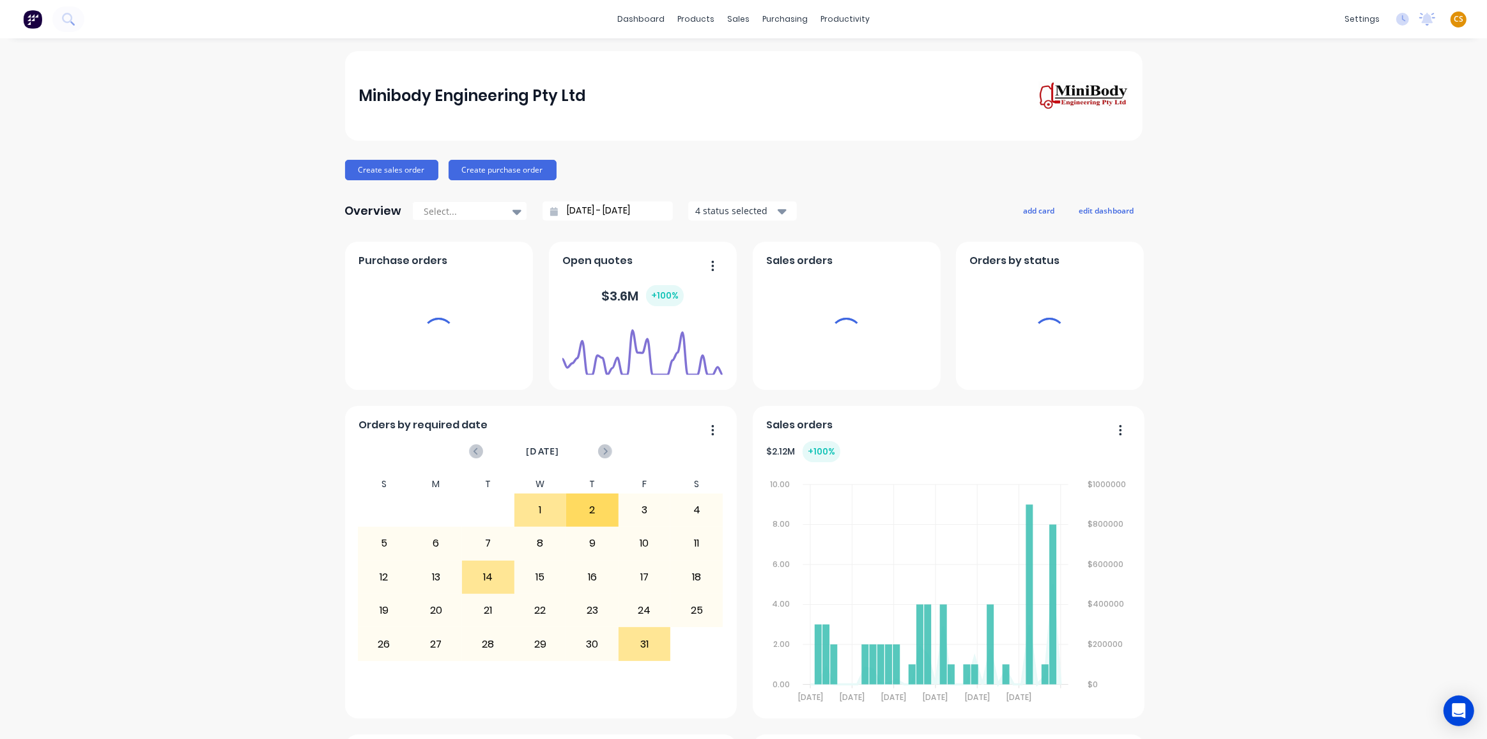
click at [1454, 19] on span "CS" at bounding box center [1459, 19] width 10 height 12
click at [1420, 164] on button "Sign out" at bounding box center [1466, 160] width 169 height 26
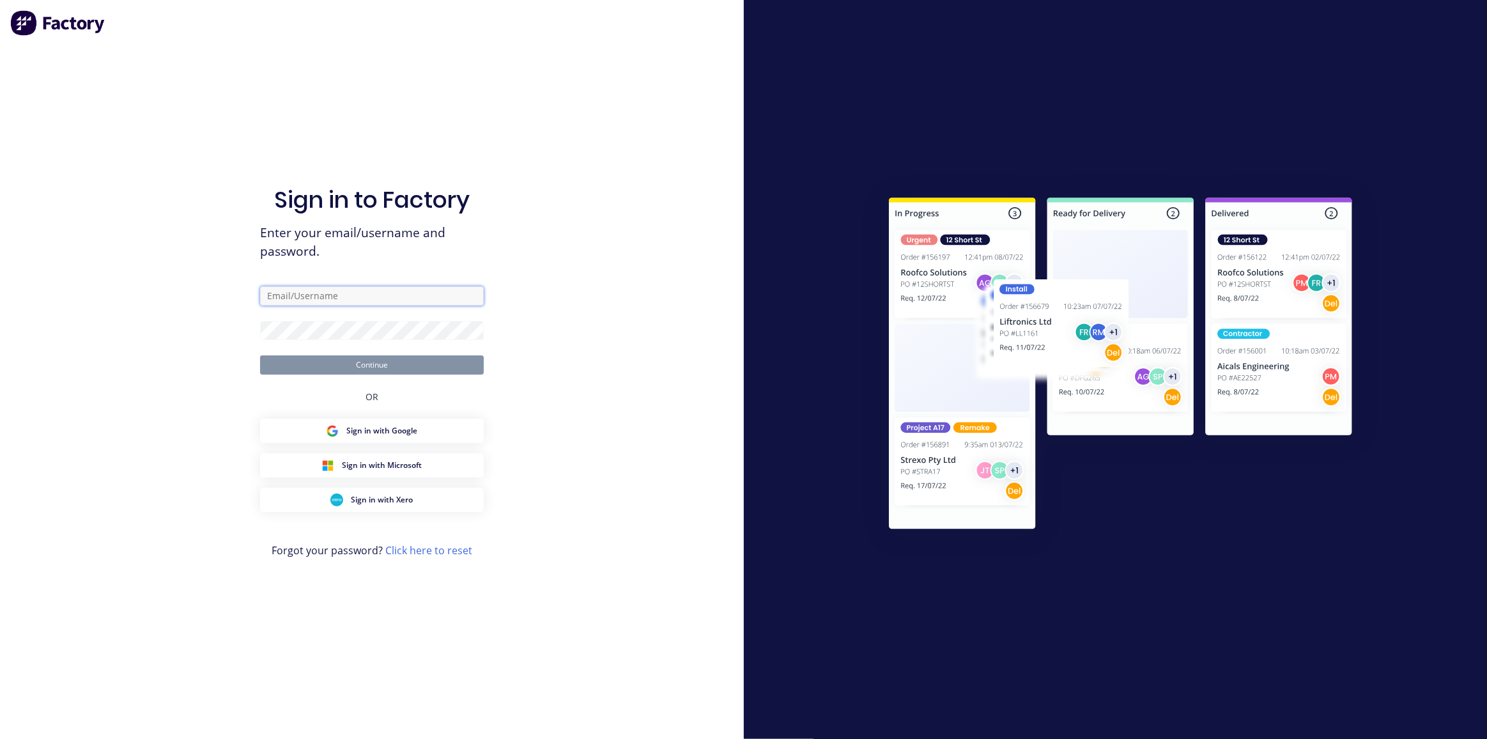
click at [408, 291] on input "text" at bounding box center [372, 295] width 224 height 19
type input "[PERSON_NAME][EMAIL_ADDRESS][DOMAIN_NAME]"
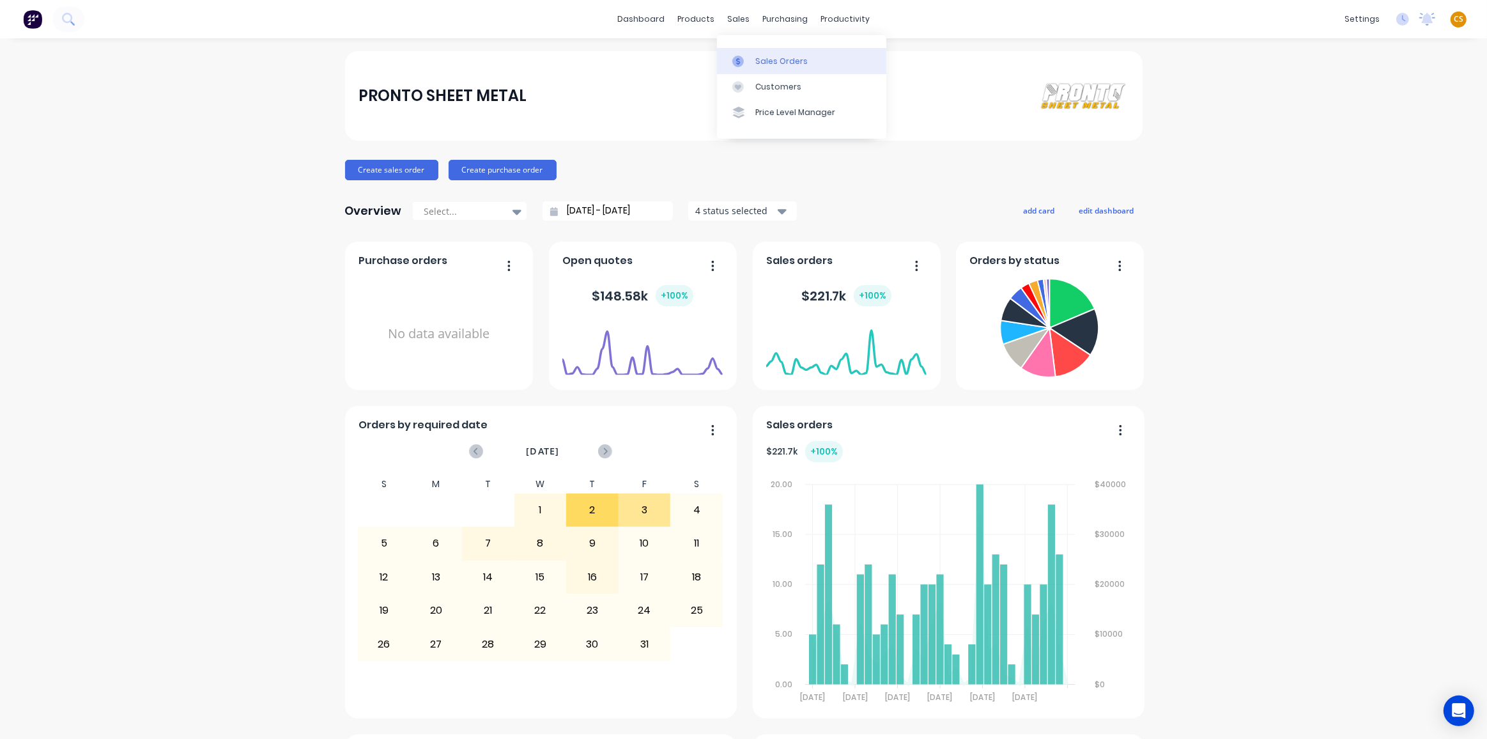
drag, startPoint x: 773, startPoint y: 61, endPoint x: 773, endPoint y: 68, distance: 7.1
click at [774, 61] on div "Sales Orders" at bounding box center [782, 62] width 52 height 12
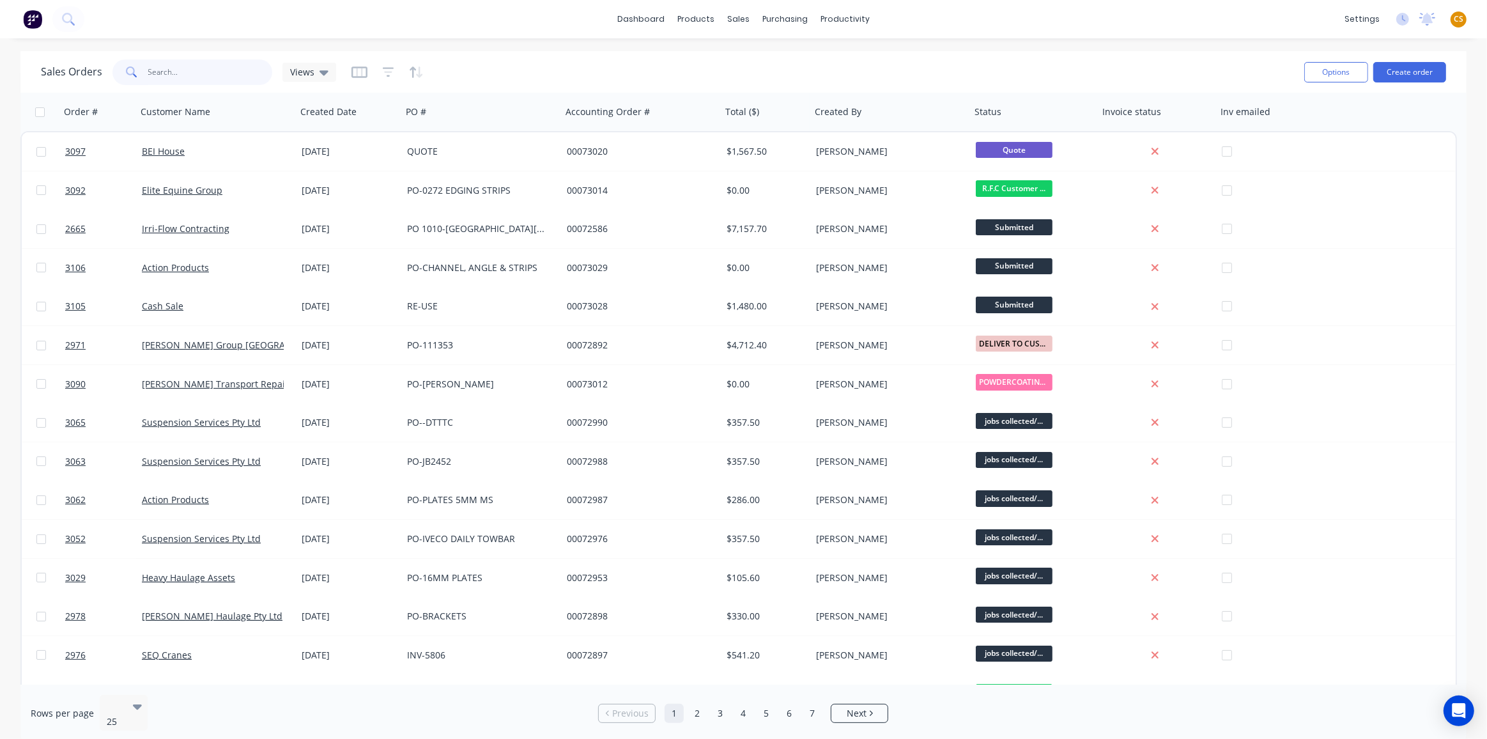
click at [171, 74] on input "text" at bounding box center [210, 72] width 125 height 26
type input "3071"
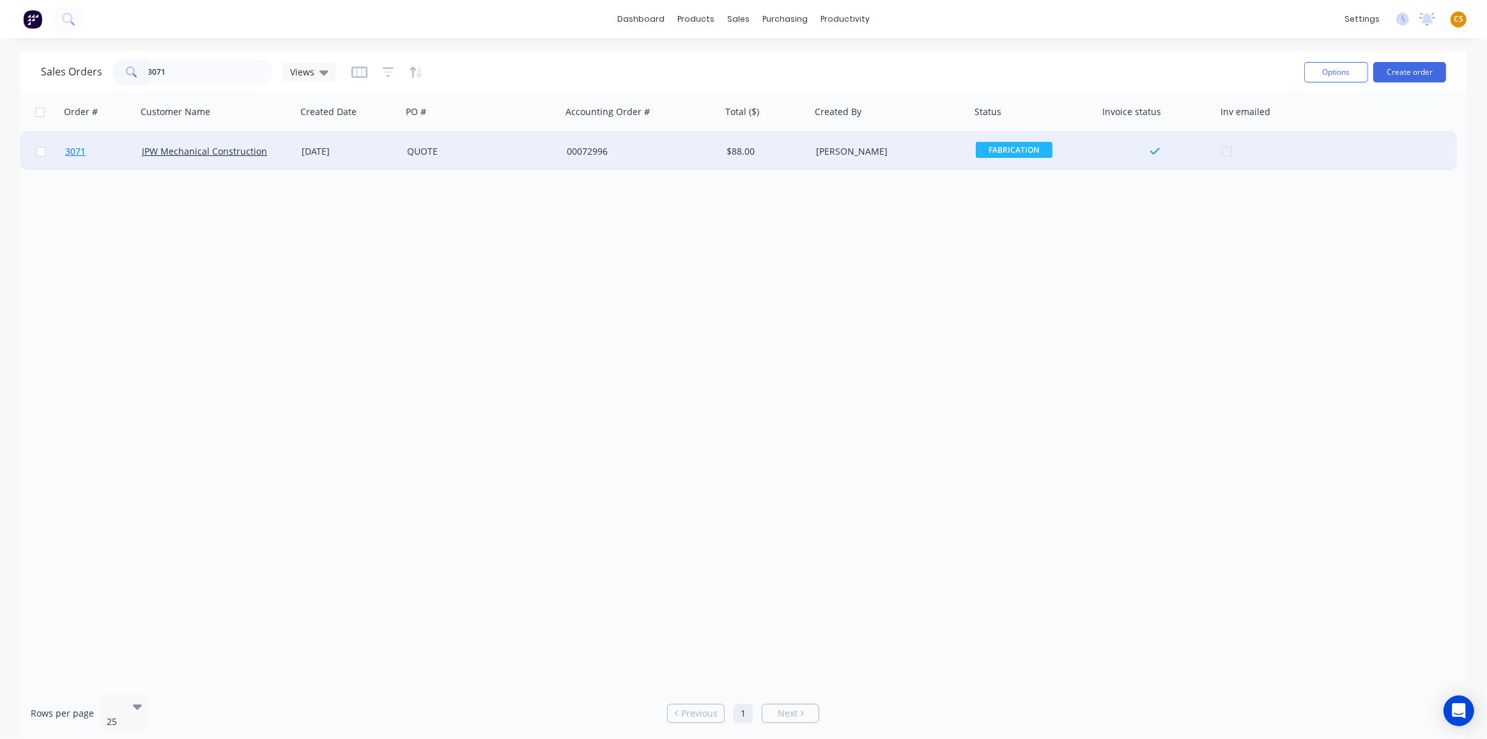
click at [101, 150] on link "3071" at bounding box center [103, 151] width 77 height 38
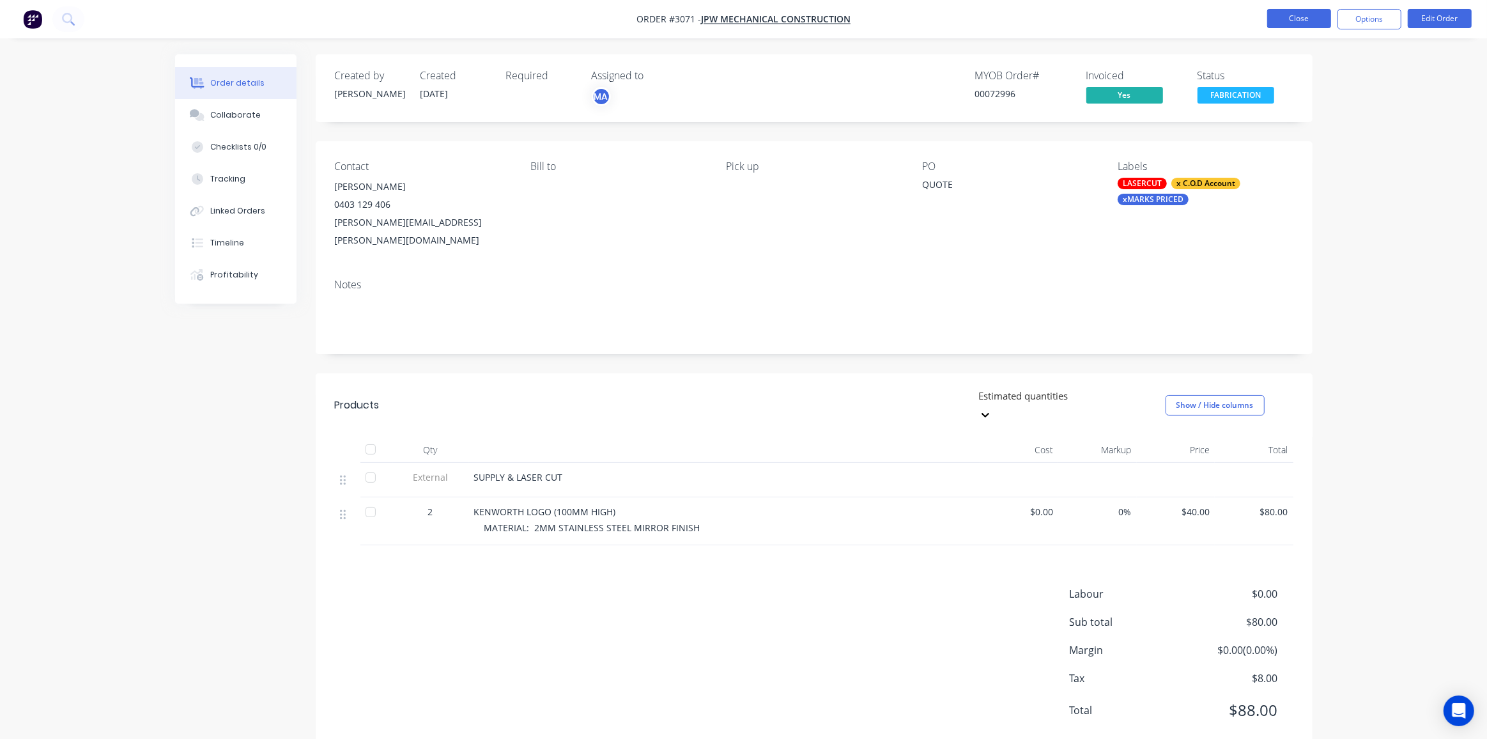
click at [1279, 21] on button "Close" at bounding box center [1300, 18] width 64 height 19
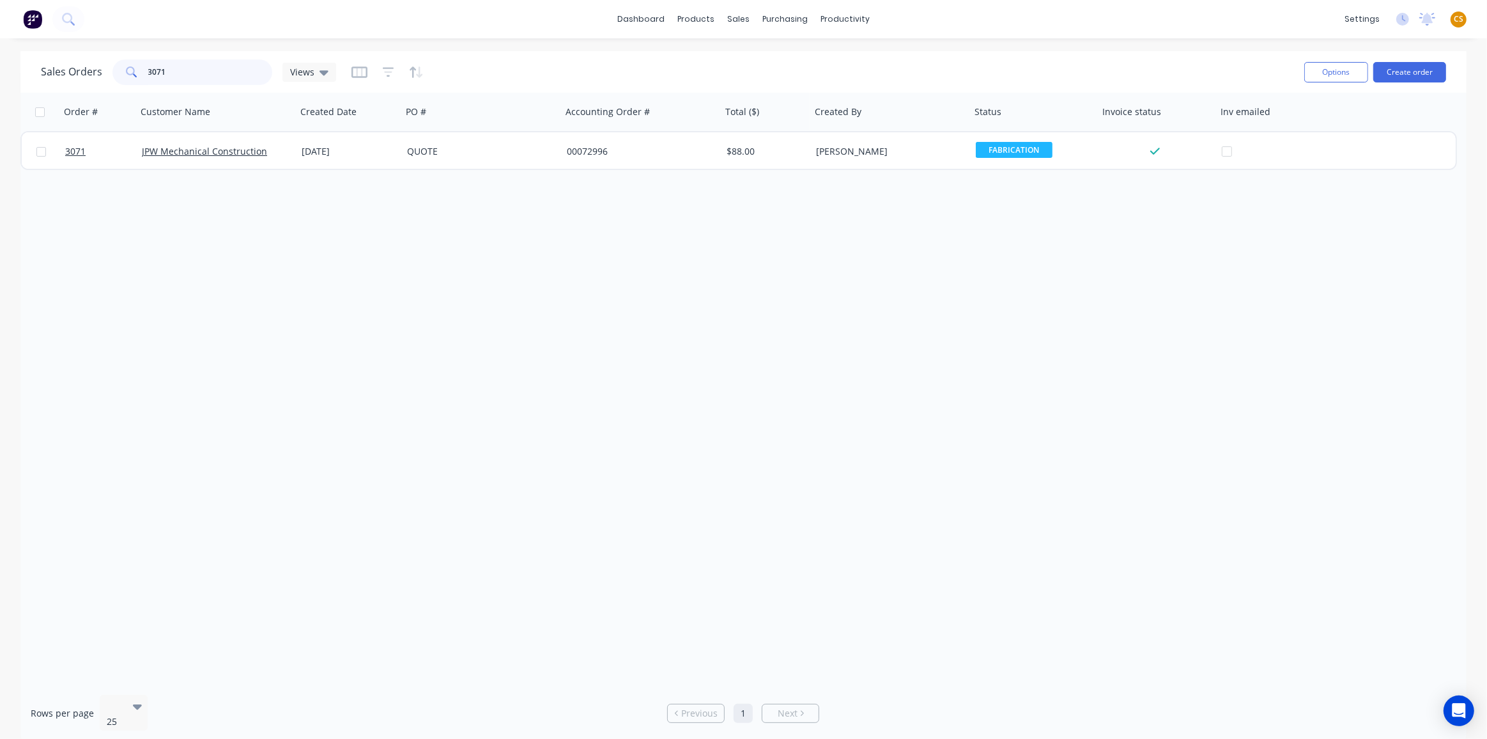
drag, startPoint x: 180, startPoint y: 71, endPoint x: 105, endPoint y: 64, distance: 75.1
click at [105, 64] on div "Sales Orders 3071 Views" at bounding box center [188, 72] width 295 height 26
click at [387, 71] on icon "button" at bounding box center [388, 72] width 8 height 2
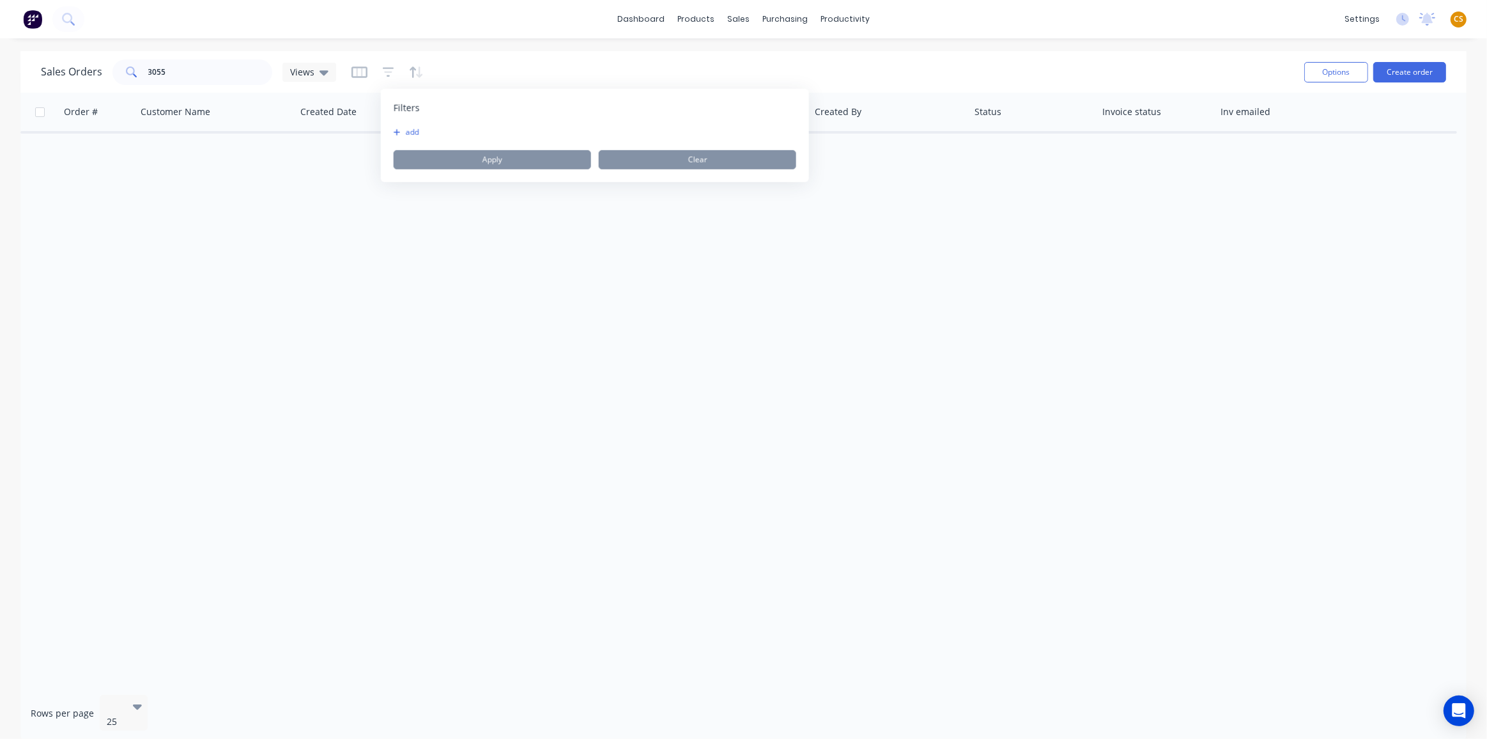
click at [405, 135] on button "add" at bounding box center [410, 132] width 32 height 10
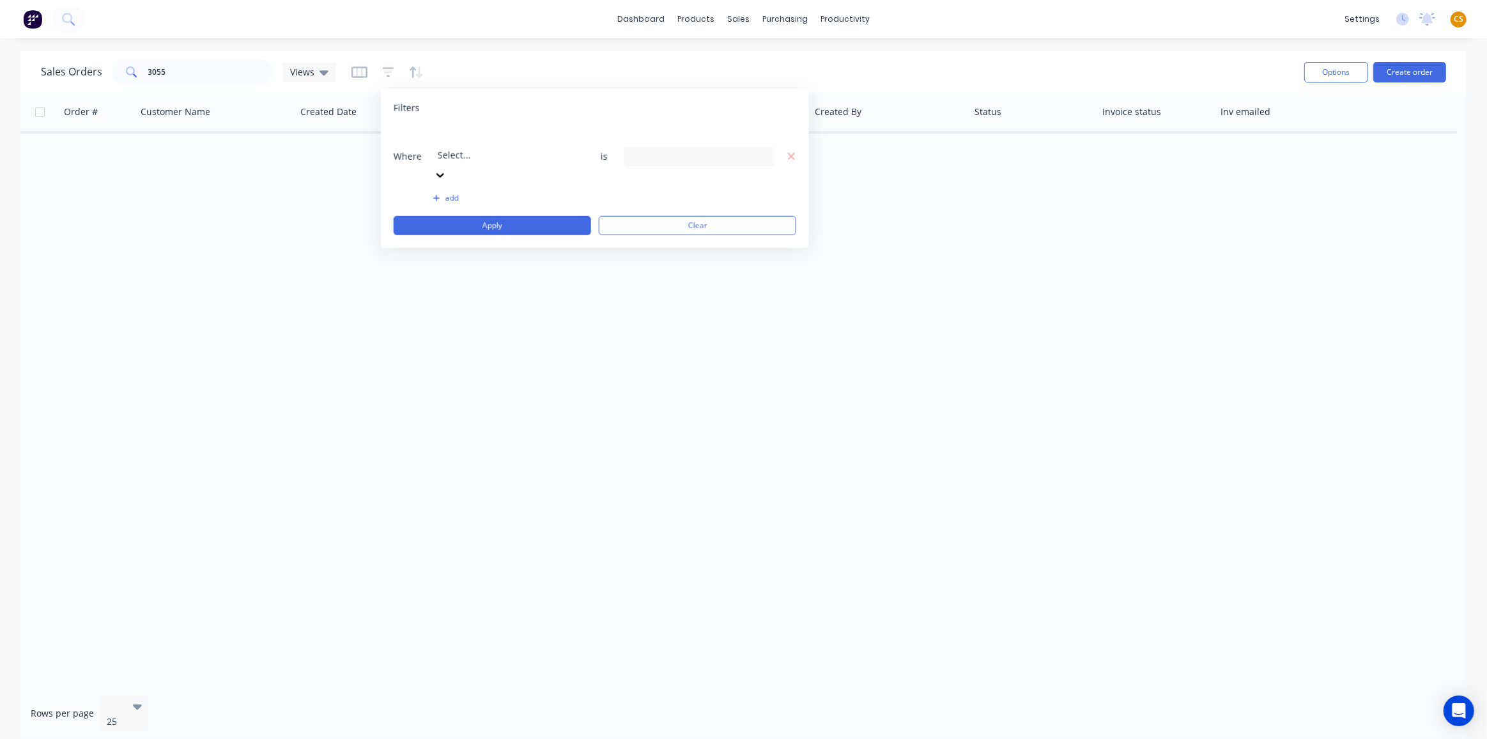
click at [517, 144] on div at bounding box center [530, 138] width 184 height 16
click at [667, 150] on div "20 Status selected" at bounding box center [690, 156] width 116 height 13
click at [644, 205] on div at bounding box center [646, 209] width 26 height 26
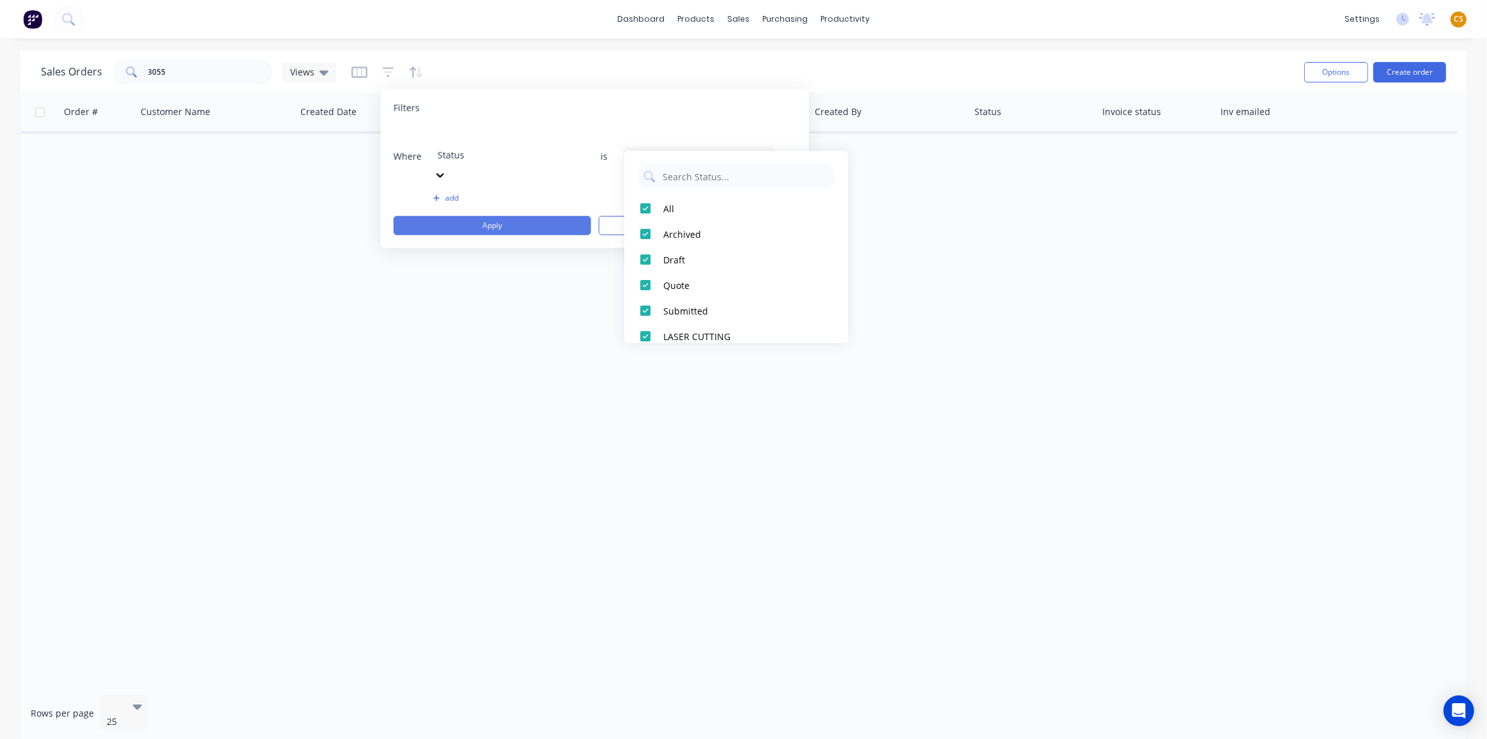
click at [548, 216] on button "Apply" at bounding box center [493, 225] width 198 height 19
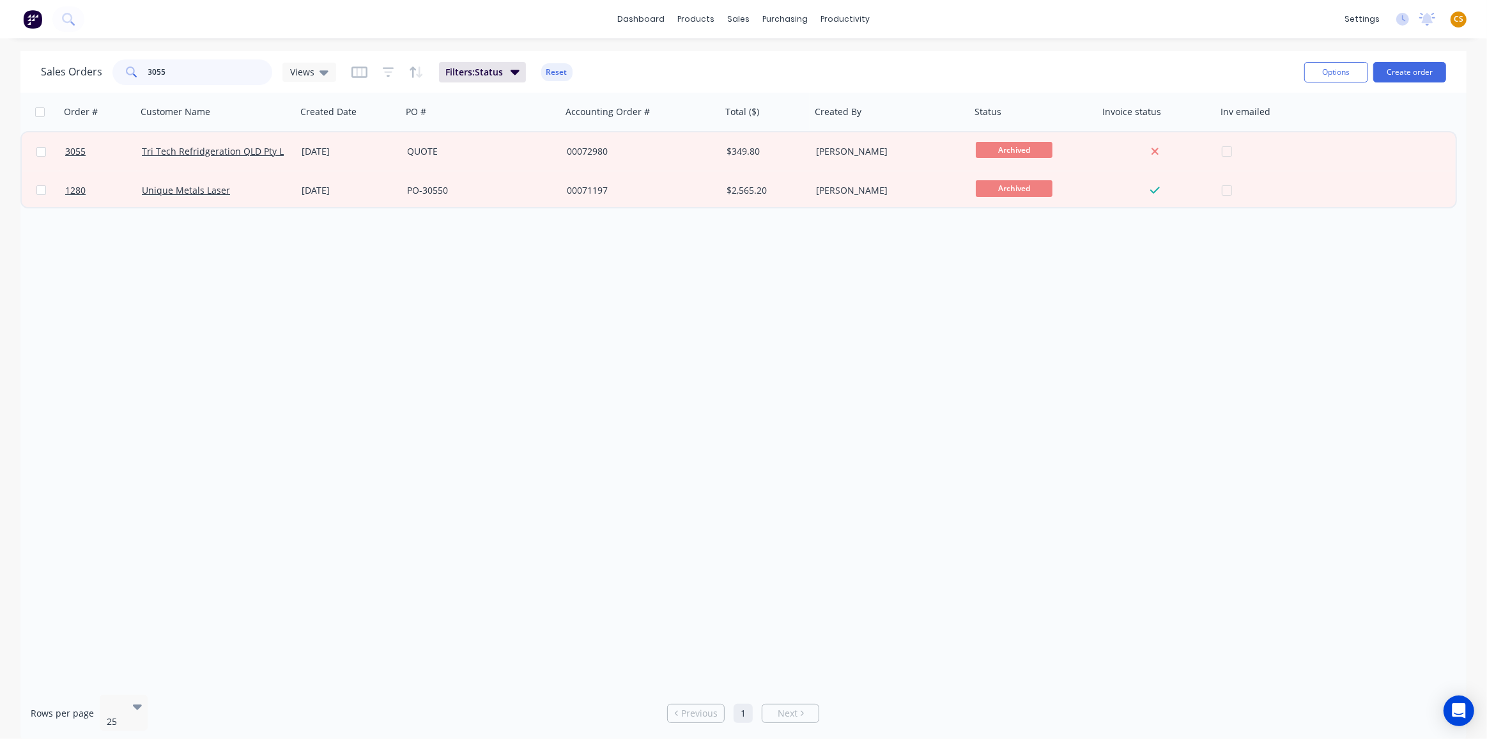
click at [173, 71] on input "3055" at bounding box center [210, 72] width 125 height 26
type input "3071"
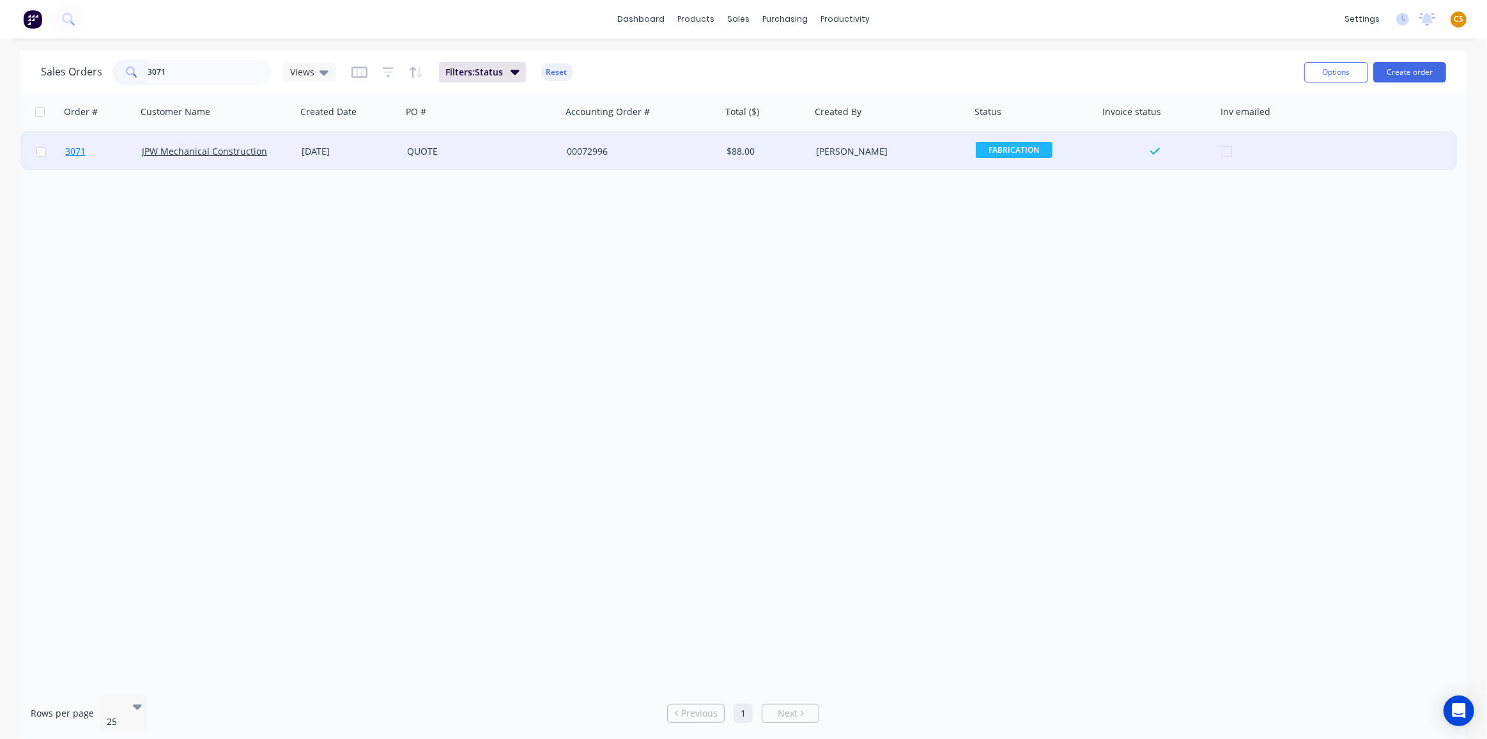
click at [97, 148] on link "3071" at bounding box center [103, 151] width 77 height 38
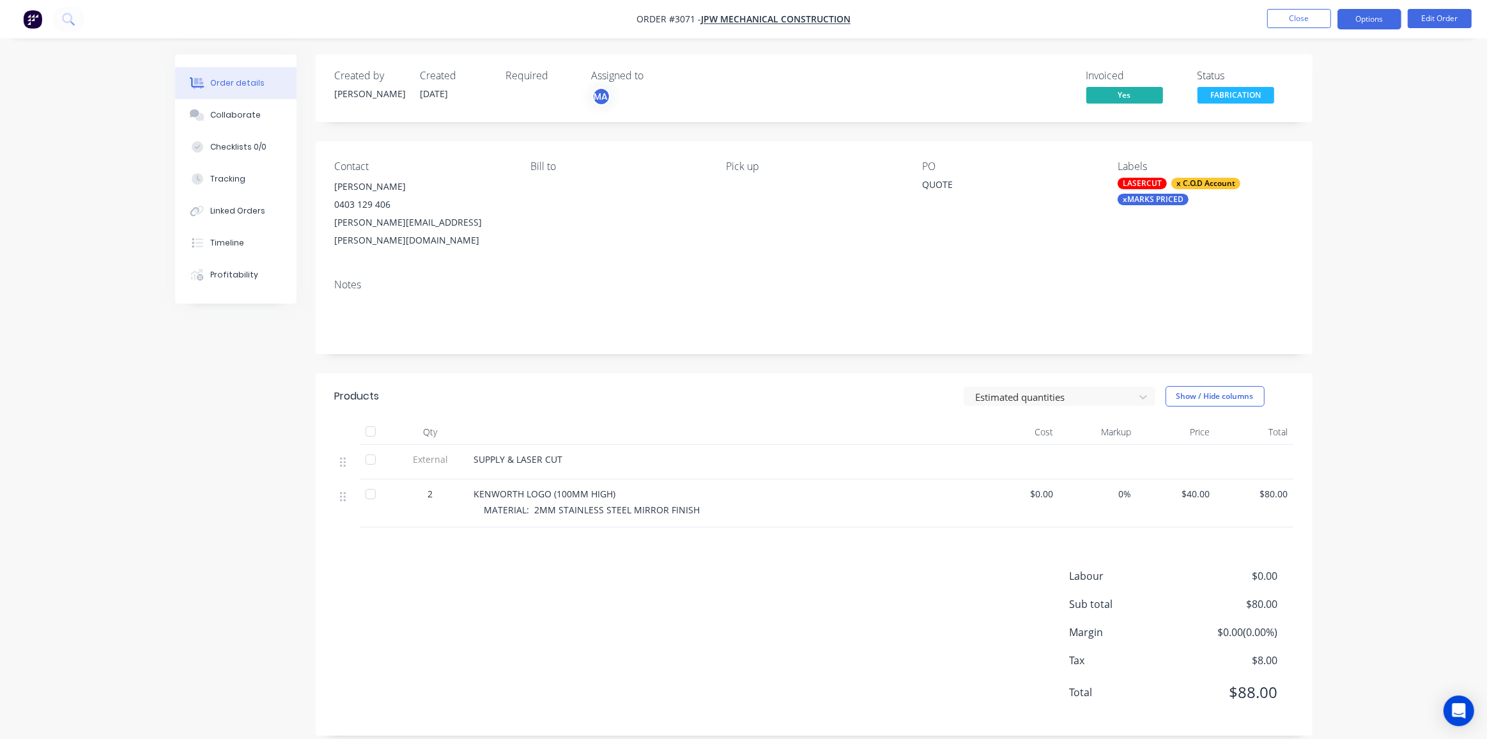
click at [1370, 18] on button "Options" at bounding box center [1370, 19] width 64 height 20
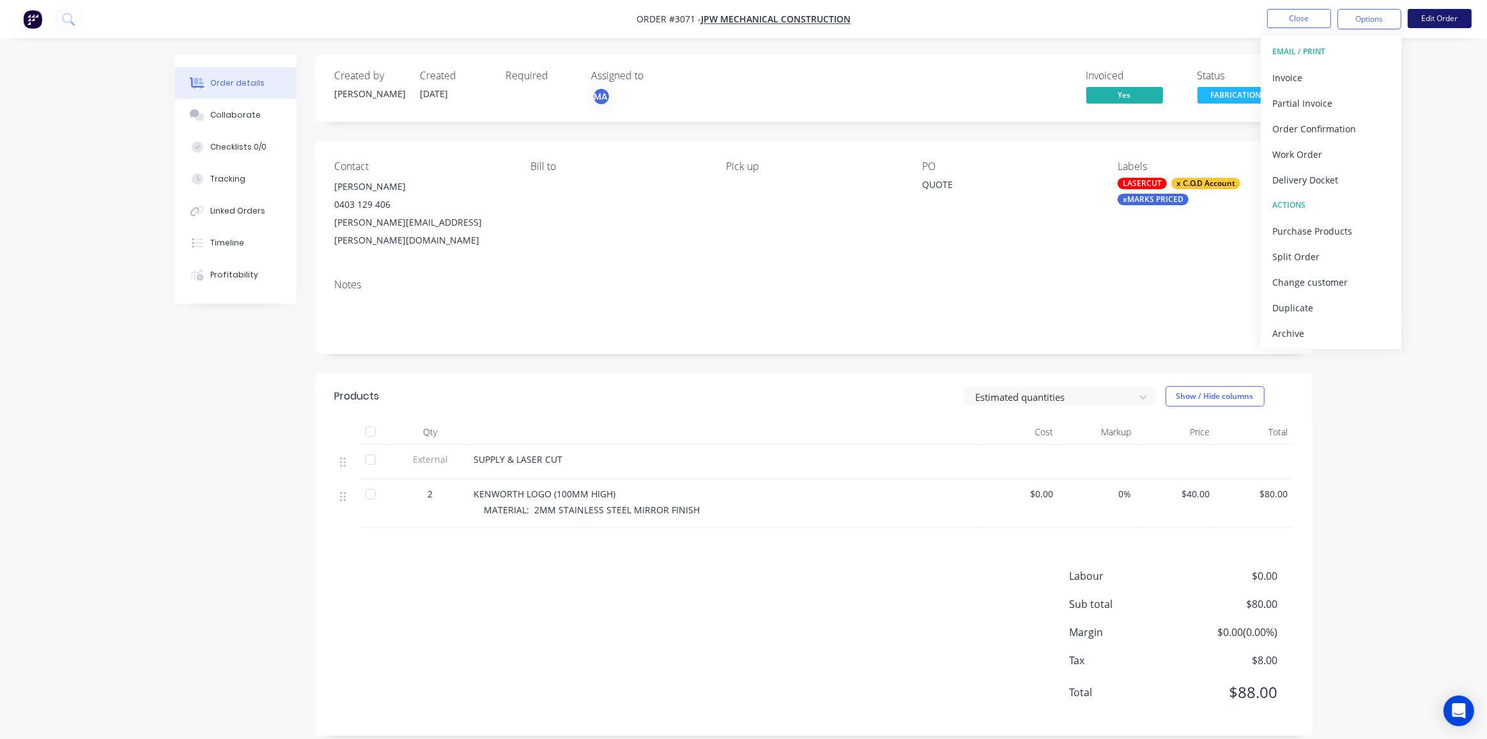
click at [1432, 15] on button "Edit Order" at bounding box center [1440, 18] width 64 height 19
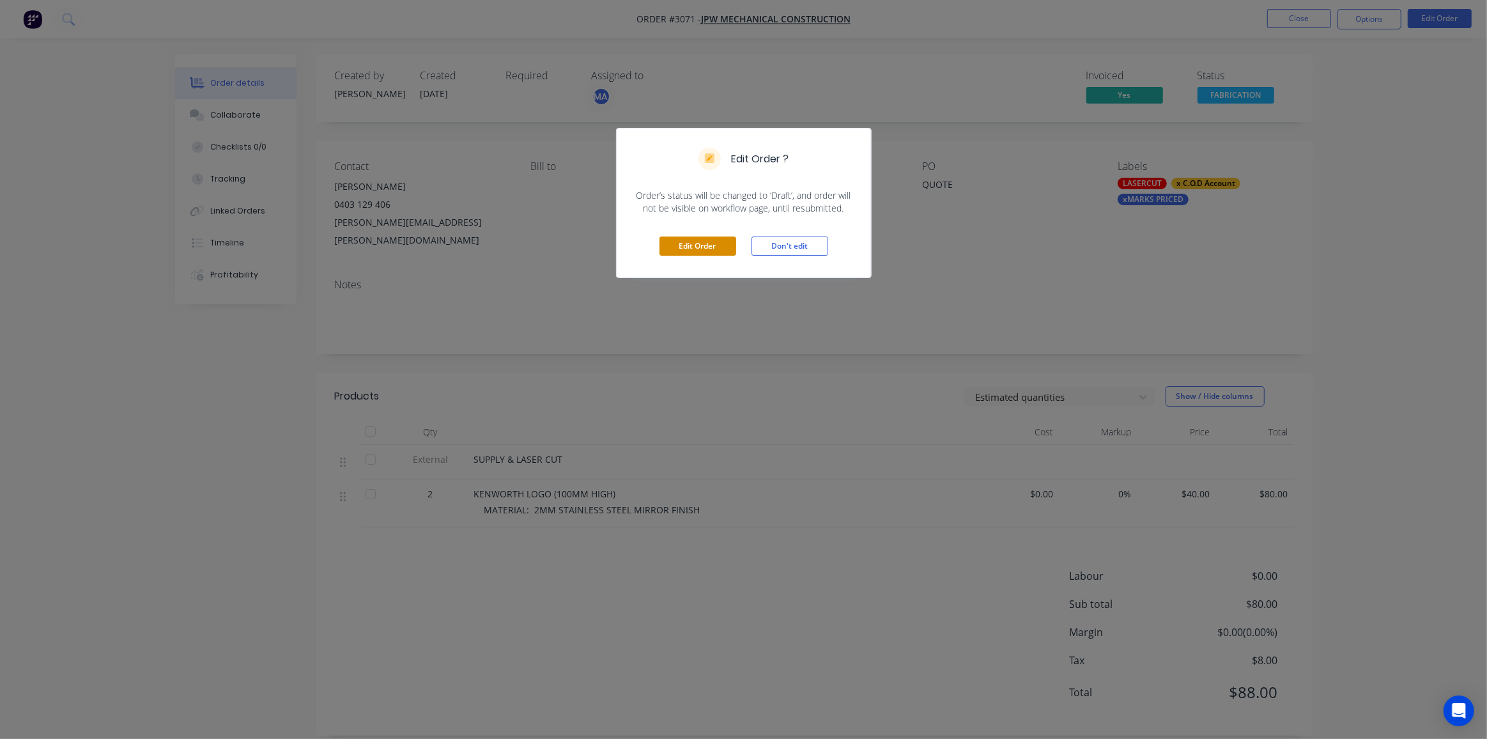
click at [680, 239] on button "Edit Order" at bounding box center [698, 246] width 77 height 19
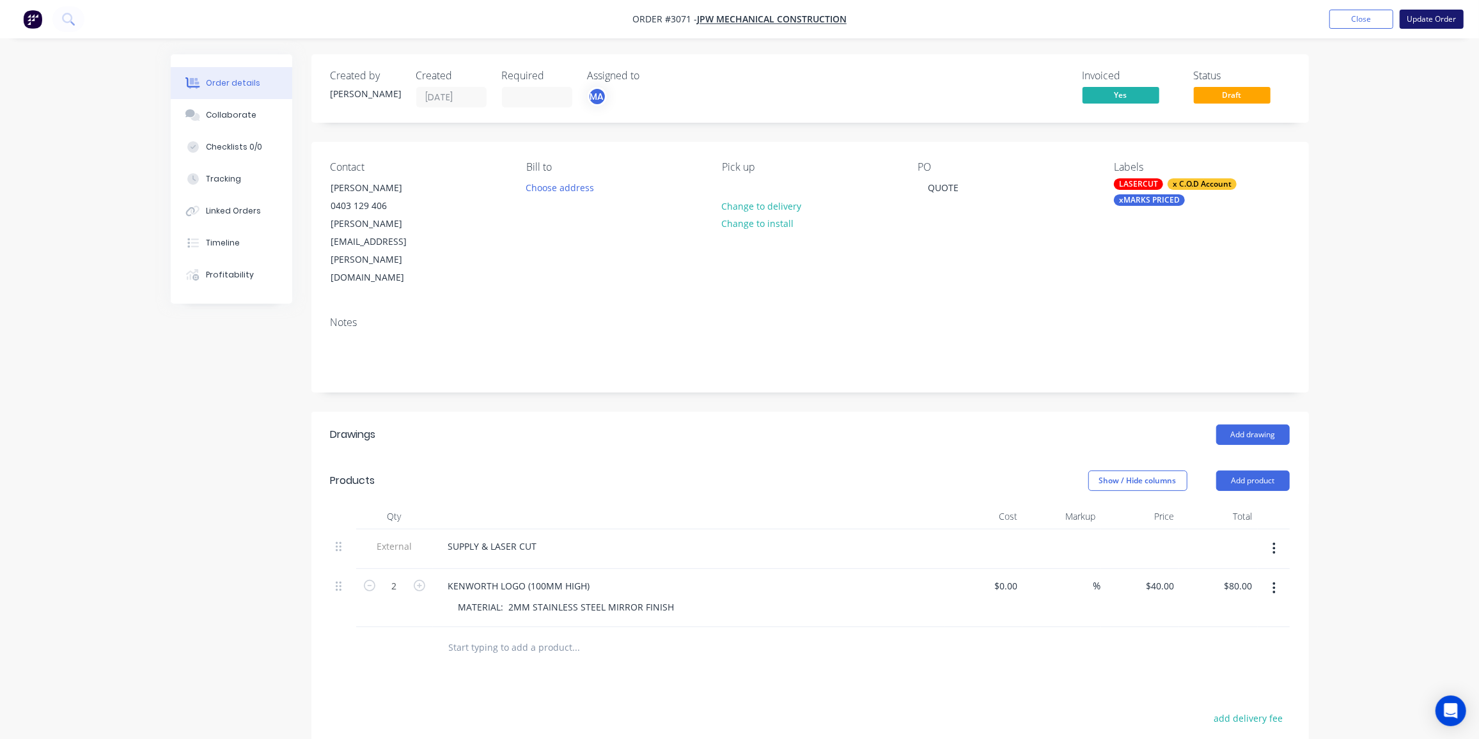
click at [1424, 19] on button "Update Order" at bounding box center [1431, 19] width 64 height 19
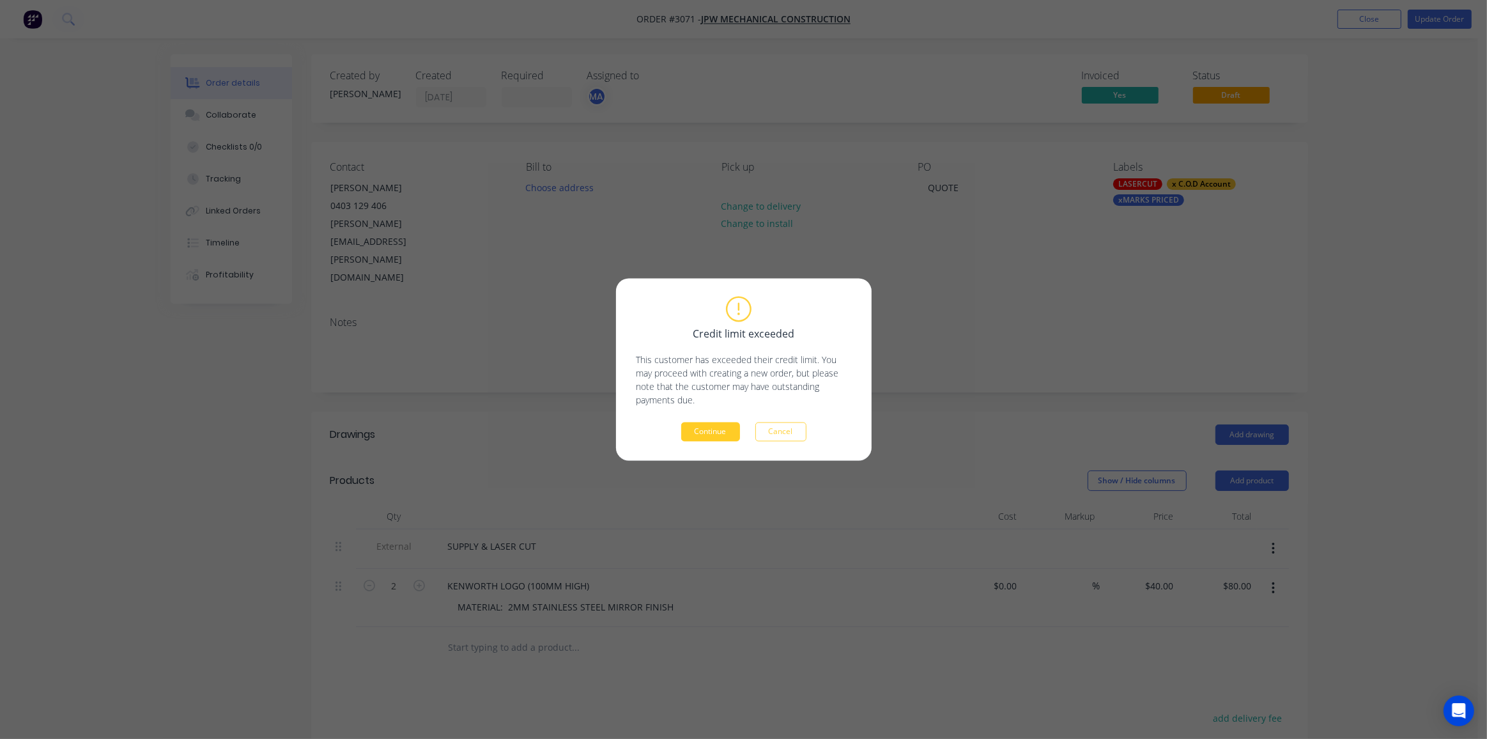
click at [710, 435] on button "Continue" at bounding box center [710, 432] width 59 height 19
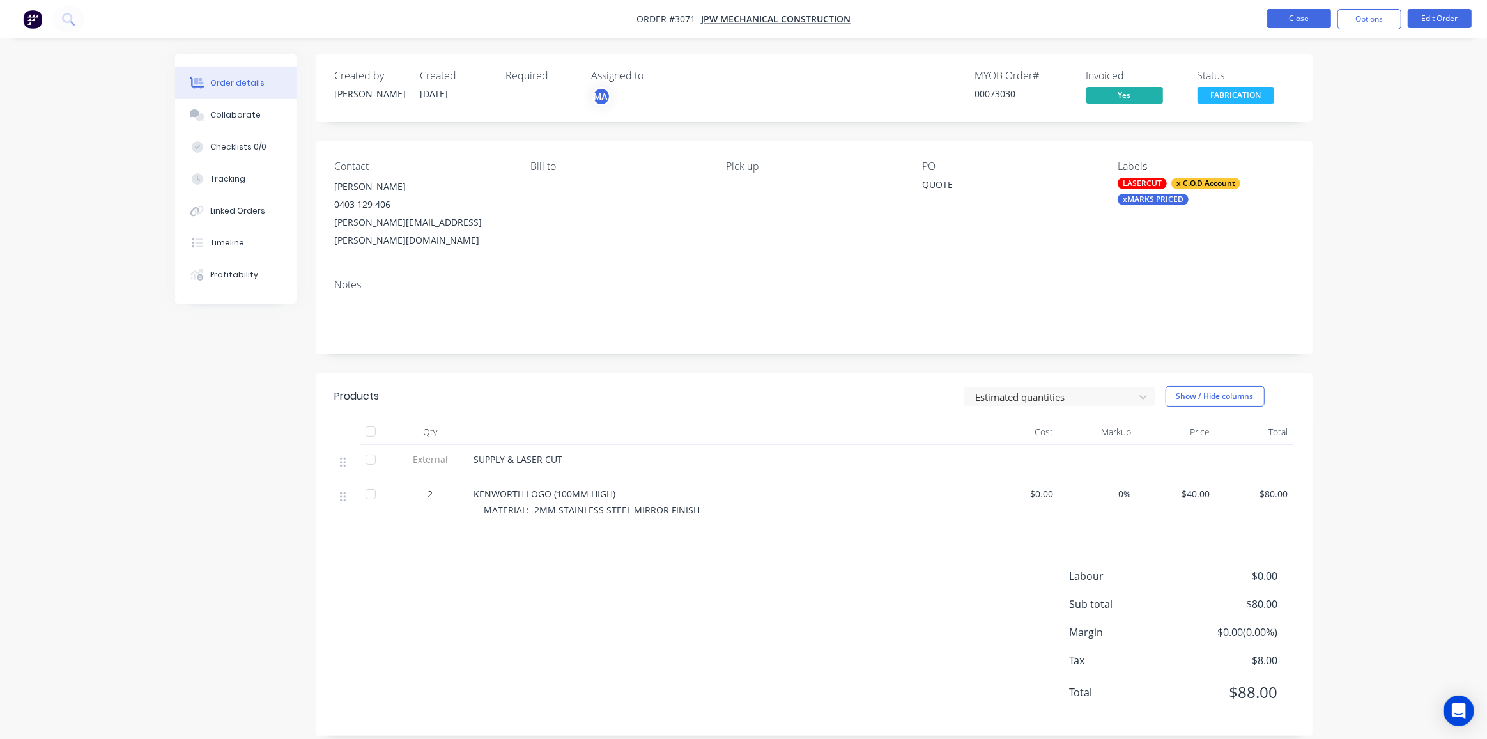
click at [1291, 21] on button "Close" at bounding box center [1300, 18] width 64 height 19
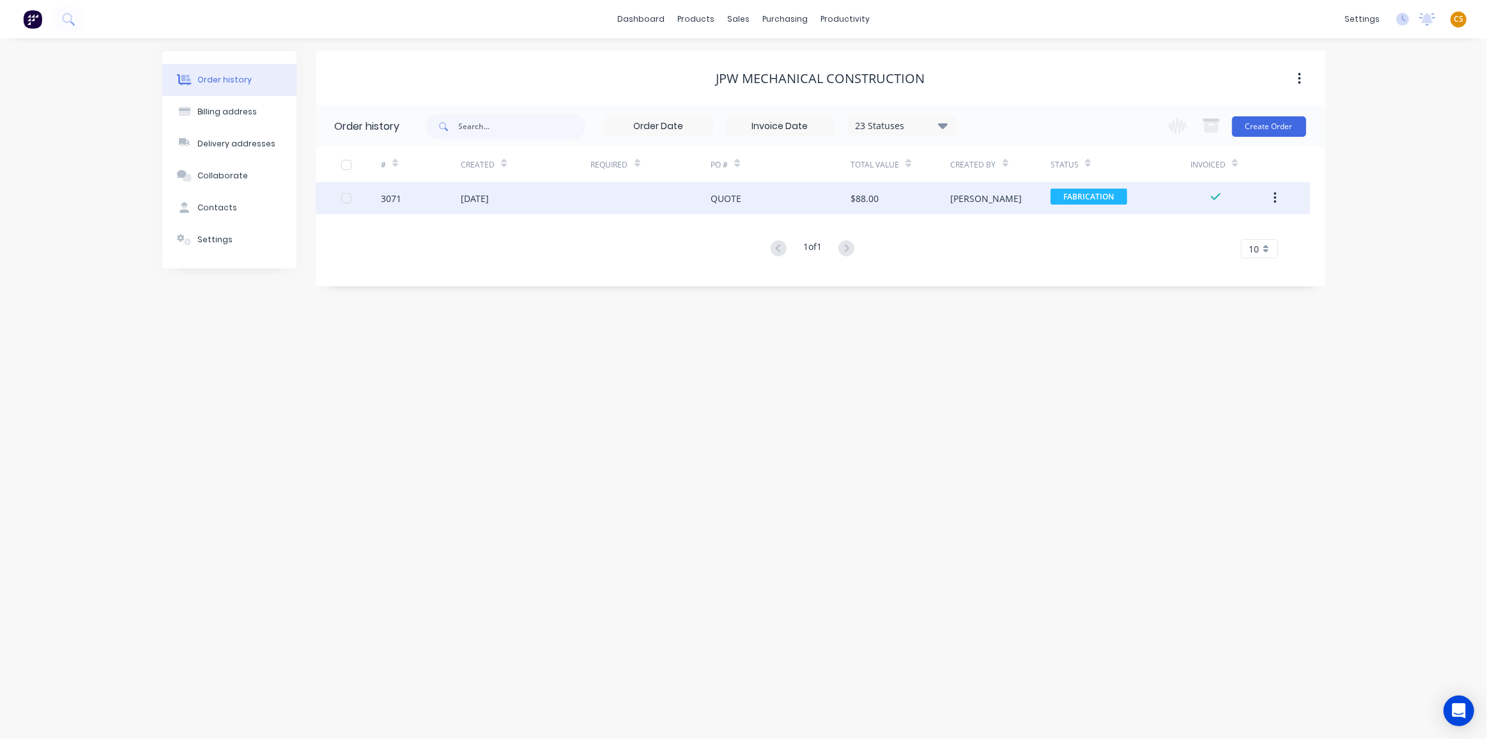
click at [392, 200] on div "3071" at bounding box center [391, 198] width 20 height 13
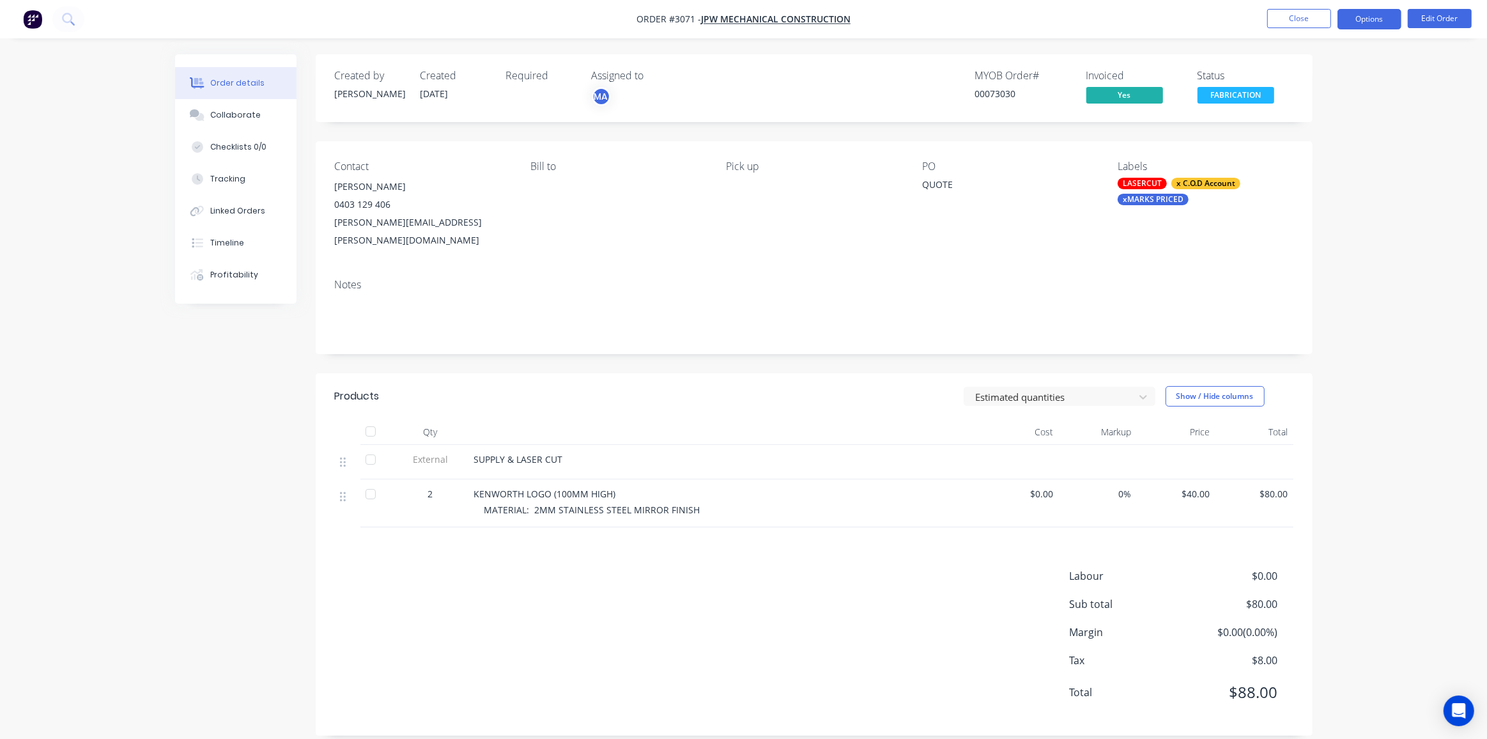
click at [1369, 20] on button "Options" at bounding box center [1370, 19] width 64 height 20
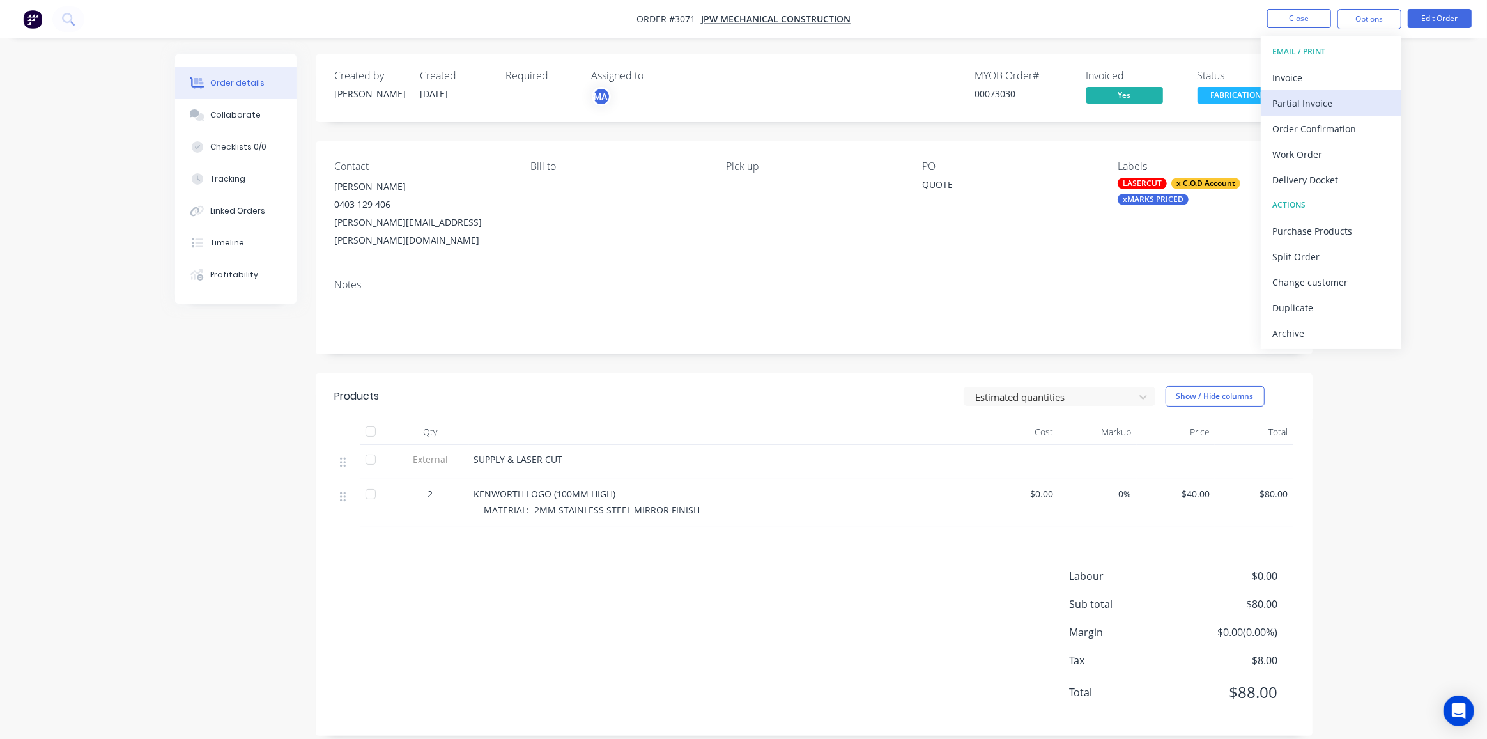
click at [1319, 106] on div "Partial Invoice" at bounding box center [1332, 103] width 118 height 19
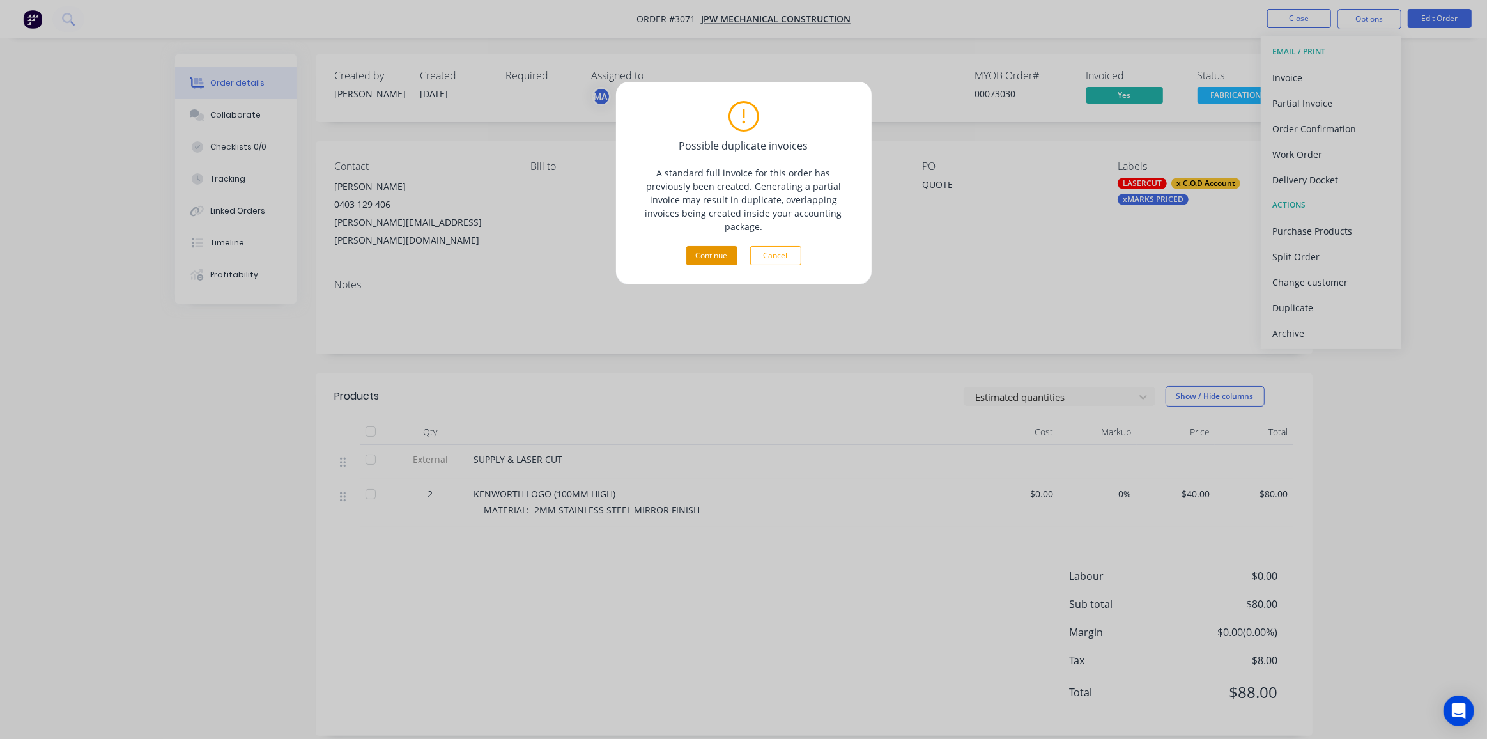
click at [702, 246] on button "Continue" at bounding box center [712, 255] width 51 height 19
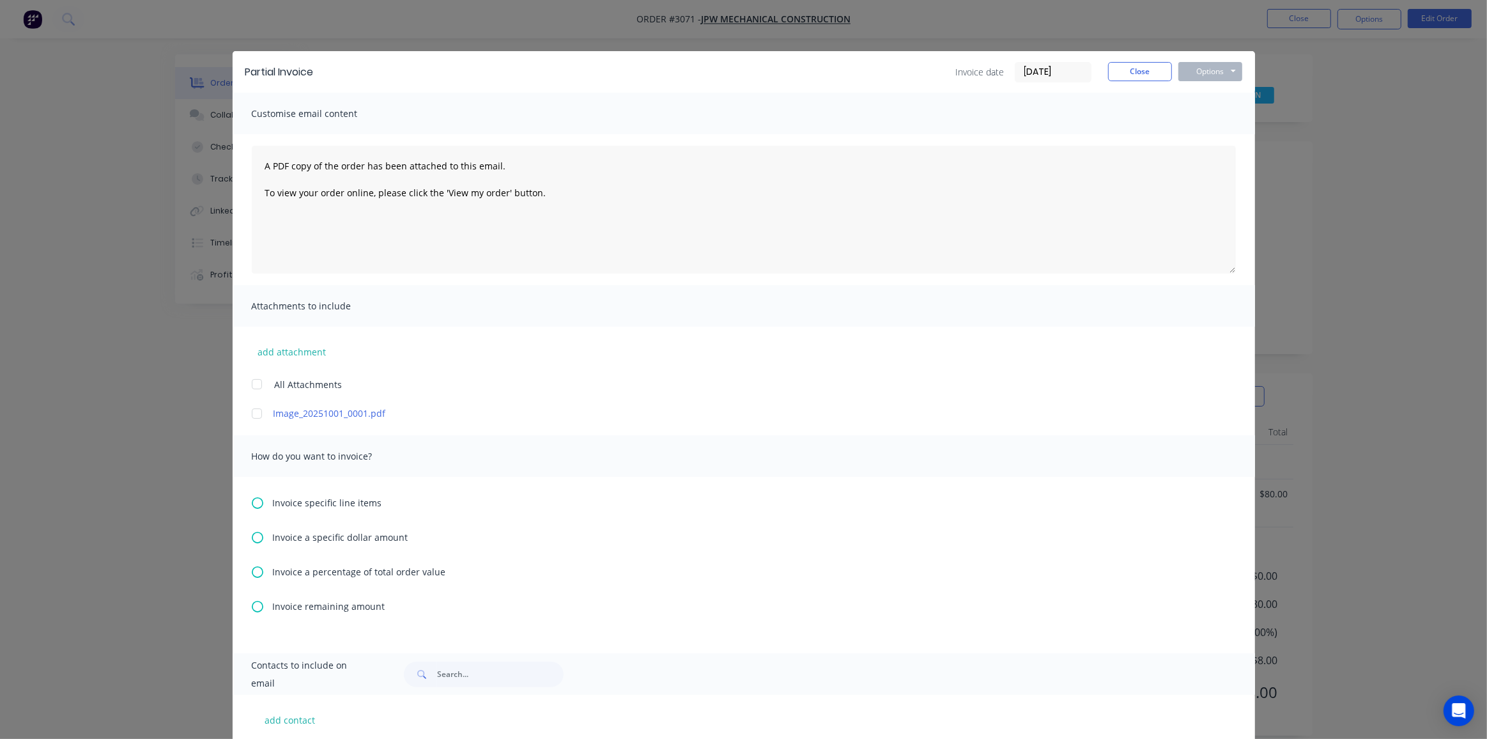
click at [298, 607] on span "Invoice remaining amount" at bounding box center [329, 606] width 113 height 13
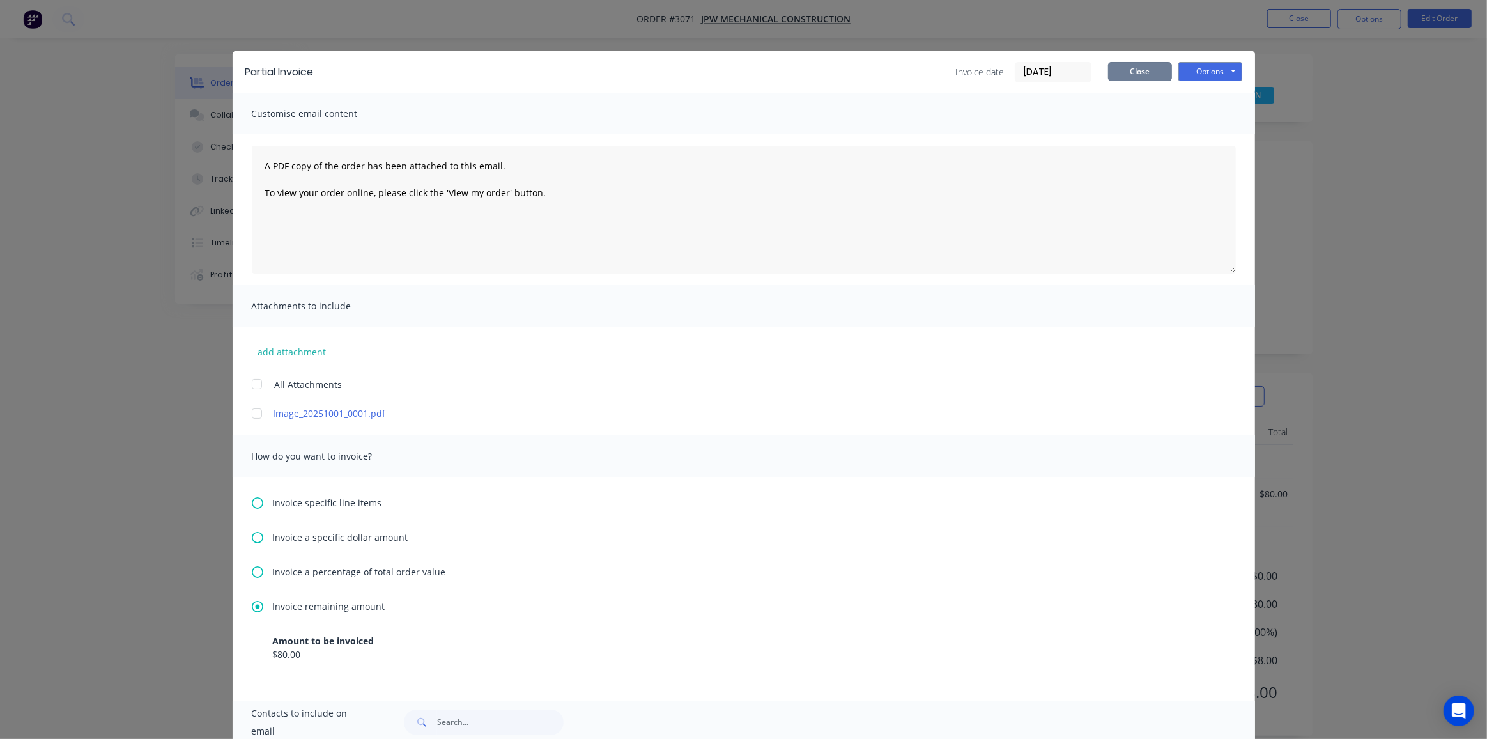
click at [1137, 70] on button "Close" at bounding box center [1140, 71] width 64 height 19
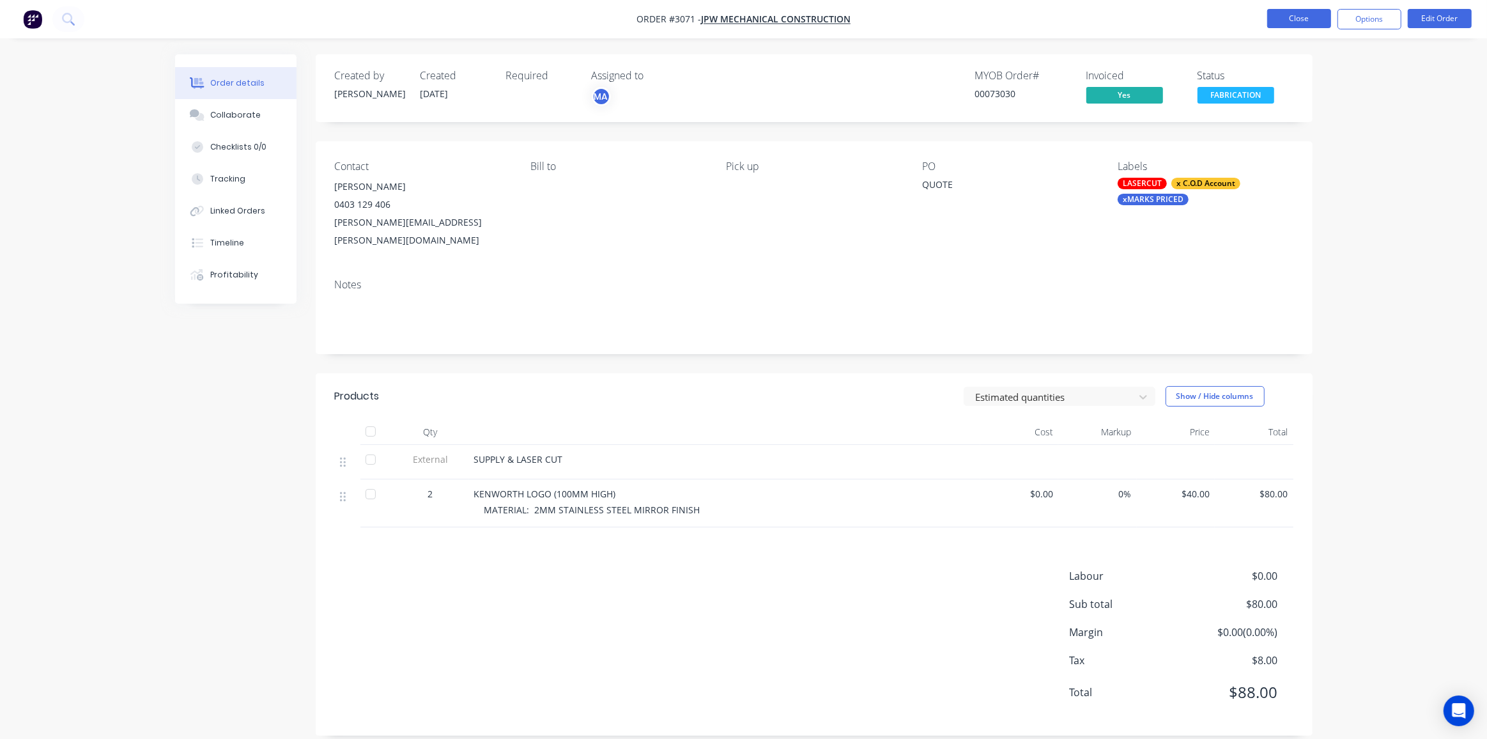
click at [1283, 21] on button "Close" at bounding box center [1300, 18] width 64 height 19
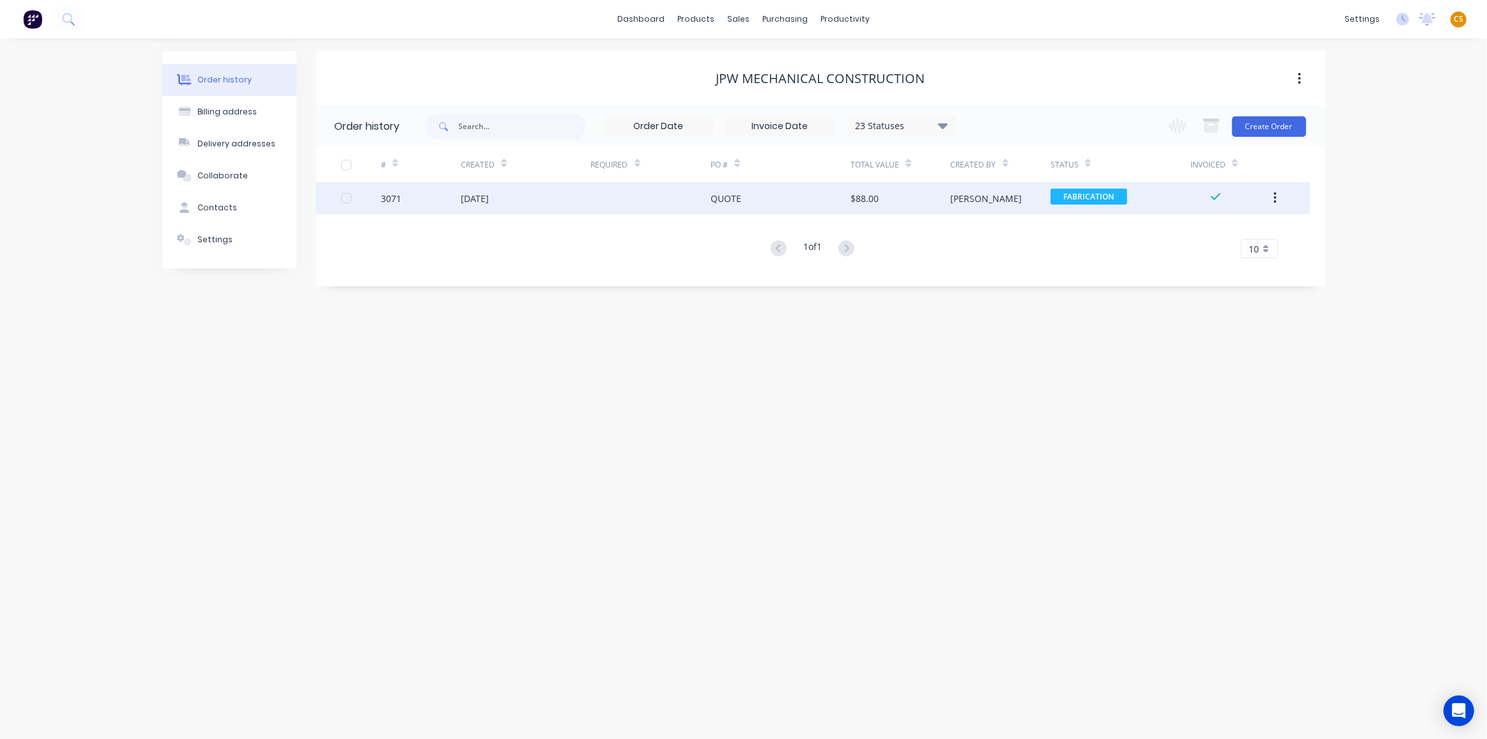
click at [412, 203] on div "3071" at bounding box center [421, 198] width 80 height 32
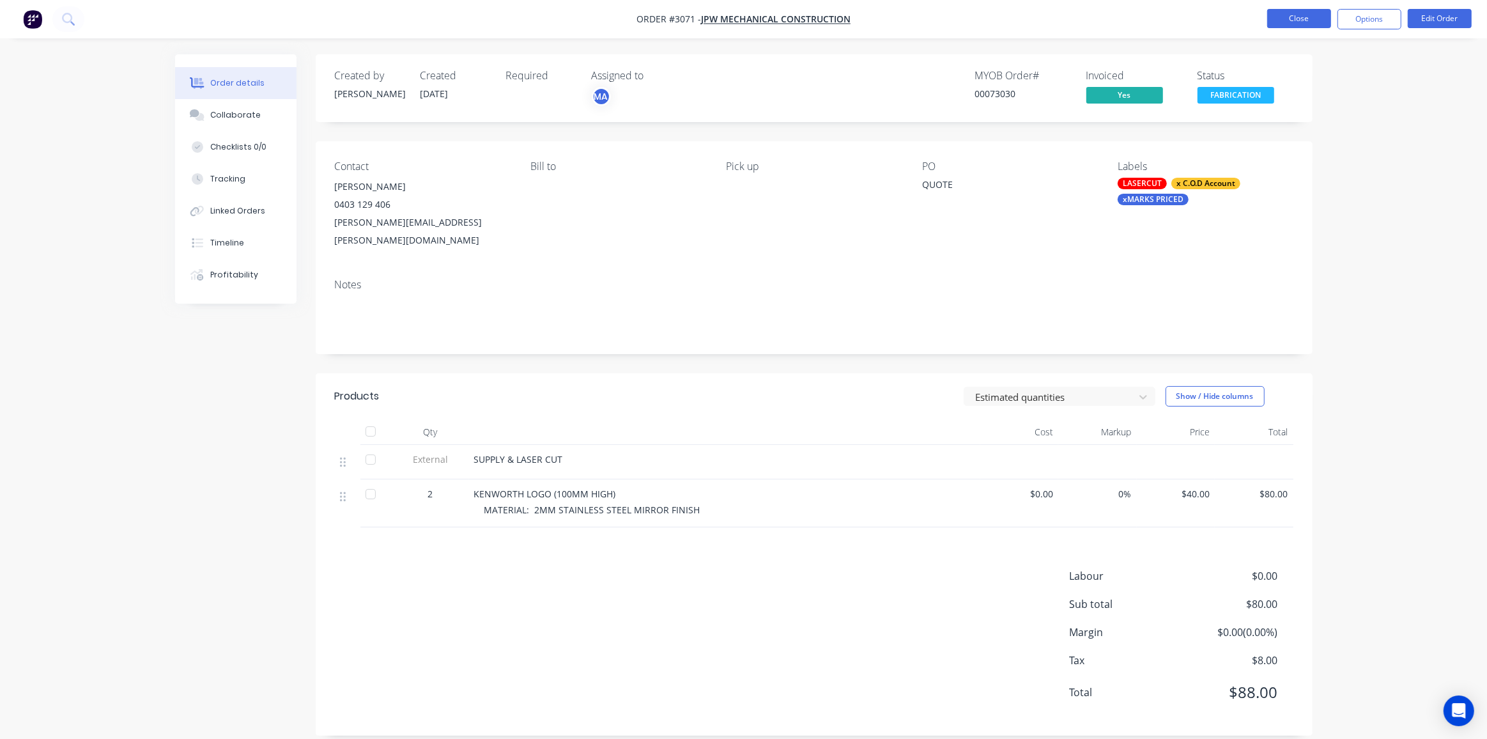
click at [1279, 18] on button "Close" at bounding box center [1300, 18] width 64 height 19
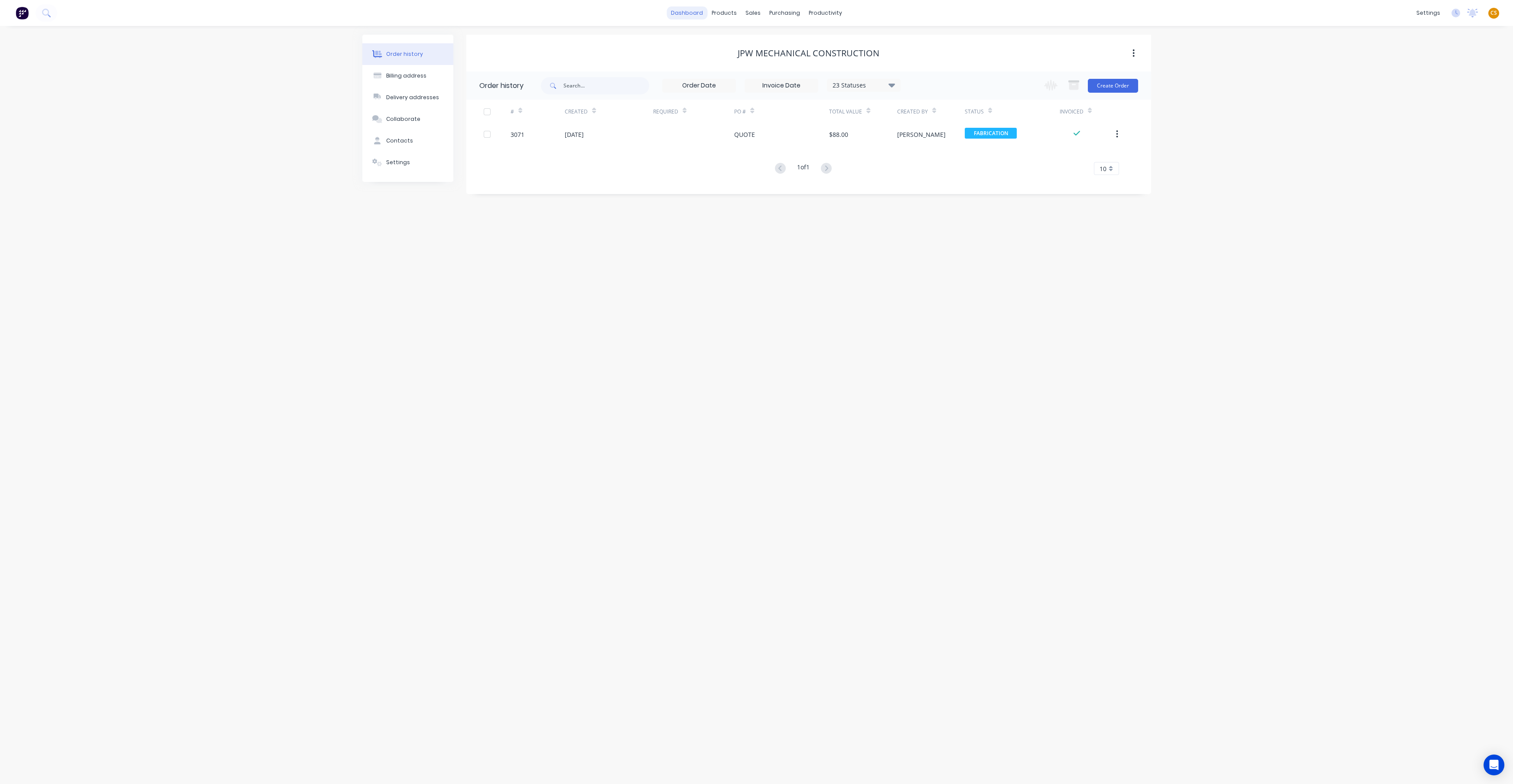
click at [685, 14] on link "dashboard" at bounding box center [687, 13] width 41 height 13
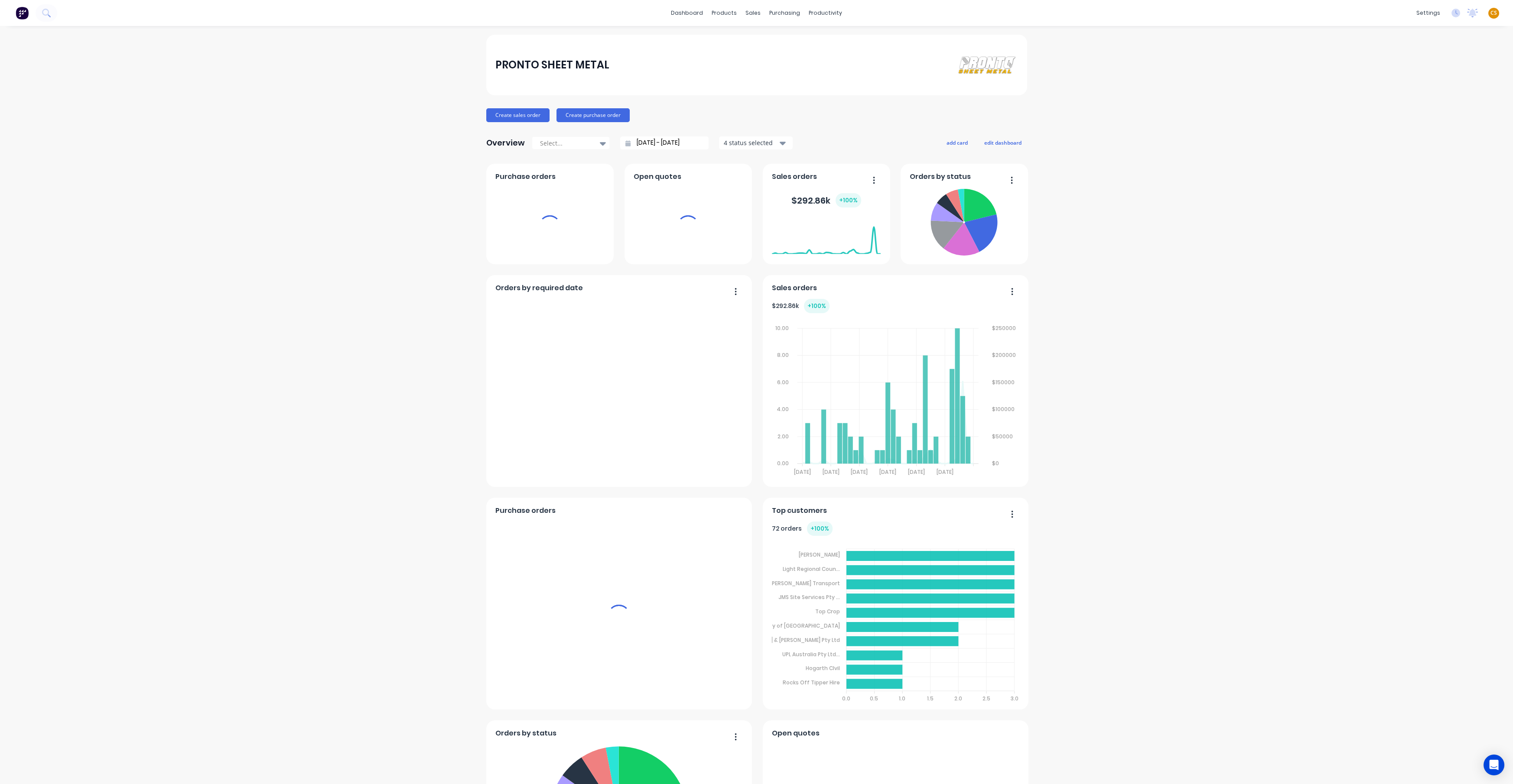
click at [1008, 12] on span "CS" at bounding box center [1493, 13] width 7 height 8
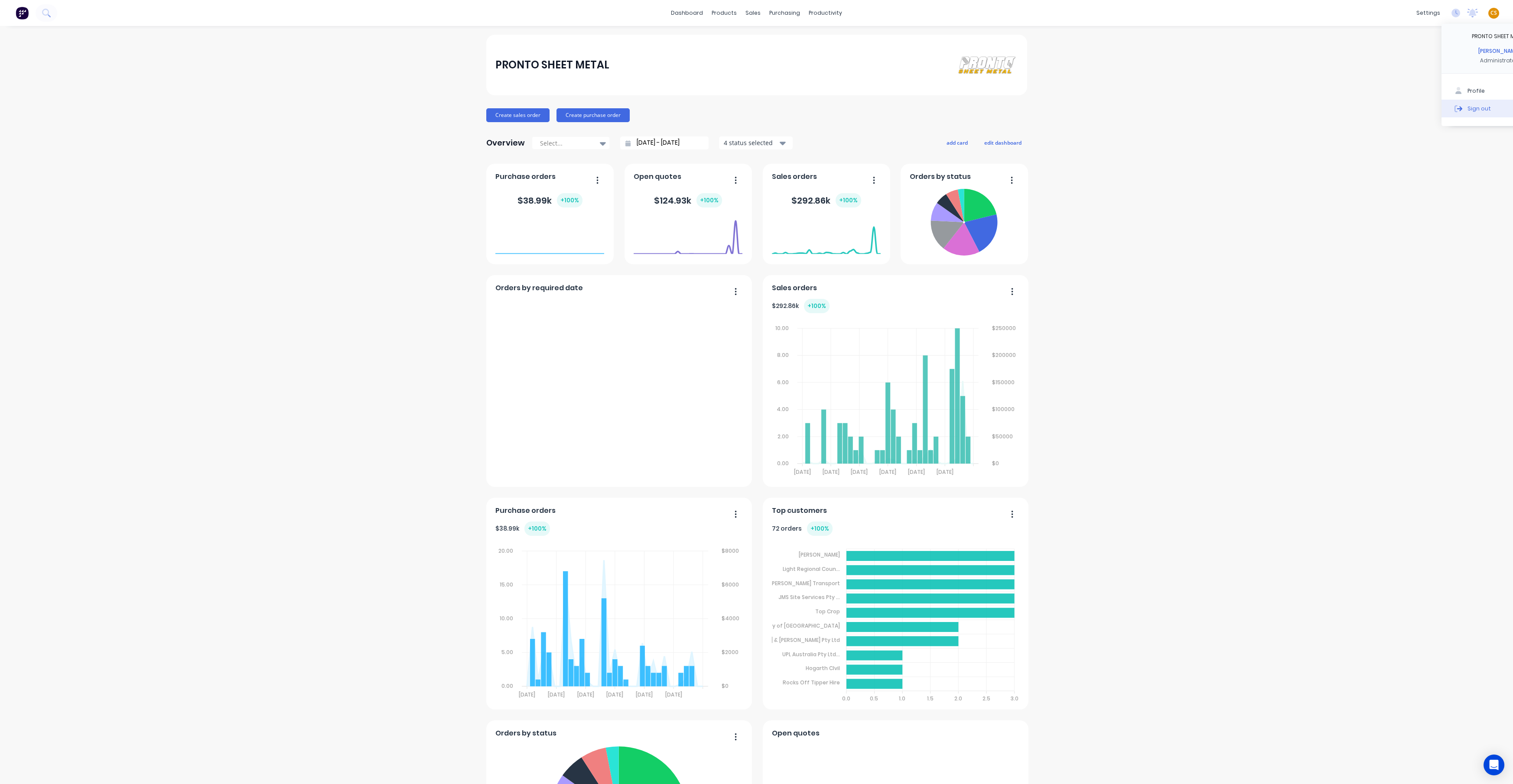
click at [1008, 107] on div "Sign out" at bounding box center [1478, 108] width 24 height 8
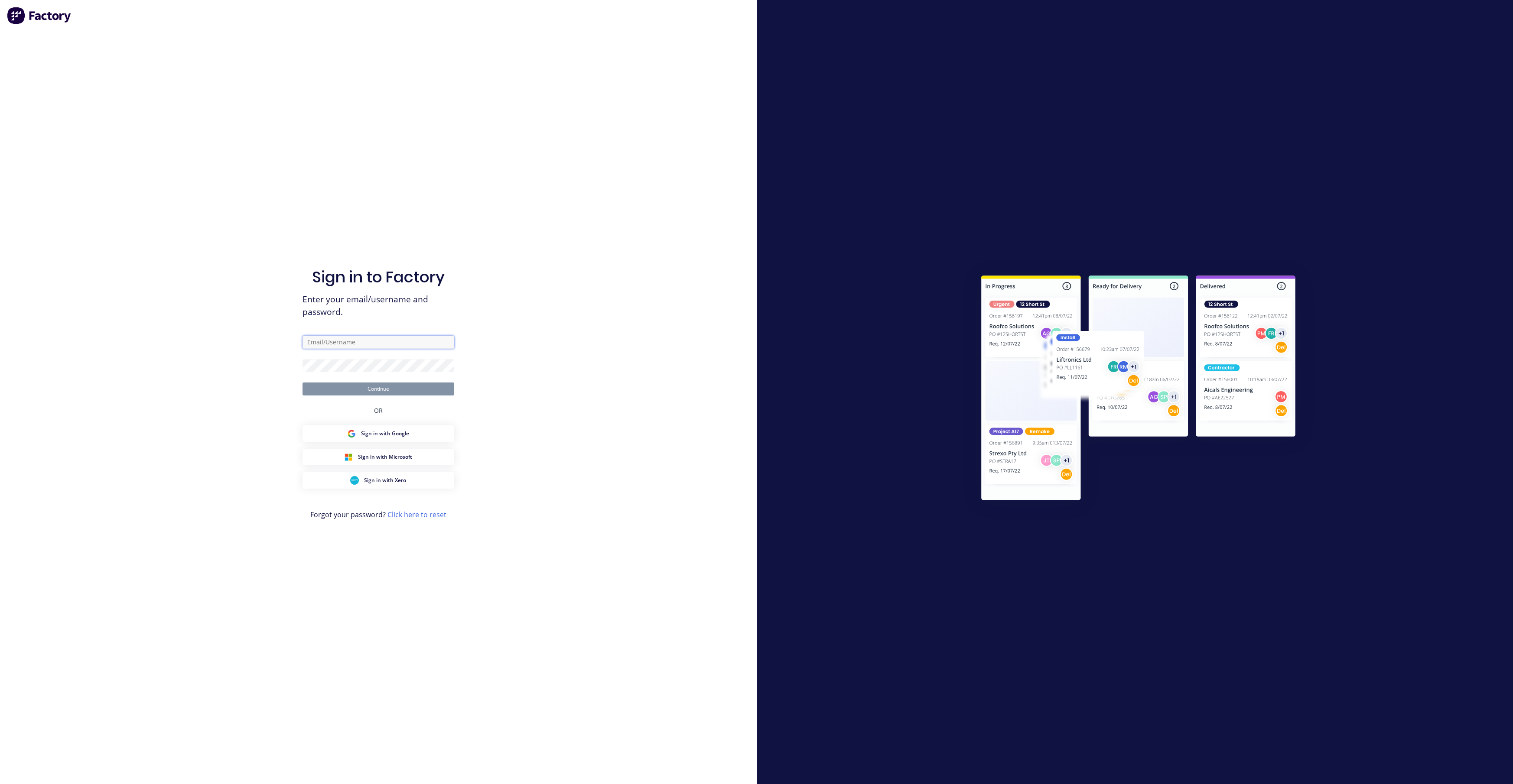
click at [334, 342] on input "text" at bounding box center [378, 342] width 152 height 13
type input "[PERSON_NAME][EMAIL_ADDRESS][DOMAIN_NAME]"
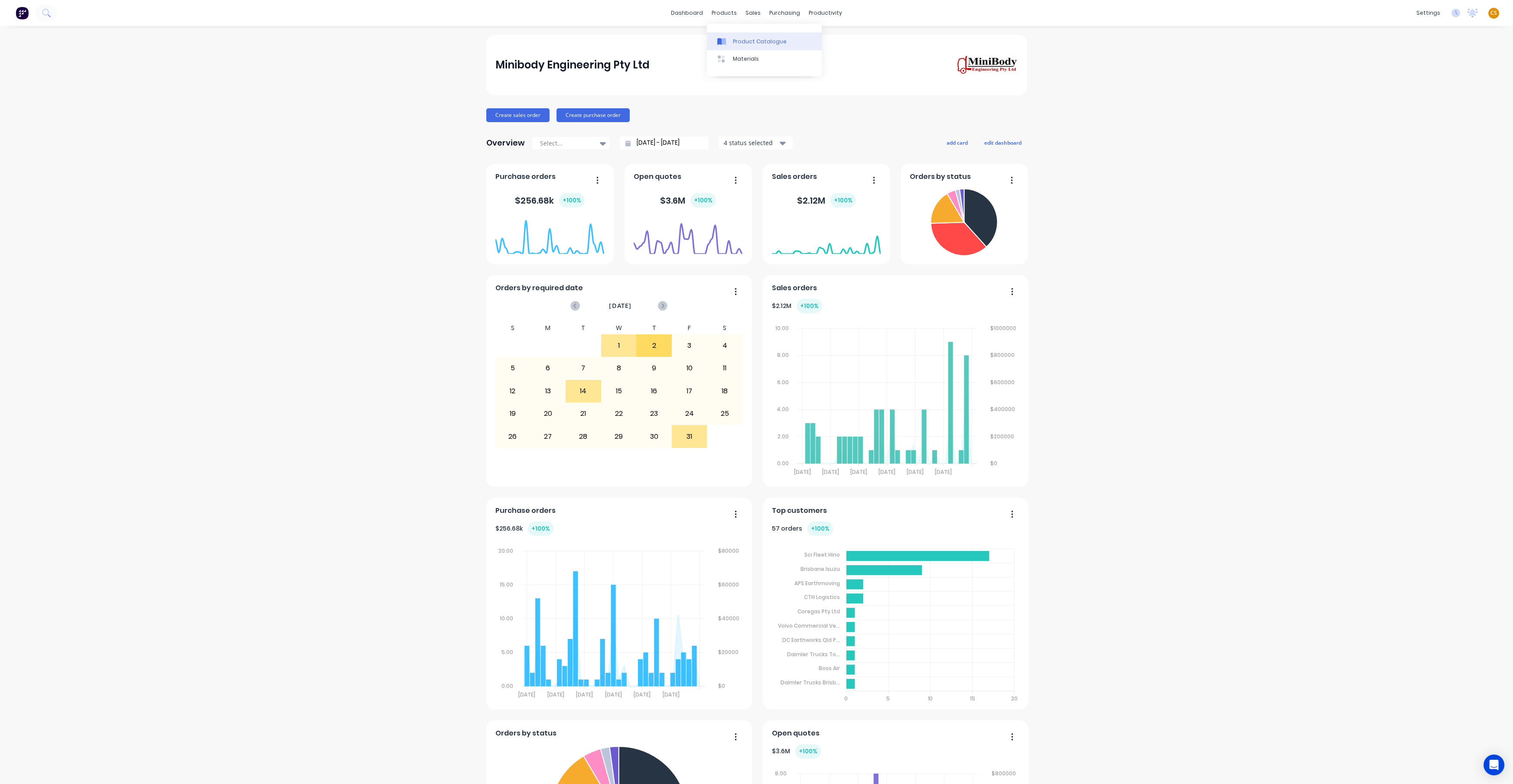
click at [744, 41] on div "Product Catalogue" at bounding box center [759, 42] width 54 height 8
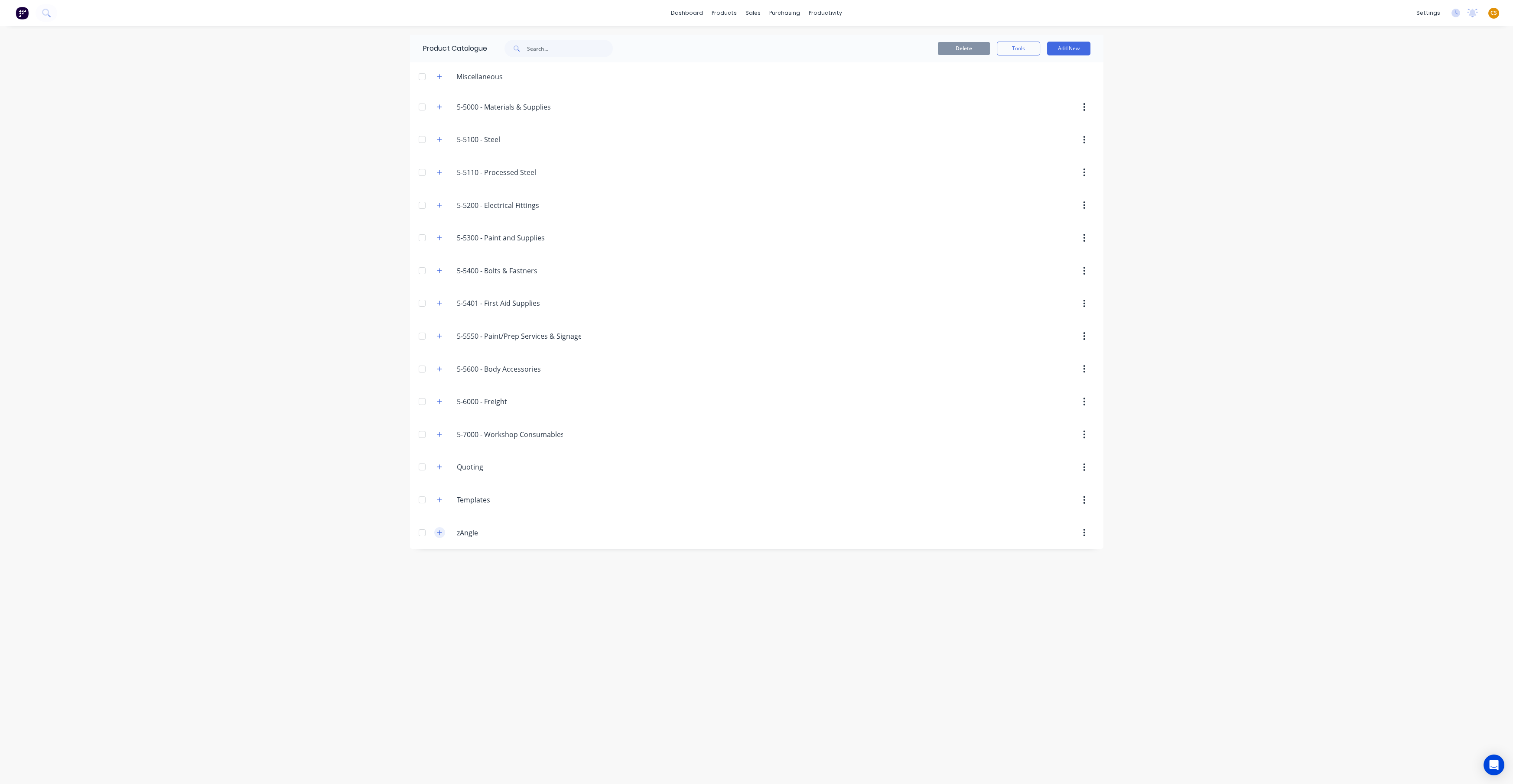
click at [439, 531] on icon "button" at bounding box center [439, 532] width 5 height 5
click at [467, 529] on input "zAngle" at bounding box center [508, 533] width 102 height 10
click at [292, 561] on div "dashboard products sales purchasing productivity dashboard products Product Cat…" at bounding box center [756, 392] width 1513 height 784
click at [489, 529] on input "zSteel" at bounding box center [508, 533] width 102 height 10
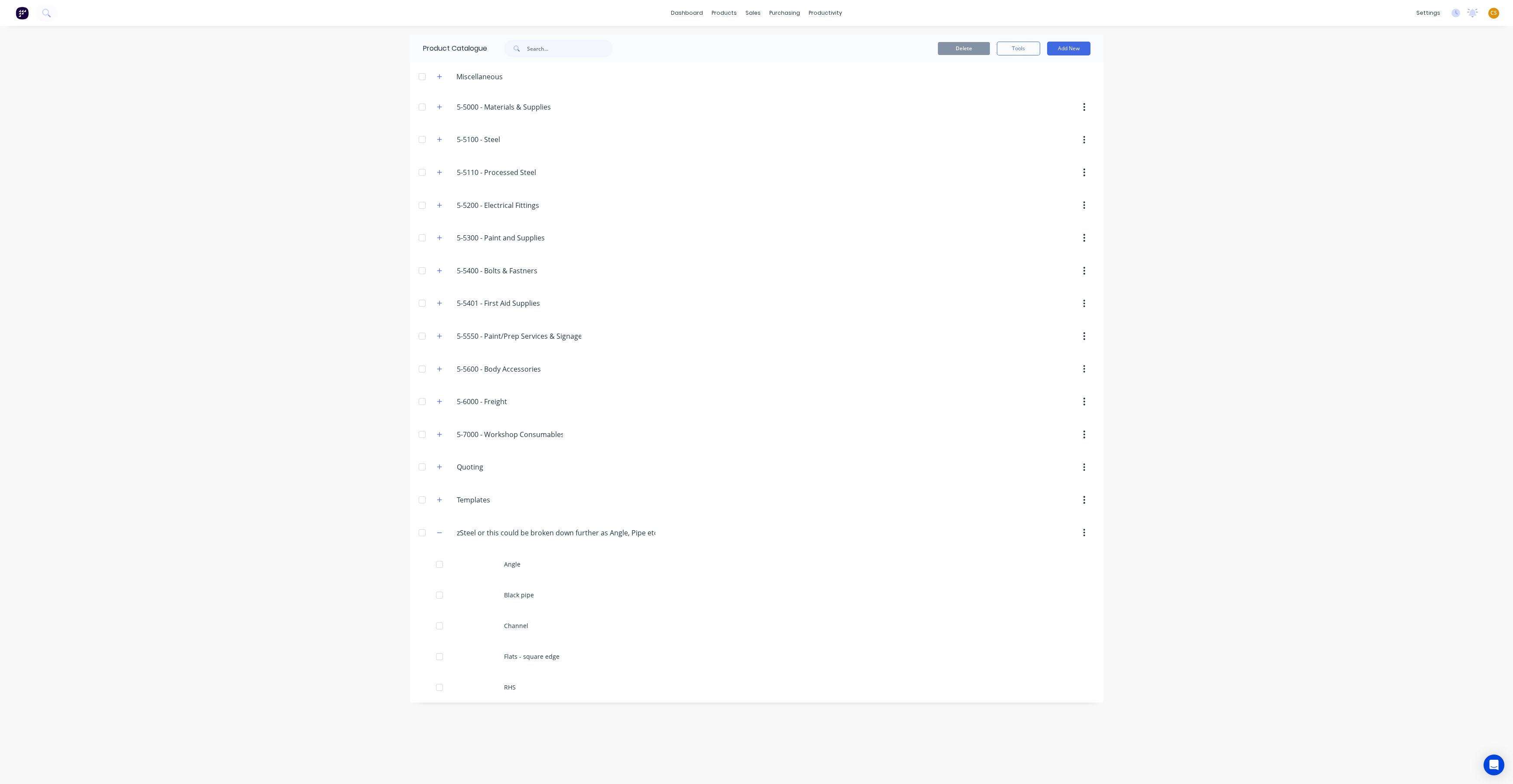
type input "zSteel or this could be broken down further as Angle, Pipe etc"
click at [237, 535] on div "dashboard products sales purchasing productivity dashboard products Product Cat…" at bounding box center [756, 392] width 1513 height 784
click at [658, 532] on div "zSteel.or.this.could.be.broken.down.further.as.Angle,.Pipe.etc zSteel or this c…" at bounding box center [556, 533] width 213 height 12
drag, startPoint x: 658, startPoint y: 531, endPoint x: 447, endPoint y: 530, distance: 211.0
click at [447, 530] on div "zSteel.or.this.could.be.broken.down.further.as.Angle,.Pipe.etc zSteel or this c…" at bounding box center [546, 533] width 233 height 16
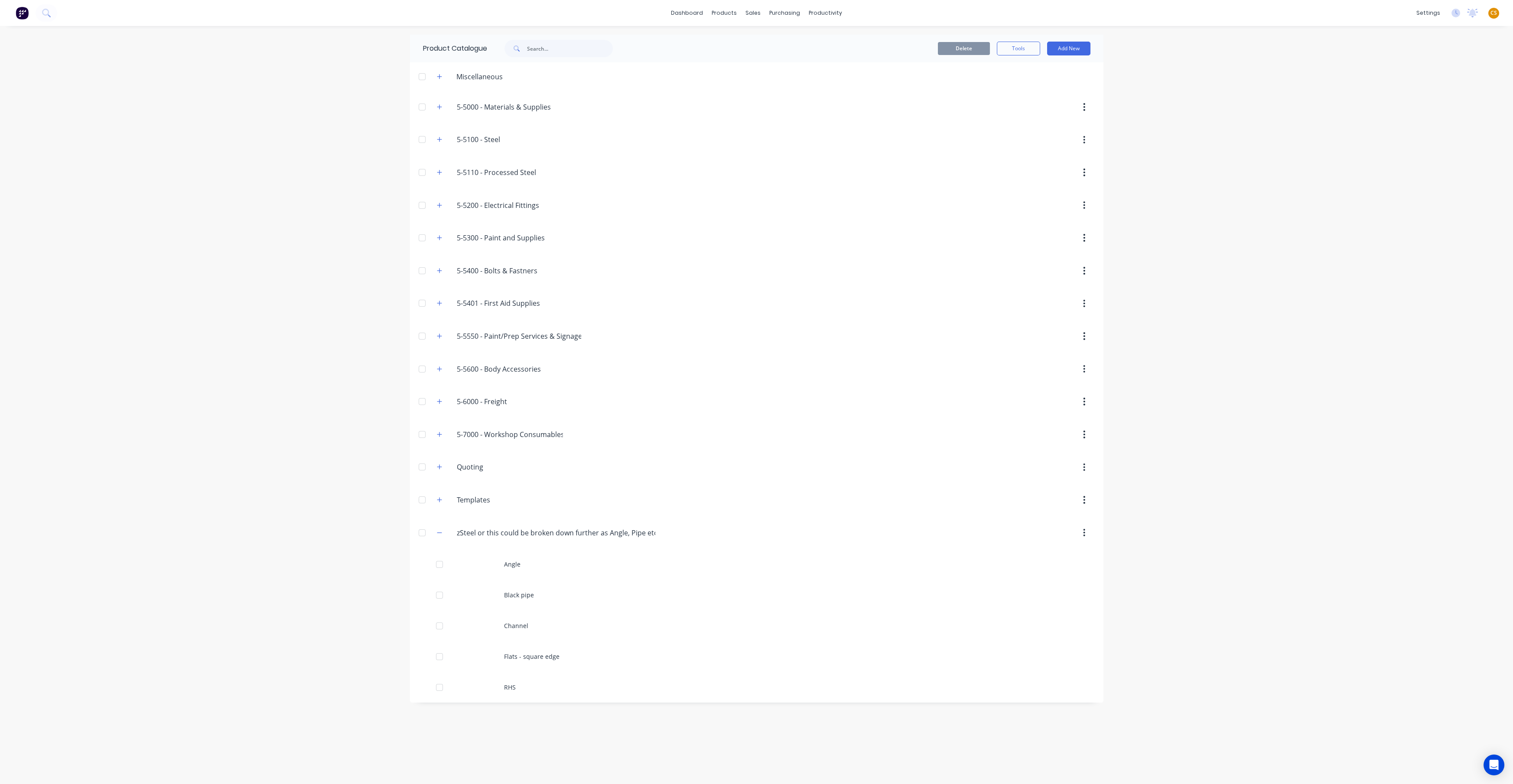
copy div "zSteel.or.this.could.be.broken.down.further.as.Angle,.Pipe.etc"
click at [245, 262] on div "dashboard products sales purchasing productivity dashboard products Product Cat…" at bounding box center [756, 392] width 1513 height 784
click at [684, 14] on link "dashboard" at bounding box center [687, 13] width 41 height 13
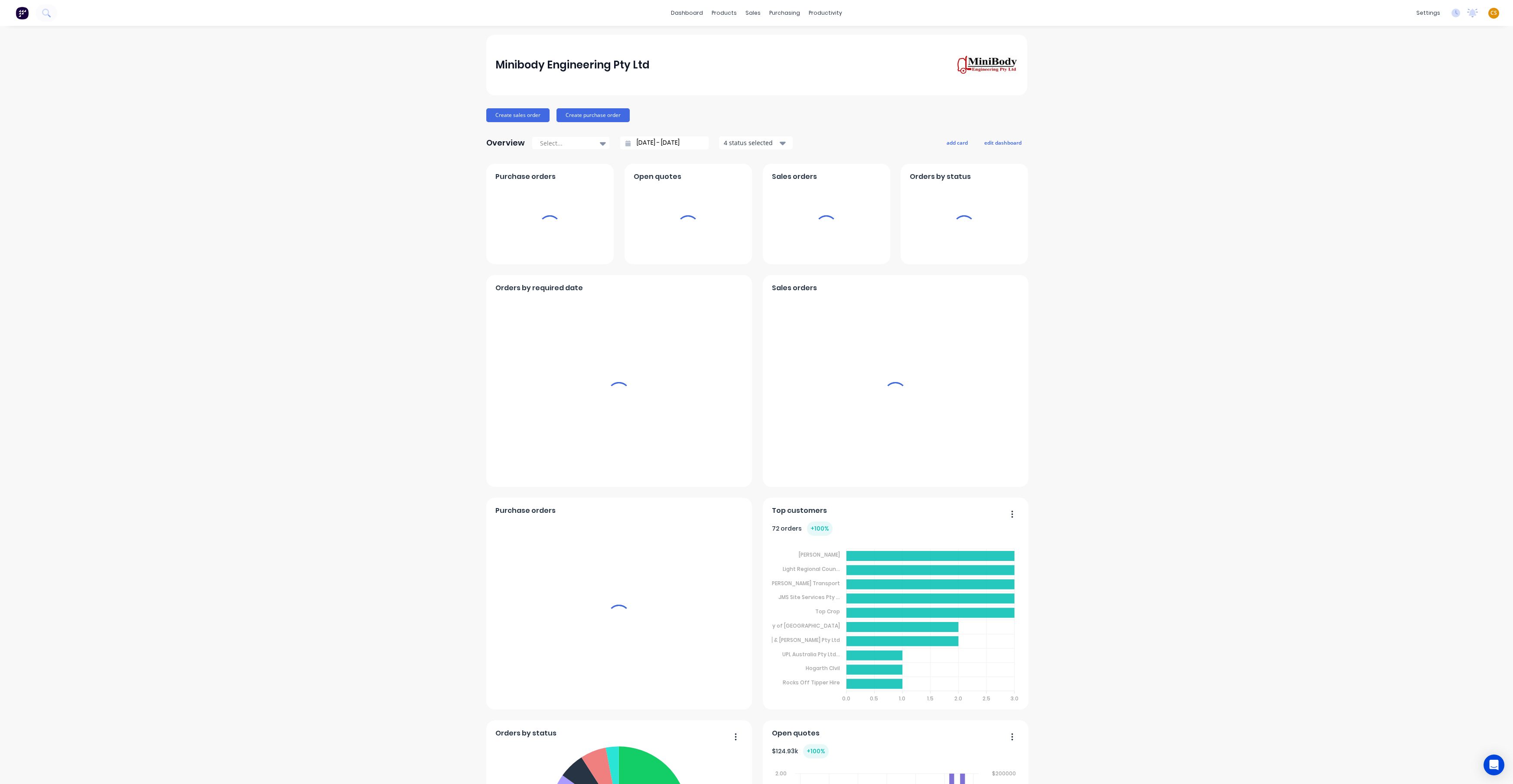
click at [1490, 14] on span "CS" at bounding box center [1493, 13] width 7 height 8
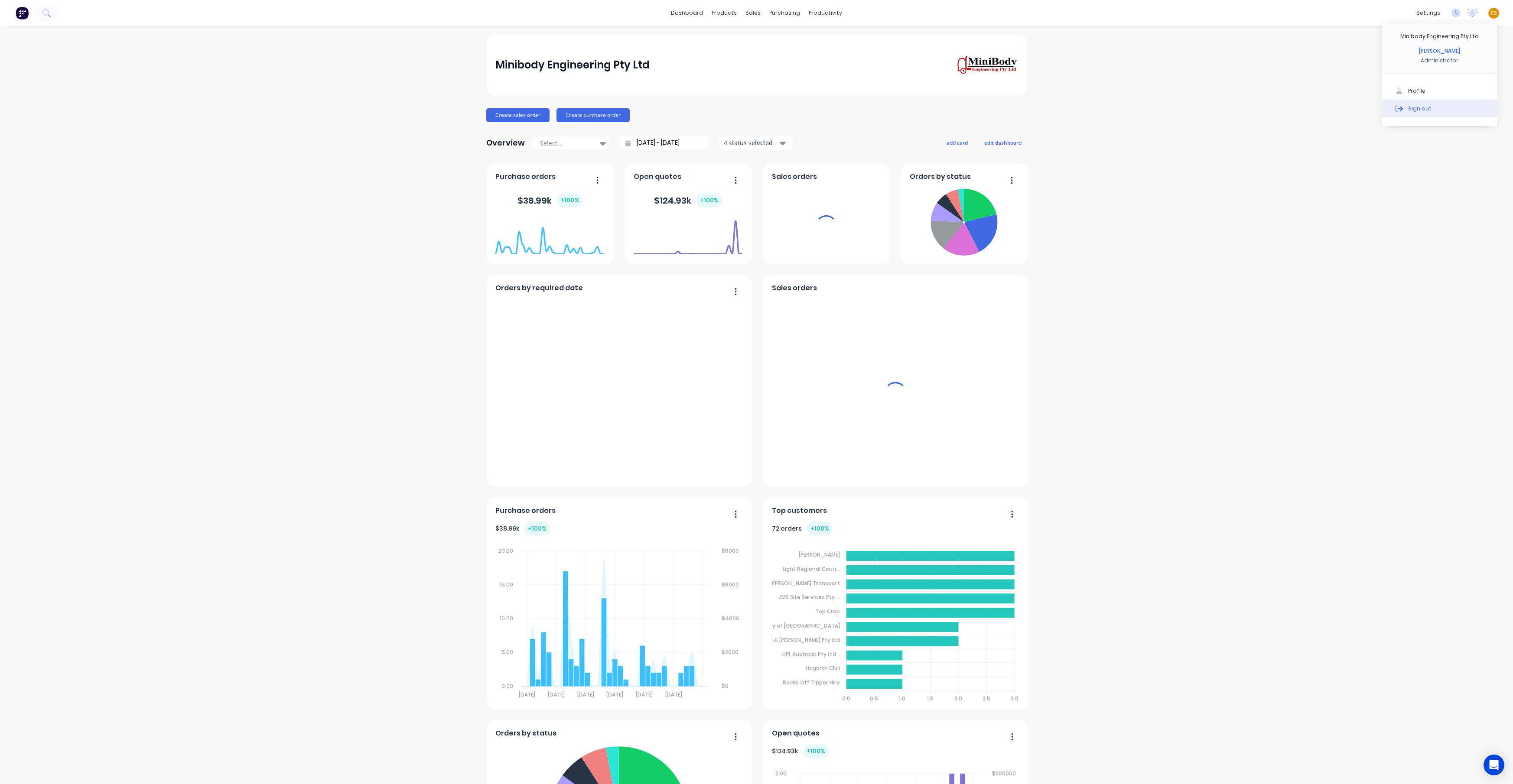
drag, startPoint x: 1432, startPoint y: 110, endPoint x: 775, endPoint y: 126, distance: 657.2
click at [1431, 110] on button "Sign out" at bounding box center [1438, 108] width 115 height 18
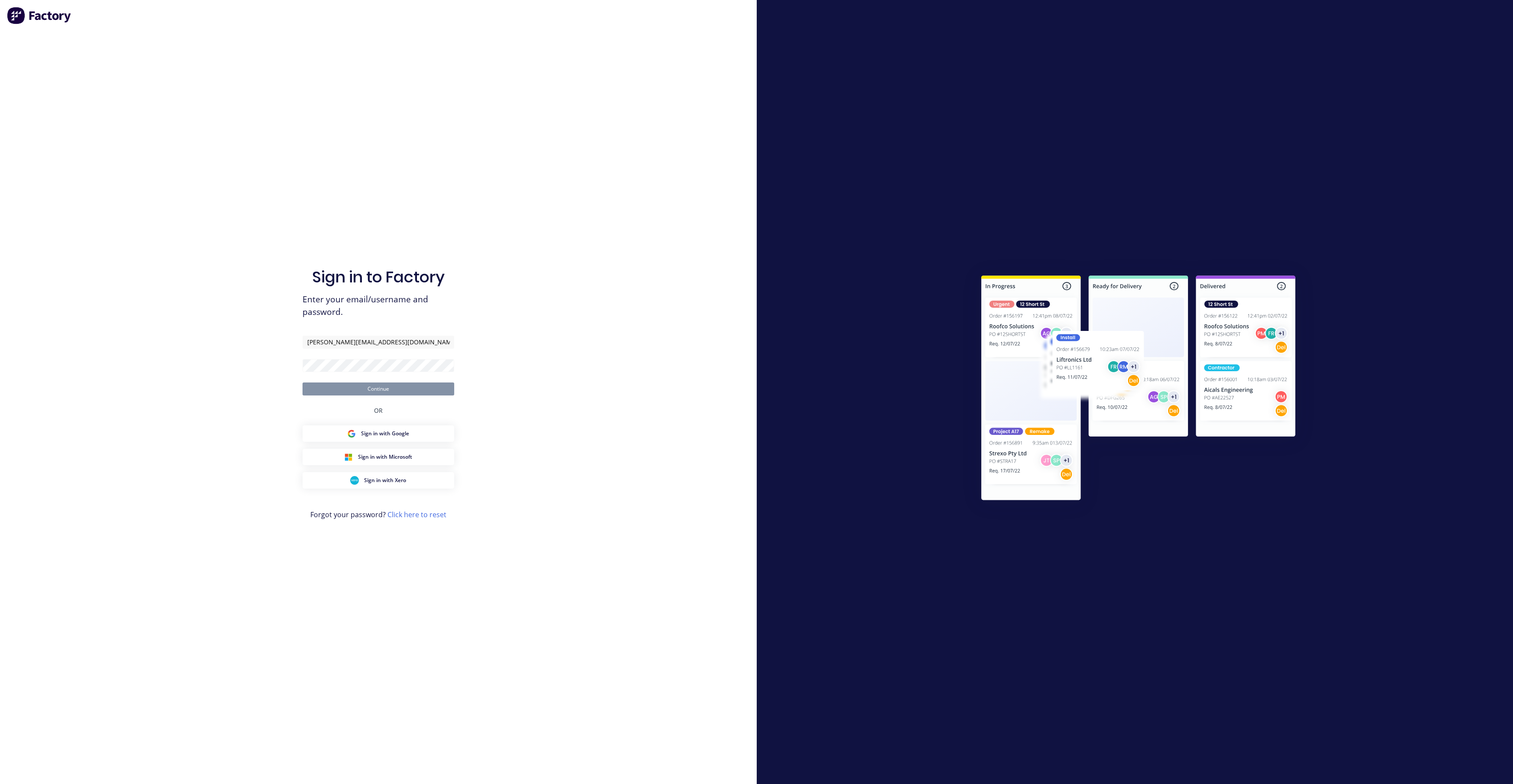
type input "[PERSON_NAME][EMAIL_ADDRESS][DOMAIN_NAME]"
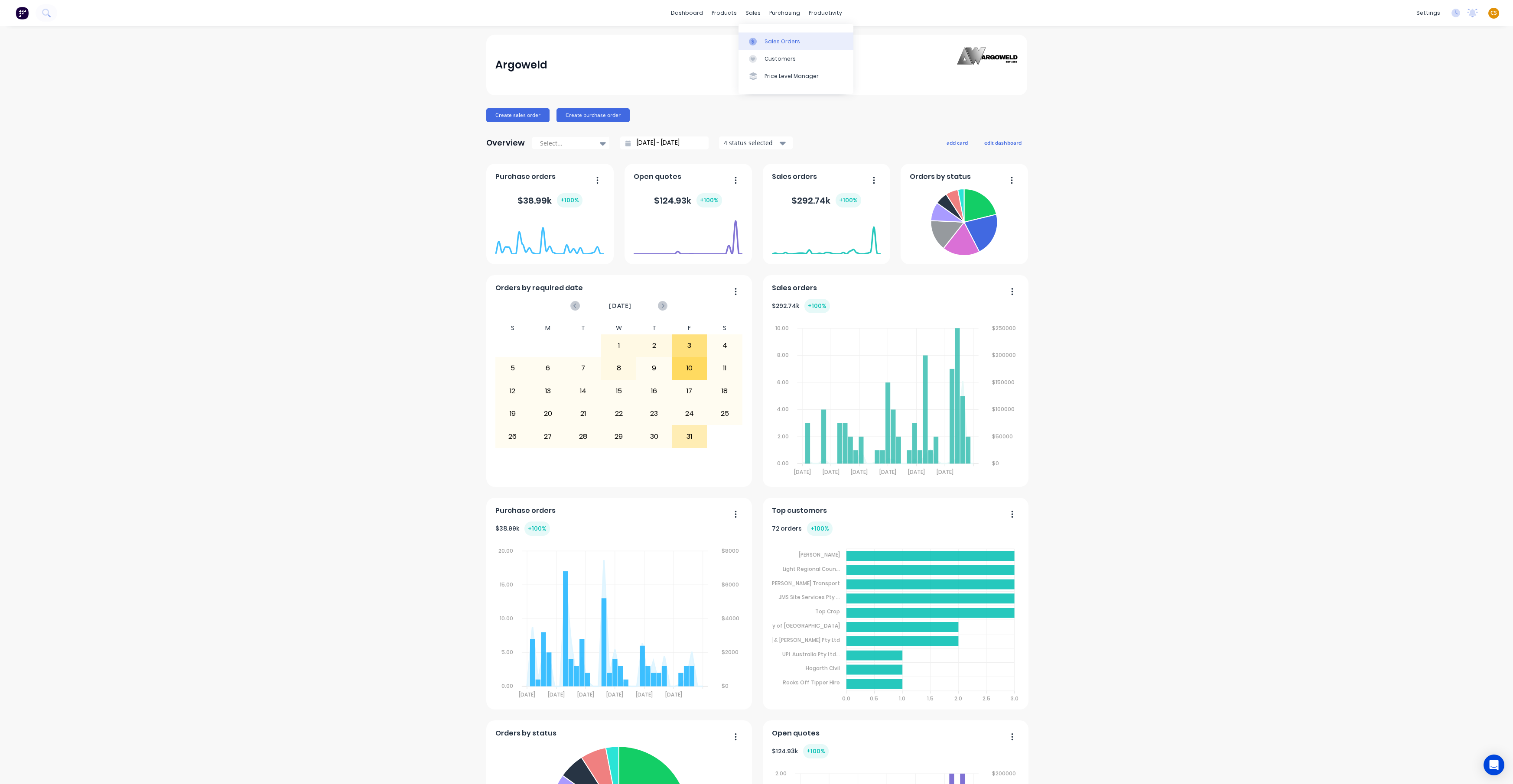
drag, startPoint x: 775, startPoint y: 41, endPoint x: 769, endPoint y: 45, distance: 7.2
click at [775, 41] on div "Sales Orders" at bounding box center [782, 42] width 35 height 8
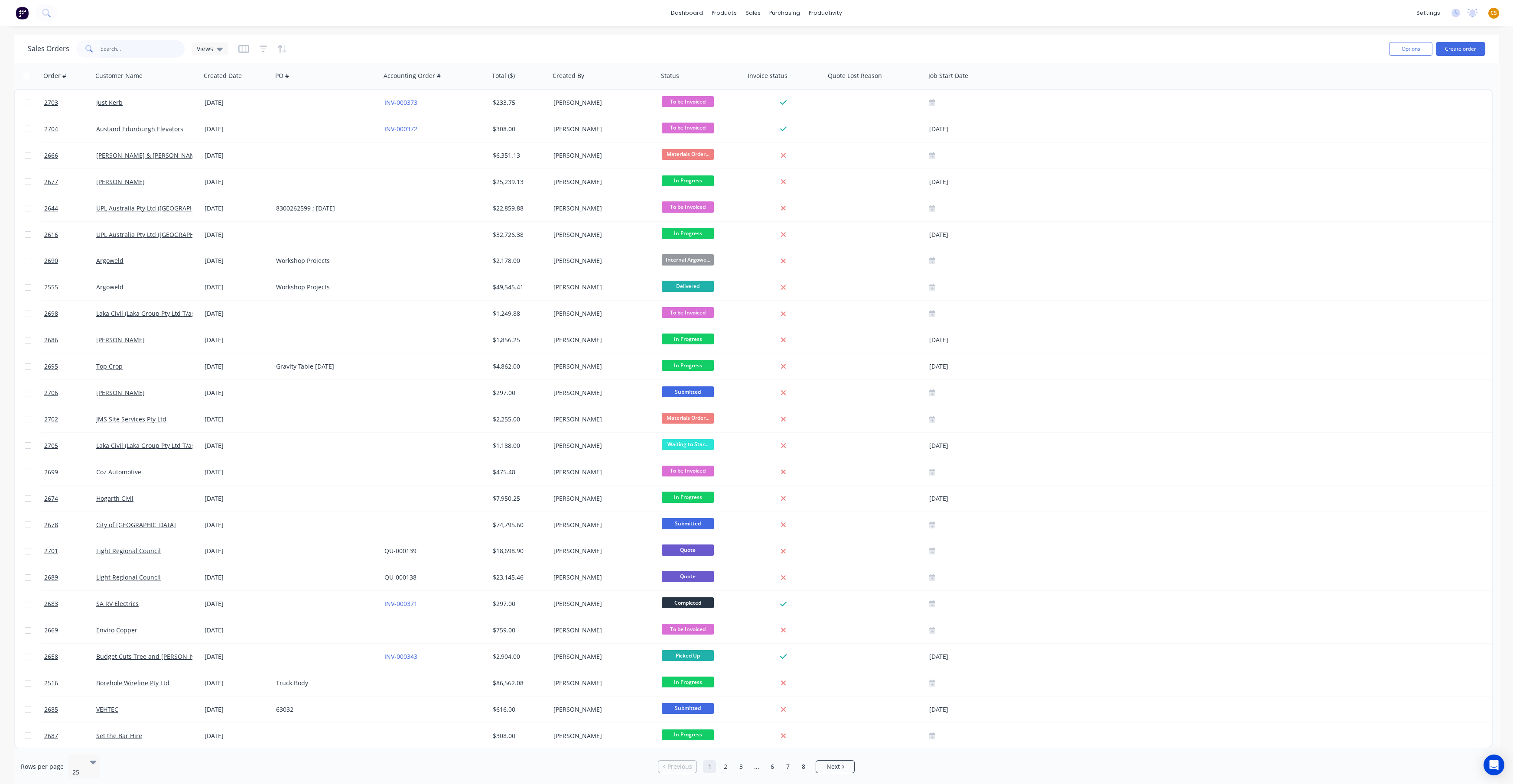
click at [108, 49] on input "text" at bounding box center [142, 49] width 85 height 18
type input "2698"
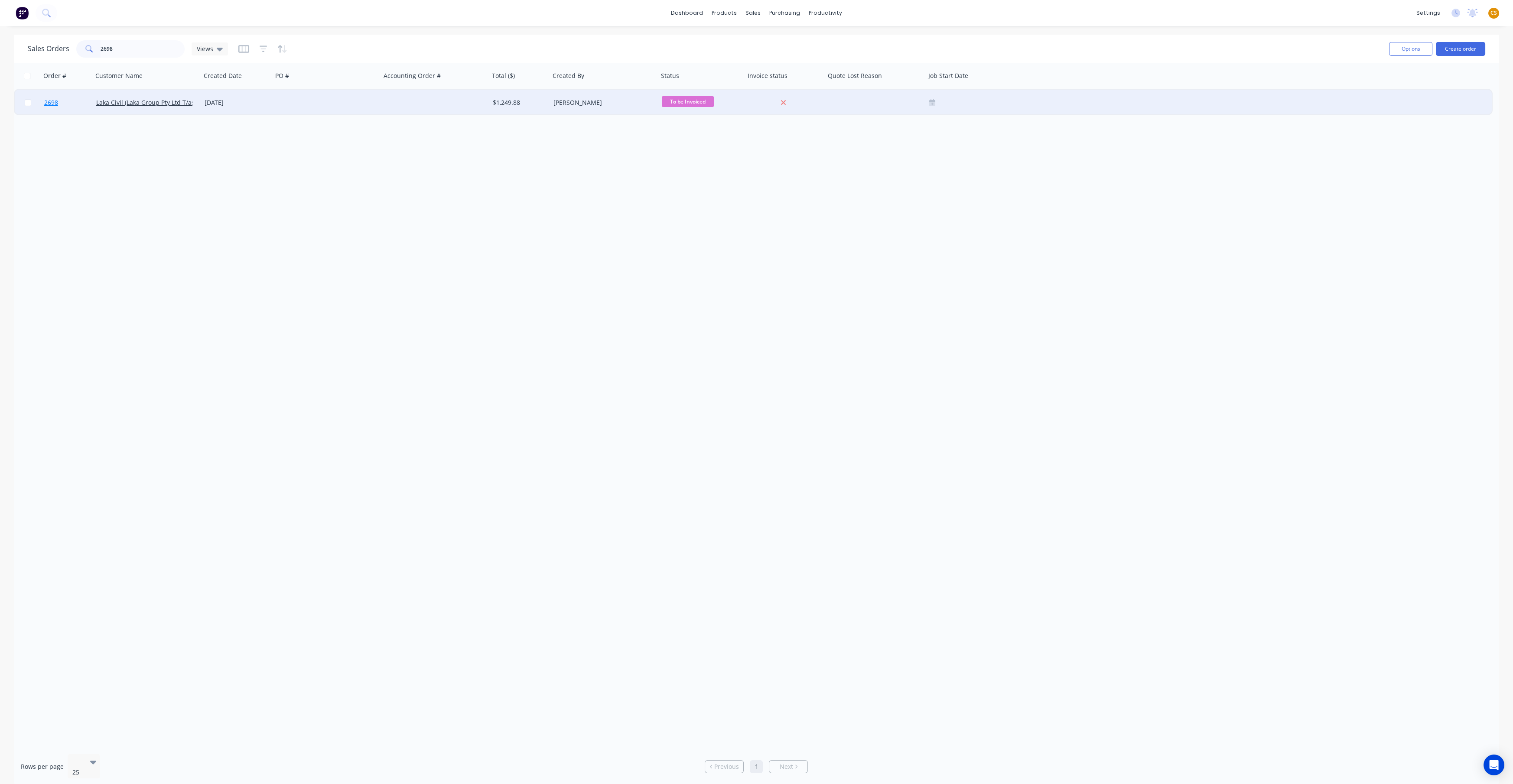
click at [68, 104] on link "2698" at bounding box center [70, 102] width 52 height 26
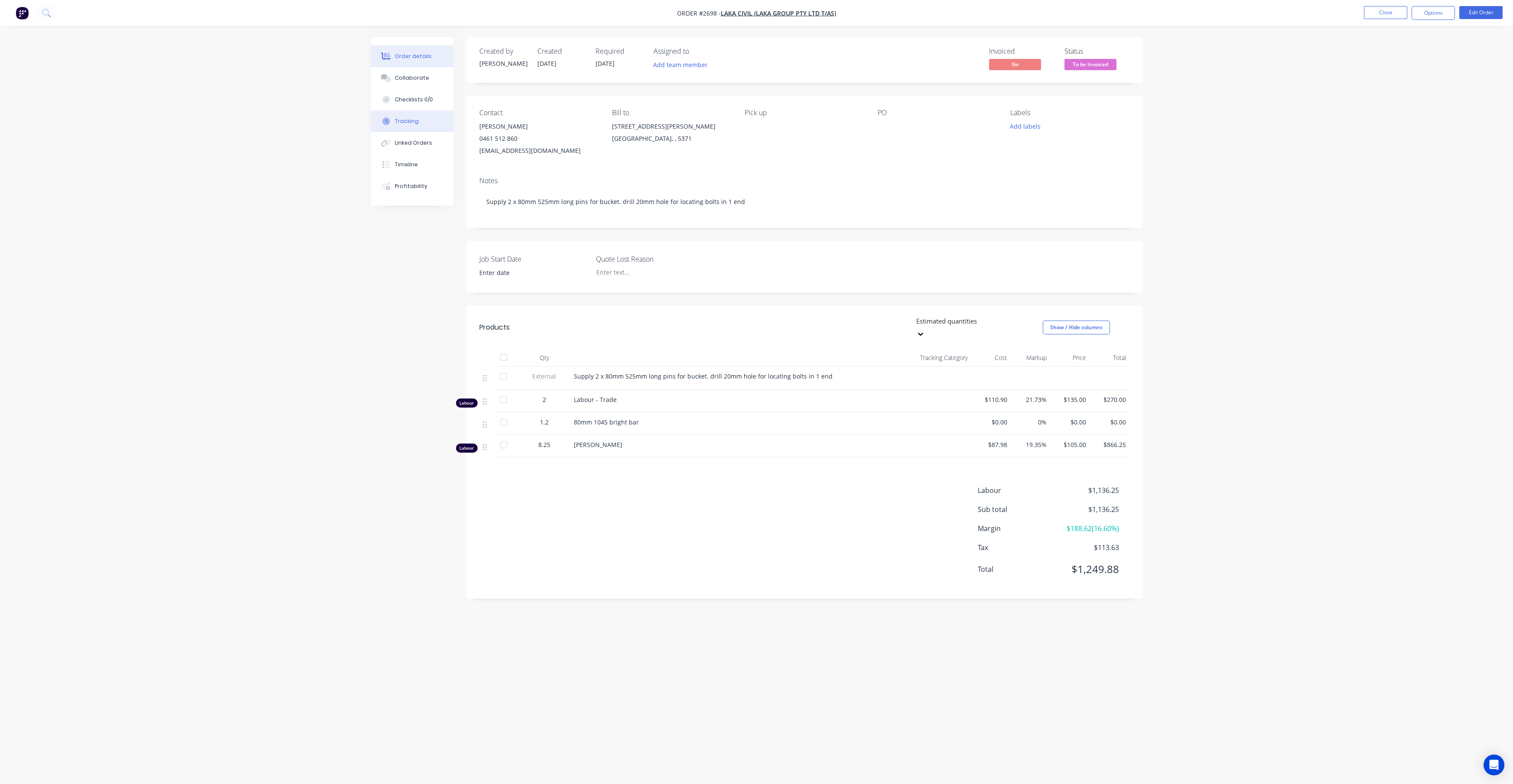
click at [413, 123] on div "Tracking" at bounding box center [406, 121] width 24 height 8
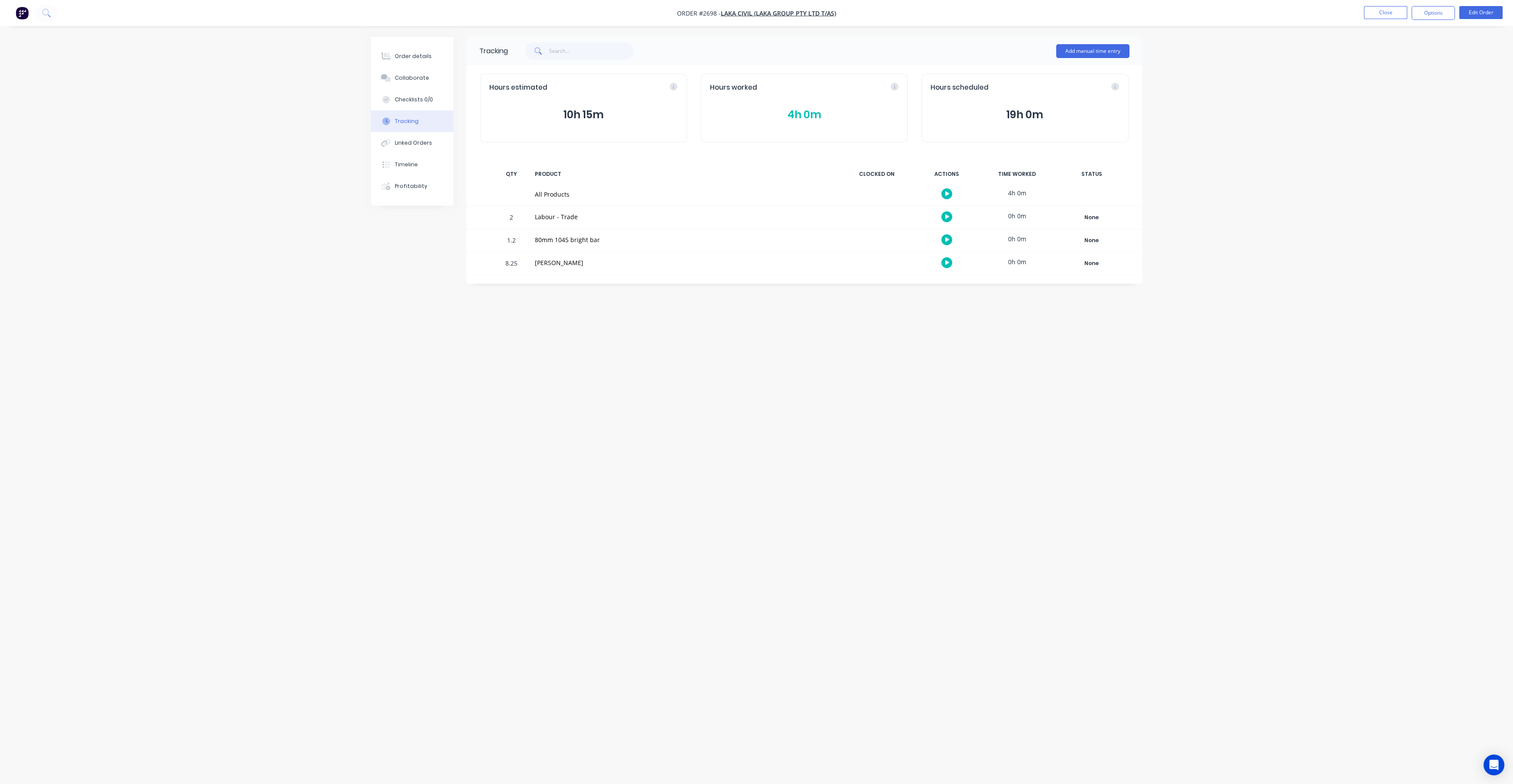
click at [731, 121] on button "4h 0m" at bounding box center [804, 115] width 188 height 16
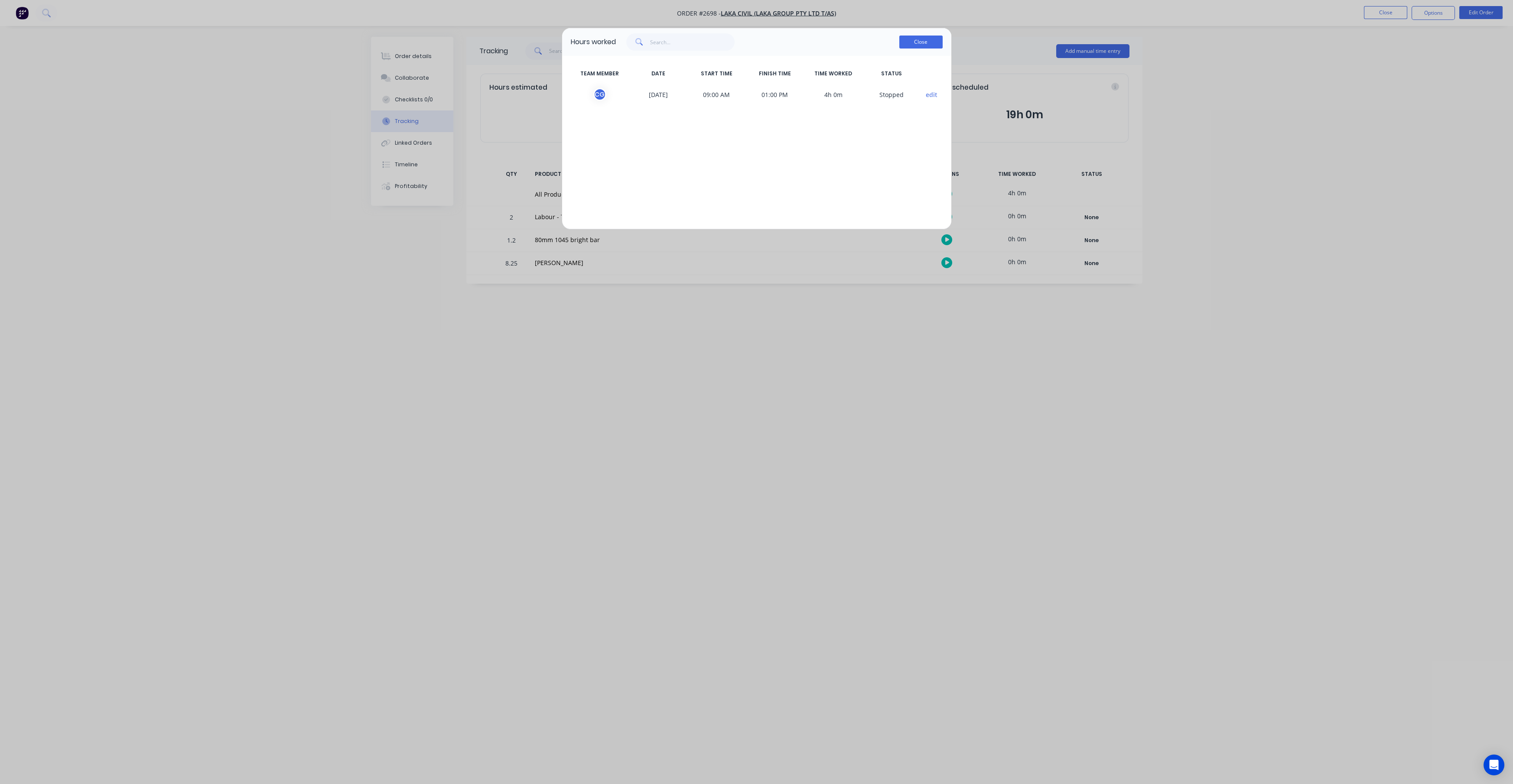
click at [919, 43] on button "Close" at bounding box center [921, 41] width 43 height 13
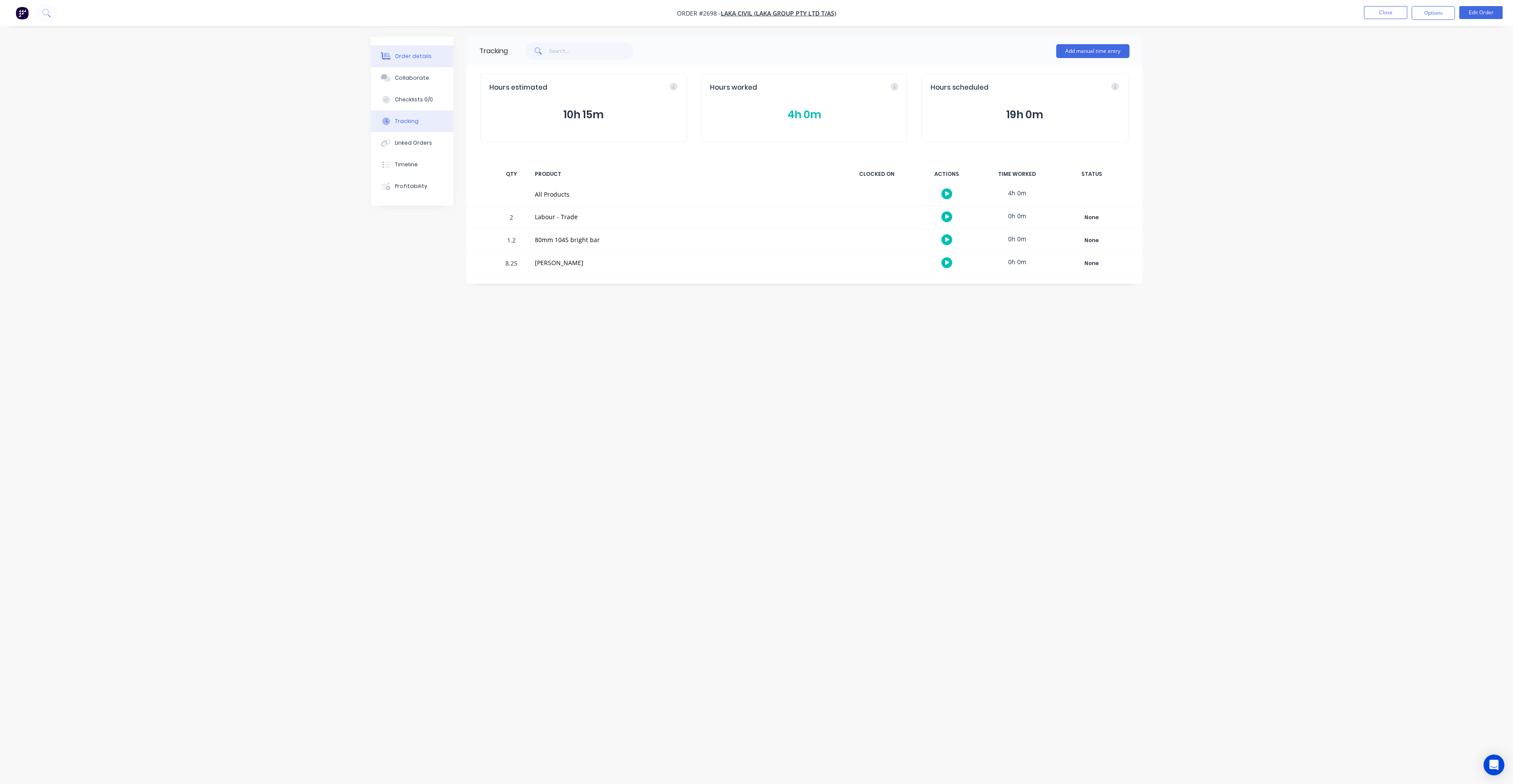
click at [409, 55] on div "Order details" at bounding box center [413, 56] width 37 height 8
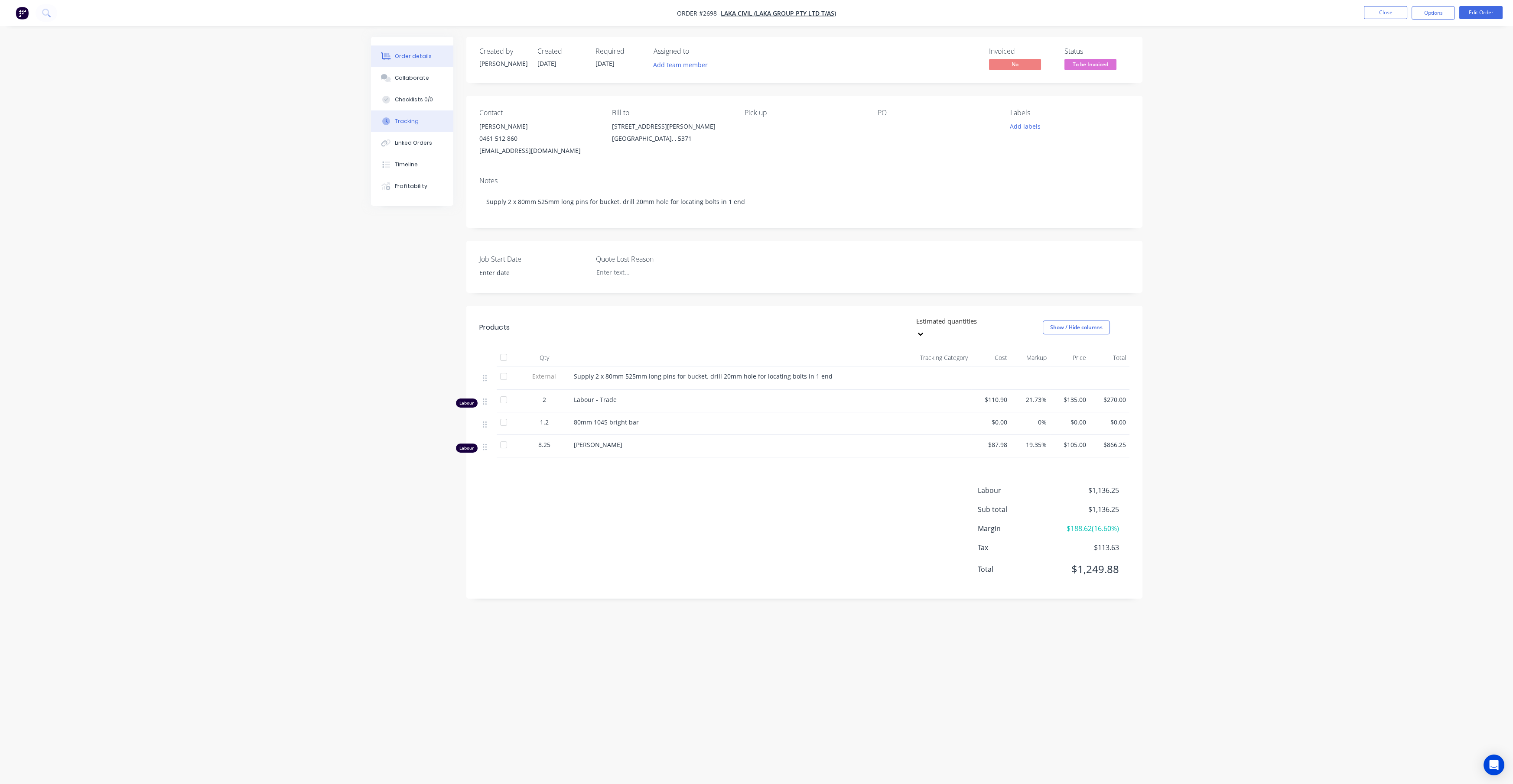
click at [421, 124] on button "Tracking" at bounding box center [411, 121] width 82 height 22
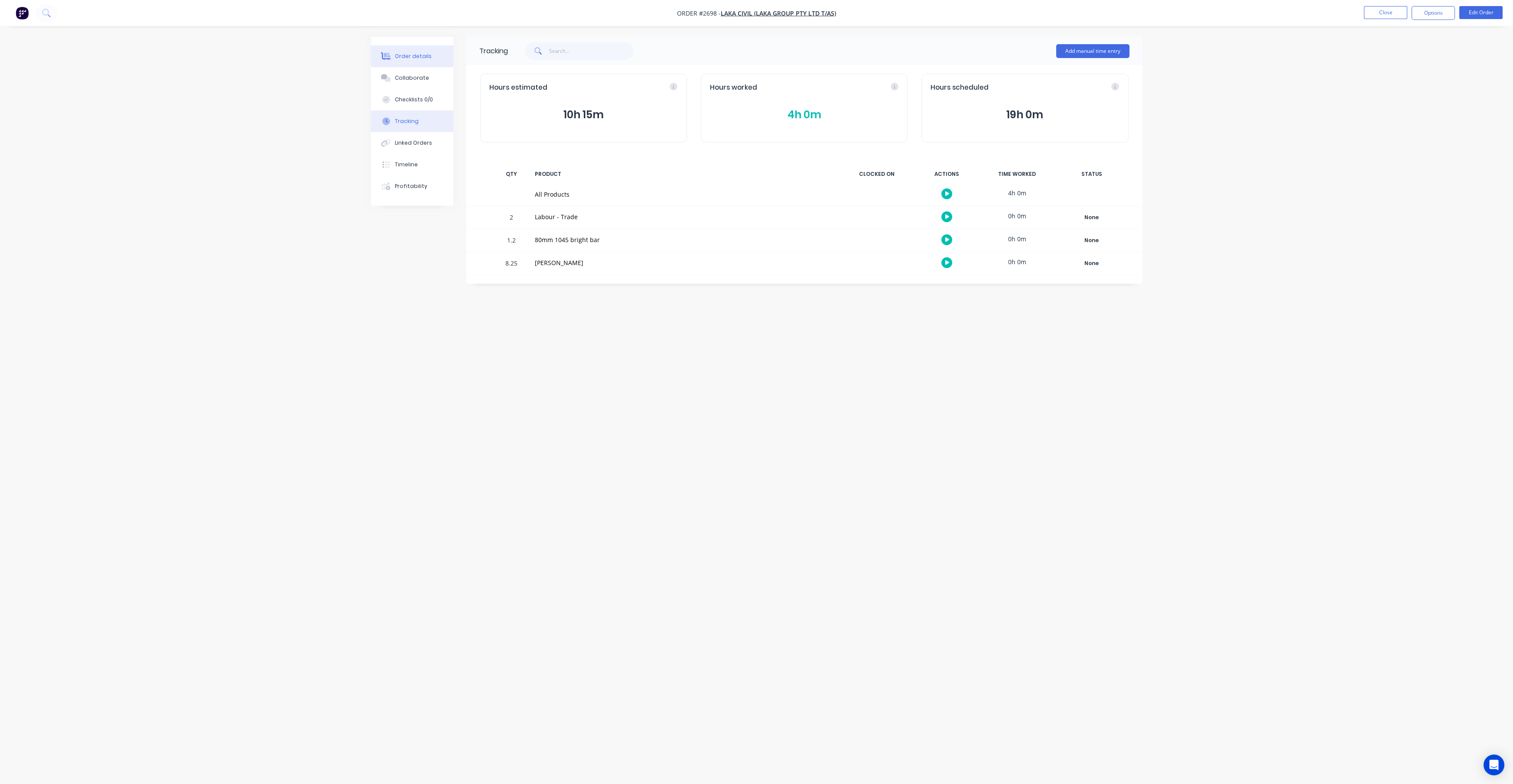
drag, startPoint x: 412, startPoint y: 57, endPoint x: 412, endPoint y: 48, distance: 9.0
click at [412, 57] on div "Order details" at bounding box center [413, 56] width 37 height 8
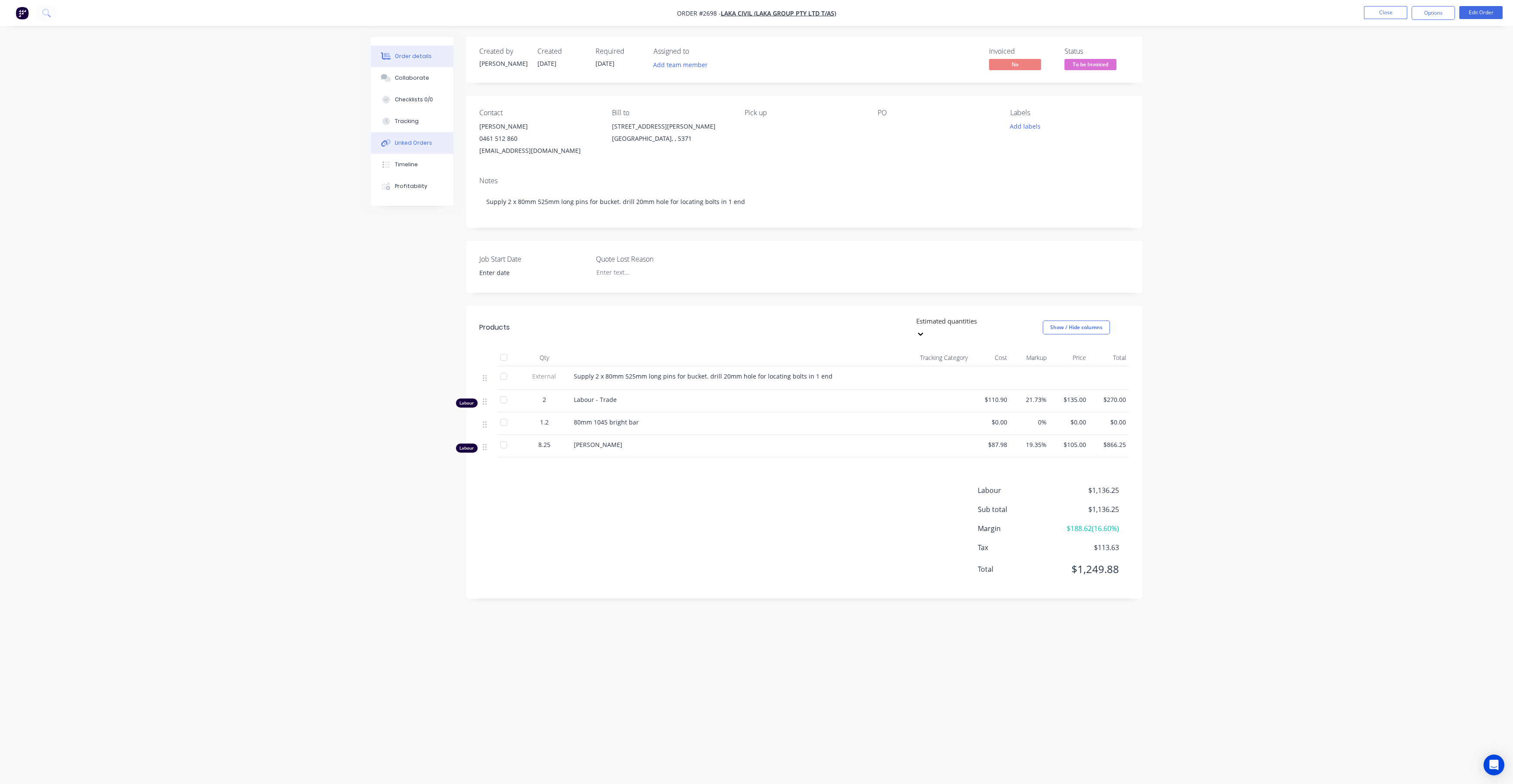
drag, startPoint x: 405, startPoint y: 125, endPoint x: 433, endPoint y: 144, distance: 33.8
click at [405, 125] on button "Tracking" at bounding box center [411, 121] width 82 height 22
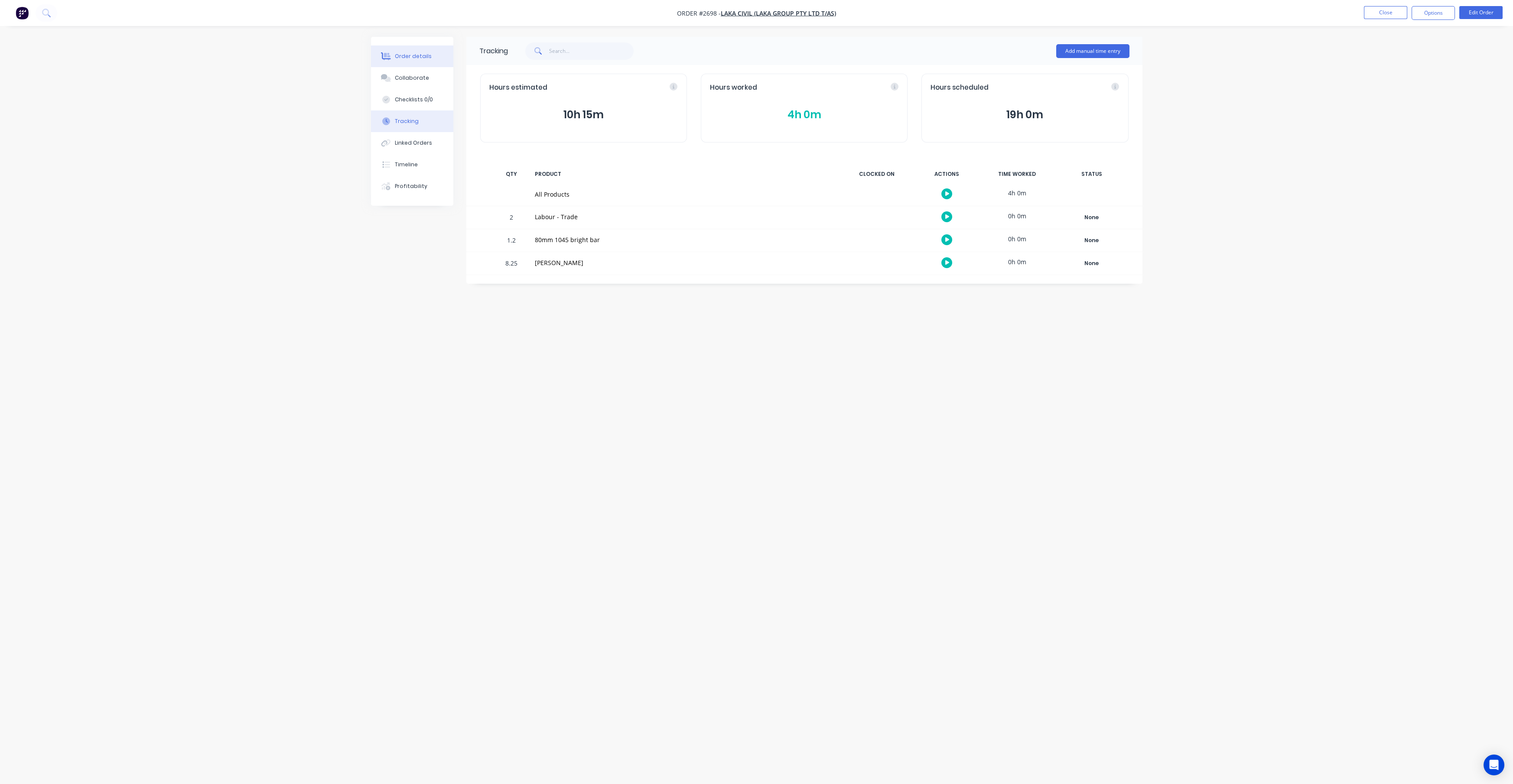
click at [410, 59] on div "Order details" at bounding box center [413, 56] width 37 height 8
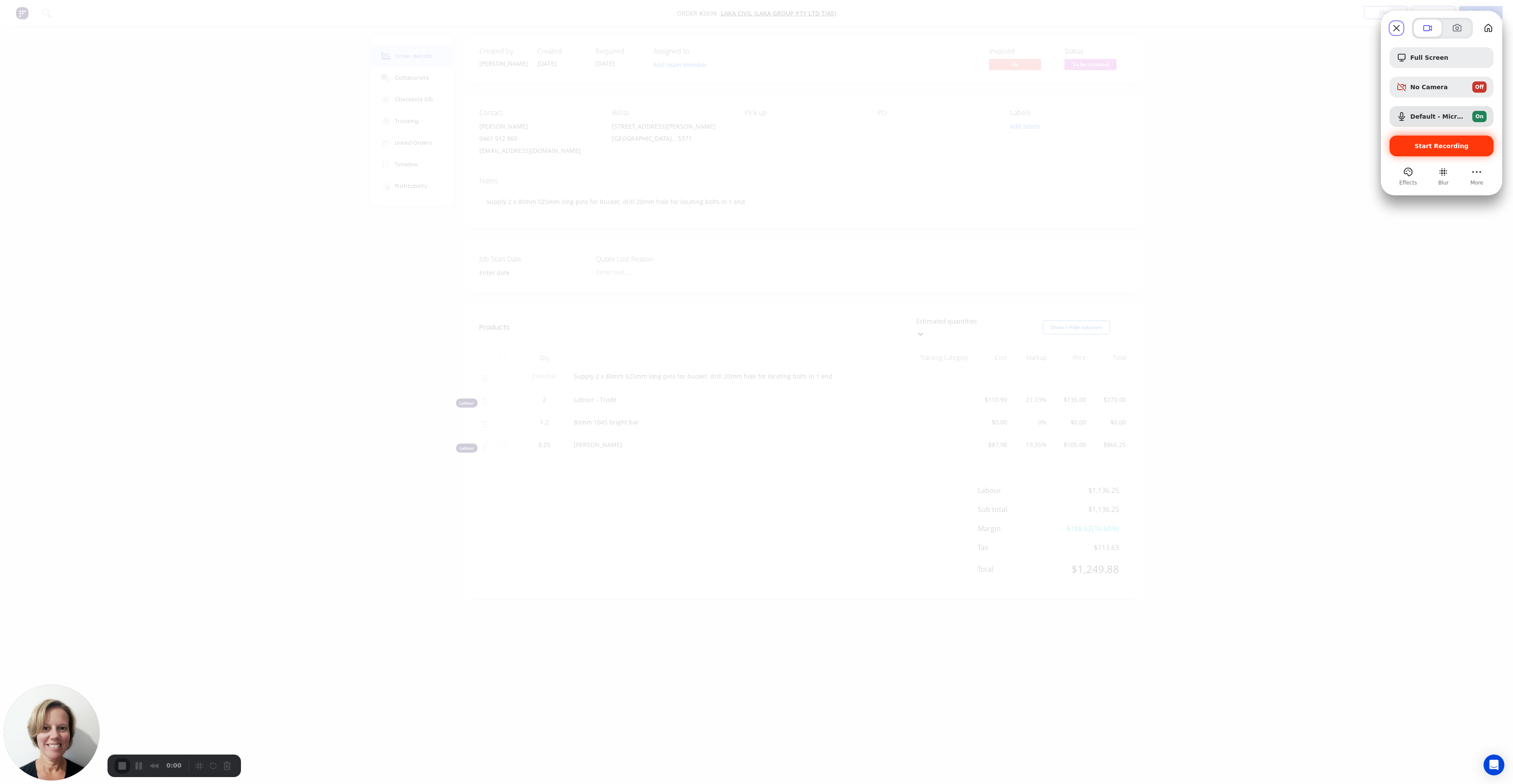
click at [1419, 146] on span "Start Recording" at bounding box center [1441, 146] width 54 height 7
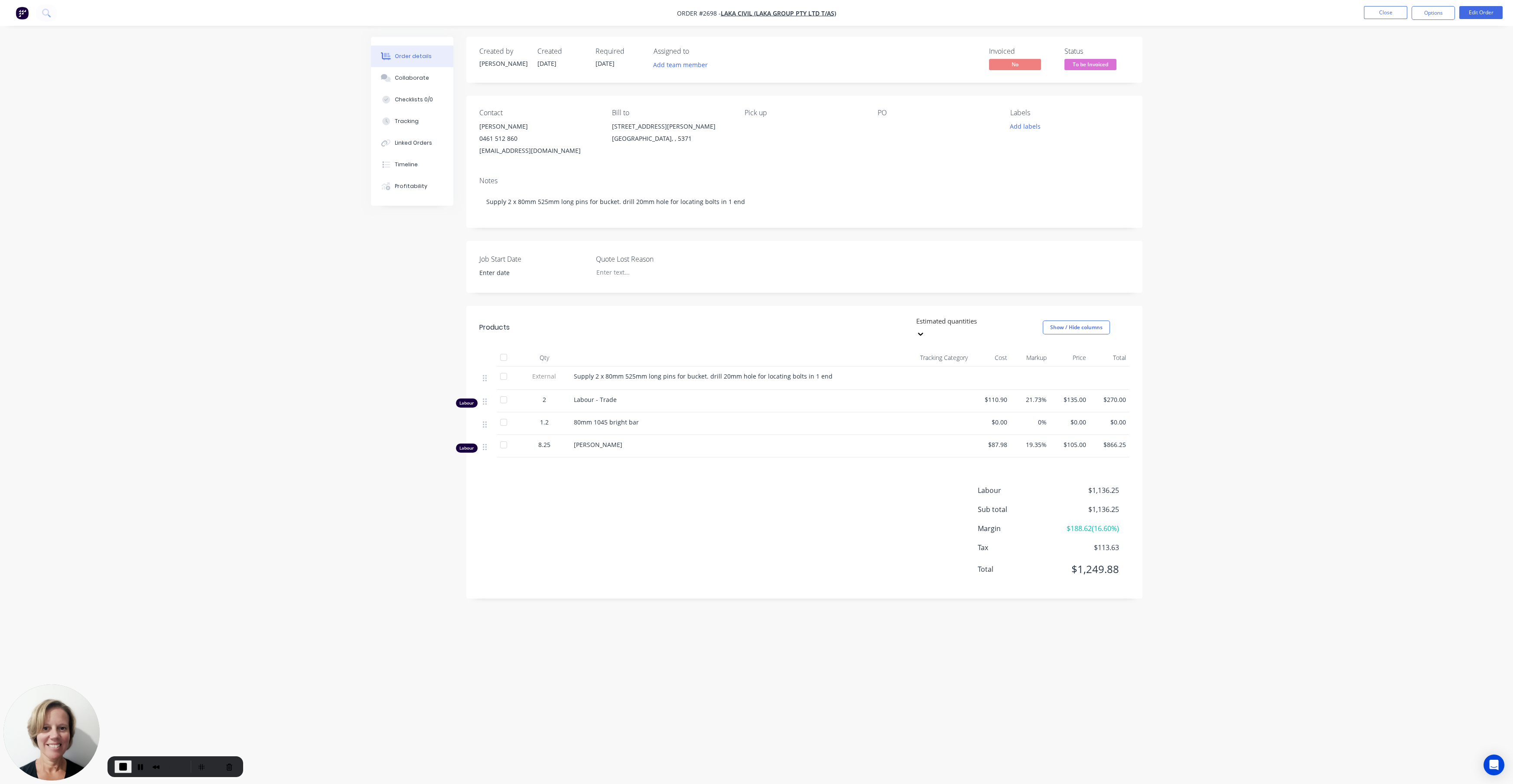
click at [684, 9] on span "Order #2698 -" at bounding box center [698, 13] width 44 height 8
drag, startPoint x: 684, startPoint y: 9, endPoint x: 702, endPoint y: 9, distance: 18.0
click at [702, 9] on span "Order #2698 -" at bounding box center [698, 13] width 44 height 8
click at [396, 120] on div "Tracking" at bounding box center [406, 121] width 24 height 8
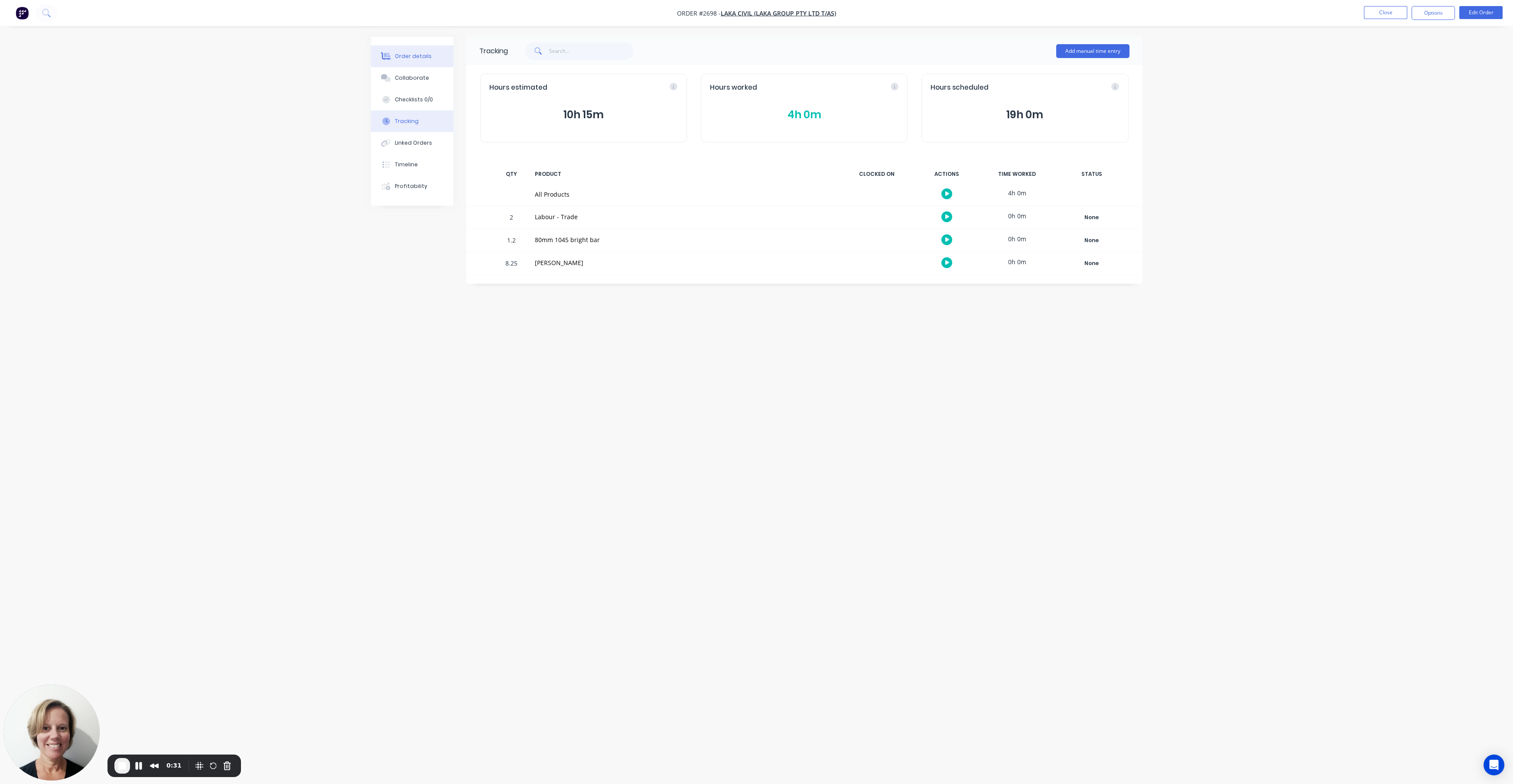
click at [405, 55] on div "Order details" at bounding box center [413, 56] width 37 height 8
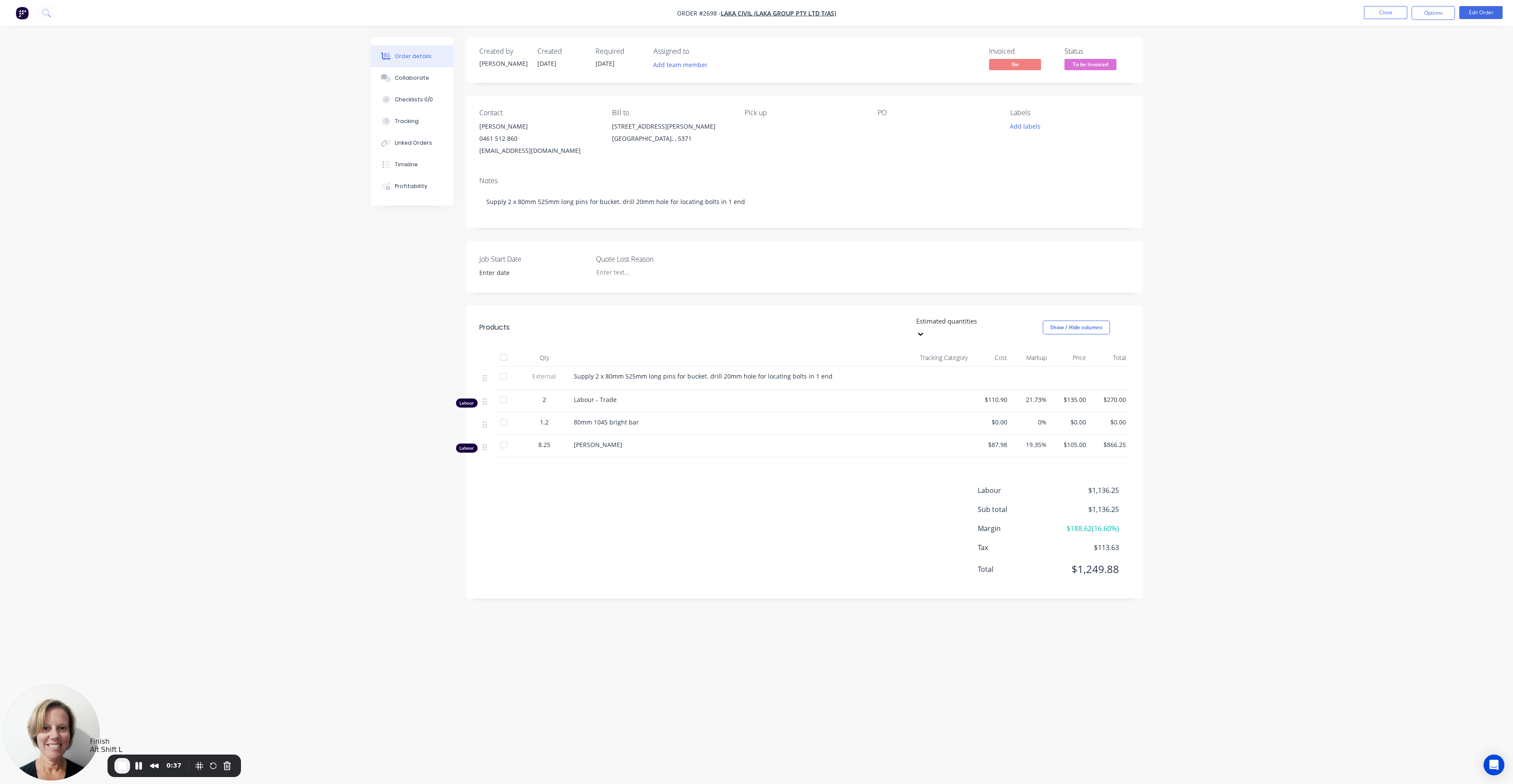
click at [119, 766] on span "End Recording" at bounding box center [122, 765] width 10 height 10
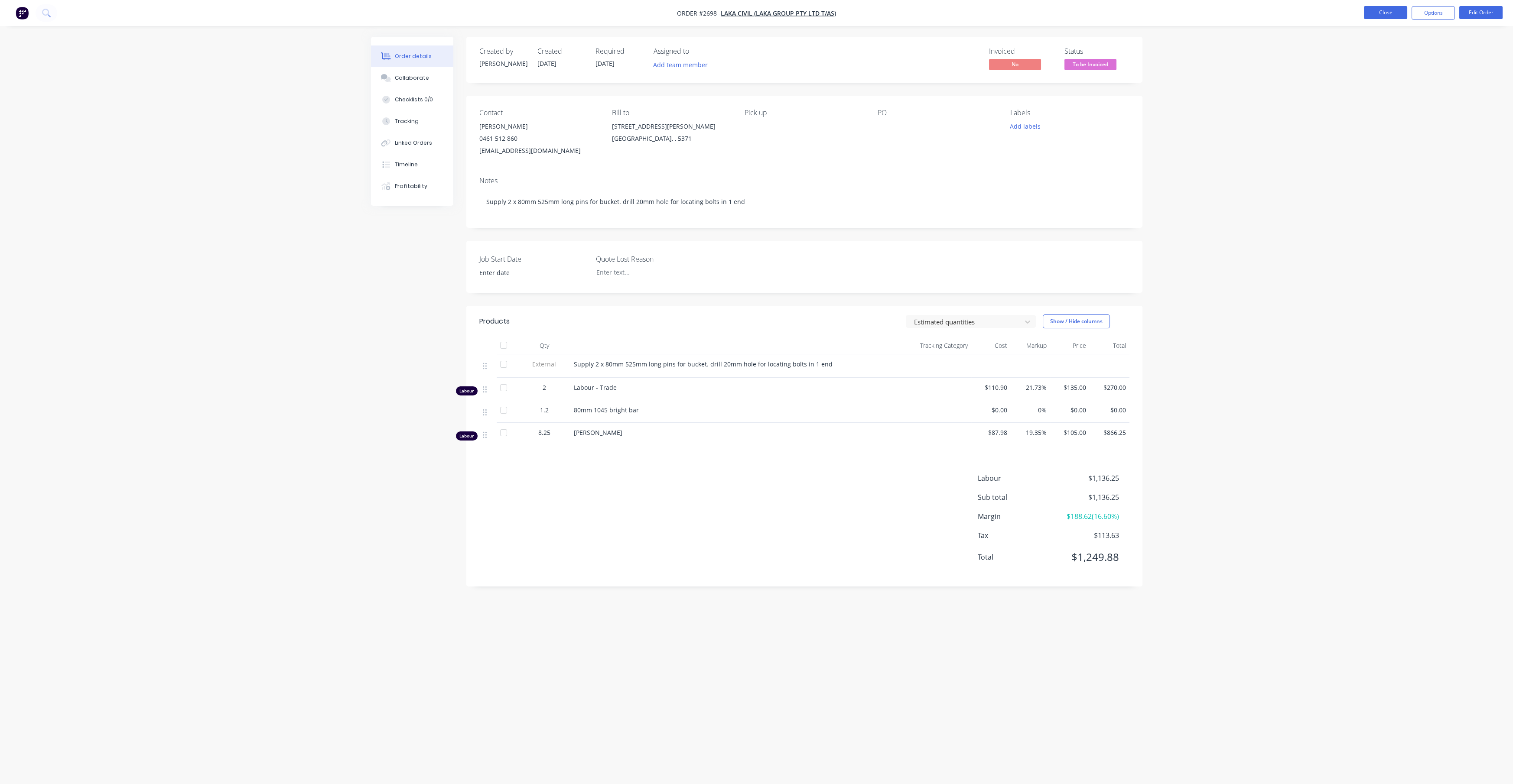
drag, startPoint x: 0, startPoint y: 0, endPoint x: 1392, endPoint y: 16, distance: 1392.1
click at [1392, 16] on button "Close" at bounding box center [1386, 12] width 43 height 13
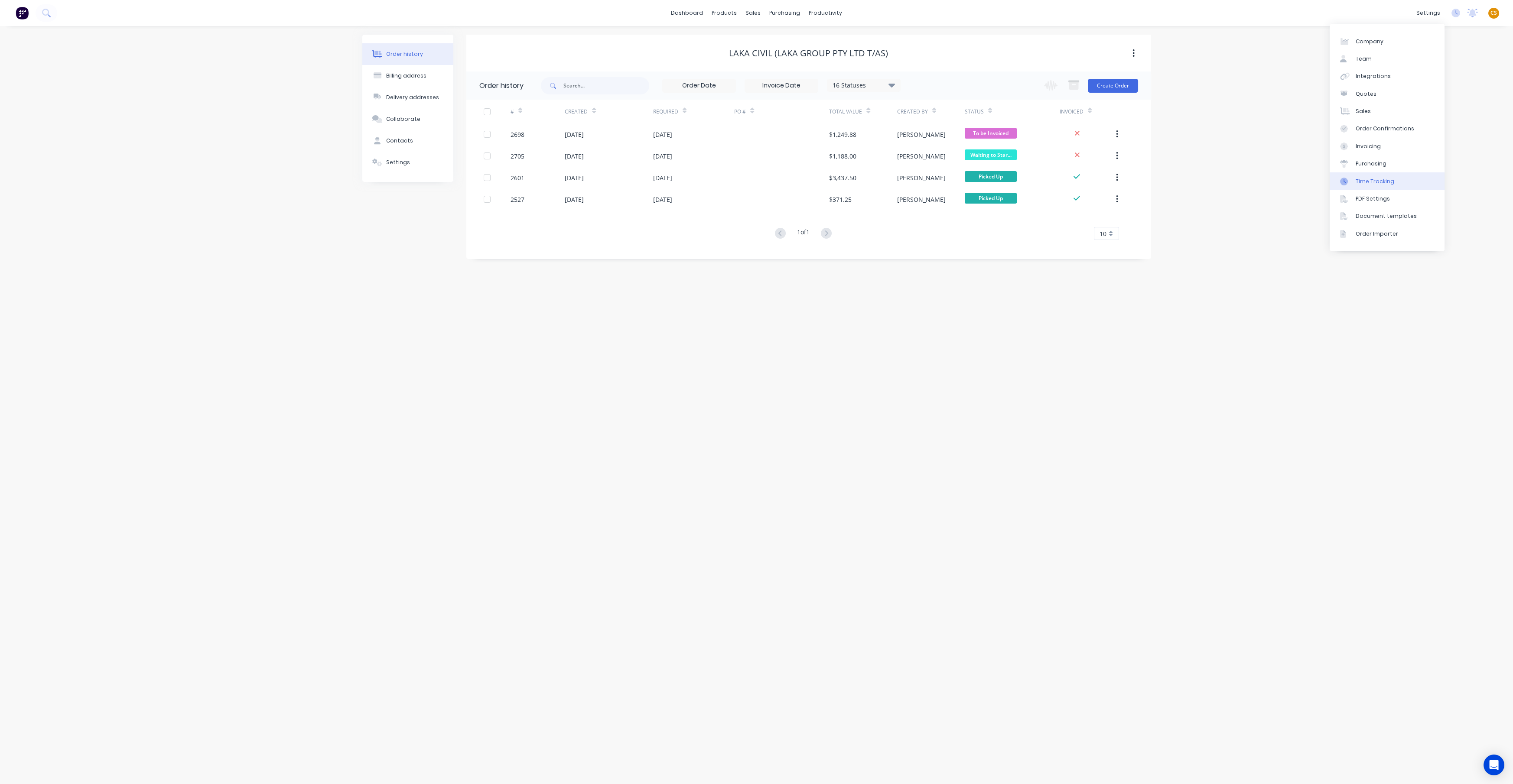
drag, startPoint x: 1389, startPoint y: 180, endPoint x: 1384, endPoint y: 184, distance: 6.4
click at [1389, 180] on div "Time Tracking" at bounding box center [1374, 182] width 39 height 8
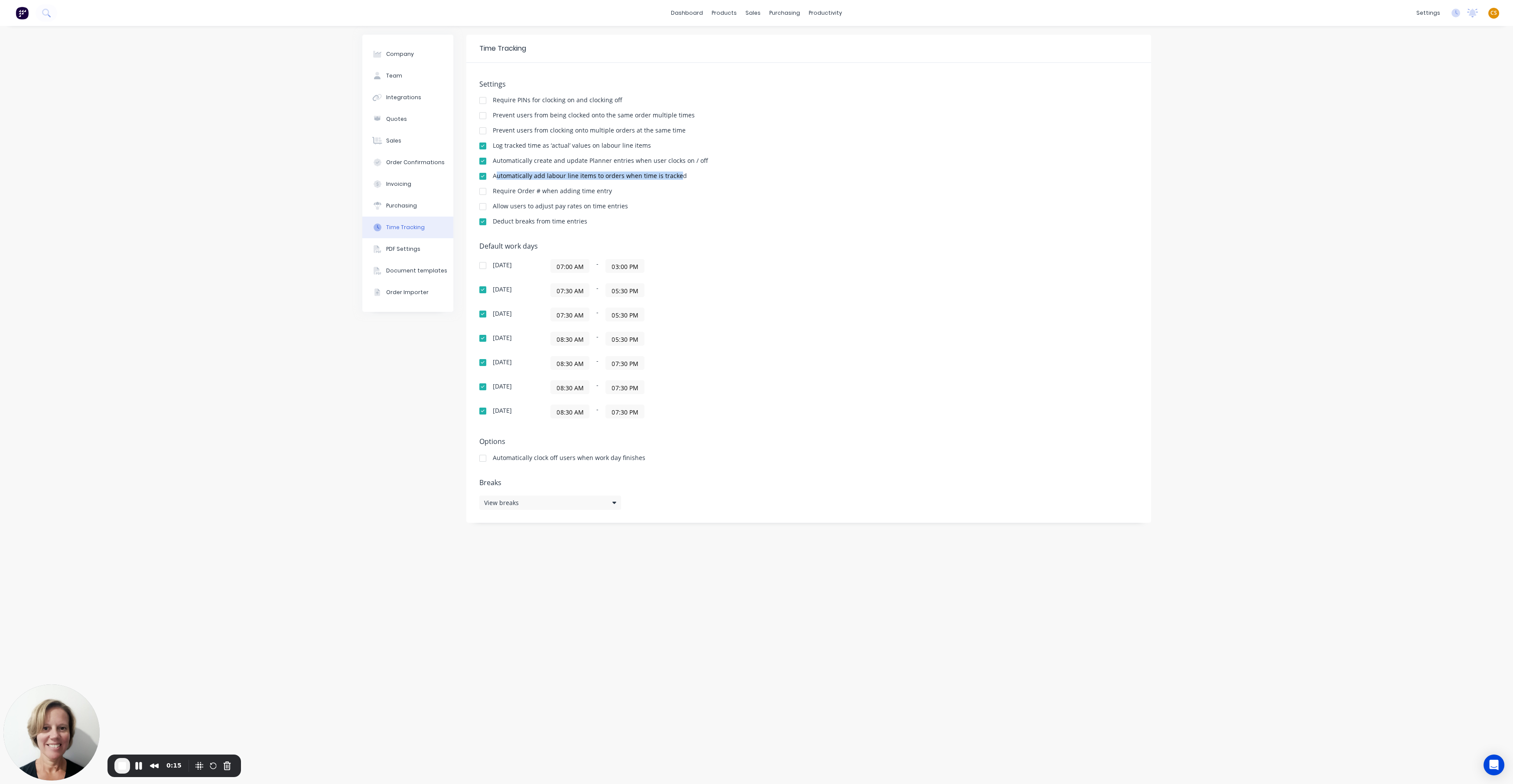
drag, startPoint x: 497, startPoint y: 175, endPoint x: 677, endPoint y: 177, distance: 180.0
click at [677, 177] on div "Automatically add labour line items to orders when time is tracked" at bounding box center [590, 176] width 194 height 6
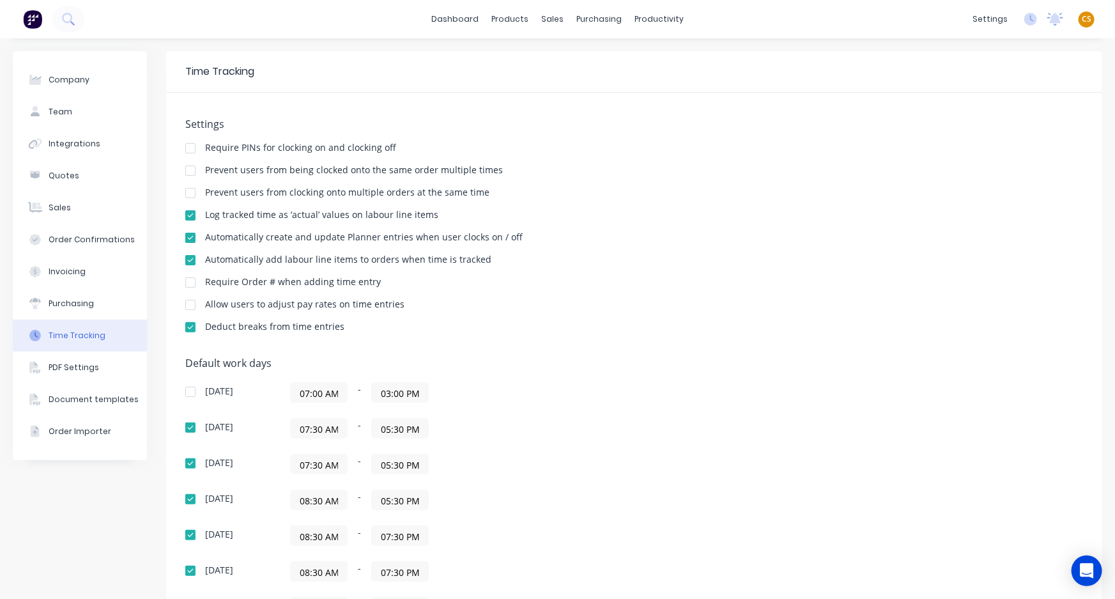
click at [1082, 19] on span "CS" at bounding box center [1087, 19] width 10 height 12
click at [968, 160] on div "Sign out" at bounding box center [978, 160] width 35 height 12
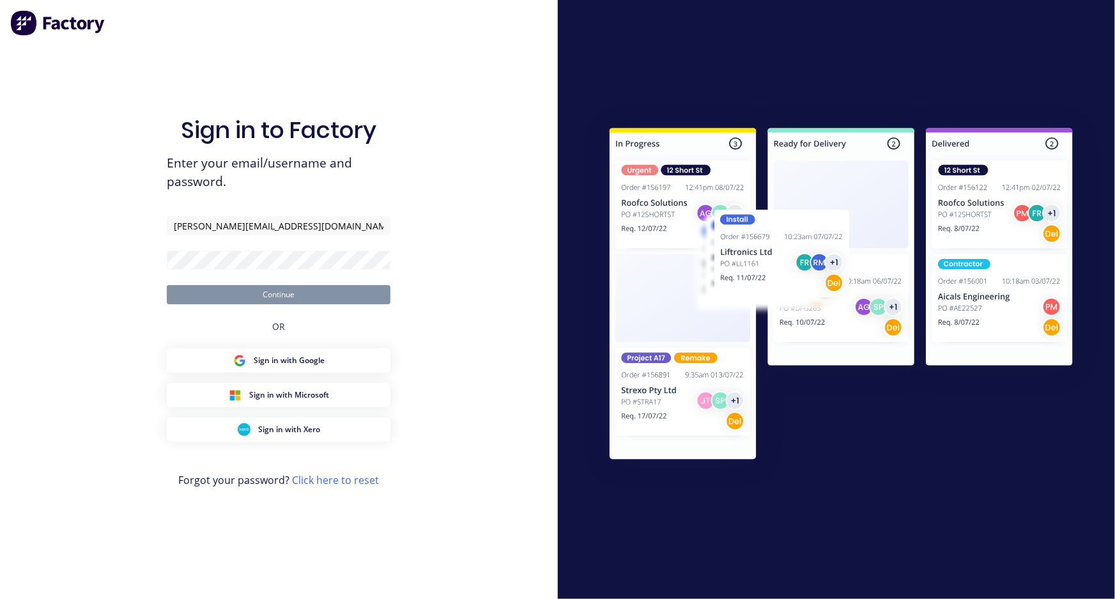
type input "[PERSON_NAME][EMAIL_ADDRESS][DOMAIN_NAME]"
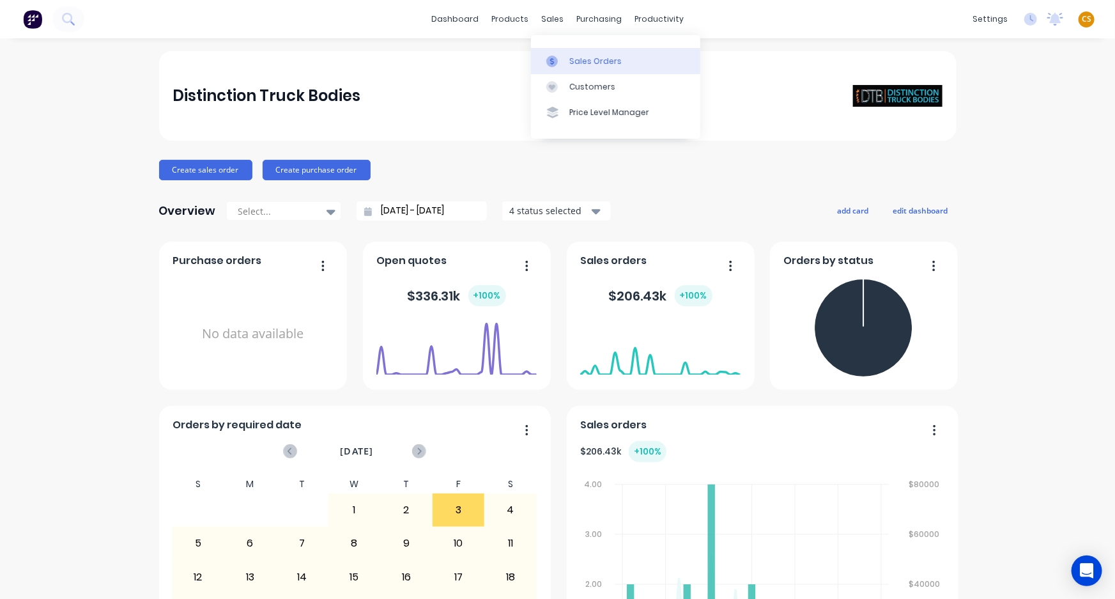
click at [595, 64] on div "Sales Orders" at bounding box center [596, 62] width 52 height 12
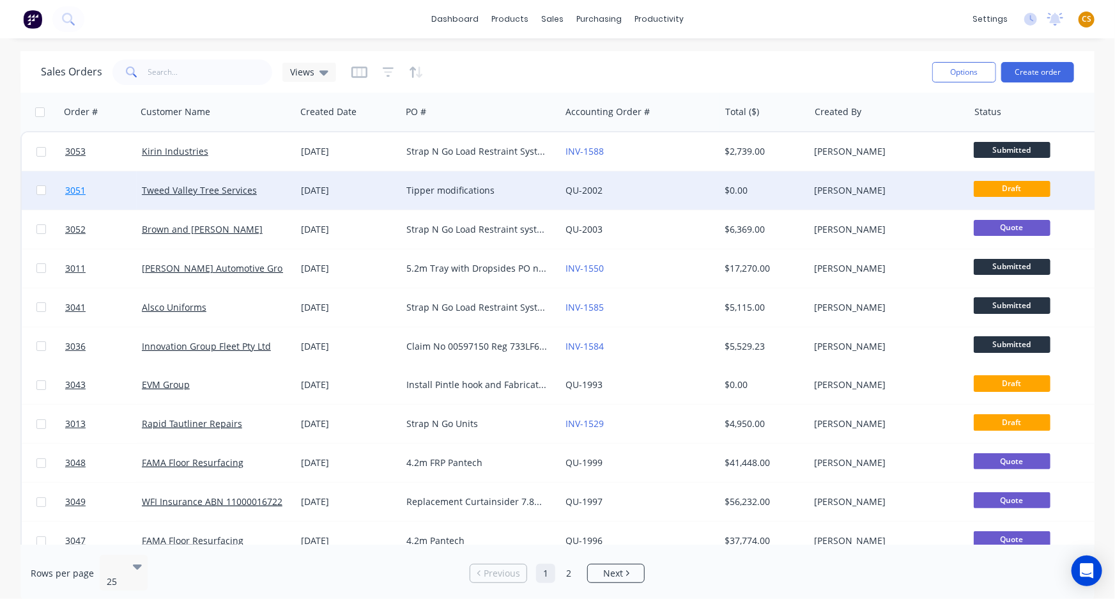
click at [96, 191] on link "3051" at bounding box center [103, 190] width 77 height 38
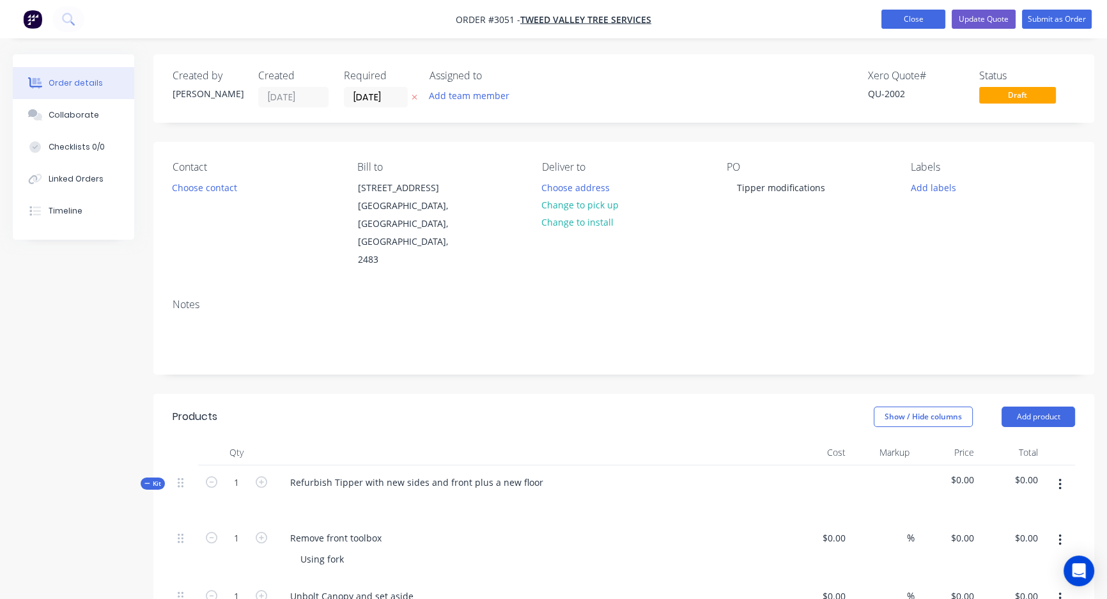
click at [912, 20] on button "Close" at bounding box center [913, 19] width 64 height 19
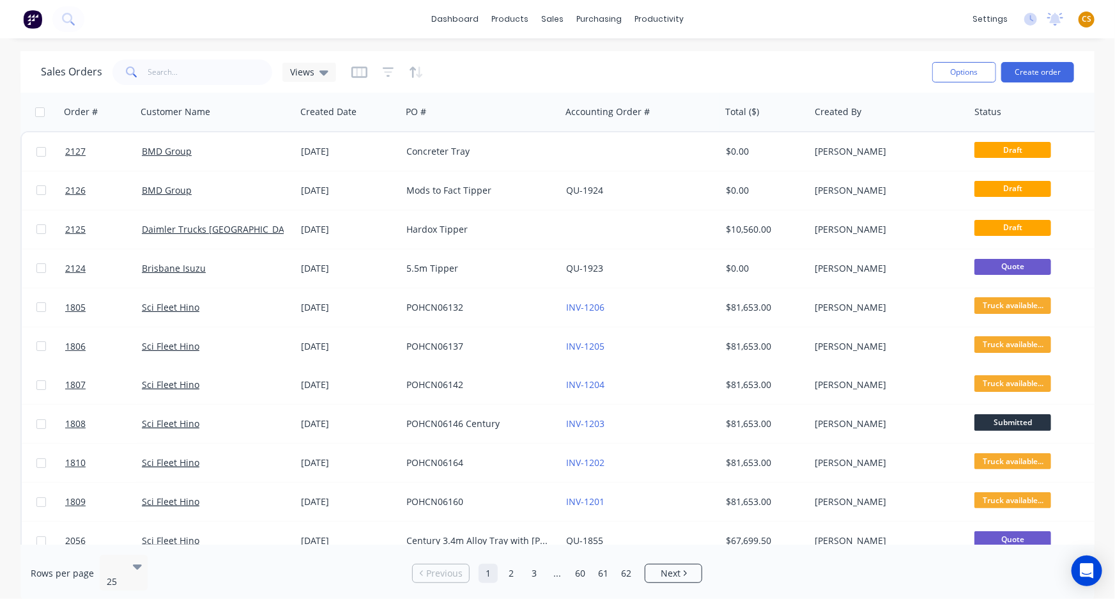
click at [1089, 18] on span "CS" at bounding box center [1087, 19] width 10 height 12
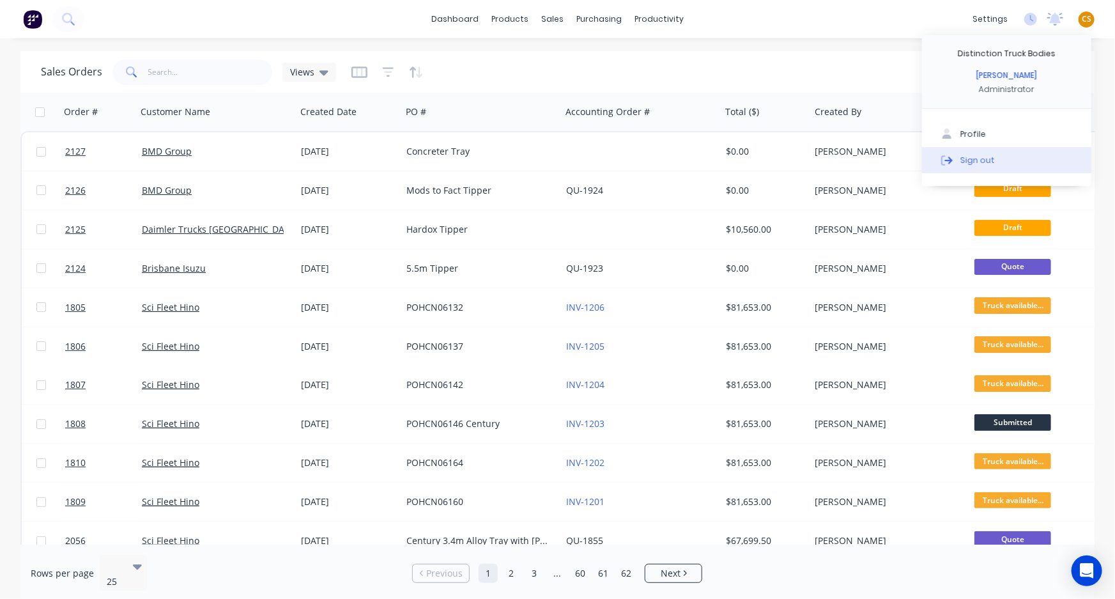
click at [984, 159] on div "Sign out" at bounding box center [978, 160] width 35 height 12
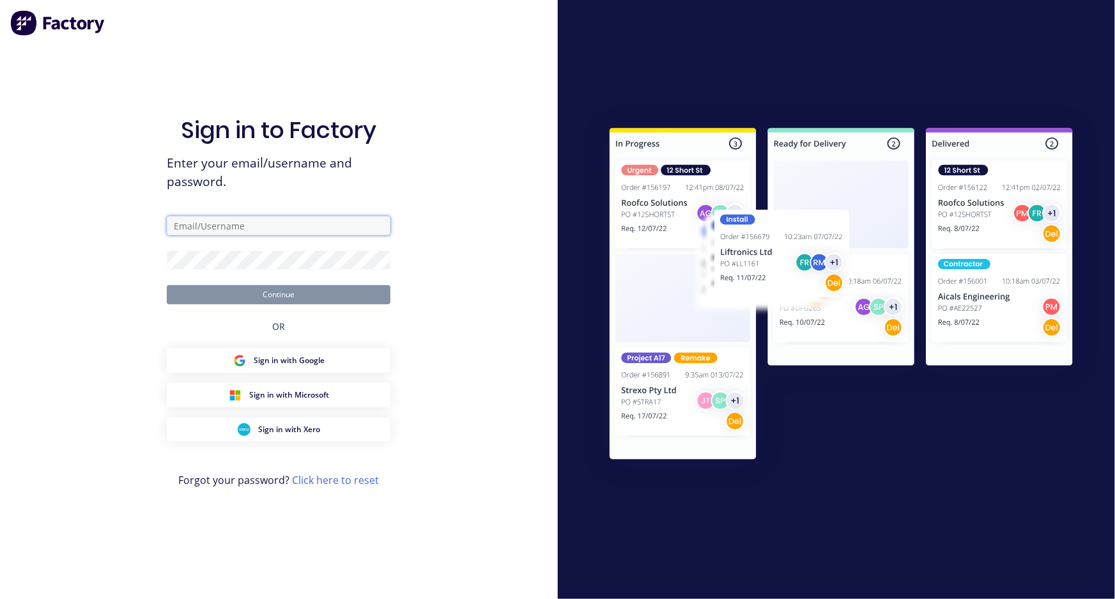
click at [281, 224] on input "text" at bounding box center [279, 225] width 224 height 19
type input "[PERSON_NAME][EMAIL_ADDRESS][DOMAIN_NAME]"
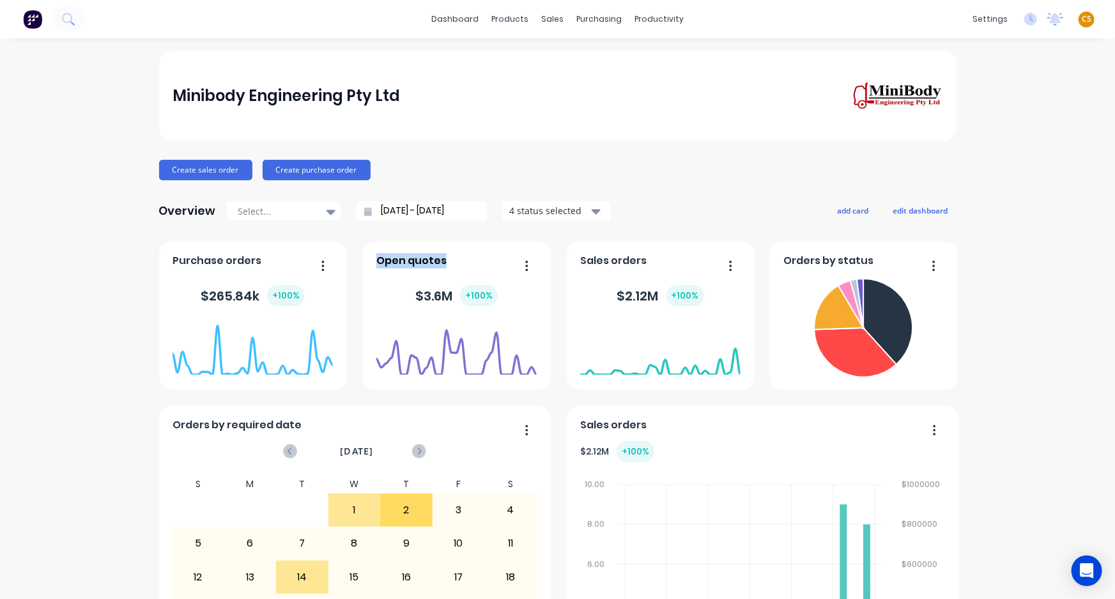
drag, startPoint x: 472, startPoint y: 255, endPoint x: 594, endPoint y: 30, distance: 256.0
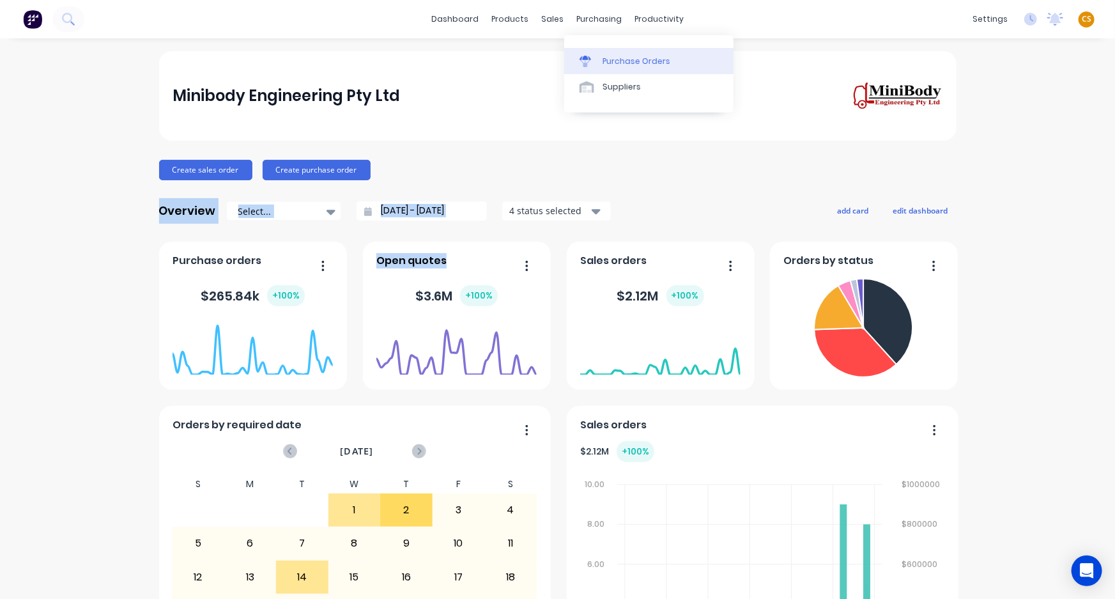
click at [632, 61] on div "Purchase Orders" at bounding box center [637, 62] width 68 height 12
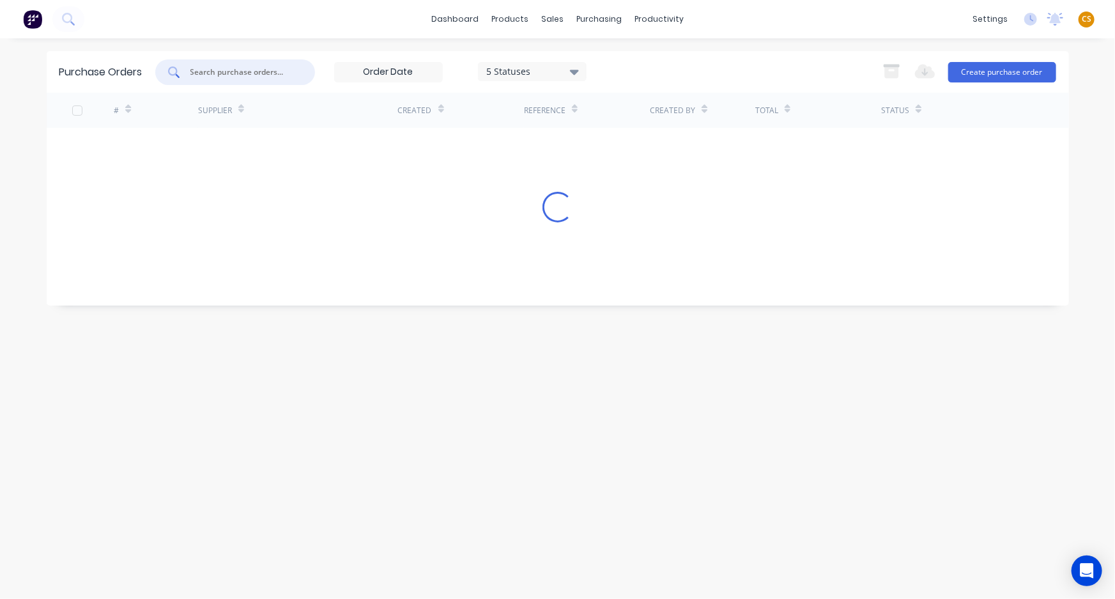
click at [217, 71] on input "text" at bounding box center [242, 72] width 106 height 13
type input "2056"
click at [159, 136] on div "# Supplier Created Reference Created By Total Status Loading..." at bounding box center [558, 190] width 1023 height 194
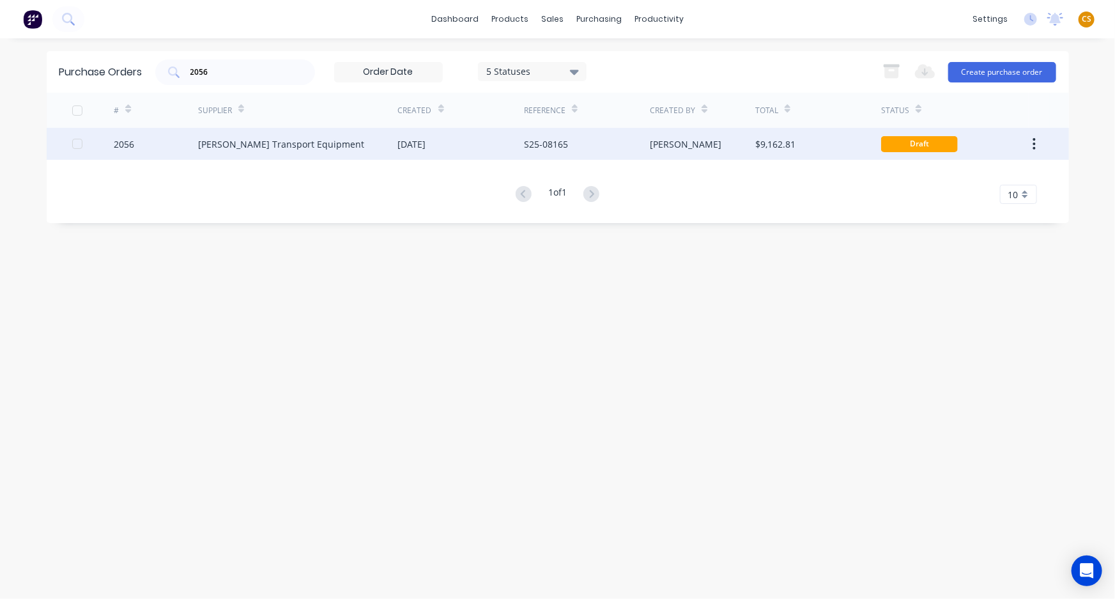
click at [151, 150] on div "2056" at bounding box center [156, 144] width 84 height 32
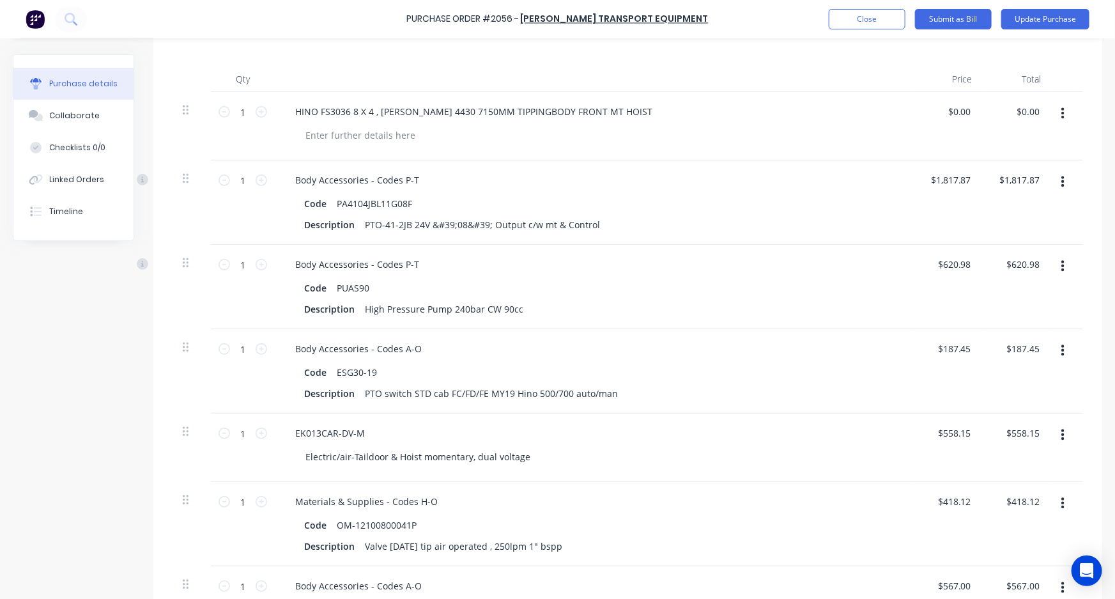
scroll to position [310, 0]
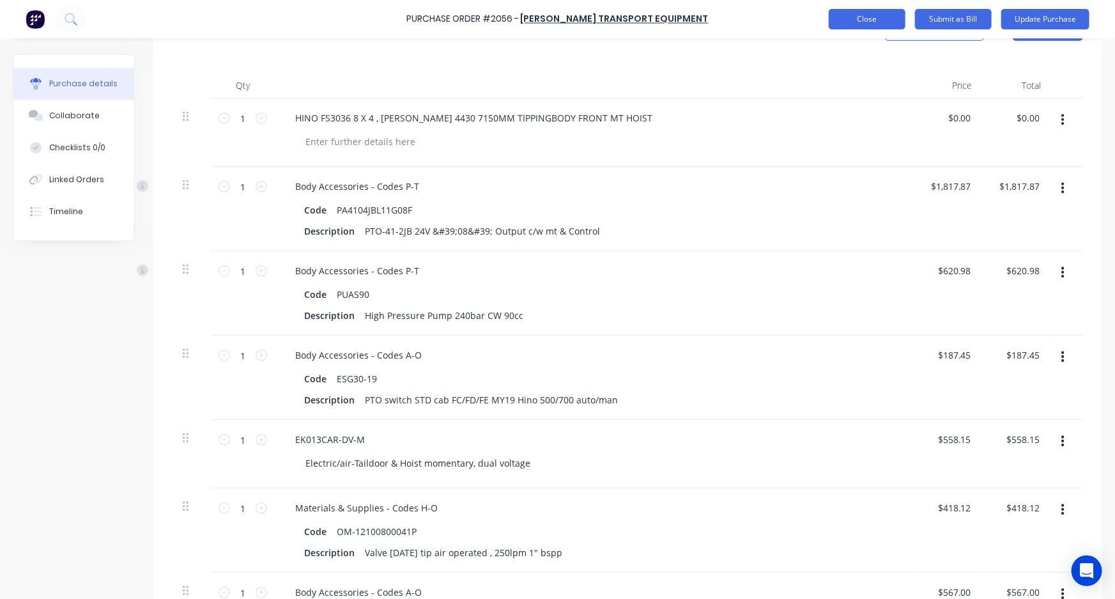
click at [846, 22] on button "Close" at bounding box center [867, 19] width 77 height 20
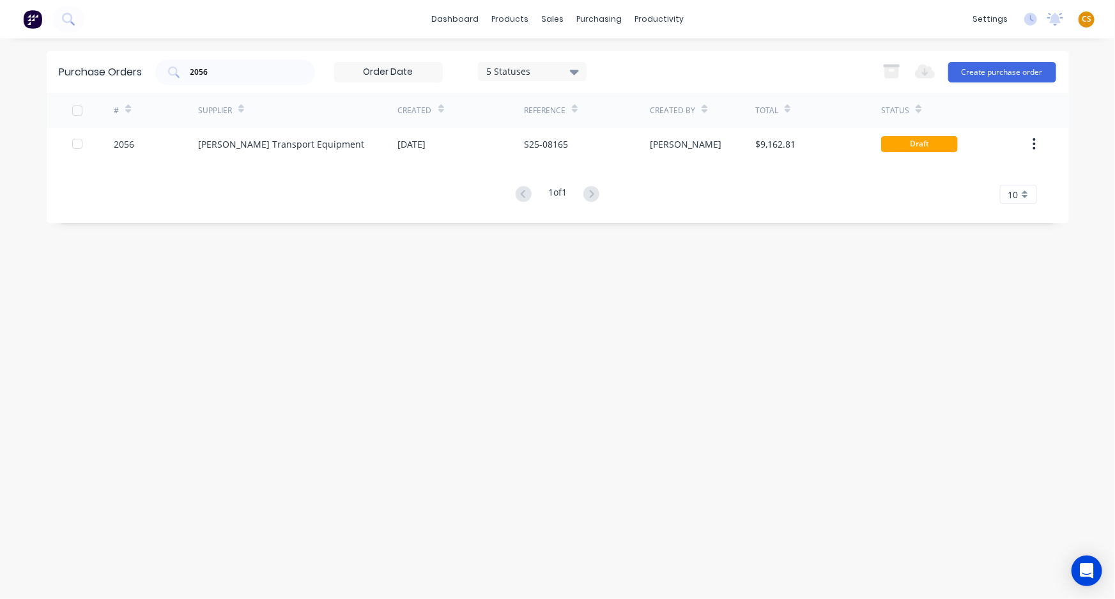
click at [1087, 21] on span "CS" at bounding box center [1087, 19] width 10 height 12
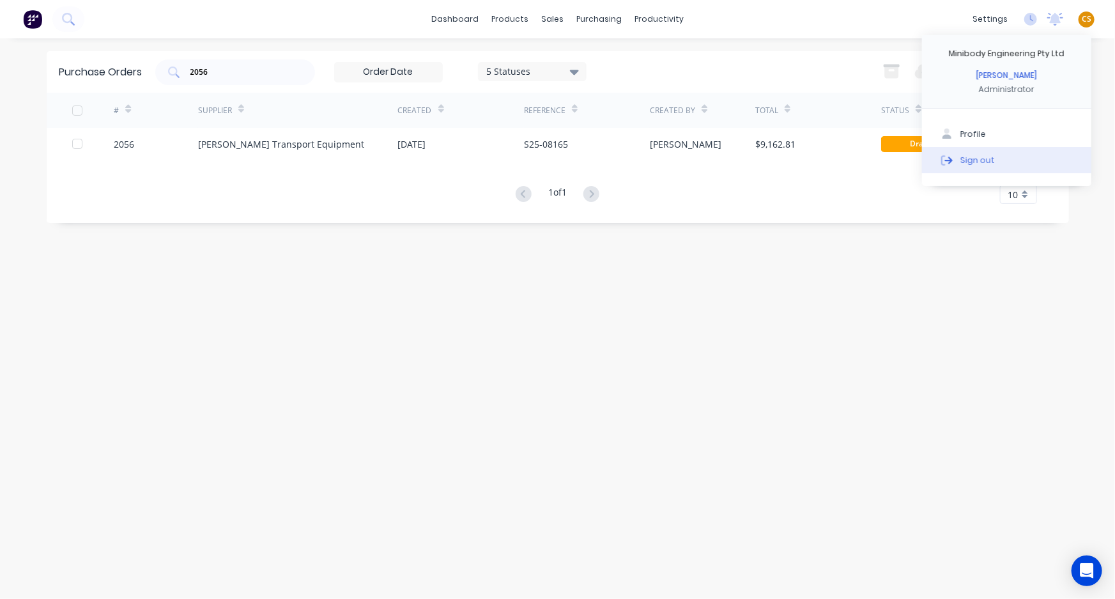
click at [969, 160] on div "Sign out" at bounding box center [978, 160] width 35 height 12
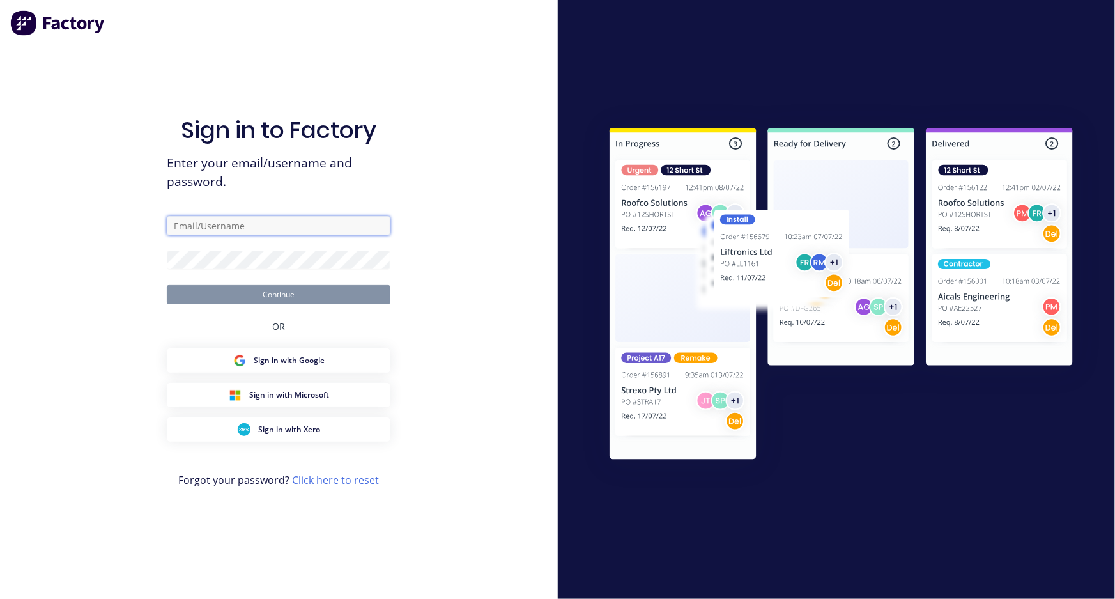
click at [237, 225] on input "text" at bounding box center [279, 225] width 224 height 19
type input "[PERSON_NAME][EMAIL_ADDRESS][DOMAIN_NAME]"
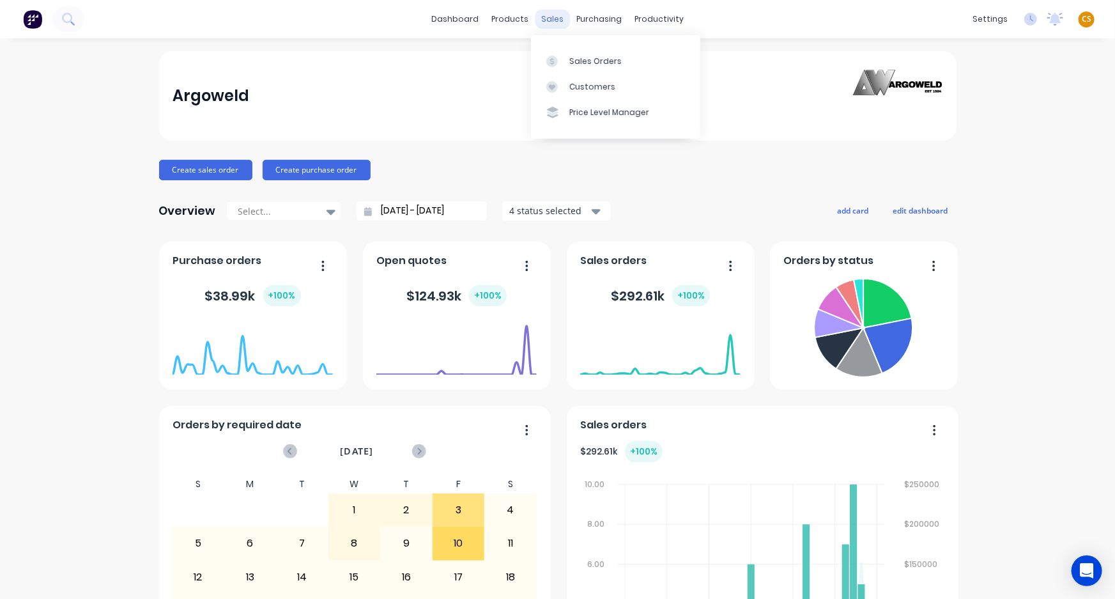
click at [549, 21] on div "sales" at bounding box center [552, 19] width 35 height 19
click at [576, 58] on div "Sales Orders" at bounding box center [596, 62] width 52 height 12
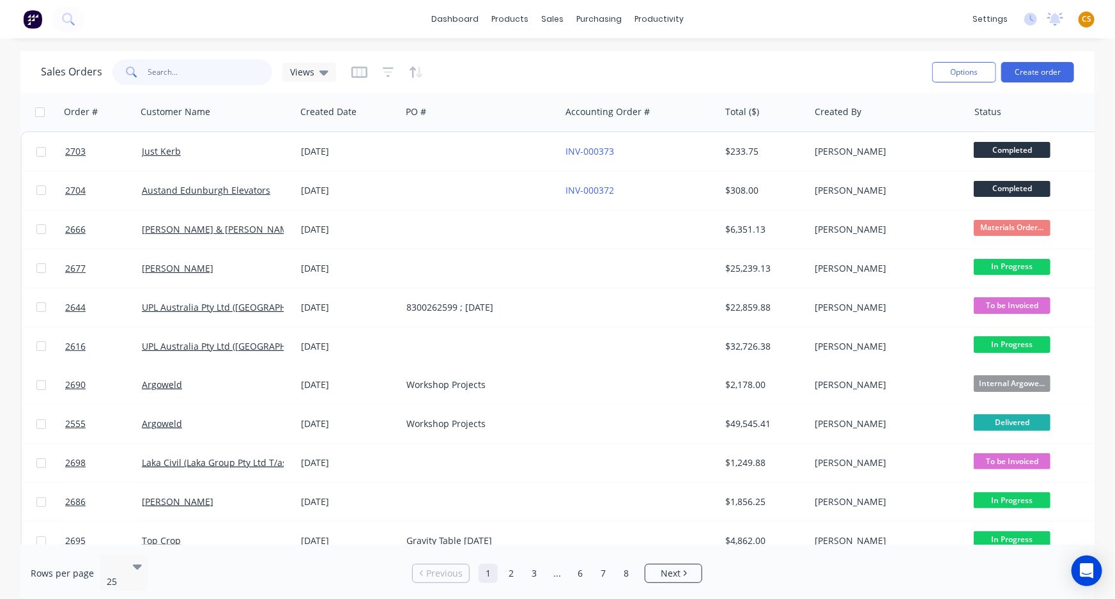
click at [174, 70] on input "text" at bounding box center [210, 72] width 125 height 26
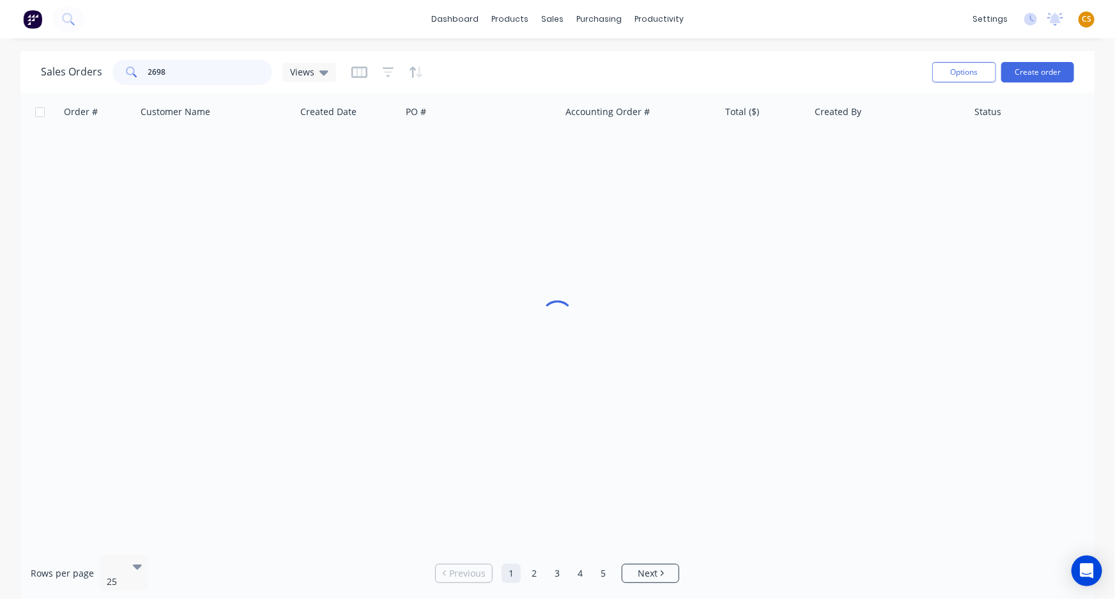
type input "2698"
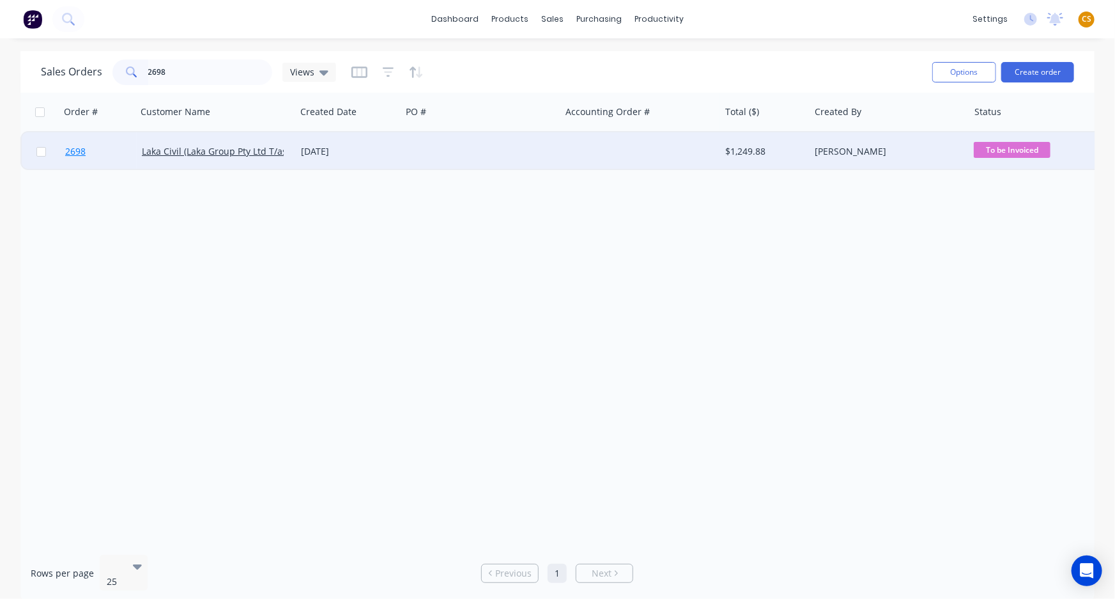
click at [105, 163] on link "2698" at bounding box center [103, 151] width 77 height 38
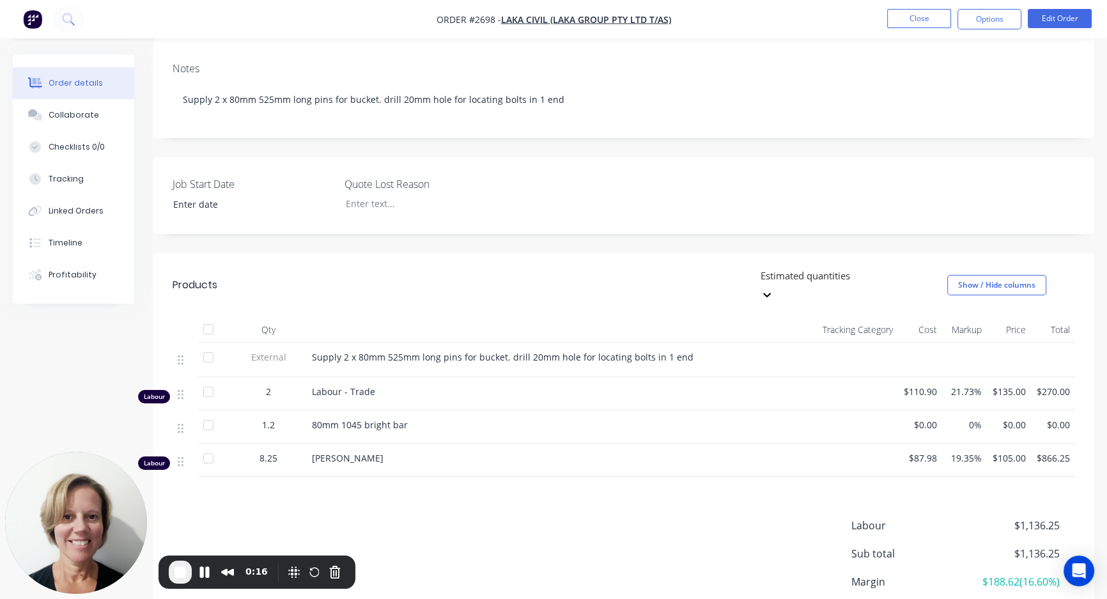
scroll to position [199, 0]
click at [54, 174] on div "Tracking" at bounding box center [66, 179] width 35 height 12
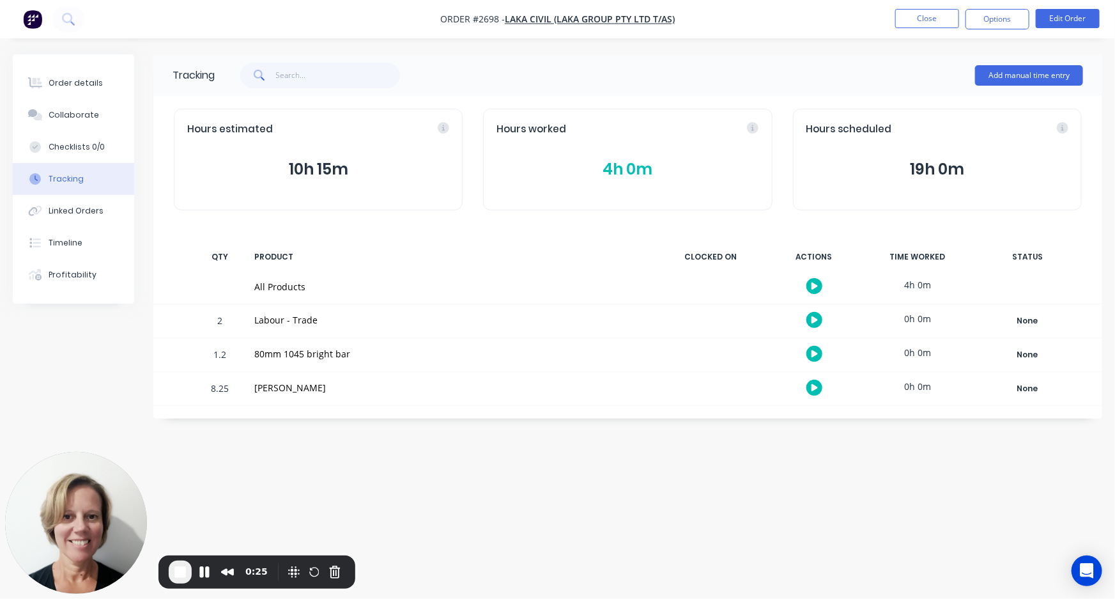
click at [576, 169] on button "4h 0m" at bounding box center [628, 169] width 262 height 24
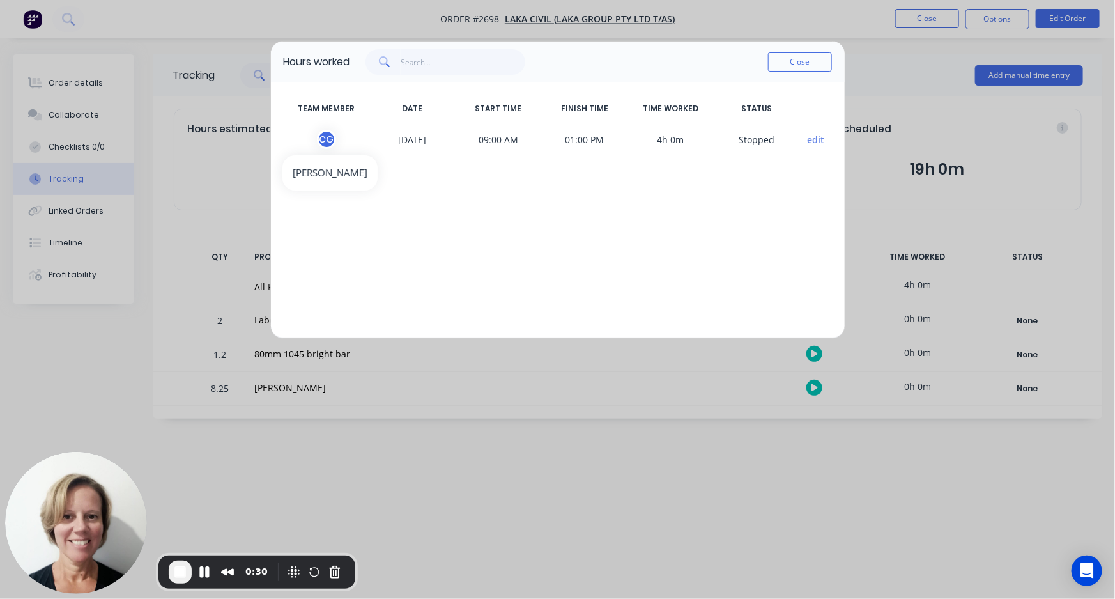
click at [326, 144] on div "C G" at bounding box center [326, 139] width 19 height 19
click at [319, 142] on div "C G" at bounding box center [326, 139] width 19 height 19
click at [788, 58] on button "Close" at bounding box center [800, 61] width 64 height 19
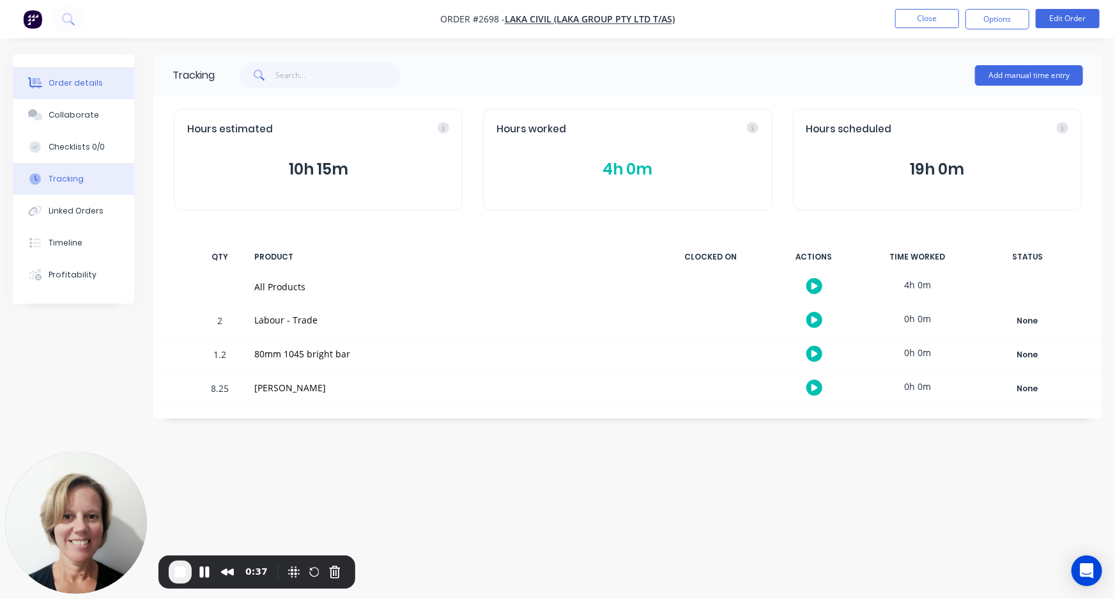
click at [65, 89] on button "Order details" at bounding box center [73, 83] width 121 height 32
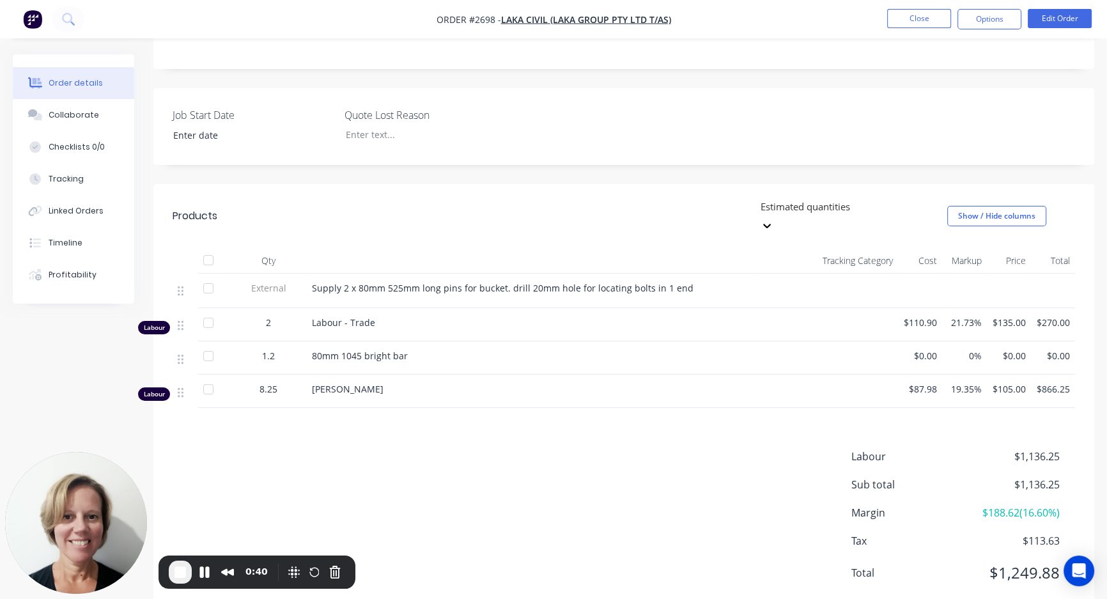
scroll to position [261, 0]
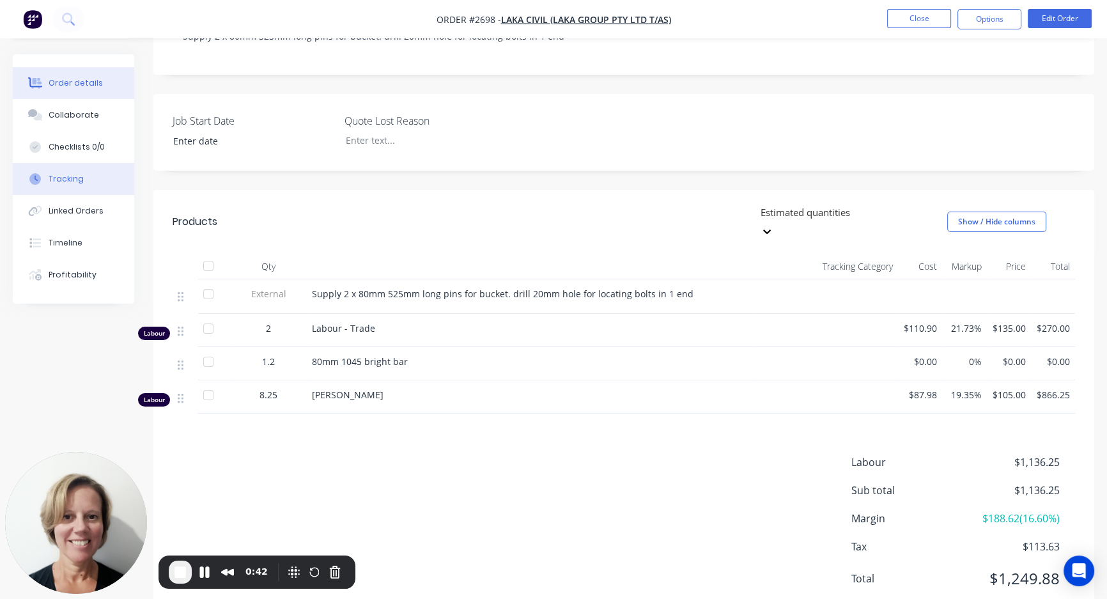
click at [61, 173] on div "Tracking" at bounding box center [66, 179] width 35 height 12
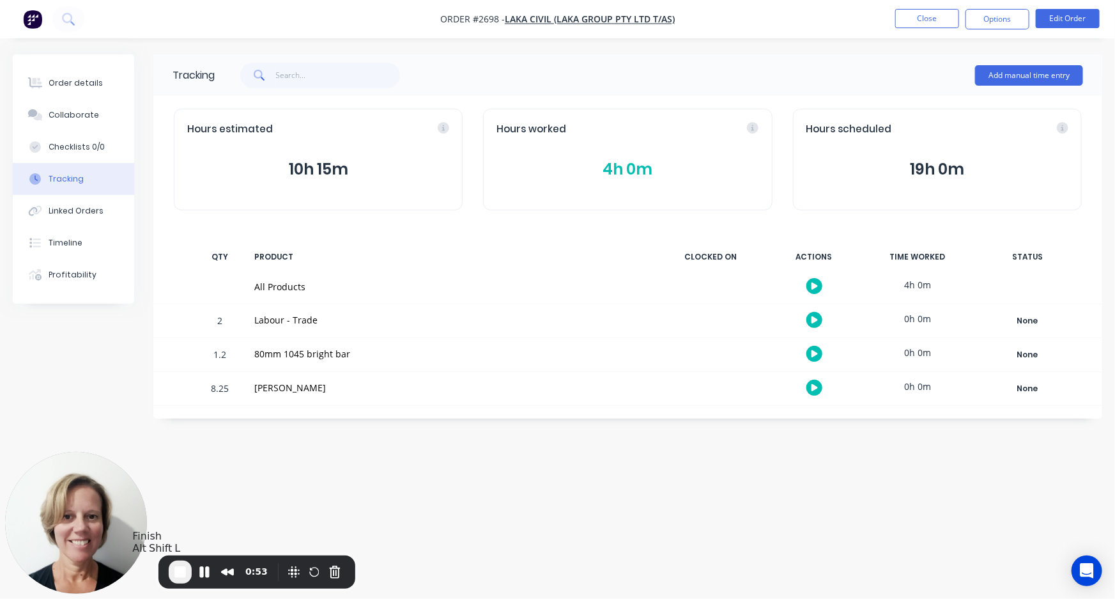
click at [178, 570] on span "End Recording" at bounding box center [180, 571] width 15 height 15
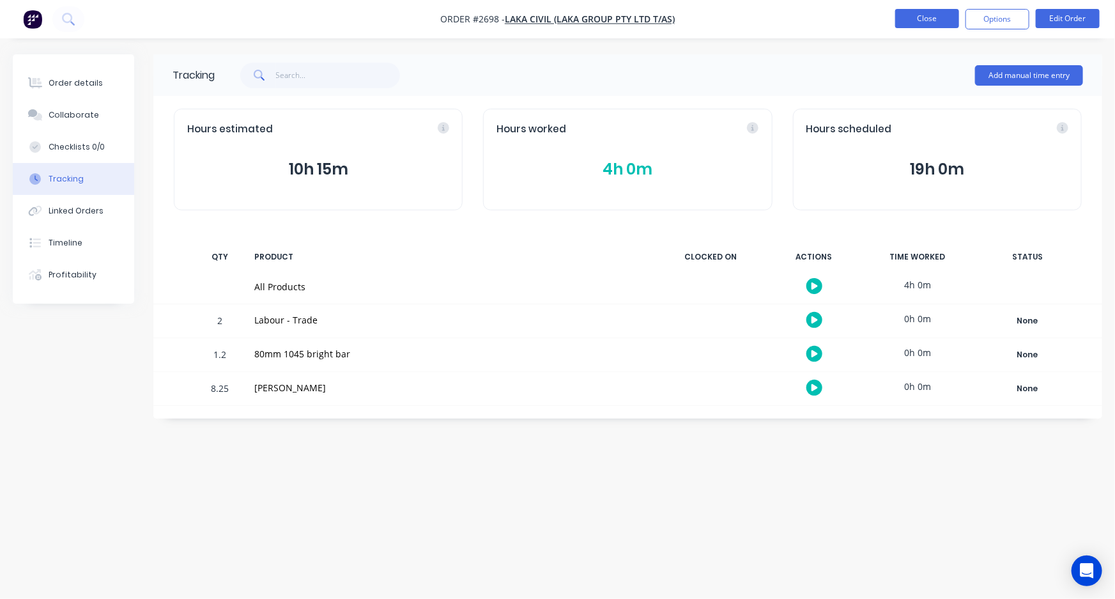
click at [915, 14] on button "Close" at bounding box center [928, 18] width 64 height 19
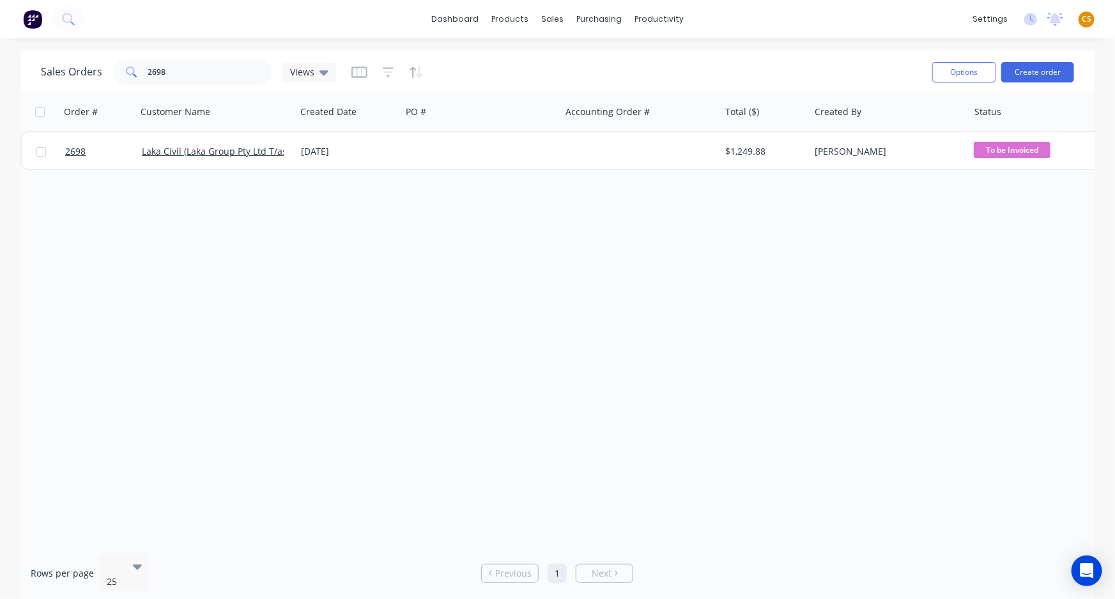
click at [1080, 15] on div "CS Argoweld Cathy Sparkes Administrator Profile Sign out" at bounding box center [1087, 20] width 16 height 16
click at [1092, 20] on div "CS Argoweld Cathy Sparkes Administrator Profile Sign out" at bounding box center [1087, 20] width 16 height 16
click at [1085, 20] on span "CS" at bounding box center [1087, 19] width 10 height 12
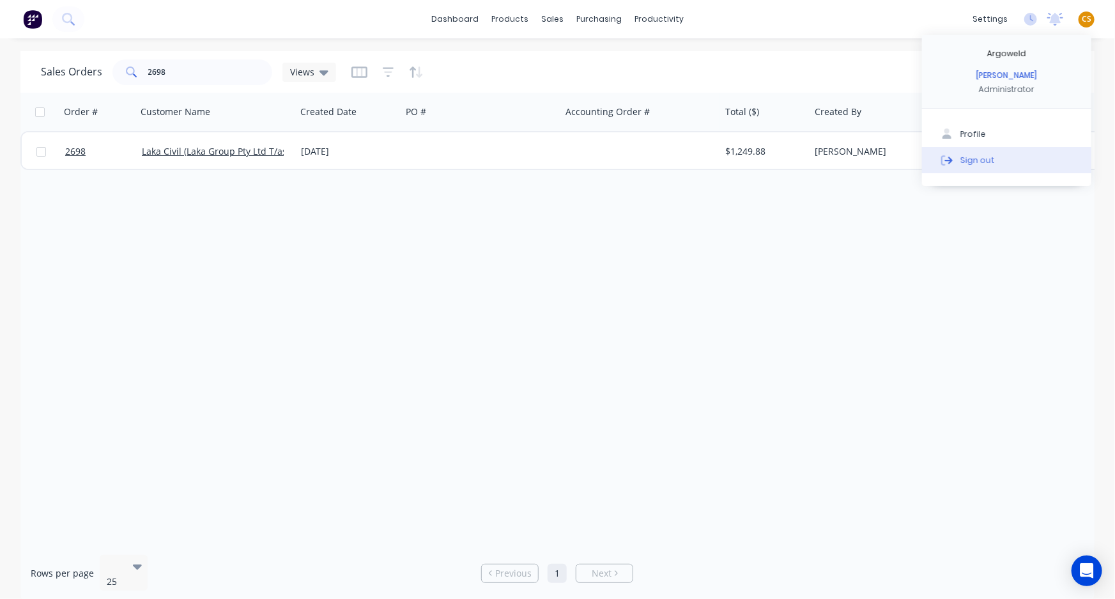
click at [979, 160] on div "Sign out" at bounding box center [978, 160] width 35 height 12
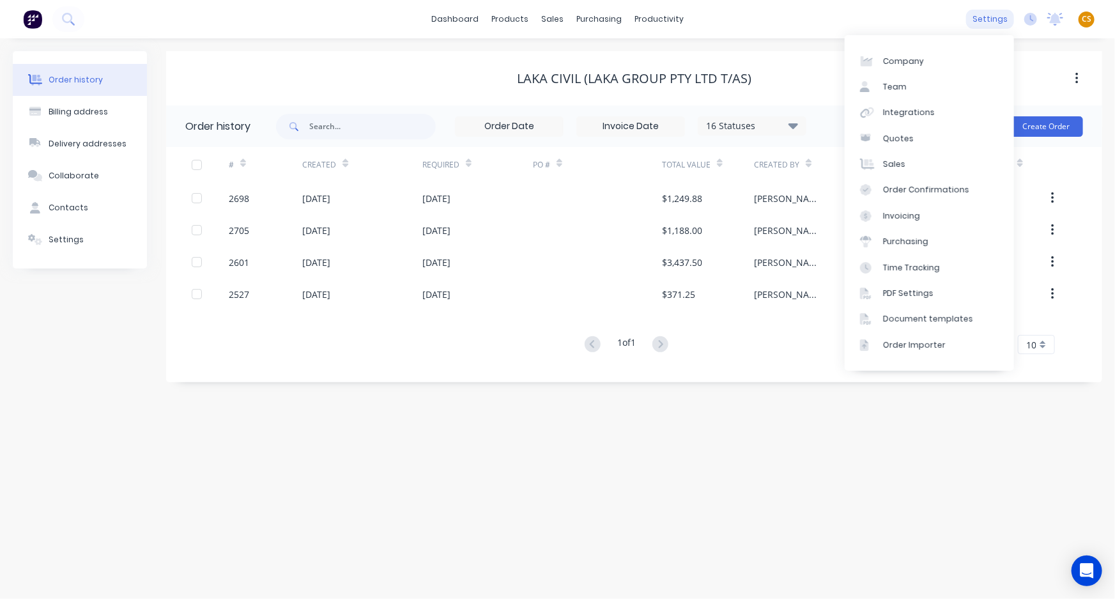
click at [992, 22] on div "settings" at bounding box center [990, 19] width 48 height 19
click at [920, 59] on div "Company" at bounding box center [903, 62] width 41 height 12
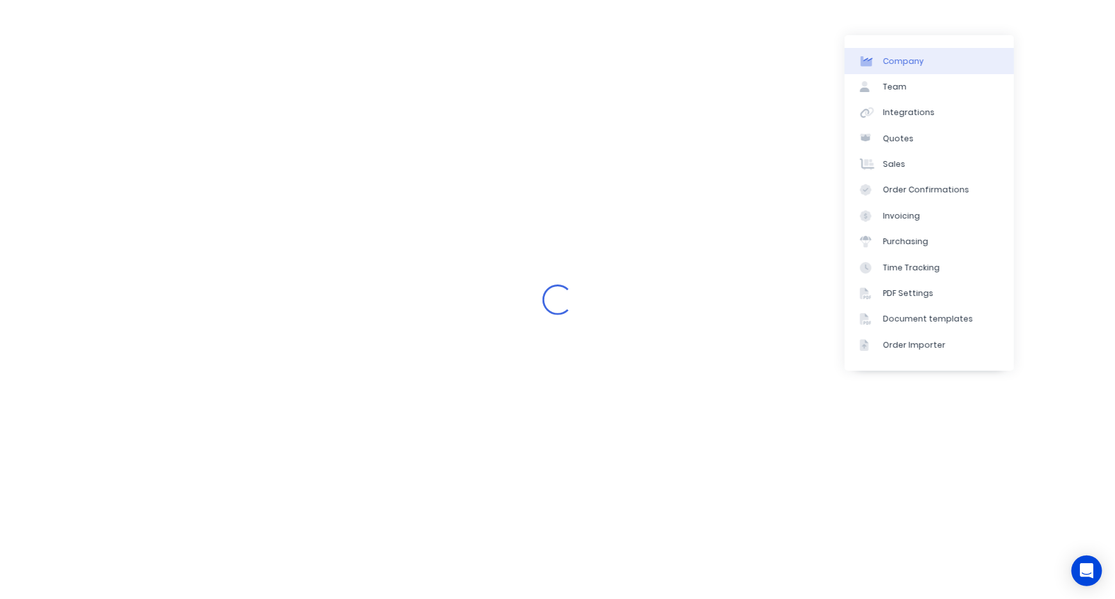
select select "AU"
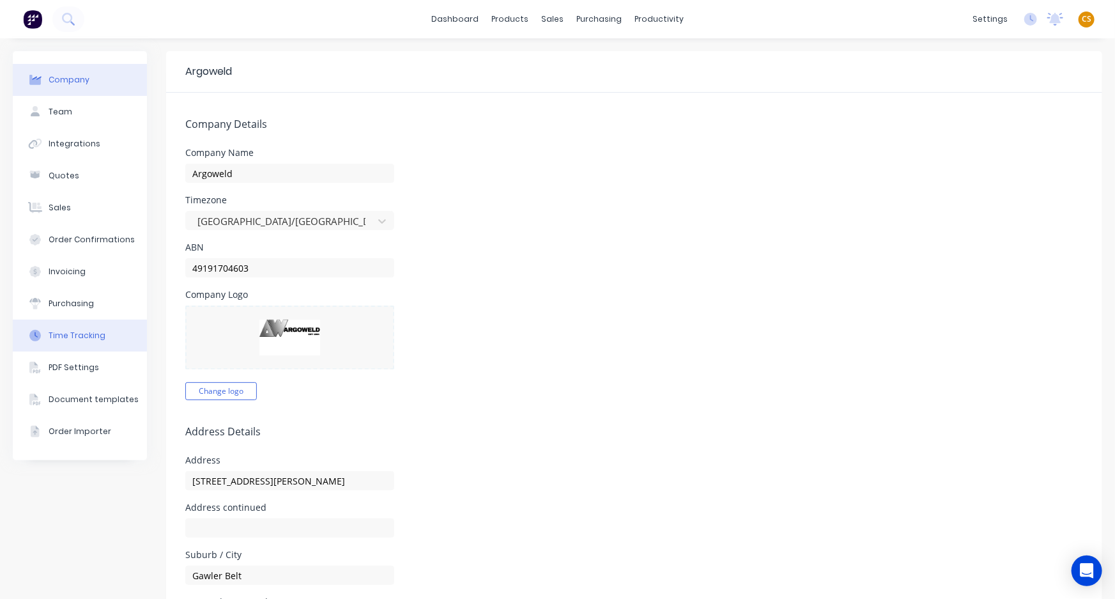
click at [96, 337] on div "Time Tracking" at bounding box center [77, 336] width 57 height 12
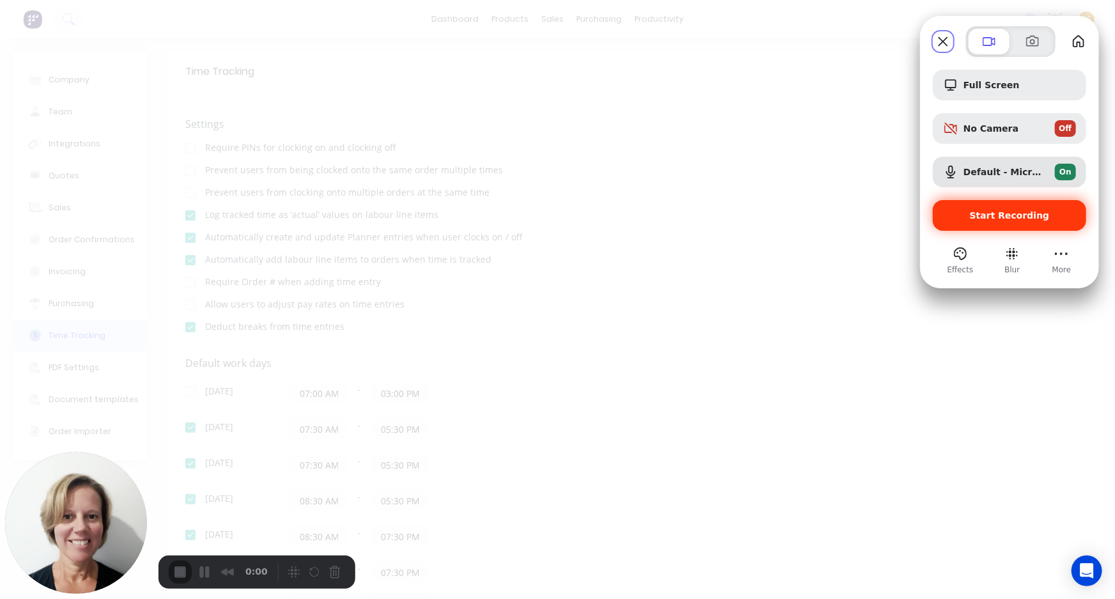
click at [984, 212] on span "Start Recording" at bounding box center [1010, 215] width 80 height 10
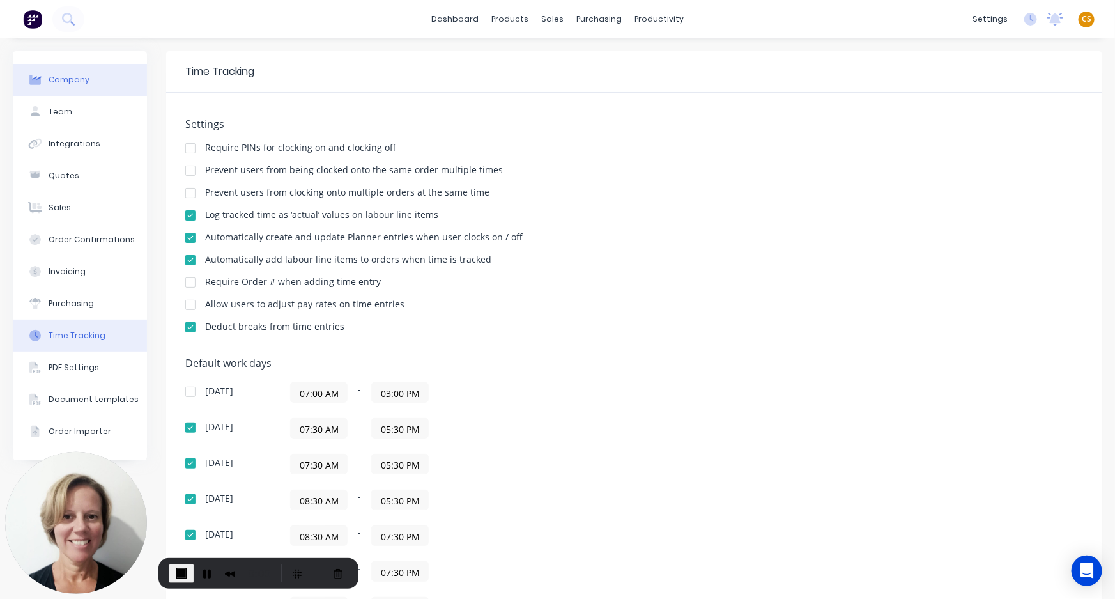
click at [83, 70] on button "Company" at bounding box center [80, 80] width 134 height 32
select select "AU"
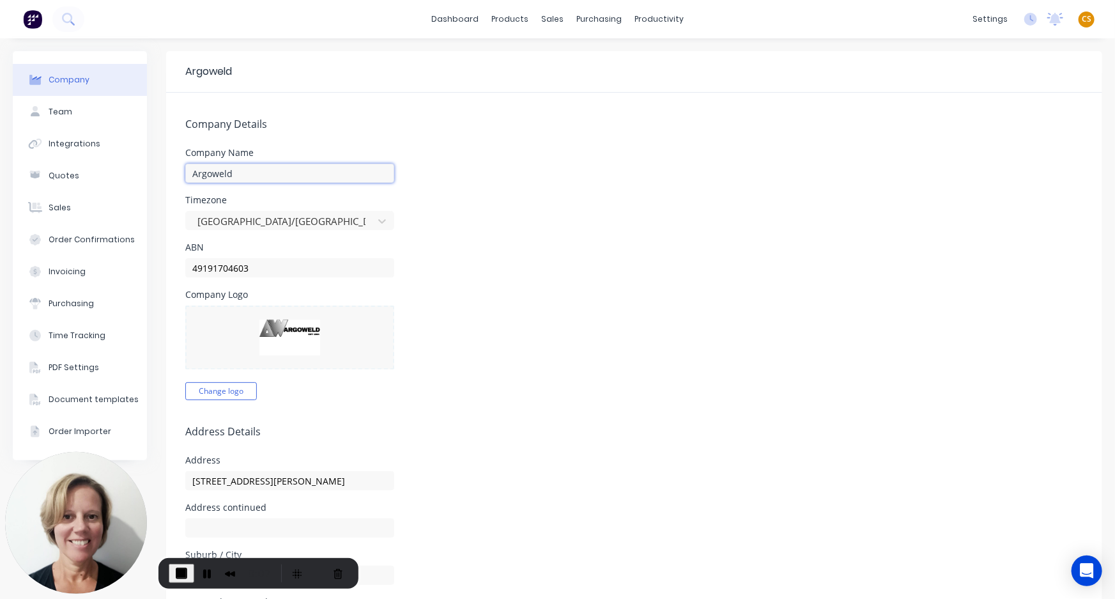
click at [201, 174] on input "Argoweld" at bounding box center [289, 173] width 209 height 19
click at [83, 337] on div "Time Tracking" at bounding box center [77, 336] width 57 height 12
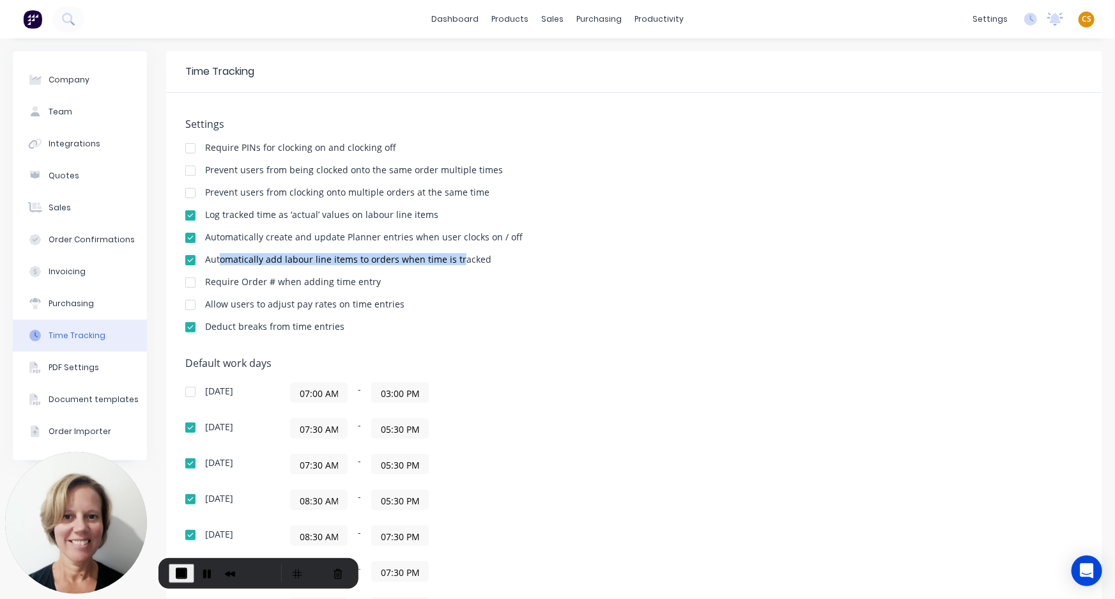
drag, startPoint x: 221, startPoint y: 260, endPoint x: 455, endPoint y: 254, distance: 234.7
click at [455, 255] on div "Automatically add labour line items to orders when time is tracked" at bounding box center [348, 259] width 286 height 9
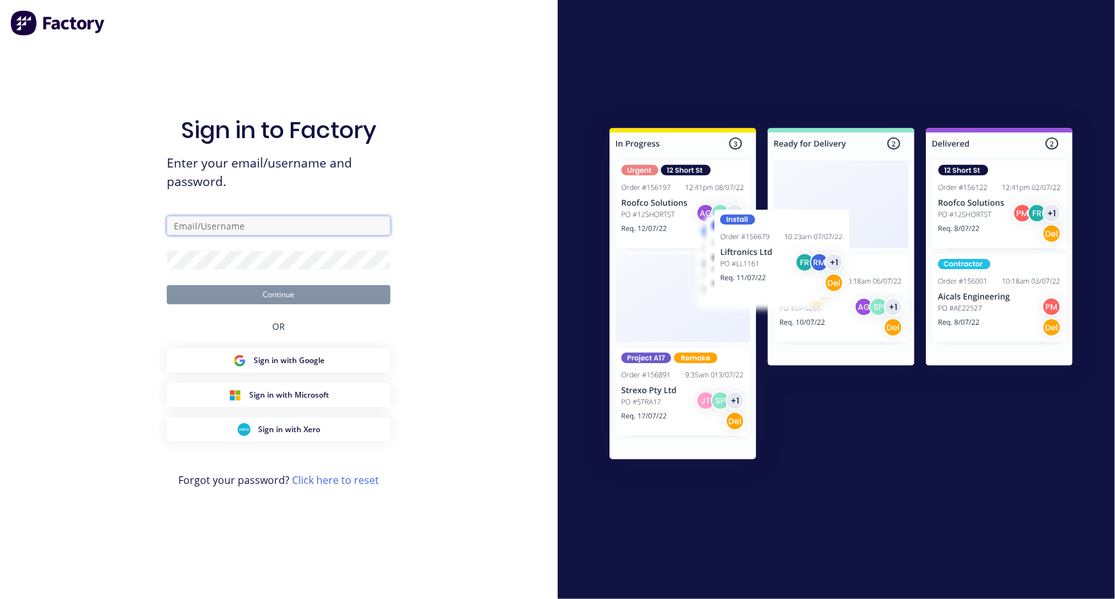
click at [229, 223] on input "text" at bounding box center [279, 225] width 224 height 19
type input "[PERSON_NAME][EMAIL_ADDRESS][DOMAIN_NAME]"
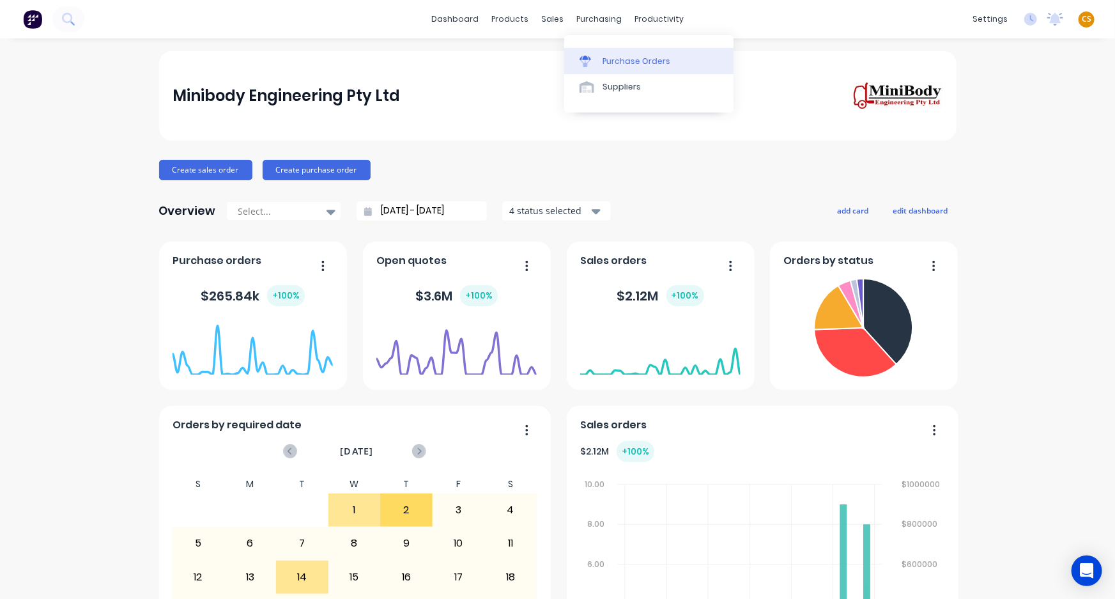
click at [621, 61] on div "Purchase Orders" at bounding box center [637, 62] width 68 height 12
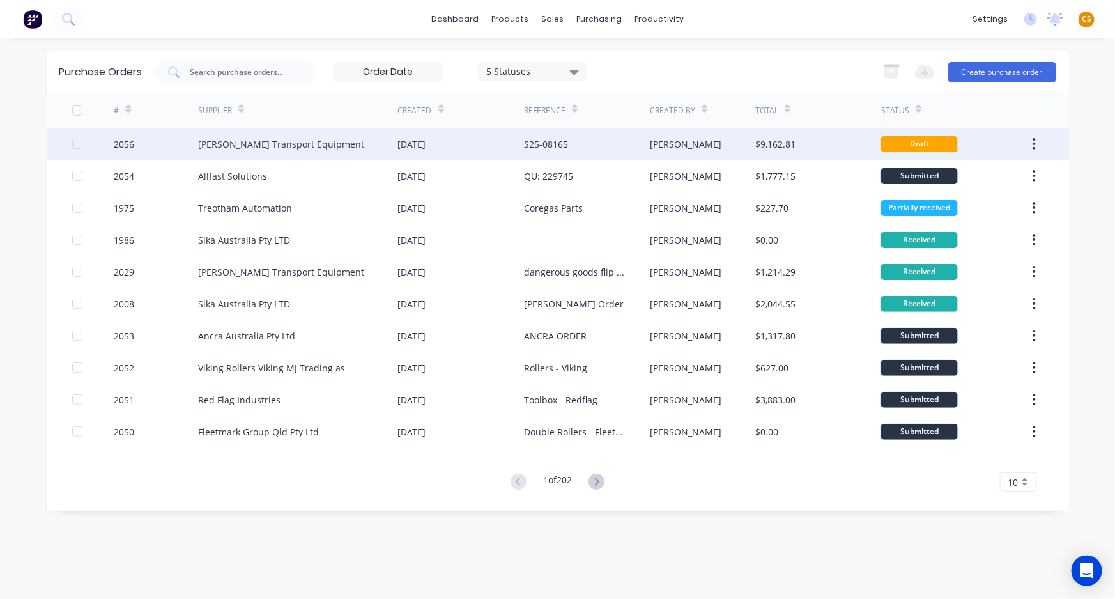
click at [146, 136] on div "2056" at bounding box center [156, 144] width 84 height 32
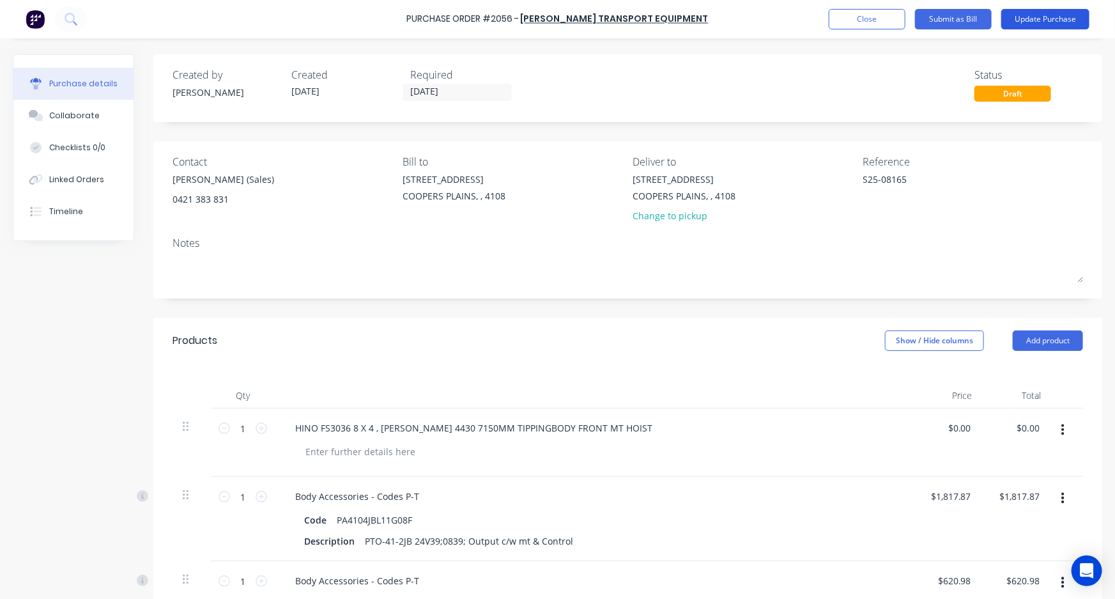
click at [1042, 19] on button "Update Purchase" at bounding box center [1046, 19] width 88 height 20
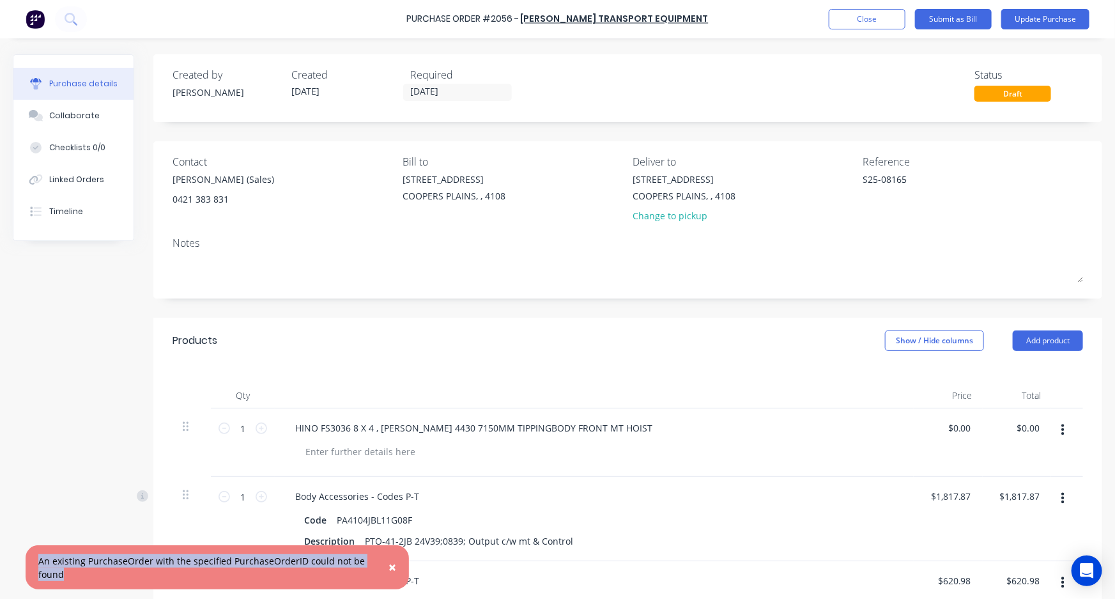
drag, startPoint x: 69, startPoint y: 571, endPoint x: 26, endPoint y: 561, distance: 44.8
click at [26, 561] on div "× An existing PurchaseOrder with the specified PurchaseOrderID could not be fou…" at bounding box center [218, 567] width 384 height 44
copy div "An existing PurchaseOrder with the specified PurchaseOrderID could not be found"
click at [1033, 23] on button "Update Purchase" at bounding box center [1046, 19] width 88 height 20
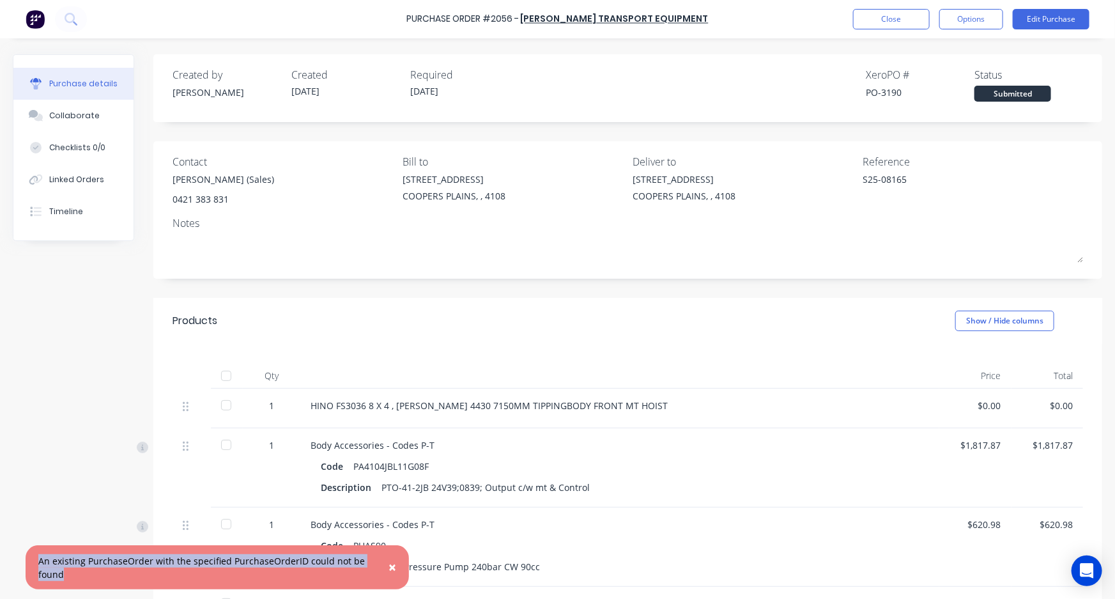
click at [391, 570] on span "×" at bounding box center [393, 567] width 8 height 18
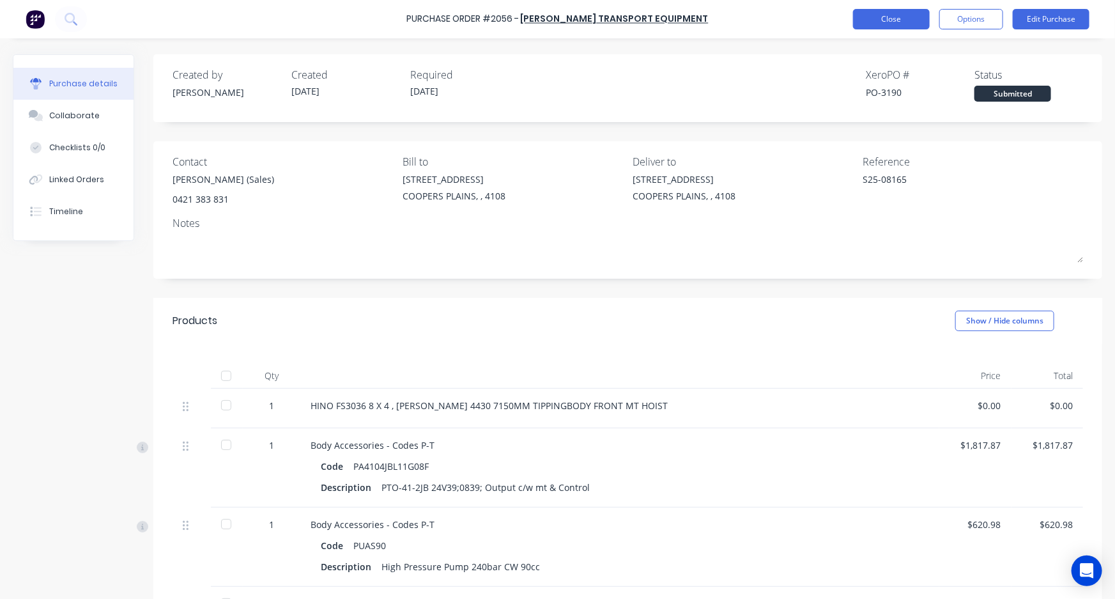
click at [890, 20] on button "Close" at bounding box center [891, 19] width 77 height 20
